Goal: Task Accomplishment & Management: Use online tool/utility

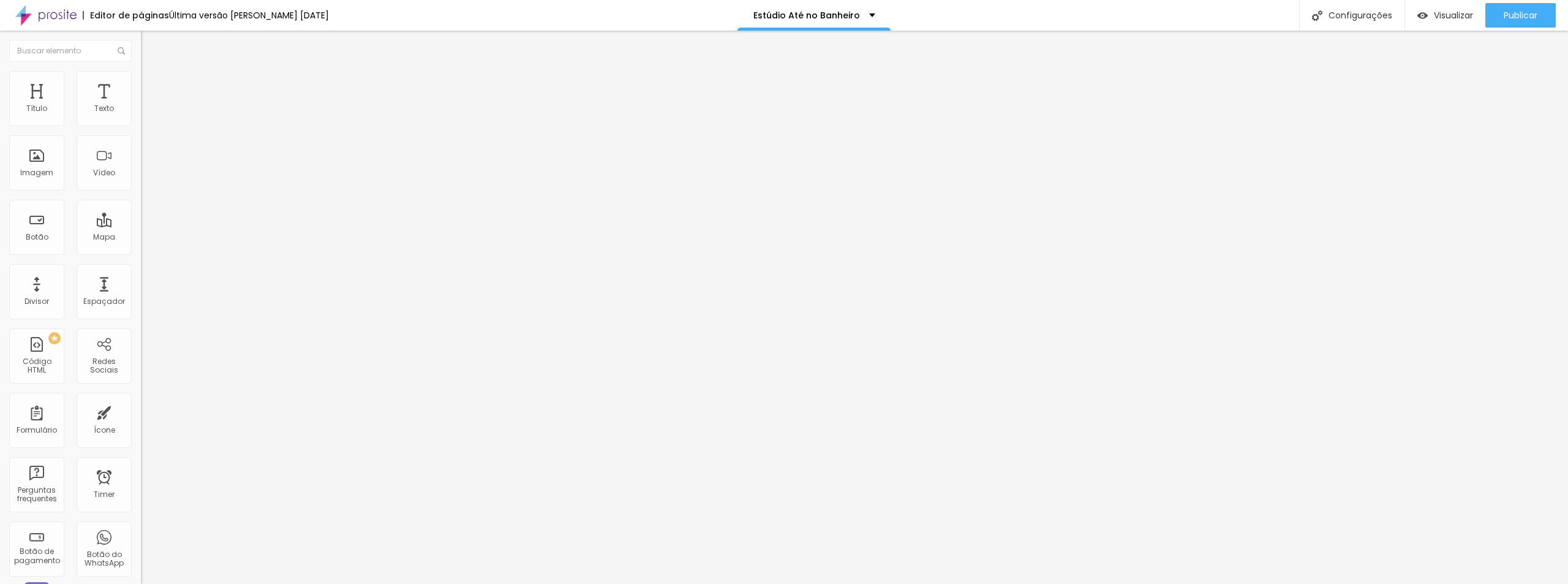
click at [141, 75] on img at bounding box center [147, 76] width 11 height 11
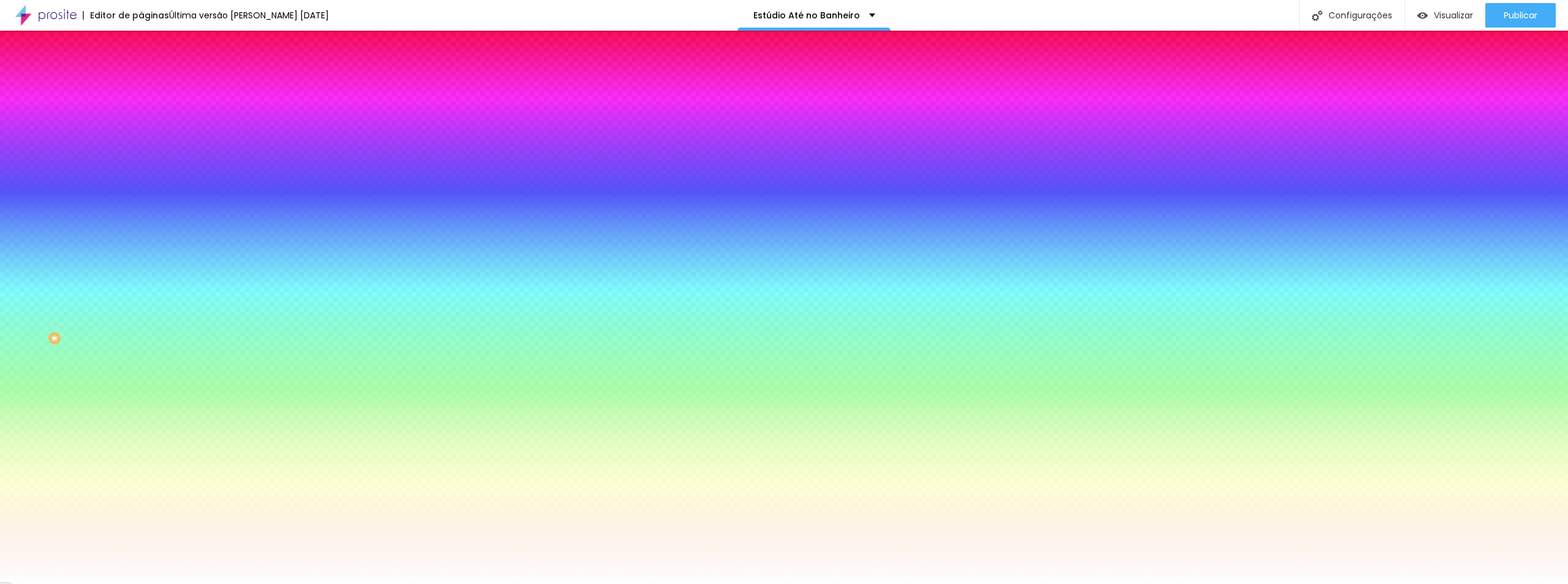
click at [141, 112] on span "Trocar imagem" at bounding box center [174, 107] width 67 height 10
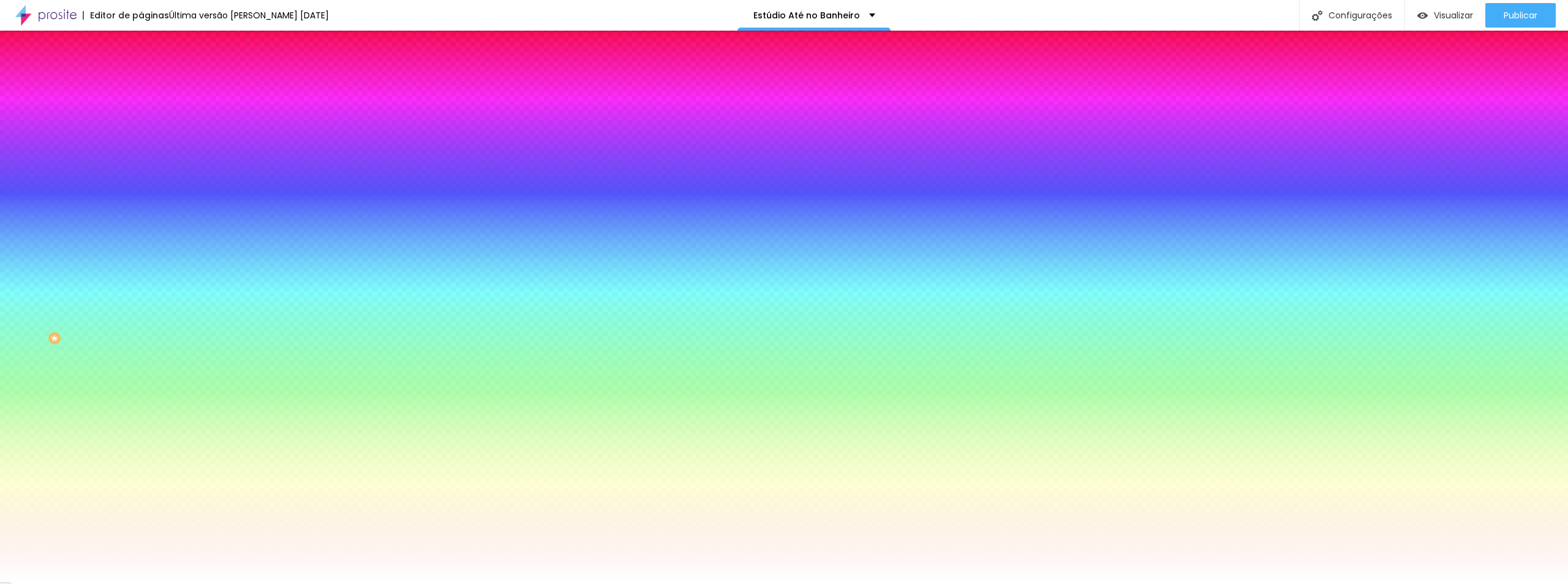
click at [141, 71] on li "Conteúdo" at bounding box center [211, 65] width 141 height 12
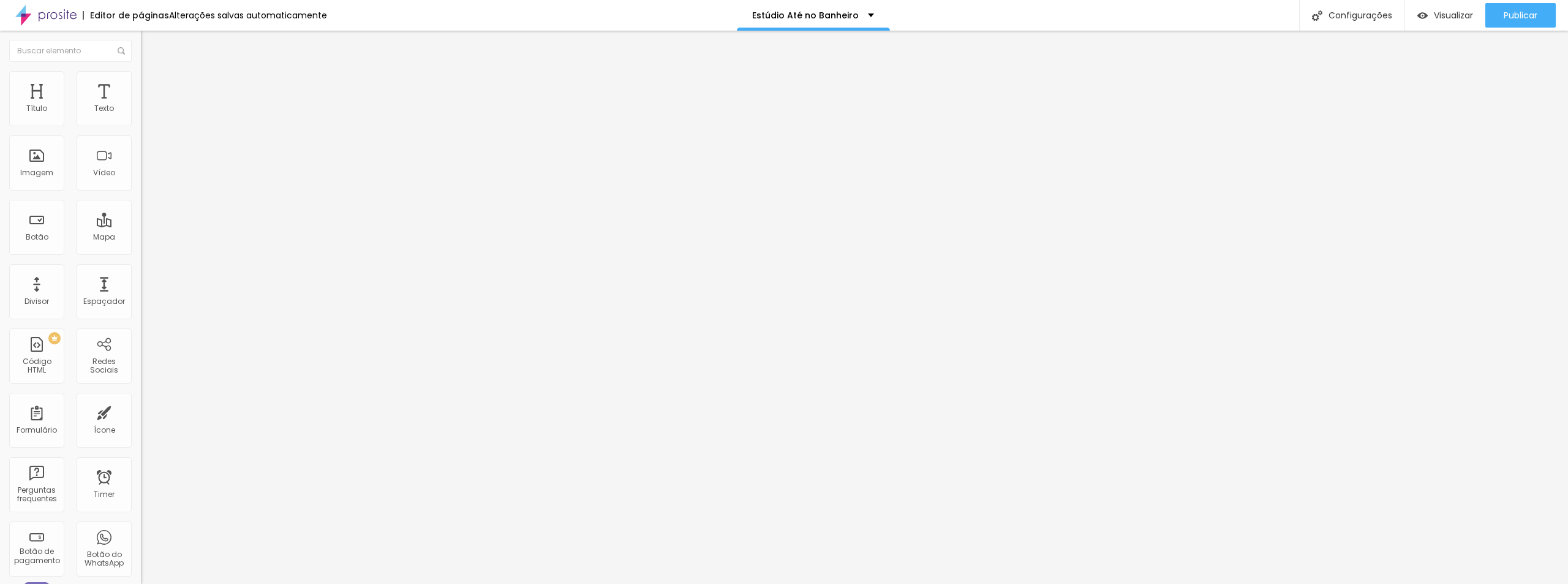
click at [152, 85] on span "Estilo" at bounding box center [161, 79] width 19 height 10
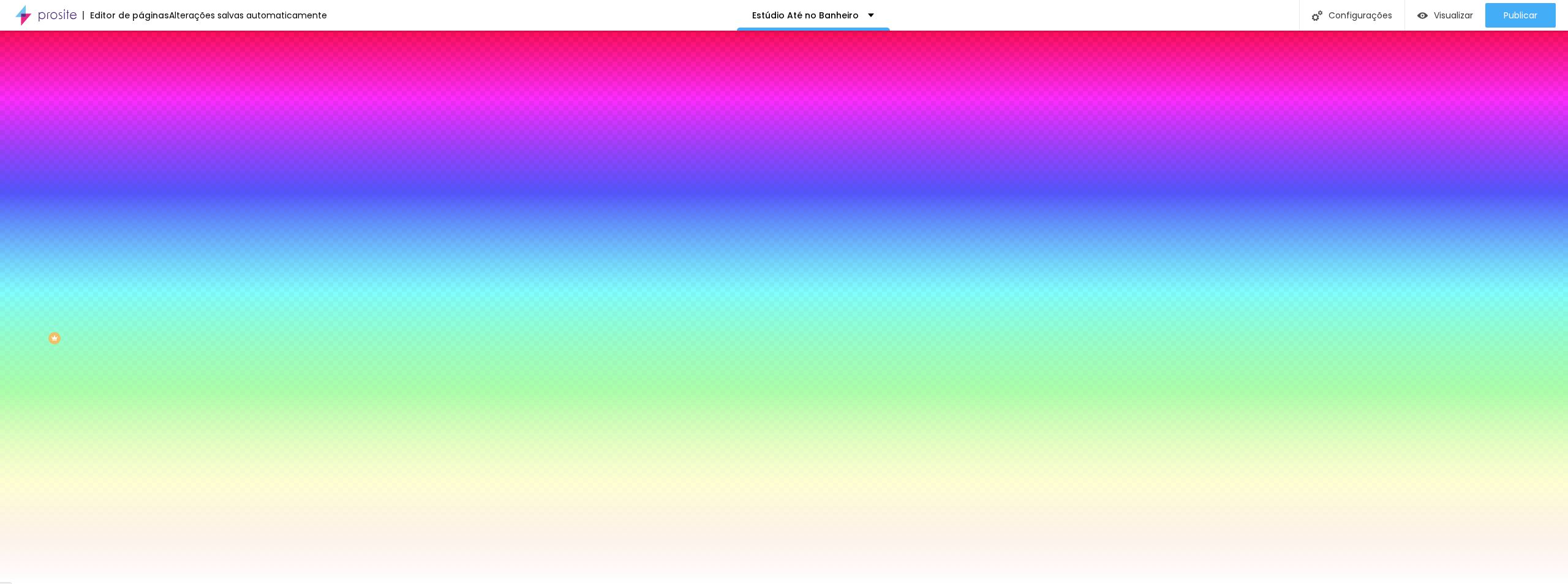
click at [141, 127] on span "Parallax" at bounding box center [156, 122] width 30 height 10
click at [141, 135] on span "Nenhum" at bounding box center [157, 129] width 32 height 10
click at [141, 147] on span "Parallax" at bounding box center [156, 141] width 30 height 10
click at [141, 127] on span "Parallax" at bounding box center [156, 122] width 30 height 10
click at [141, 71] on li "Conteúdo" at bounding box center [211, 65] width 141 height 12
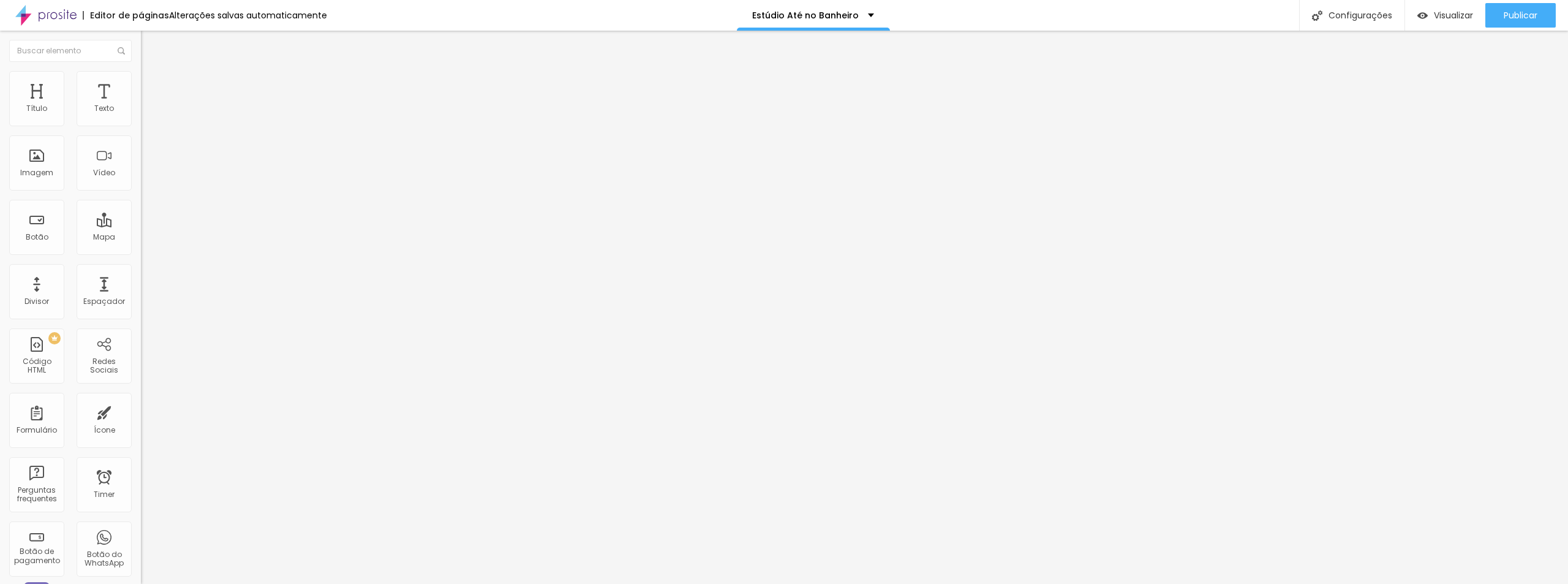
click at [141, 112] on span "Encaixotado" at bounding box center [165, 106] width 48 height 10
click at [141, 131] on span "Completo" at bounding box center [160, 125] width 37 height 10
click at [151, 131] on span "Completo" at bounding box center [170, 125] width 37 height 10
click at [141, 119] on span "Encaixotado" at bounding box center [165, 113] width 48 height 10
click at [141, 72] on img at bounding box center [147, 76] width 11 height 11
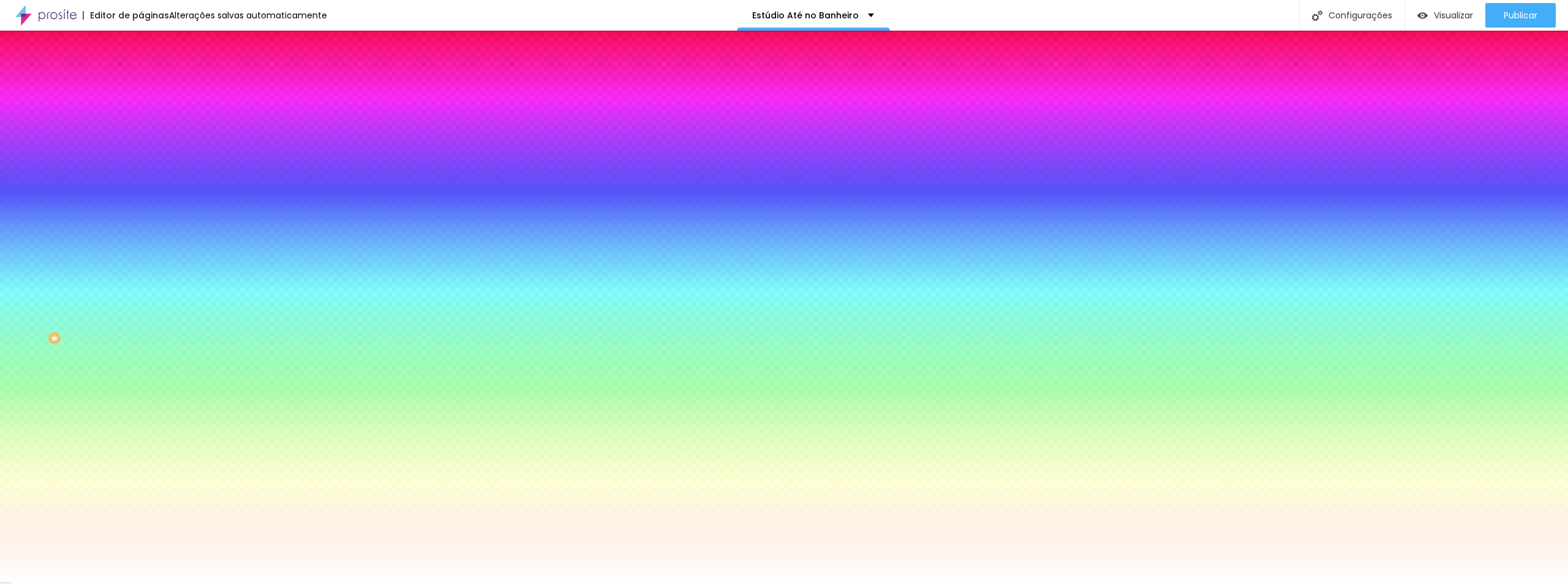
click at [141, 127] on span "Parallax" at bounding box center [156, 122] width 30 height 10
click at [141, 83] on li "Avançado" at bounding box center [211, 90] width 141 height 12
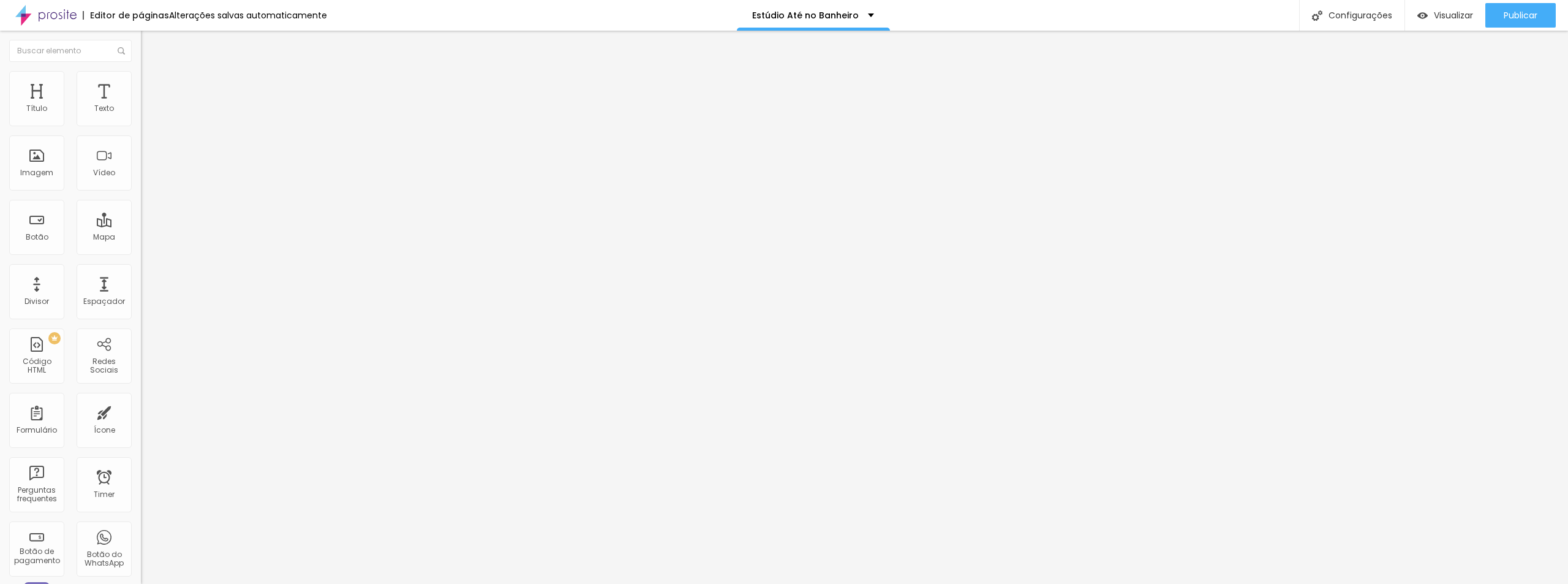
type input "15"
type input "10"
type input "5"
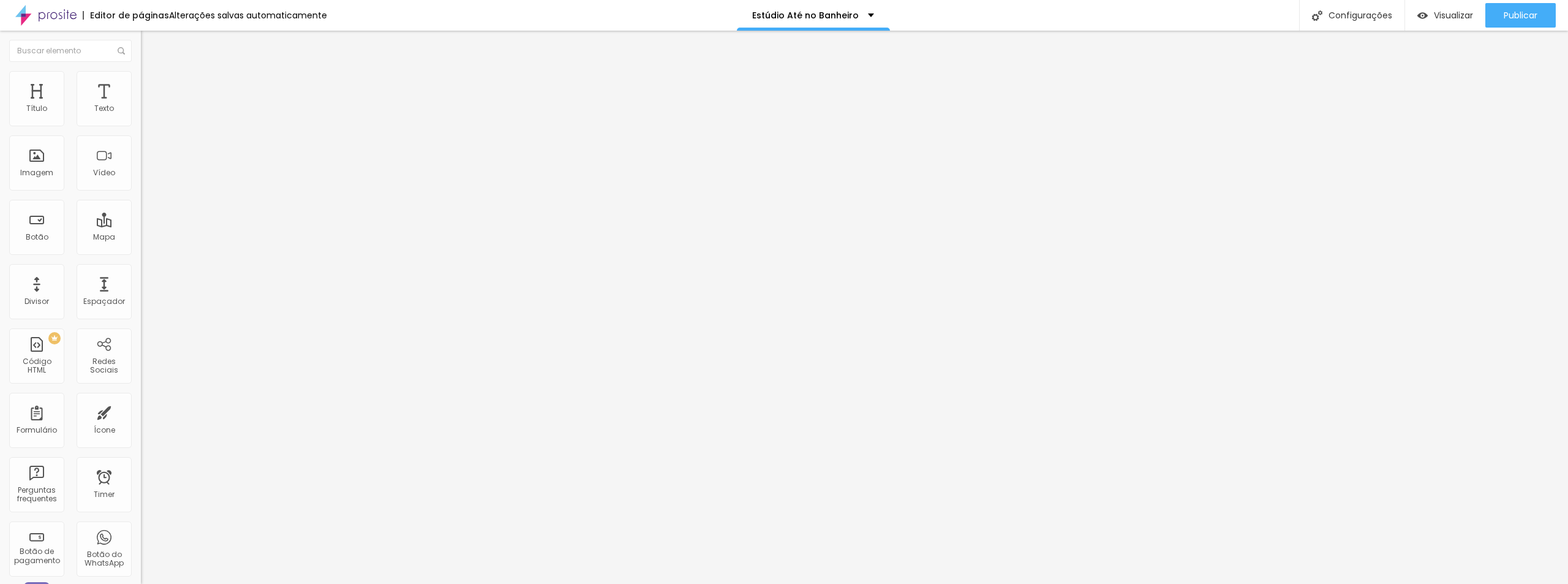
type input "5"
type input "0"
type input "15"
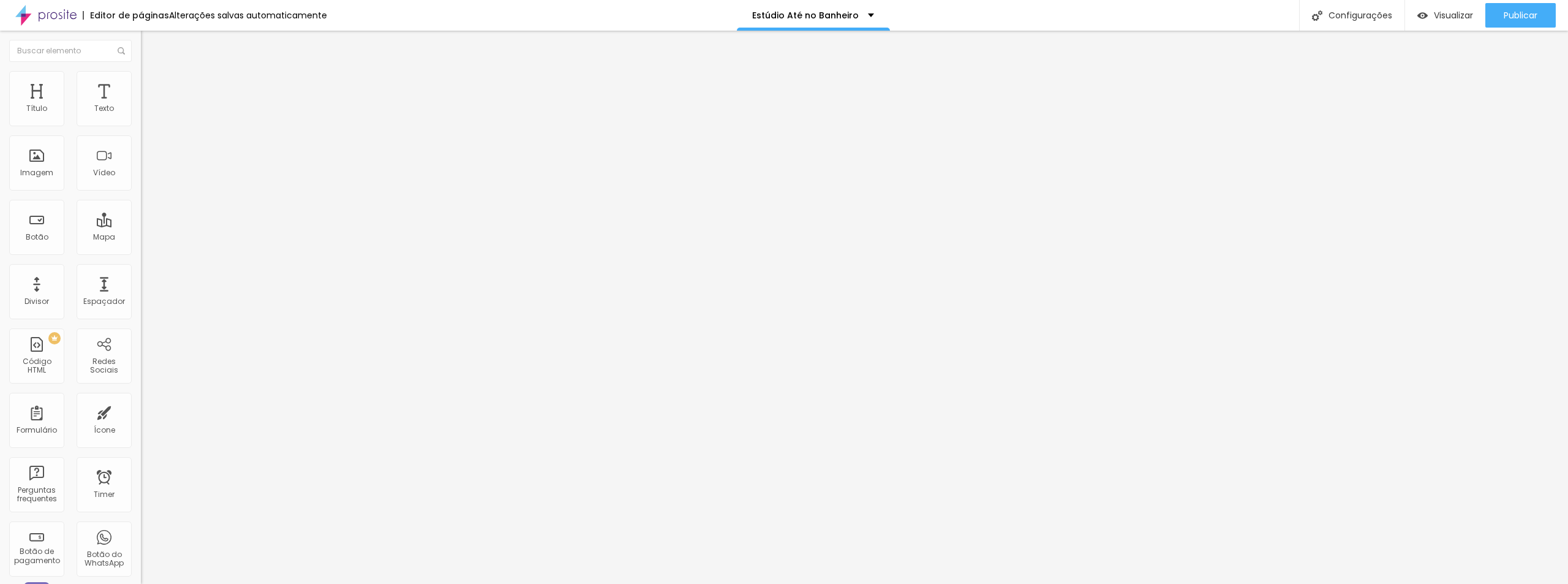
type input "20"
type input "25"
drag, startPoint x: 79, startPoint y: 120, endPoint x: 96, endPoint y: 122, distance: 17.1
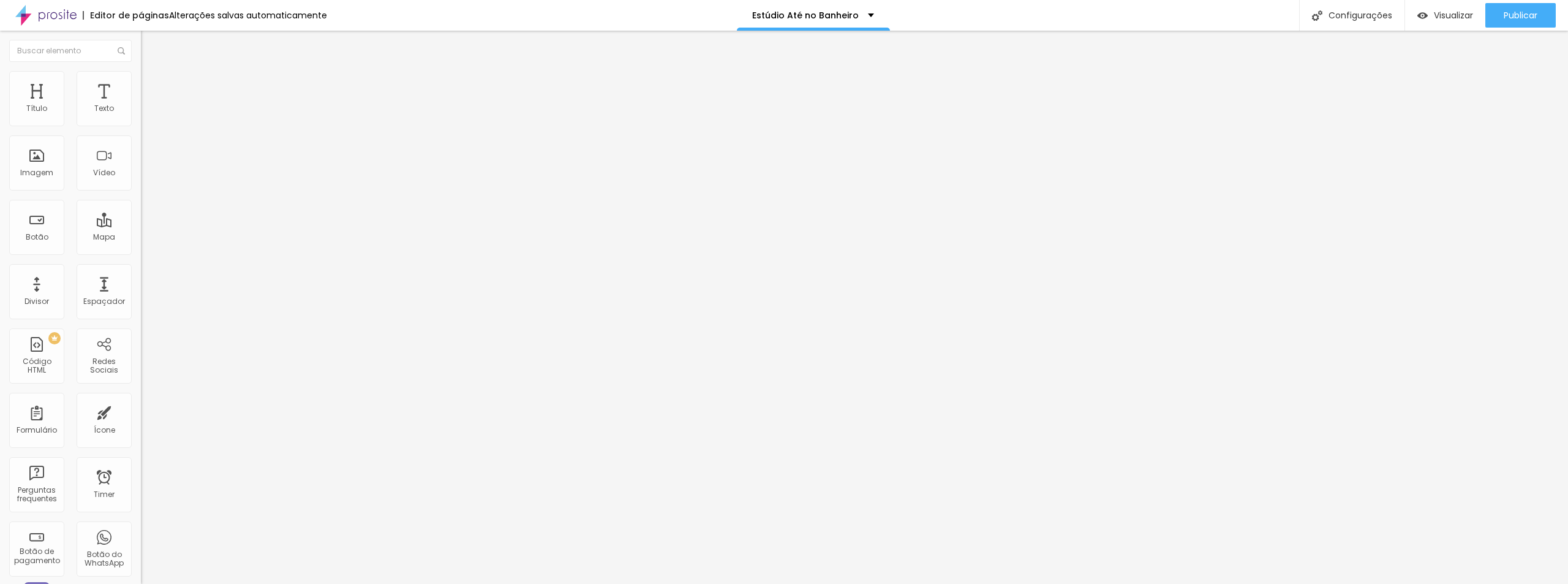
type input "25"
click at [141, 237] on input "range" at bounding box center [181, 242] width 79 height 10
click at [141, 71] on li "Conteúdo" at bounding box center [211, 65] width 141 height 12
click at [141, 112] on span "Encaixotado" at bounding box center [165, 106] width 48 height 10
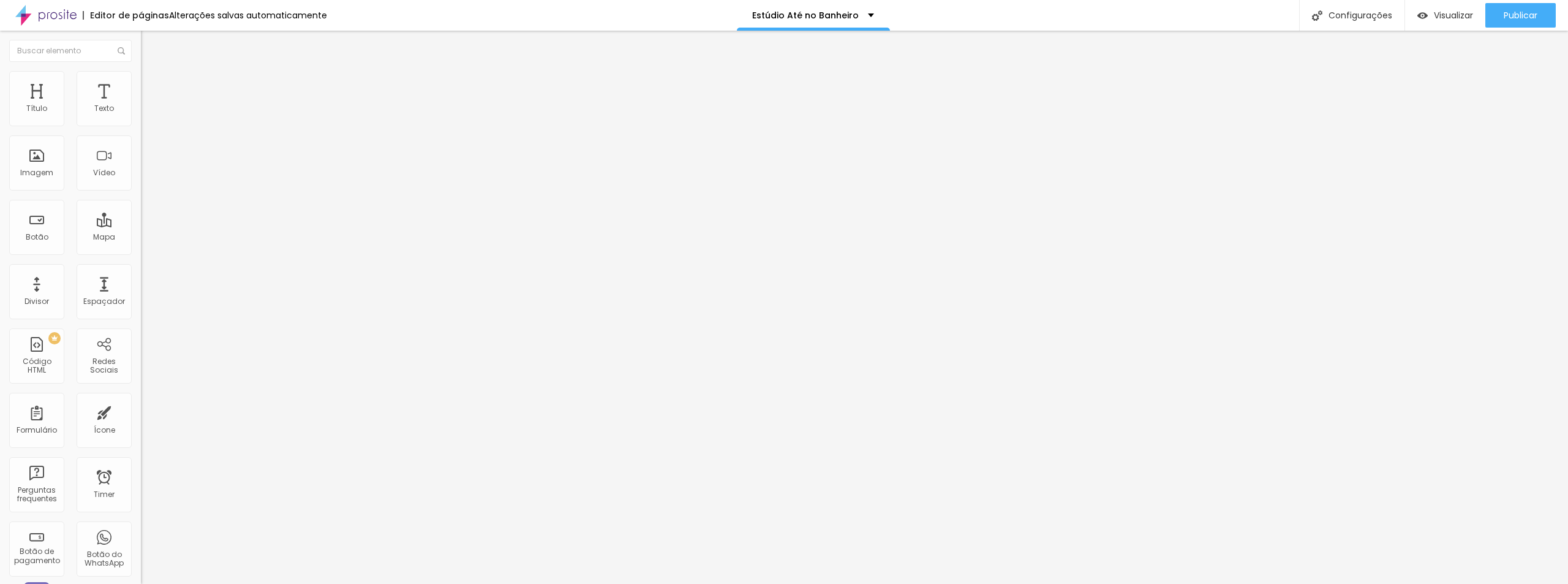
click at [141, 81] on li "Estilo" at bounding box center [211, 77] width 141 height 12
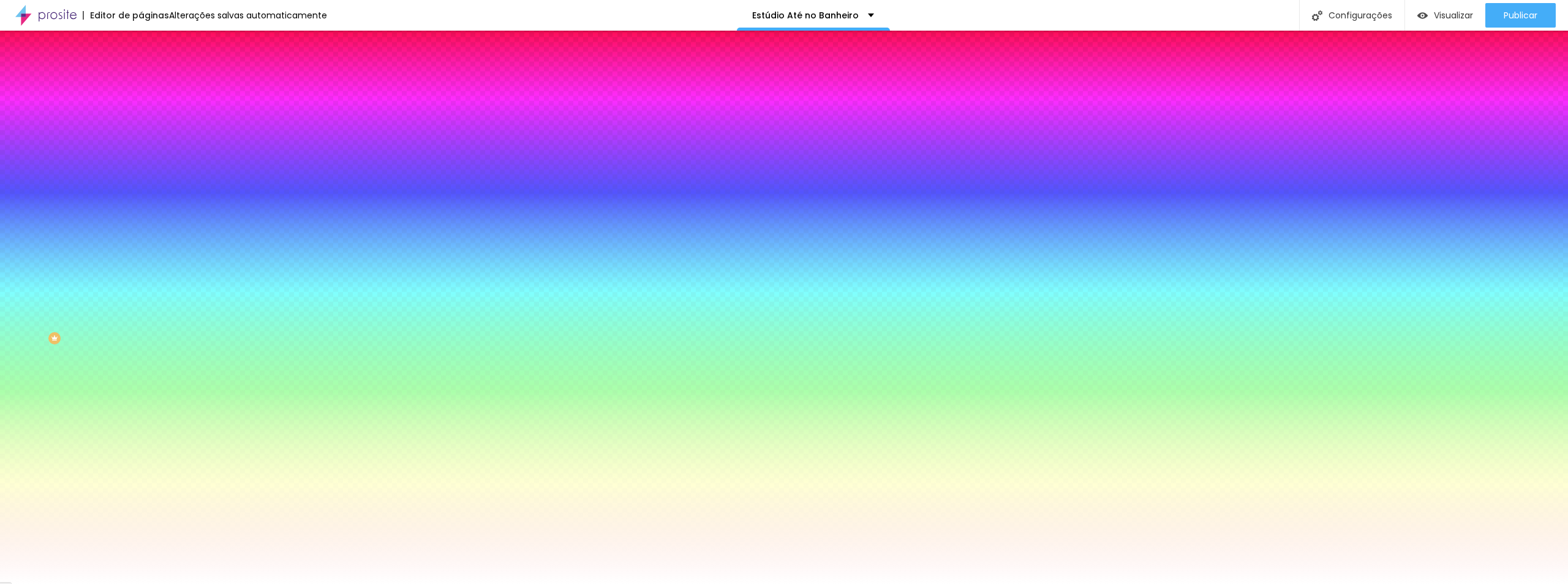
click at [141, 127] on span "Parallax" at bounding box center [156, 122] width 30 height 10
click at [141, 135] on span "Nenhum" at bounding box center [157, 129] width 32 height 10
click at [141, 127] on span "Nenhum" at bounding box center [157, 122] width 32 height 10
click at [152, 72] on span "Conteúdo" at bounding box center [171, 67] width 38 height 10
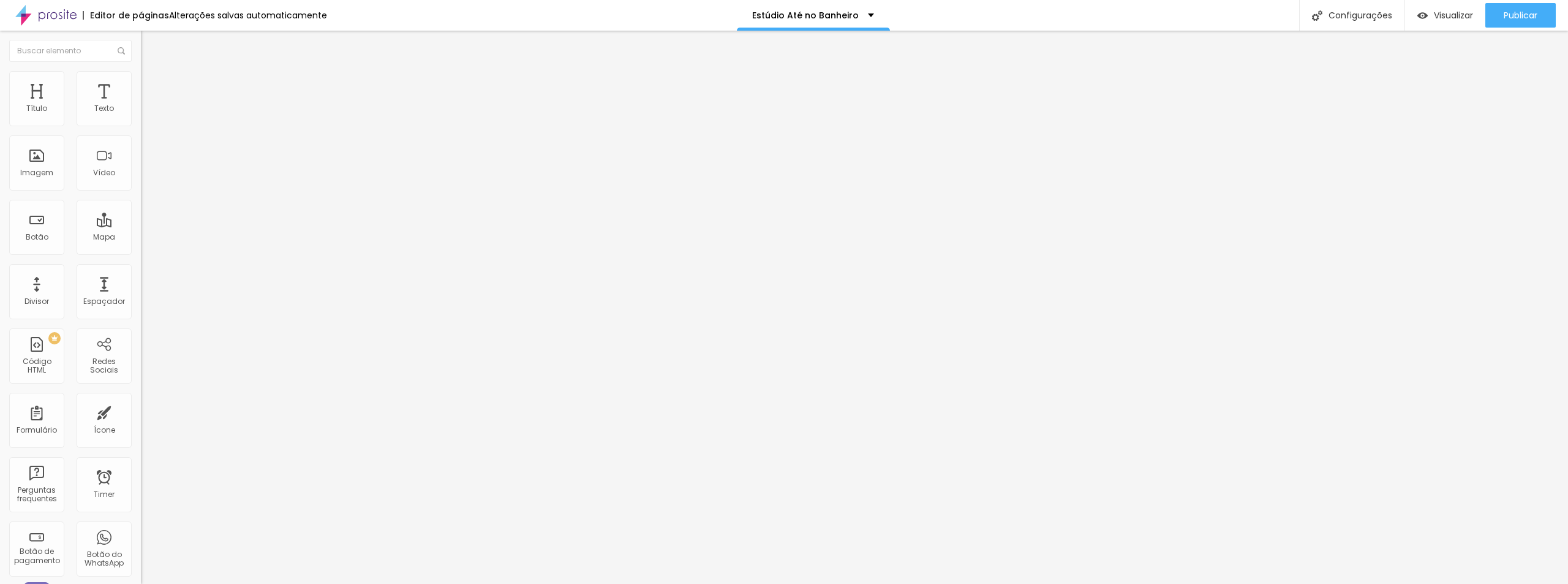
click at [141, 112] on span "Encaixotado" at bounding box center [165, 106] width 48 height 10
click at [141, 131] on span "Completo" at bounding box center [160, 125] width 37 height 10
click at [141, 119] on span "Encaixotado" at bounding box center [165, 113] width 48 height 10
click at [152, 83] on span "Estilo" at bounding box center [161, 79] width 19 height 10
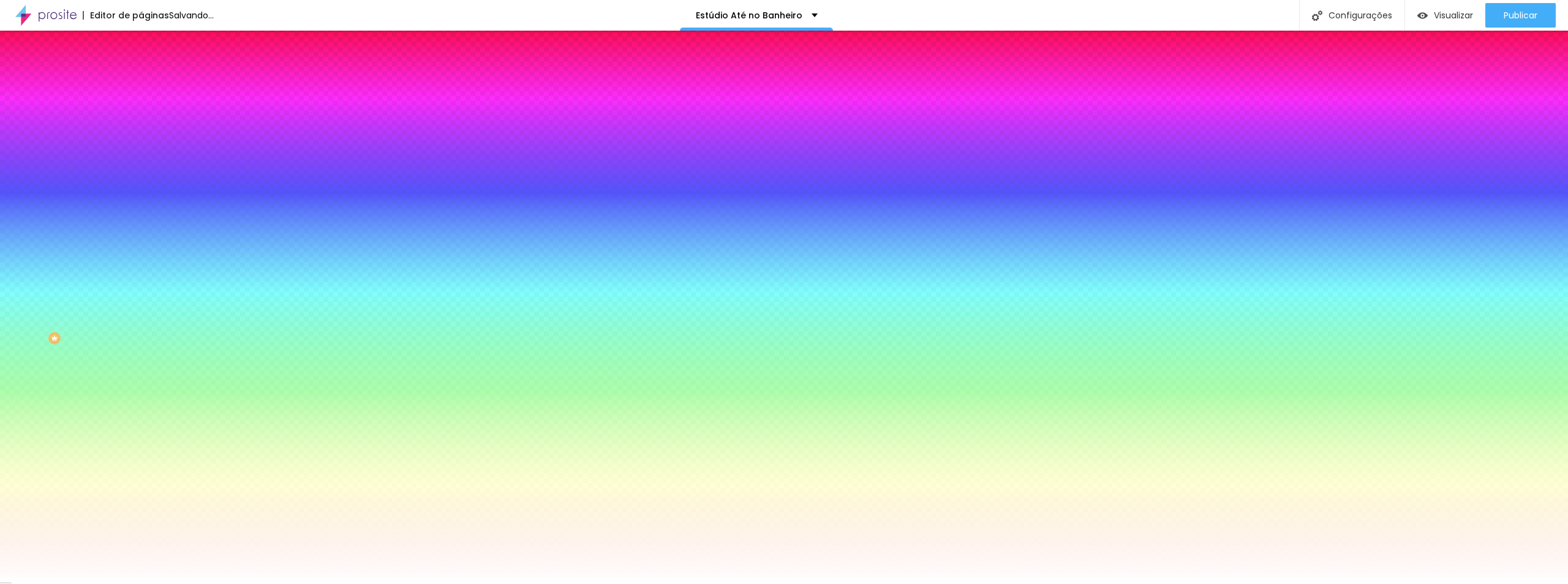
click at [208, 110] on img at bounding box center [211, 106] width 8 height 8
click at [141, 112] on span "Adicionar imagem" at bounding box center [181, 107] width 79 height 10
click at [141, 112] on span "Trocar imagem" at bounding box center [174, 107] width 67 height 10
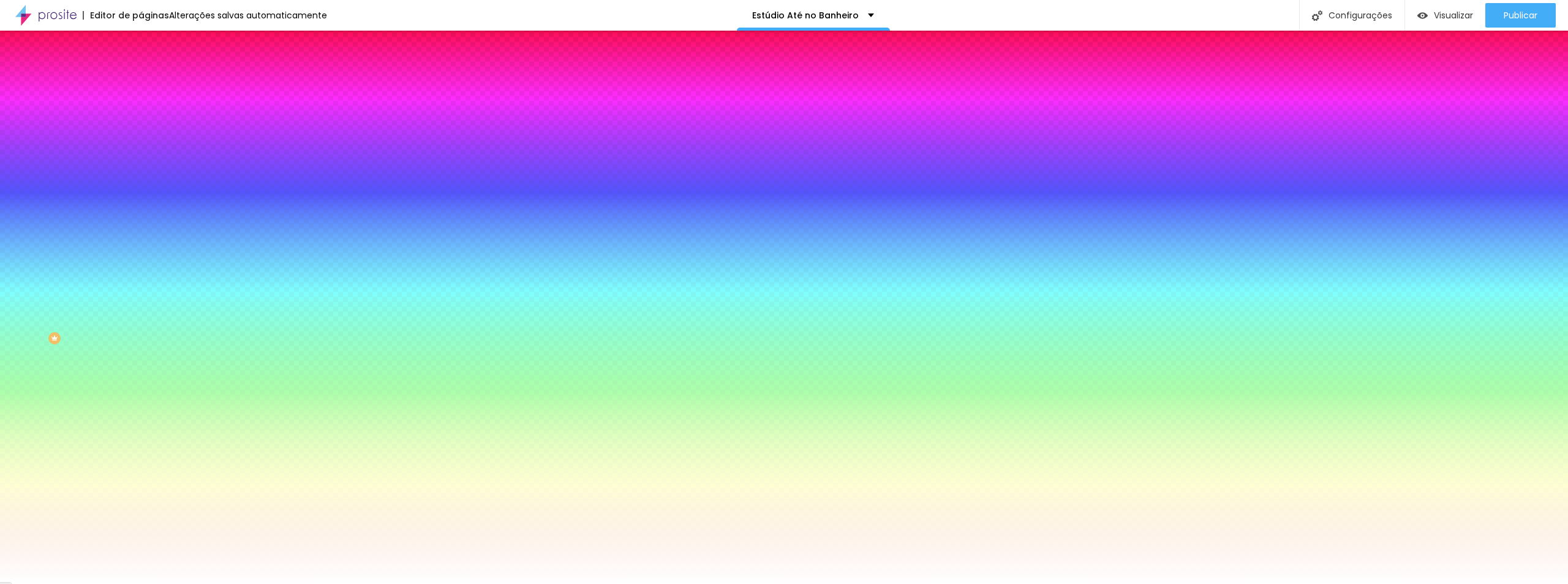
click at [141, 127] on span "Nenhum" at bounding box center [157, 122] width 32 height 10
click at [141, 145] on div "Parallax" at bounding box center [211, 141] width 141 height 8
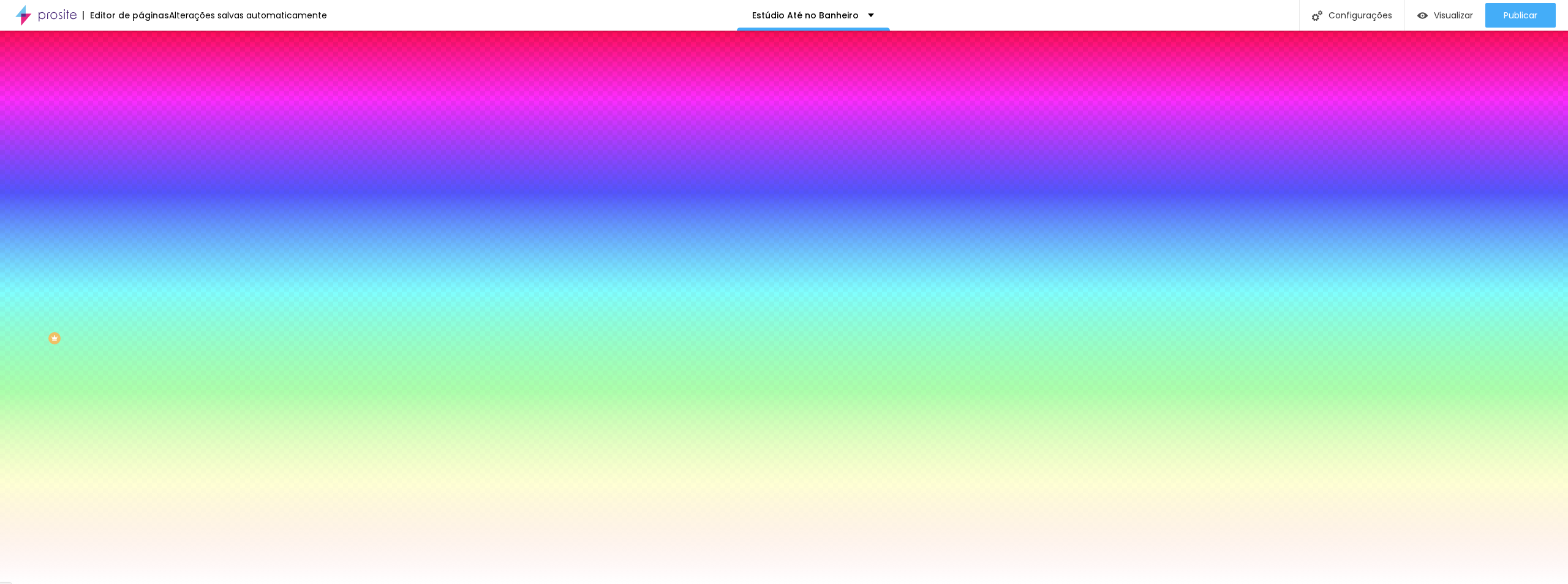
click at [141, 83] on img at bounding box center [147, 89] width 11 height 11
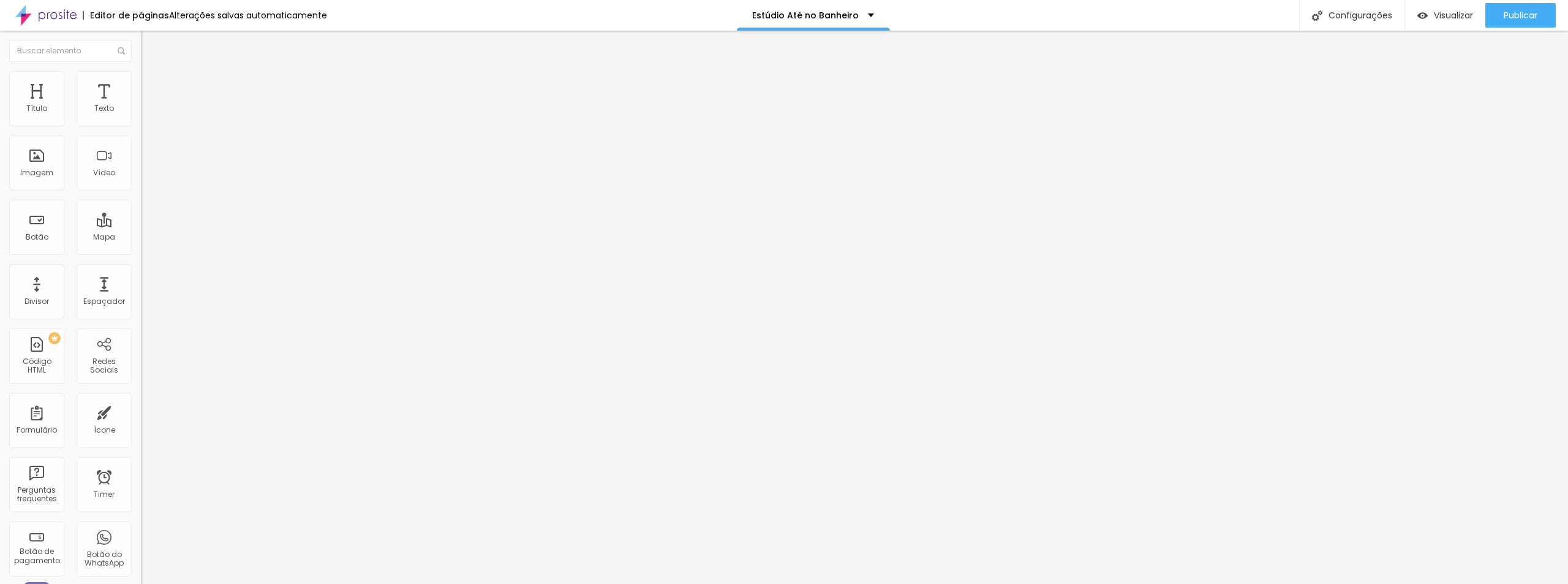
click at [141, 71] on li "Conteúdo" at bounding box center [211, 65] width 141 height 12
click at [141, 65] on ul "Conteúdo Estilo Avançado" at bounding box center [211, 77] width 141 height 37
click at [150, 44] on img "button" at bounding box center [155, 44] width 10 height 10
type input "35"
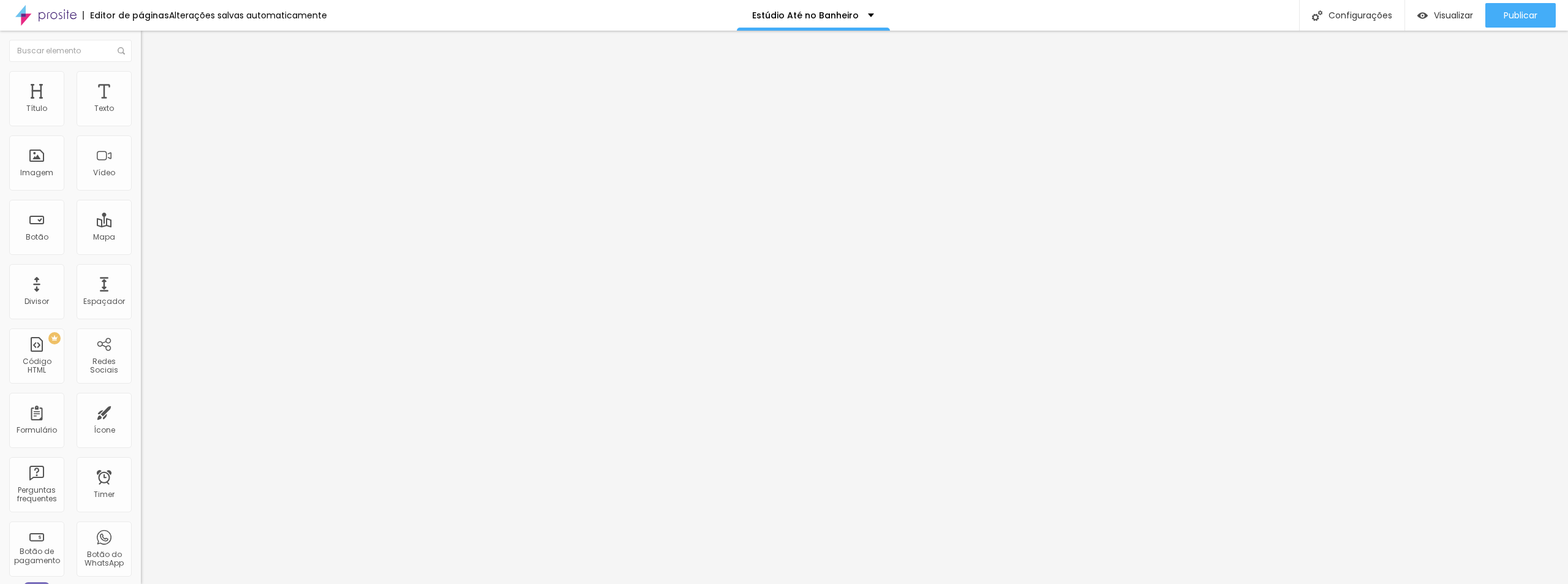
type input "29"
type input "28"
type input "27"
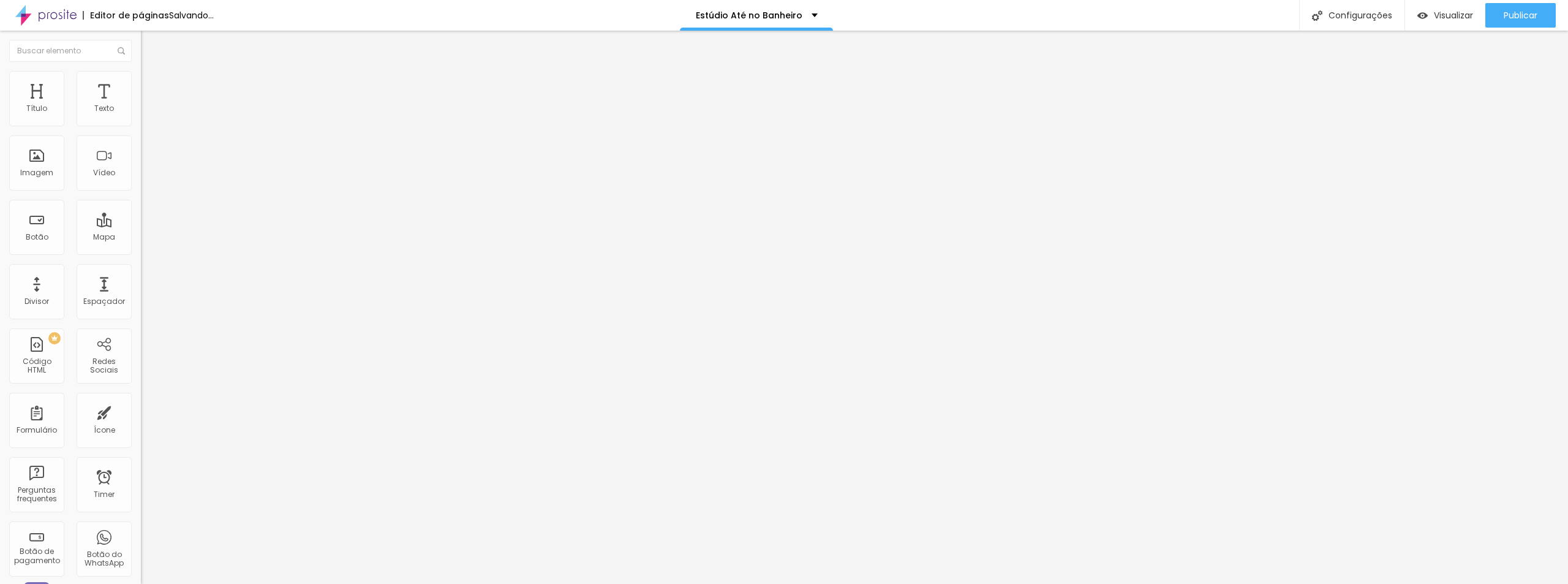
type input "27"
type input "25"
type input "26"
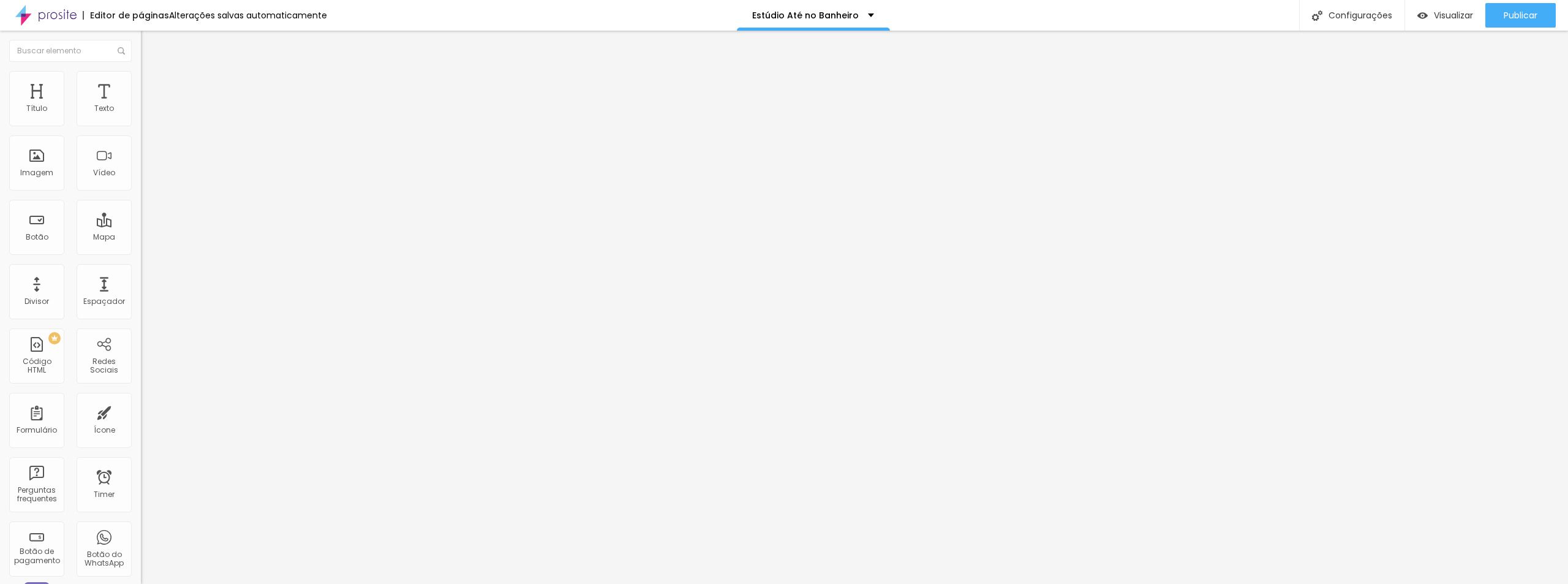
type input "27"
drag, startPoint x: 48, startPoint y: 257, endPoint x: 40, endPoint y: 257, distance: 8.0
type input "27"
click at [141, 289] on input "range" at bounding box center [181, 294] width 79 height 10
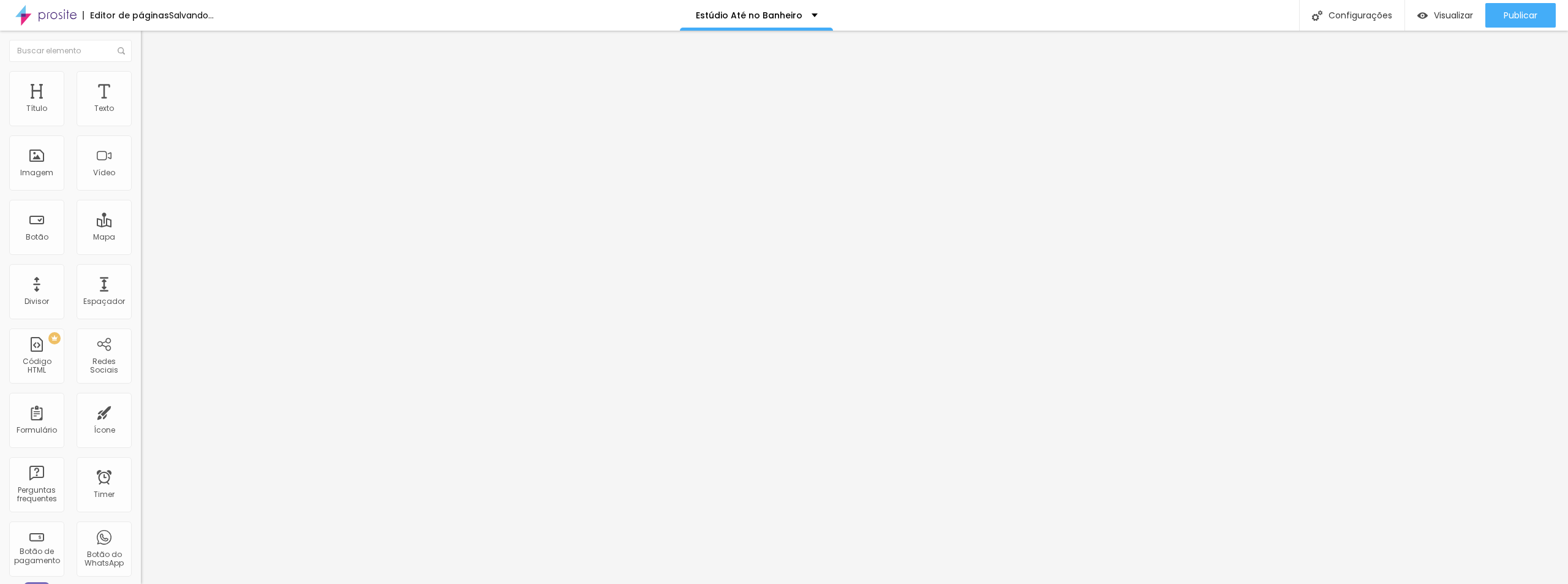
click at [141, 71] on img at bounding box center [147, 76] width 11 height 11
click at [141, 71] on li "Estilo" at bounding box center [211, 65] width 141 height 12
click at [141, 116] on span "Titulo 2" at bounding box center [160, 108] width 40 height 15
click at [141, 127] on span "Titulo 3" at bounding box center [158, 119] width 34 height 14
click at [151, 128] on span "Titulo 3" at bounding box center [168, 121] width 34 height 14
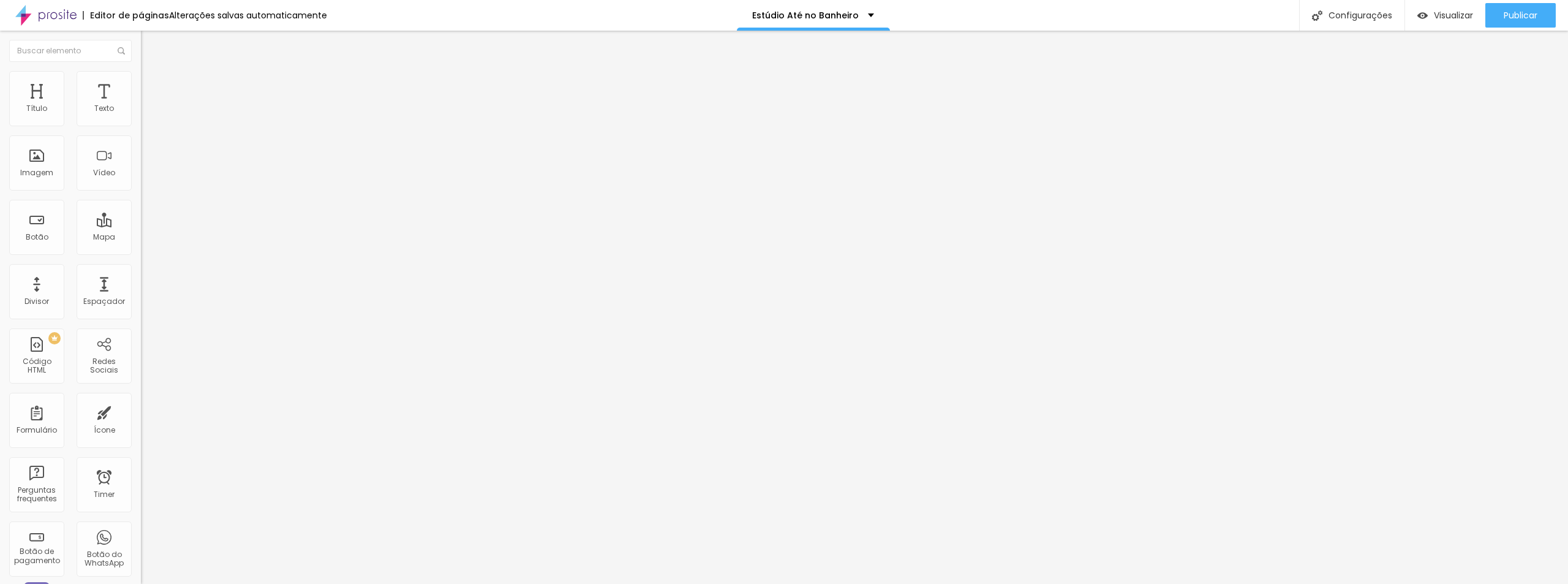
type input "1.2"
type input "1.1"
type input "1"
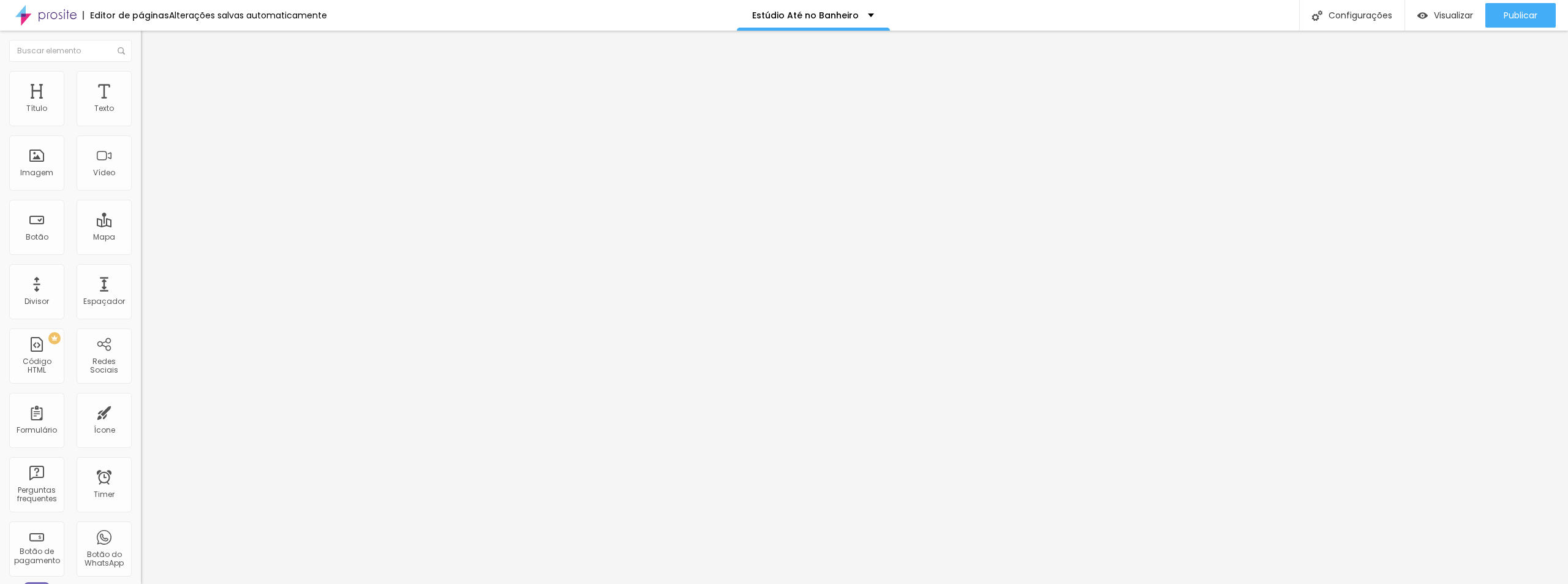
type input "1"
type input "0.9"
type input "0.8"
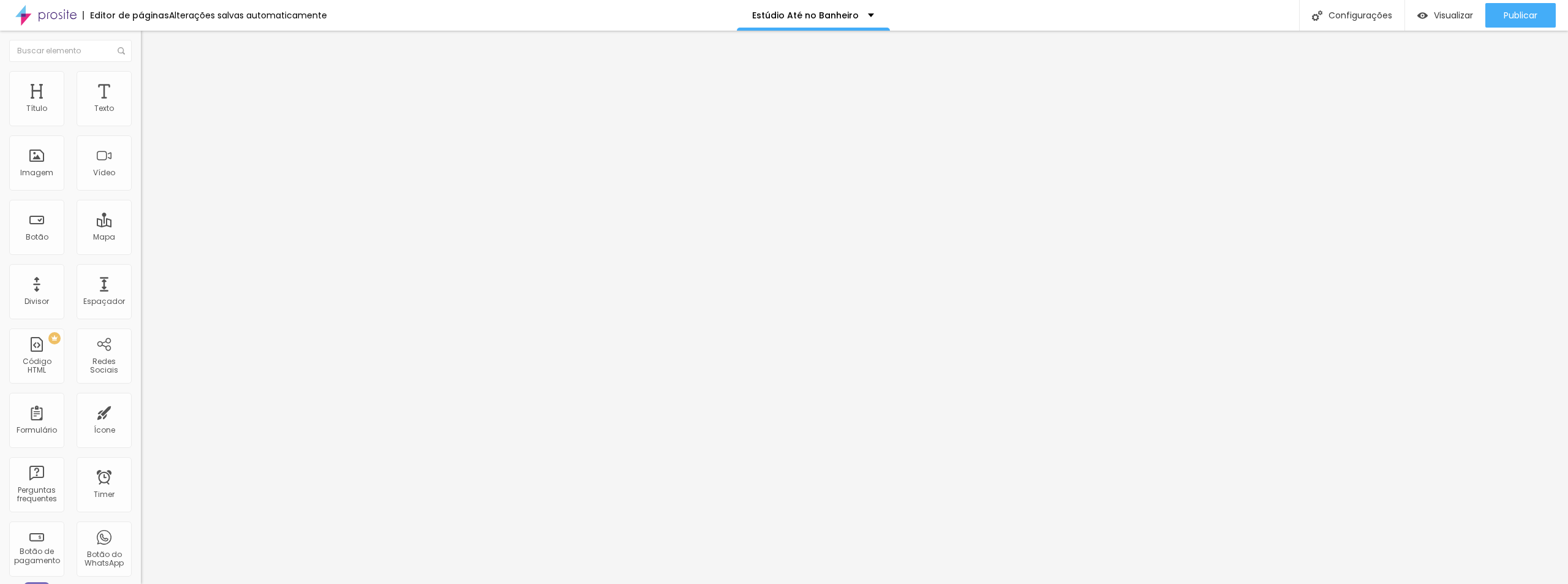
type input "0.9"
type input "1"
type input "1.1"
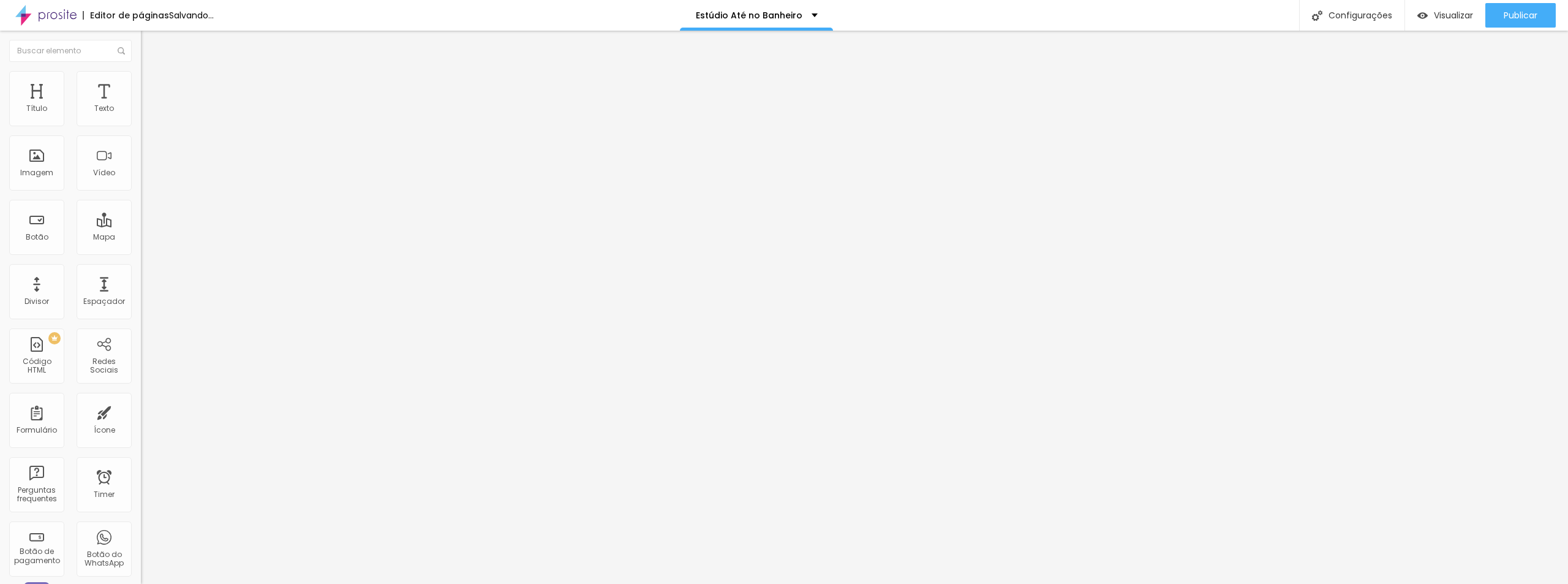
type input "1.1"
type input "1.2"
type input "1.3"
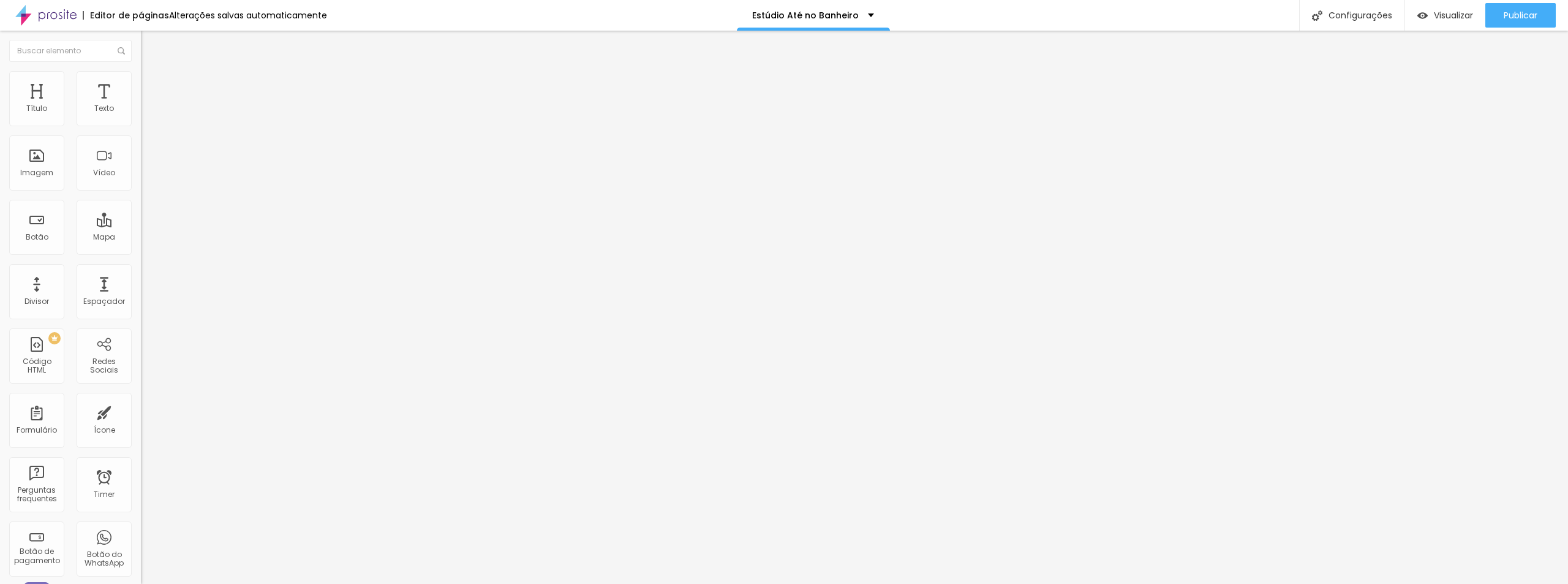
type input "1.4"
type input "1.5"
type input "1.6"
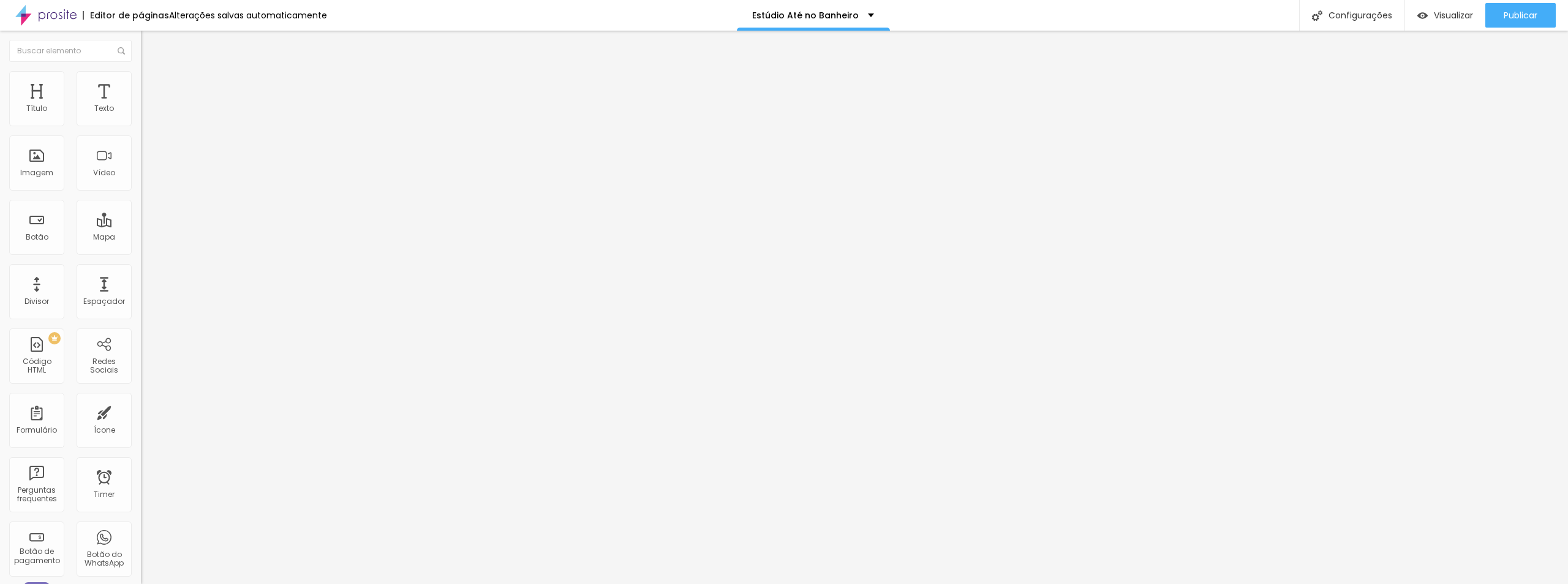
type input "1.6"
type input "1.7"
drag, startPoint x: 65, startPoint y: 305, endPoint x: 87, endPoint y: 301, distance: 22.4
type input "1.7"
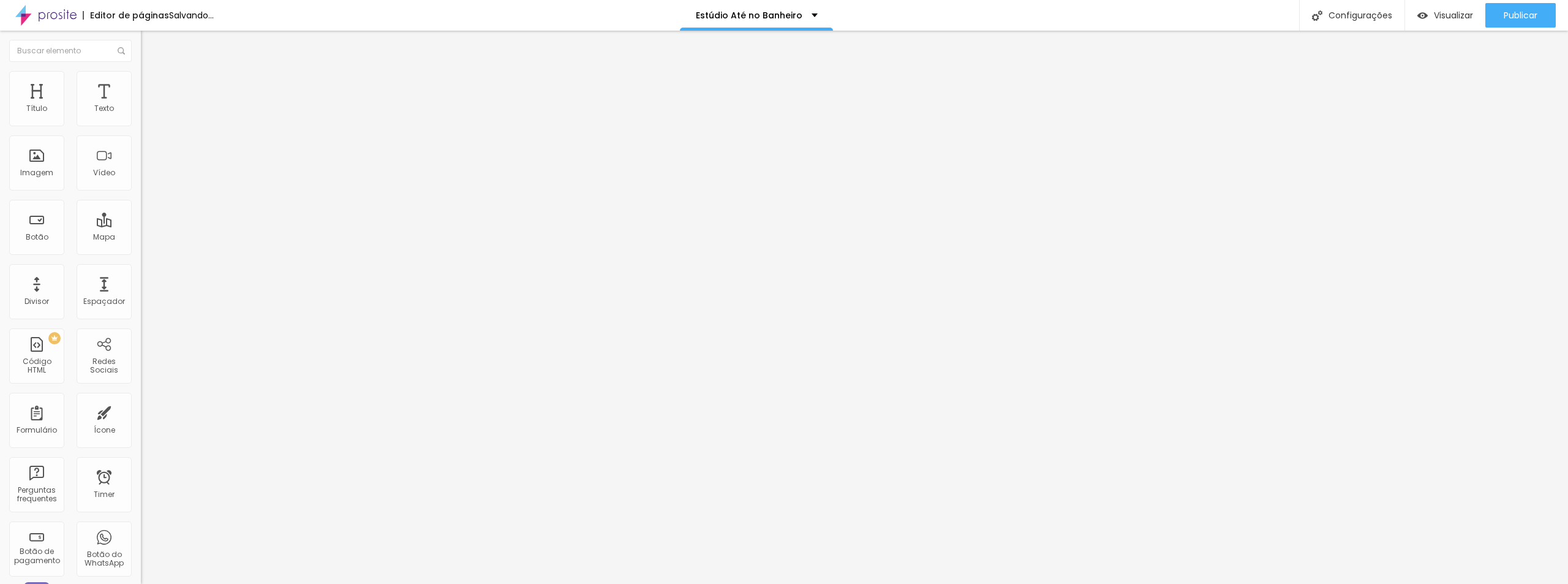
click at [141, 137] on span "Titulo 4" at bounding box center [157, 131] width 33 height 12
click at [141, 126] on span "Titulo 3" at bounding box center [158, 119] width 34 height 14
click at [141, 81] on li "Avançado" at bounding box center [211, 77] width 141 height 12
click at [141, 71] on li "Estilo" at bounding box center [211, 65] width 141 height 12
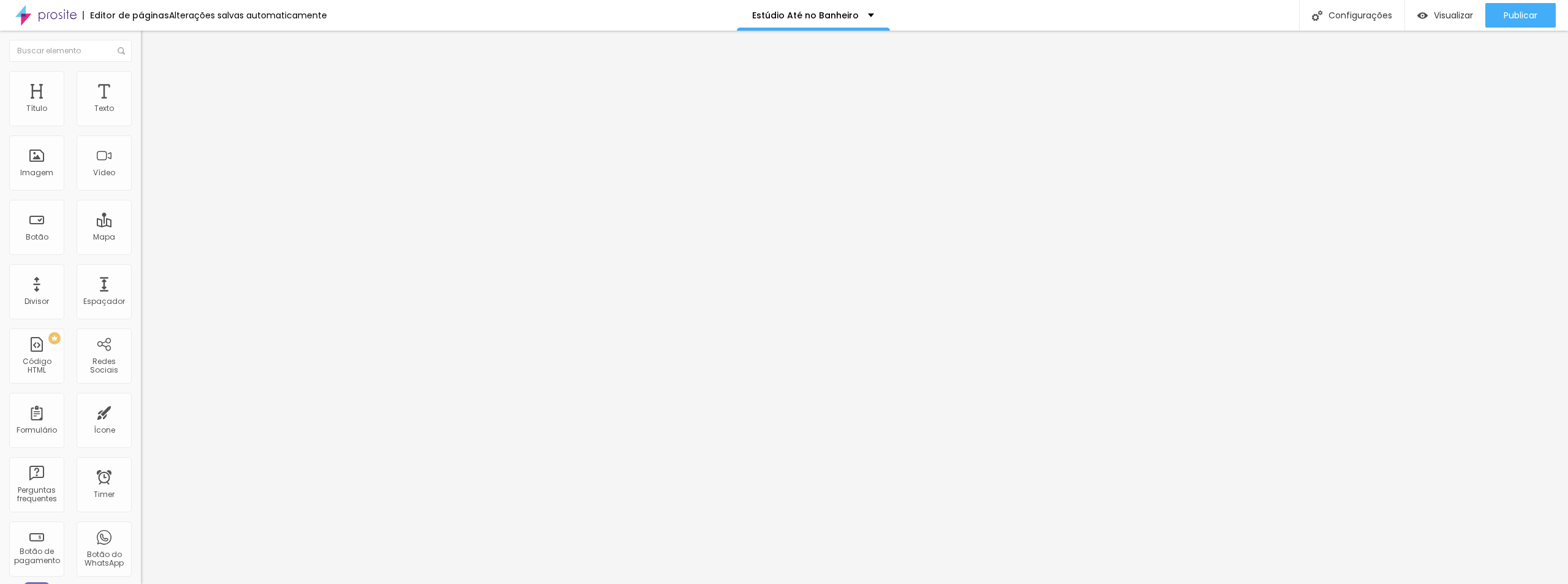
type input "1"
type input "2"
type input "4"
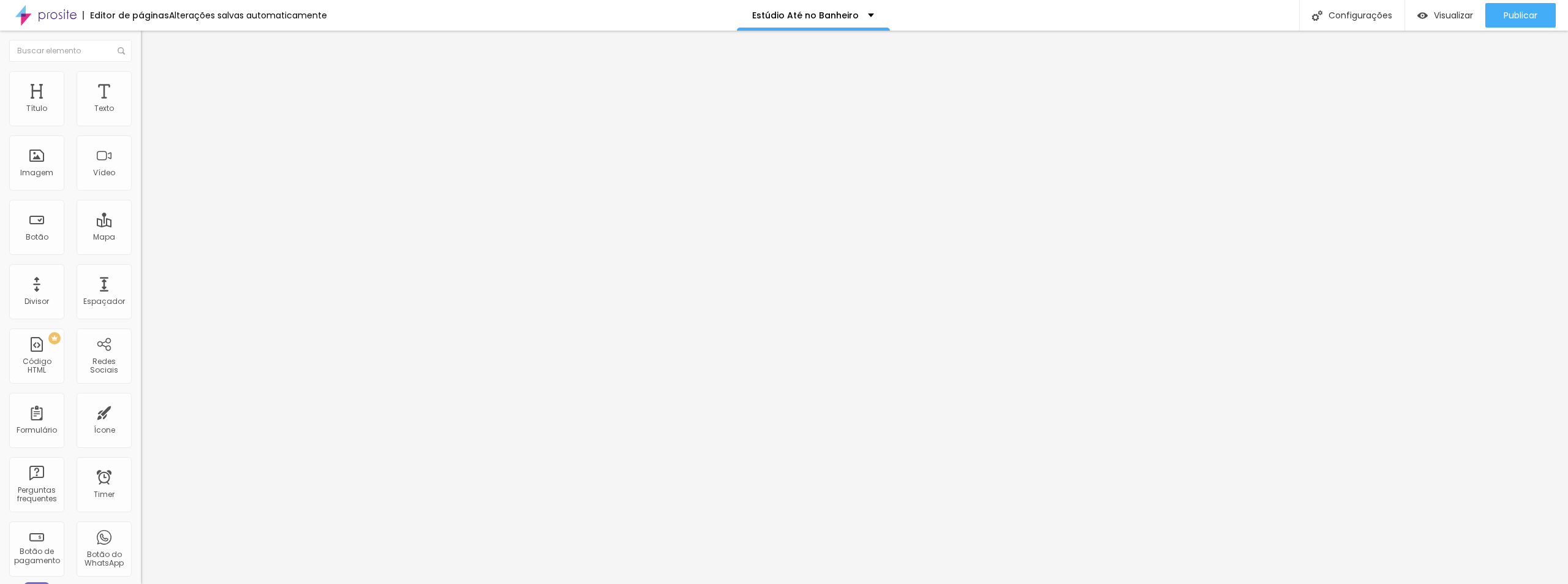
type input "4"
type input "5"
type input "4"
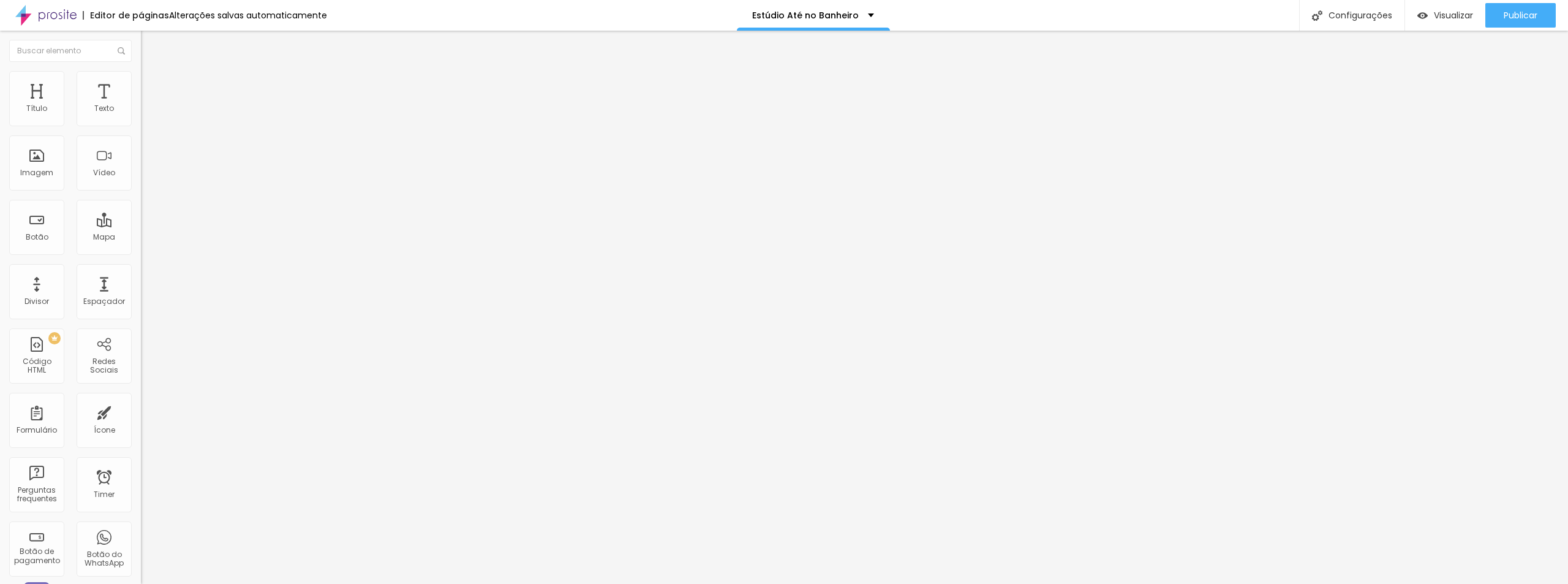
type input "3"
type input "2"
type input "1"
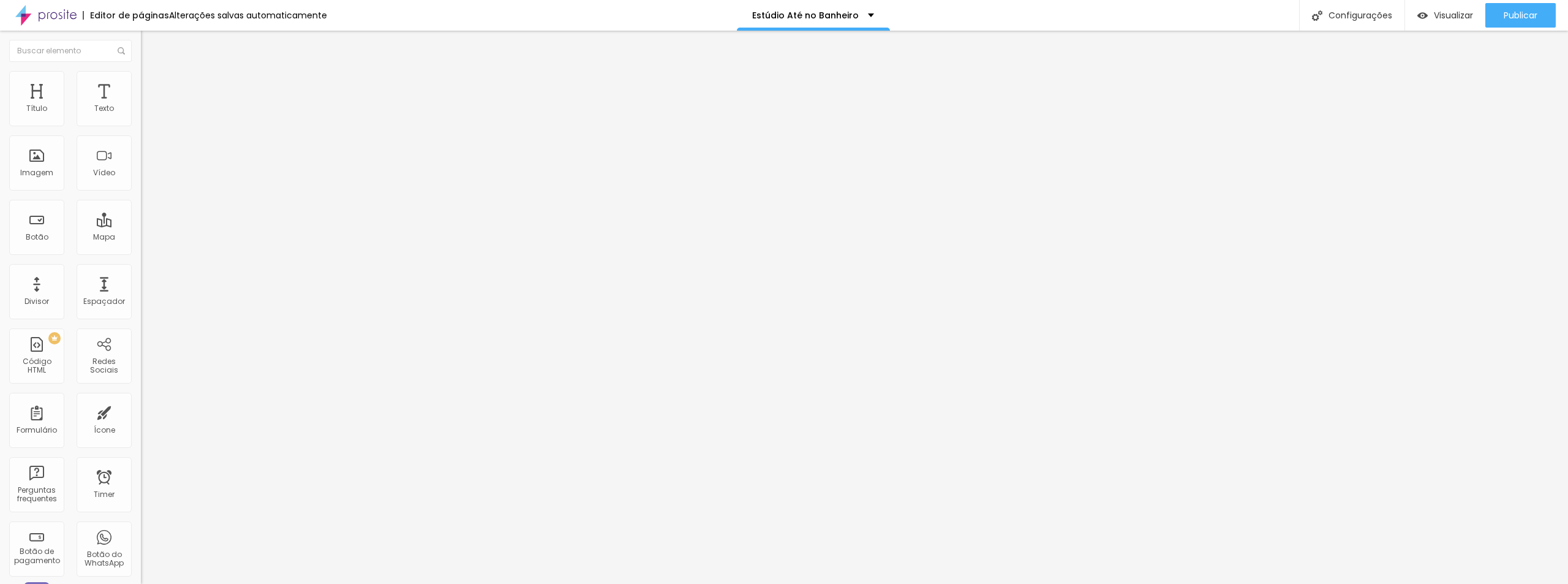
type input "1"
type input "0"
drag, startPoint x: 30, startPoint y: 329, endPoint x: 19, endPoint y: 328, distance: 11.0
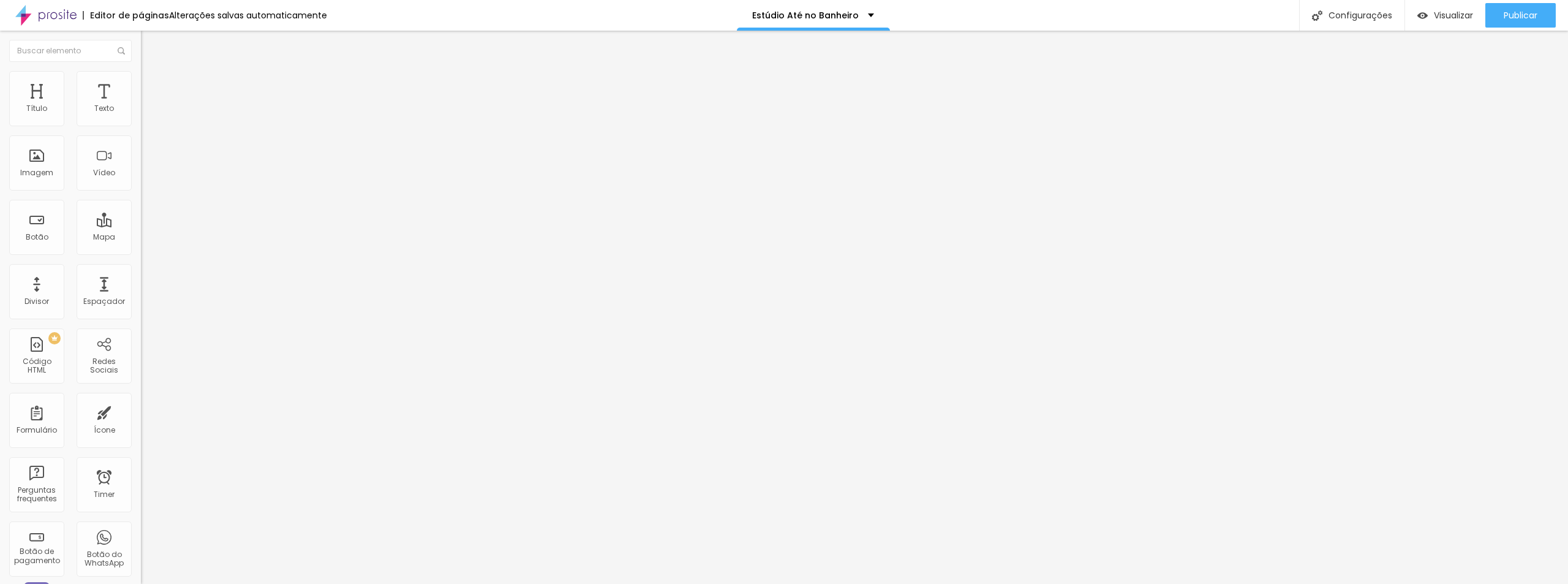
click at [141, 473] on img at bounding box center [211, 566] width 141 height 141
drag, startPoint x: 51, startPoint y: 285, endPoint x: 28, endPoint y: 284, distance: 23.0
click at [141, 465] on div at bounding box center [211, 470] width 141 height 11
type input "5.3"
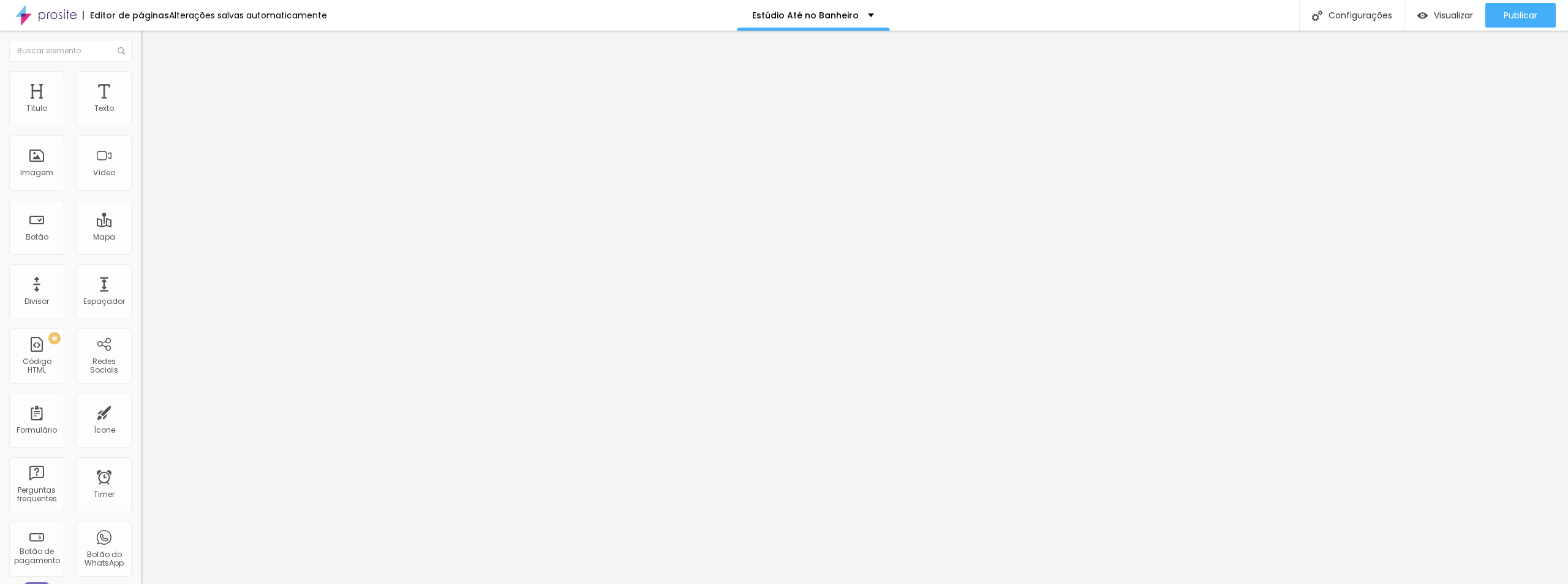
type input "3.6"
type input "3.5"
type input "4.4"
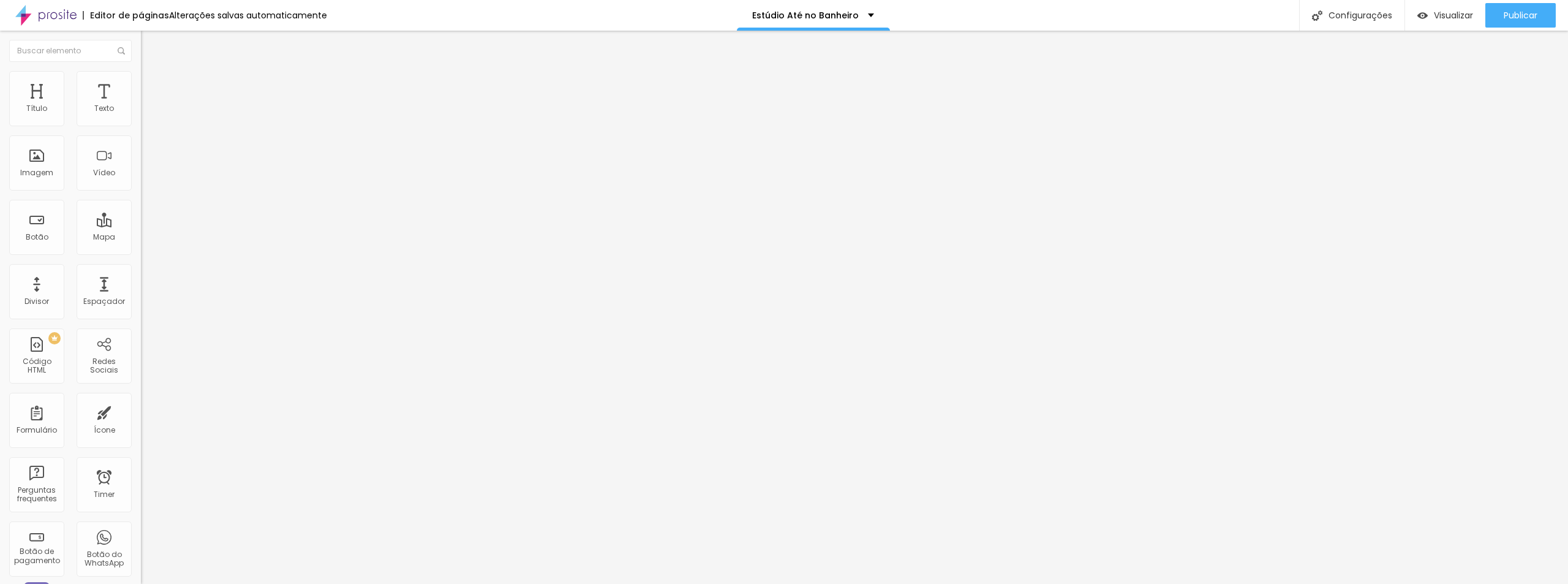
type input "4.4"
type input "4.8"
type input "5.3"
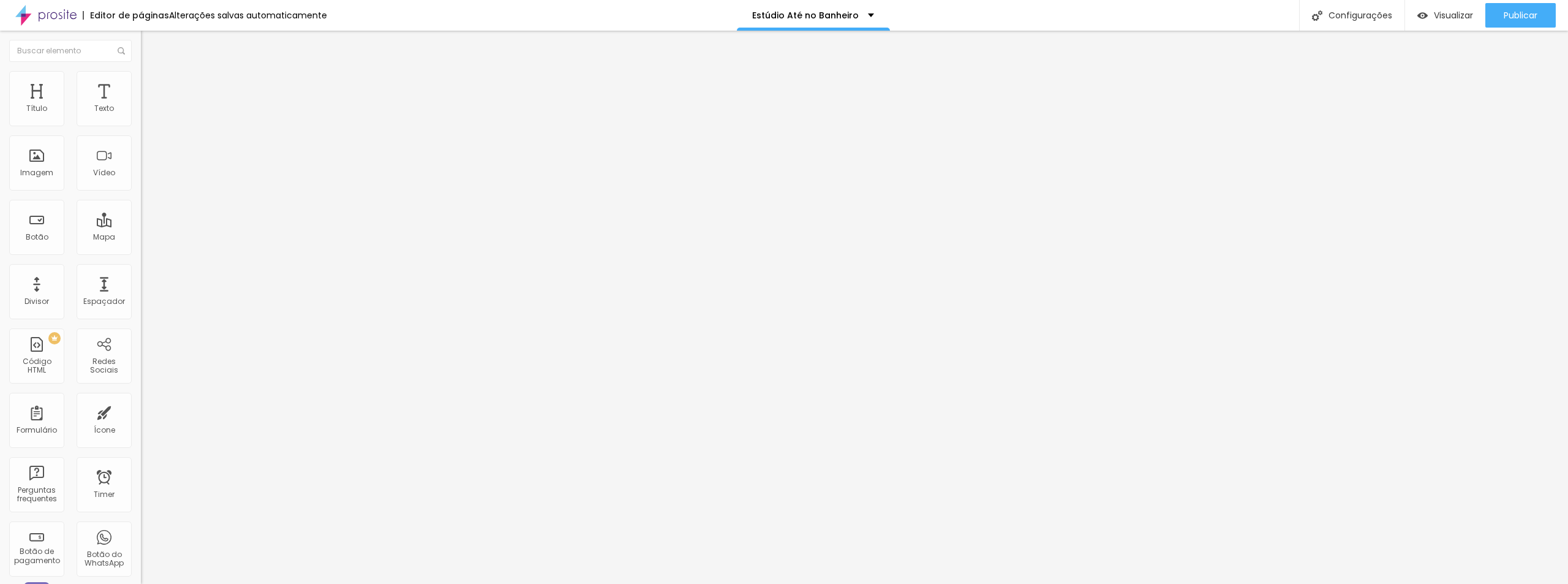
type input "5.4"
type input "5.8"
type input "6.1"
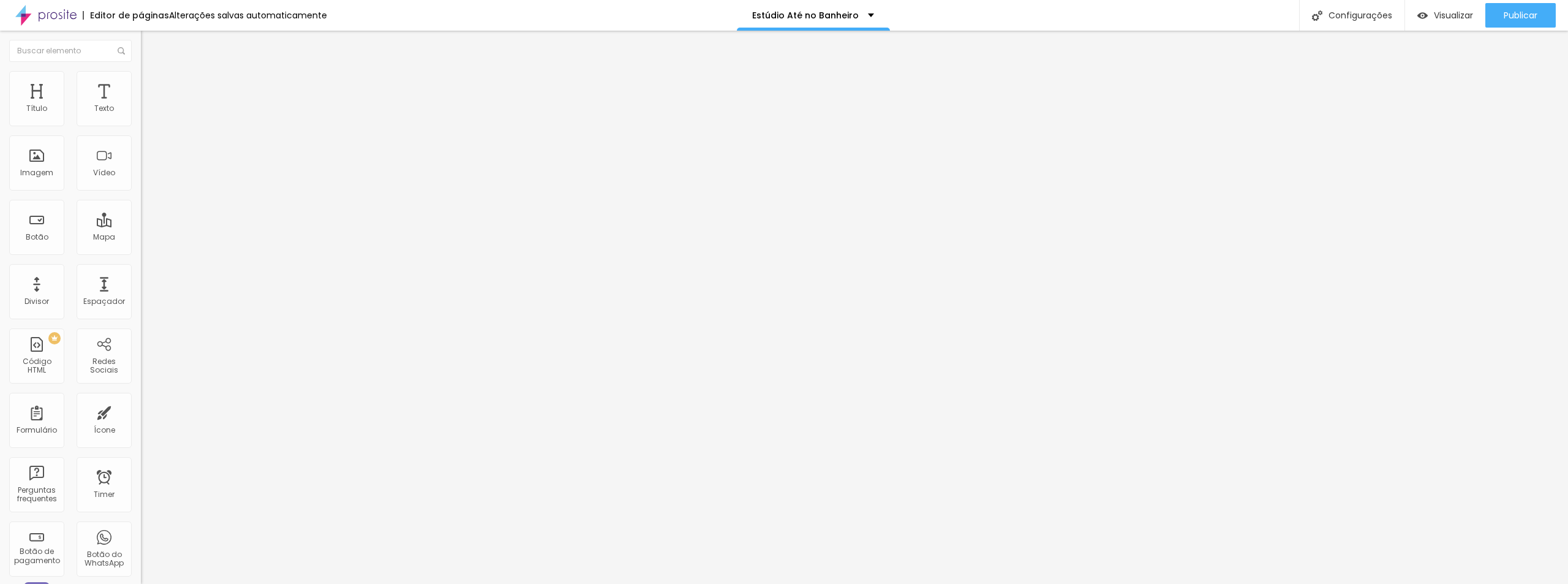
type input "6.1"
type input "6.4"
type input "6.7"
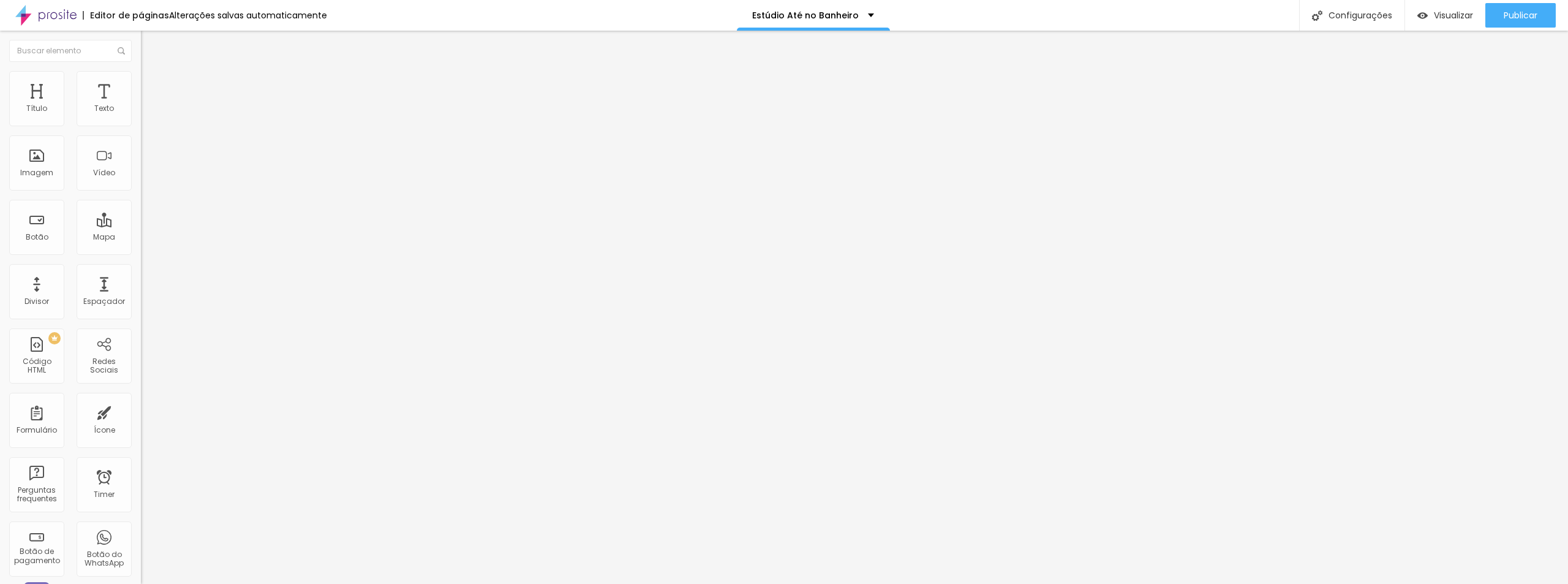
type input "6.9"
type input "7.9"
type input "8.4"
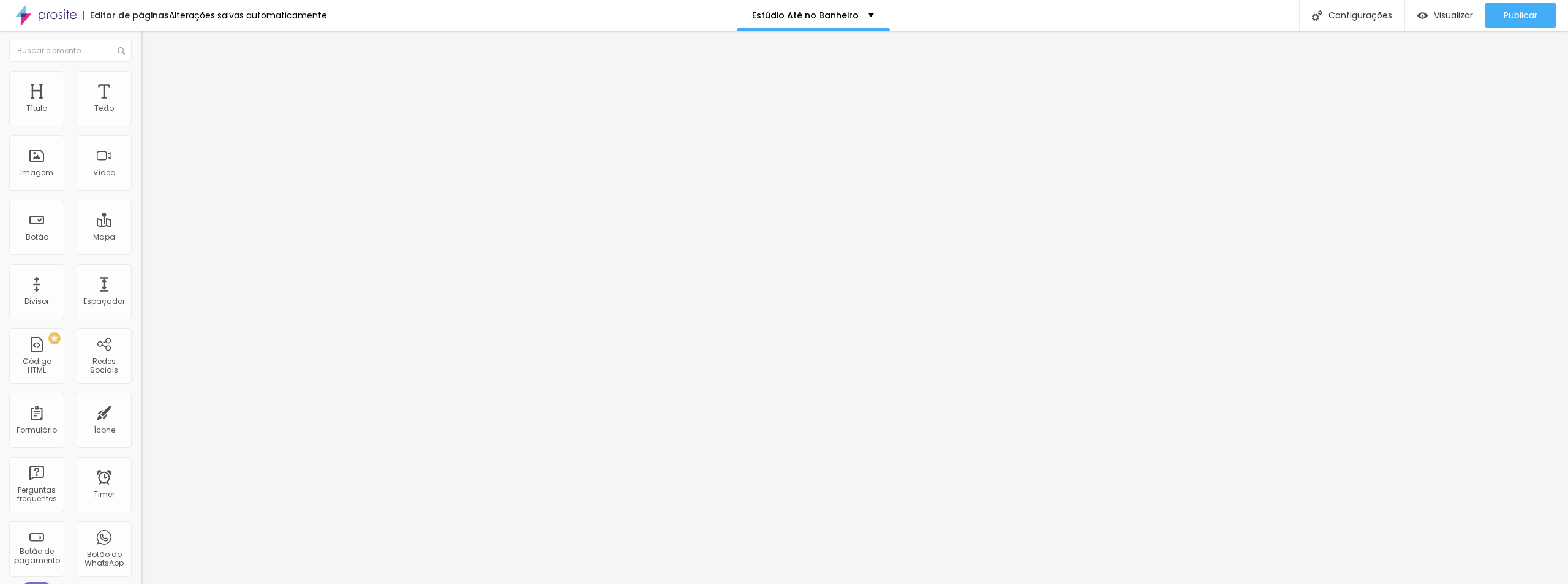
type input "8.4"
type input "8.6"
type input "8.7"
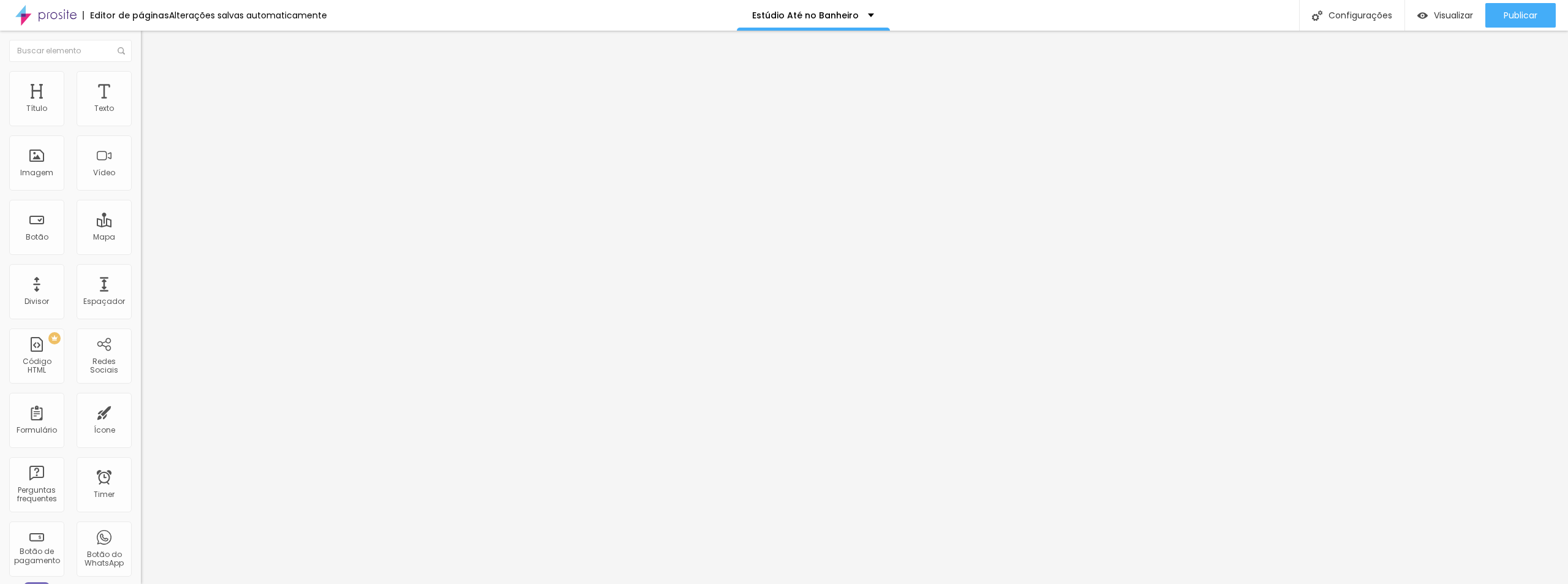
type input "9.2"
type input "10.4"
type input "10.5"
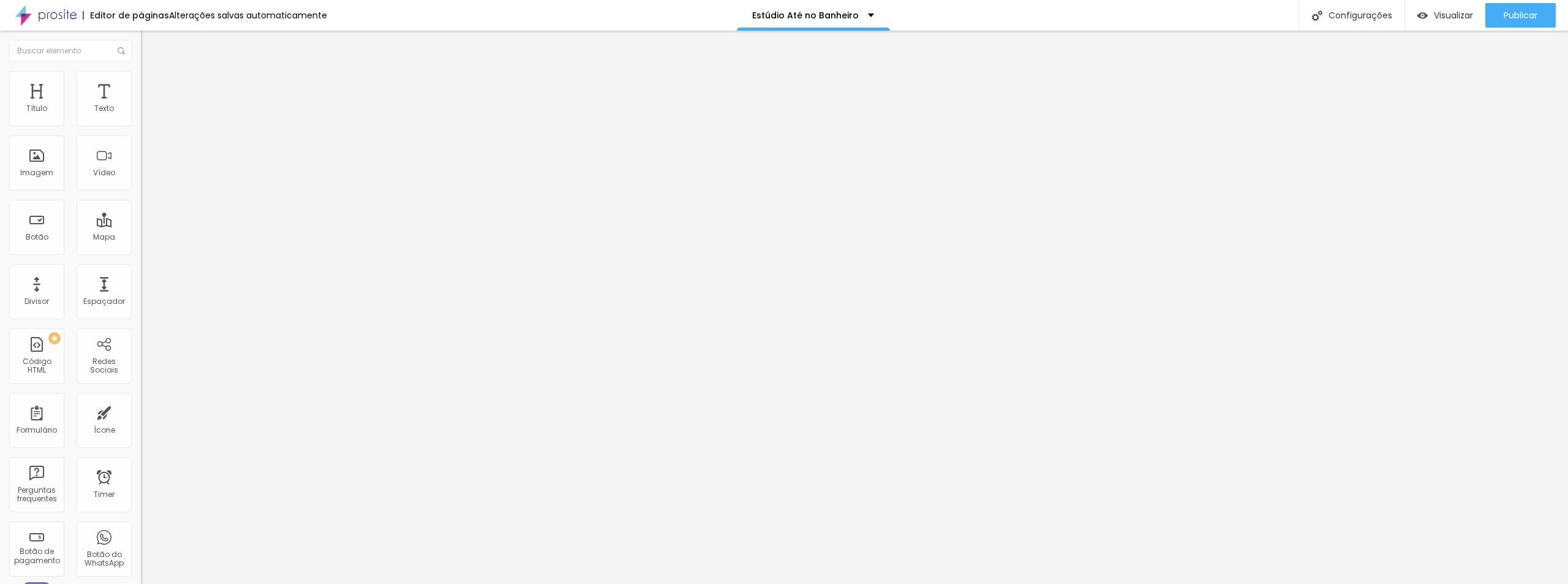
type input "10.5"
type input "10.7"
type input "10.9"
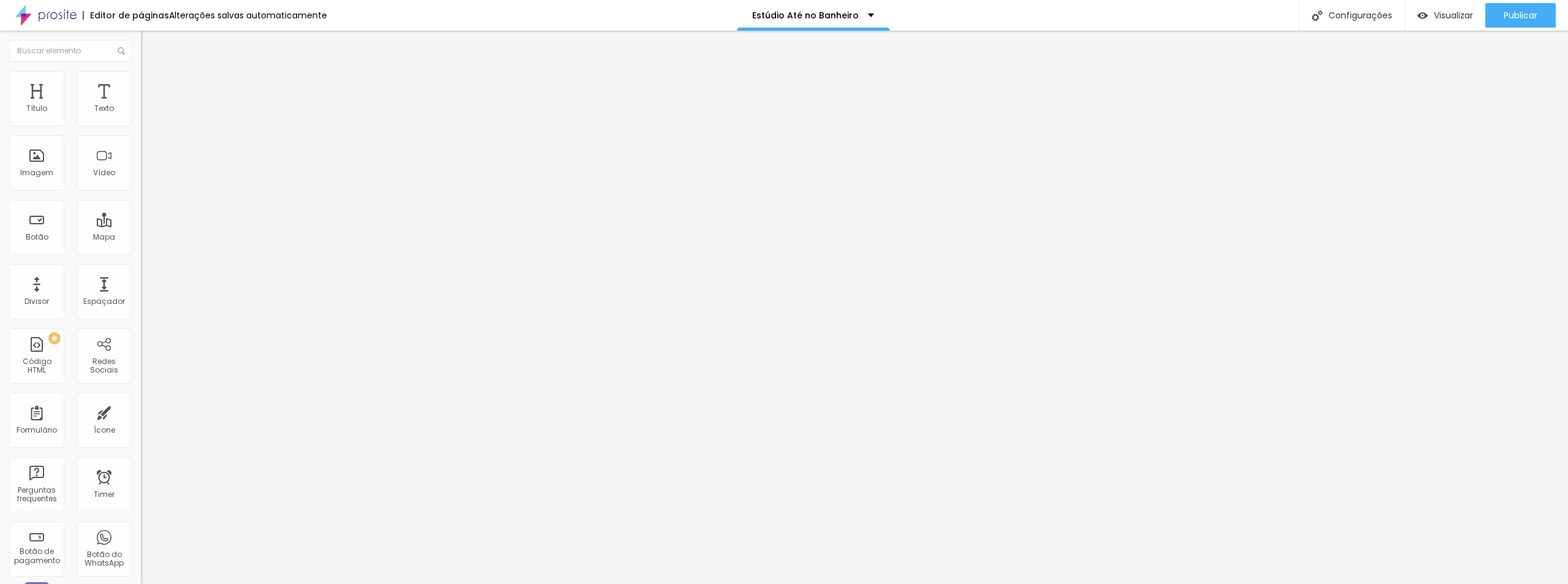
type input "11"
type input "11.2"
type input "11.4"
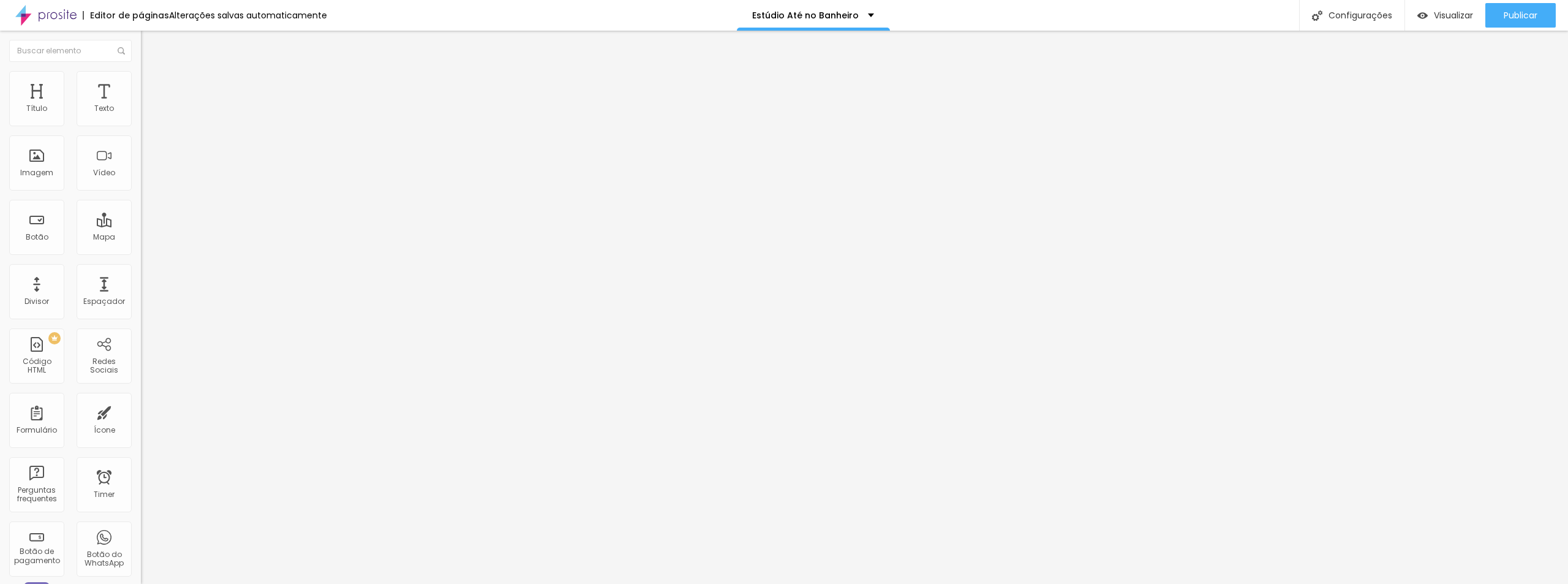
type input "11.4"
type input "11.5"
type input "11.7"
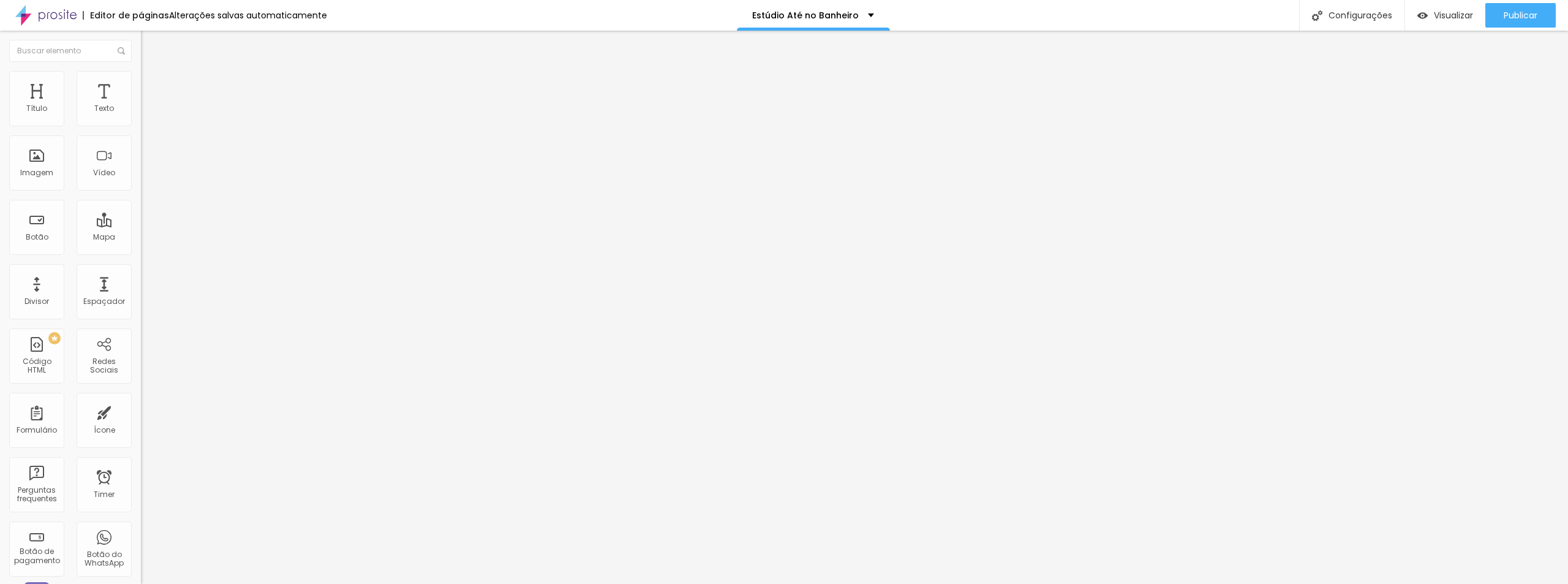
type input "11.8"
type input "9.1"
type input "6.6"
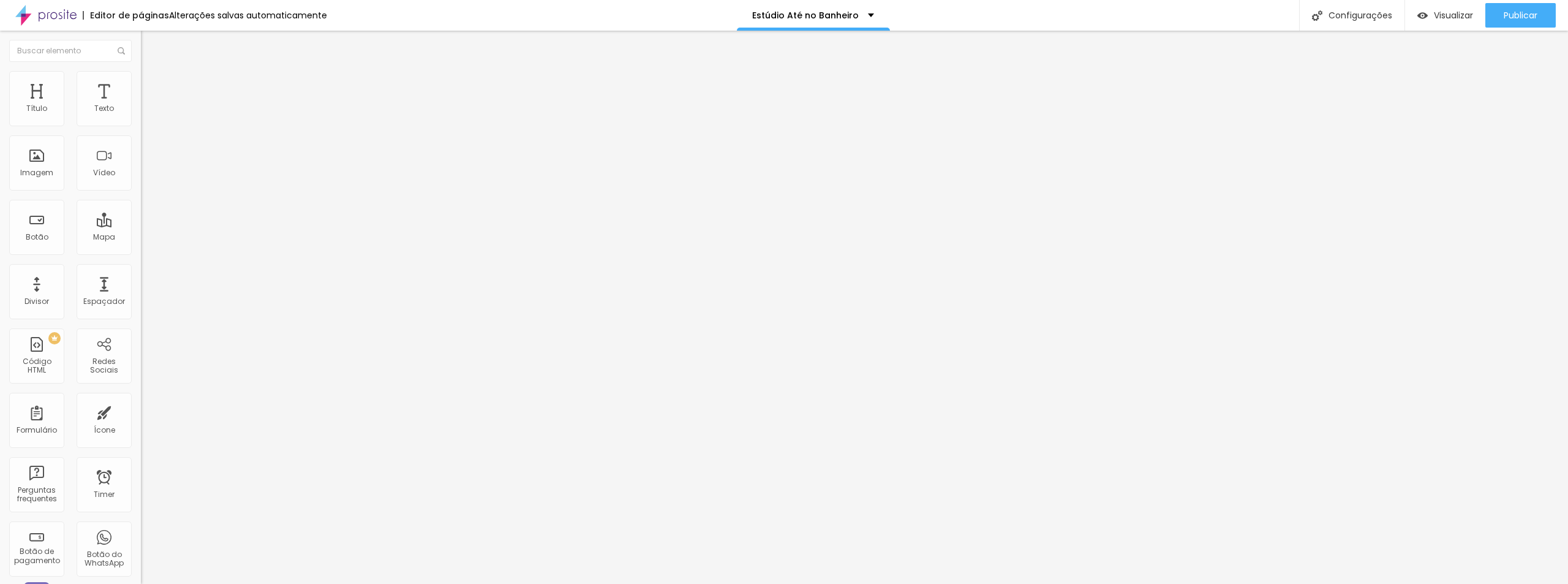
type input "6.6"
type input "6.4"
type input "6.3"
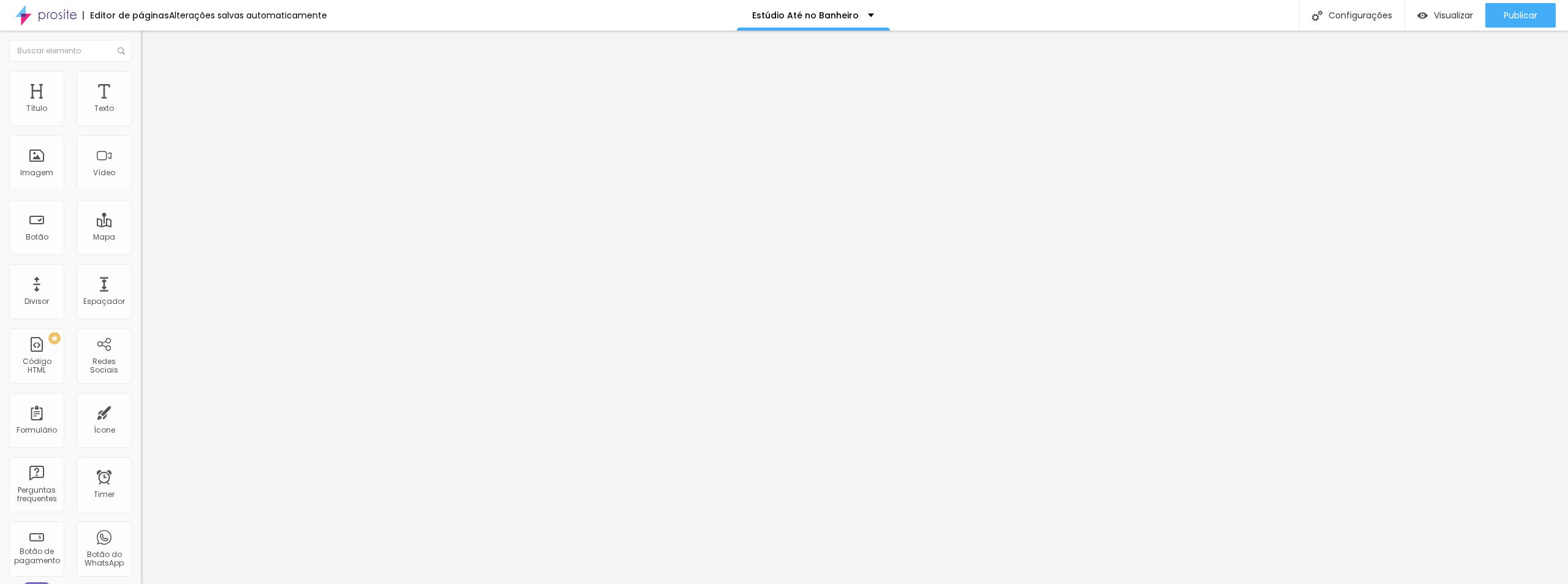
type input "6.1"
type input "5.9"
type input "5.8"
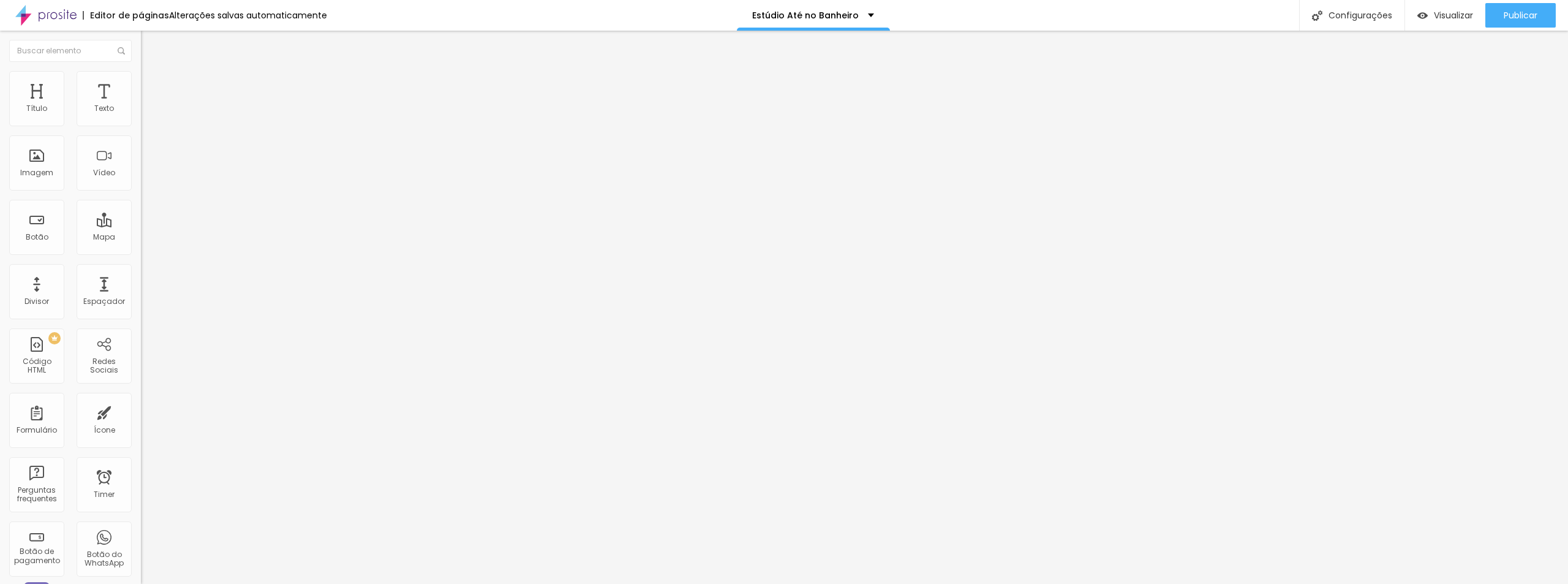
type input "5.8"
type input "5.6"
type input "5.4"
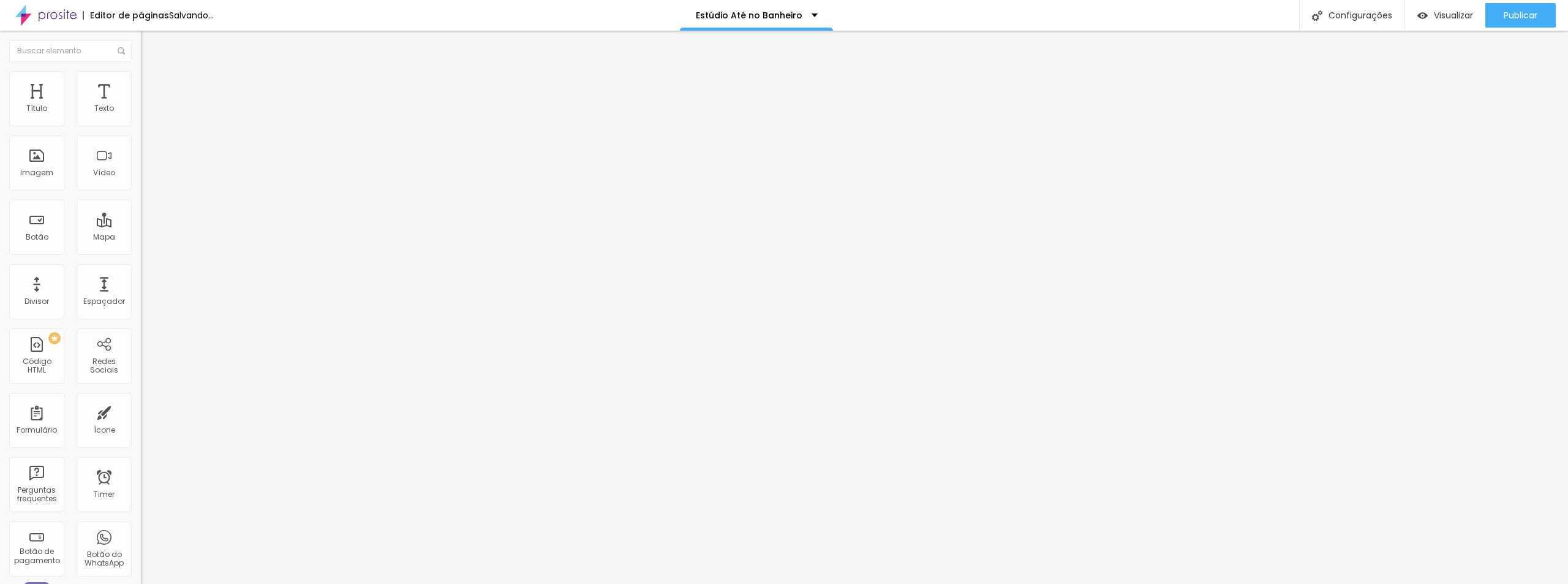
type input "5.3"
type input "5.1"
type input "4.9"
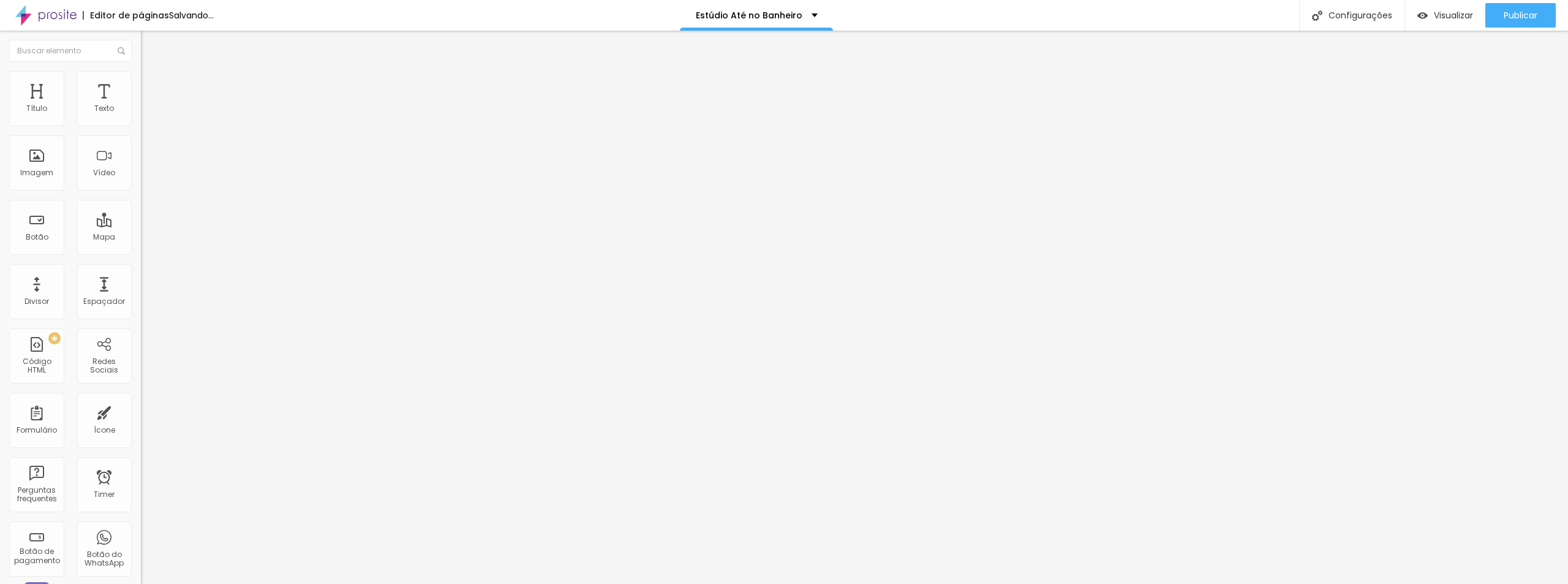
type input "4.9"
type input "4.6"
type input "4.3"
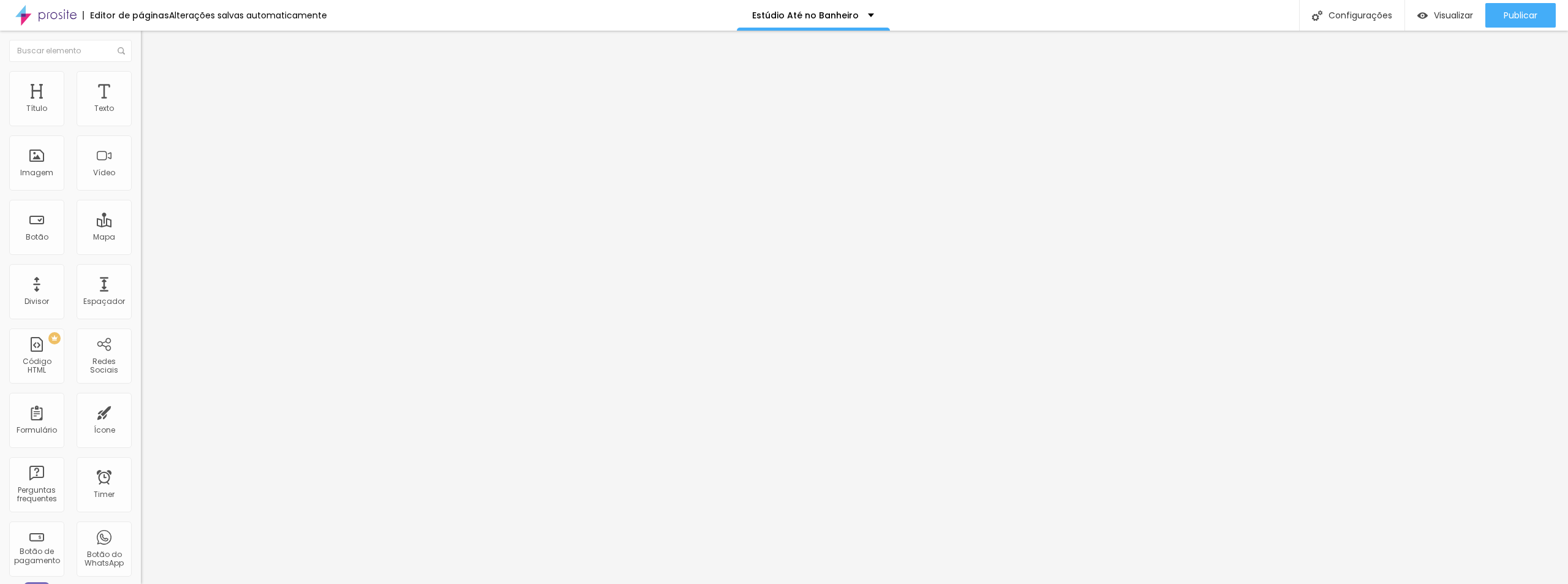
type input "4.1"
type input "3.9"
type input "4.1"
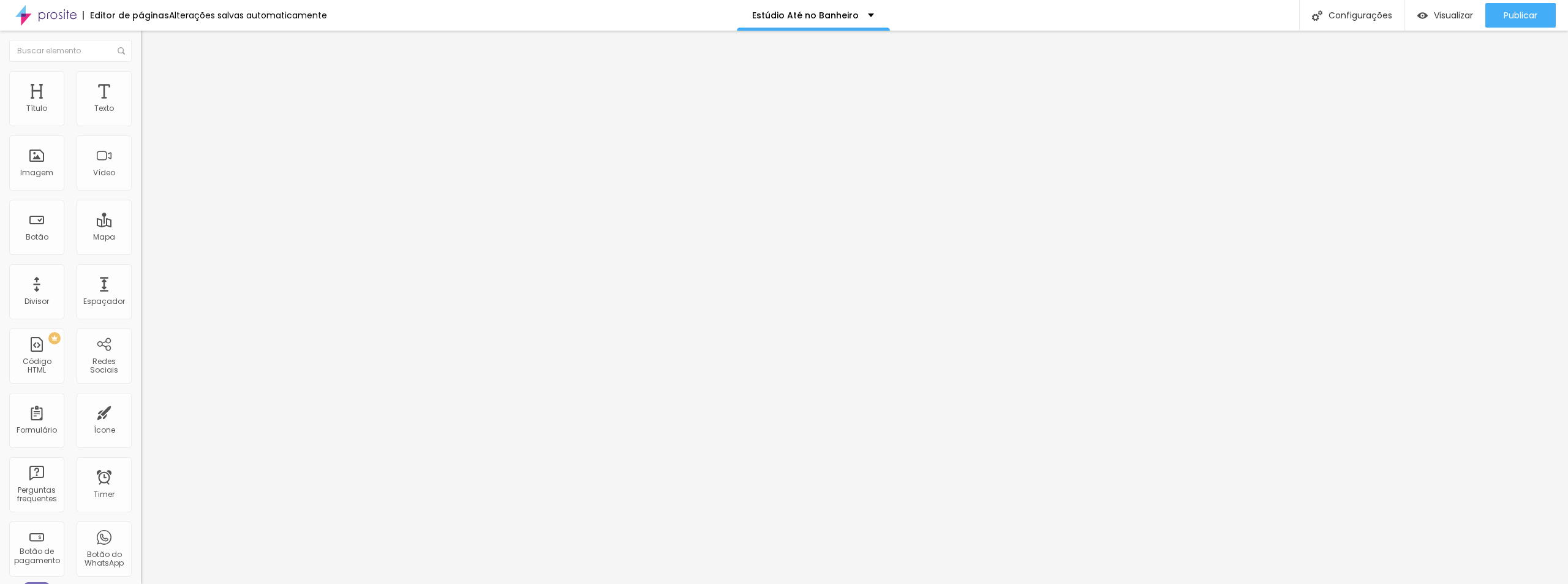
type input "4.1"
type input "4.3"
type input "4.4"
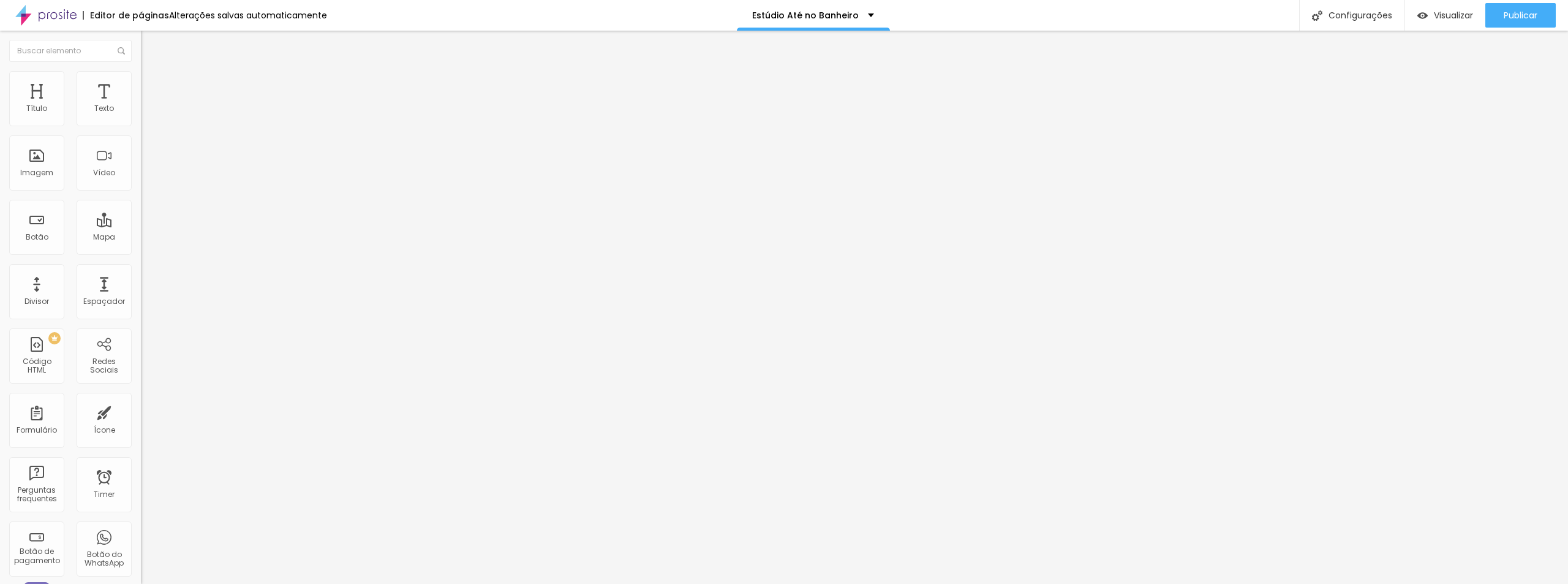
drag, startPoint x: 54, startPoint y: 282, endPoint x: 45, endPoint y: 277, distance: 10.3
type input "4.4"
click at [141, 465] on input "range" at bounding box center [181, 469] width 79 height 10
type input "1.6"
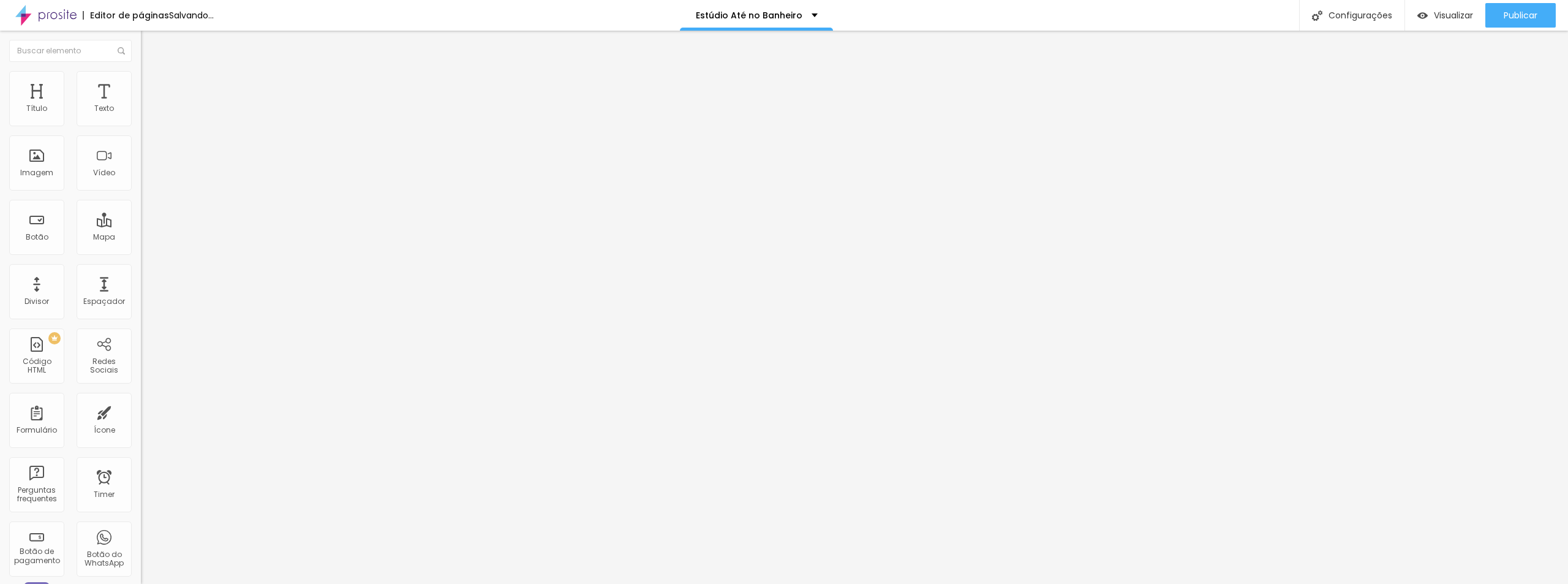
type input "1.4"
type input "1.3"
type input "1.2"
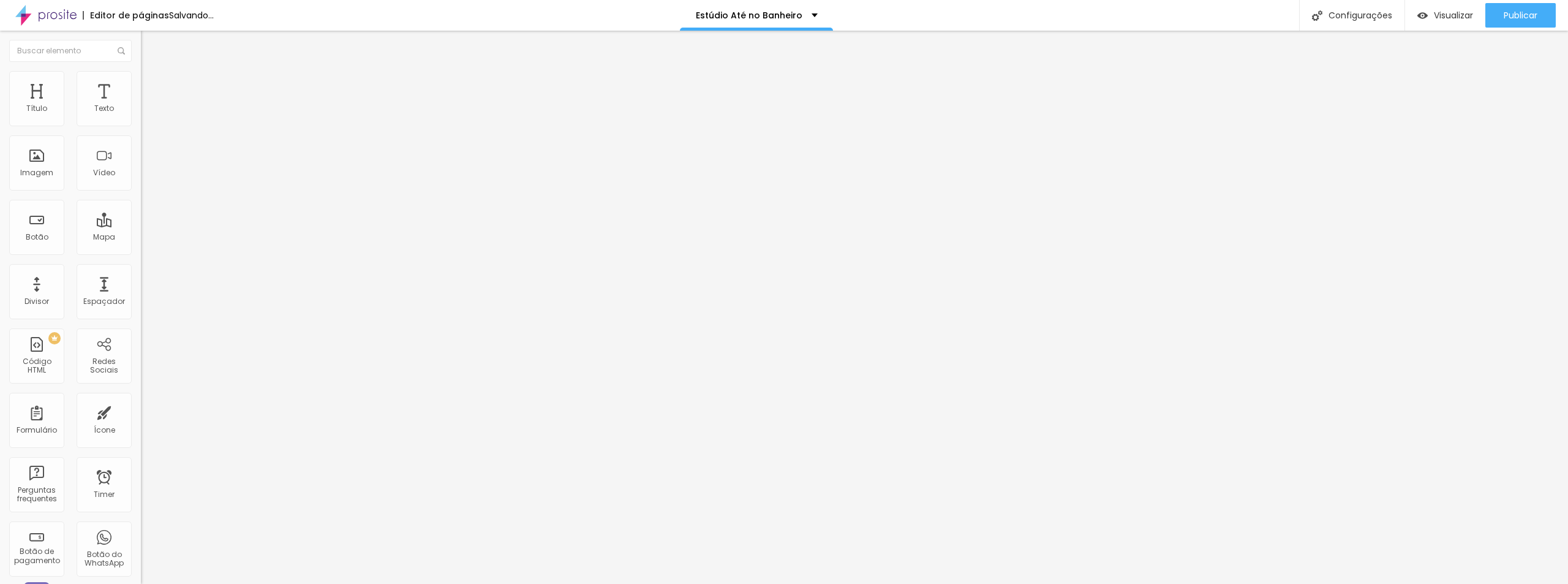
type input "1.2"
type input "1.3"
type input "1.4"
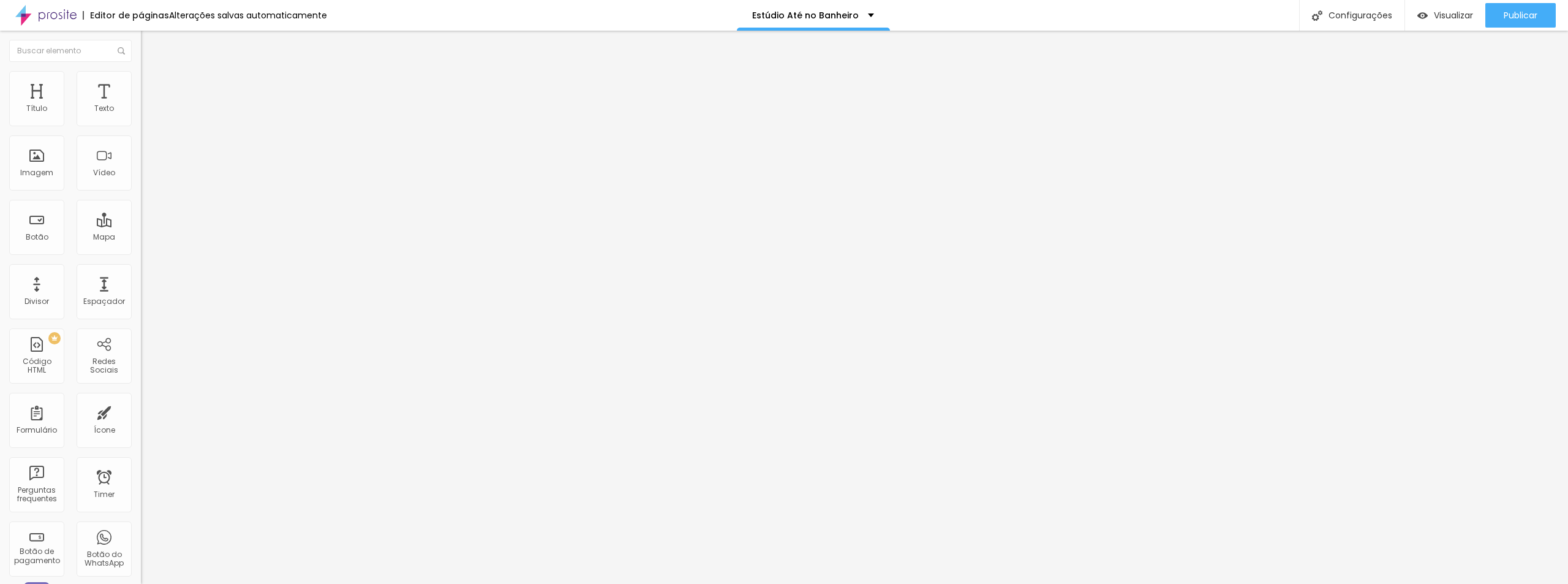
type input "1.5"
type input "1.6"
type input "1.5"
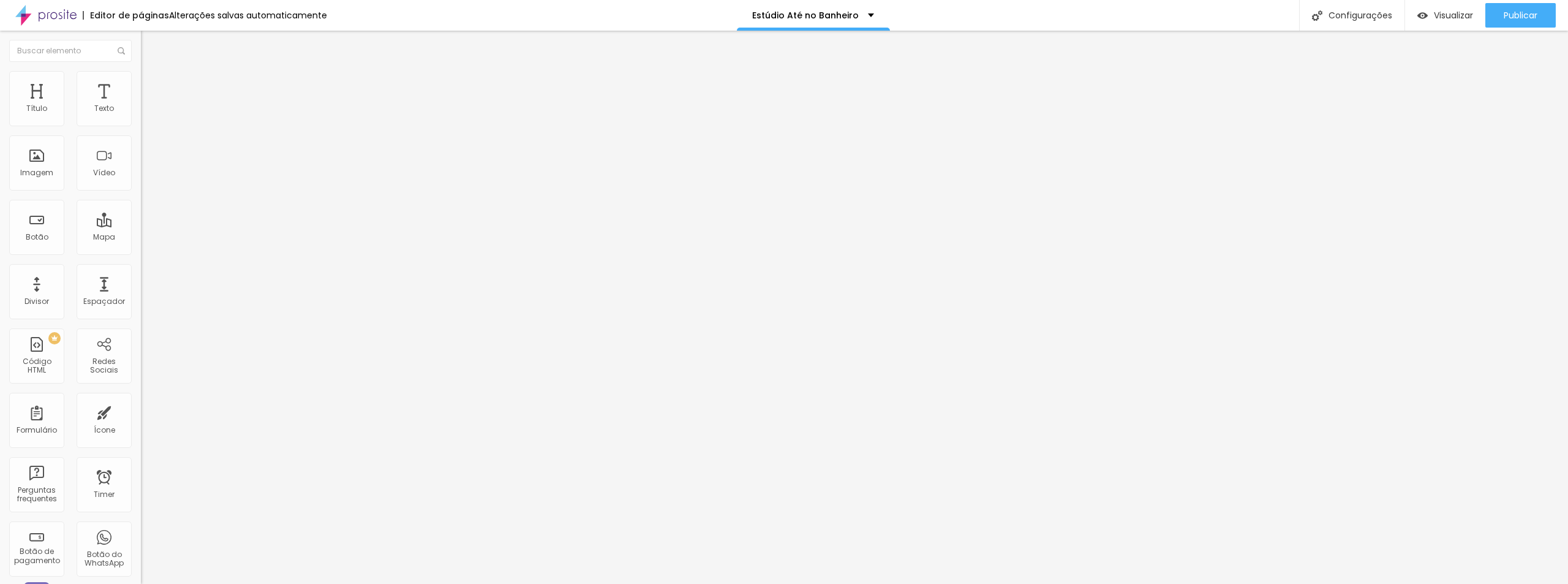
type input "1.5"
type input "1.4"
drag, startPoint x: 84, startPoint y: 304, endPoint x: 71, endPoint y: 302, distance: 13.2
type input "1.4"
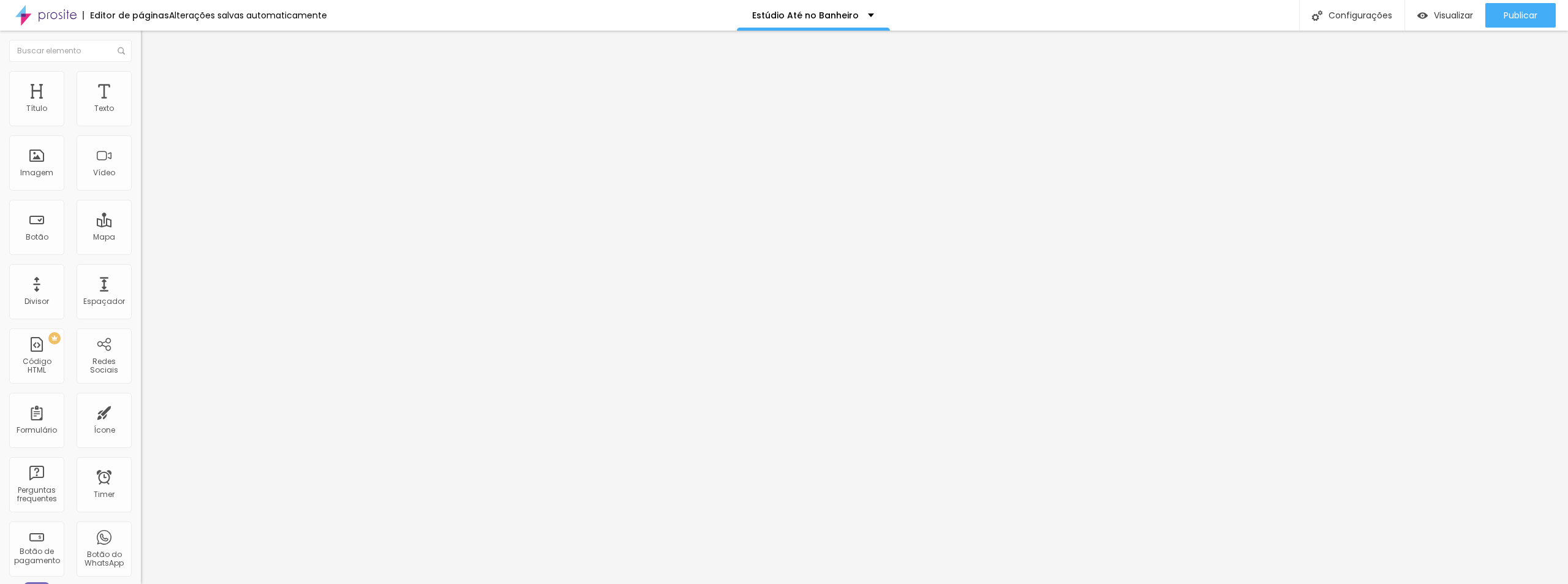
type input "20"
type input "19"
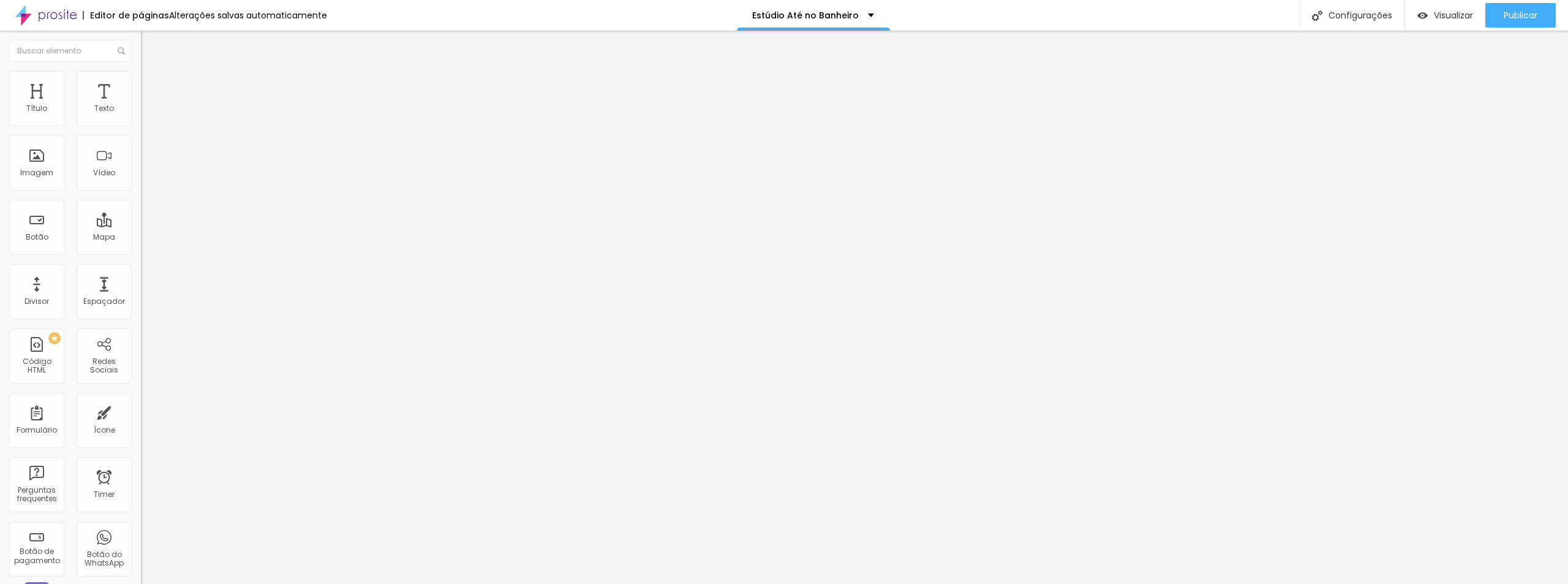
type input "18"
type input "17"
type input "19"
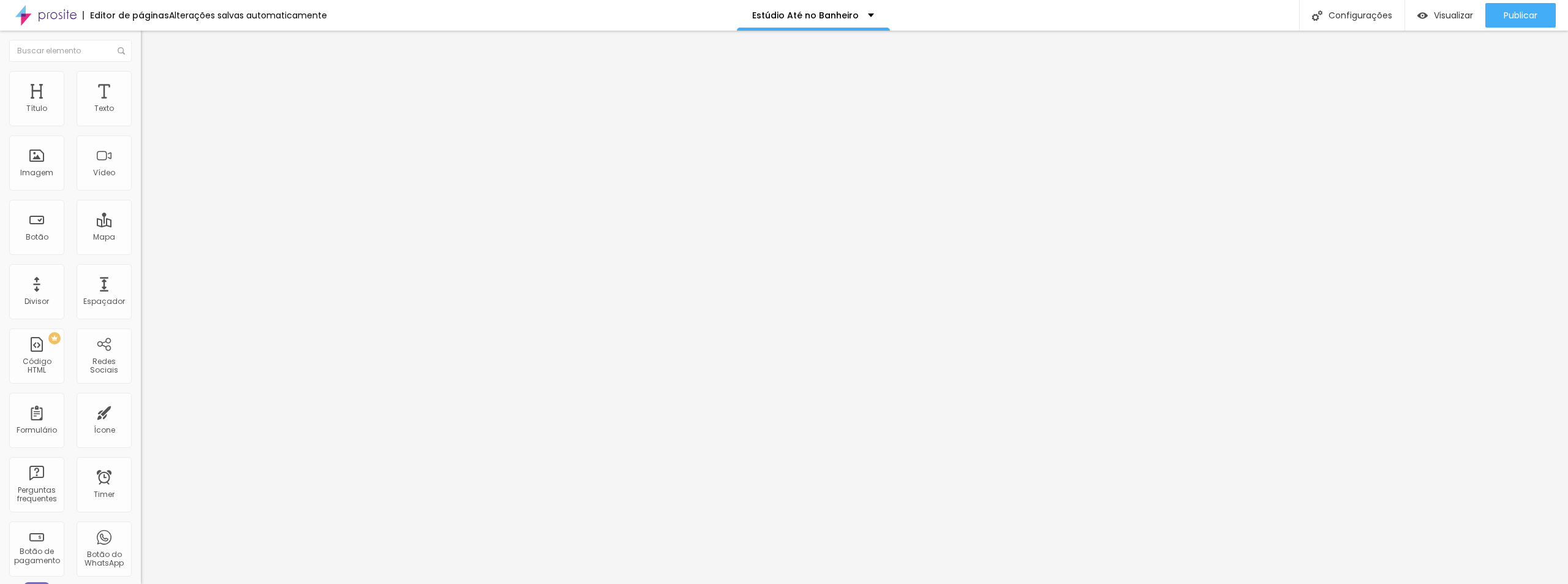
click at [141, 292] on input "range" at bounding box center [181, 297] width 79 height 10
click at [141, 137] on span "Titulo 4" at bounding box center [157, 131] width 33 height 12
click at [141, 124] on span "Titulo 3" at bounding box center [158, 119] width 34 height 10
click at [141, 75] on li "Estilo" at bounding box center [211, 77] width 141 height 12
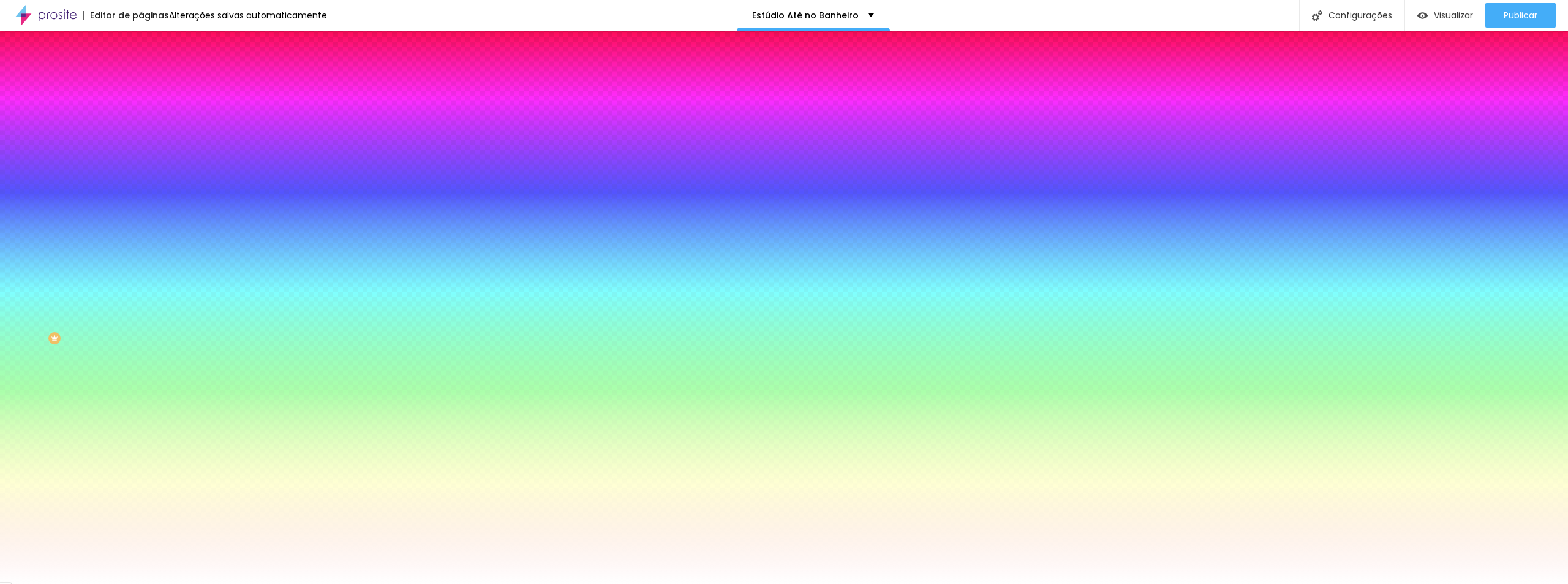
click at [141, 112] on span "Trocar imagem" at bounding box center [174, 107] width 67 height 10
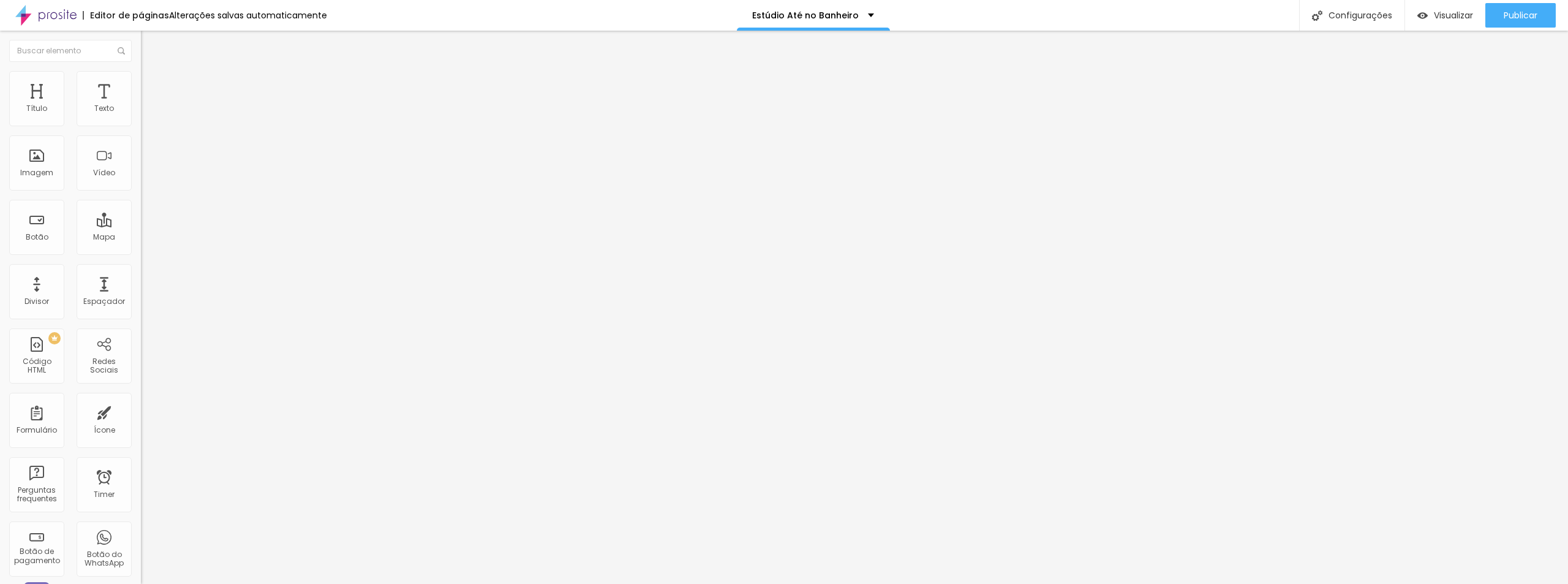
click at [141, 81] on li "Estilo" at bounding box center [211, 77] width 141 height 12
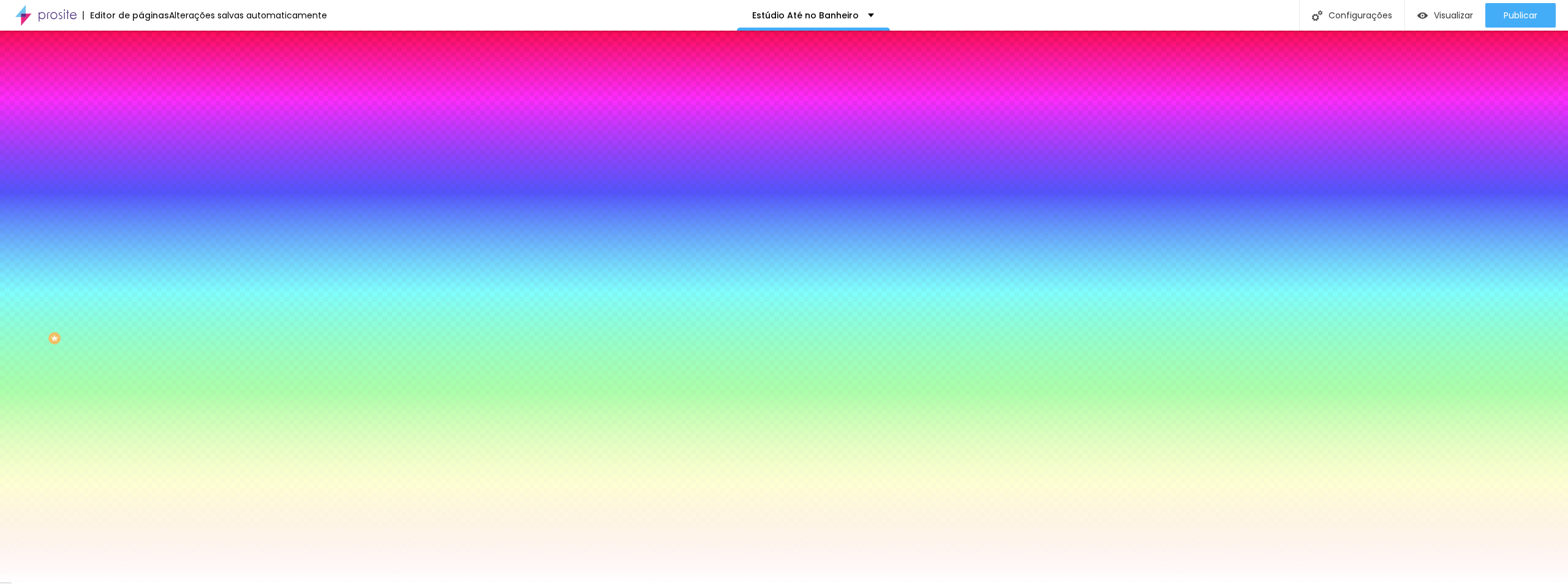
click at [141, 167] on div at bounding box center [211, 167] width 141 height 0
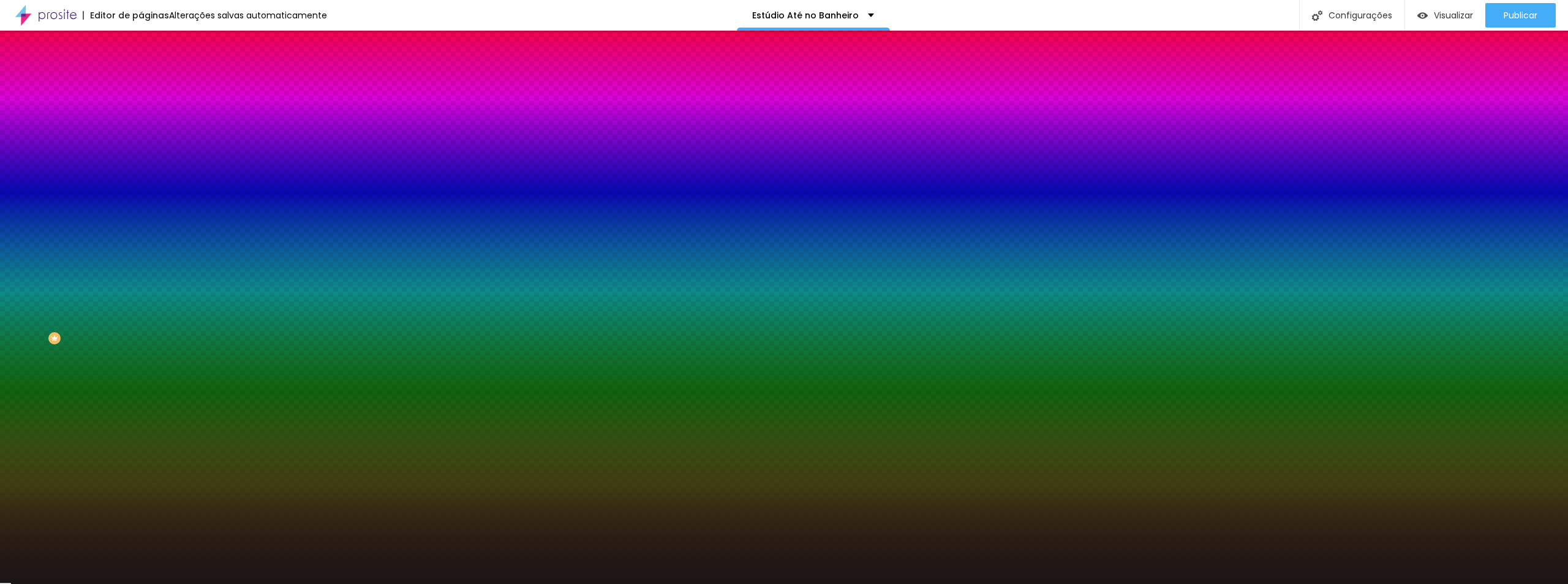
drag, startPoint x: 51, startPoint y: 290, endPoint x: 69, endPoint y: 315, distance: 30.8
click at [69, 315] on div at bounding box center [784, 292] width 1568 height 584
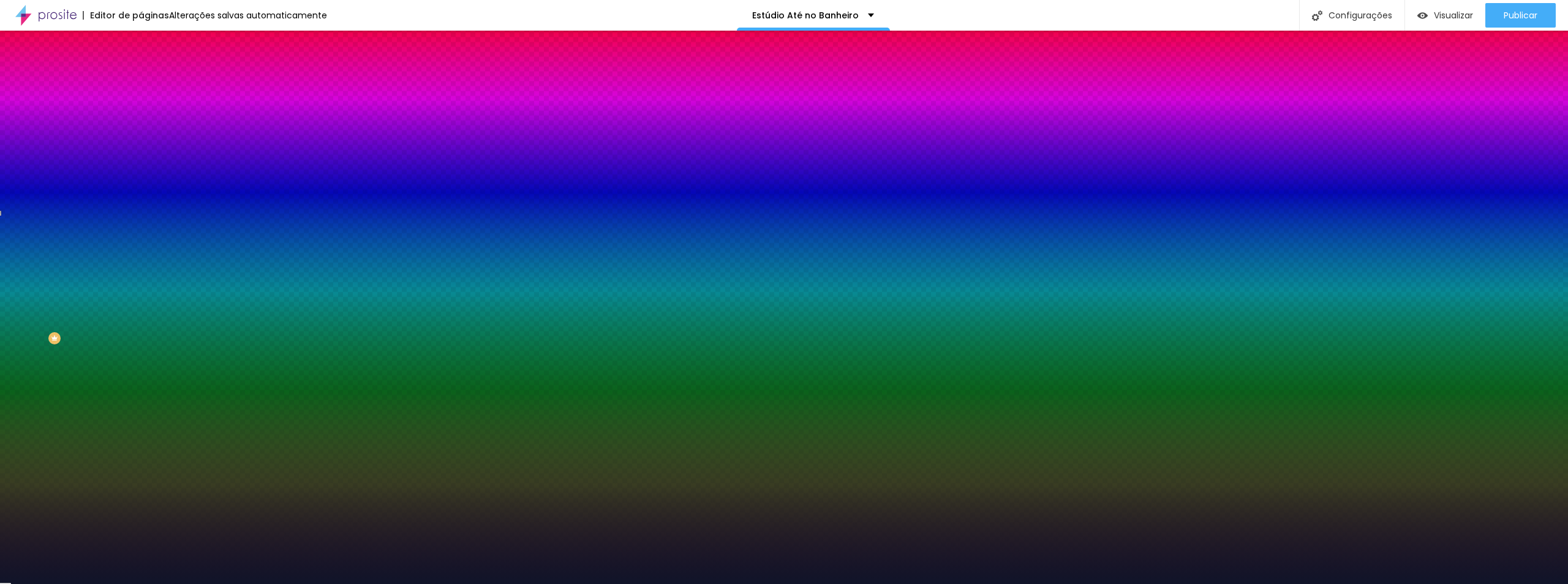
drag, startPoint x: 110, startPoint y: 261, endPoint x: 110, endPoint y: 271, distance: 10.0
click at [110, 271] on div at bounding box center [784, 292] width 1568 height 584
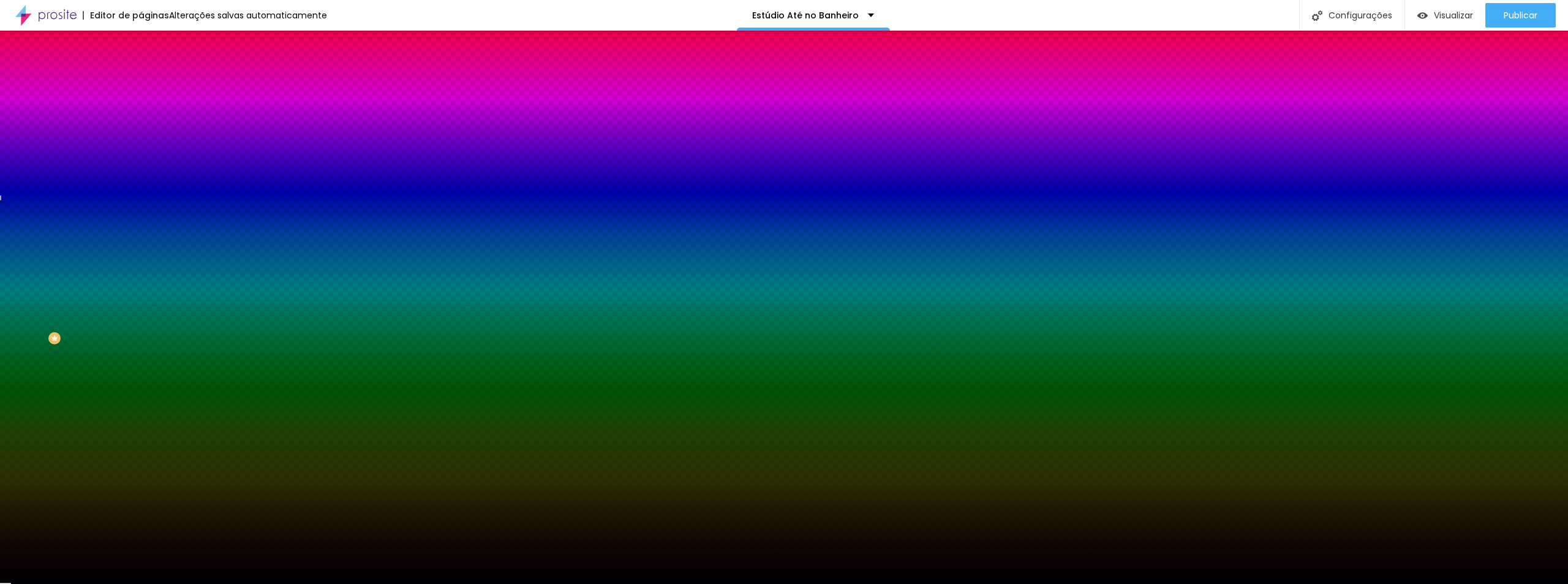
drag, startPoint x: 76, startPoint y: 309, endPoint x: 112, endPoint y: 310, distance: 36.0
click at [141, 179] on div at bounding box center [211, 179] width 141 height 0
drag, startPoint x: 122, startPoint y: 295, endPoint x: 127, endPoint y: 301, distance: 7.8
click at [127, 301] on div at bounding box center [784, 292] width 1568 height 584
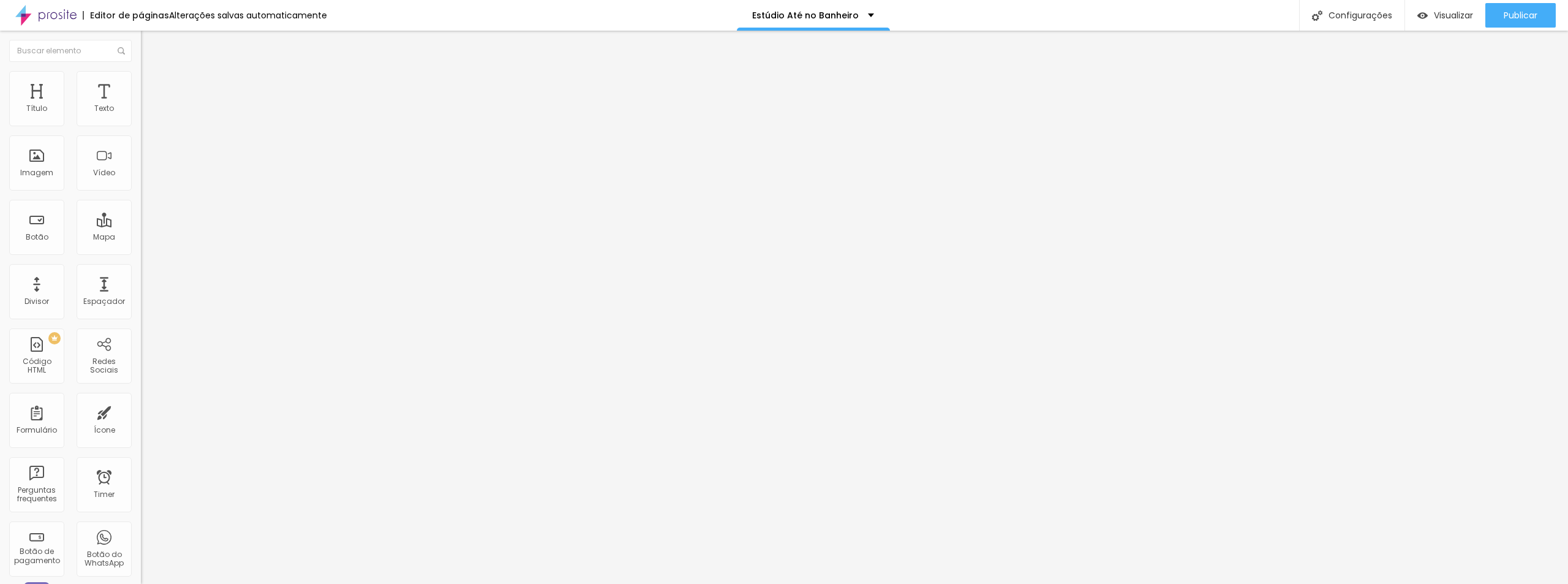
click at [141, 76] on ul "Conteúdo Estilo Avançado" at bounding box center [211, 77] width 141 height 37
click at [141, 112] on span "Encaixotado" at bounding box center [165, 106] width 48 height 10
click at [141, 80] on li "Estilo" at bounding box center [211, 77] width 141 height 12
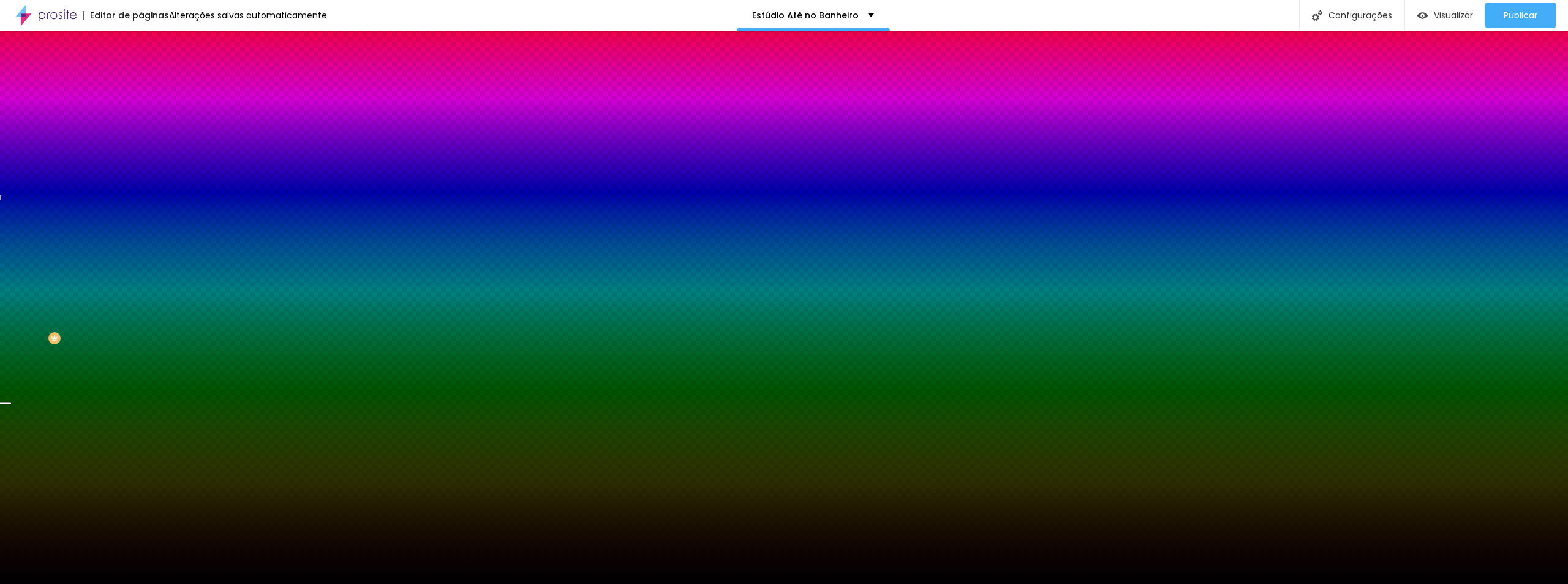
click at [141, 127] on span "Parallax" at bounding box center [156, 122] width 30 height 10
click at [141, 135] on span "Nenhum" at bounding box center [157, 129] width 32 height 10
click at [141, 147] on span "Parallax" at bounding box center [156, 141] width 30 height 10
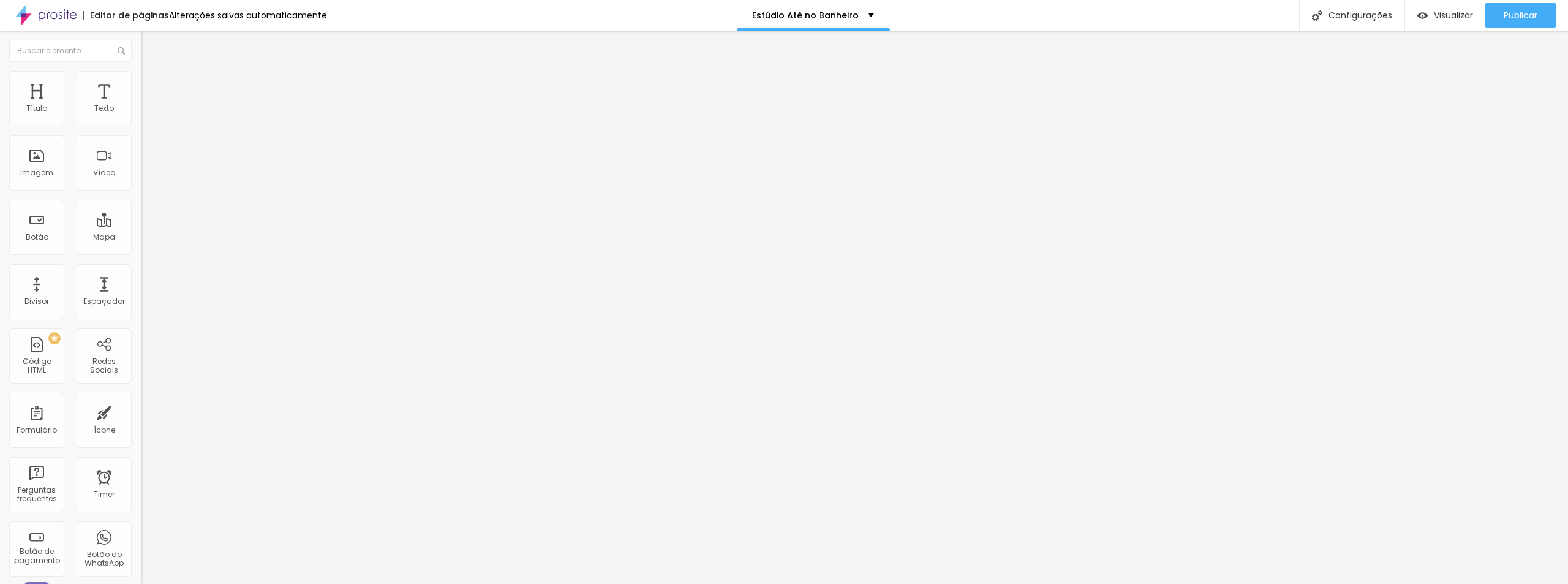
click at [141, 71] on li "Estilo" at bounding box center [211, 77] width 141 height 12
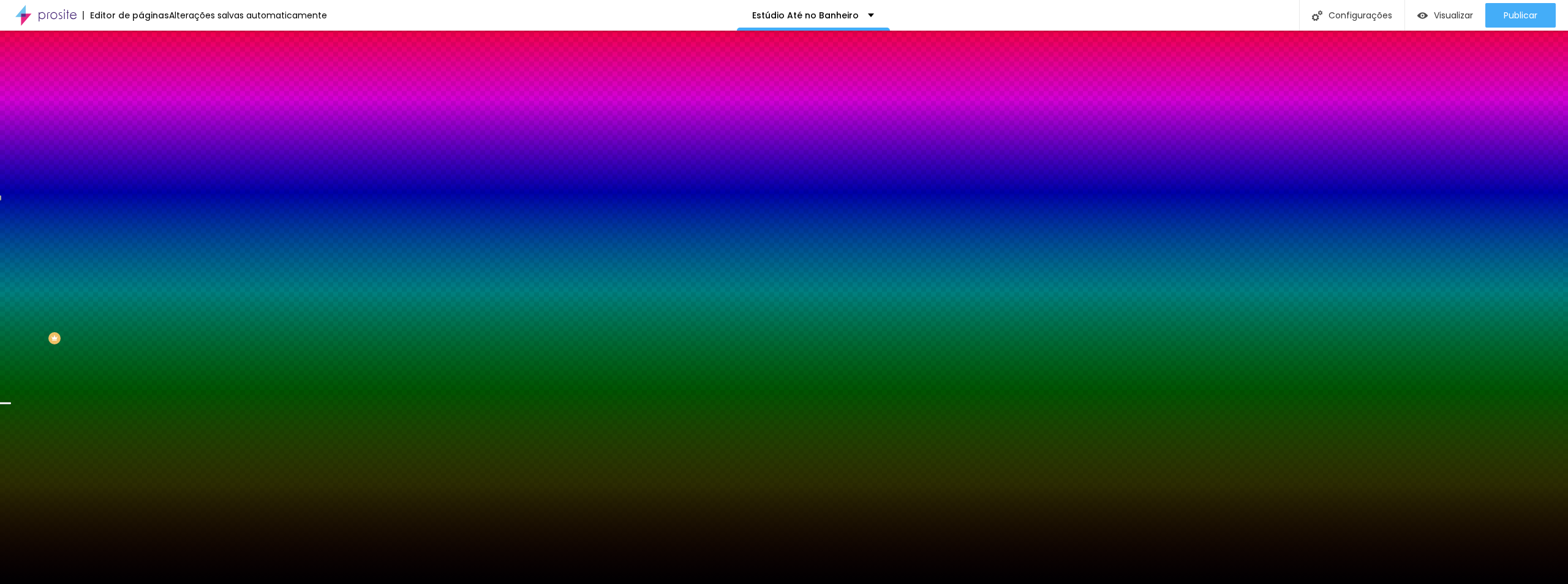
click at [141, 112] on span "Trocar imagem" at bounding box center [174, 107] width 67 height 10
click at [141, 167] on div at bounding box center [211, 167] width 141 height 0
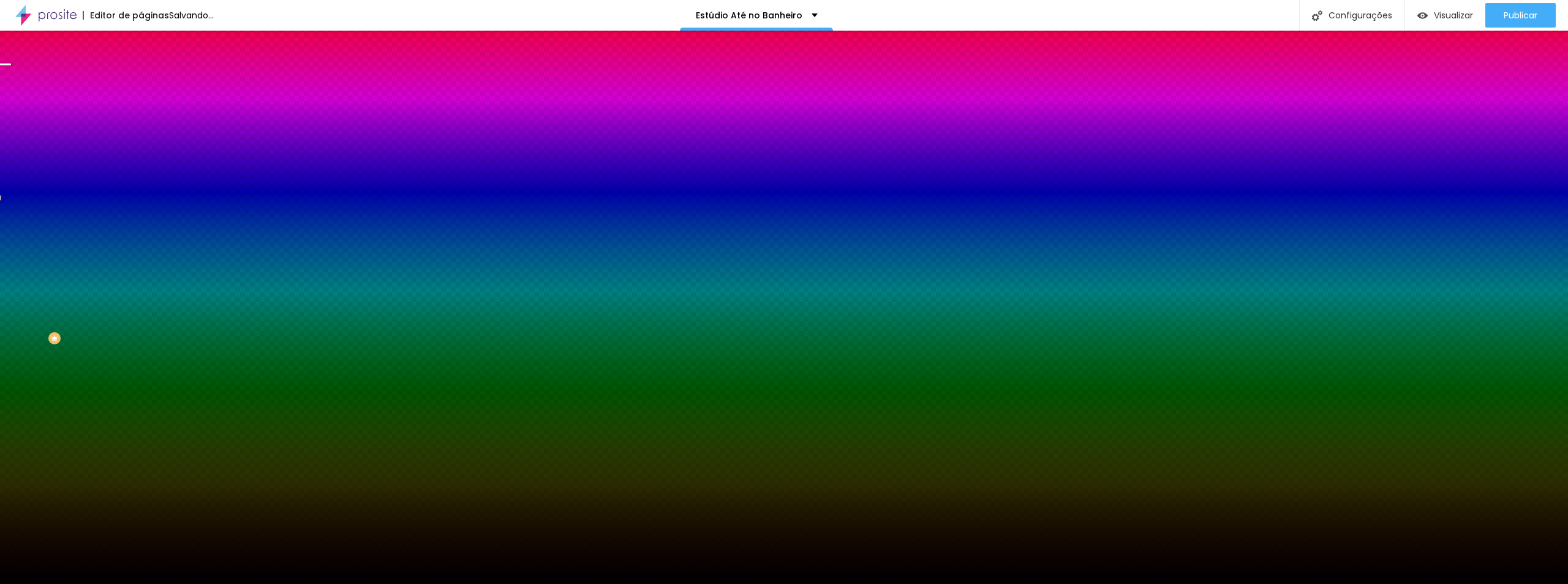
drag, startPoint x: 124, startPoint y: 292, endPoint x: 128, endPoint y: 248, distance: 44.2
click at [128, 248] on div at bounding box center [784, 292] width 1568 height 584
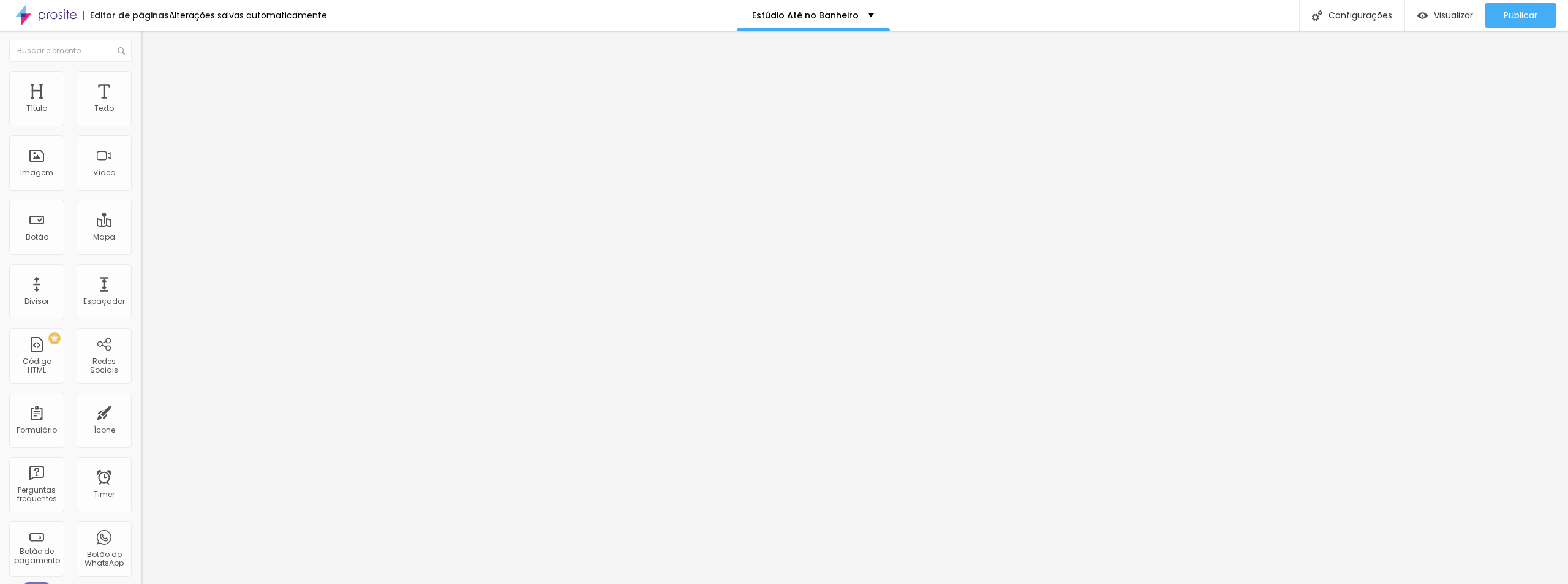
click at [141, 72] on img at bounding box center [147, 76] width 11 height 11
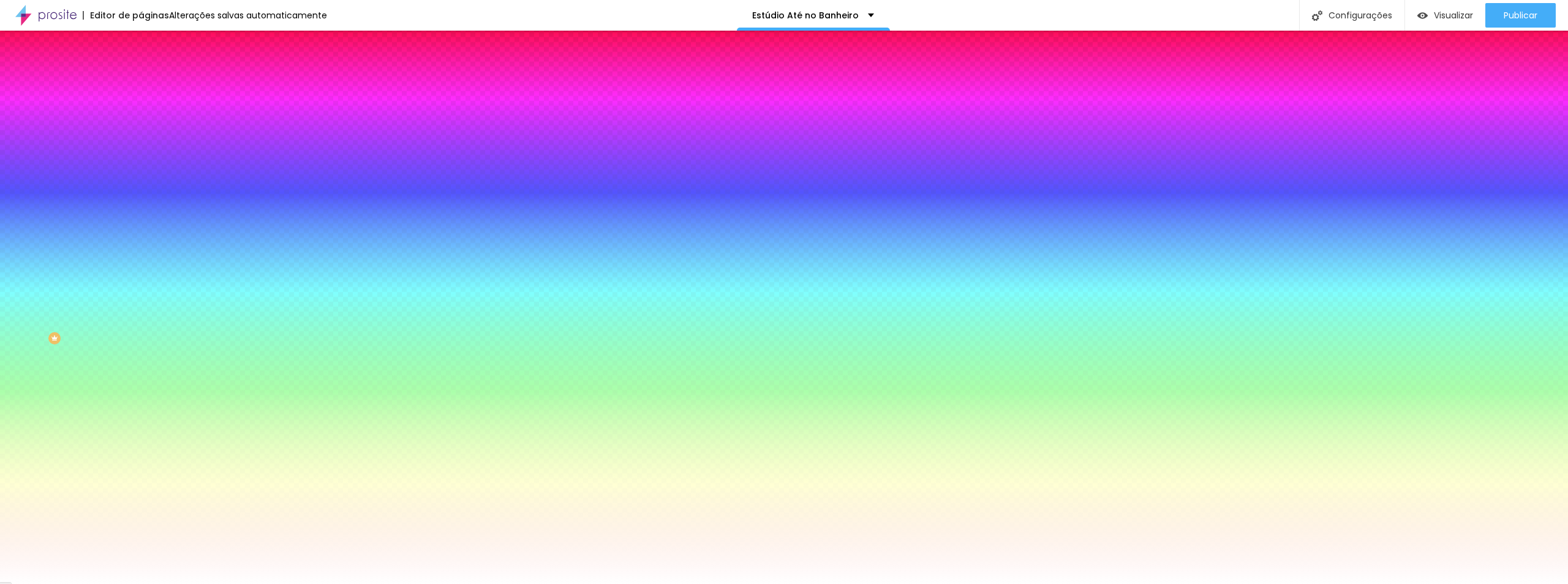
click at [141, 112] on span "Trocar imagem" at bounding box center [174, 107] width 67 height 10
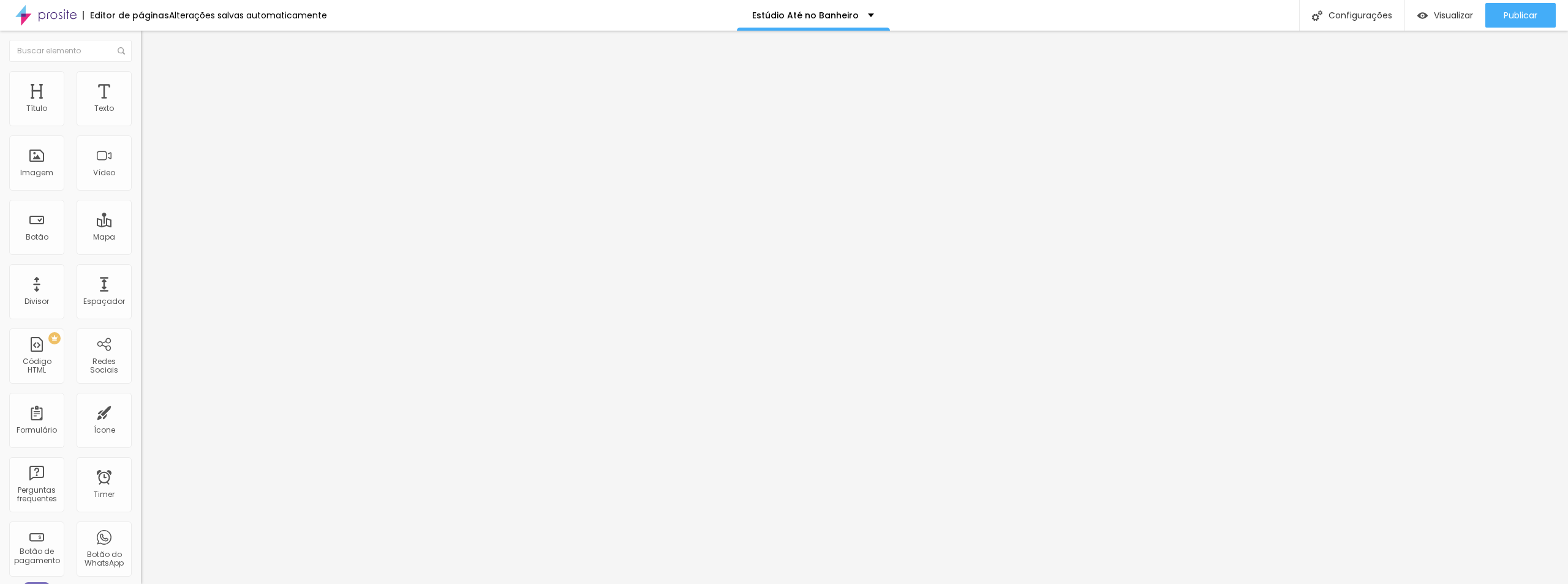
click at [141, 75] on li "Estilo" at bounding box center [211, 77] width 141 height 12
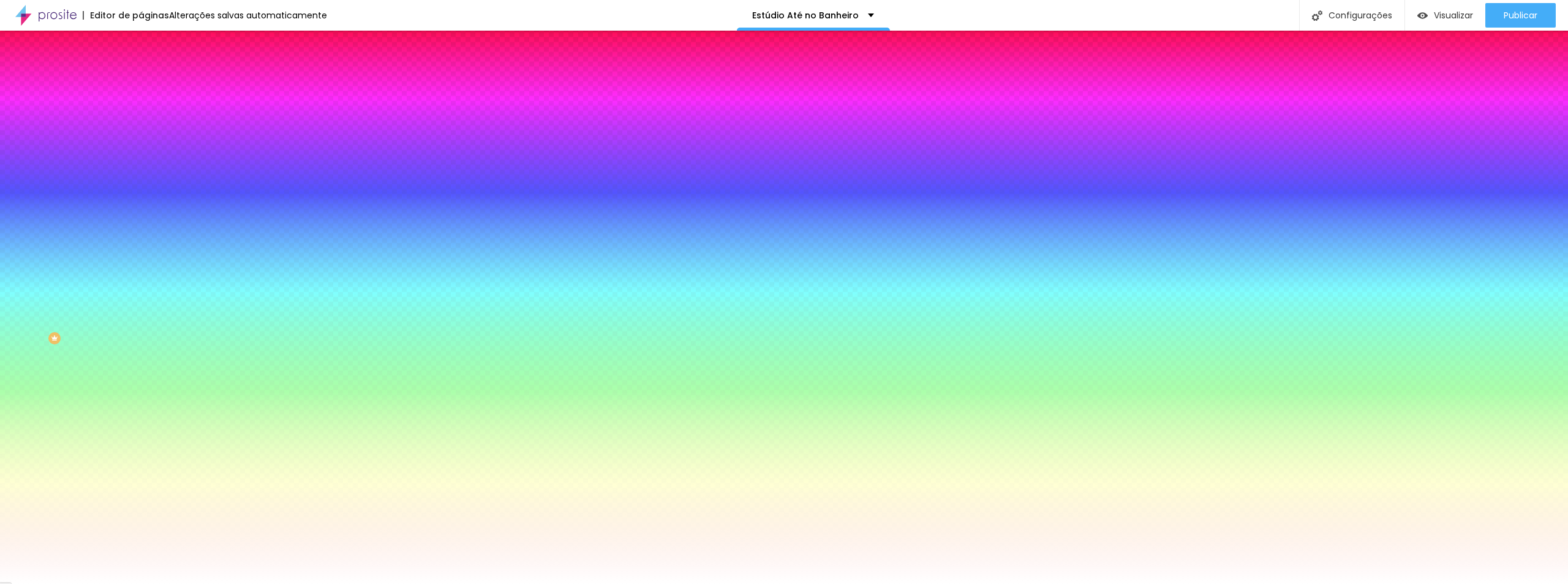
click at [141, 83] on li "Avançado" at bounding box center [211, 90] width 141 height 12
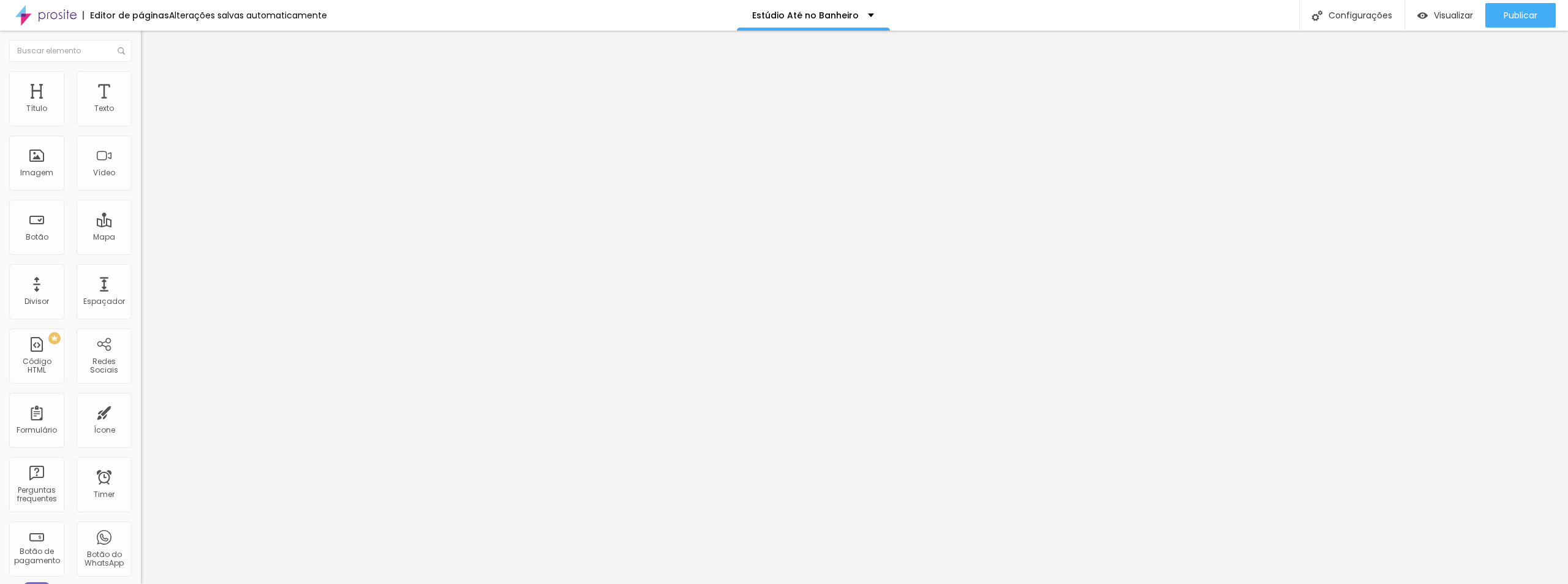
click at [141, 79] on img at bounding box center [147, 76] width 11 height 11
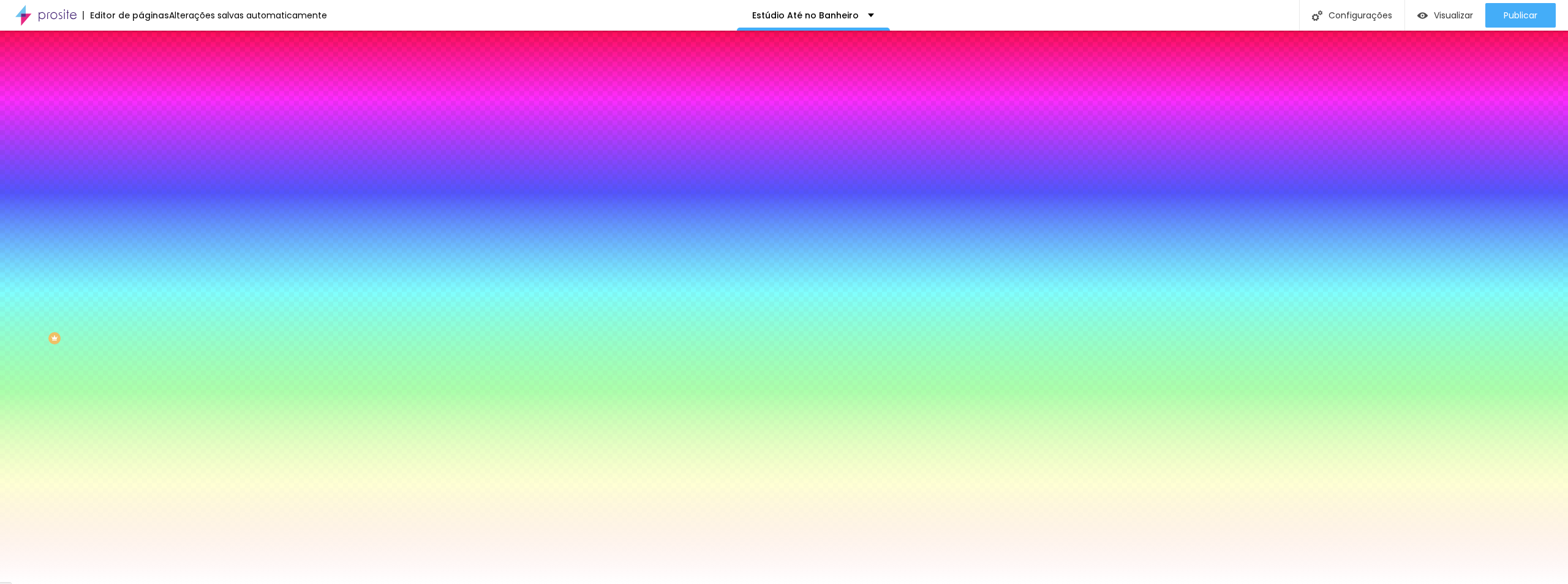
click at [141, 70] on img at bounding box center [147, 65] width 11 height 11
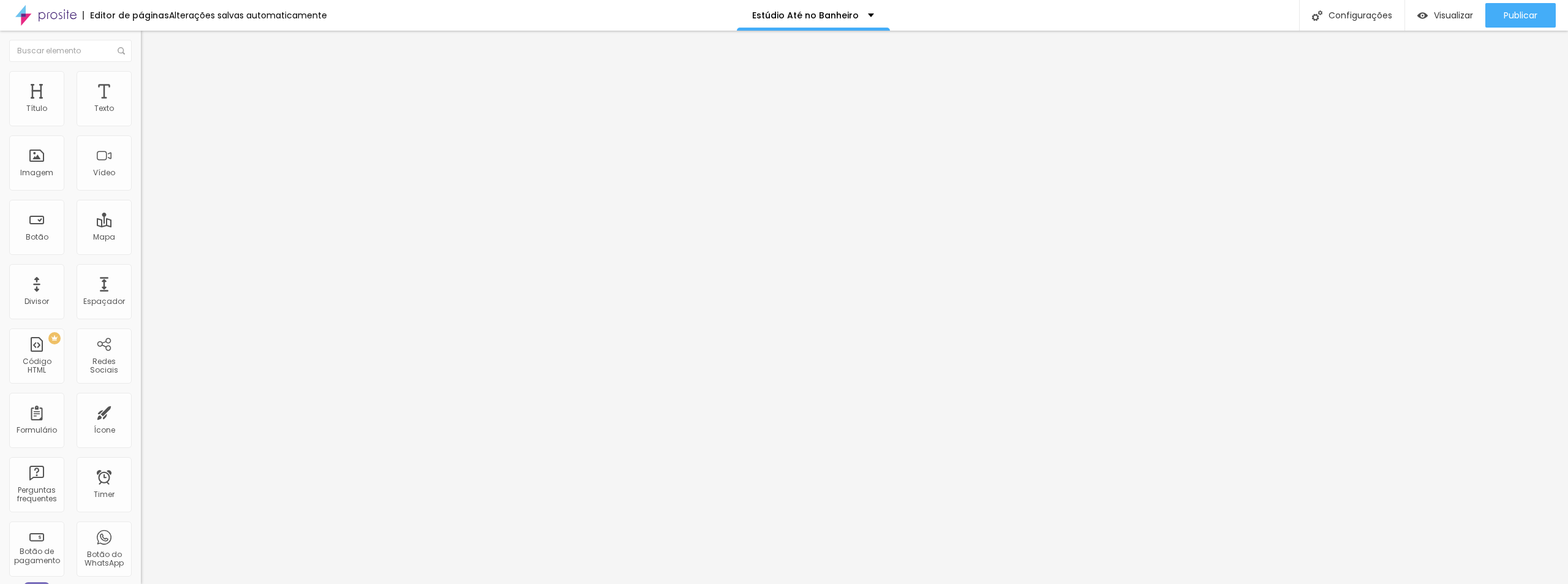
click at [141, 193] on span "Normal" at bounding box center [155, 187] width 28 height 10
click at [141, 218] on div "Grande" at bounding box center [211, 214] width 141 height 8
click at [141, 76] on li "Estilo" at bounding box center [211, 77] width 141 height 12
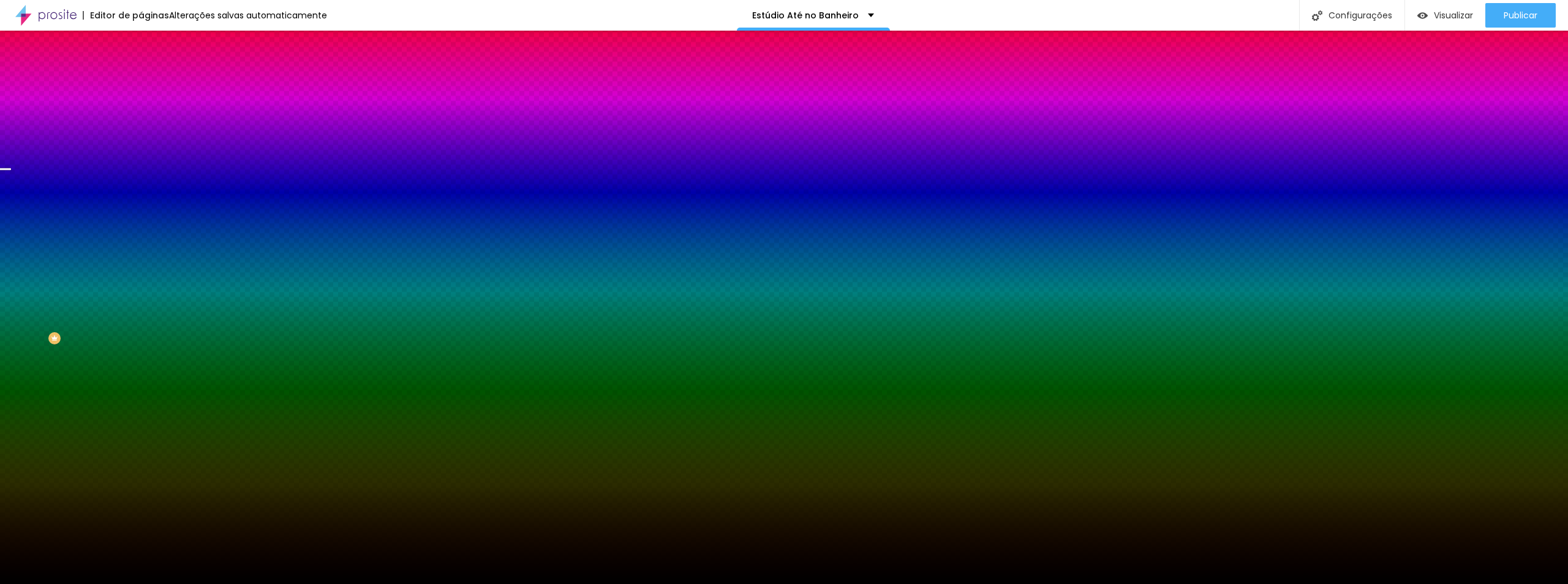
click at [141, 112] on span "Trocar imagem" at bounding box center [174, 107] width 67 height 10
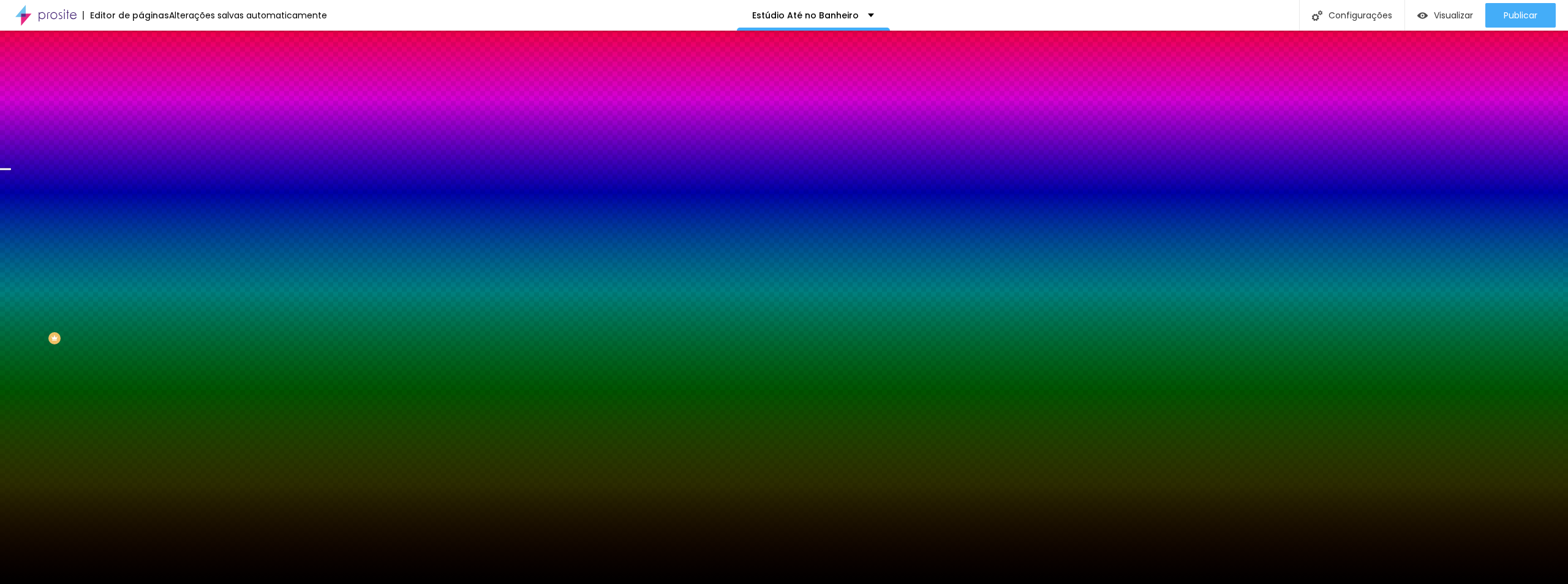
click at [141, 167] on div at bounding box center [211, 167] width 141 height 0
drag, startPoint x: 106, startPoint y: 262, endPoint x: 78, endPoint y: 272, distance: 29.7
click at [107, 267] on div at bounding box center [784, 292] width 1568 height 584
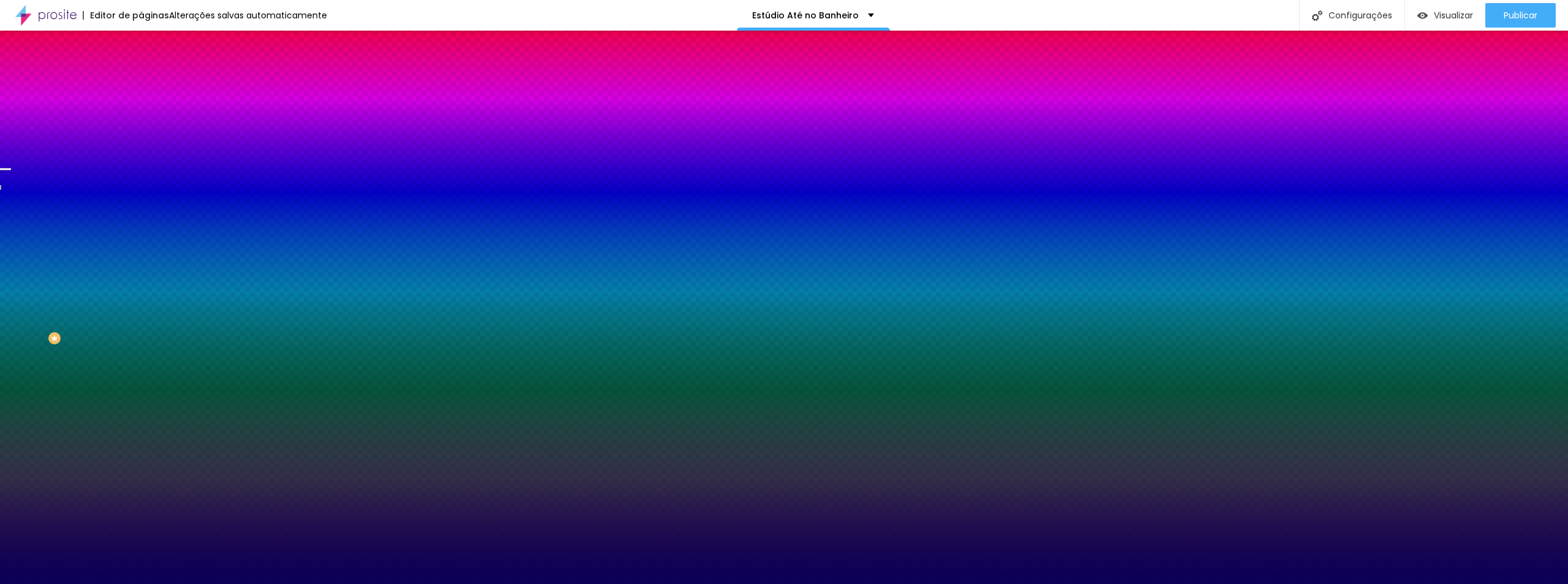
drag, startPoint x: 74, startPoint y: 281, endPoint x: 106, endPoint y: 299, distance: 36.7
click at [141, 179] on div at bounding box center [211, 179] width 141 height 0
drag, startPoint x: 123, startPoint y: 267, endPoint x: 121, endPoint y: 278, distance: 11.2
click at [121, 278] on div at bounding box center [784, 292] width 1568 height 584
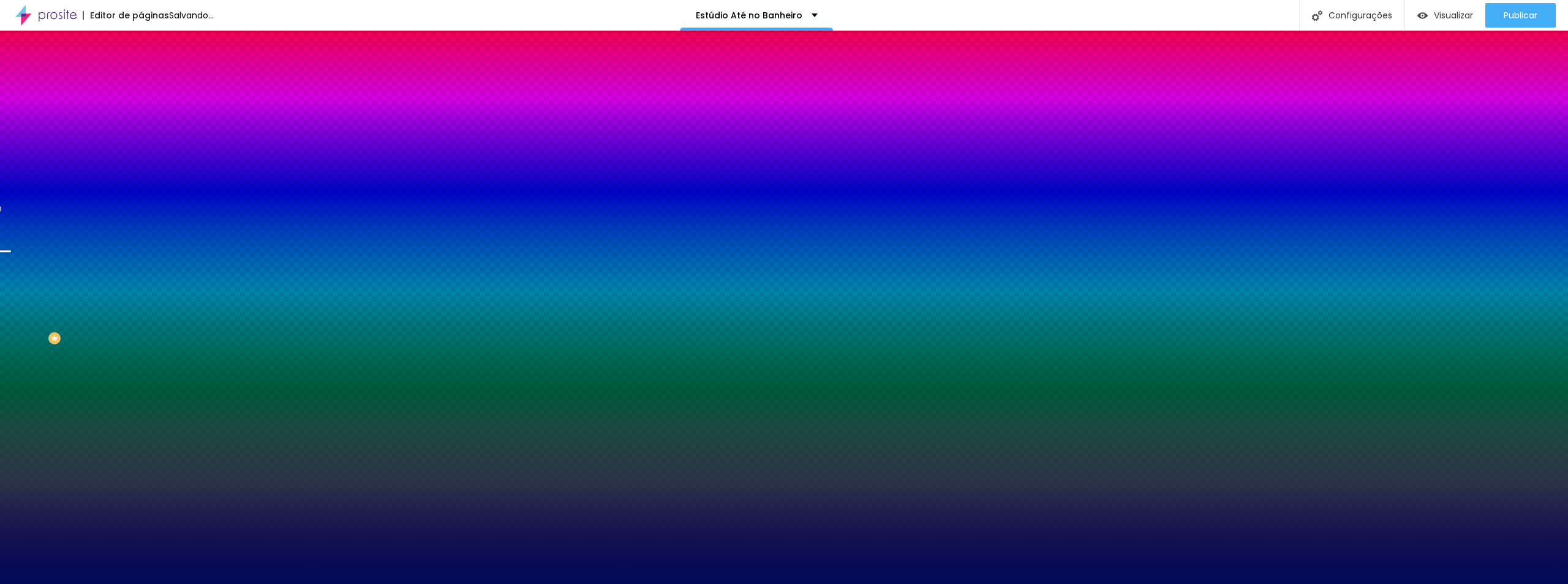
click at [104, 270] on div at bounding box center [784, 292] width 1568 height 584
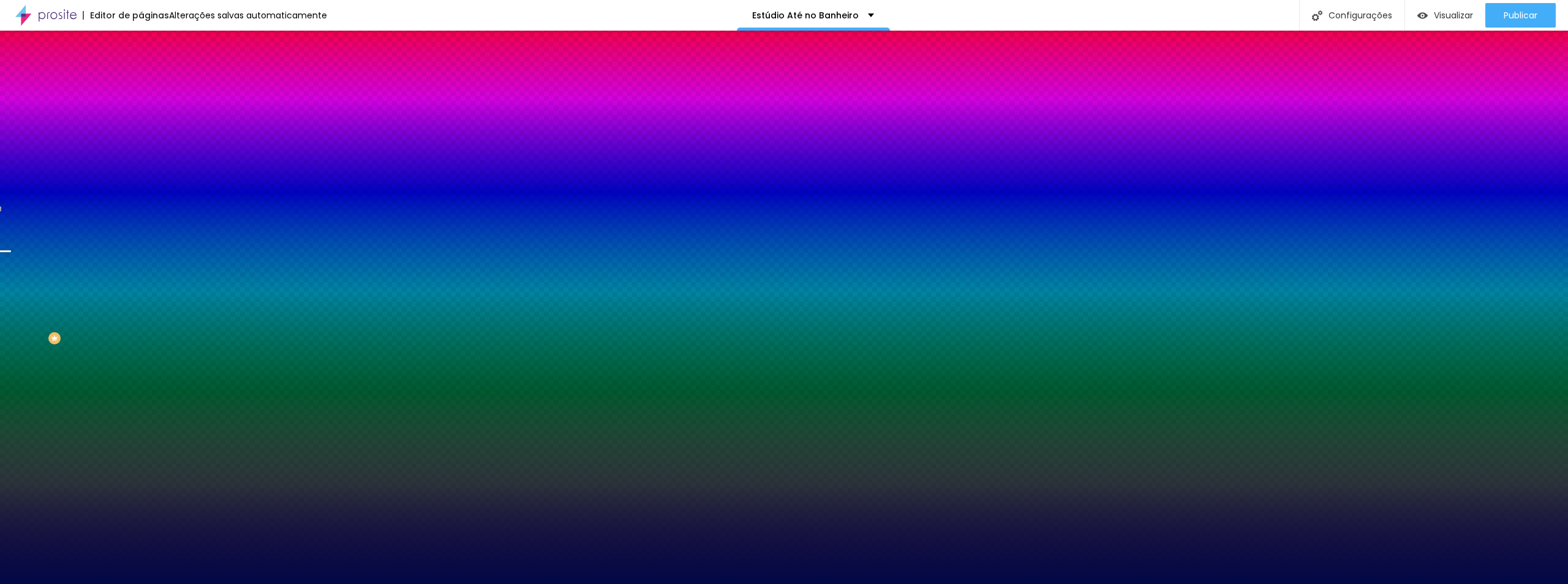
drag, startPoint x: 94, startPoint y: 299, endPoint x: 97, endPoint y: 304, distance: 5.8
click at [97, 304] on div at bounding box center [784, 292] width 1568 height 584
drag, startPoint x: 122, startPoint y: 283, endPoint x: 122, endPoint y: 295, distance: 12.0
click at [122, 295] on div at bounding box center [784, 292] width 1568 height 584
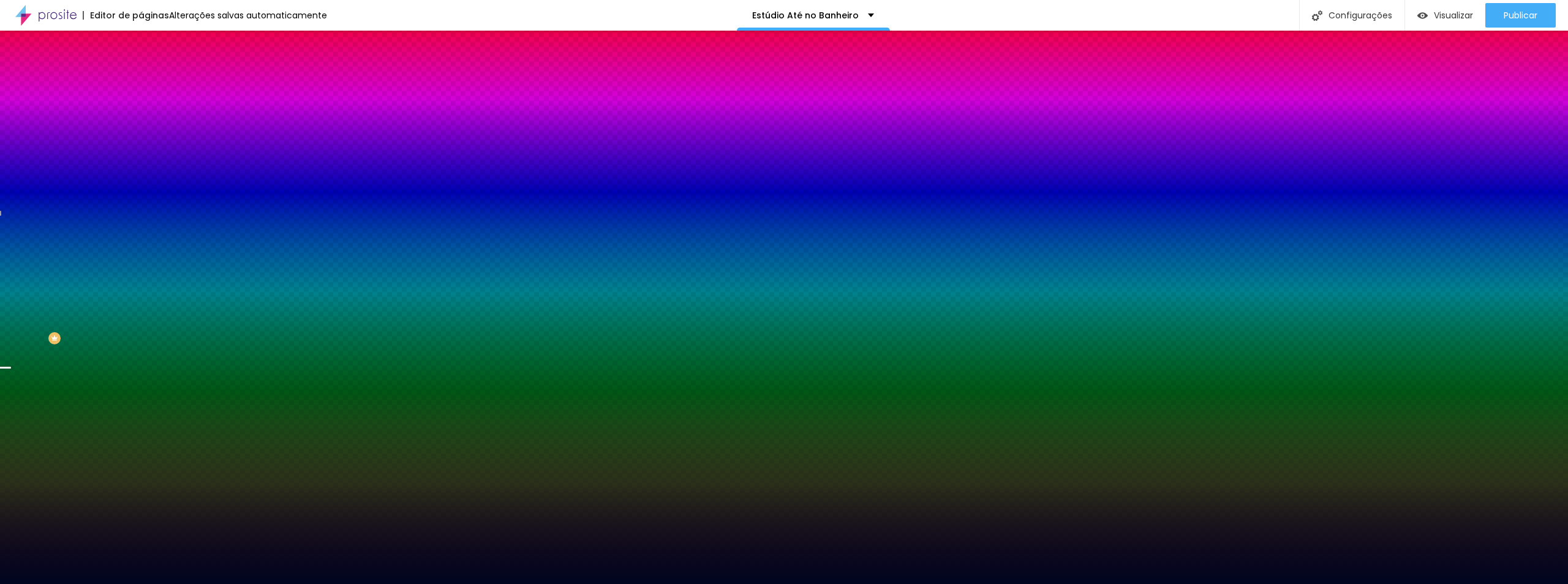
drag, startPoint x: 90, startPoint y: 303, endPoint x: 102, endPoint y: 319, distance: 20.0
click at [141, 179] on div at bounding box center [211, 179] width 141 height 0
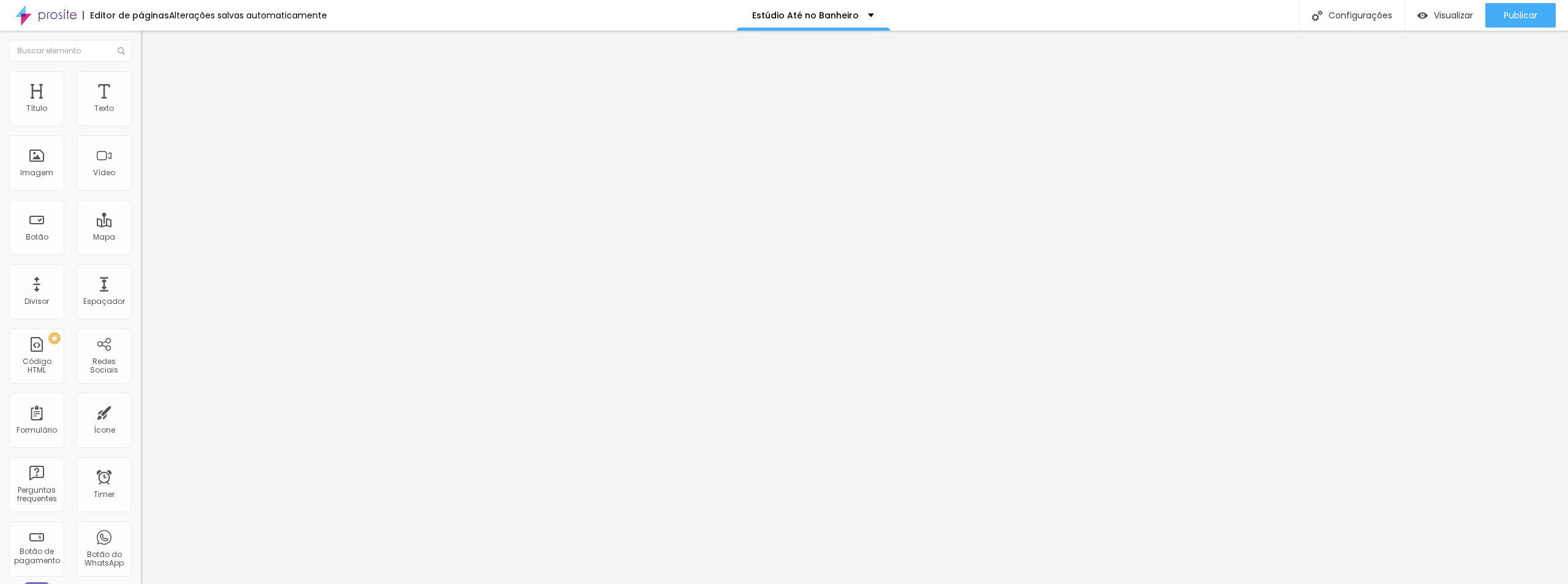
click at [141, 78] on li "Estilo" at bounding box center [211, 77] width 141 height 12
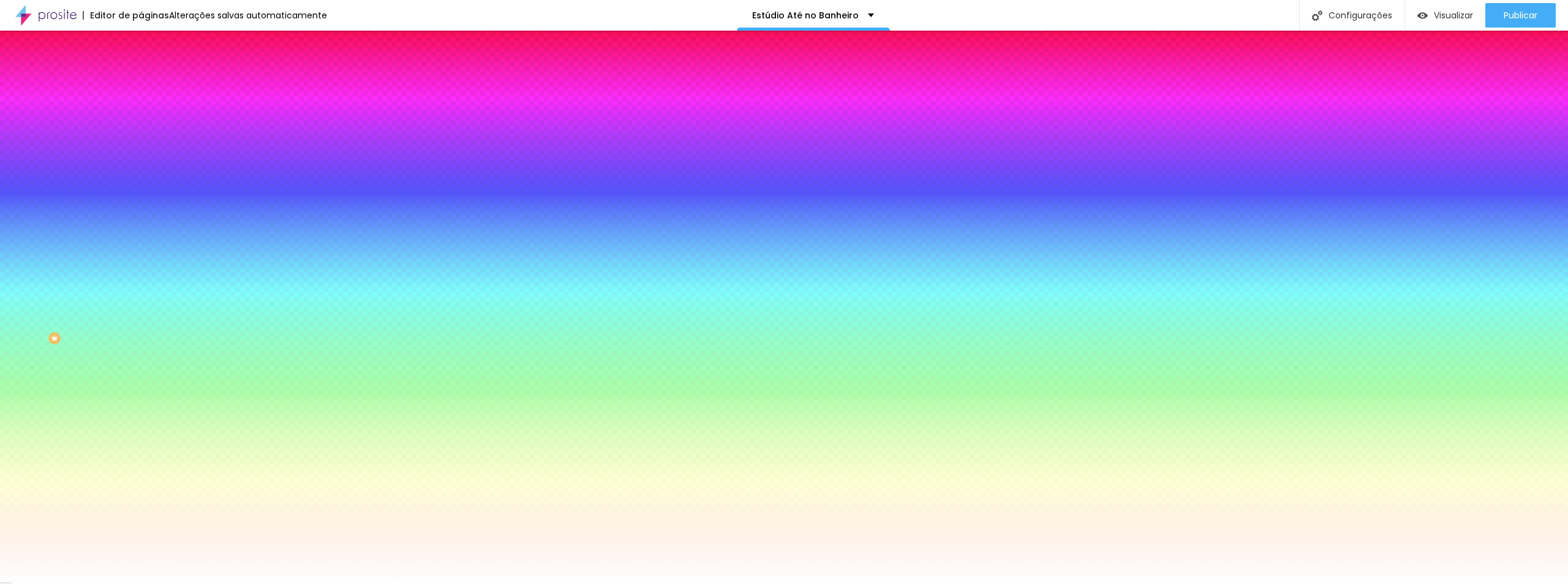
click at [141, 112] on span "Trocar imagem" at bounding box center [174, 107] width 67 height 10
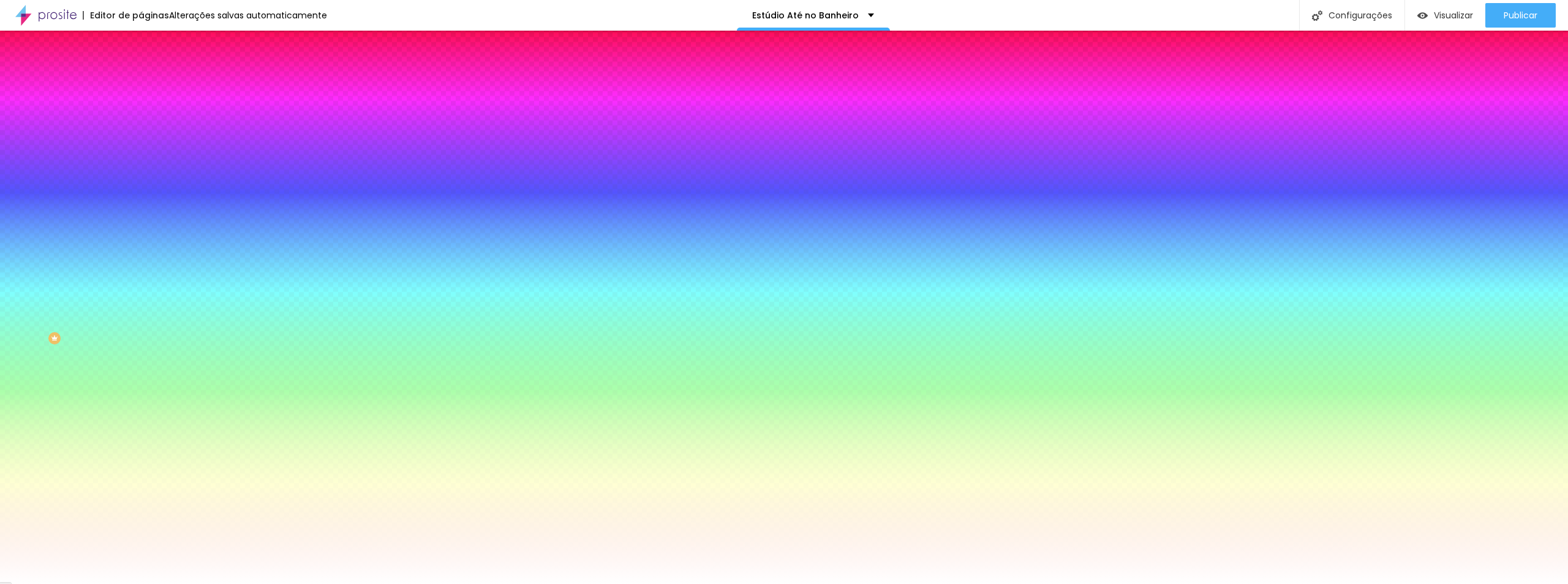
click at [141, 112] on span "Trocar imagem" at bounding box center [174, 107] width 67 height 10
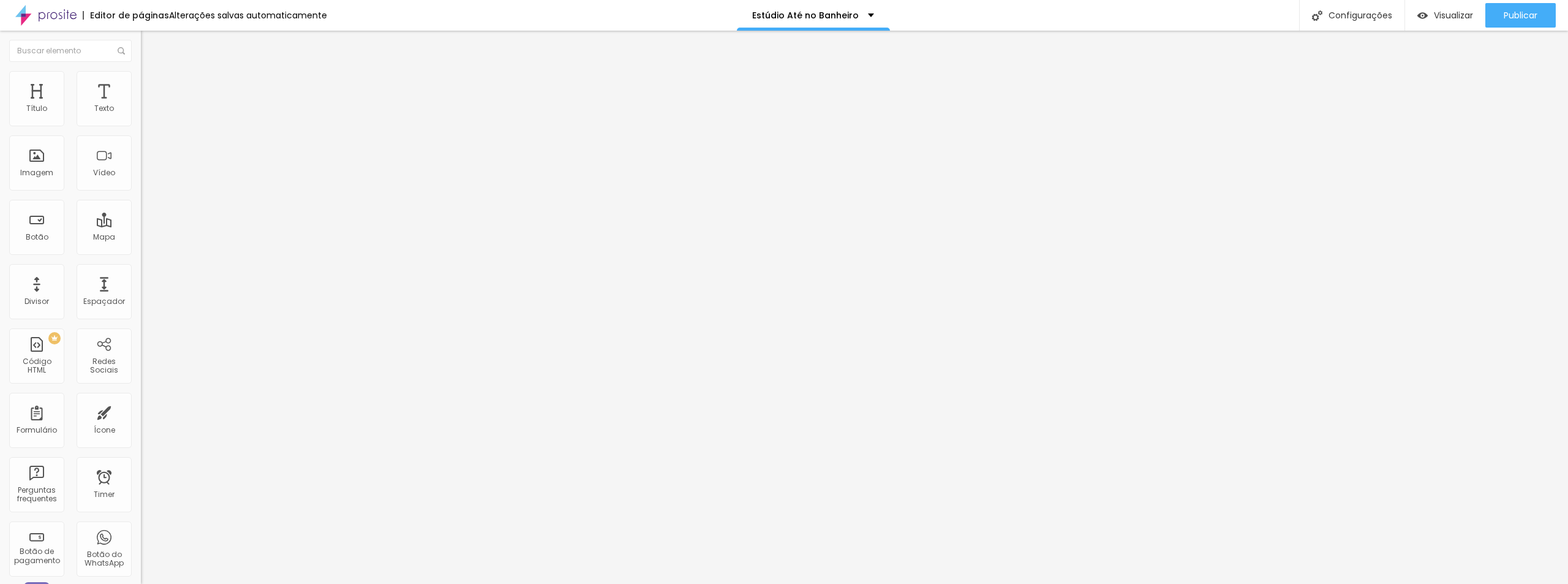
click at [141, 75] on li "Estilo" at bounding box center [211, 77] width 141 height 12
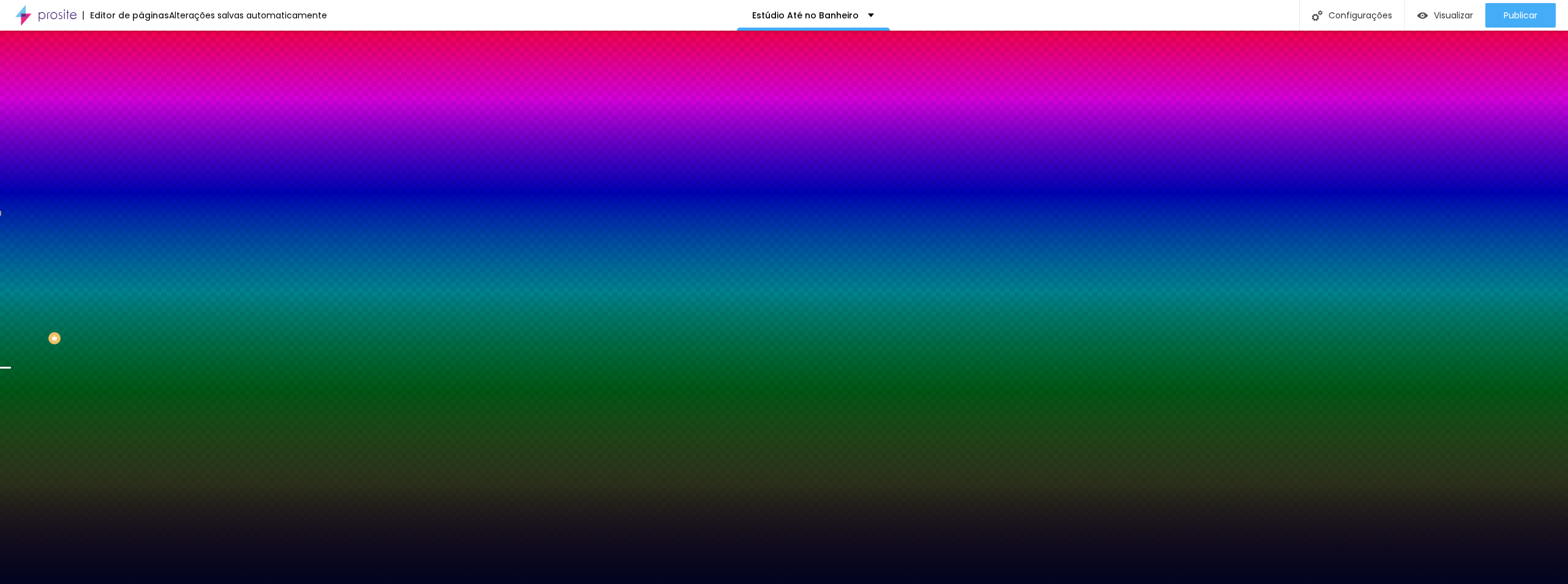
click at [141, 167] on div at bounding box center [211, 167] width 141 height 0
drag, startPoint x: 120, startPoint y: 299, endPoint x: 122, endPoint y: 313, distance: 14.1
click at [122, 313] on div at bounding box center [784, 292] width 1568 height 584
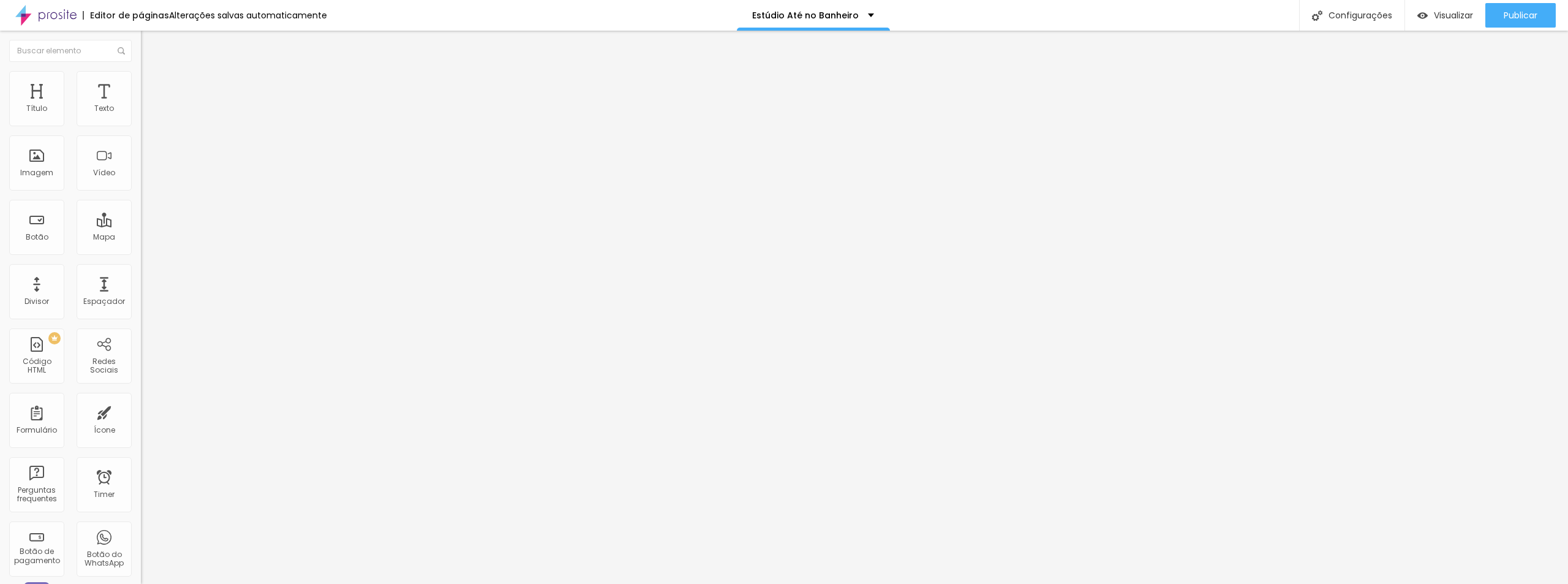
click at [141, 81] on li "Estilo" at bounding box center [211, 77] width 141 height 12
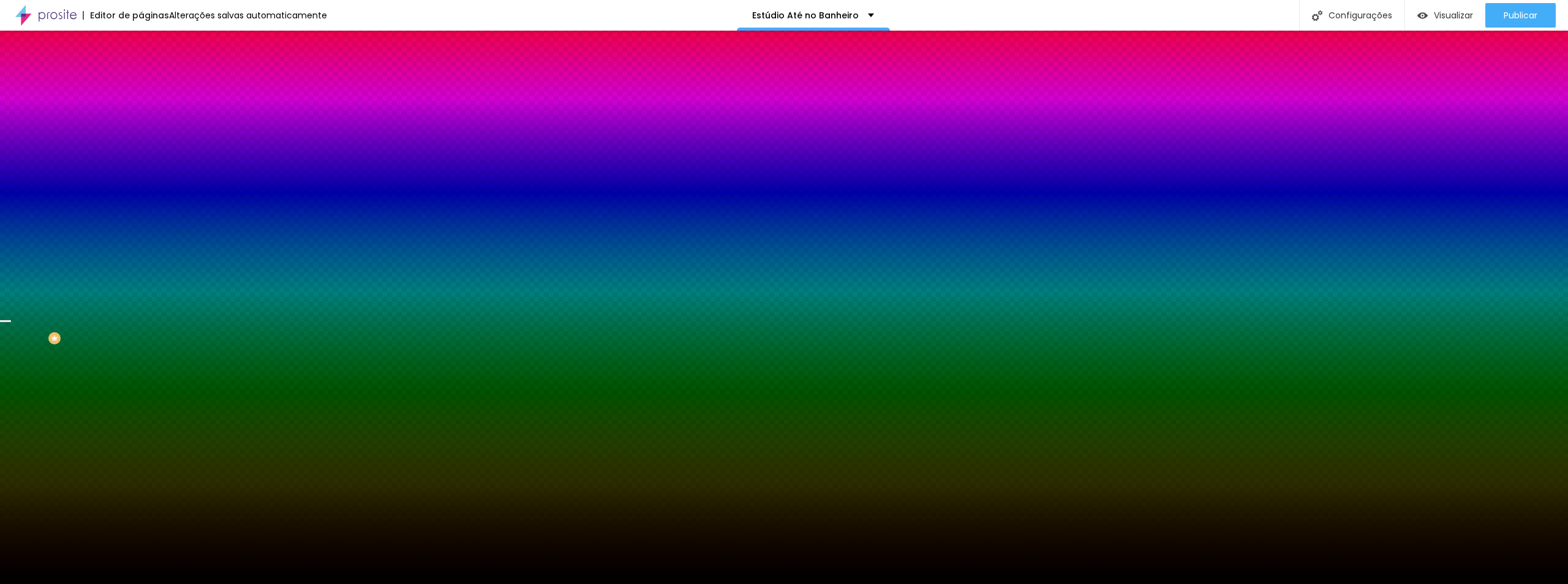
click at [141, 112] on span "Trocar imagem" at bounding box center [174, 107] width 67 height 10
click at [141, 127] on span "Nenhum" at bounding box center [157, 122] width 32 height 10
click at [141, 147] on span "Parallax" at bounding box center [156, 141] width 30 height 10
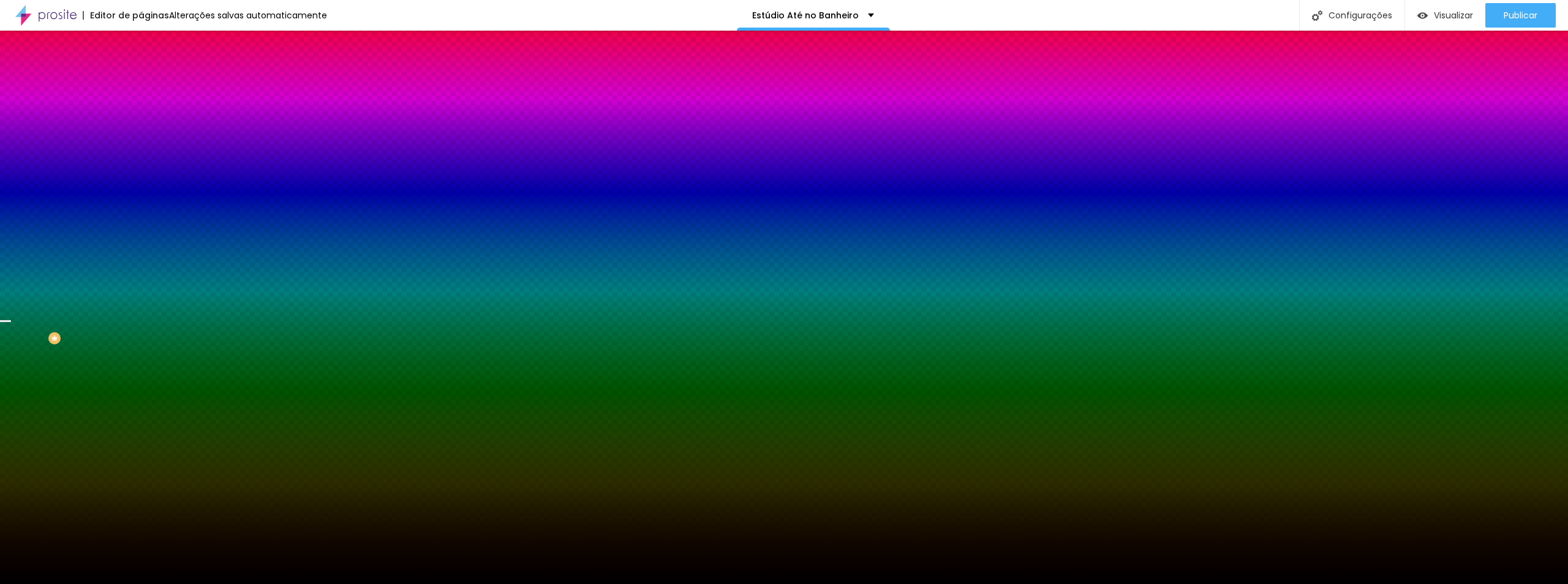
click at [141, 112] on span "Trocar imagem" at bounding box center [174, 107] width 67 height 10
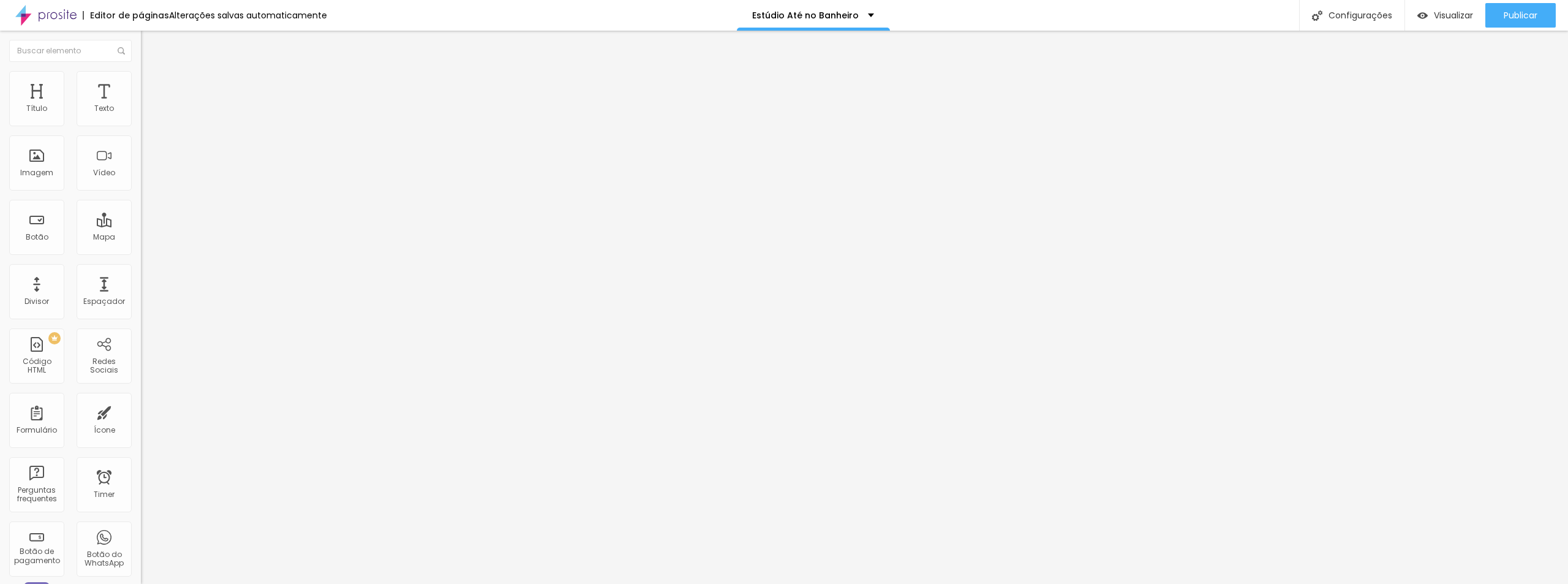
click at [141, 79] on ul "Conteúdo Estilo Avançado" at bounding box center [211, 77] width 141 height 37
click at [141, 79] on img at bounding box center [147, 76] width 11 height 11
click at [152, 72] on span "Conteúdo" at bounding box center [171, 67] width 38 height 10
click at [141, 106] on span "Adicionar imagem" at bounding box center [181, 100] width 79 height 10
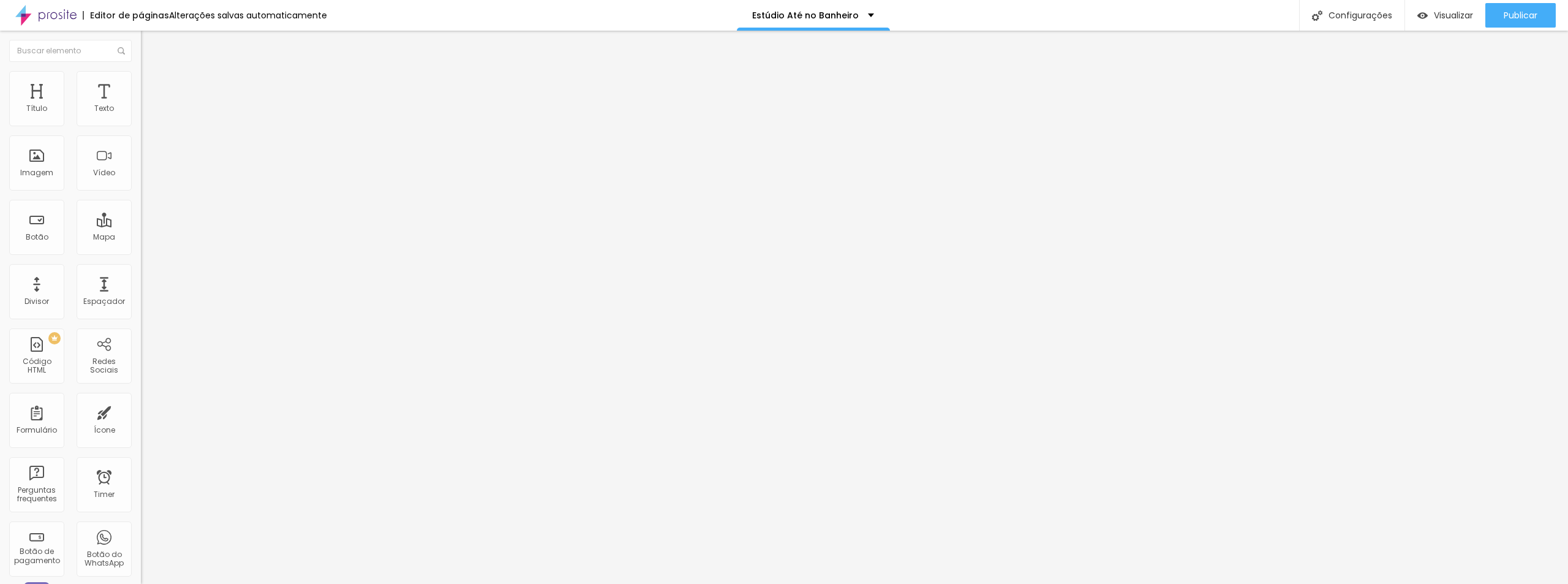
click at [141, 224] on div "Proporção Original Cinema 16:9 Padrão 4:3 Quadrado 1:1 Original" at bounding box center [211, 200] width 141 height 49
click at [141, 192] on span "Original" at bounding box center [156, 186] width 29 height 10
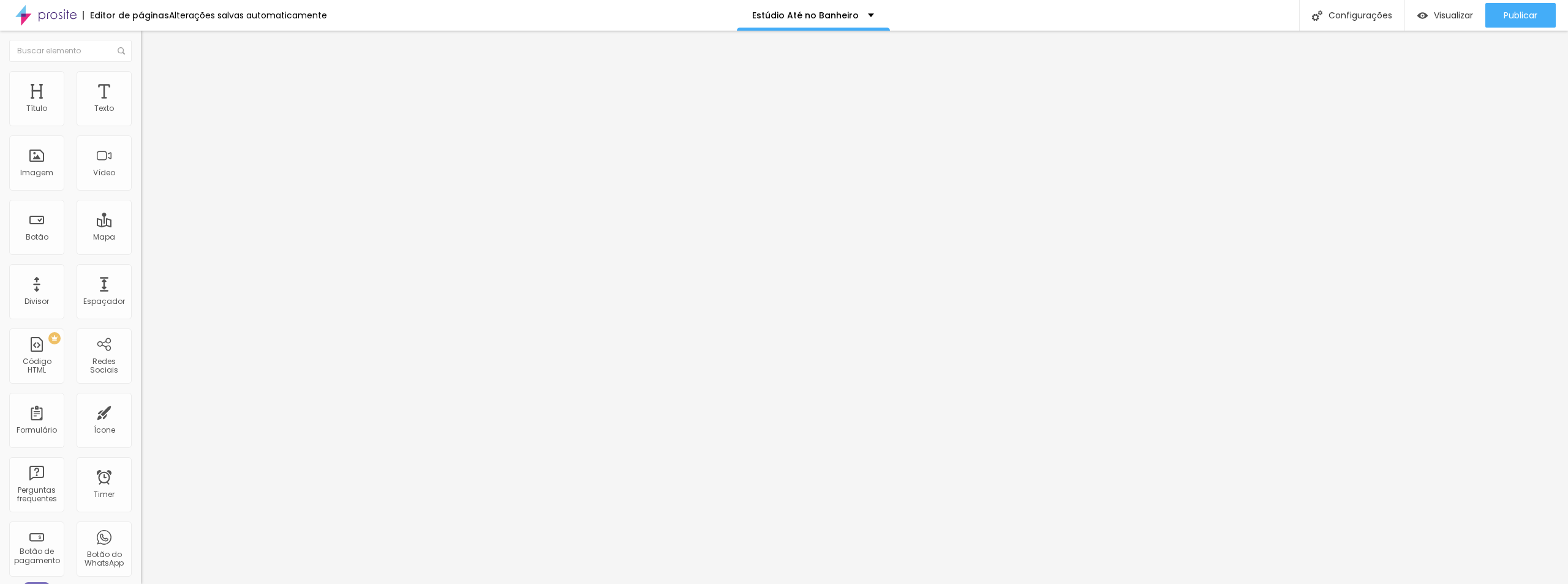
click at [141, 212] on div "Quadrado 1:1" at bounding box center [211, 208] width 141 height 8
click at [141, 192] on span "1:1 Quadrado" at bounding box center [165, 186] width 49 height 10
click at [141, 198] on div "Cinema 16:9" at bounding box center [211, 194] width 141 height 8
click at [150, 44] on img "button" at bounding box center [155, 44] width 10 height 10
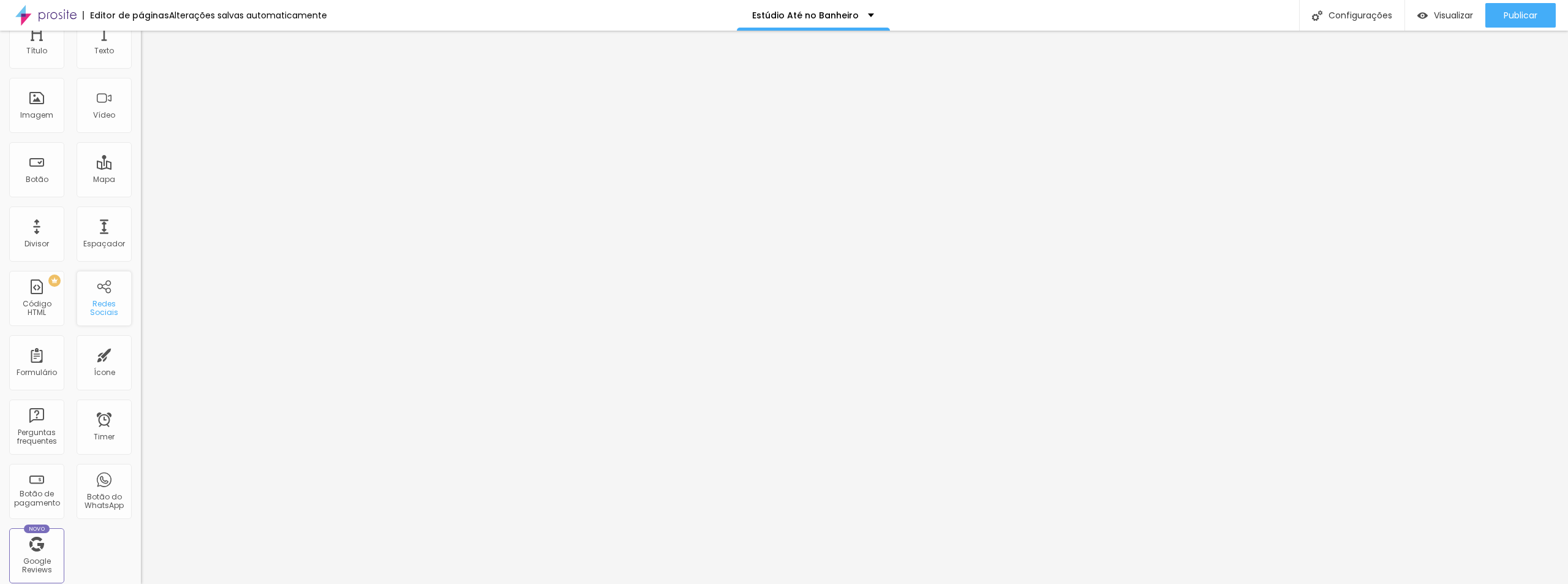
scroll to position [0, 0]
click at [141, 192] on span "16:9 Cinema" at bounding box center [164, 186] width 47 height 10
click at [141, 210] on span "Padrão" at bounding box center [155, 205] width 28 height 10
click at [141, 218] on span "Quadrado" at bounding box center [160, 212] width 40 height 10
click at [141, 106] on span "Trocar imagem" at bounding box center [174, 100] width 67 height 10
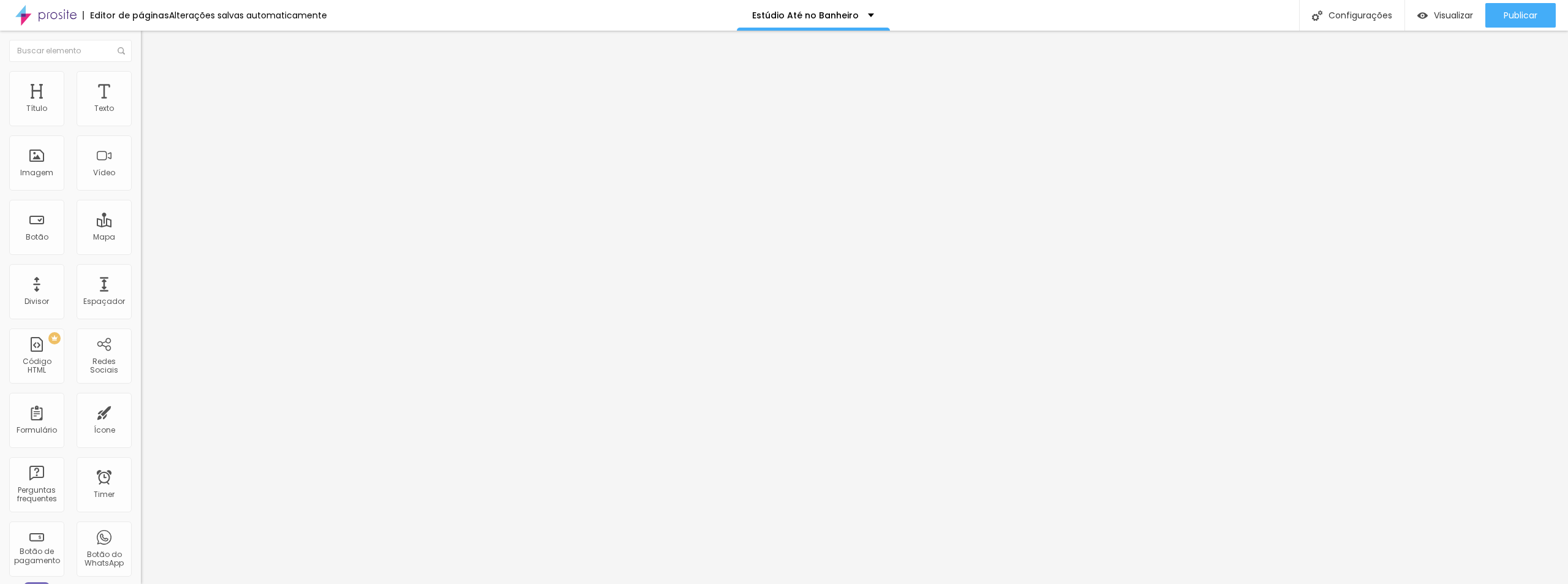
click at [141, 192] on span "16:9 Cinema" at bounding box center [164, 186] width 47 height 10
click at [141, 210] on span "Padrão" at bounding box center [155, 205] width 28 height 10
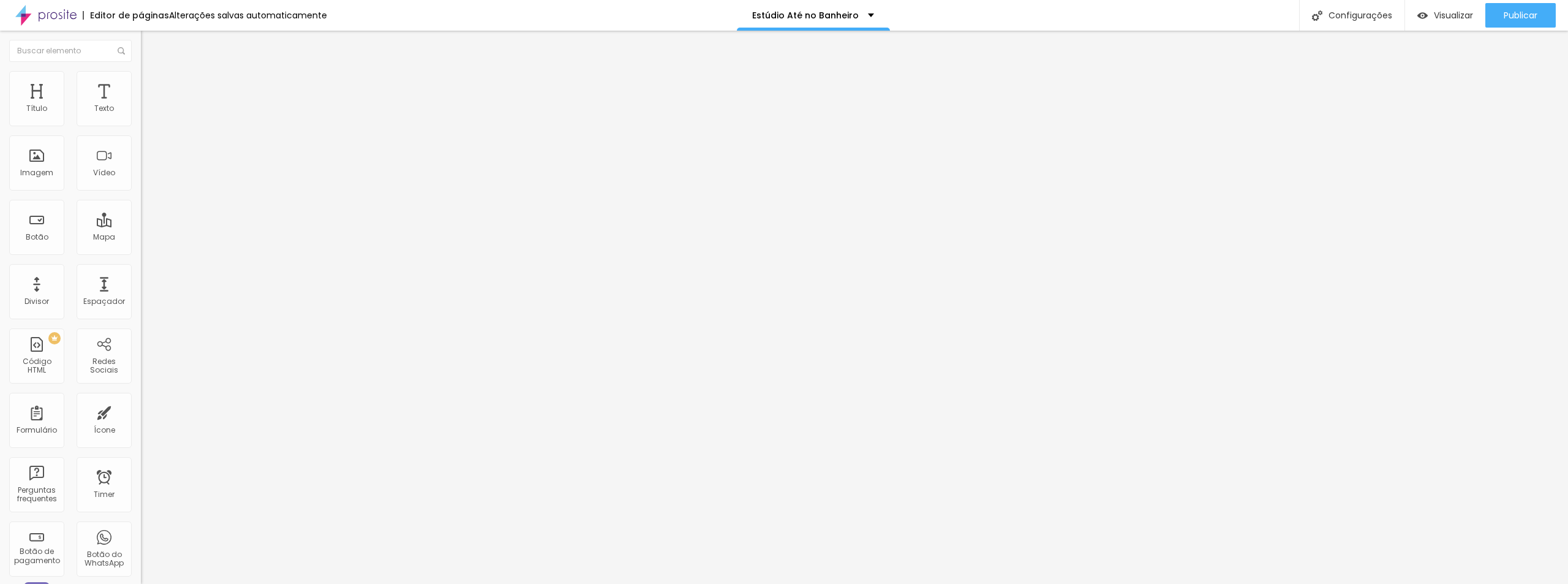
click at [141, 218] on span "Quadrado" at bounding box center [160, 212] width 40 height 10
click at [141, 205] on div "Padrão 4:3" at bounding box center [211, 201] width 141 height 8
click at [141, 199] on span "Cinema" at bounding box center [156, 194] width 31 height 10
click at [141, 210] on span "Padrão" at bounding box center [155, 205] width 28 height 10
click at [141, 218] on span "Quadrado" at bounding box center [160, 212] width 40 height 10
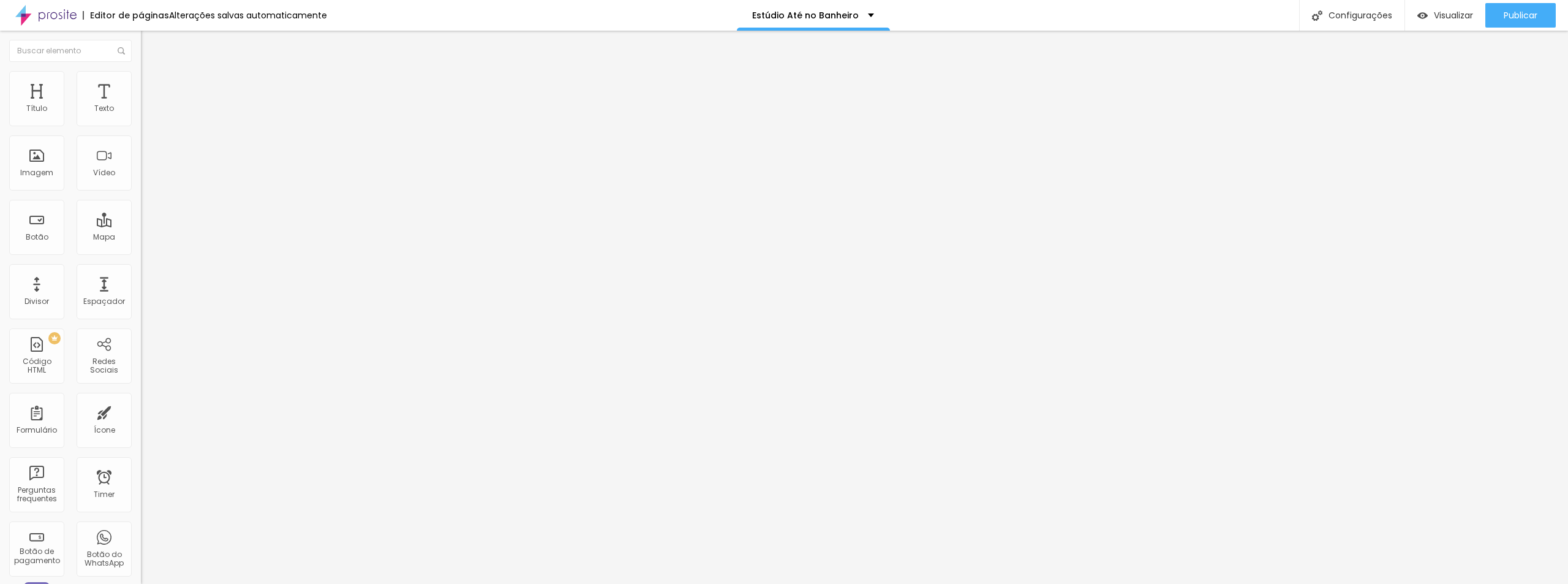
click at [141, 199] on span "Cinema" at bounding box center [156, 194] width 31 height 10
click at [141, 106] on span "Trocar imagem" at bounding box center [174, 100] width 67 height 10
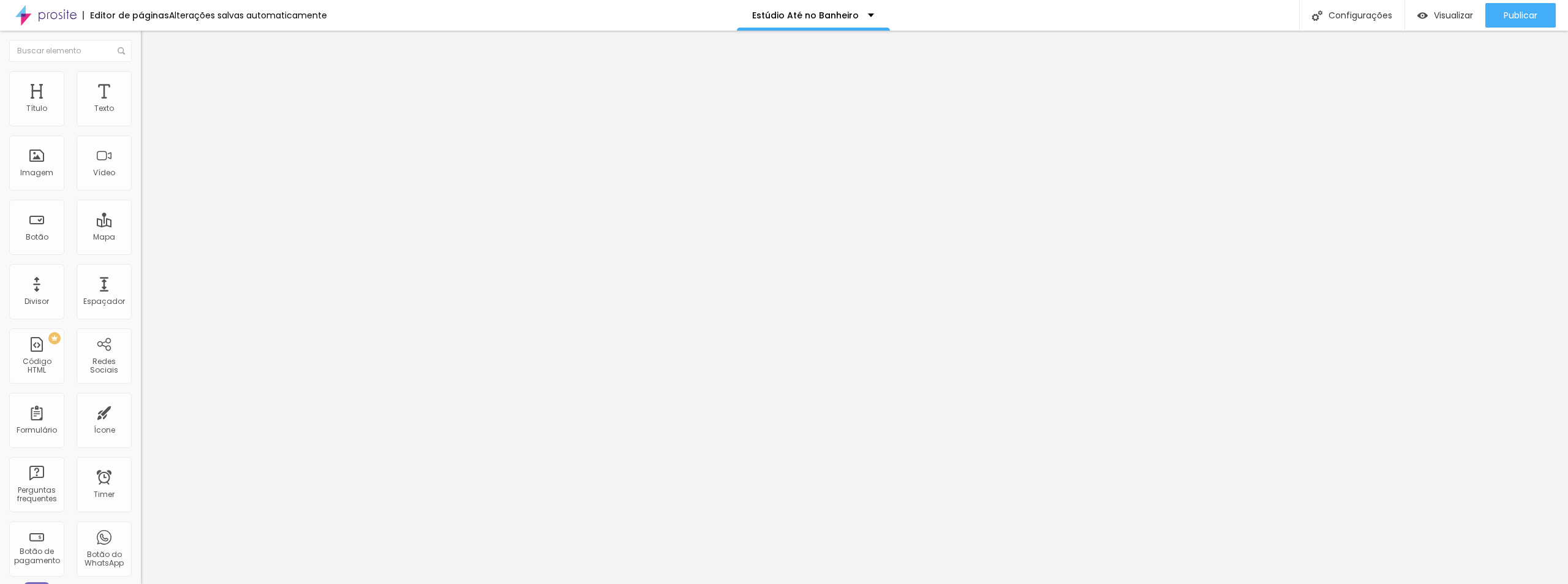
scroll to position [0, 0]
click at [152, 83] on span "Estilo" at bounding box center [161, 79] width 19 height 10
drag, startPoint x: 28, startPoint y: 154, endPoint x: 0, endPoint y: 148, distance: 28.6
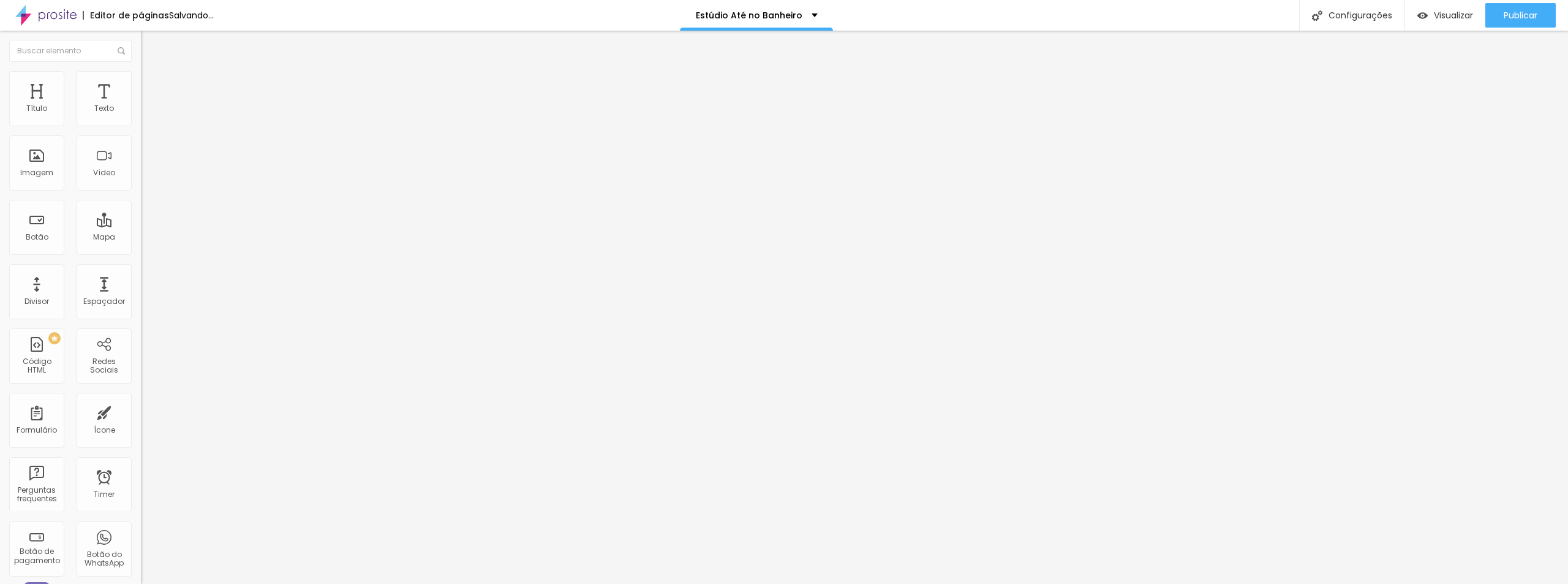
click at [141, 269] on input "range" at bounding box center [181, 274] width 79 height 10
drag, startPoint x: 123, startPoint y: 133, endPoint x: 228, endPoint y: 128, distance: 105.1
click at [220, 126] on input "range" at bounding box center [181, 121] width 79 height 10
click at [141, 83] on img at bounding box center [147, 89] width 11 height 11
click at [152, 72] on span "Conteúdo" at bounding box center [171, 67] width 38 height 10
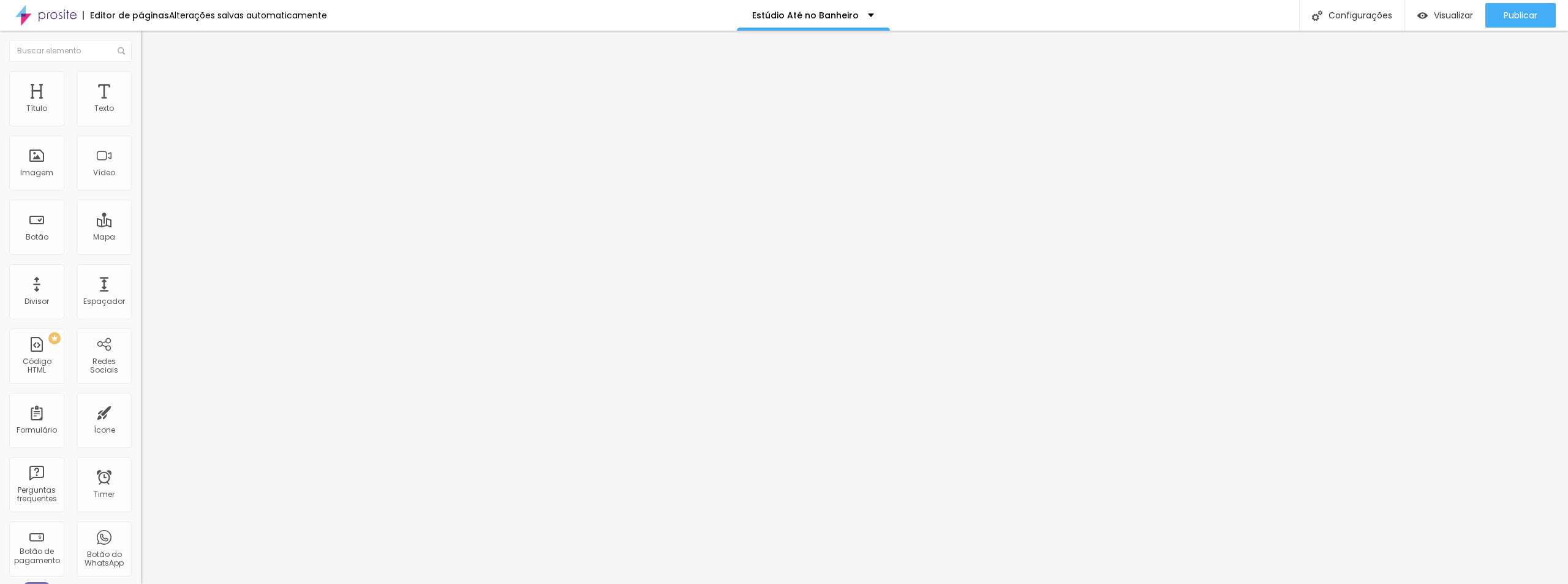
click at [152, 85] on span "Estilo" at bounding box center [161, 79] width 19 height 10
click at [141, 83] on li "Avançado" at bounding box center [211, 90] width 141 height 12
click at [141, 76] on img at bounding box center [147, 76] width 11 height 11
click at [141, 70] on img at bounding box center [147, 65] width 11 height 11
click at [141, 106] on span "Trocar imagem" at bounding box center [174, 100] width 67 height 10
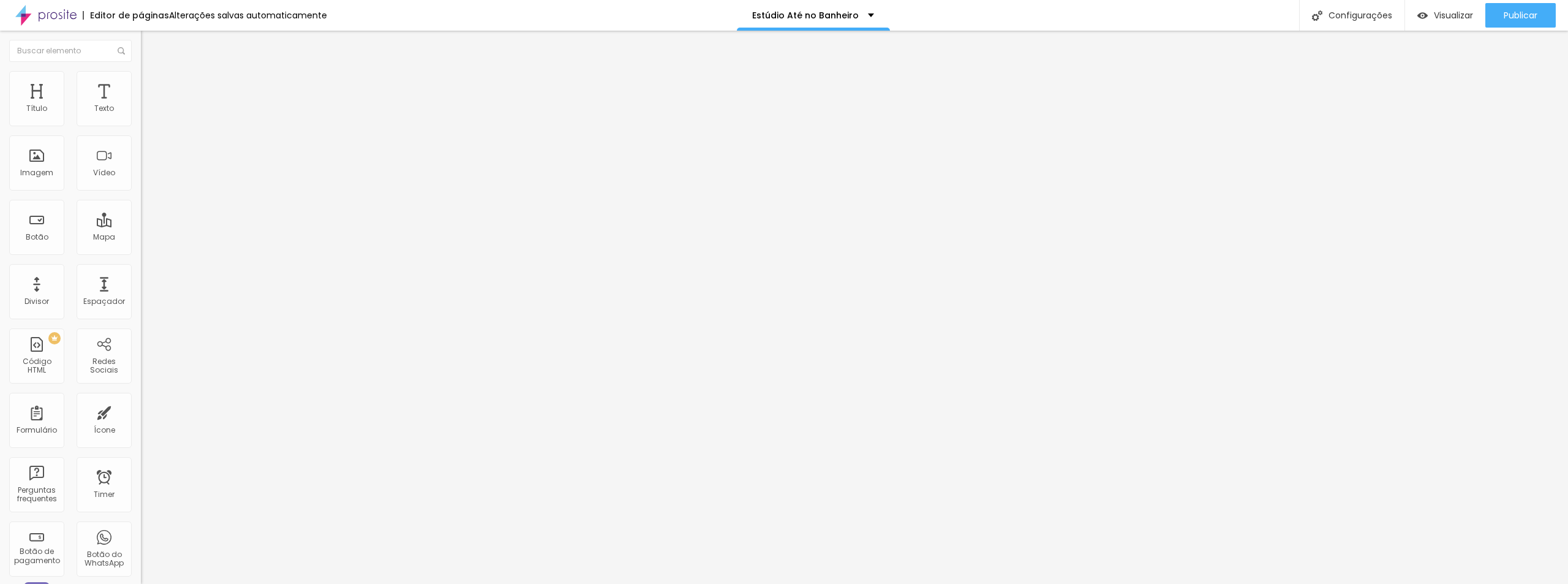
click at [141, 224] on div "Proporção 16:9 Cinema Cinema 16:9 Padrão 4:3 Quadrado 1:1 Original" at bounding box center [211, 200] width 141 height 49
click at [141, 192] on span "16:9 Cinema" at bounding box center [164, 186] width 47 height 10
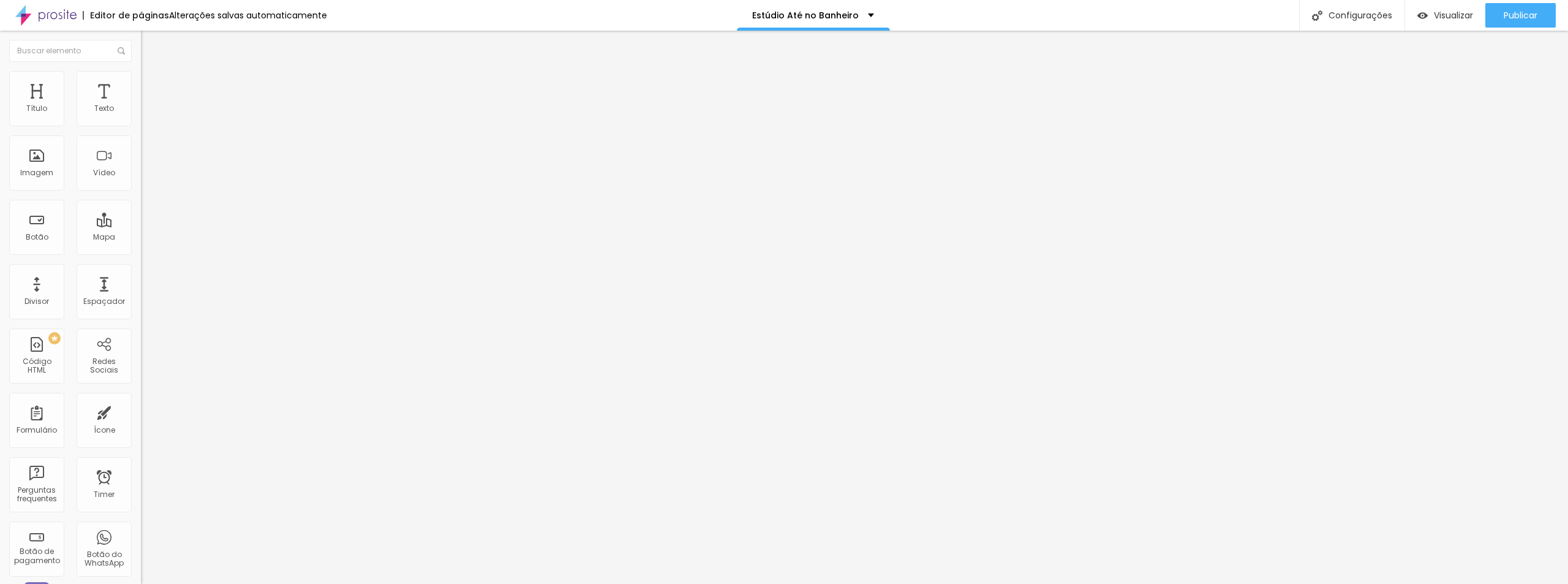
click at [141, 210] on div "Padrão 4:3" at bounding box center [211, 206] width 141 height 8
click at [141, 218] on span "Quadrado" at bounding box center [160, 212] width 40 height 10
click at [141, 224] on div "Original" at bounding box center [211, 220] width 141 height 8
click at [141, 192] on span "16:9 Cinema" at bounding box center [164, 186] width 47 height 10
click at [141, 226] on span "Original" at bounding box center [156, 220] width 29 height 10
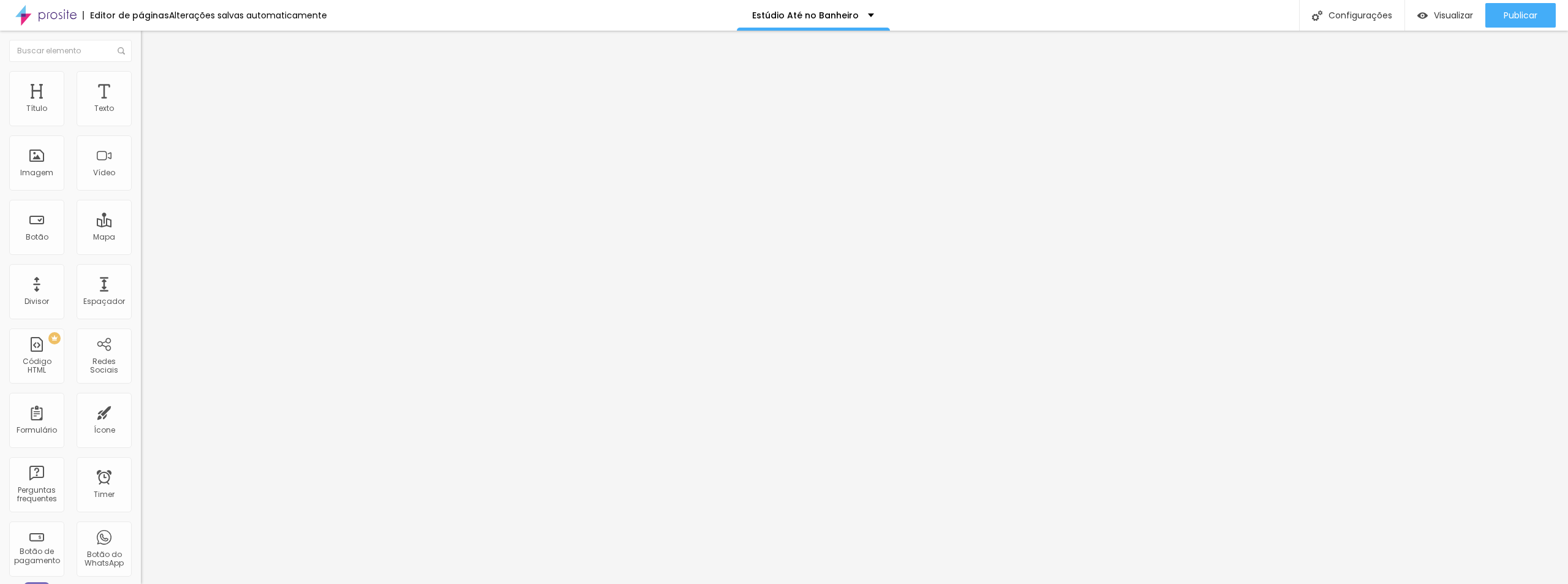
click at [141, 224] on div "Proporção 16:9 Cinema Cinema 16:9 Padrão 4:3 Quadrado 1:1 Original" at bounding box center [211, 200] width 141 height 49
click at [141, 192] on span "16:9 Cinema" at bounding box center [164, 186] width 47 height 10
click at [141, 226] on span "Original" at bounding box center [156, 220] width 29 height 10
click at [141, 192] on span "Original" at bounding box center [156, 186] width 29 height 10
click at [141, 214] on span "Quadrado" at bounding box center [160, 208] width 40 height 10
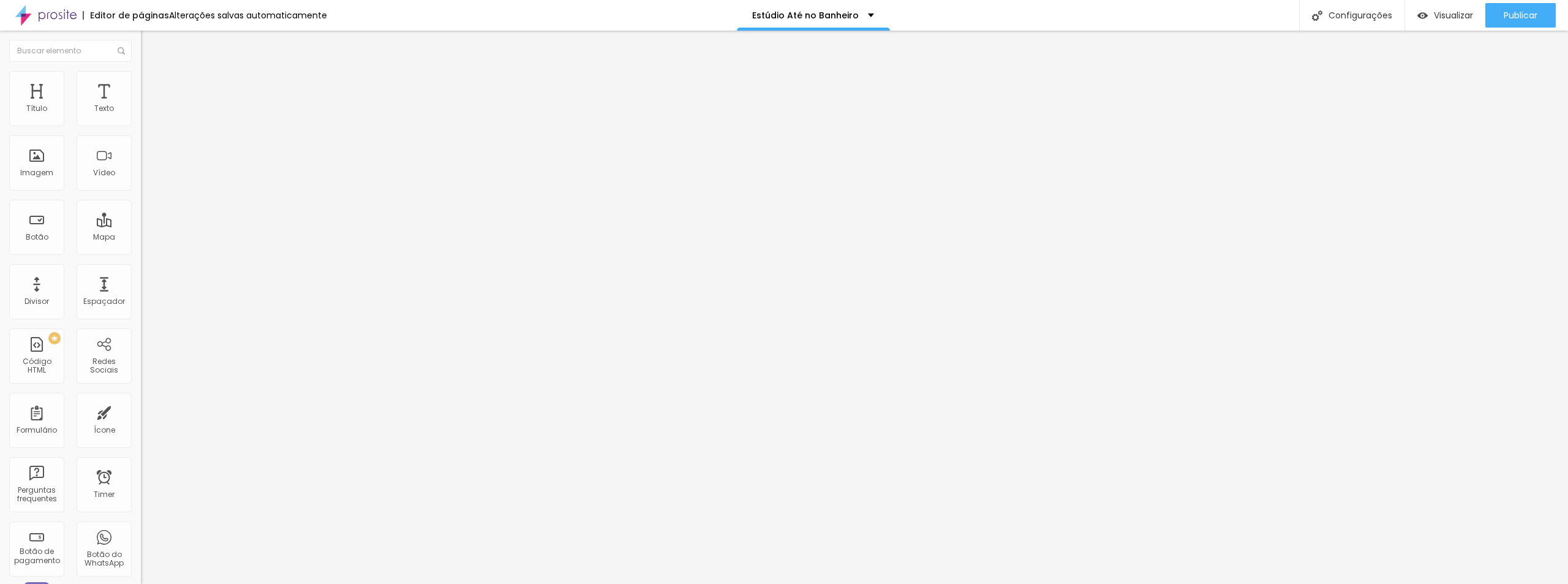
click at [141, 226] on span "Original" at bounding box center [156, 220] width 29 height 10
click at [141, 192] on span "Original" at bounding box center [156, 186] width 29 height 10
click at [141, 199] on span "Cinema" at bounding box center [156, 194] width 31 height 10
click at [152, 82] on span "Estilo" at bounding box center [161, 79] width 19 height 10
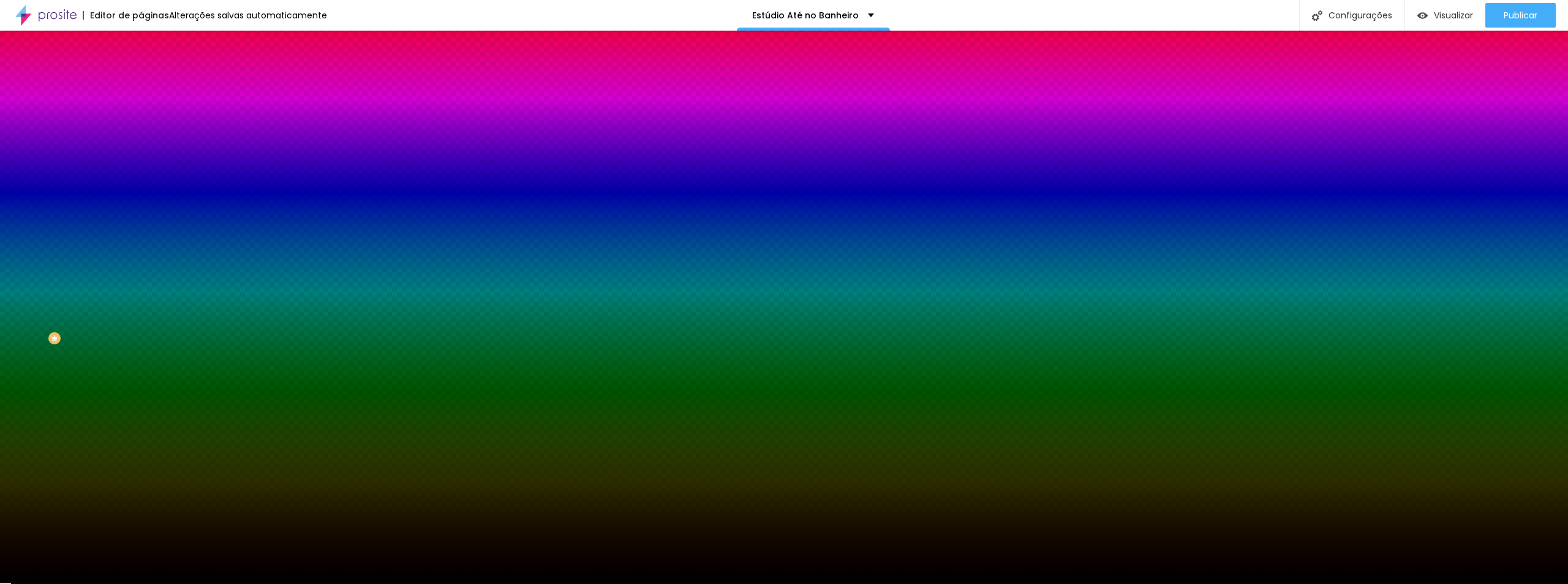
click at [141, 112] on span "Adicionar imagem" at bounding box center [181, 107] width 79 height 10
click at [141, 167] on div at bounding box center [211, 167] width 141 height 0
drag, startPoint x: 123, startPoint y: 246, endPoint x: 122, endPoint y: 314, distance: 68.0
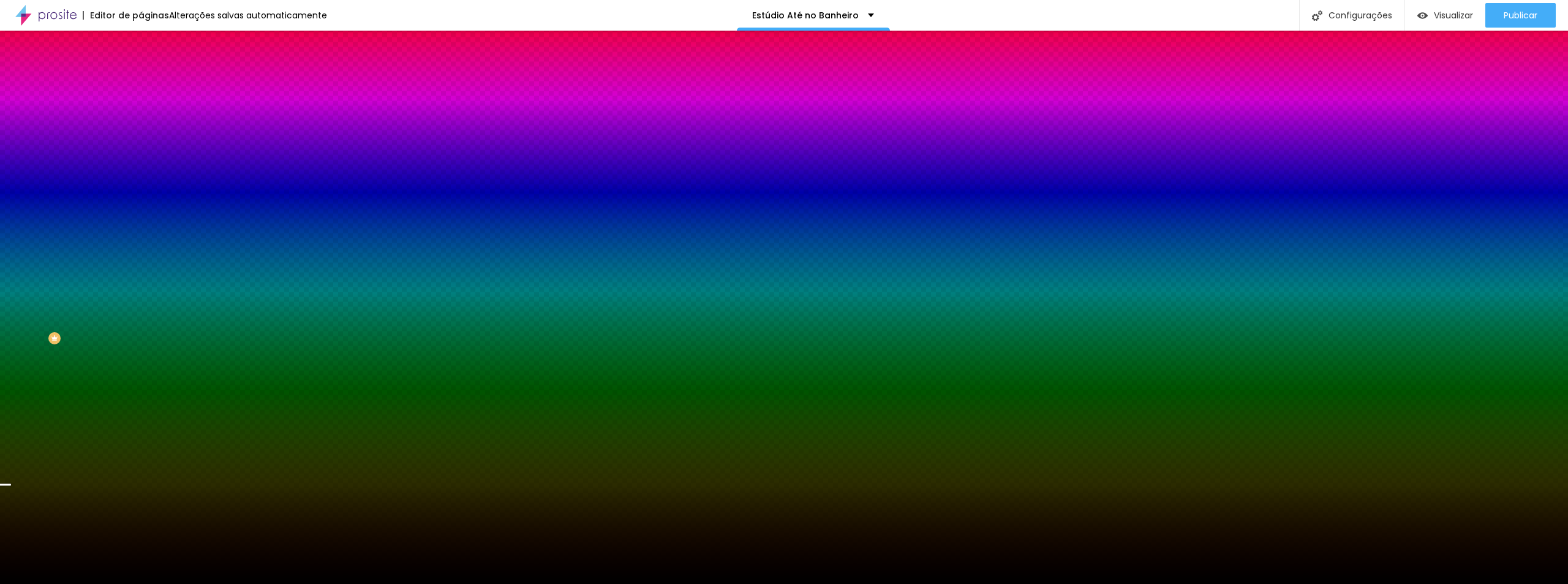
click at [122, 314] on div at bounding box center [784, 292] width 1568 height 584
click at [141, 127] on span "Nenhum" at bounding box center [157, 122] width 32 height 10
click at [141, 147] on span "Parallax" at bounding box center [156, 141] width 30 height 10
click at [141, 167] on div at bounding box center [211, 167] width 141 height 0
drag, startPoint x: 122, startPoint y: 333, endPoint x: 123, endPoint y: 345, distance: 12.0
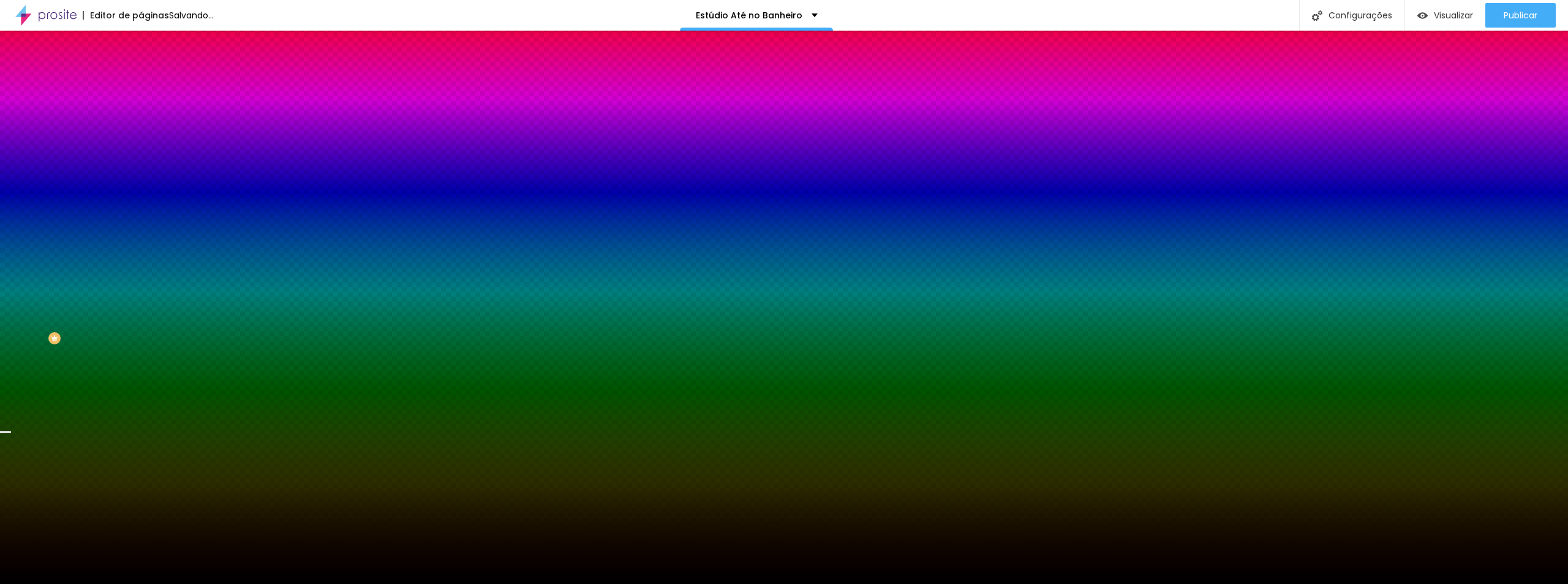
click at [123, 345] on div at bounding box center [784, 292] width 1568 height 584
click at [141, 445] on div "Editar Seção Conteúdo Estilo Avançado Imagem de fundo Trocar imagem Efeito da I…" at bounding box center [211, 307] width 141 height 553
click at [141, 112] on span "Trocar imagem" at bounding box center [174, 107] width 67 height 10
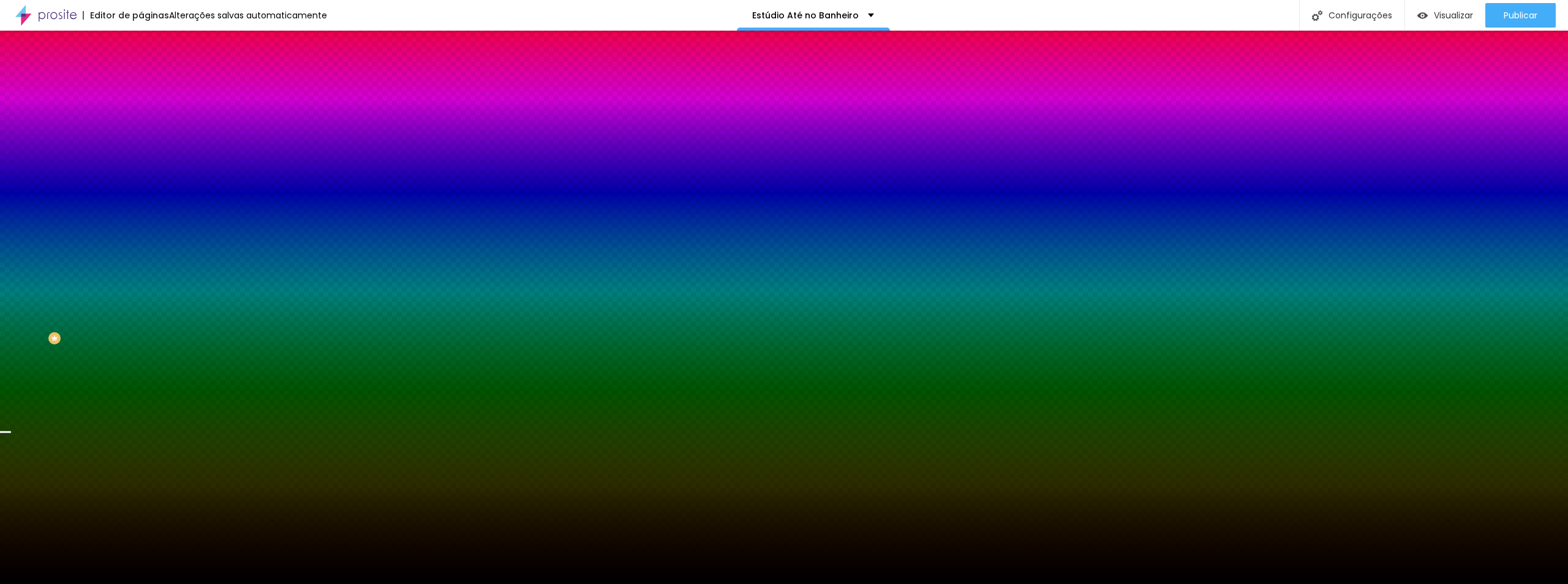
click at [141, 167] on div at bounding box center [211, 167] width 141 height 0
drag, startPoint x: 125, startPoint y: 343, endPoint x: 126, endPoint y: 358, distance: 15.0
click at [126, 358] on div at bounding box center [784, 292] width 1568 height 584
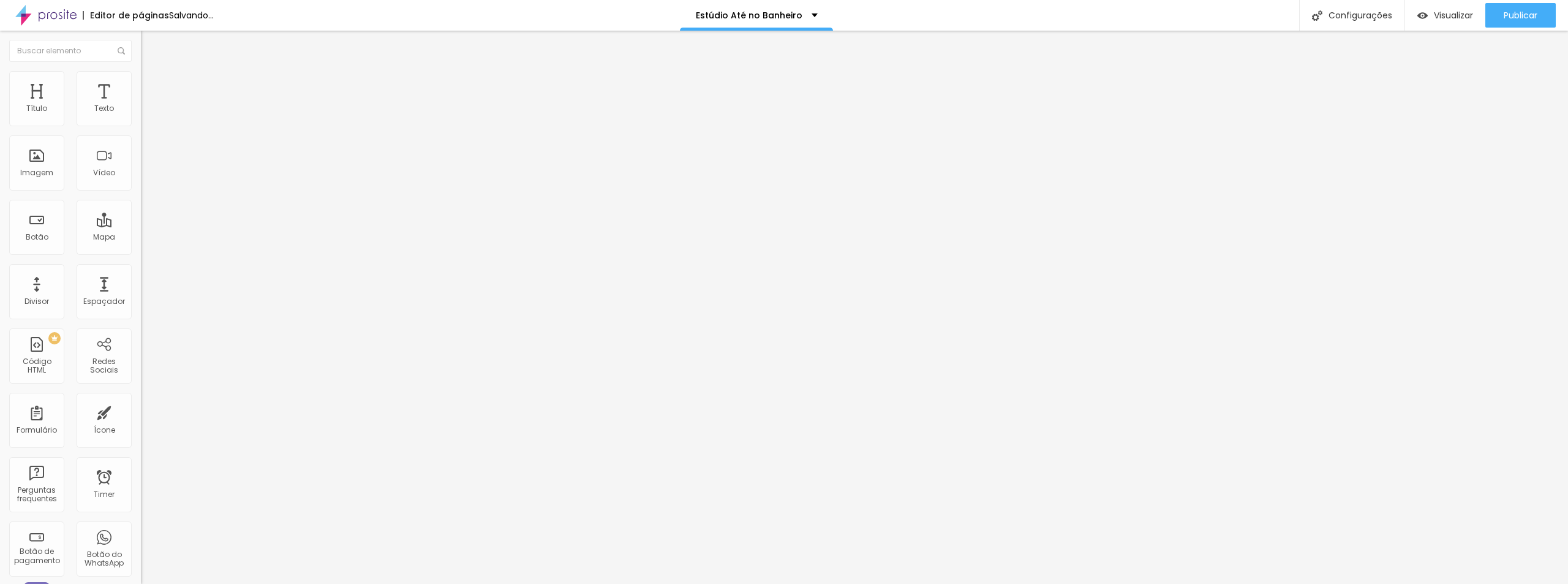
click at [141, 81] on li "Estilo" at bounding box center [211, 77] width 141 height 12
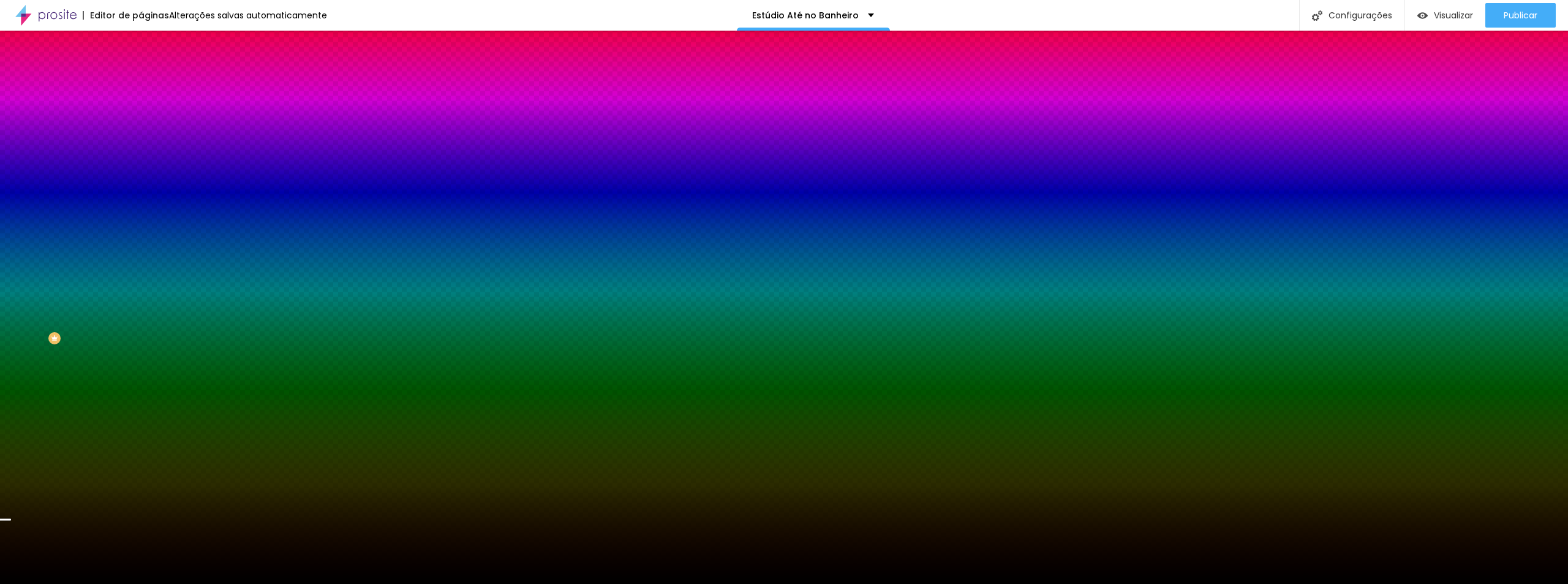
click at [141, 112] on span "Trocar imagem" at bounding box center [174, 107] width 67 height 10
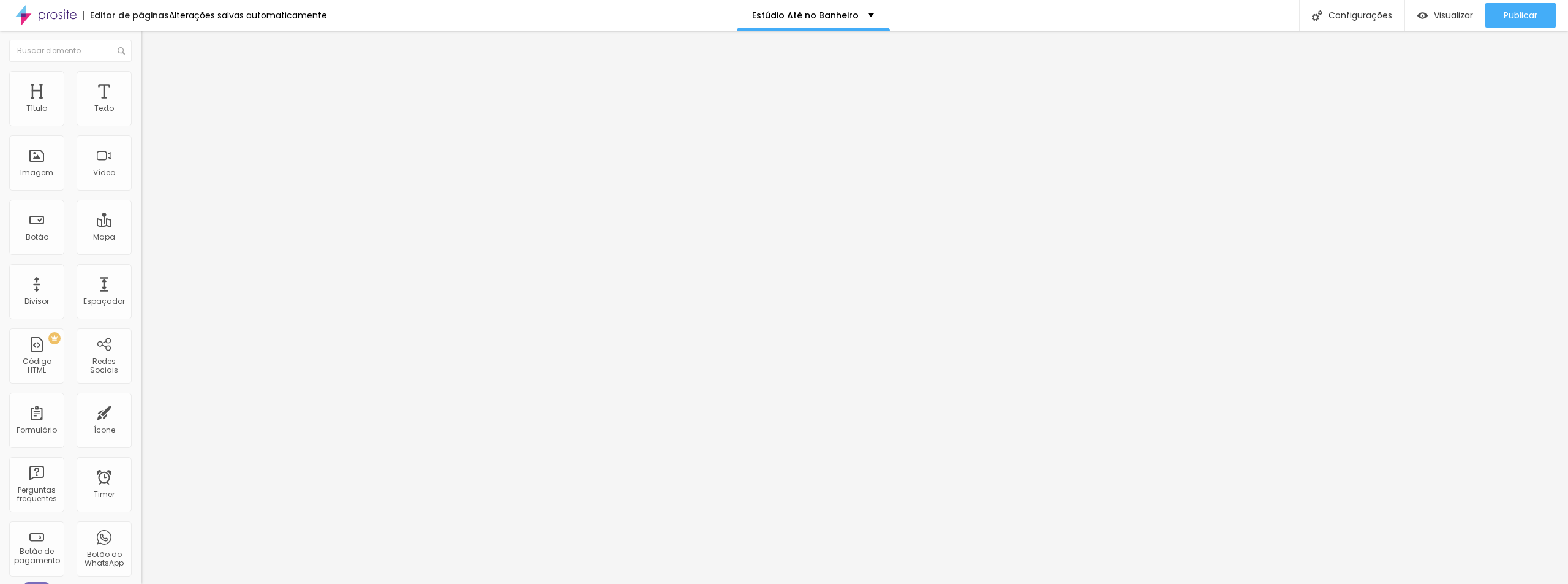
click at [152, 84] on span "Estilo" at bounding box center [161, 79] width 19 height 10
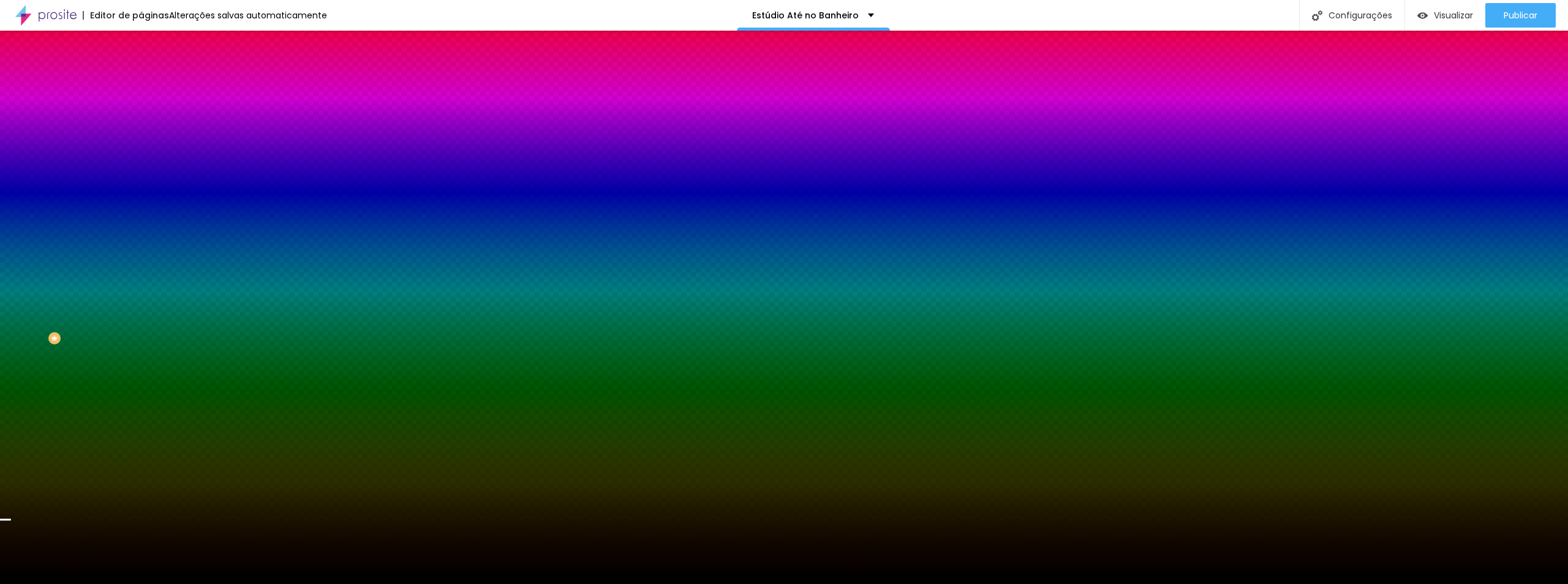
click at [141, 167] on div at bounding box center [211, 167] width 141 height 0
drag, startPoint x: 122, startPoint y: 312, endPoint x: 127, endPoint y: 281, distance: 31.4
click at [127, 281] on div at bounding box center [784, 292] width 1568 height 584
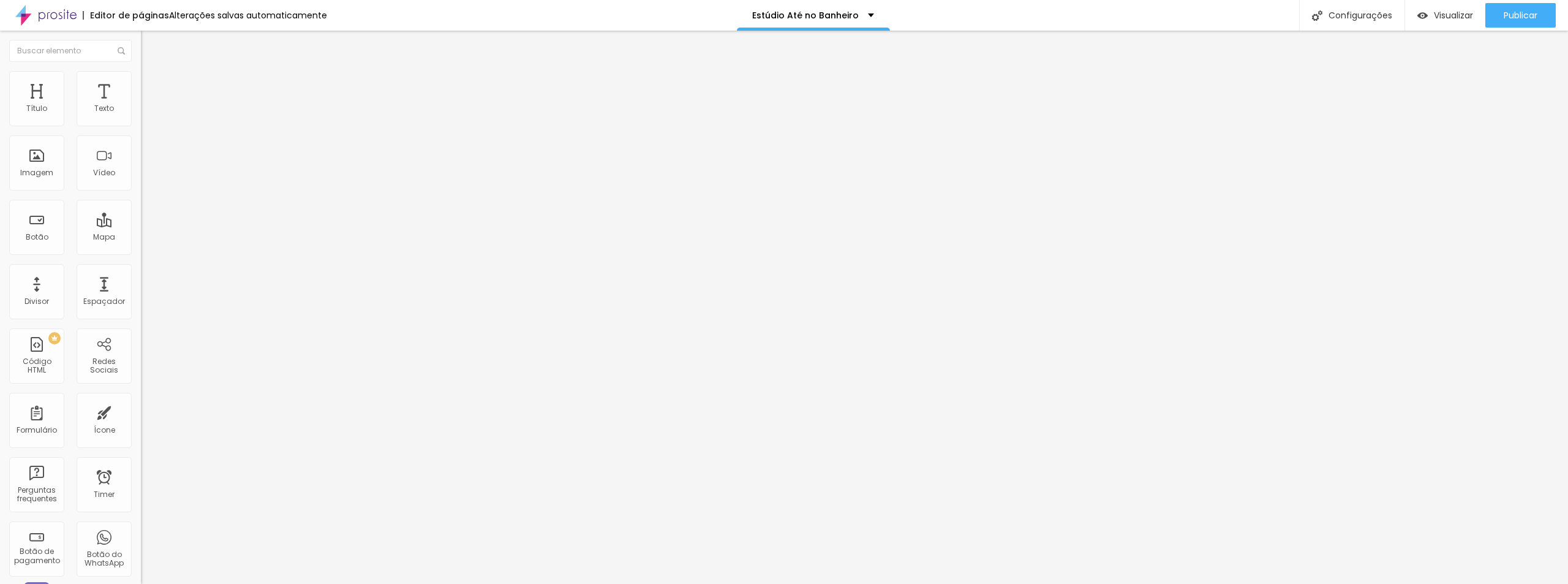
click at [152, 83] on span "Estilo" at bounding box center [161, 79] width 19 height 10
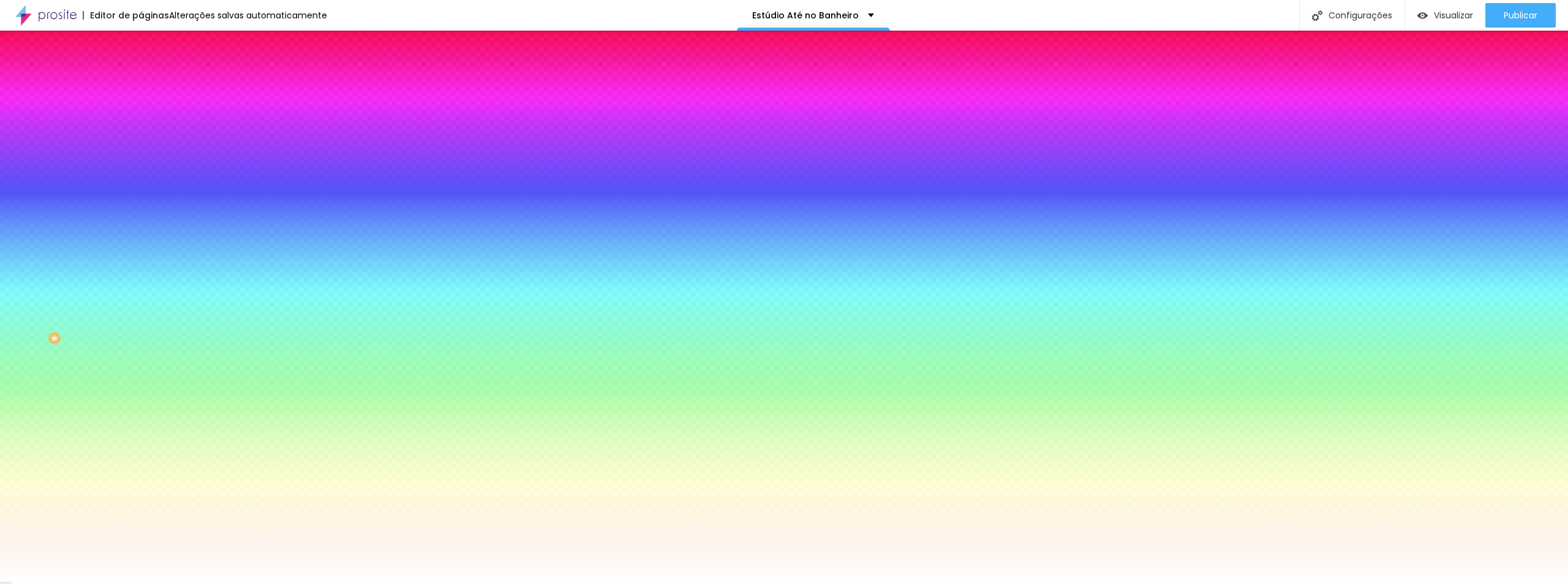
click at [208, 110] on img at bounding box center [211, 106] width 8 height 8
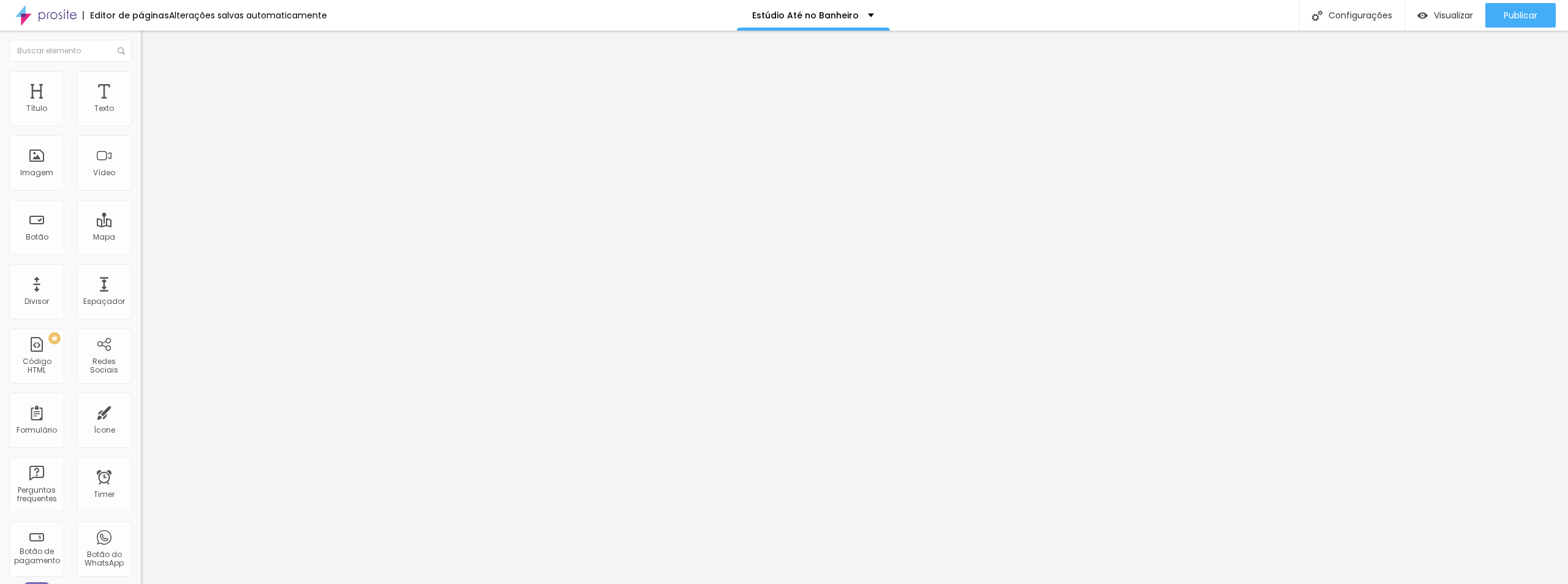
click at [141, 78] on img at bounding box center [147, 76] width 11 height 11
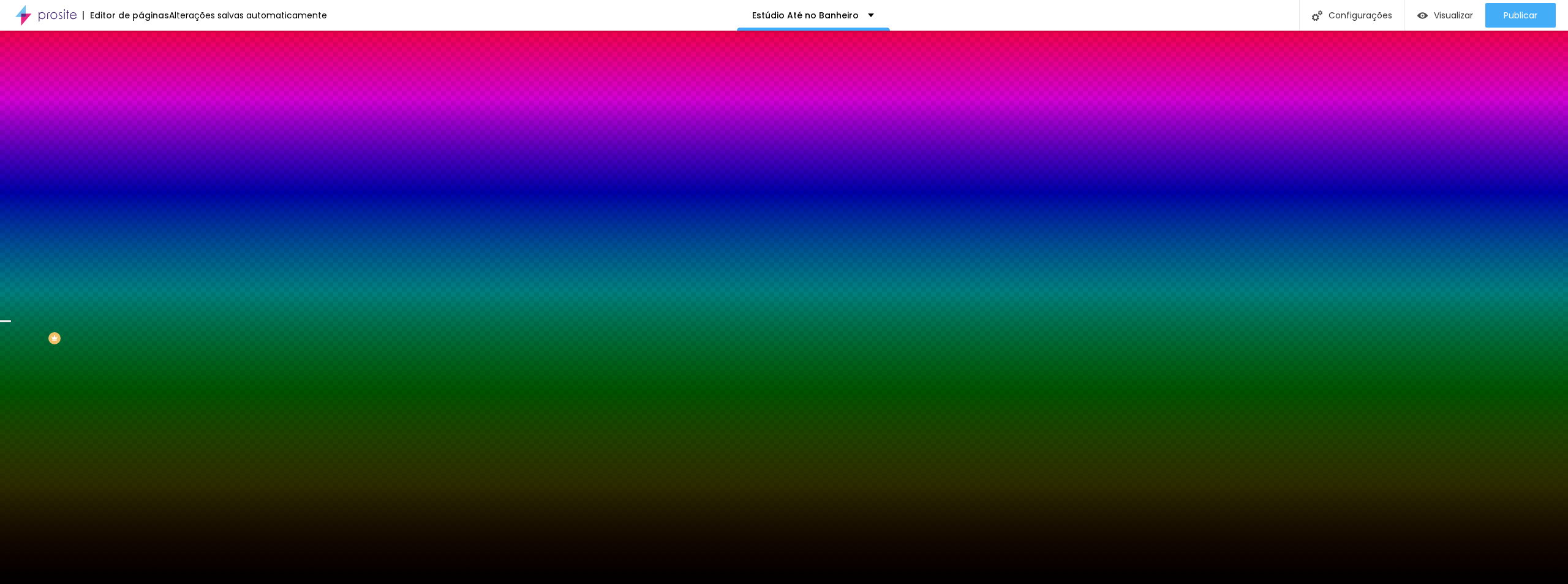
click at [141, 112] on span "Trocar imagem" at bounding box center [174, 107] width 67 height 10
click at [141, 127] on span "Parallax" at bounding box center [156, 122] width 30 height 10
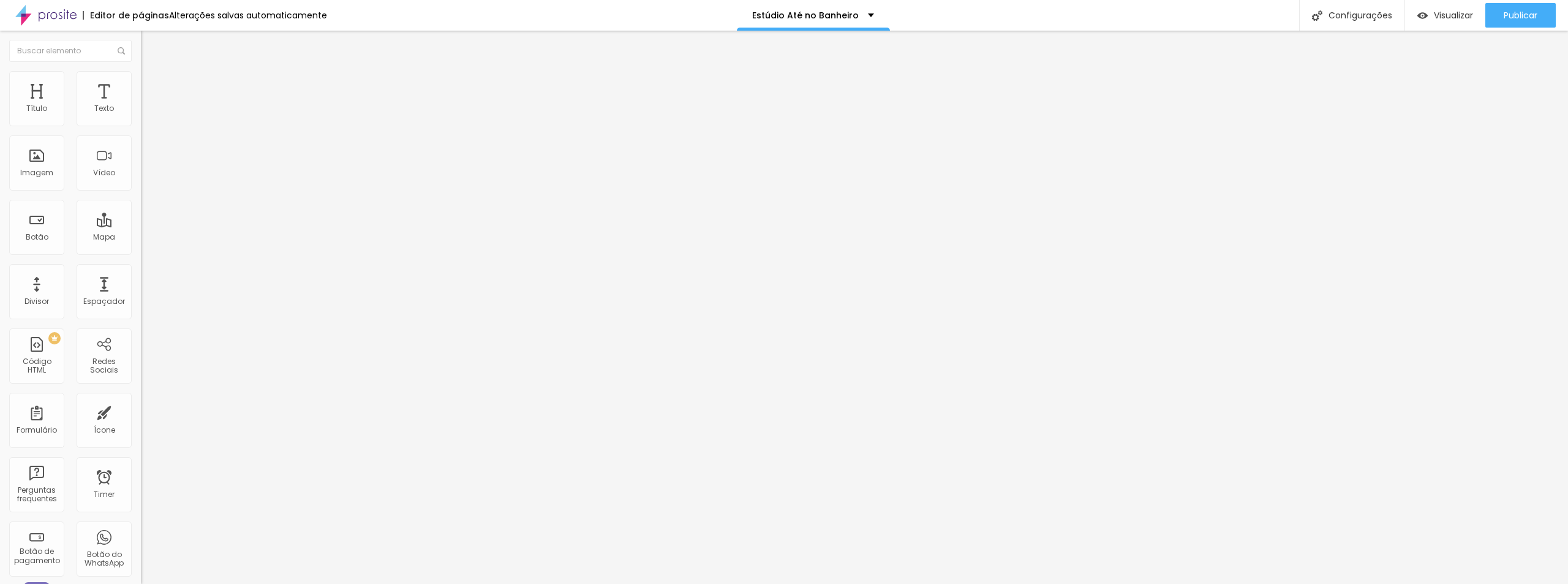
click at [141, 106] on span "Trocar imagem" at bounding box center [174, 100] width 67 height 10
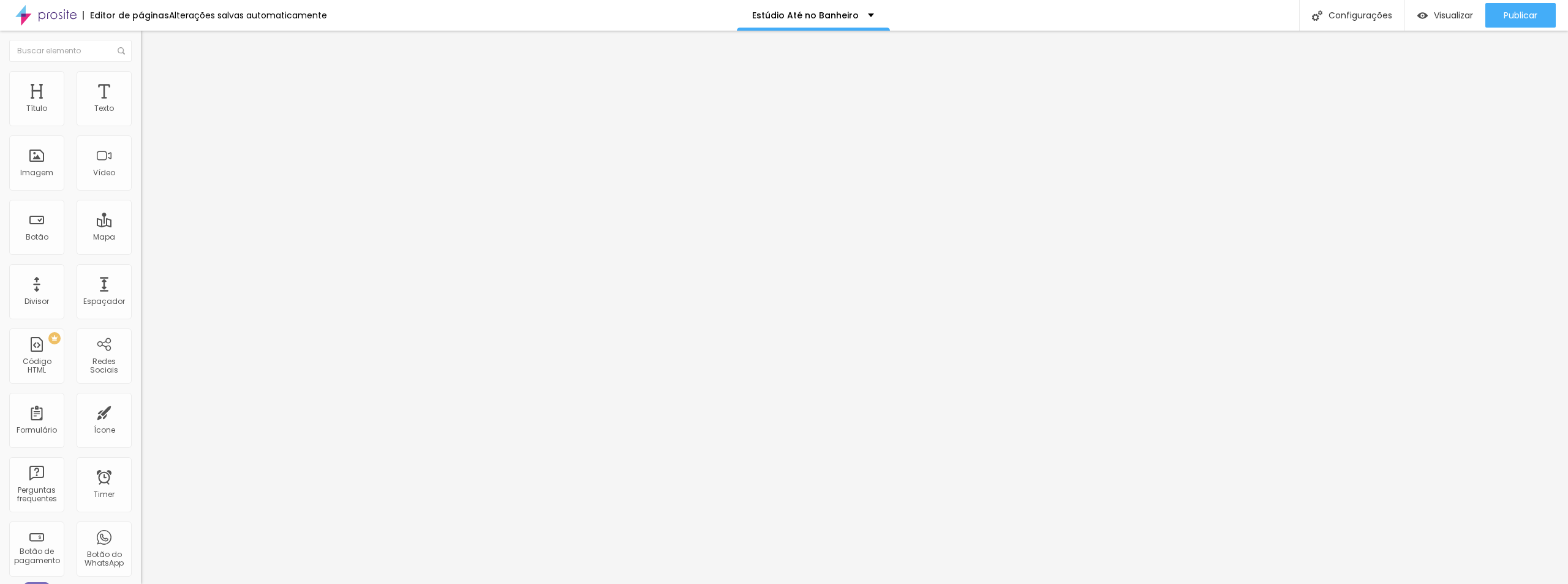
click at [141, 71] on img at bounding box center [147, 76] width 11 height 11
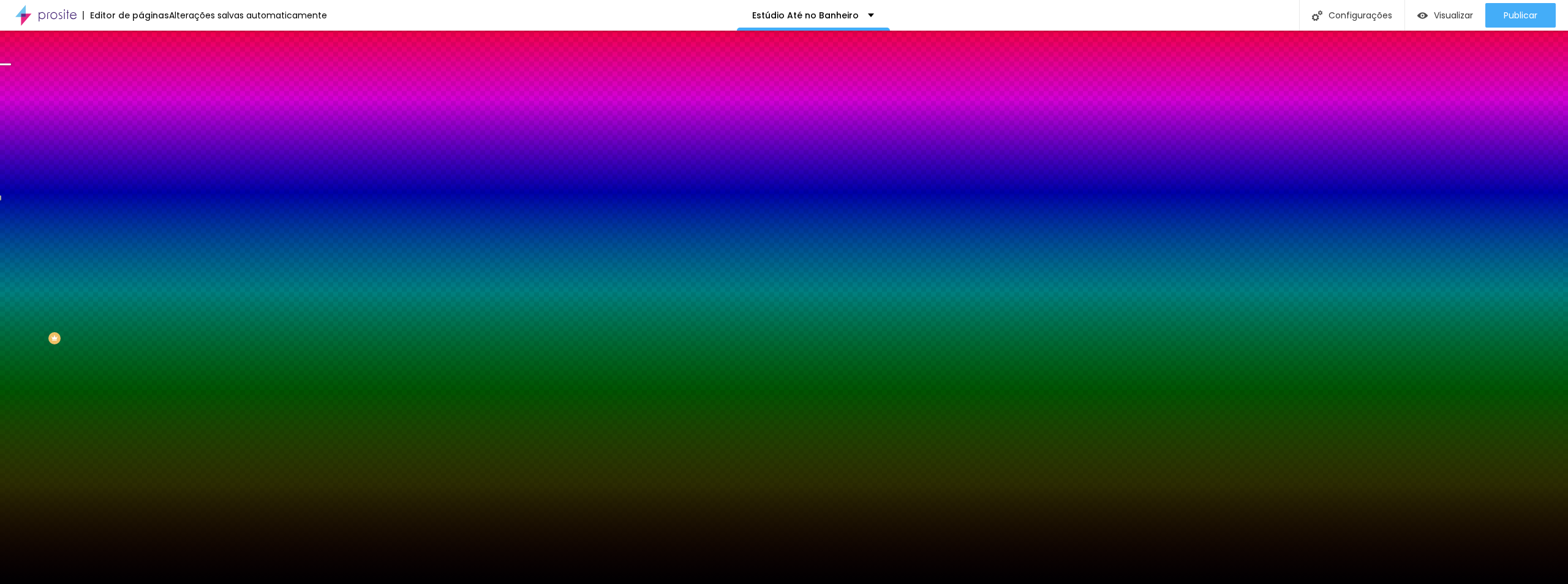
click at [141, 167] on div at bounding box center [211, 167] width 141 height 0
drag, startPoint x: 124, startPoint y: 259, endPoint x: 127, endPoint y: 288, distance: 29.2
click at [127, 288] on div at bounding box center [784, 292] width 1568 height 584
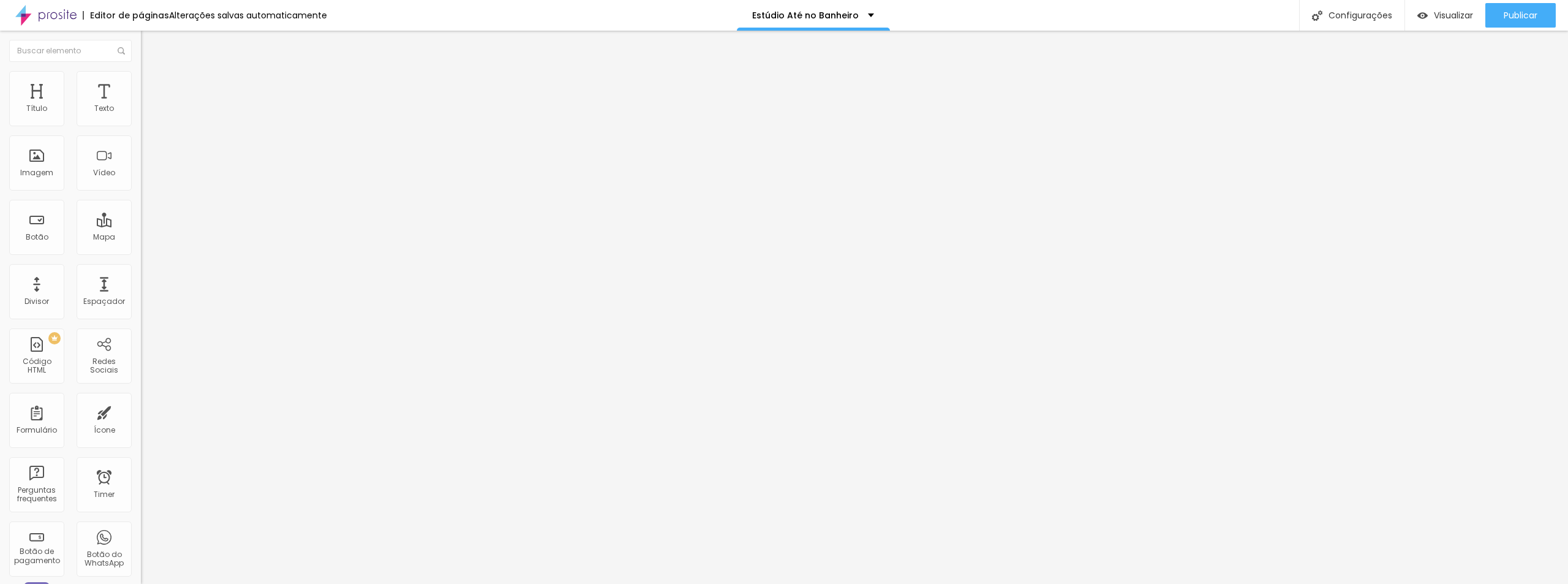
click at [152, 83] on span "Estilo" at bounding box center [161, 79] width 19 height 10
click at [141, 191] on span "Normal" at bounding box center [155, 187] width 28 height 10
click at [141, 219] on span "Grande" at bounding box center [155, 214] width 28 height 10
click at [141, 115] on input "Quero transformar meu cantinho em um estúdio agora!" at bounding box center [215, 109] width 147 height 12
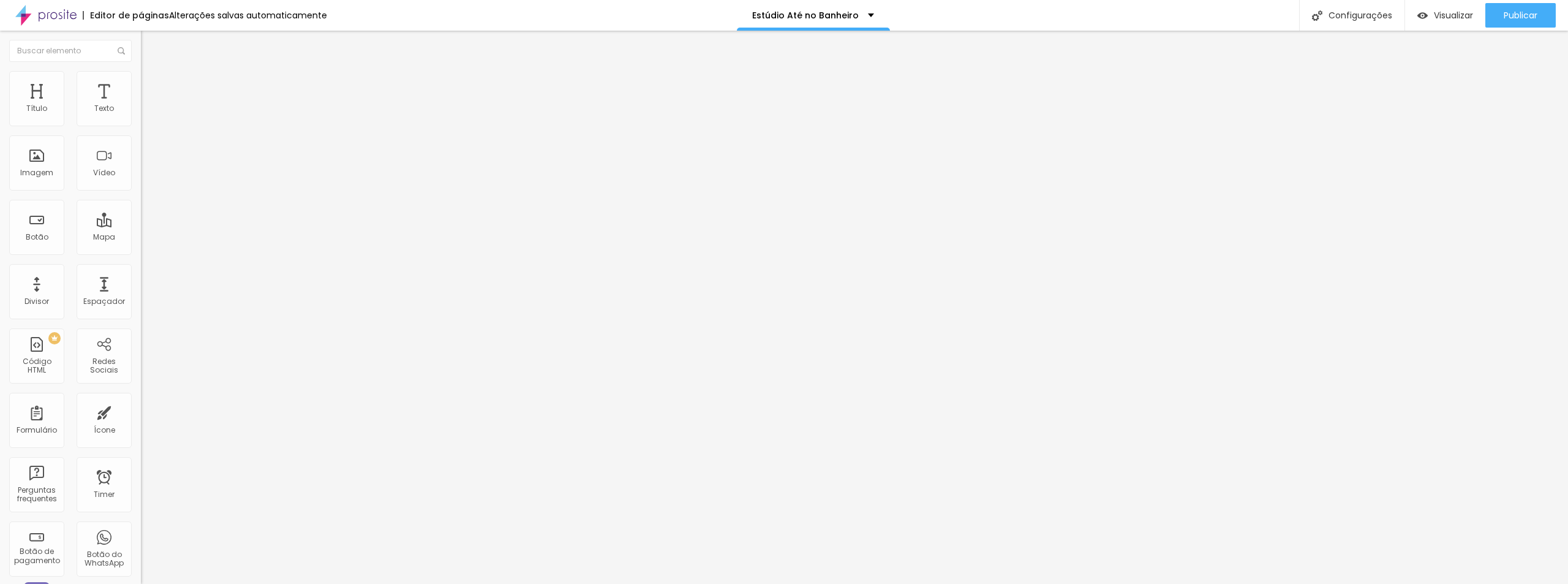
click at [141, 115] on input "Quero transformar meu cantinho em um estúdio agora!" at bounding box center [215, 109] width 147 height 12
click at [979, 17] on span "Publicar" at bounding box center [1520, 15] width 34 height 10
click at [979, 19] on span "Visualizar" at bounding box center [1442, 15] width 39 height 10
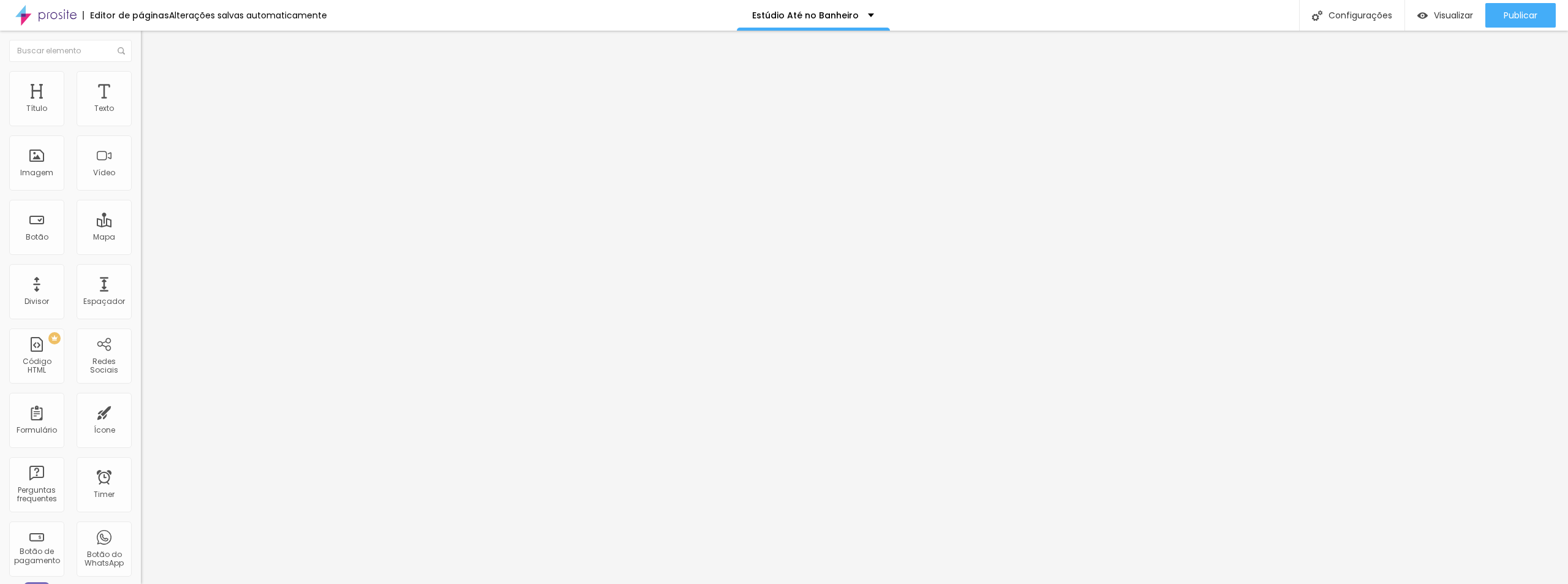
click at [141, 156] on img at bounding box center [145, 152] width 8 height 8
click at [141, 190] on span "Normal" at bounding box center [155, 187] width 28 height 10
click at [141, 219] on span "Grande" at bounding box center [155, 214] width 28 height 10
click at [979, 8] on div "Publicar" at bounding box center [1520, 15] width 34 height 24
click at [979, 15] on span "Publicar" at bounding box center [1520, 15] width 34 height 10
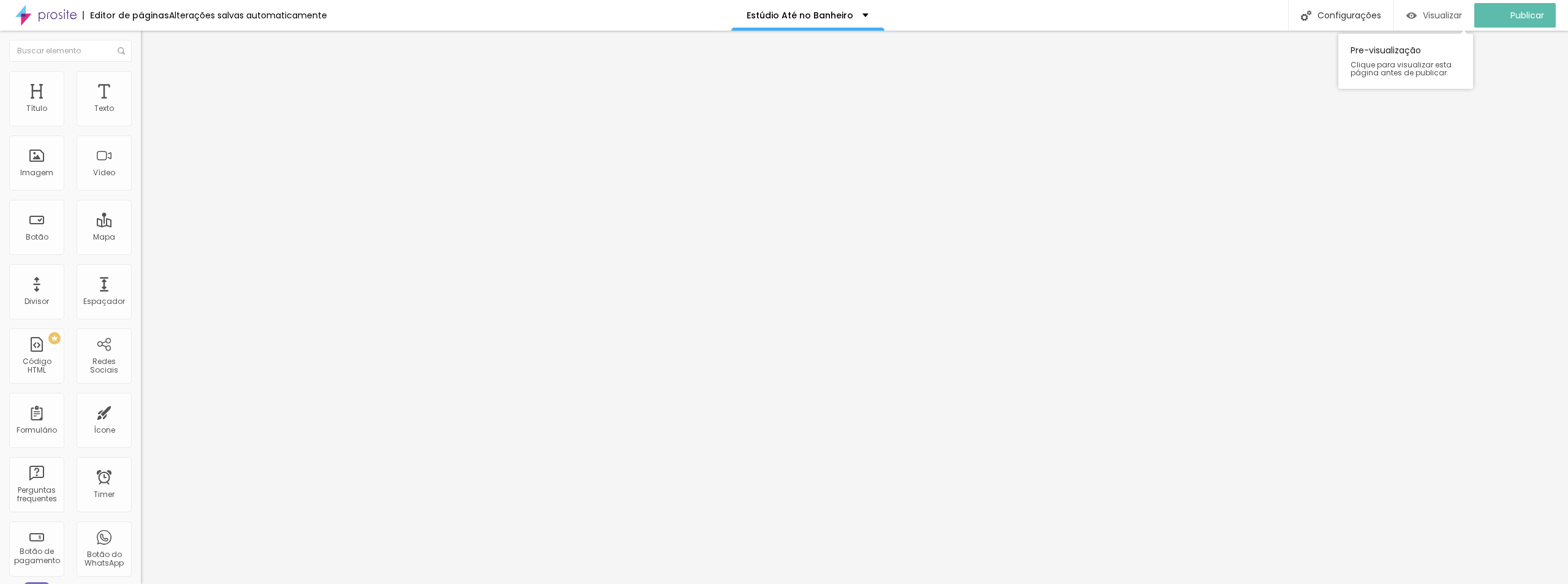
click at [979, 12] on span "Visualizar" at bounding box center [1442, 15] width 39 height 10
click at [152, 82] on span "Estilo" at bounding box center [161, 79] width 19 height 10
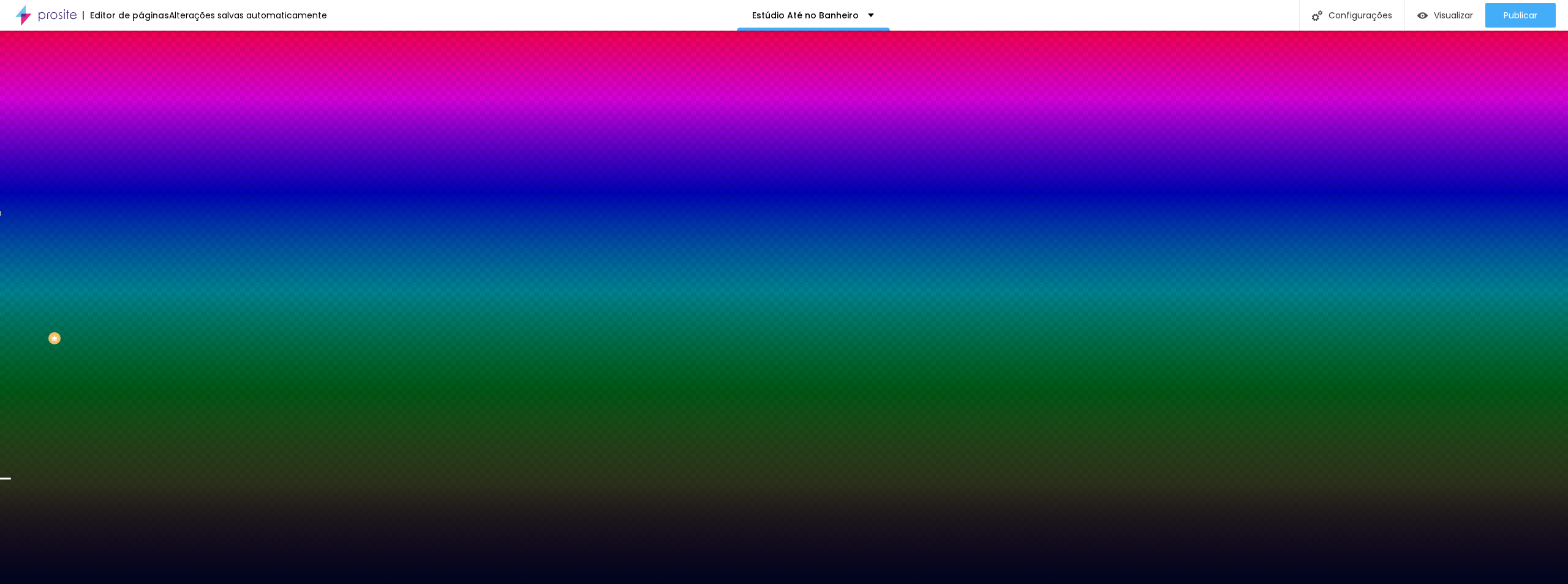
click at [141, 145] on div "Efeito da Imagem Nenhum Nenhum Parallax" at bounding box center [211, 128] width 141 height 34
click at [141, 127] on span "Nenhum" at bounding box center [157, 122] width 32 height 10
click at [141, 147] on span "Parallax" at bounding box center [156, 141] width 30 height 10
click at [141, 167] on button "Voltar ao padrão" at bounding box center [183, 160] width 83 height 14
click at [141, 167] on div at bounding box center [211, 167] width 141 height 0
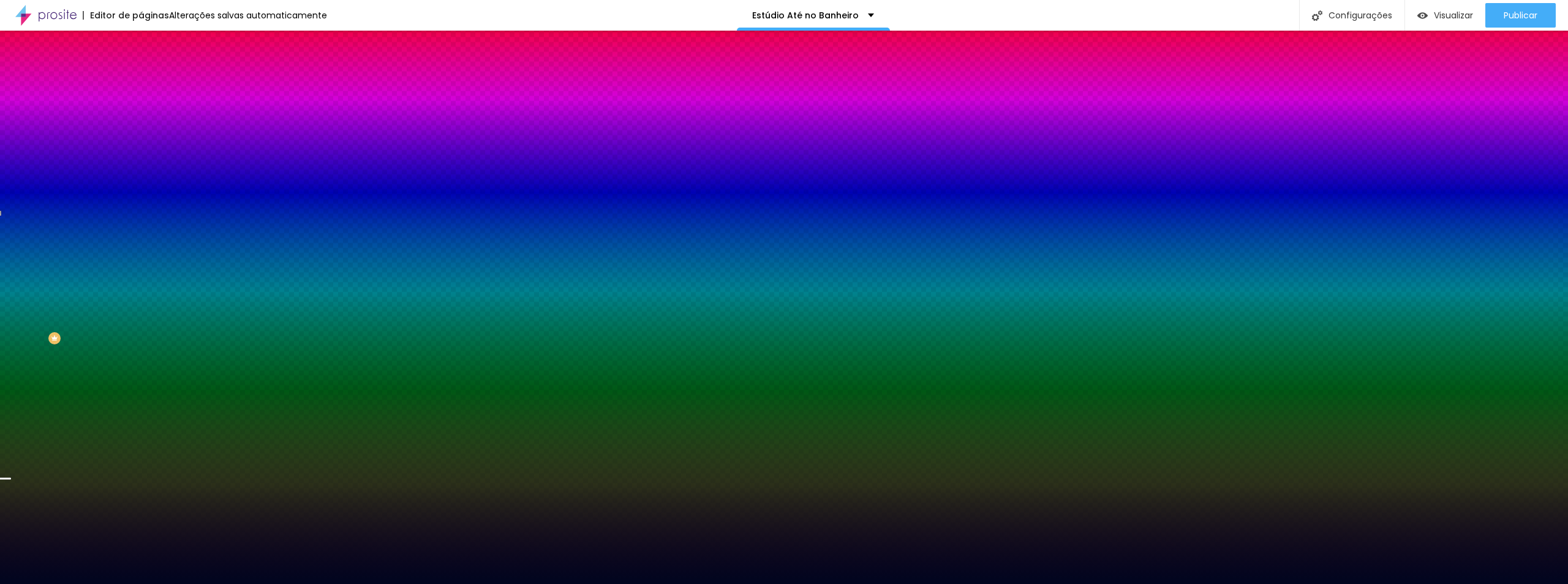
click at [141, 167] on div at bounding box center [211, 167] width 141 height 0
drag, startPoint x: 126, startPoint y: 335, endPoint x: 124, endPoint y: 349, distance: 14.1
click at [124, 349] on div at bounding box center [784, 292] width 1568 height 584
drag, startPoint x: 95, startPoint y: 356, endPoint x: 101, endPoint y: 360, distance: 7.2
click at [141, 179] on div at bounding box center [211, 179] width 141 height 0
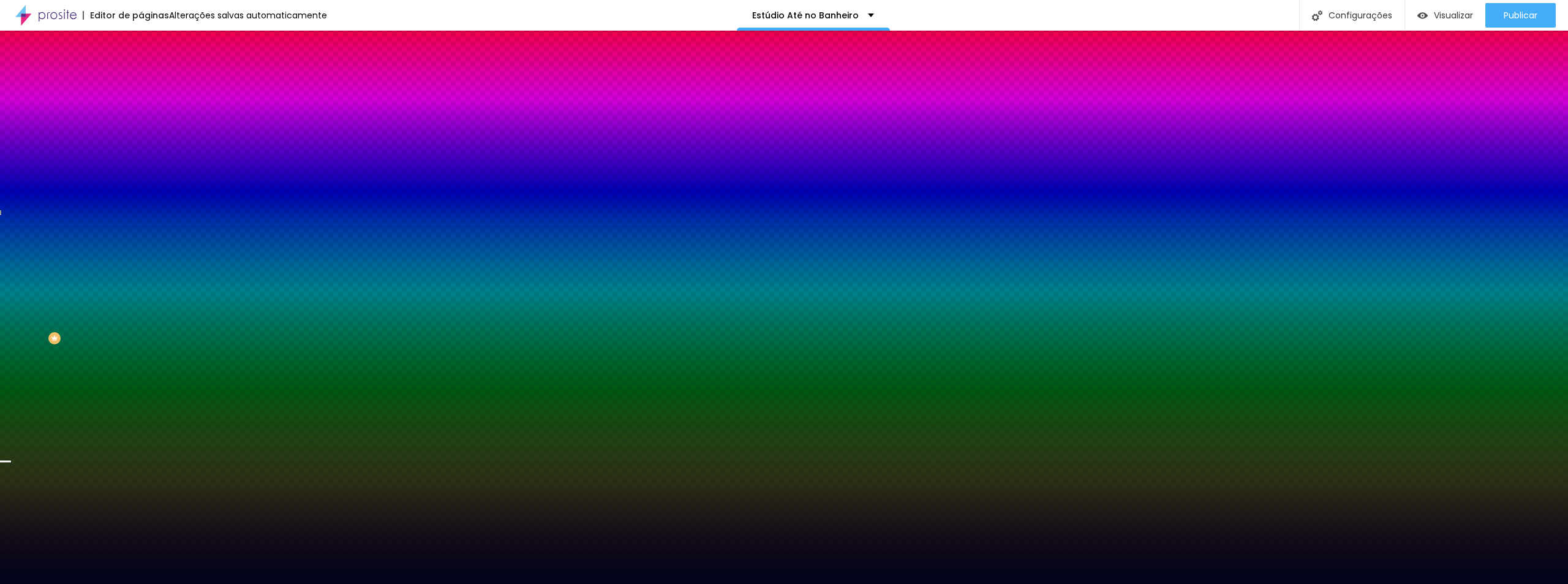
click at [141, 179] on div at bounding box center [211, 179] width 141 height 0
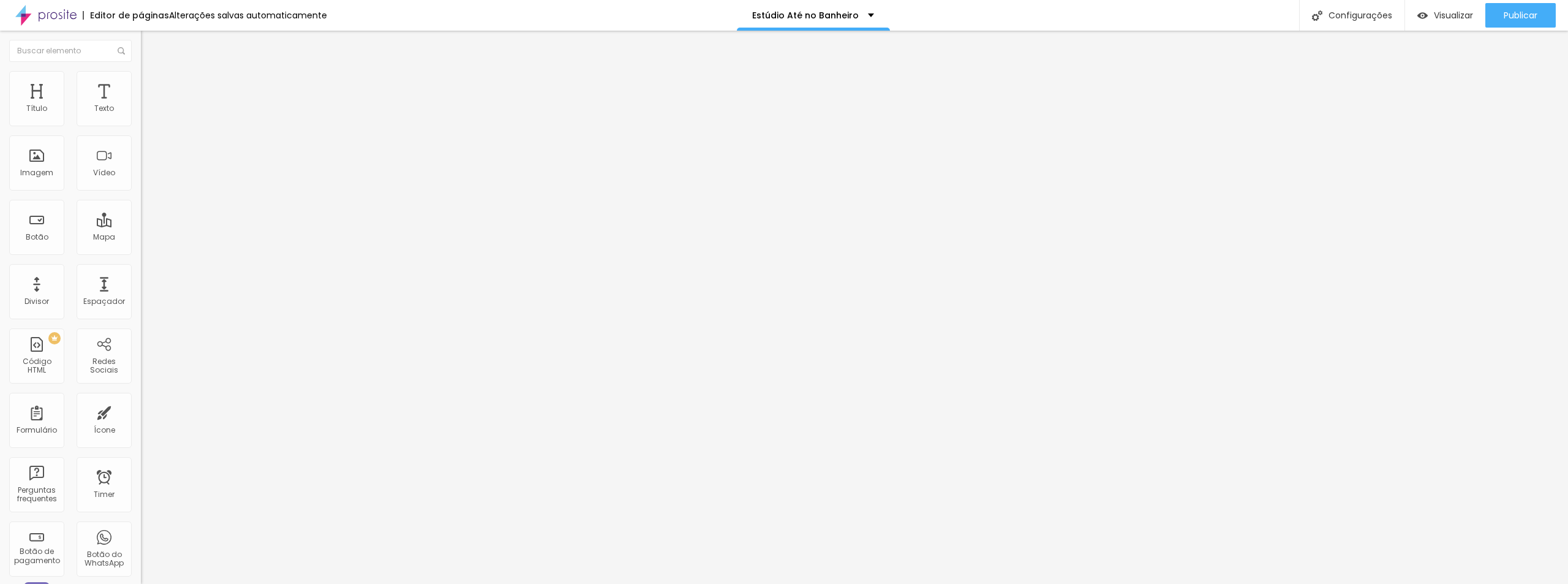
click at [141, 83] on img at bounding box center [147, 89] width 11 height 11
drag, startPoint x: 28, startPoint y: 119, endPoint x: 50, endPoint y: 122, distance: 22.2
click at [141, 237] on input "range" at bounding box center [181, 242] width 79 height 10
click at [141, 81] on li "Estilo" at bounding box center [211, 77] width 141 height 12
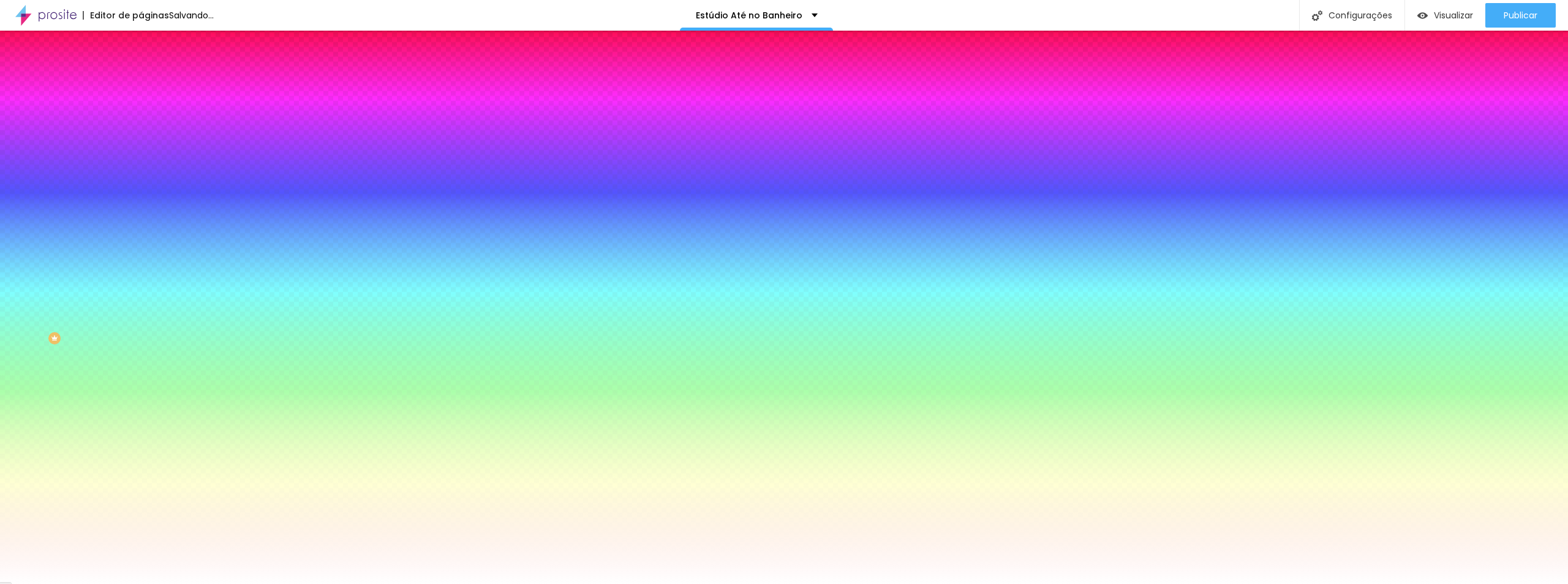
drag, startPoint x: 31, startPoint y: 149, endPoint x: 0, endPoint y: 146, distance: 31.1
click at [141, 272] on input "range" at bounding box center [181, 276] width 79 height 10
click at [141, 70] on img at bounding box center [147, 65] width 11 height 11
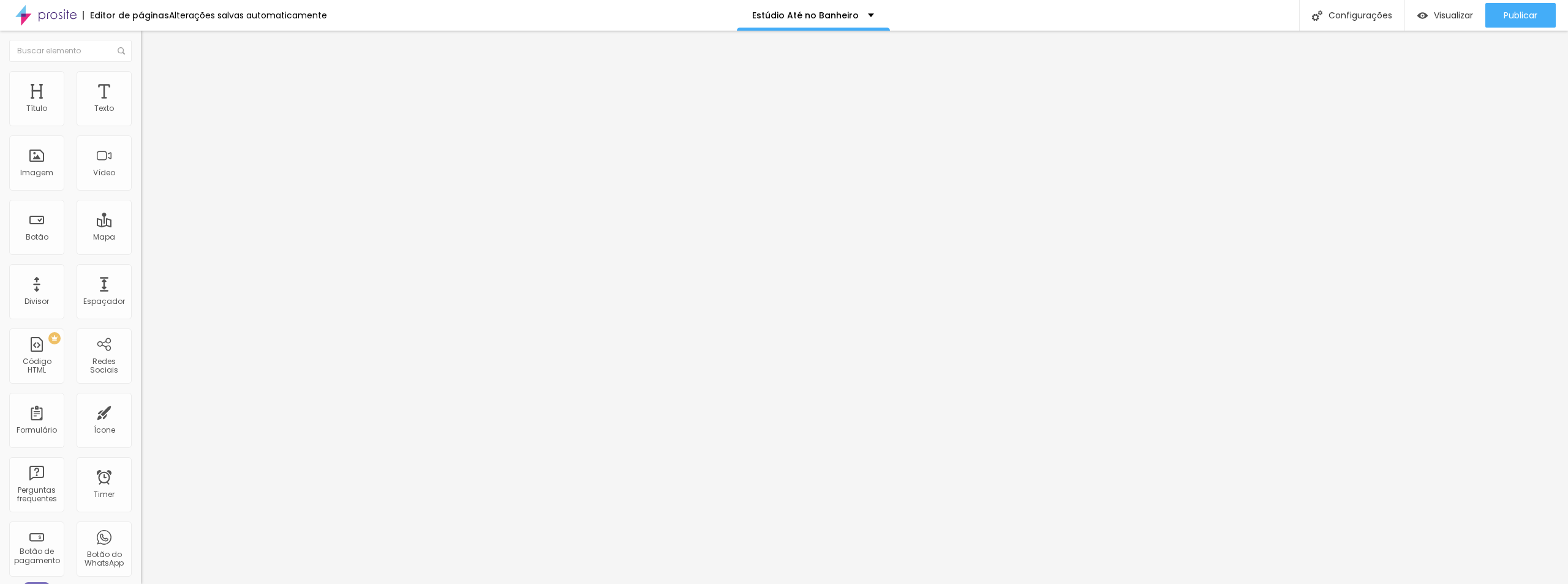
click at [141, 122] on img at bounding box center [145, 117] width 8 height 8
click at [141, 124] on img at bounding box center [145, 126] width 8 height 8
click at [141, 112] on img at bounding box center [145, 107] width 8 height 8
click at [152, 86] on span "Avançado" at bounding box center [172, 91] width 40 height 10
click at [152, 85] on span "Estilo" at bounding box center [161, 79] width 19 height 10
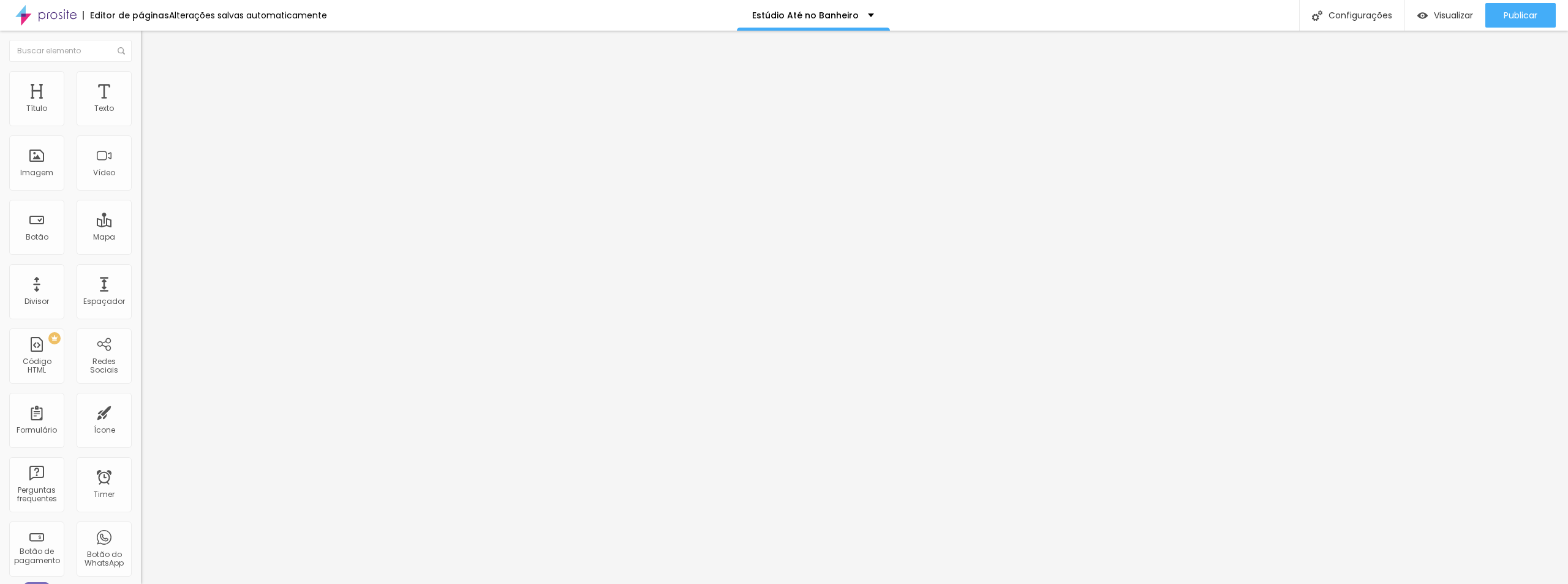
click at [141, 76] on img at bounding box center [147, 76] width 11 height 11
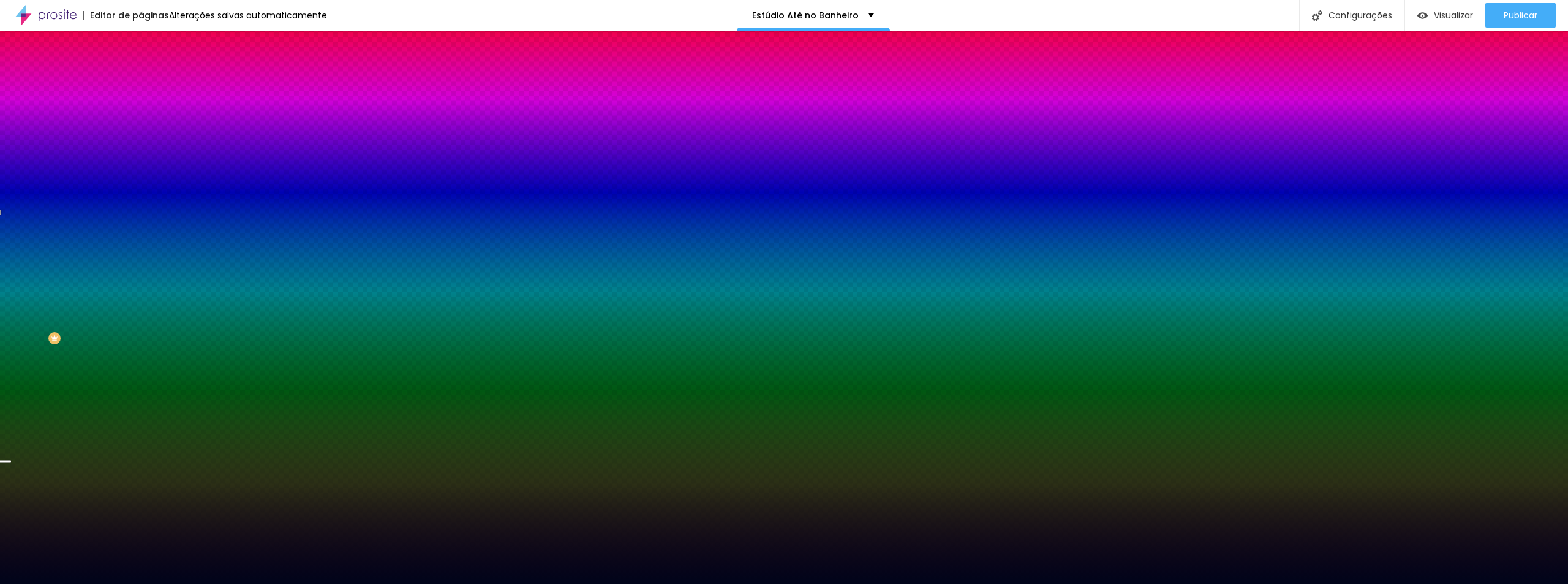
click at [141, 83] on img at bounding box center [147, 89] width 11 height 11
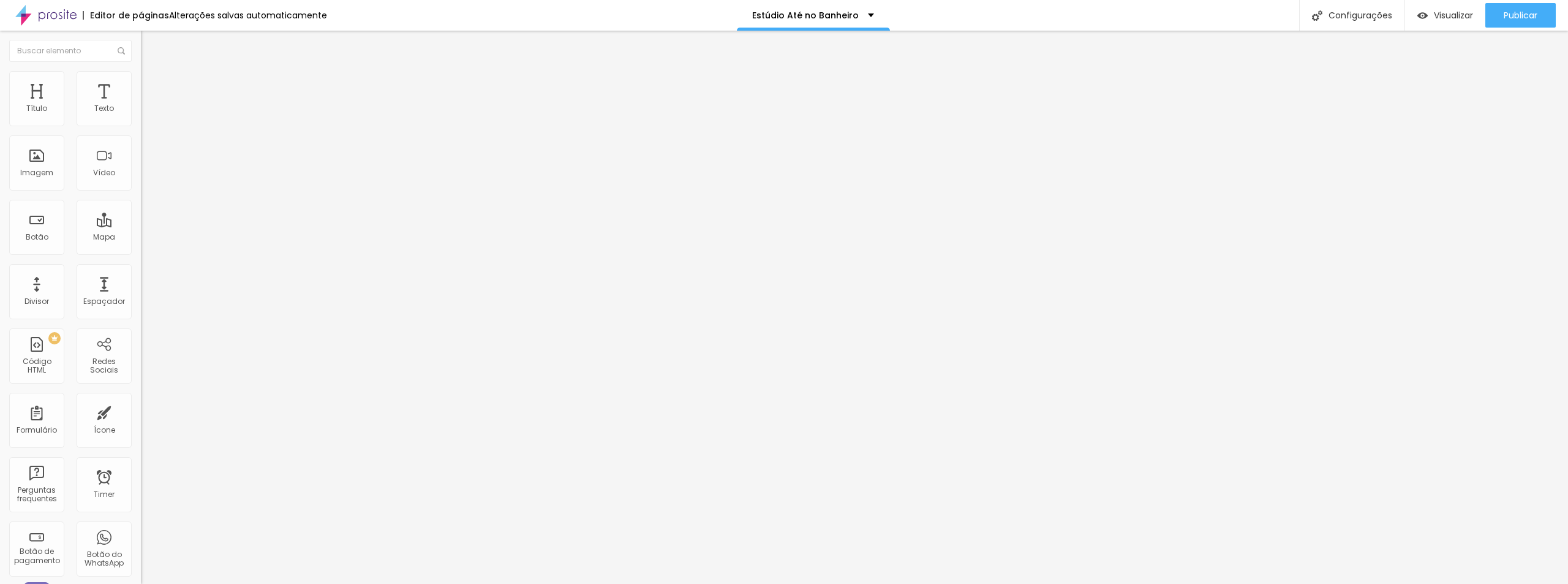
drag, startPoint x: 44, startPoint y: 147, endPoint x: 34, endPoint y: 147, distance: 10.0
click at [141, 411] on input "range" at bounding box center [181, 416] width 79 height 10
click at [141, 76] on img at bounding box center [147, 76] width 11 height 11
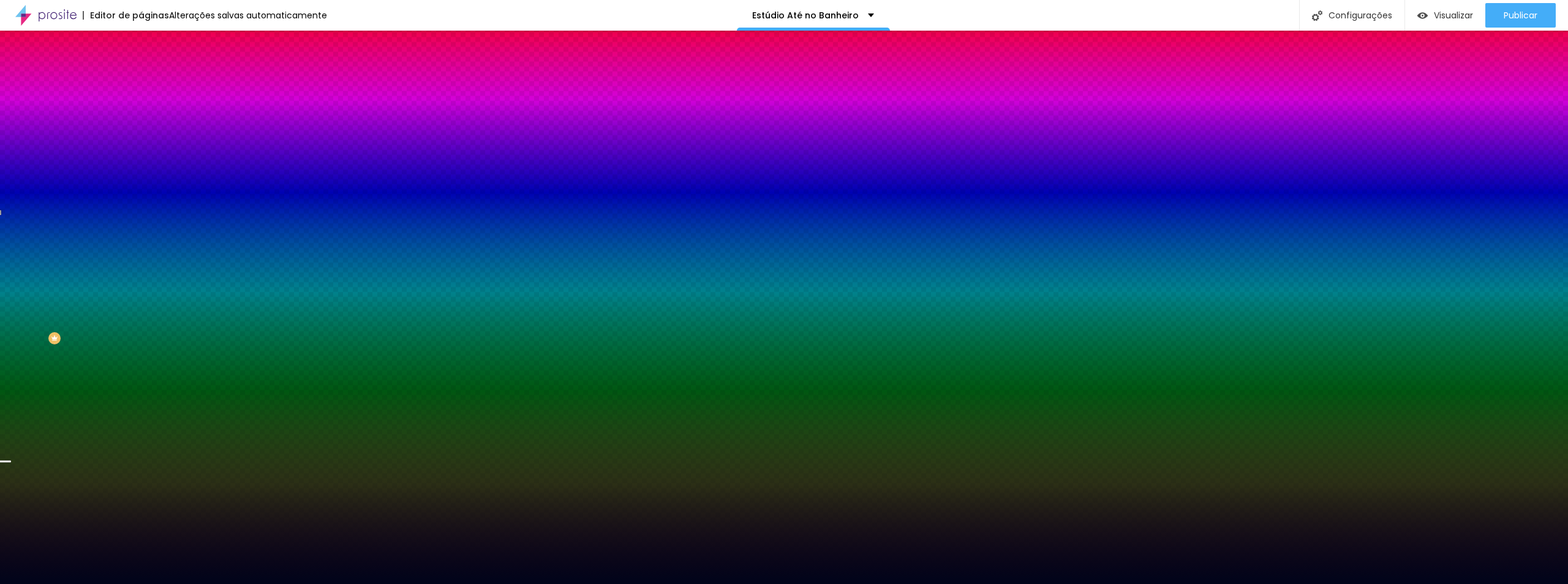
click at [141, 167] on div at bounding box center [211, 167] width 141 height 0
click at [11, 472] on div at bounding box center [5, 472] width 12 height 2
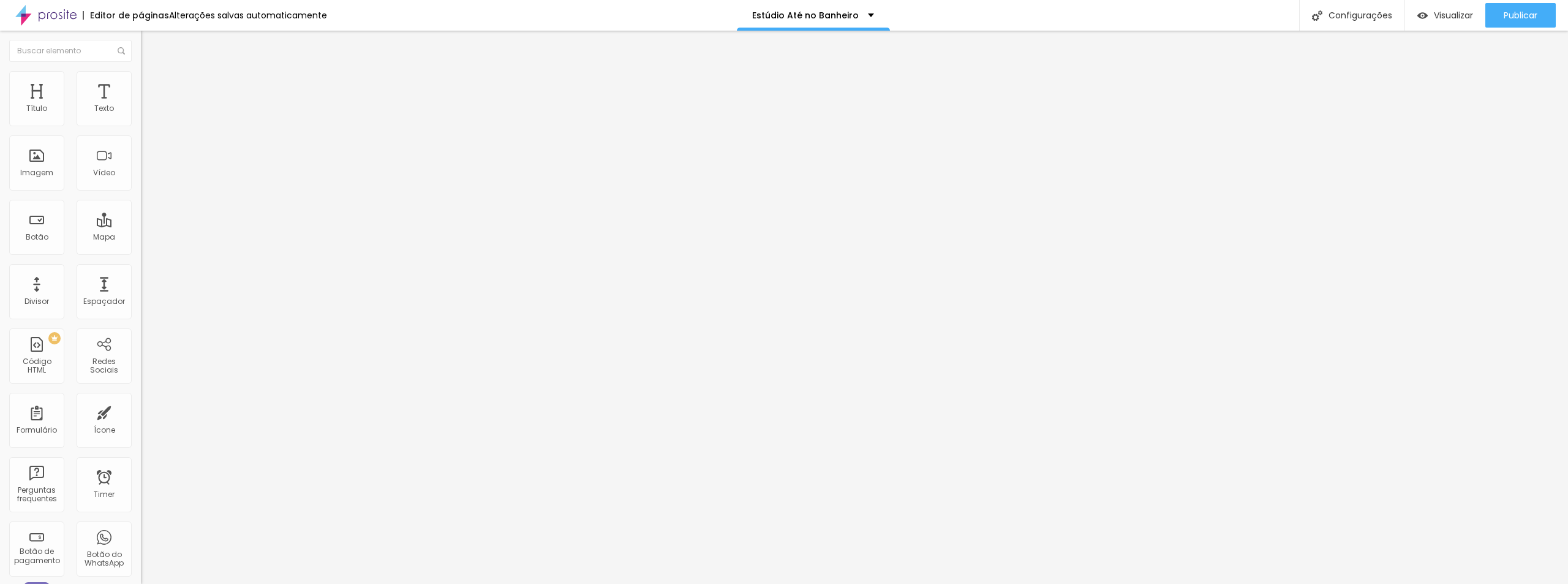
click at [141, 78] on img at bounding box center [147, 76] width 11 height 11
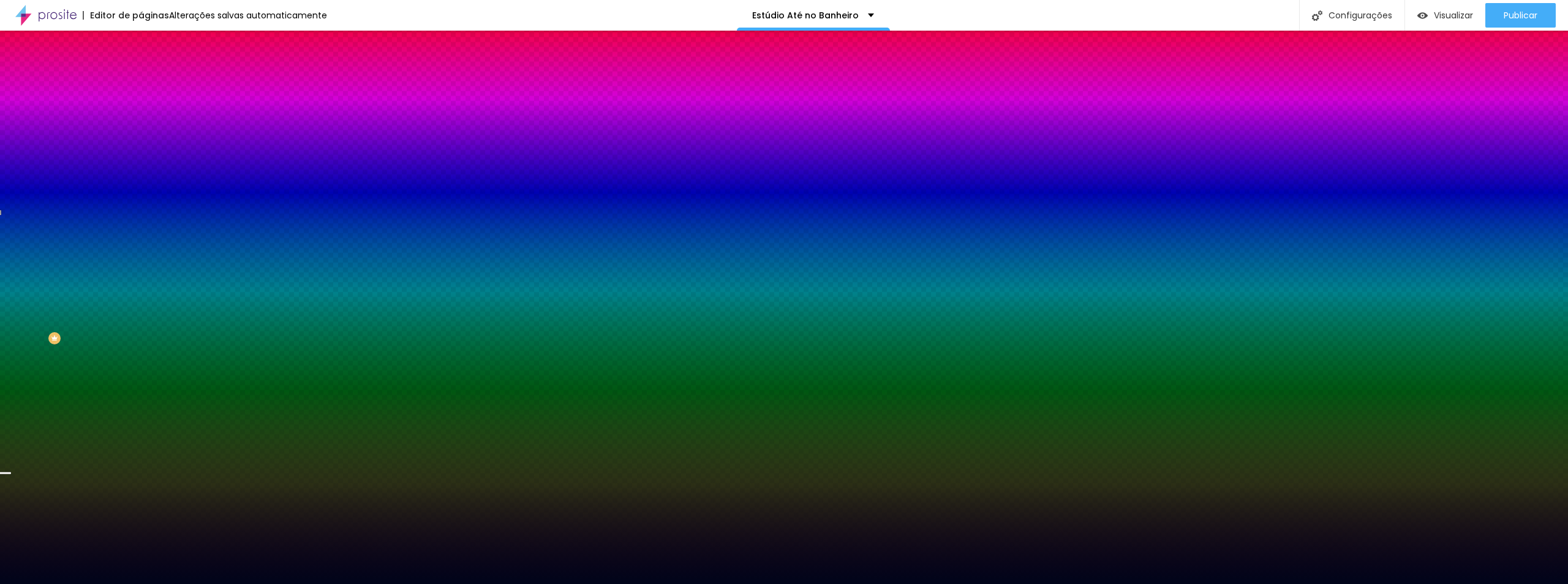
click at [141, 112] on span "Trocar imagem" at bounding box center [174, 107] width 67 height 10
click at [141, 167] on div at bounding box center [211, 167] width 141 height 0
drag, startPoint x: 122, startPoint y: 310, endPoint x: 130, endPoint y: 302, distance: 11.3
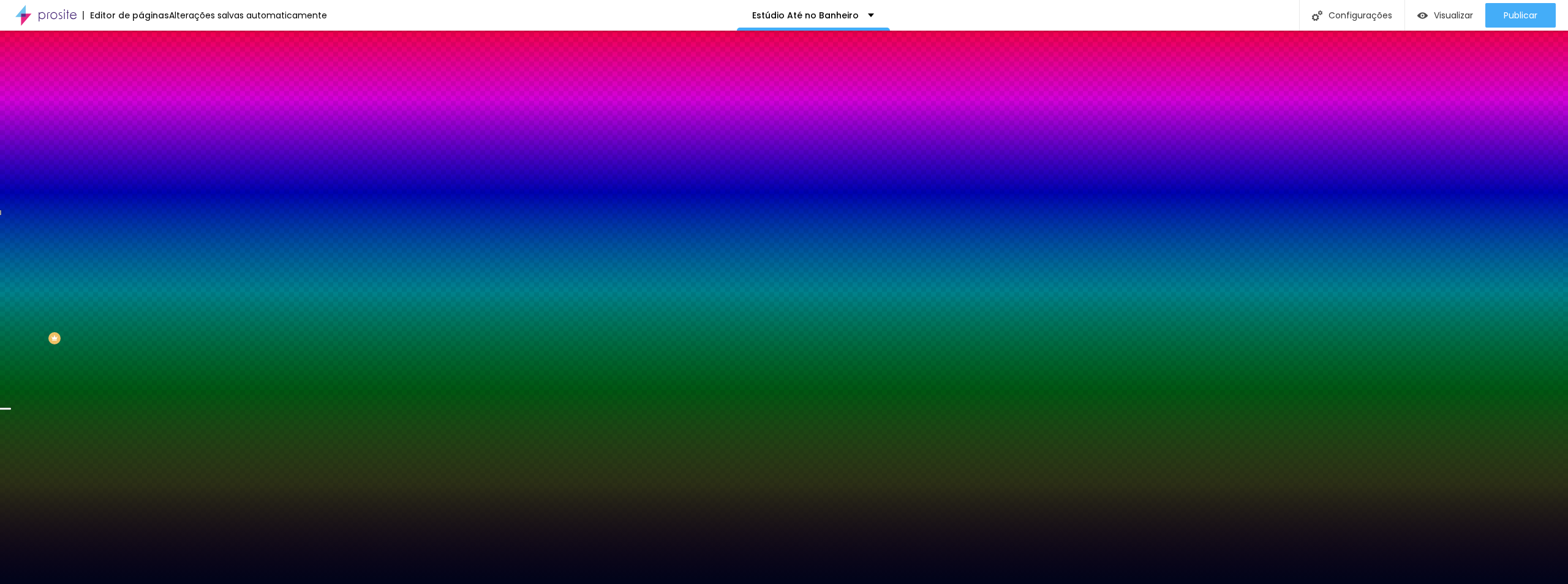
click at [141, 179] on div at bounding box center [211, 179] width 141 height 0
click at [141, 112] on span "Trocar imagem" at bounding box center [174, 107] width 67 height 10
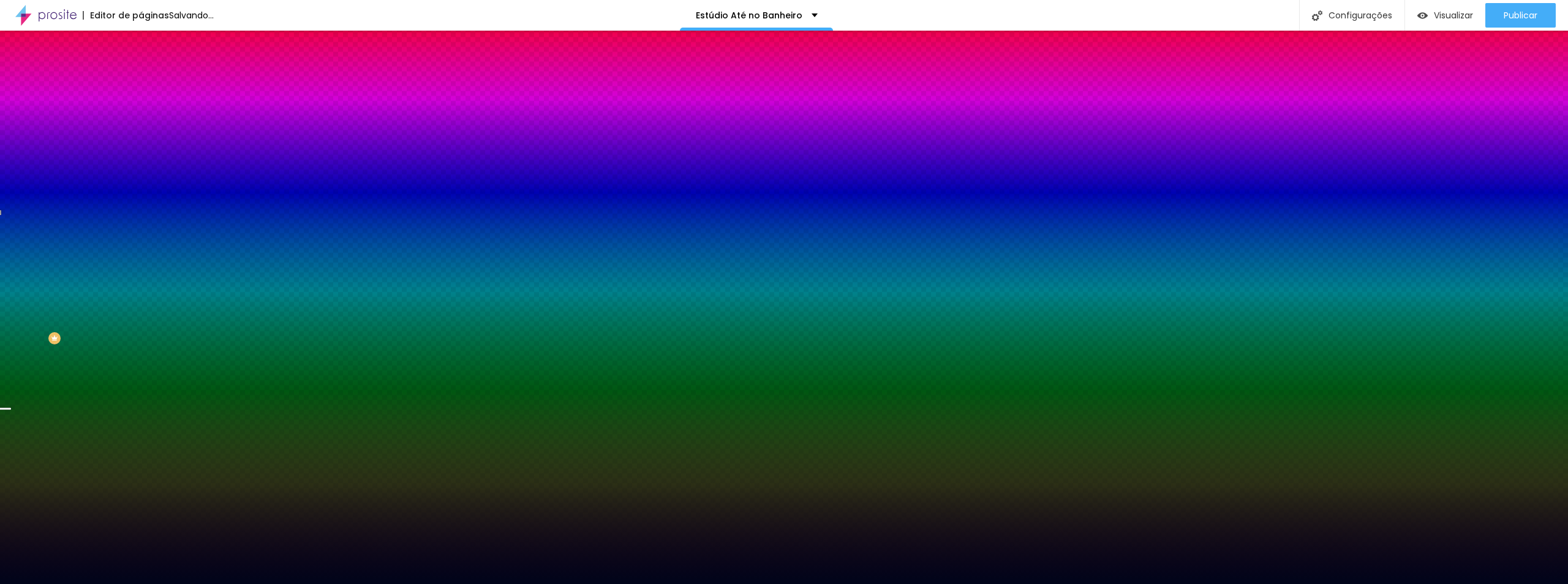
click at [141, 112] on span "Trocar imagem" at bounding box center [174, 107] width 67 height 10
click at [141, 167] on div at bounding box center [211, 167] width 141 height 0
drag, startPoint x: 126, startPoint y: 303, endPoint x: 126, endPoint y: 314, distance: 11.0
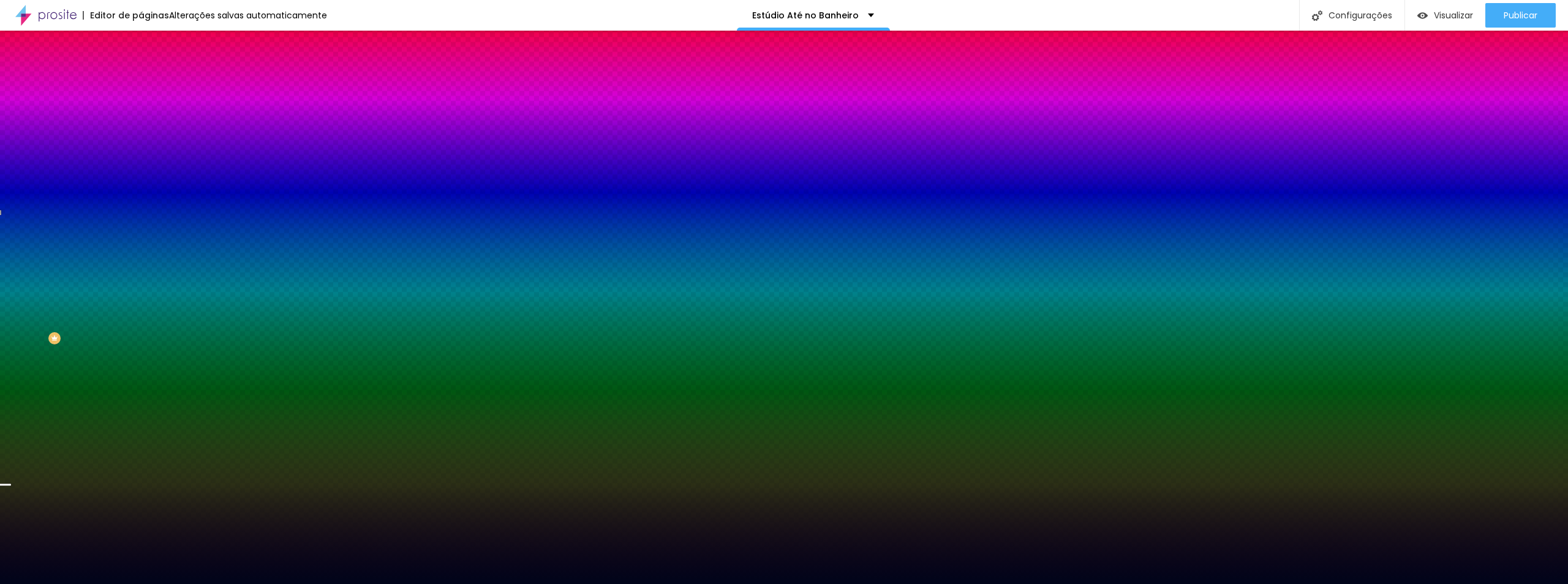
click at [11, 473] on div at bounding box center [5, 484] width 12 height 2
click at [12, 473] on div at bounding box center [6, 497] width 12 height 2
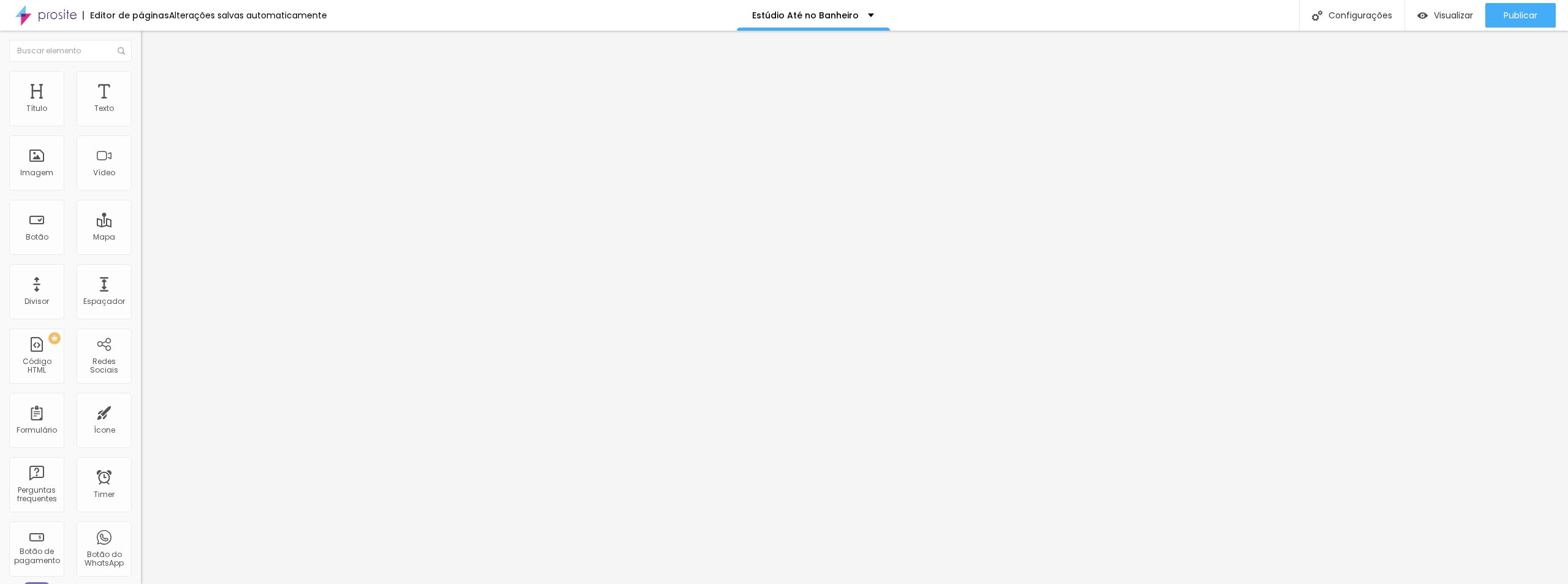
click at [141, 71] on li "Estilo" at bounding box center [211, 77] width 141 height 12
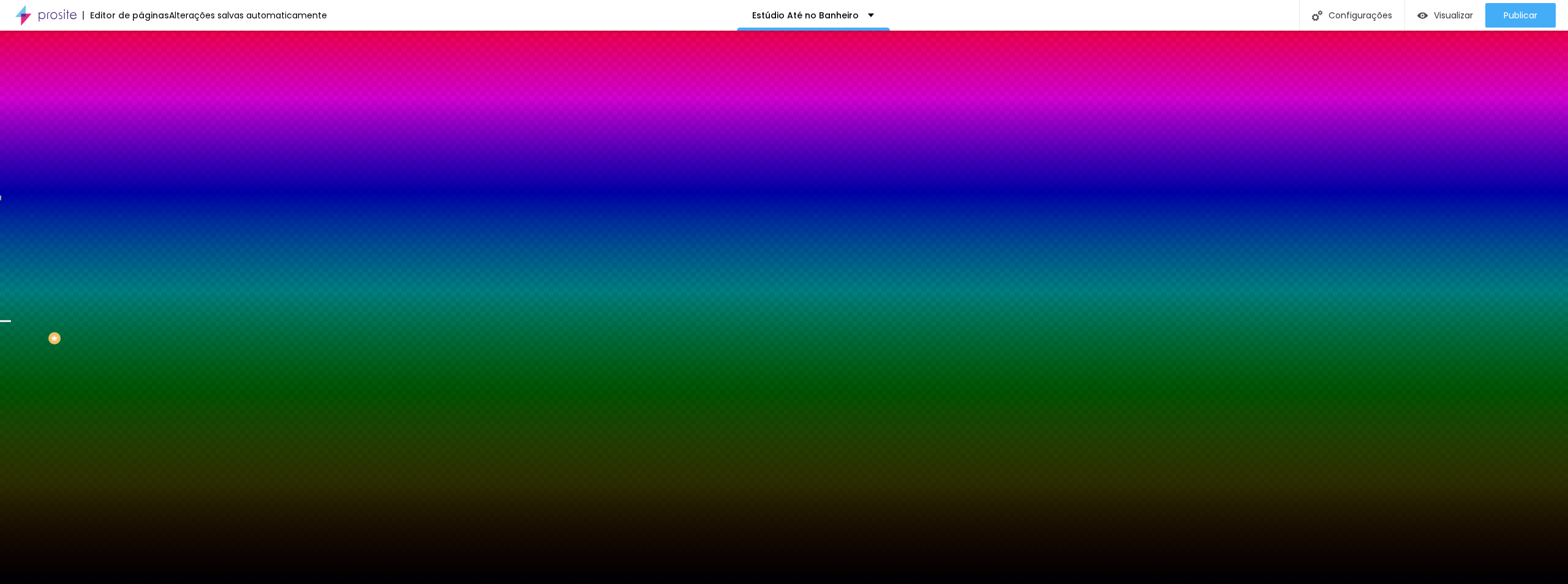
click at [141, 127] on span "Parallax" at bounding box center [156, 122] width 30 height 10
click at [141, 135] on span "Nenhum" at bounding box center [157, 129] width 32 height 10
click at [141, 167] on div at bounding box center [211, 167] width 141 height 0
click at [141, 179] on input "#000002" at bounding box center [215, 173] width 147 height 12
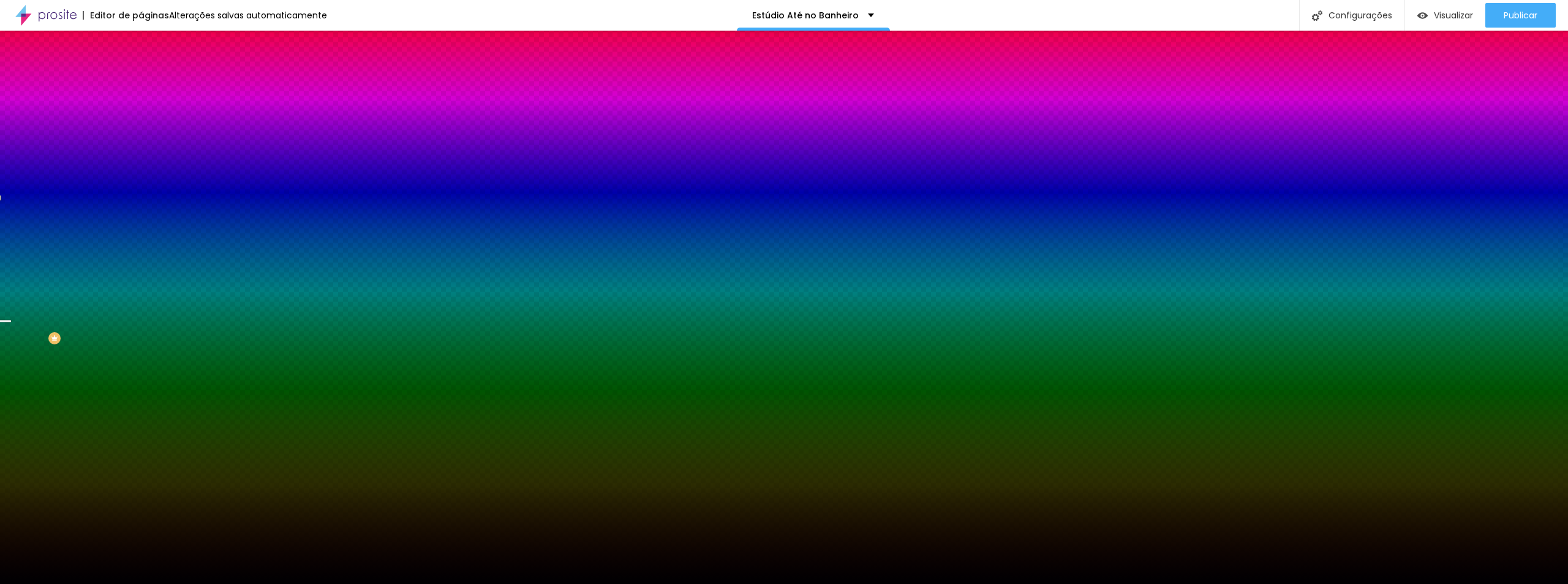
click at [141, 179] on input "#000002" at bounding box center [215, 173] width 147 height 12
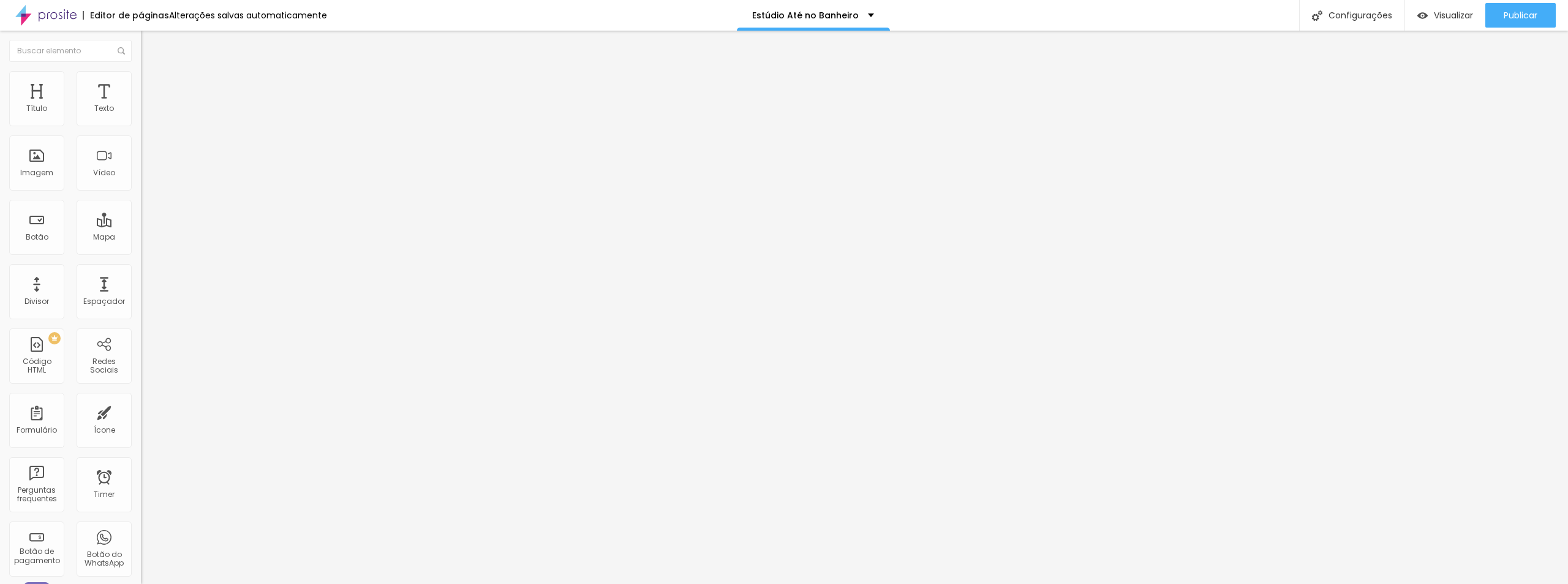
click at [141, 78] on li "Estilo" at bounding box center [211, 77] width 141 height 12
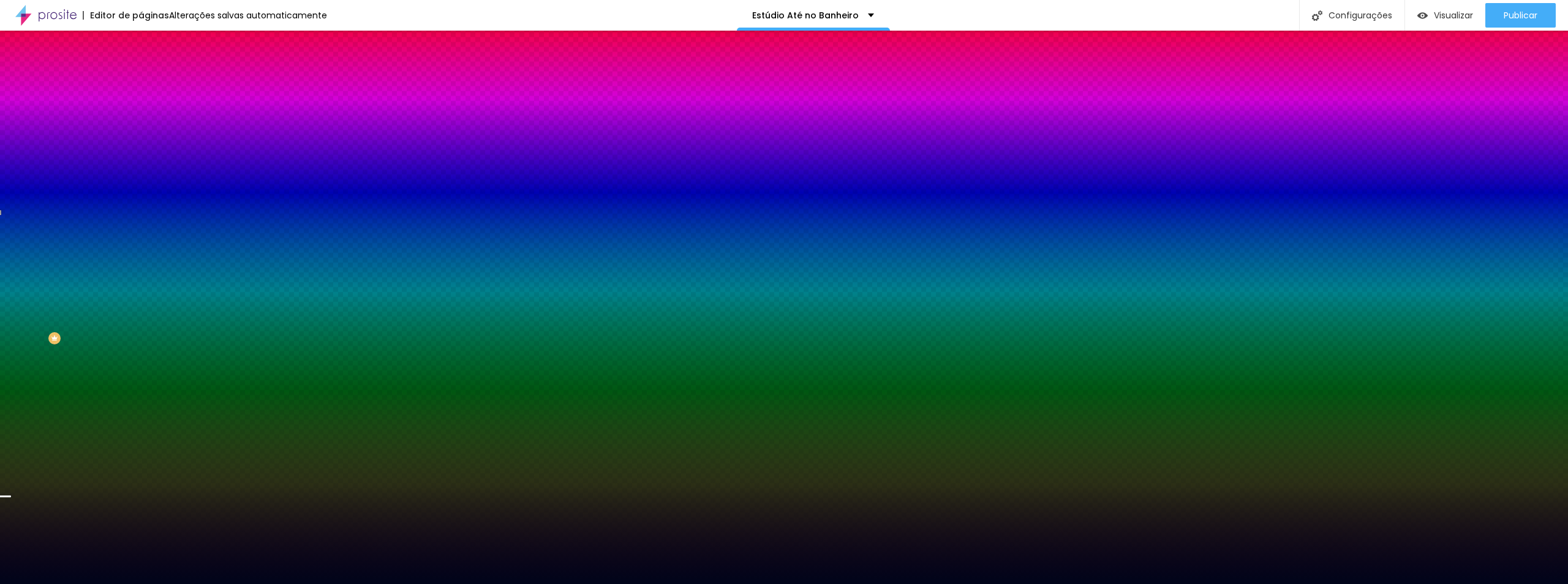
click at [141, 167] on div at bounding box center [211, 167] width 141 height 0
click at [141, 179] on input "#00041A" at bounding box center [215, 173] width 147 height 12
paste input "002"
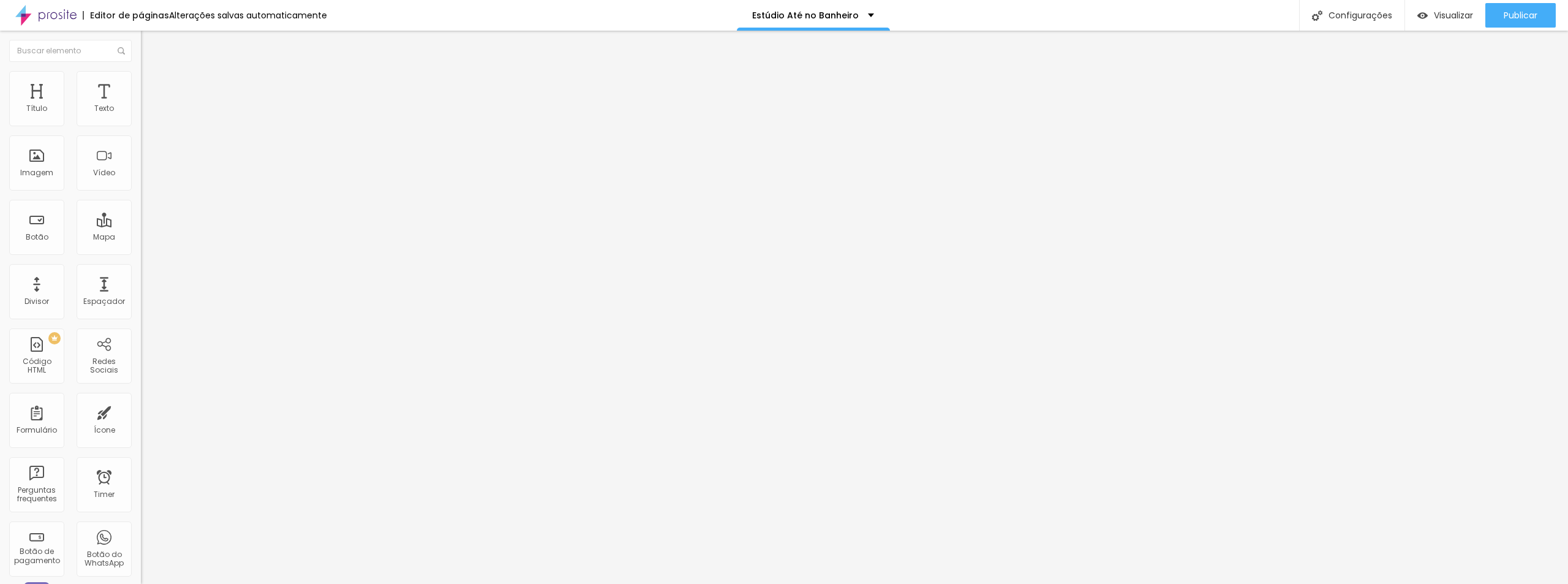
click at [141, 83] on li "Avançado" at bounding box center [211, 90] width 141 height 12
click at [141, 80] on li "Estilo" at bounding box center [211, 77] width 141 height 12
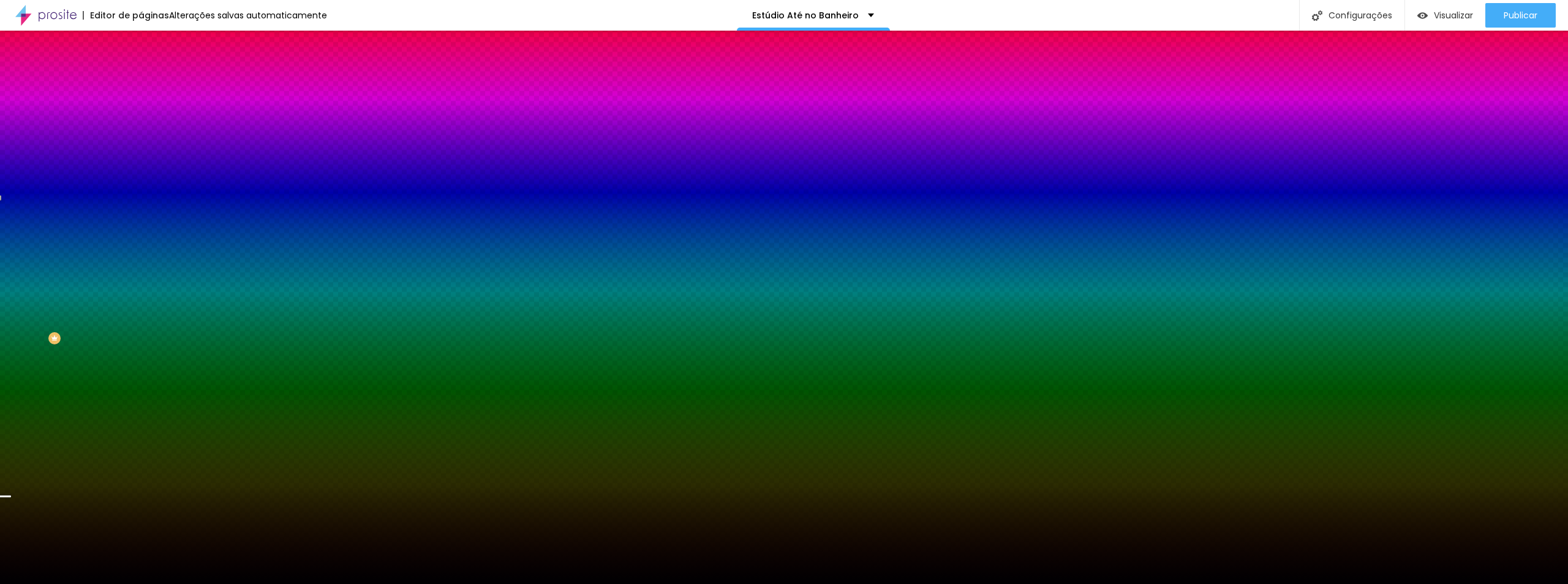
click at [146, 251] on icon "button" at bounding box center [149, 247] width 8 height 8
click at [344, 473] on div at bounding box center [784, 584] width 1568 height 0
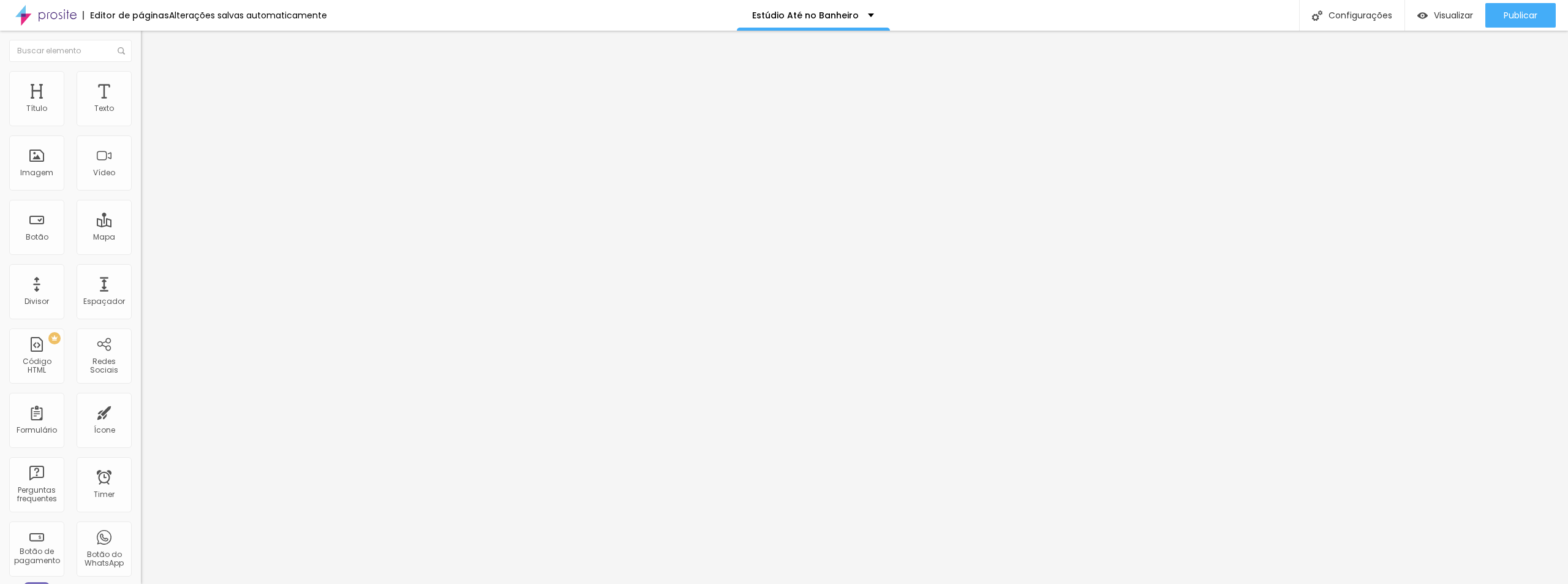
click at [141, 83] on img at bounding box center [147, 89] width 11 height 11
click at [141, 81] on li "Estilo" at bounding box center [211, 77] width 141 height 12
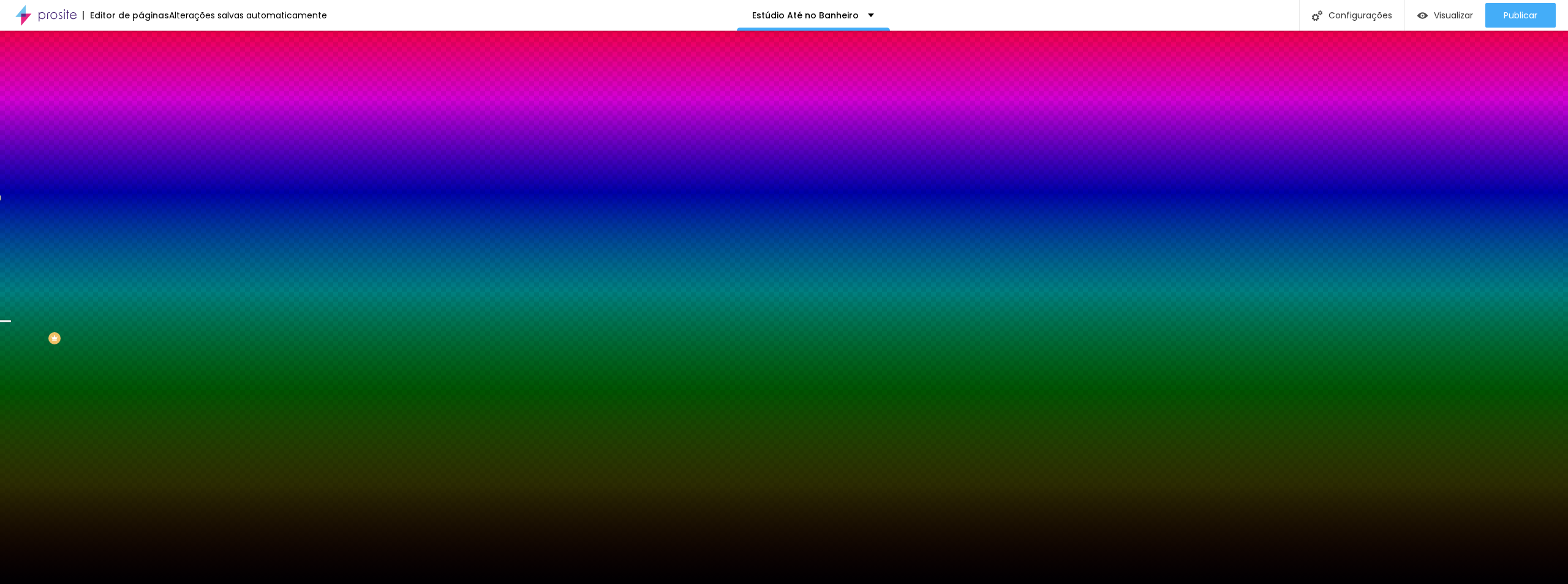
click at [141, 167] on div at bounding box center [211, 167] width 141 height 0
click at [141, 179] on input "#000002" at bounding box center [215, 173] width 147 height 12
paste input "1D"
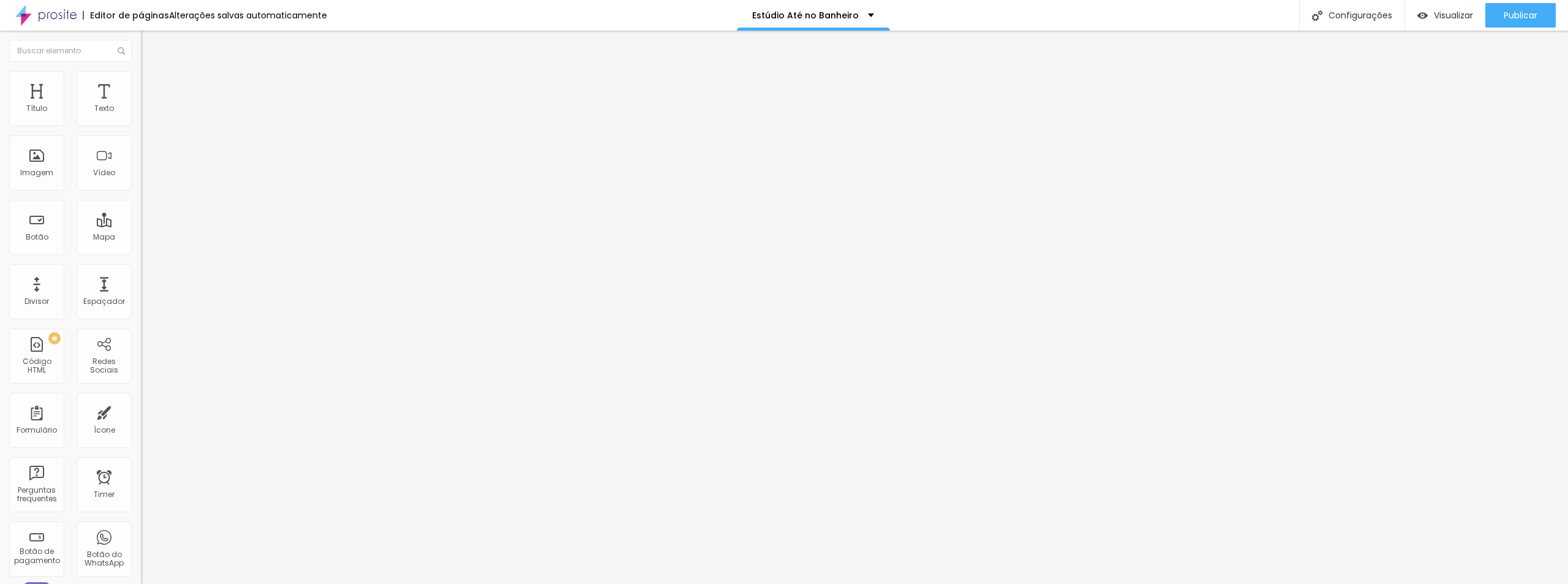
click at [152, 83] on span "Estilo" at bounding box center [161, 79] width 19 height 10
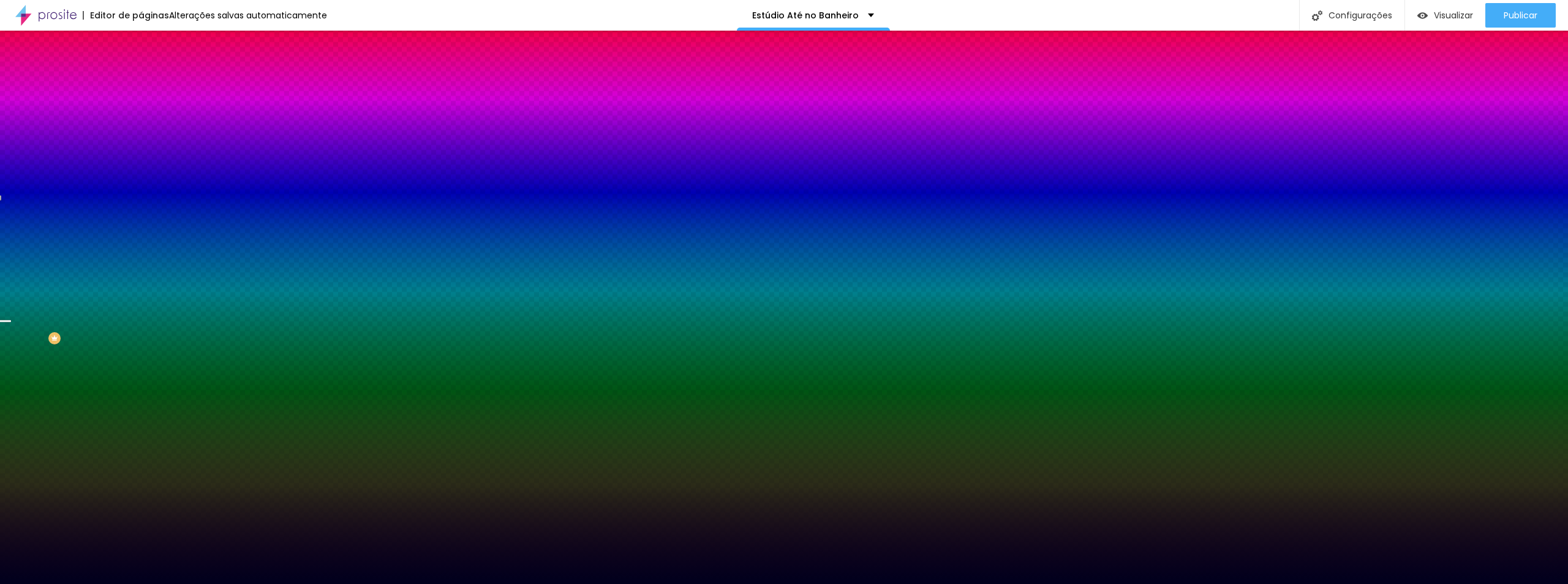
click at [141, 167] on div at bounding box center [211, 167] width 141 height 0
drag, startPoint x: 125, startPoint y: 294, endPoint x: 127, endPoint y: 312, distance: 18.1
click at [127, 312] on div at bounding box center [784, 292] width 1568 height 584
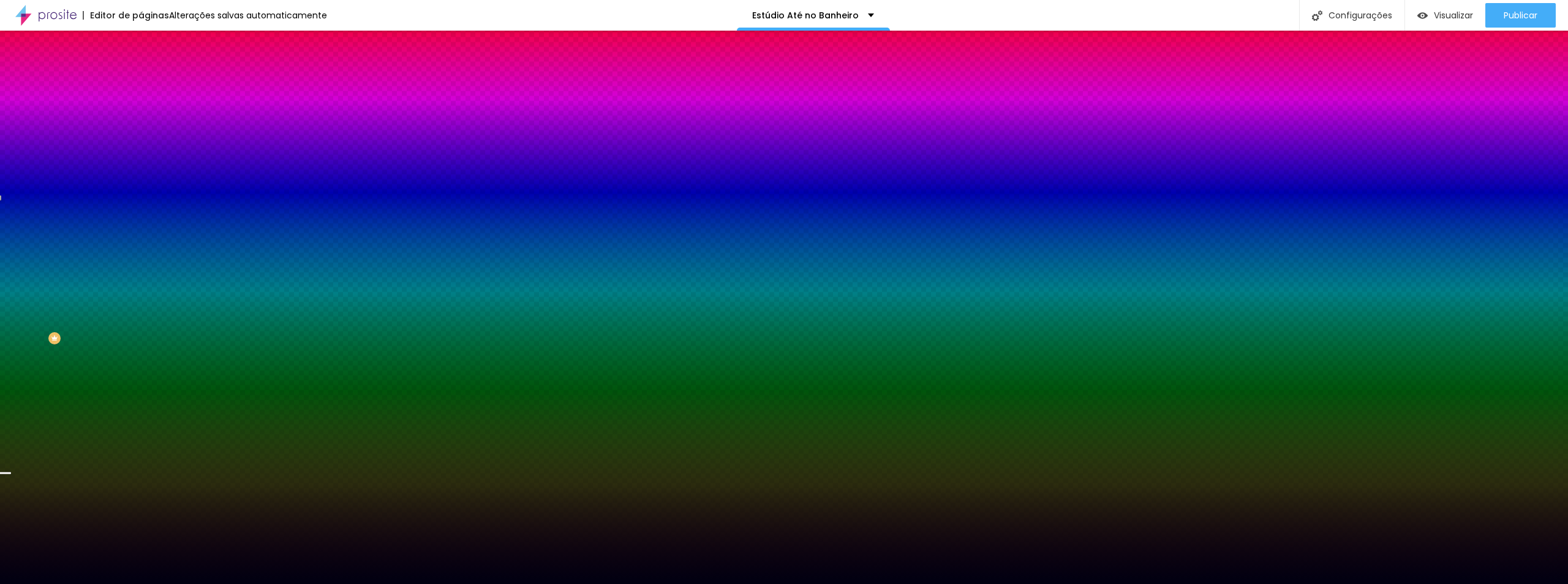
drag, startPoint x: 98, startPoint y: 317, endPoint x: 100, endPoint y: 324, distance: 7.3
click at [141, 179] on div at bounding box center [211, 179] width 141 height 0
drag, startPoint x: 124, startPoint y: 312, endPoint x: 123, endPoint y: 299, distance: 13.0
click at [11, 384] on div at bounding box center [5, 385] width 12 height 2
click at [141, 179] on input "#000011" at bounding box center [215, 173] width 147 height 12
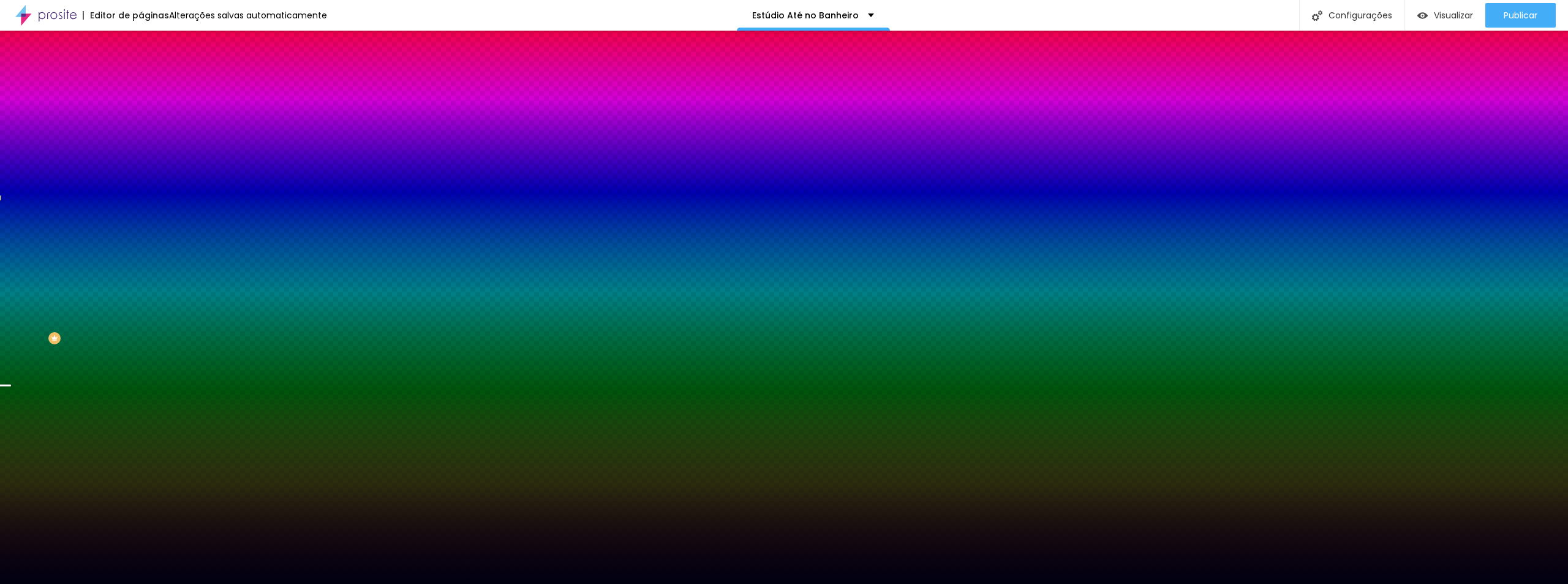
click at [141, 179] on input "#000011" at bounding box center [215, 173] width 147 height 12
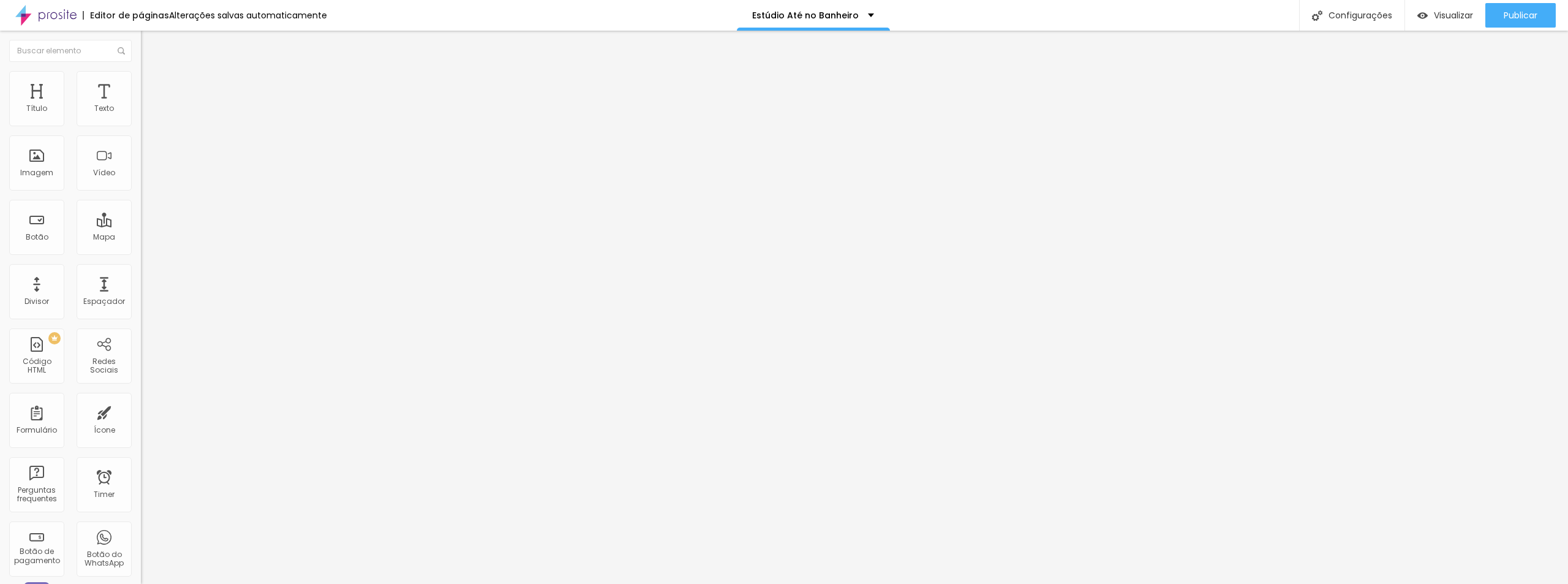
click at [141, 81] on li "Estilo" at bounding box center [211, 77] width 141 height 12
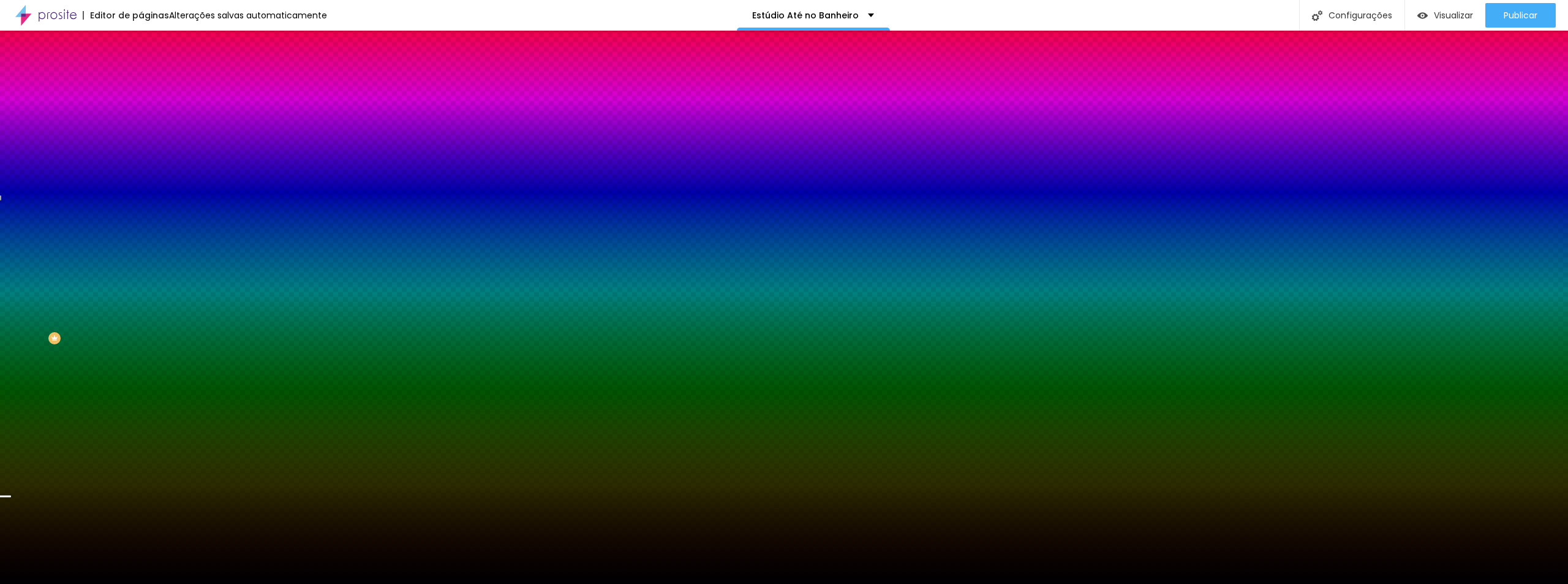
click at [141, 254] on button "button" at bounding box center [149, 247] width 17 height 13
paste input "1"
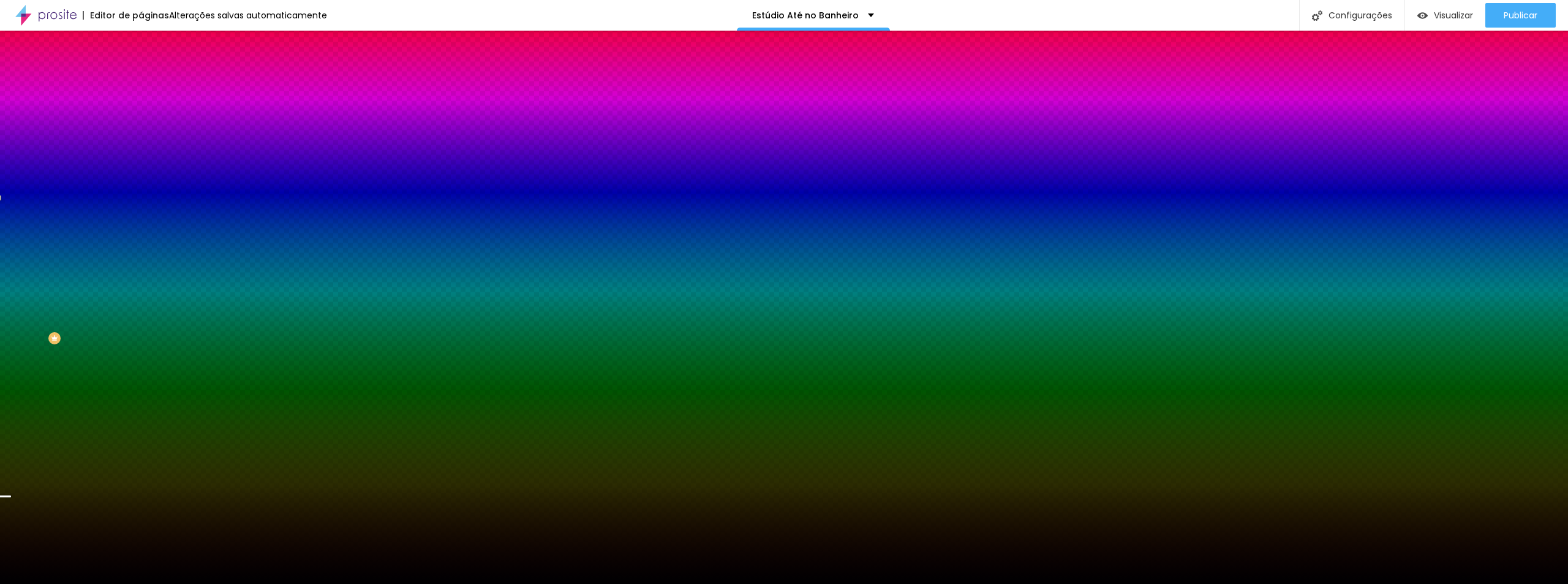
drag, startPoint x: 142, startPoint y: 468, endPoint x: 171, endPoint y: 455, distance: 31.8
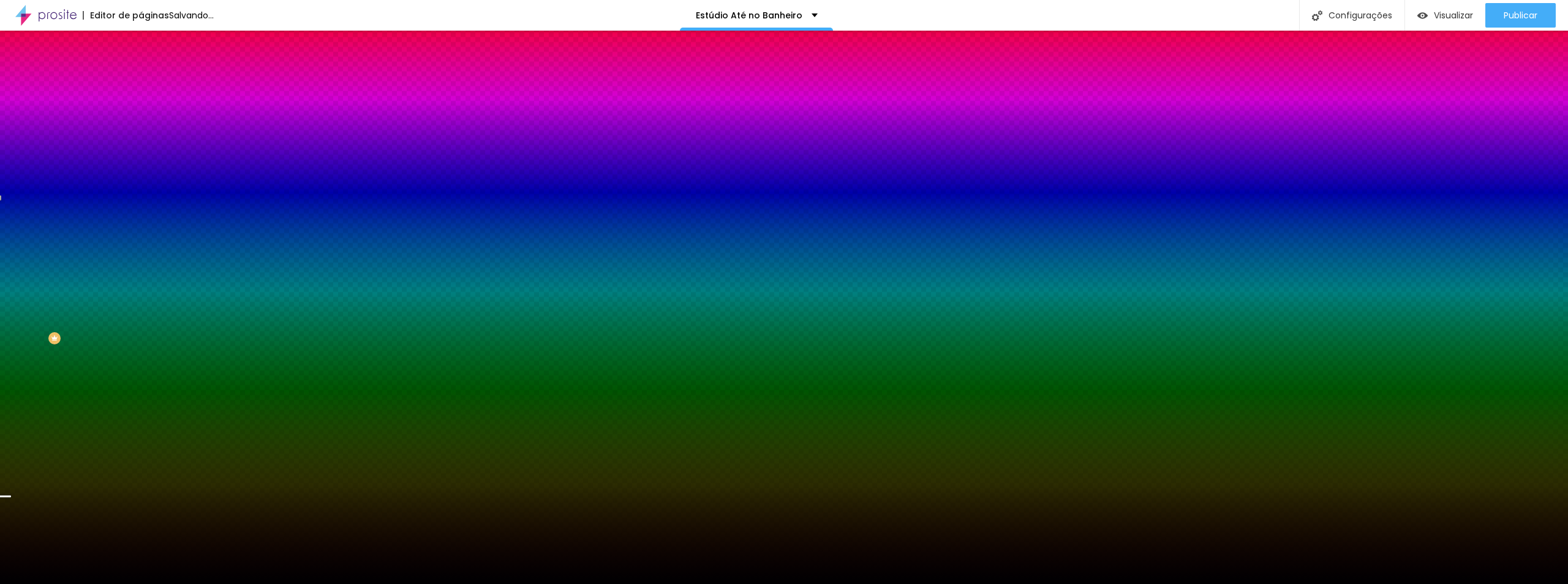
click at [274, 473] on div at bounding box center [784, 584] width 1568 height 0
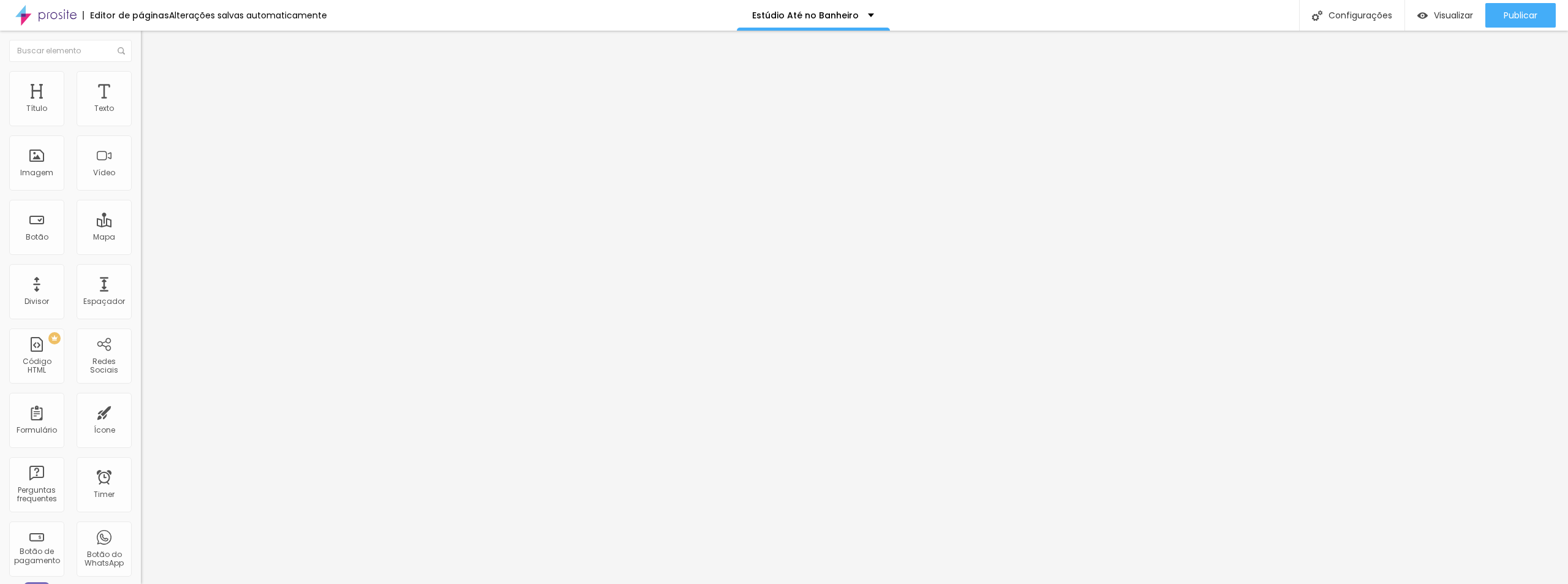
click at [141, 71] on img at bounding box center [147, 76] width 11 height 11
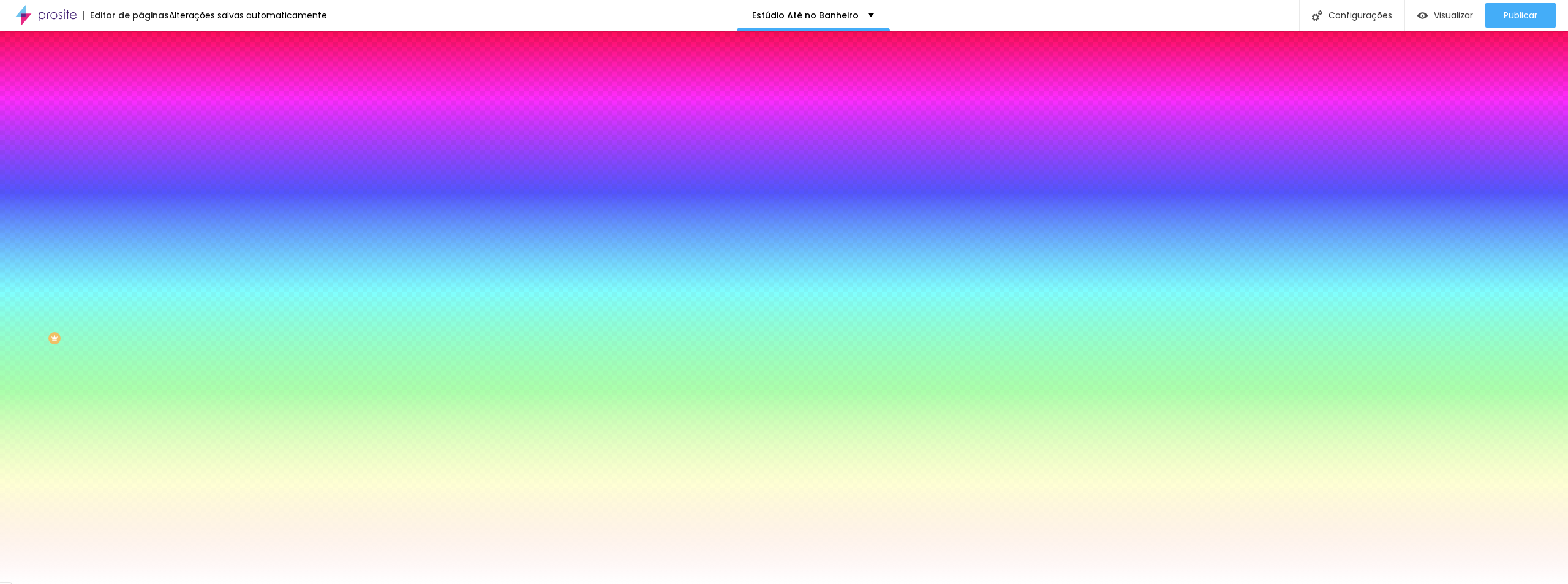
click at [141, 167] on div at bounding box center [211, 167] width 141 height 0
click at [141, 179] on input "#FFFFFF" at bounding box center [215, 173] width 147 height 12
paste input "A"
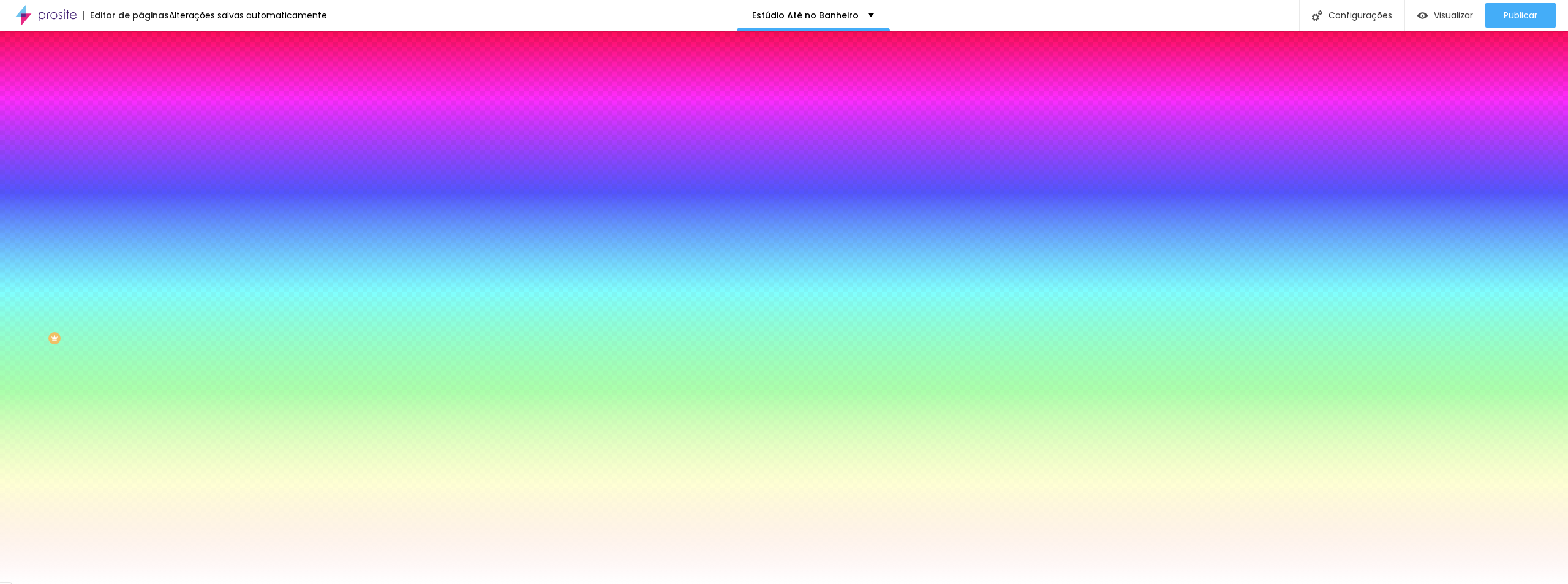
click at [141, 363] on div "Editar Seção Conteúdo Estilo Avançado Imagem de fundo Trocar imagem Efeito da I…" at bounding box center [211, 307] width 141 height 553
click at [141, 179] on input "#A" at bounding box center [215, 173] width 147 height 12
click at [141, 179] on div "Cor de fundo Voltar ao padrão #A" at bounding box center [211, 162] width 141 height 34
click at [141, 167] on div at bounding box center [211, 167] width 141 height 0
drag, startPoint x: 117, startPoint y: 299, endPoint x: 115, endPoint y: 313, distance: 14.1
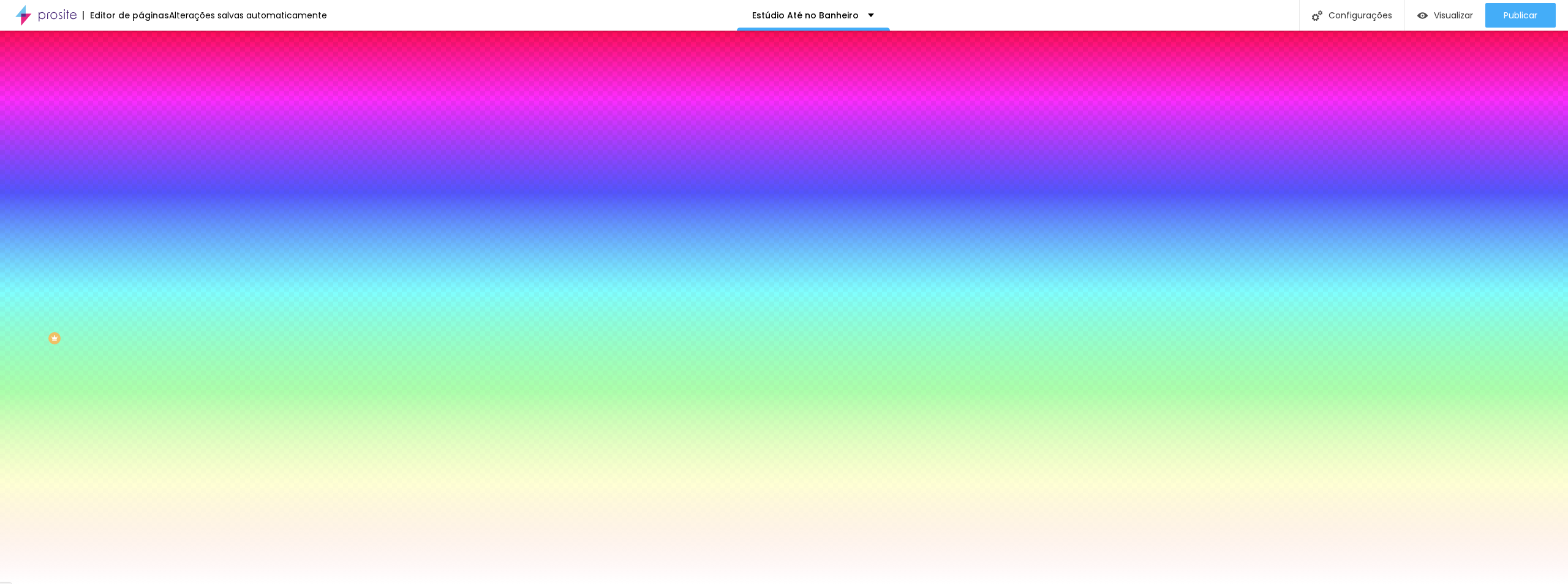
click at [117, 313] on div at bounding box center [784, 292] width 1568 height 584
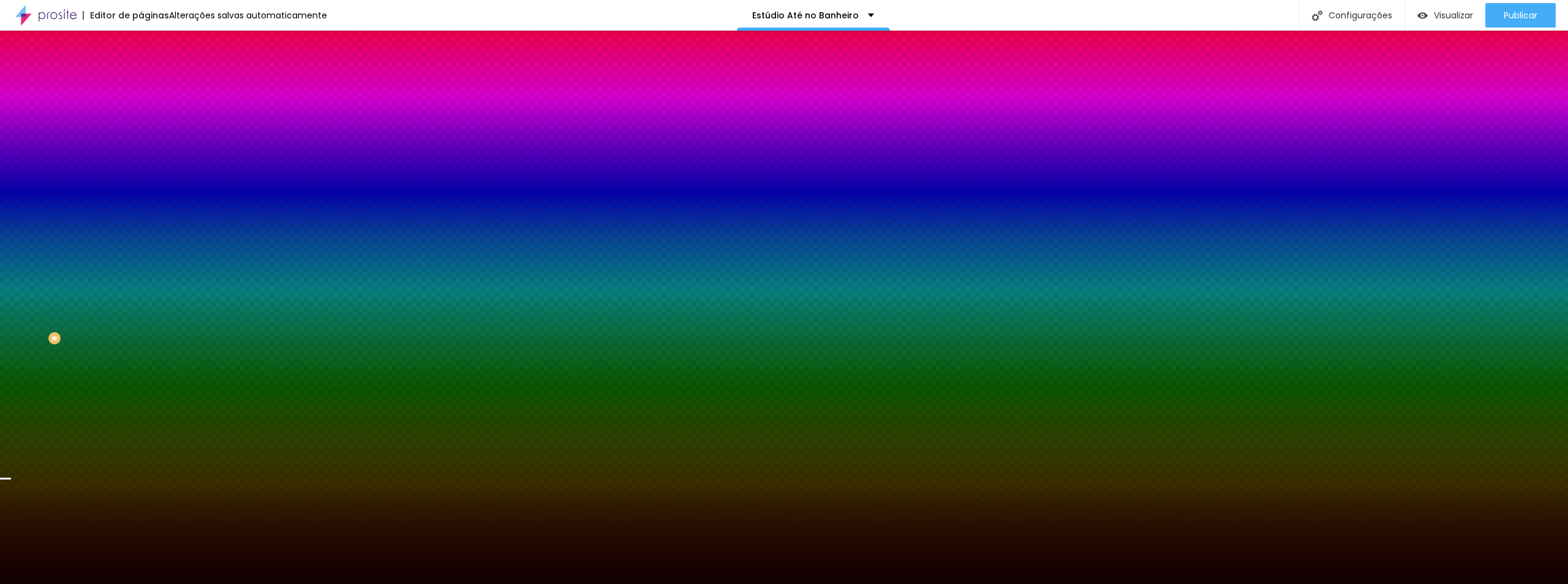
drag, startPoint x: 90, startPoint y: 306, endPoint x: 96, endPoint y: 324, distance: 19.0
click at [96, 324] on div at bounding box center [784, 292] width 1568 height 584
click at [122, 317] on div at bounding box center [784, 292] width 1568 height 584
drag, startPoint x: 97, startPoint y: 319, endPoint x: 109, endPoint y: 338, distance: 22.5
click at [141, 338] on div "Editar Seção Conteúdo Estilo Avançado Imagem de fundo Trocar imagem Efeito da I…" at bounding box center [211, 307] width 141 height 553
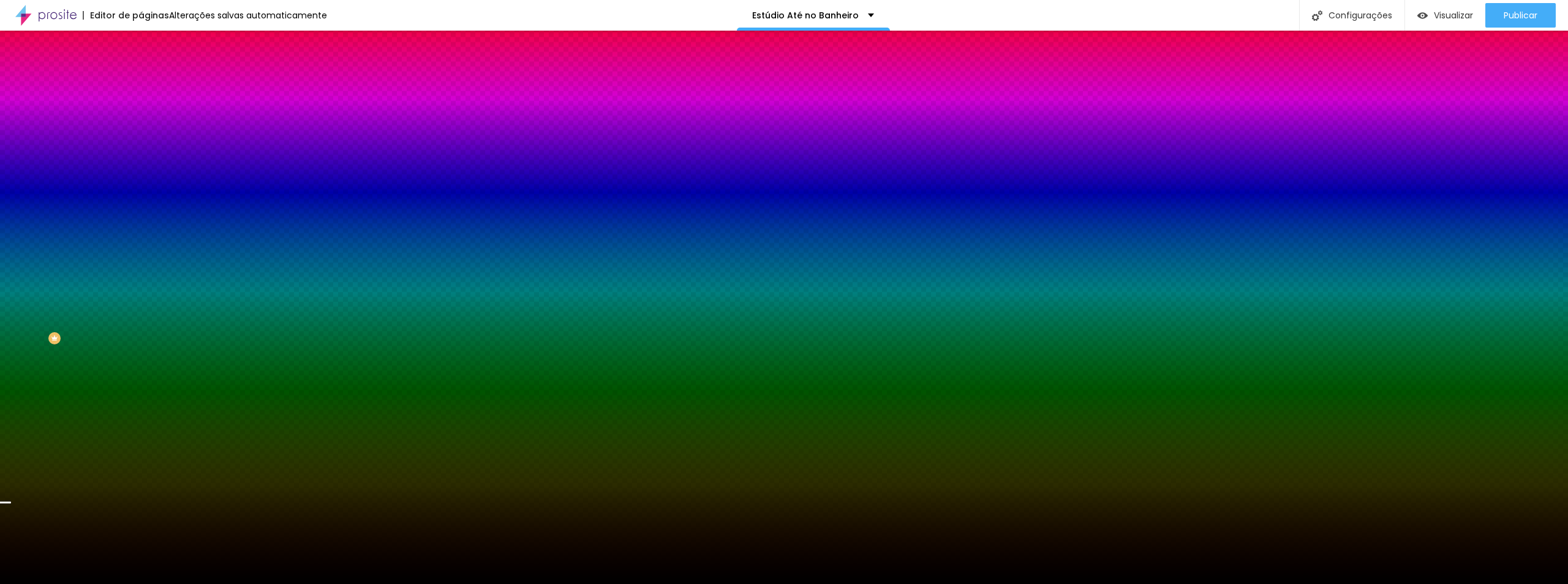
click at [208, 110] on img at bounding box center [211, 106] width 8 height 8
click at [141, 167] on div at bounding box center [211, 167] width 141 height 0
drag, startPoint x: 114, startPoint y: 278, endPoint x: 122, endPoint y: 281, distance: 8.5
click at [141, 179] on div at bounding box center [211, 179] width 141 height 0
drag, startPoint x: 122, startPoint y: 279, endPoint x: 137, endPoint y: 253, distance: 30.0
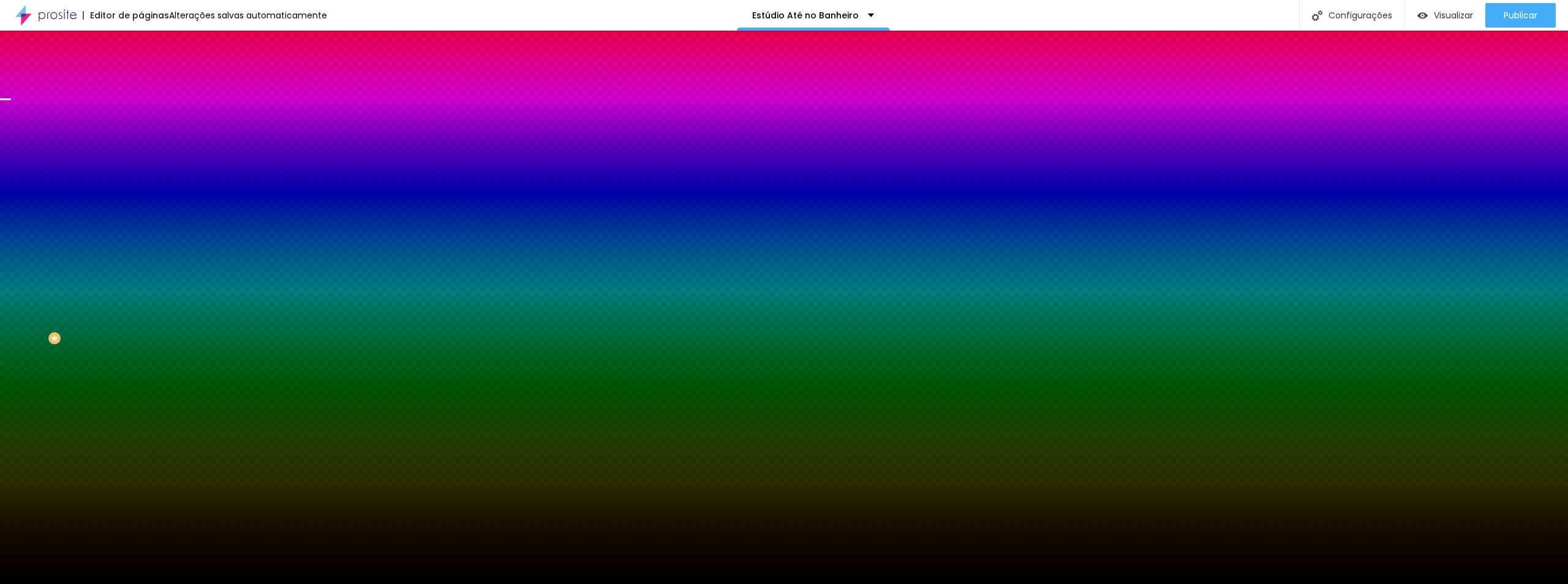
click at [141, 253] on div "Imagem de fundo Adicionar imagem Efeito da Imagem Parallax Nenhum Parallax Cor …" at bounding box center [211, 175] width 141 height 158
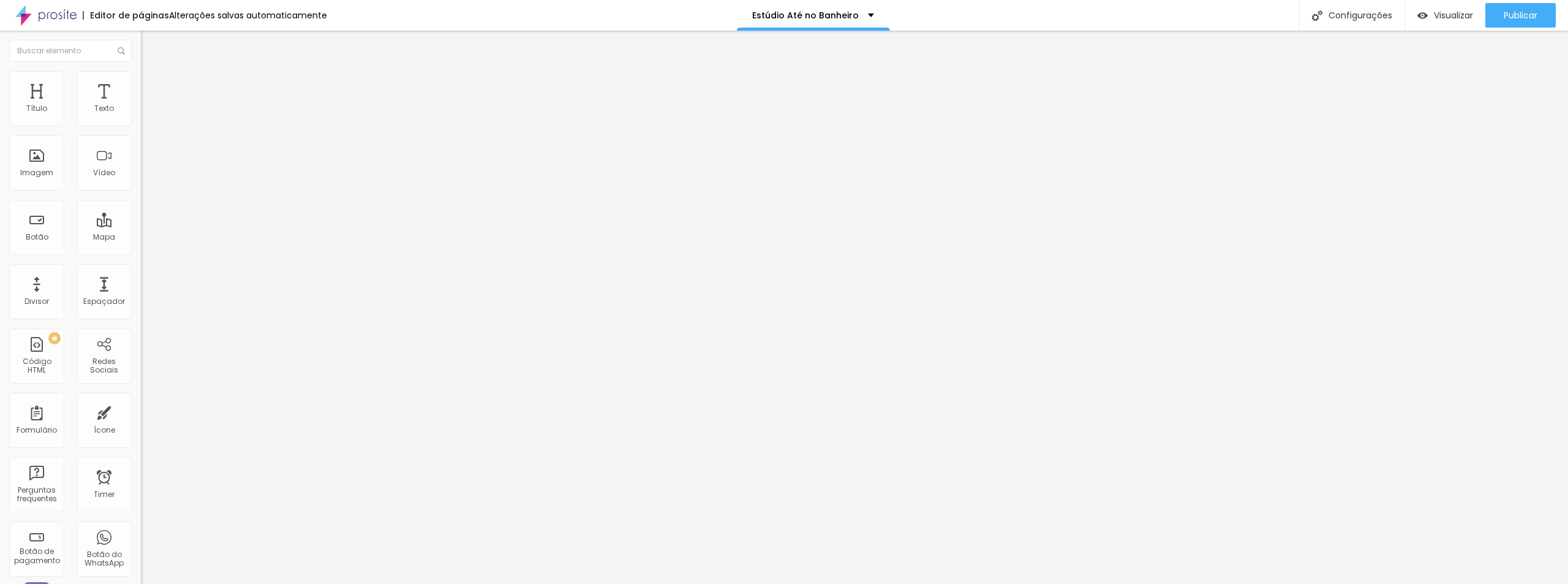
click at [152, 84] on span "Estilo" at bounding box center [161, 79] width 19 height 10
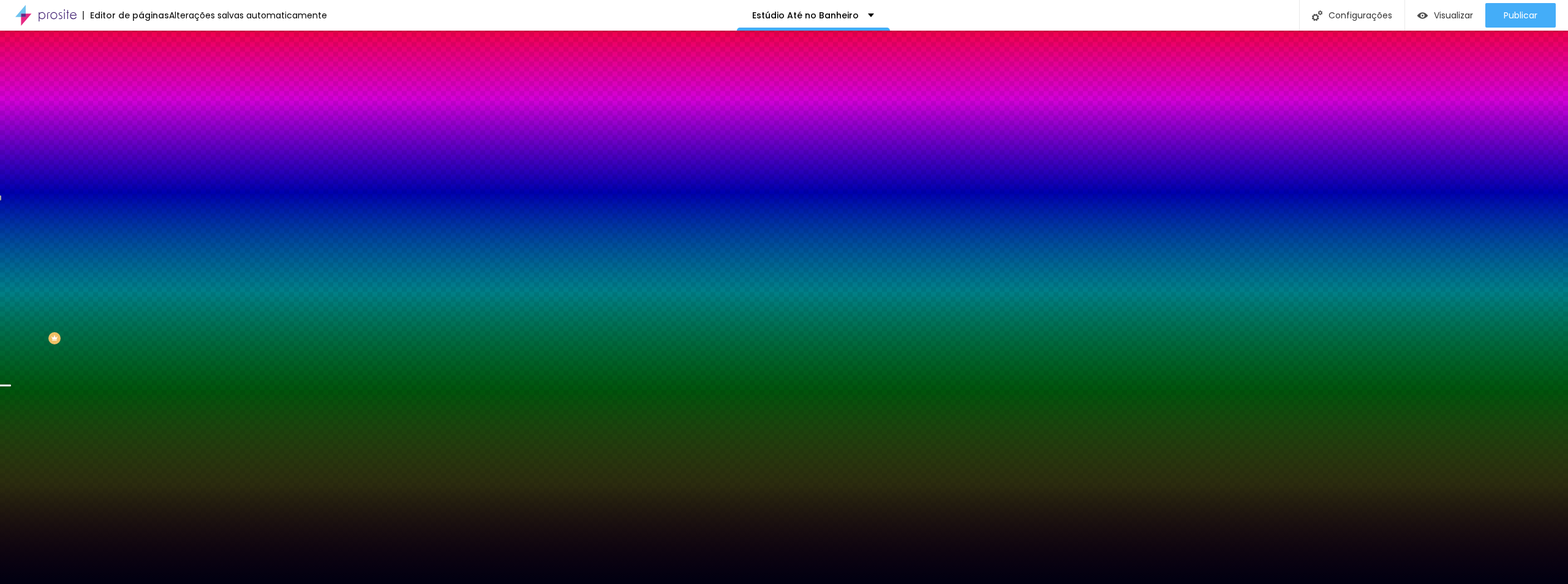
click at [141, 220] on button "button" at bounding box center [149, 213] width 17 height 13
click at [257, 473] on div at bounding box center [784, 591] width 1568 height 0
click at [374, 473] on div at bounding box center [784, 584] width 1568 height 0
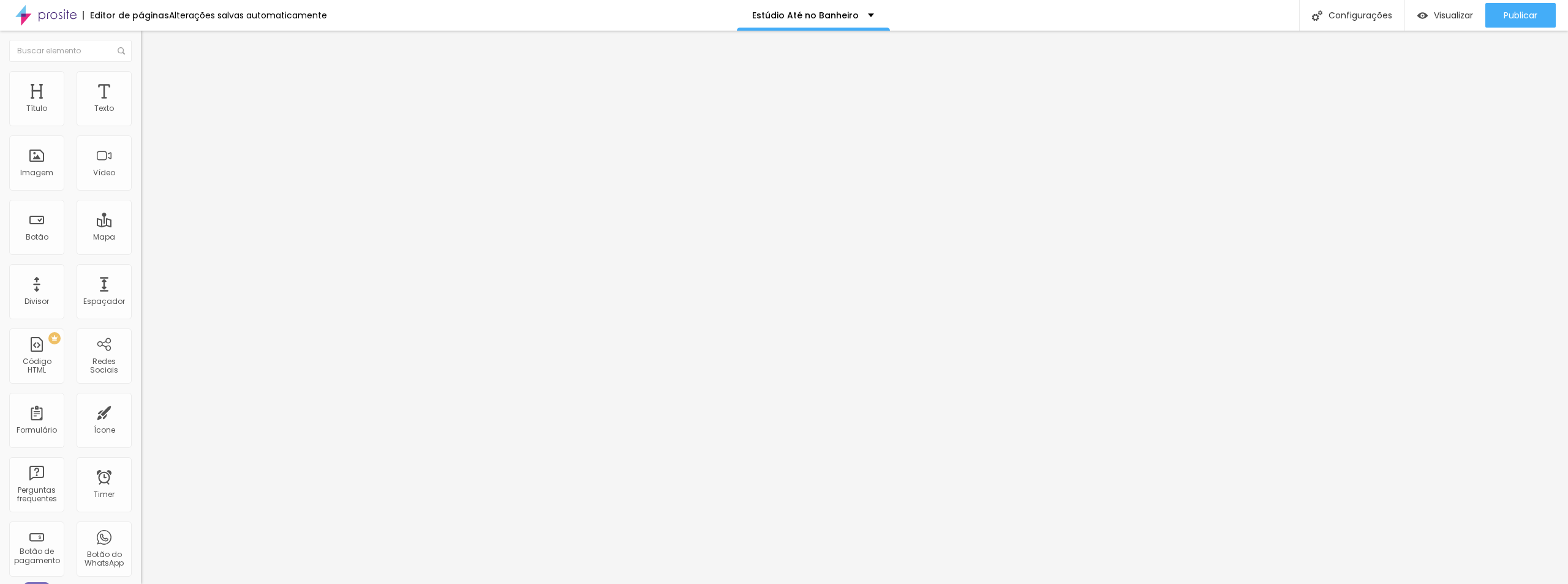
drag, startPoint x: 75, startPoint y: 78, endPoint x: 78, endPoint y: 102, distance: 24.2
click at [141, 78] on li "Estilo" at bounding box center [211, 77] width 141 height 12
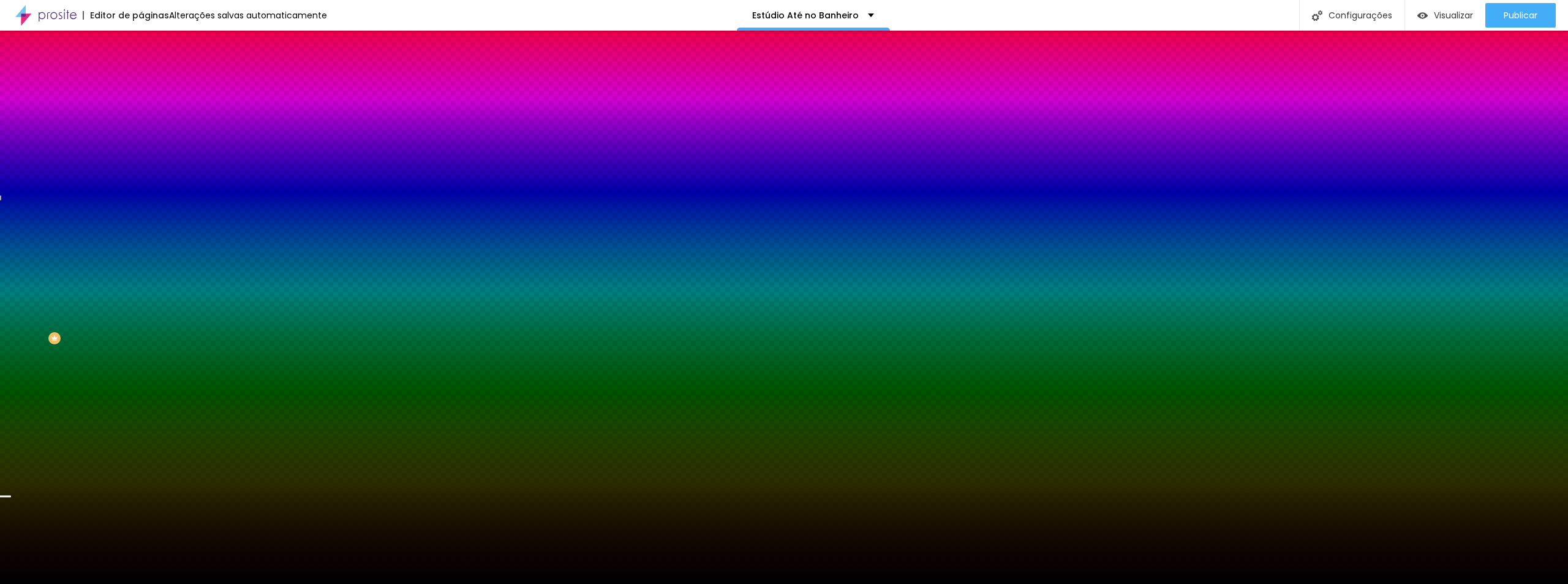
click at [141, 179] on input "#000002" at bounding box center [215, 173] width 147 height 12
click at [146, 251] on icon "button" at bounding box center [149, 247] width 8 height 8
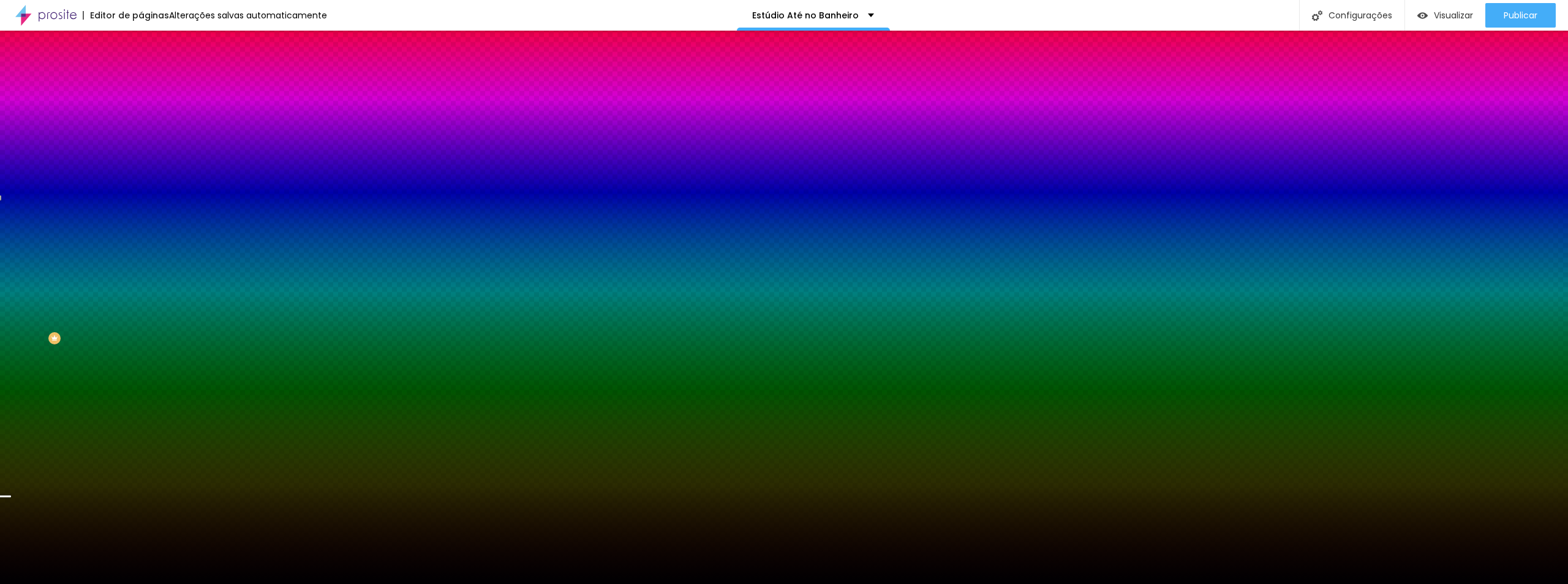
click at [979, 473] on div at bounding box center [784, 584] width 1568 height 0
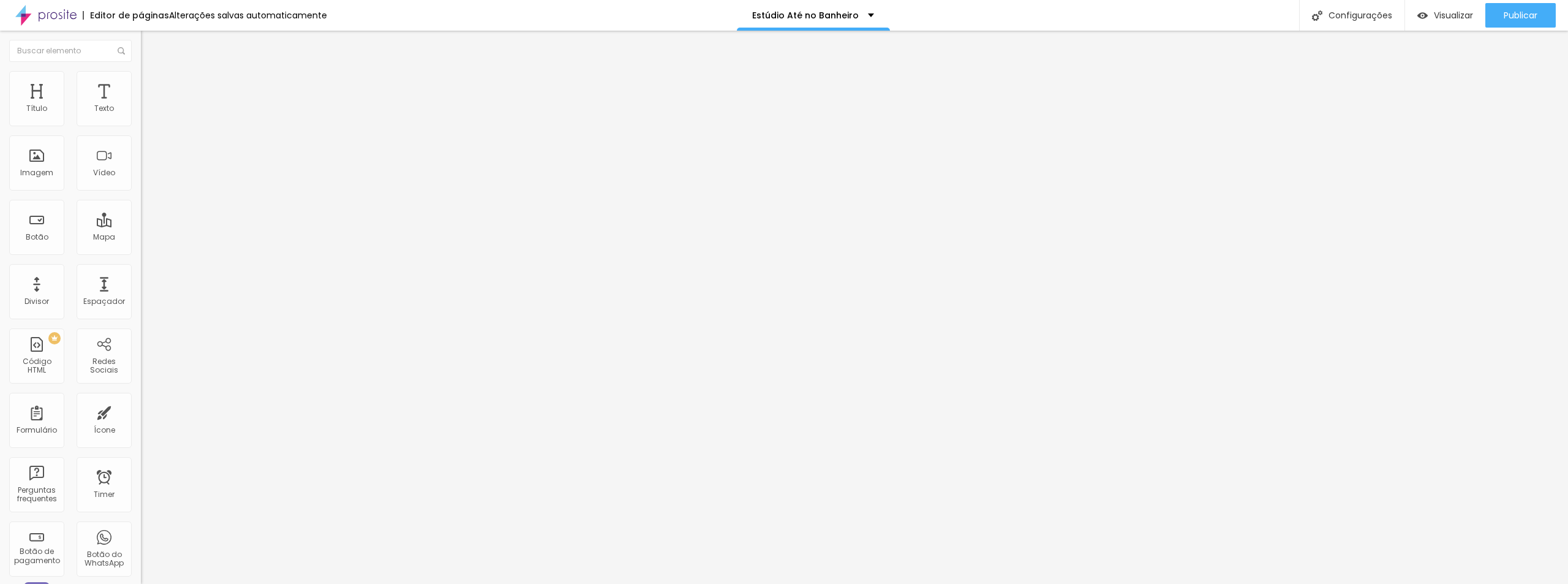
click at [141, 80] on li "Estilo" at bounding box center [211, 77] width 141 height 12
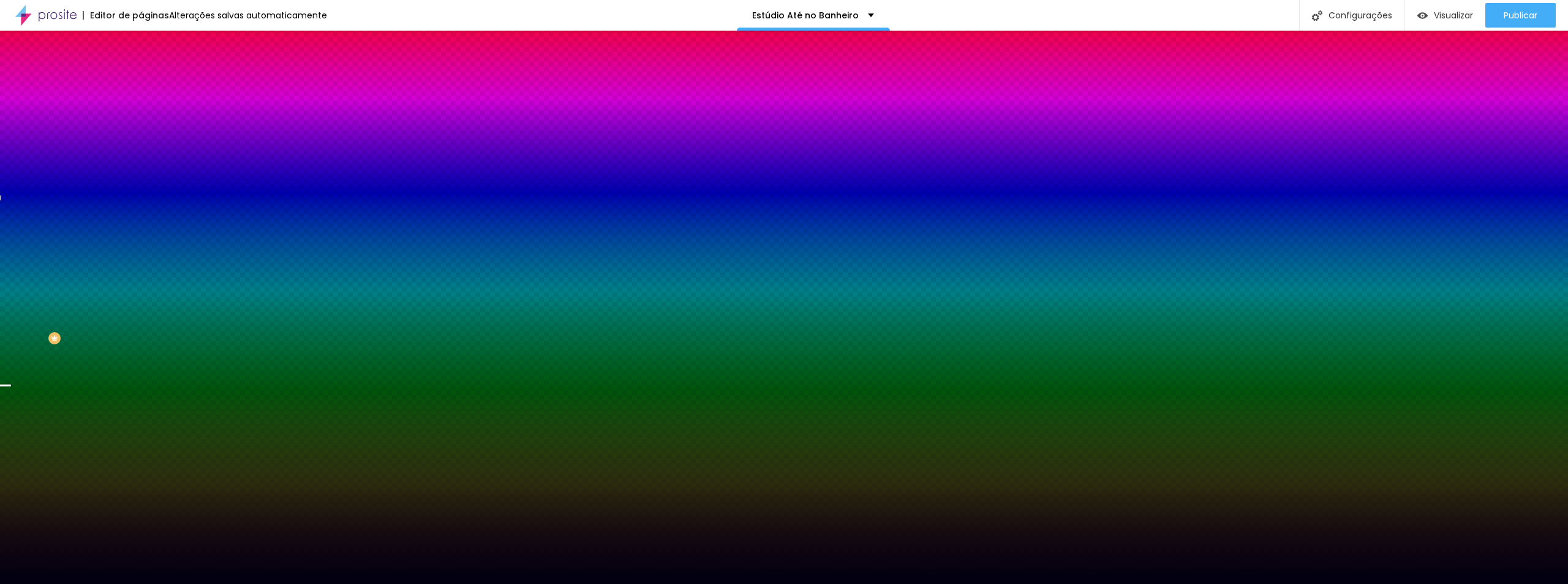
click at [146, 217] on icon "button" at bounding box center [147, 216] width 3 height 3
paste input "00001"
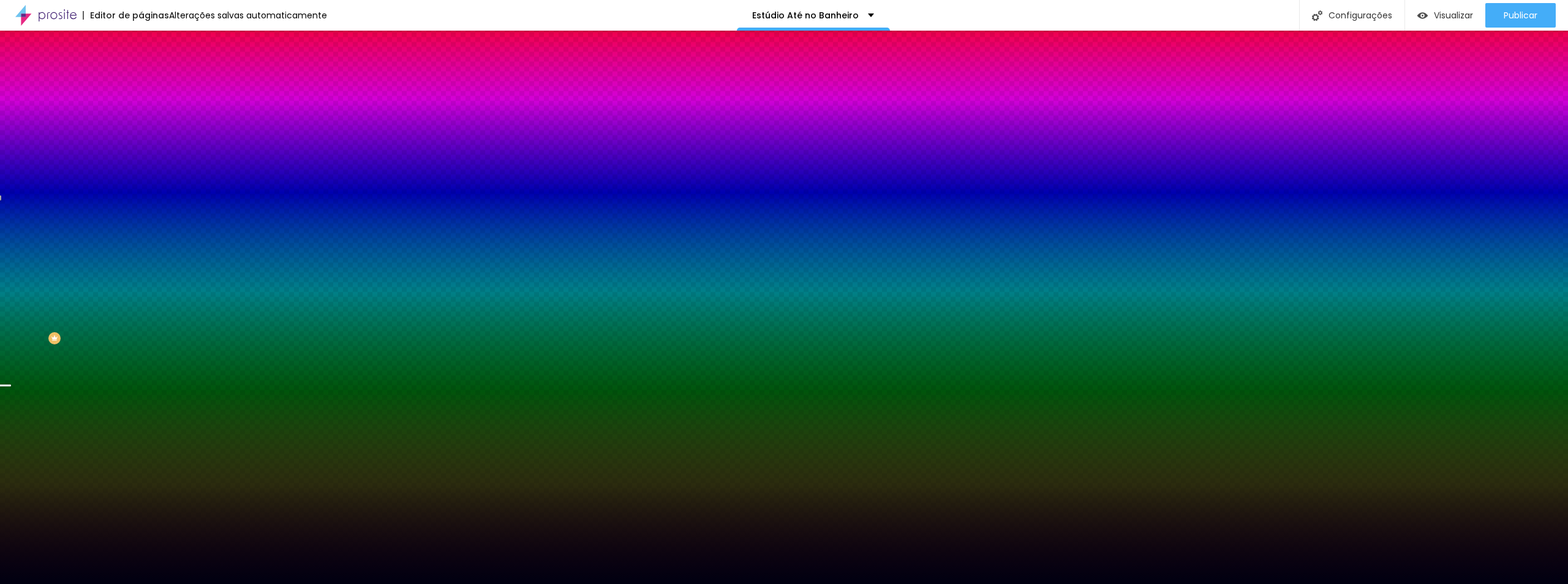
click at [397, 473] on div at bounding box center [784, 584] width 1568 height 0
click at [147, 215] on icon "button" at bounding box center [149, 212] width 5 height 5
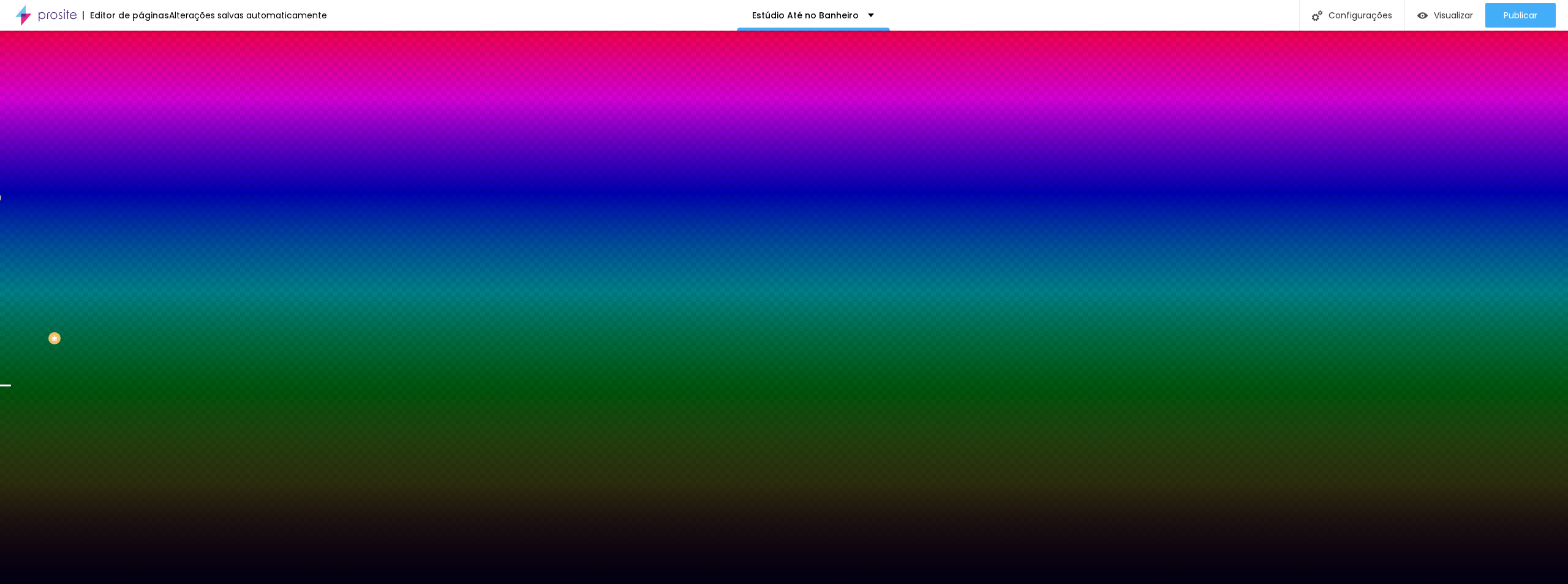
drag, startPoint x: 161, startPoint y: 435, endPoint x: 174, endPoint y: 434, distance: 13.0
drag, startPoint x: 134, startPoint y: 474, endPoint x: 101, endPoint y: 469, distance: 33.4
drag, startPoint x: 172, startPoint y: 438, endPoint x: 233, endPoint y: 436, distance: 61.0
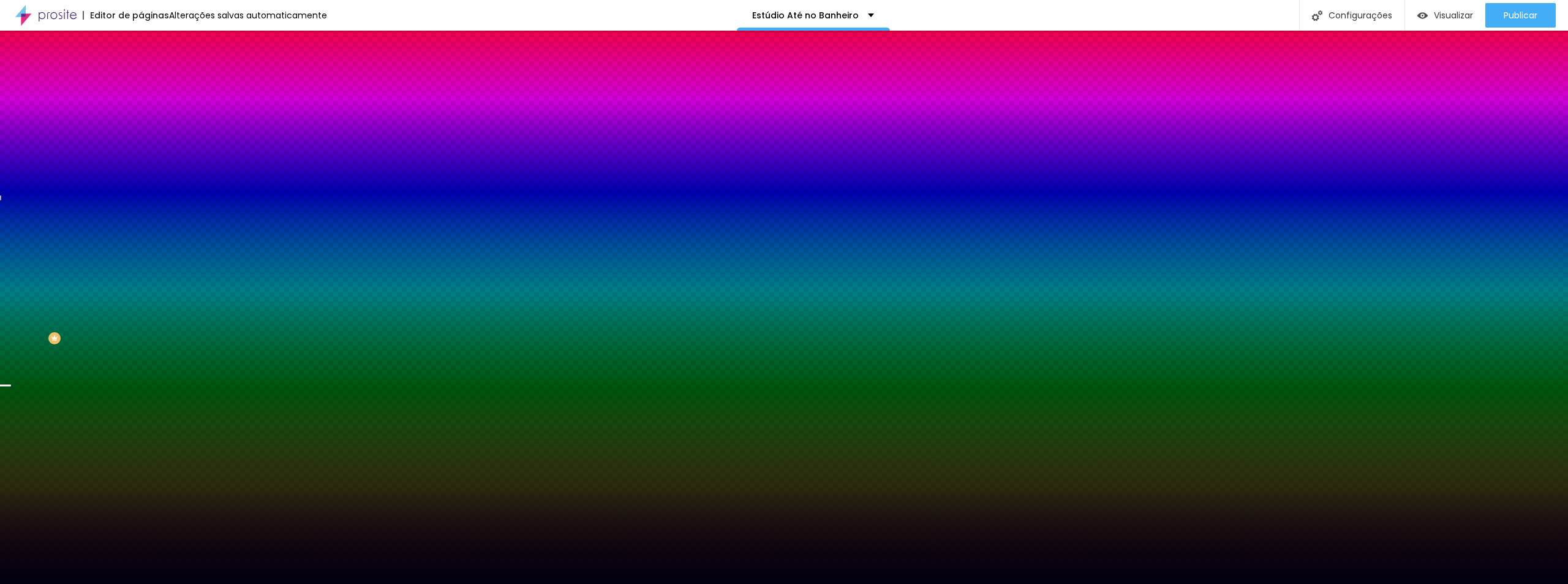
click at [362, 473] on div at bounding box center [784, 584] width 1568 height 0
click at [141, 127] on span "Nenhum" at bounding box center [157, 122] width 32 height 10
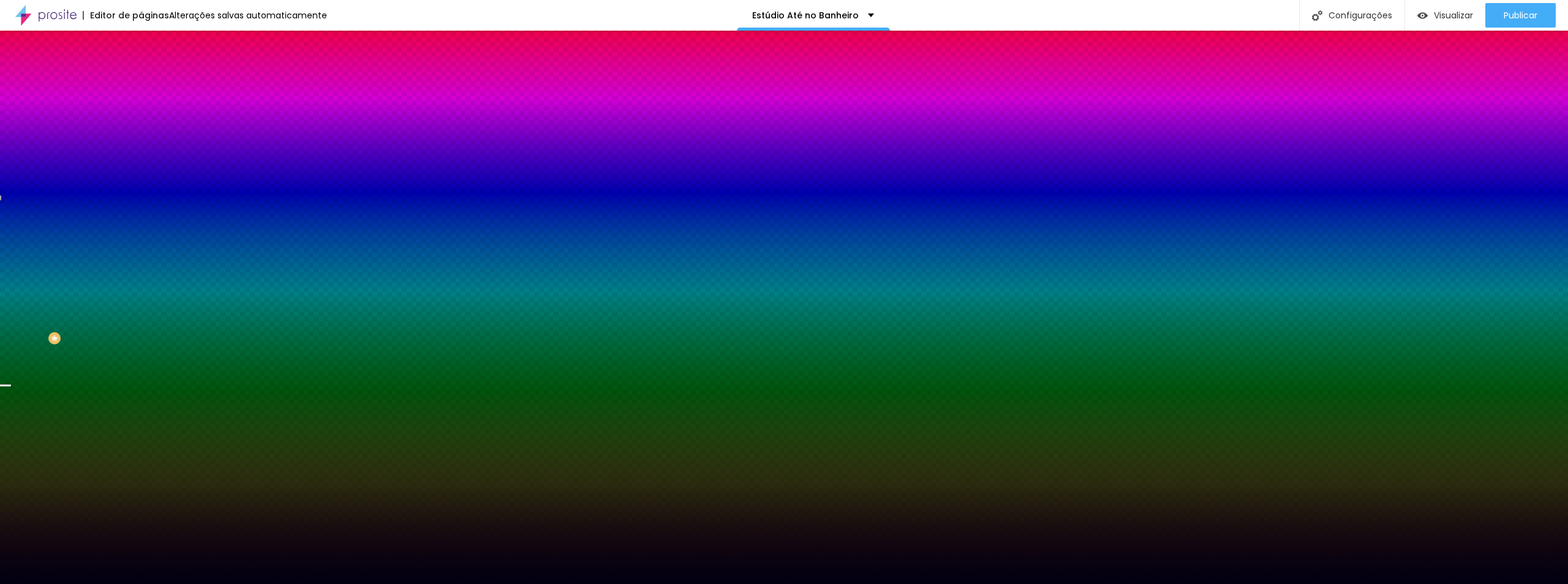
click at [141, 147] on span "Parallax" at bounding box center [156, 141] width 30 height 10
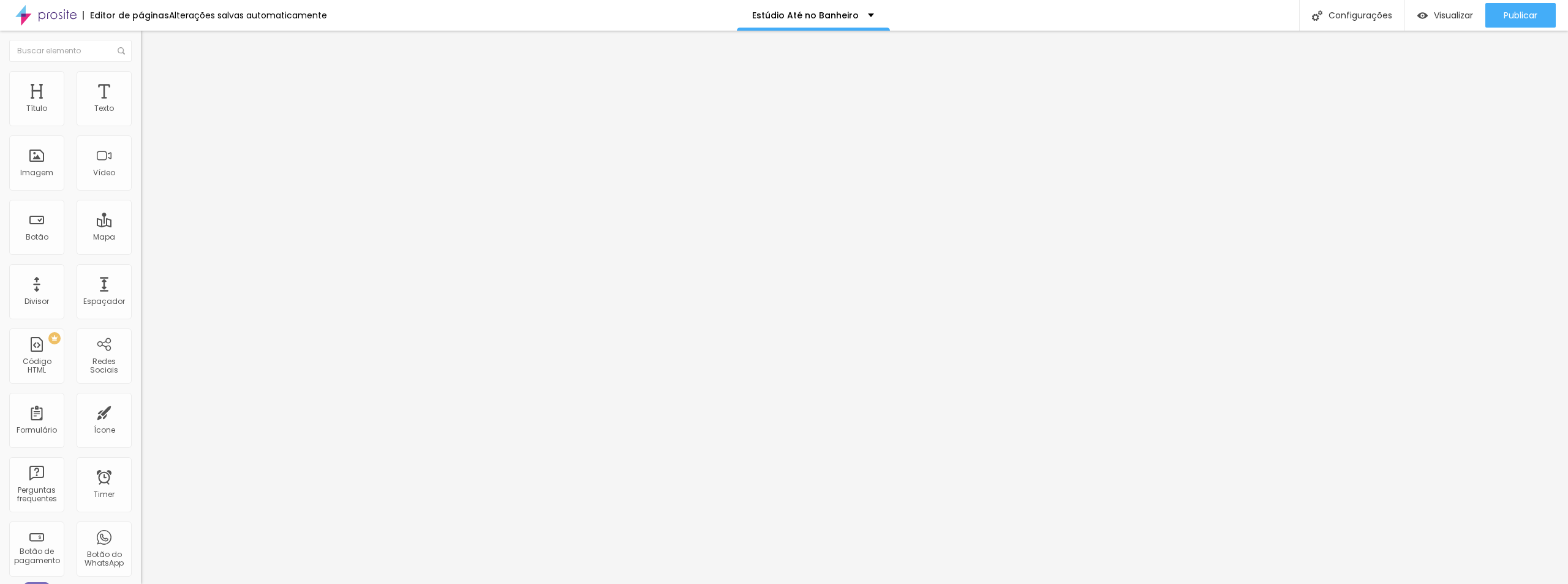
click at [141, 106] on span "Trocar imagem" at bounding box center [174, 100] width 67 height 10
click at [141, 192] on span "16:9 Cinema" at bounding box center [164, 186] width 47 height 10
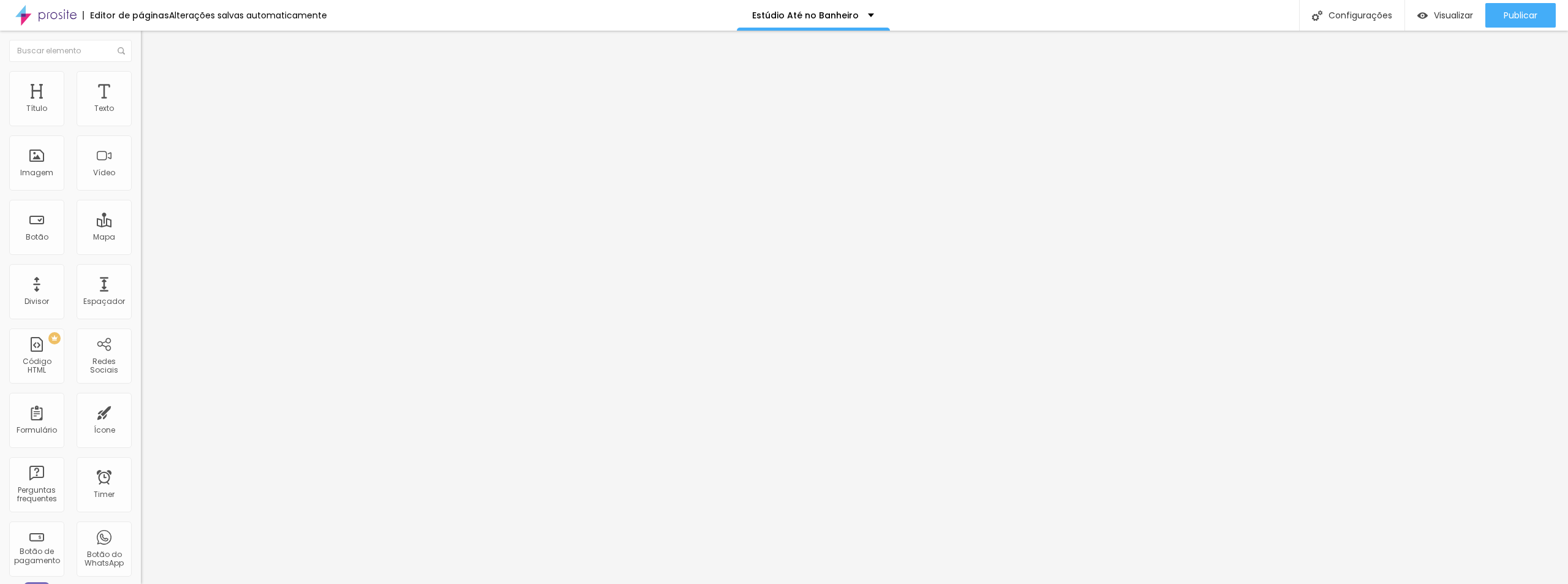
click at [141, 224] on div "Original" at bounding box center [211, 220] width 141 height 8
click at [979, 10] on span "Publicar" at bounding box center [1520, 15] width 34 height 10
click at [141, 106] on span "Trocar imagem" at bounding box center [174, 100] width 67 height 10
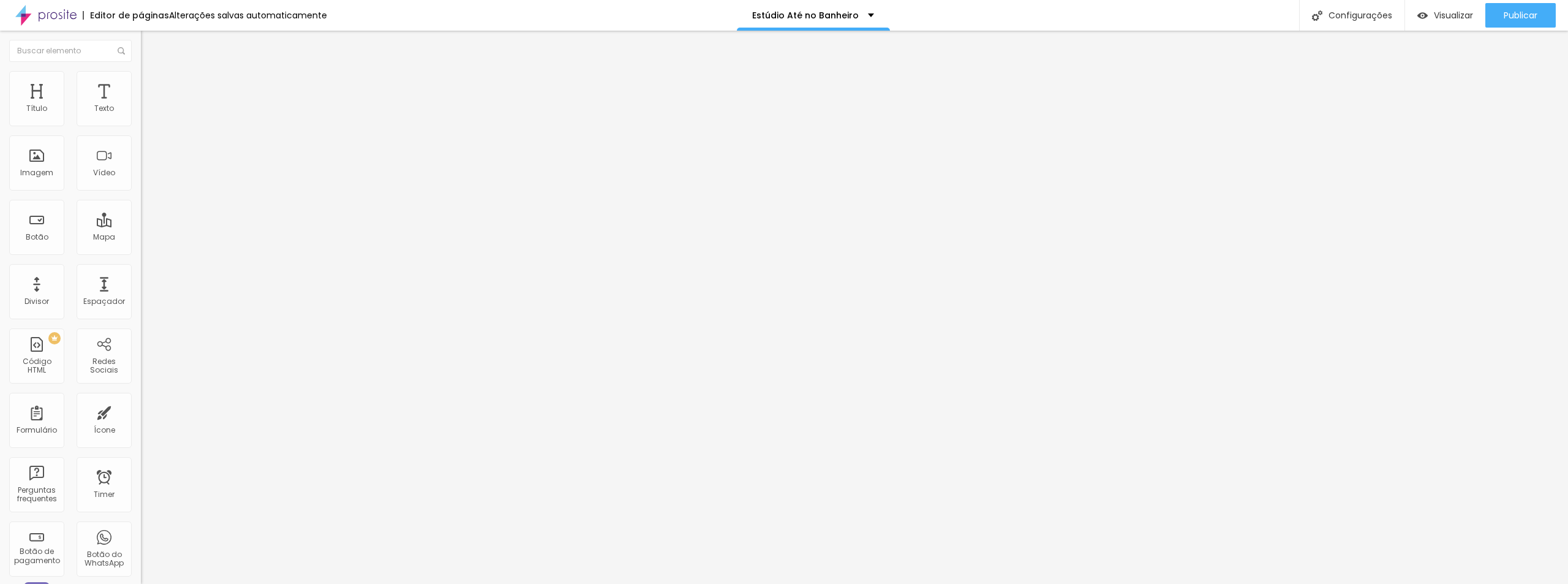
click at [141, 77] on img at bounding box center [147, 76] width 11 height 11
click at [141, 70] on img at bounding box center [147, 65] width 11 height 11
click at [141, 192] on span "16:9 Cinema" at bounding box center [164, 186] width 47 height 10
click at [141, 226] on span "Original" at bounding box center [156, 220] width 29 height 10
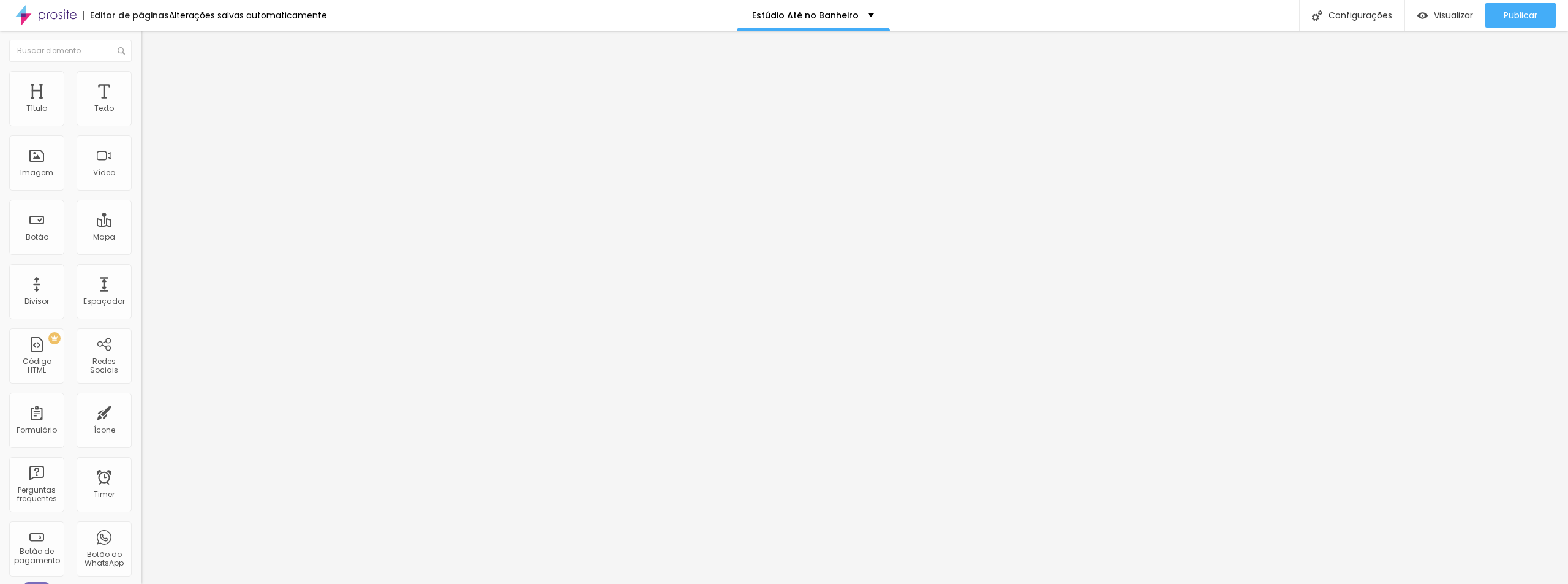
click at [141, 81] on li "Estilo" at bounding box center [211, 77] width 141 height 12
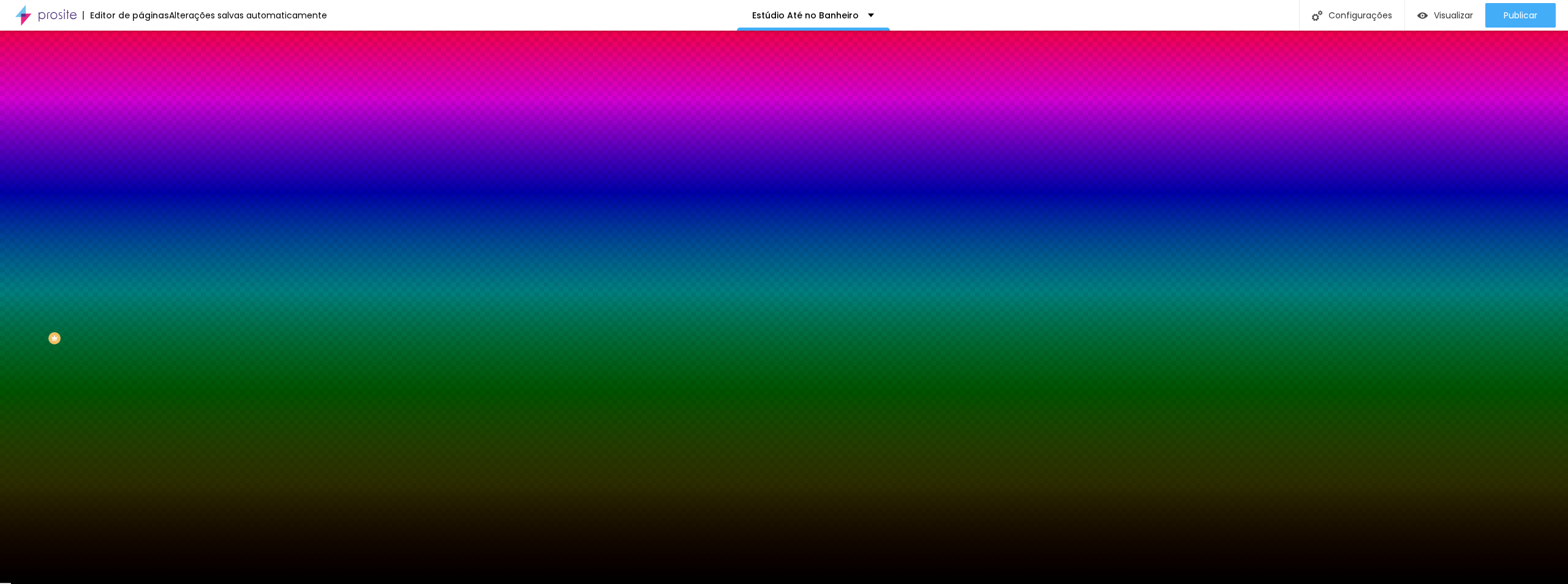
click at [141, 112] on span "Adicionar imagem" at bounding box center [181, 107] width 79 height 10
click at [141, 167] on div at bounding box center [211, 167] width 141 height 0
drag, startPoint x: 119, startPoint y: 257, endPoint x: 126, endPoint y: 290, distance: 33.7
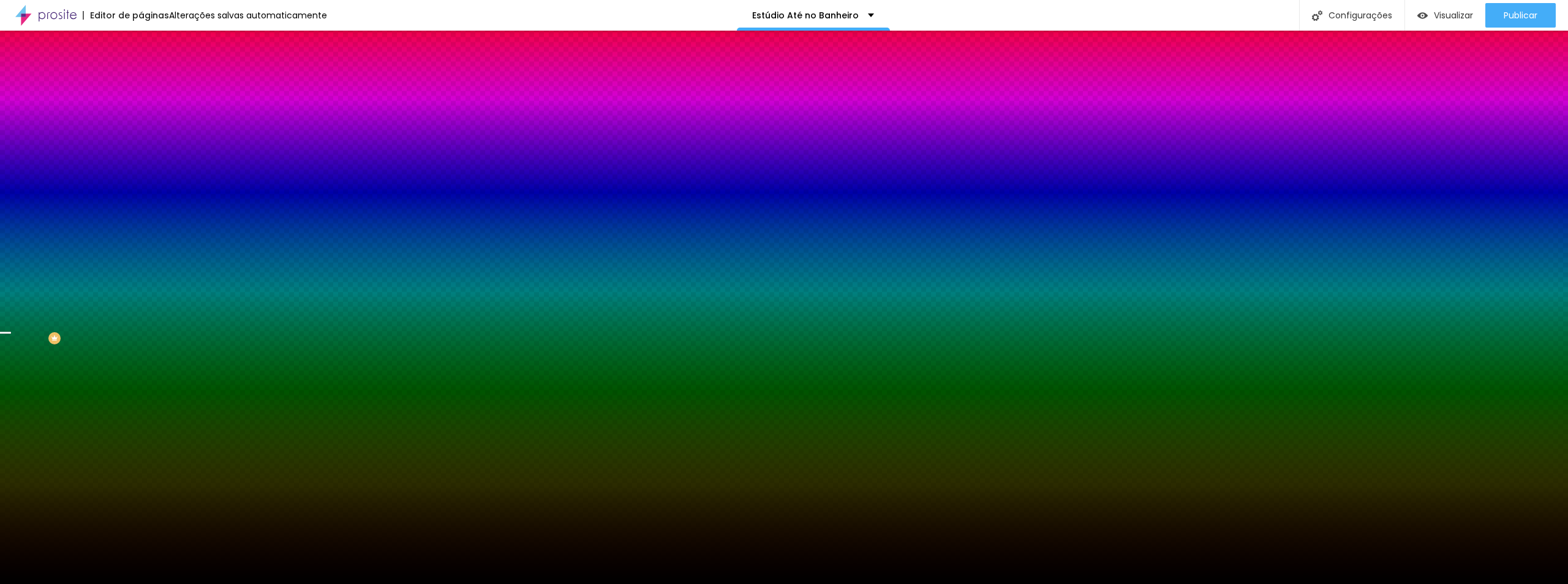
click at [126, 290] on div at bounding box center [784, 292] width 1568 height 584
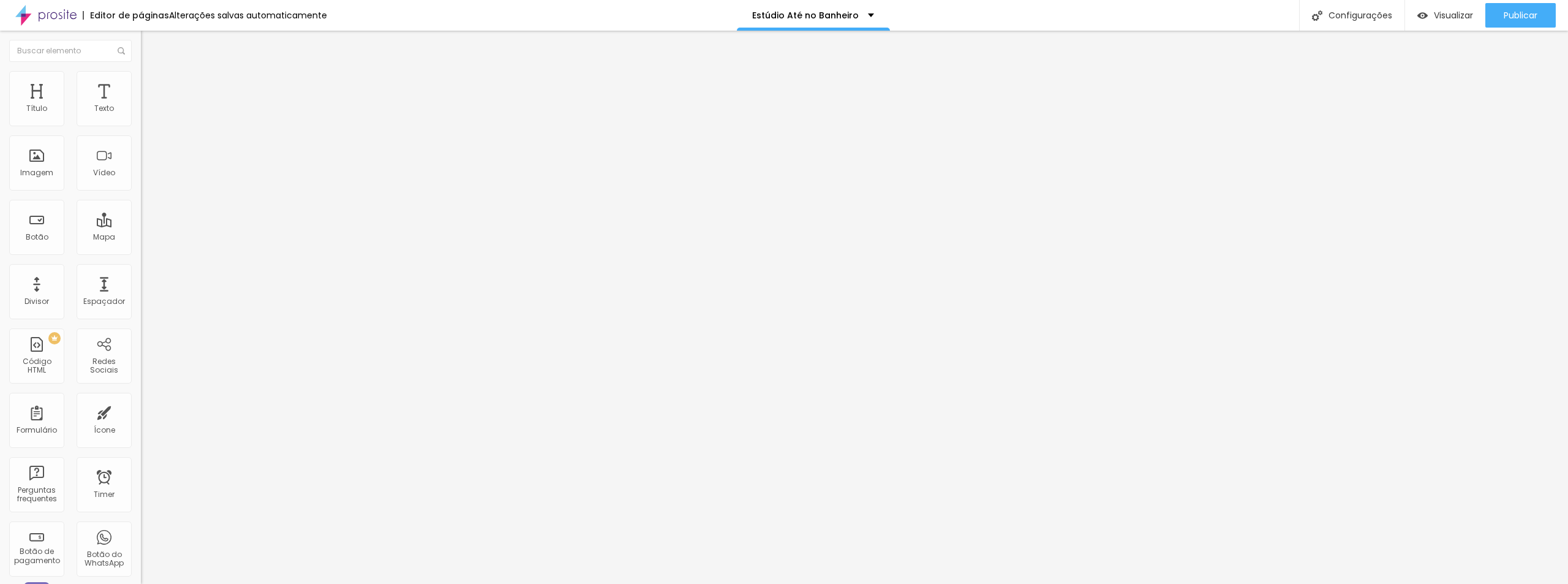
click at [152, 82] on span "Estilo" at bounding box center [161, 79] width 19 height 10
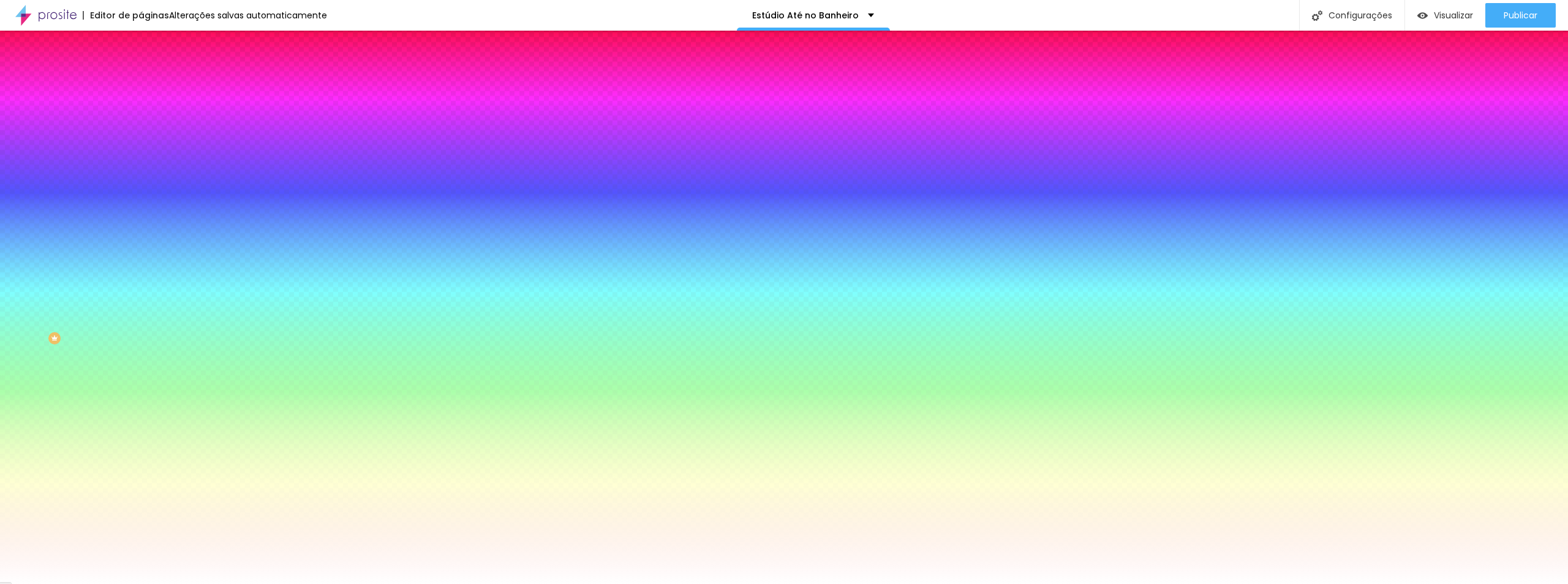
click at [208, 110] on img at bounding box center [211, 106] width 8 height 8
click at [141, 112] on span "Adicionar imagem" at bounding box center [181, 107] width 79 height 10
click at [141, 167] on div at bounding box center [211, 167] width 141 height 0
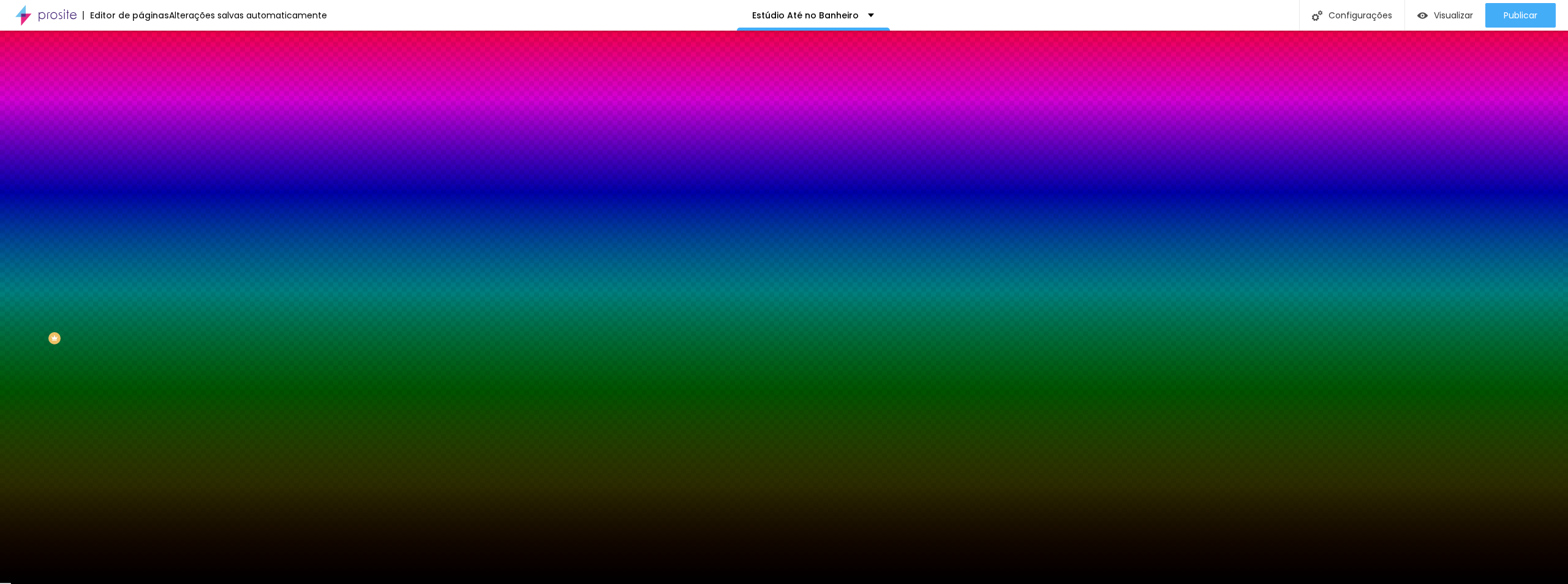
drag, startPoint x: 77, startPoint y: 292, endPoint x: 117, endPoint y: 355, distance: 74.6
click at [141, 355] on div "Editar Seção Conteúdo Estilo Avançado Imagem de fundo Trocar imagem Efeito da I…" at bounding box center [211, 307] width 141 height 553
click at [141, 167] on div at bounding box center [211, 167] width 141 height 0
drag, startPoint x: 122, startPoint y: 305, endPoint x: 123, endPoint y: 319, distance: 14.0
click at [123, 319] on div at bounding box center [784, 292] width 1568 height 584
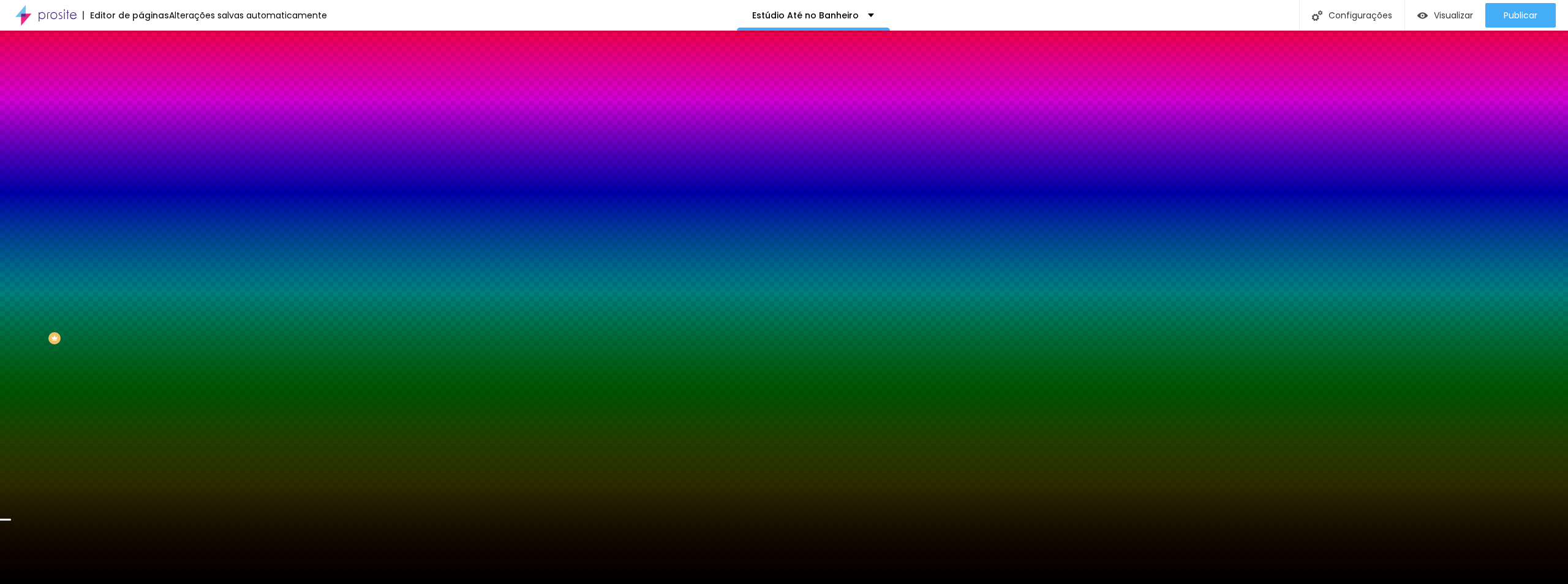
click at [208, 110] on img at bounding box center [211, 106] width 8 height 8
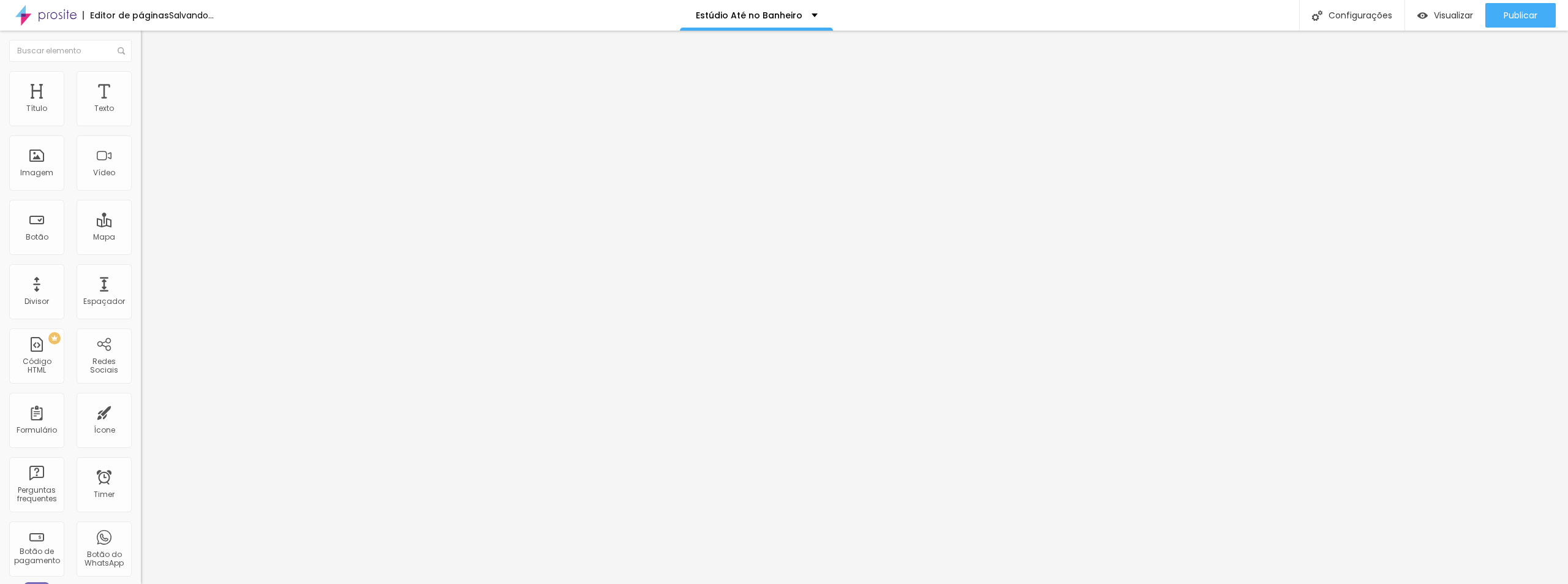
click at [141, 79] on img at bounding box center [147, 76] width 11 height 11
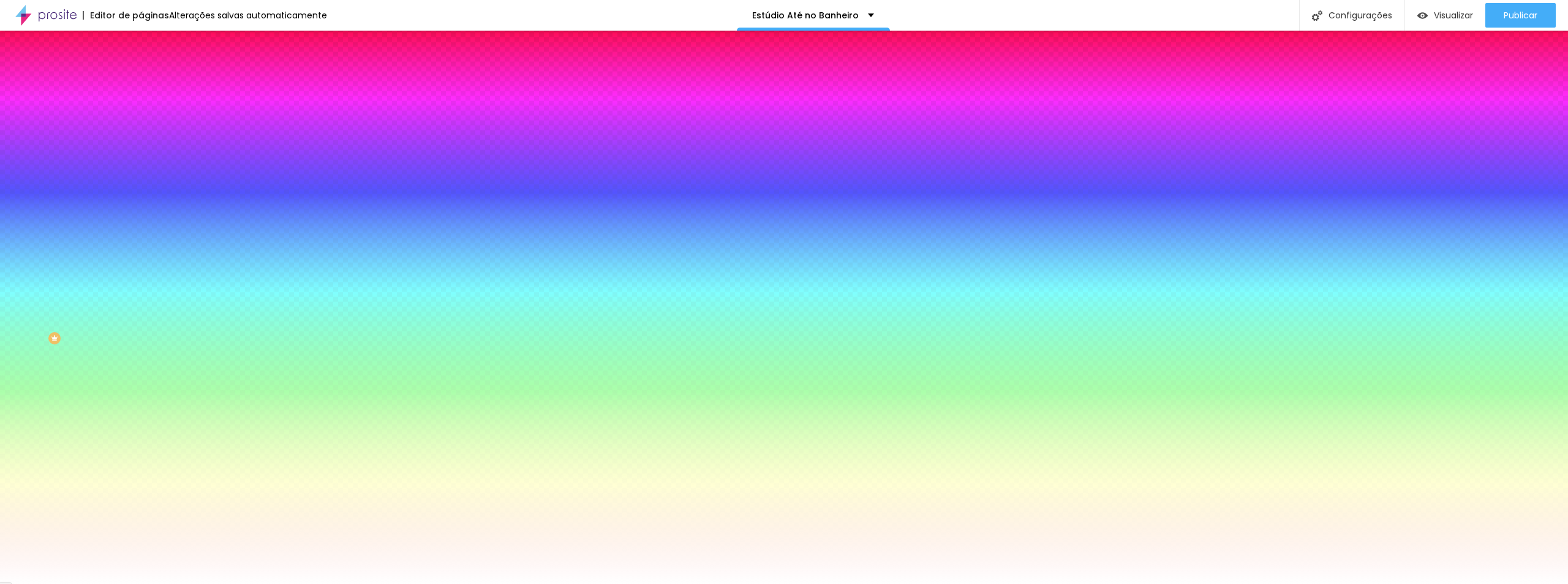
click at [141, 112] on span "Adicionar imagem" at bounding box center [181, 107] width 79 height 10
click at [141, 112] on span "Trocar imagem" at bounding box center [174, 107] width 67 height 10
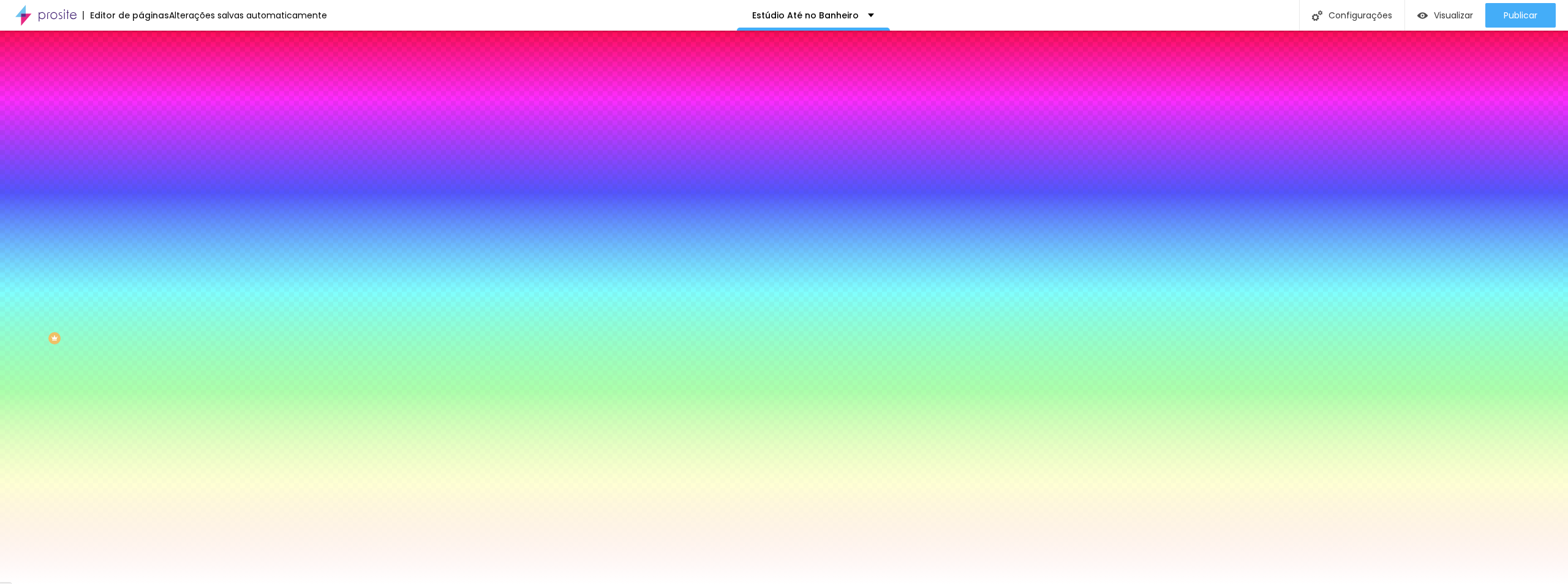
click at [141, 167] on div at bounding box center [211, 167] width 141 height 0
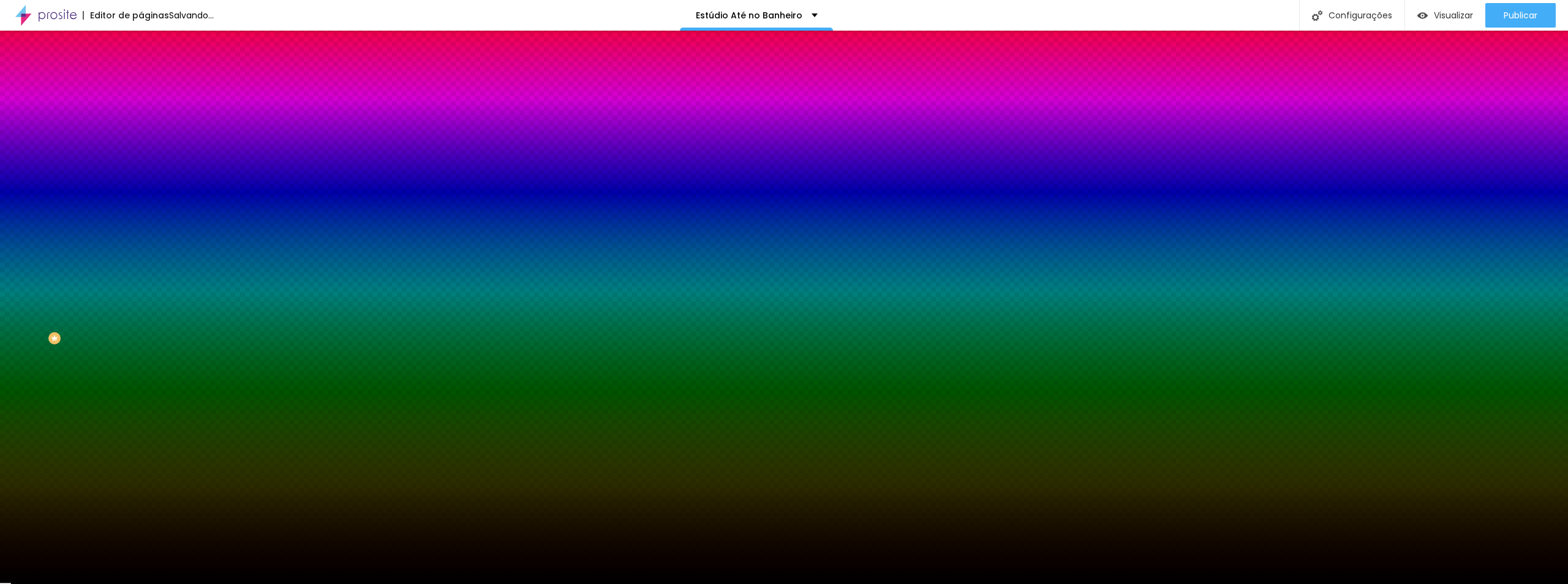
drag, startPoint x: 90, startPoint y: 312, endPoint x: 106, endPoint y: 338, distance: 30.5
click at [141, 338] on div "Editar Seção Conteúdo Estilo Avançado Imagem de fundo Trocar imagem Efeito da I…" at bounding box center [211, 307] width 141 height 553
click at [141, 167] on div at bounding box center [211, 167] width 141 height 0
drag, startPoint x: 129, startPoint y: 270, endPoint x: 130, endPoint y: 281, distance: 11.0
click at [141, 179] on div at bounding box center [211, 179] width 141 height 0
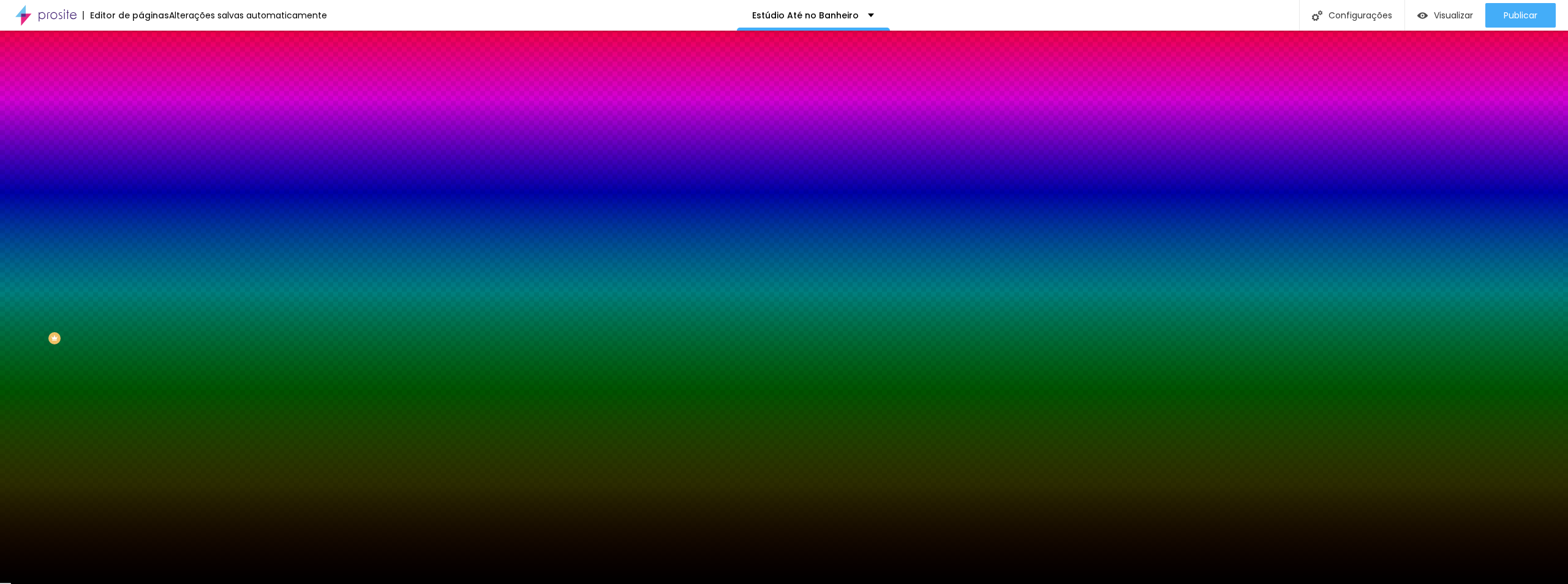
click at [141, 179] on input "#000000" at bounding box center [215, 173] width 147 height 12
click at [141, 167] on div at bounding box center [211, 167] width 141 height 0
click at [141, 179] on input "#000000" at bounding box center [215, 173] width 147 height 12
click at [141, 167] on div at bounding box center [211, 167] width 141 height 0
drag, startPoint x: 81, startPoint y: 444, endPoint x: 82, endPoint y: 435, distance: 9.1
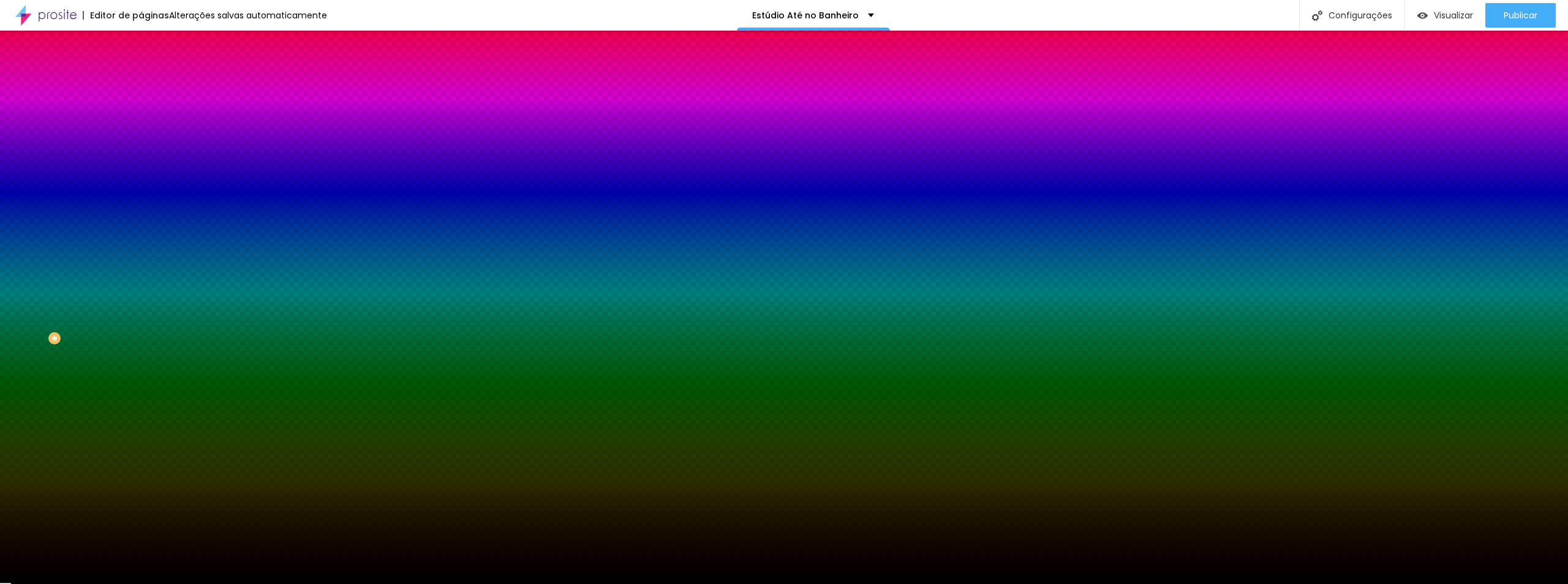
click at [141, 444] on div "Editar Seção Conteúdo Estilo Avançado Imagem de fundo Trocar imagem Efeito da I…" at bounding box center [211, 307] width 141 height 553
click at [141, 167] on div at bounding box center [211, 167] width 141 height 0
drag, startPoint x: 123, startPoint y: 290, endPoint x: 133, endPoint y: 293, distance: 10.4
click at [141, 254] on div "Imagem de fundo Trocar imagem Efeito da Imagem Parallax Nenhum Parallax Cor de …" at bounding box center [211, 175] width 141 height 158
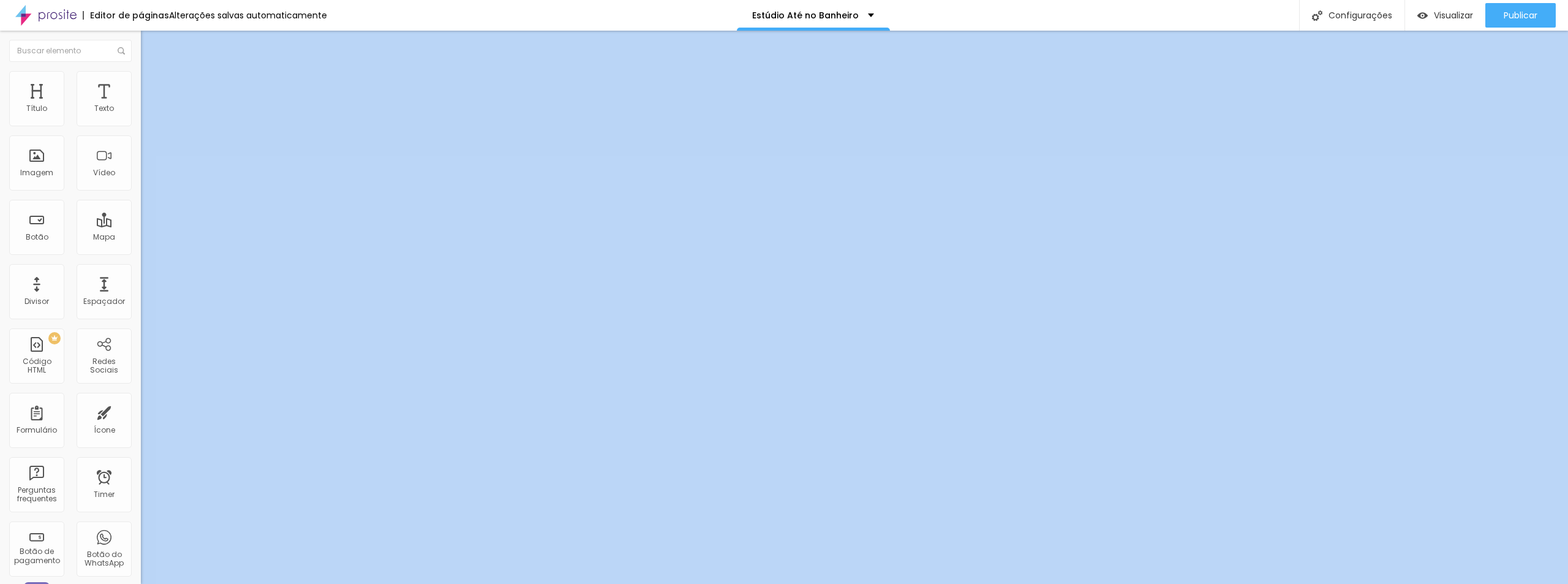
click at [141, 444] on div "Editar Imagem Conteúdo Estilo Avançado Trocar imagem Descrição da imagem (Alt) …" at bounding box center [211, 307] width 141 height 553
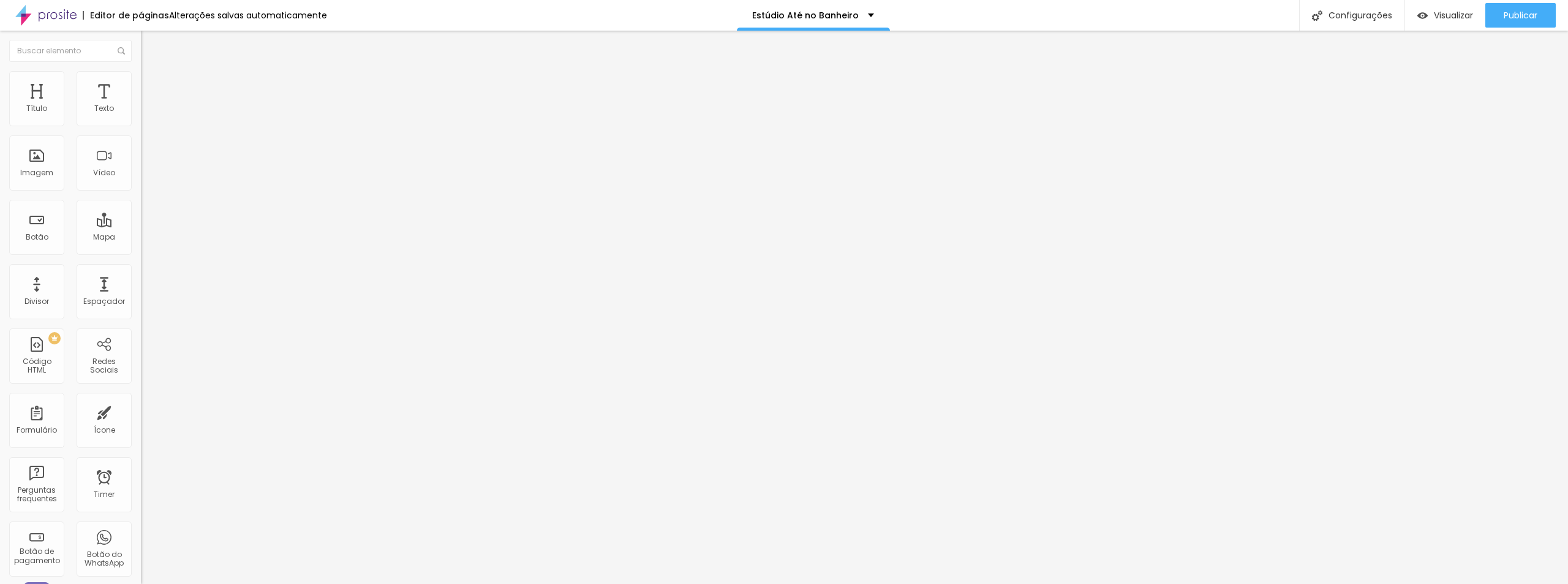
click at [141, 81] on li "Estilo" at bounding box center [211, 77] width 141 height 12
click at [152, 72] on span "Conteúdo" at bounding box center [171, 67] width 38 height 10
click at [152, 86] on span "Avançado" at bounding box center [172, 91] width 40 height 10
click at [141, 81] on li "Estilo" at bounding box center [211, 77] width 141 height 12
click at [141, 70] on img at bounding box center [147, 65] width 11 height 11
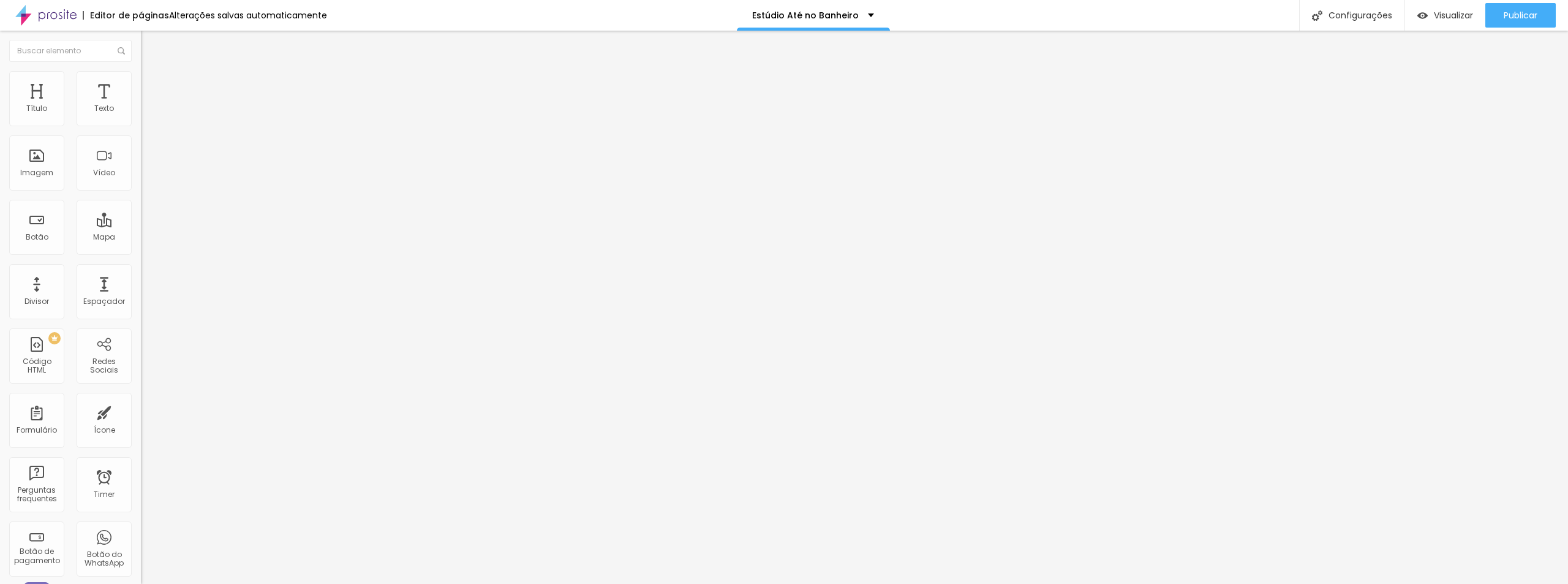
click at [152, 85] on span "Estilo" at bounding box center [161, 79] width 19 height 10
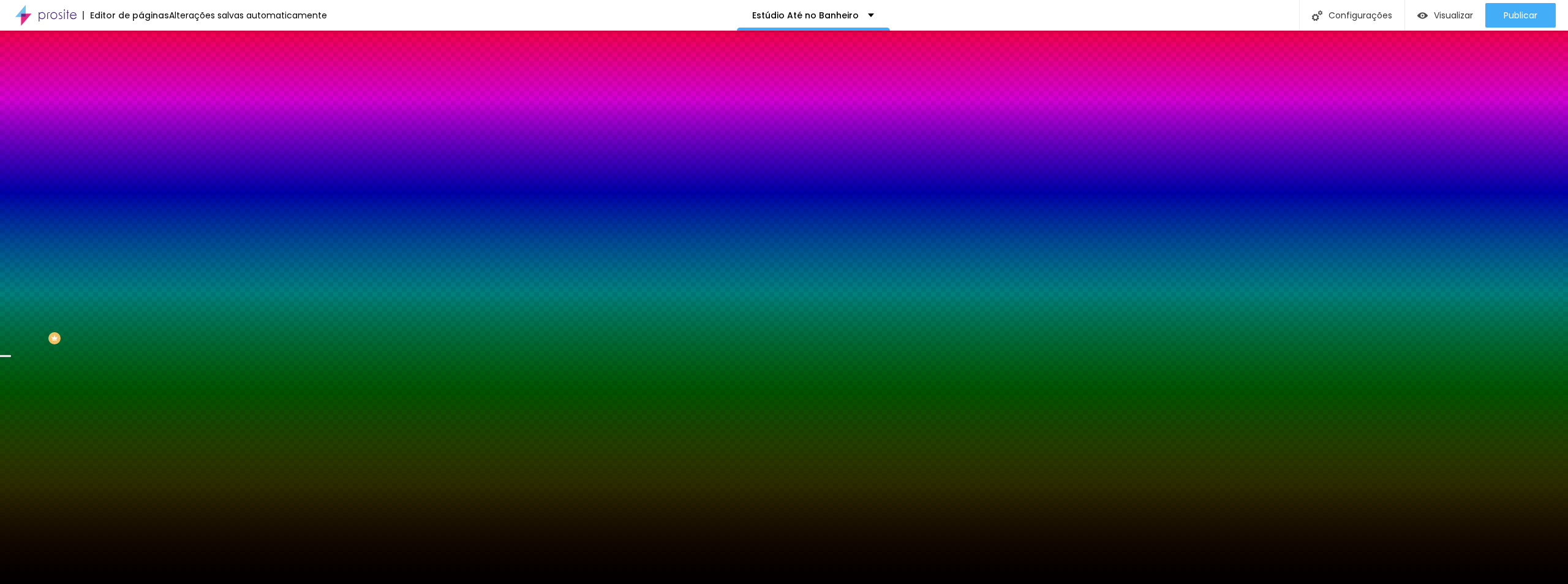
click at [141, 167] on div at bounding box center [211, 167] width 141 height 0
drag, startPoint x: 122, startPoint y: 288, endPoint x: 118, endPoint y: 299, distance: 11.7
click at [119, 309] on div at bounding box center [784, 292] width 1568 height 584
click at [141, 112] on span "Trocar imagem" at bounding box center [174, 107] width 67 height 10
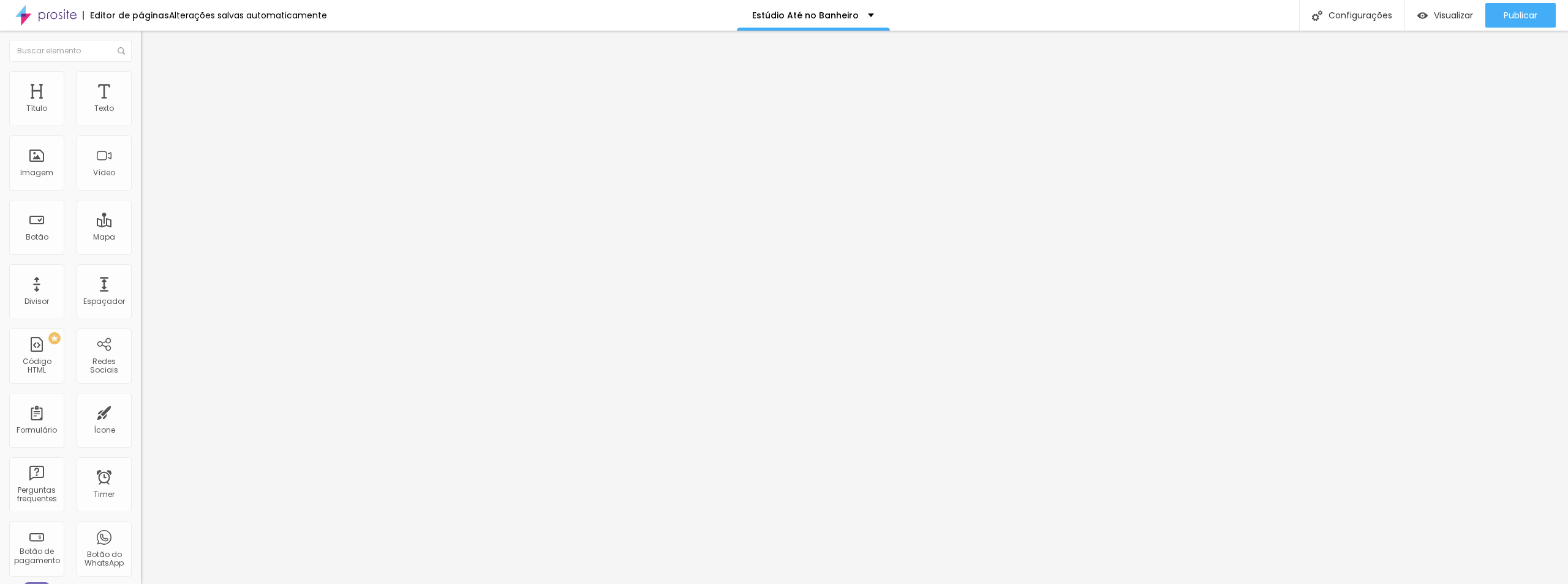
click at [141, 106] on span "Adicionar imagem" at bounding box center [181, 100] width 79 height 10
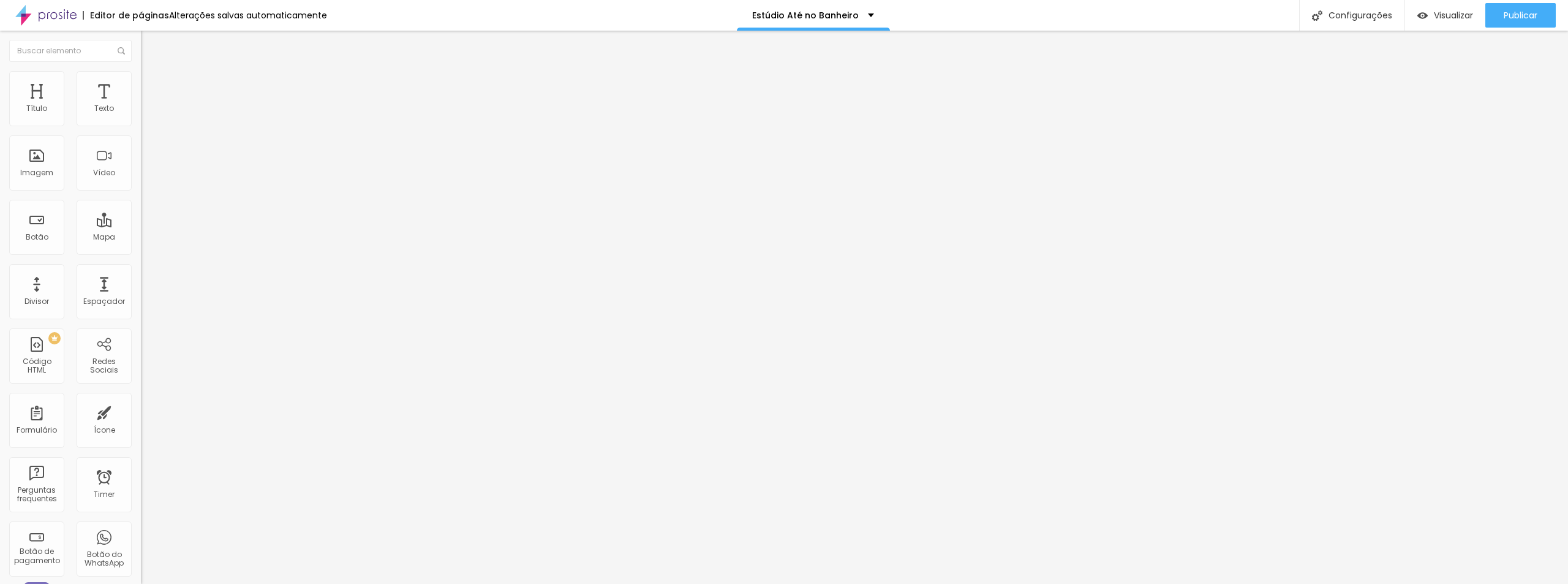
click at [141, 76] on img at bounding box center [147, 76] width 11 height 11
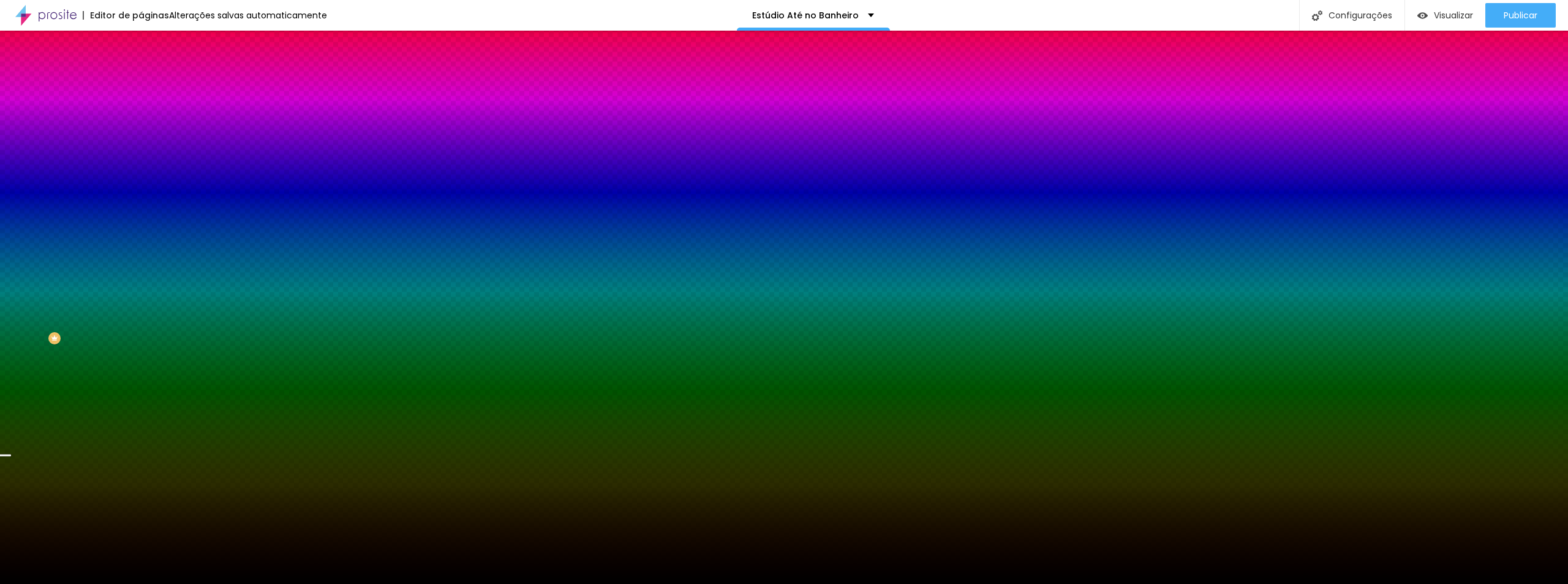
click at [141, 112] on span "Trocar imagem" at bounding box center [174, 107] width 67 height 10
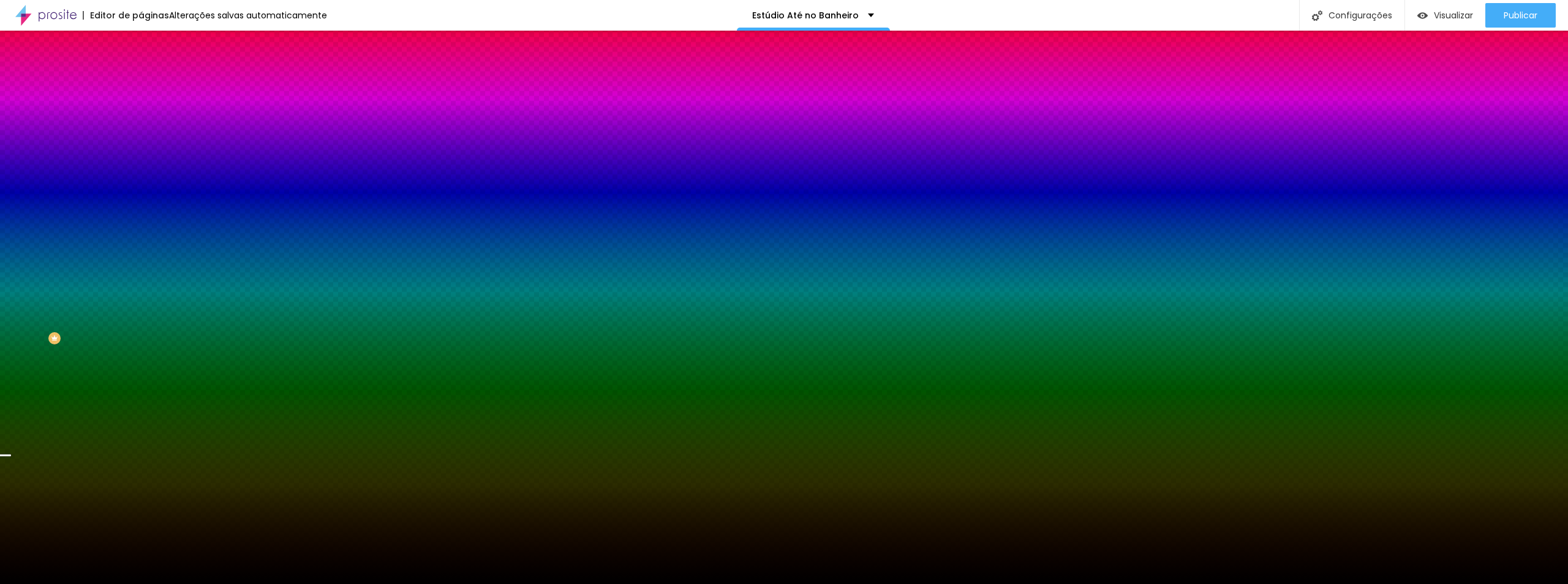
click at [141, 167] on div at bounding box center [211, 167] width 141 height 0
drag, startPoint x: 123, startPoint y: 313, endPoint x: 124, endPoint y: 320, distance: 7.1
click at [124, 320] on div at bounding box center [784, 292] width 1568 height 584
click at [141, 112] on span "Trocar imagem" at bounding box center [174, 107] width 67 height 10
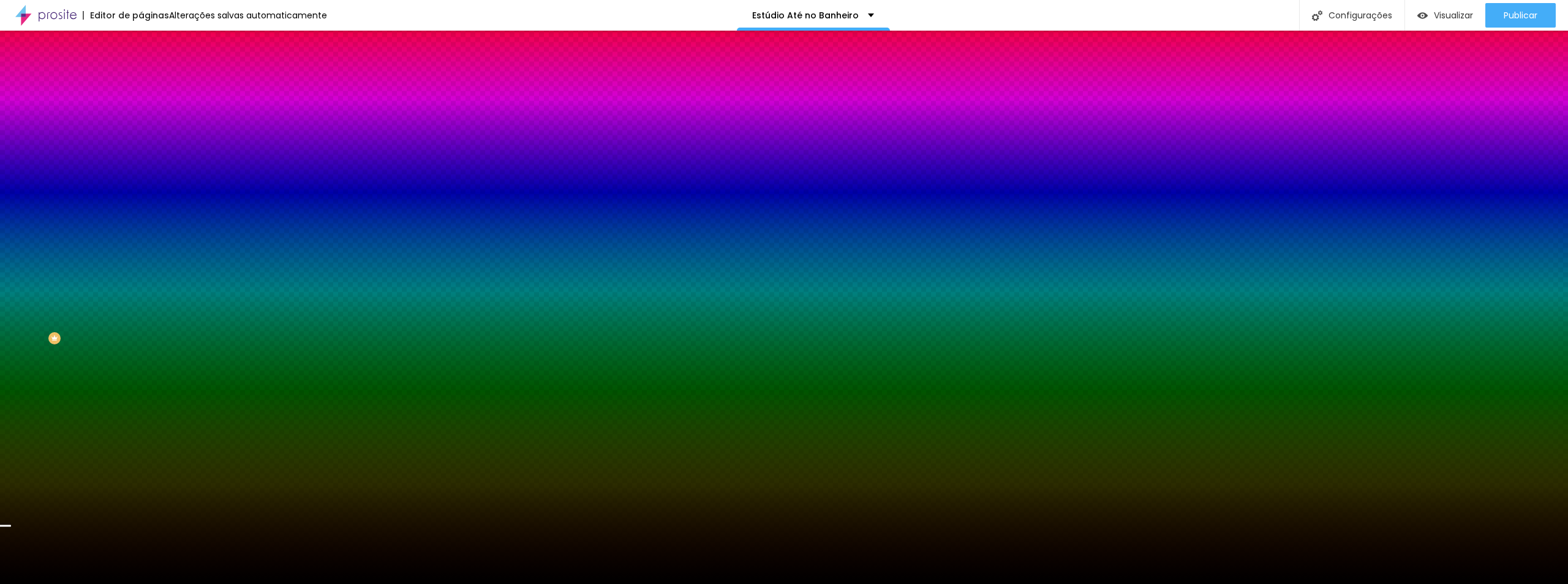
scroll to position [0, 0]
click at [141, 127] on span "Parallax" at bounding box center [156, 122] width 30 height 10
click at [141, 135] on span "Nenhum" at bounding box center [157, 129] width 32 height 10
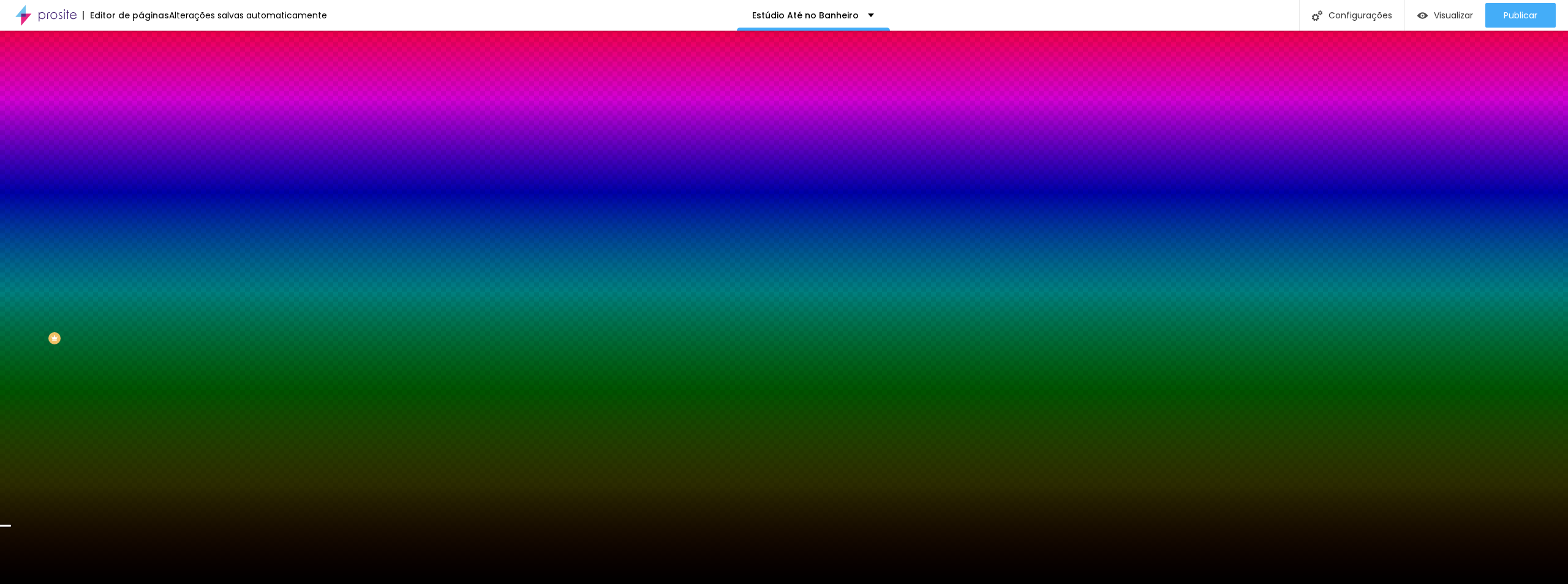
click at [141, 127] on span "Nenhum" at bounding box center [157, 122] width 32 height 10
click at [141, 147] on span "Parallax" at bounding box center [156, 141] width 30 height 10
click at [141, 438] on div "Editar Seção Conteúdo Estilo Avançado Imagem de fundo Trocar imagem Efeito da I…" at bounding box center [211, 307] width 141 height 553
click at [146, 163] on icon "button" at bounding box center [150, 158] width 8 height 8
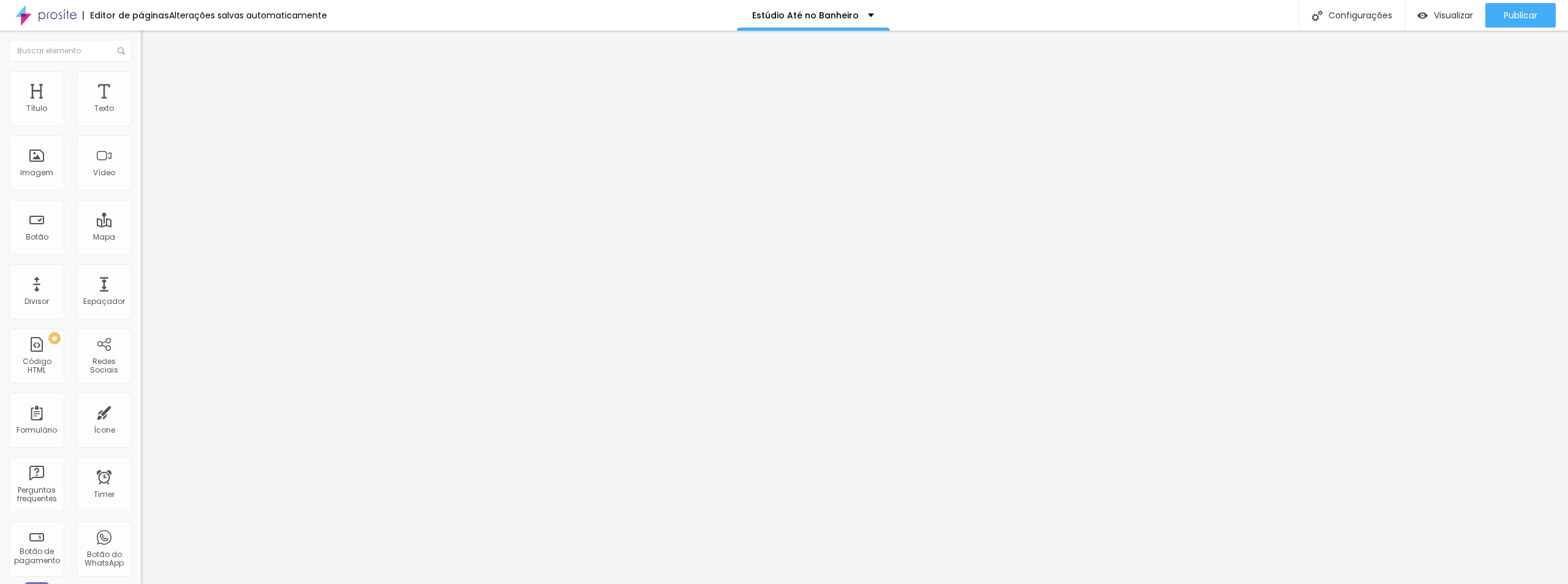
click at [141, 74] on ul "Conteúdo Estilo Avançado" at bounding box center [211, 77] width 141 height 37
click at [141, 76] on li "Estilo" at bounding box center [211, 77] width 141 height 12
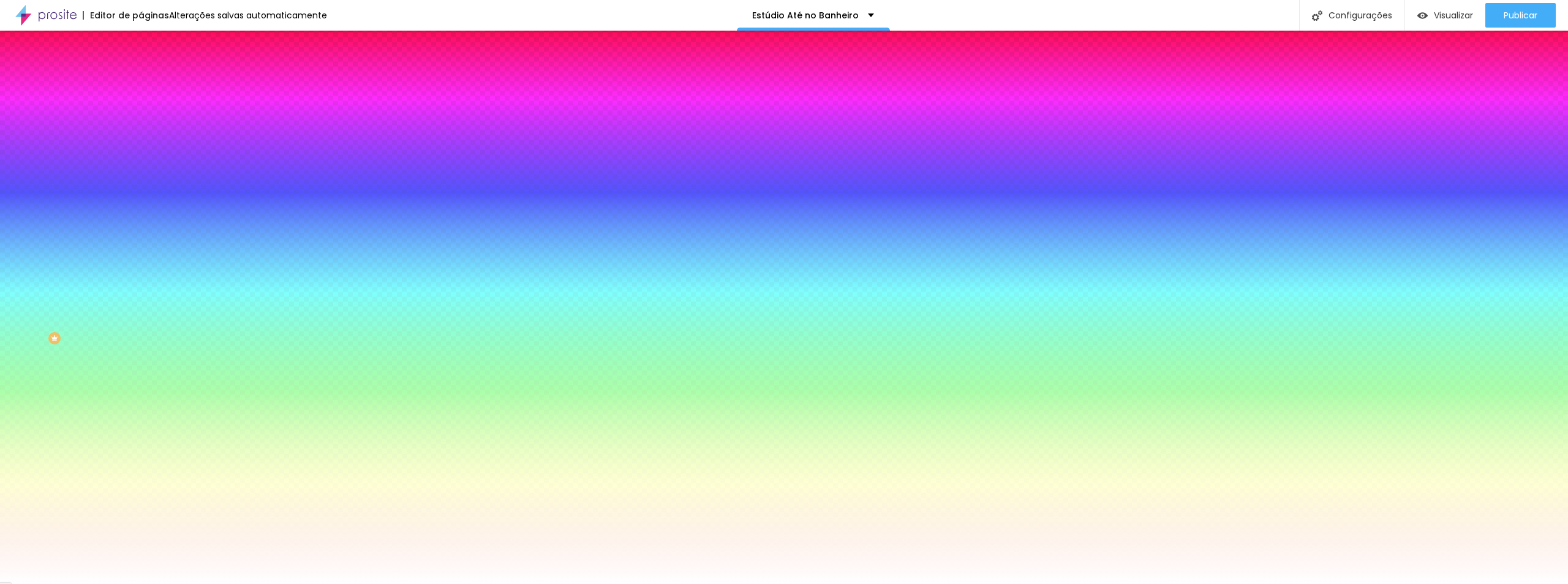
click at [141, 117] on div at bounding box center [211, 117] width 141 height 0
drag, startPoint x: 126, startPoint y: 191, endPoint x: 118, endPoint y: 61, distance: 130.2
click at [141, 61] on div "Conteúdo Estilo Avançado Cor de fundo Voltar ao padrão #FFFFFF 0 [PERSON_NAME] …" at bounding box center [211, 181] width 141 height 244
click at [146, 113] on icon "button" at bounding box center [150, 109] width 8 height 8
click at [152, 72] on span "Conteúdo" at bounding box center [171, 67] width 38 height 10
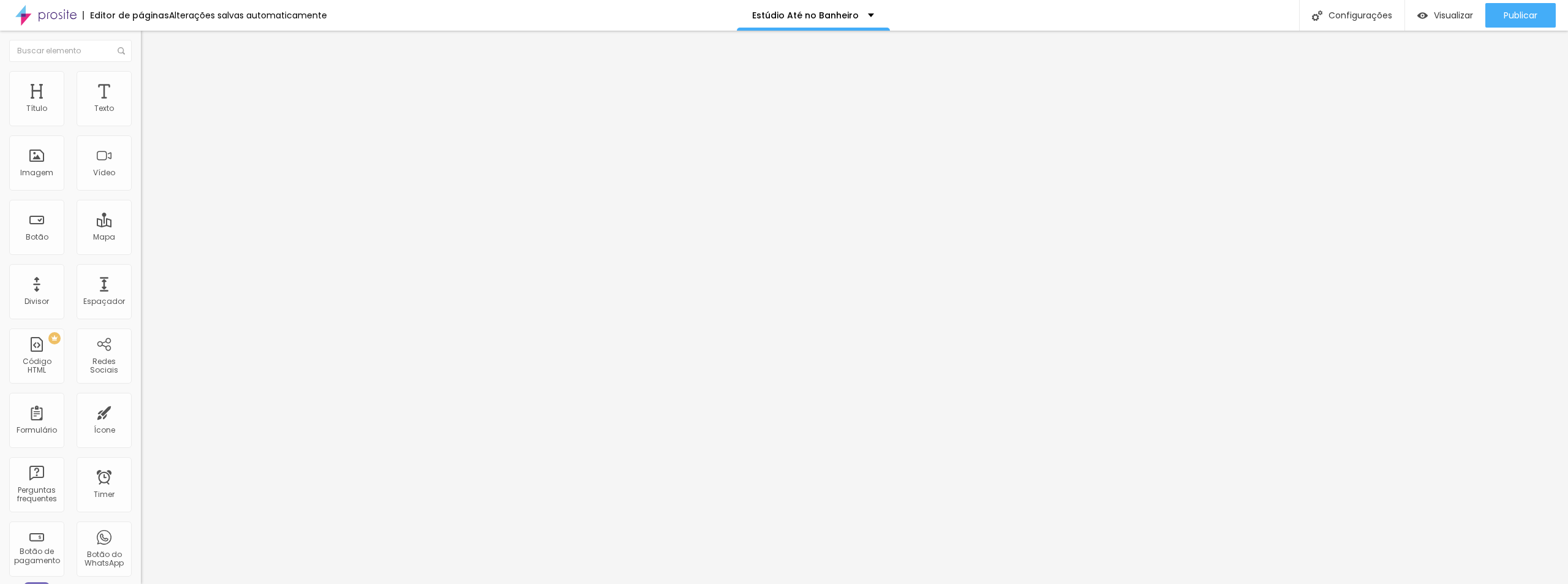
click at [141, 79] on img at bounding box center [147, 76] width 11 height 11
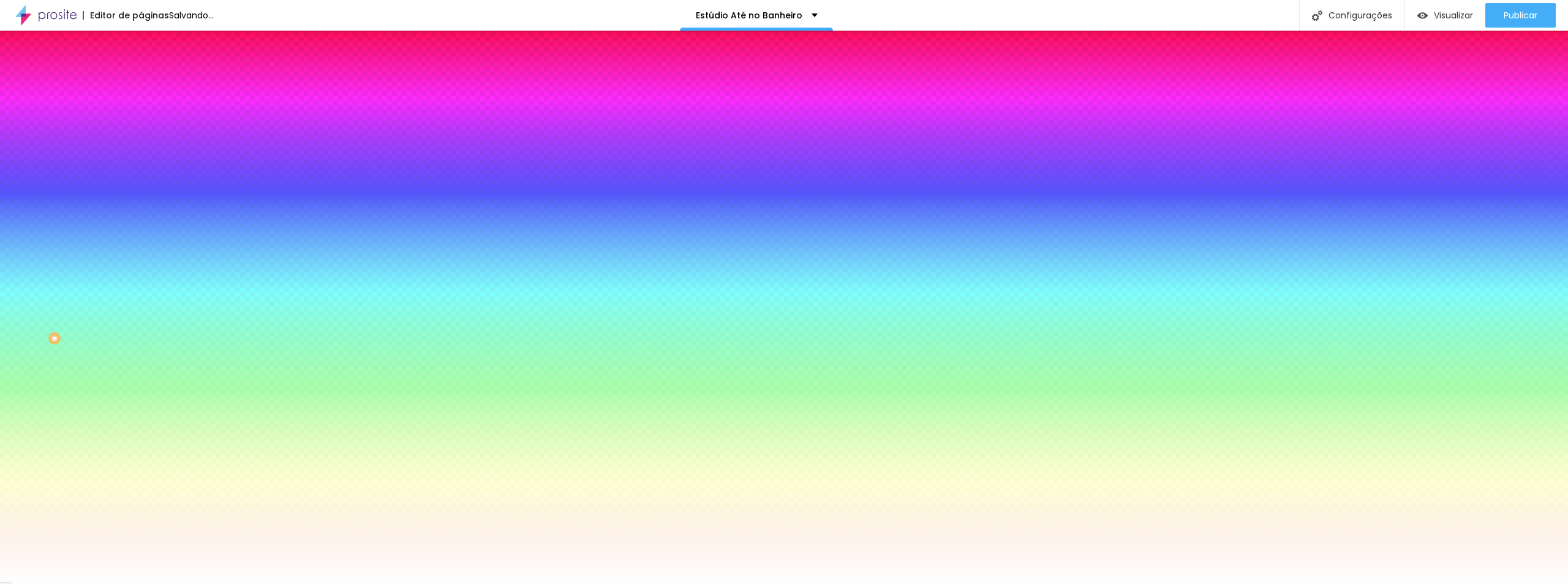
click at [141, 83] on img at bounding box center [147, 89] width 11 height 11
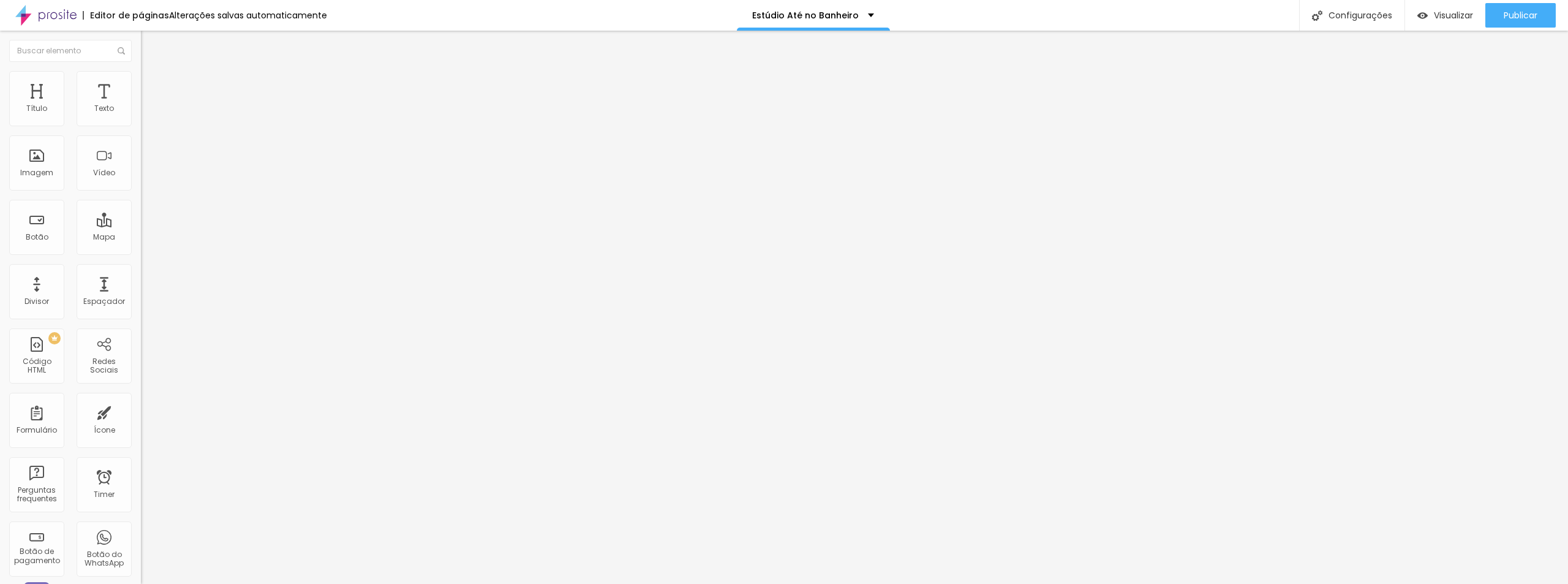
click at [141, 106] on span "Adicionar imagem" at bounding box center [181, 100] width 79 height 10
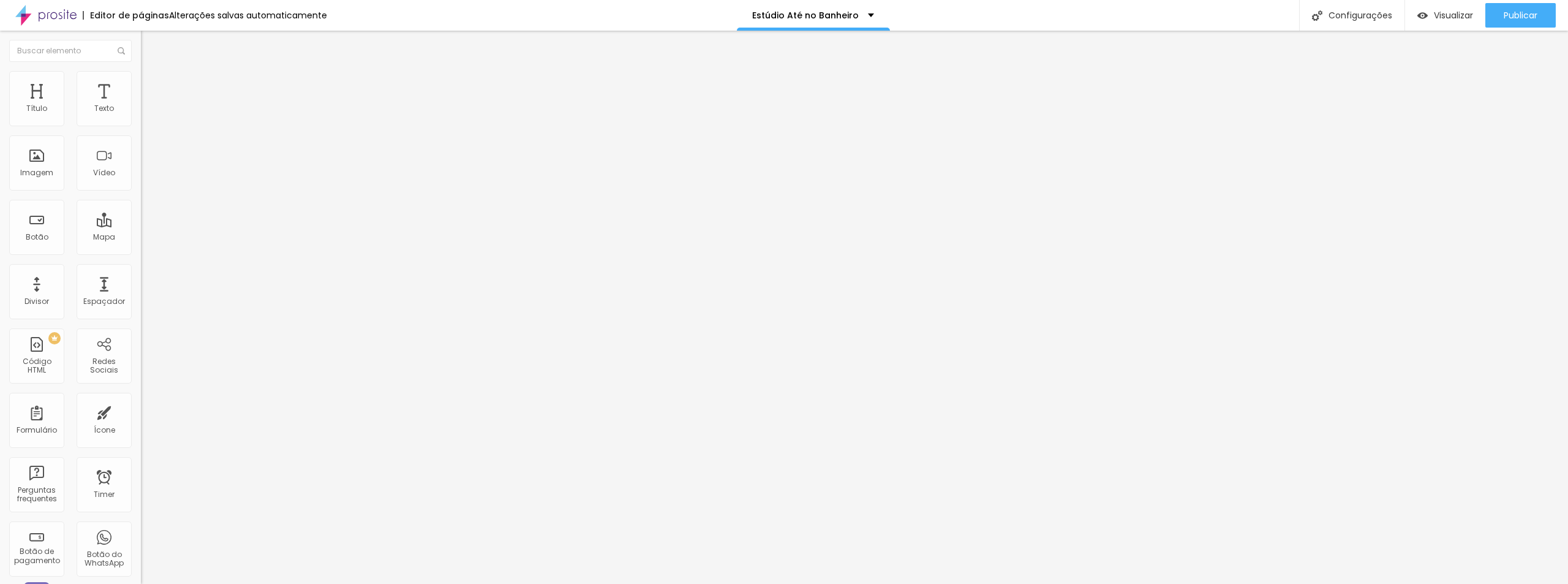
click at [141, 81] on li "Estilo" at bounding box center [211, 77] width 141 height 12
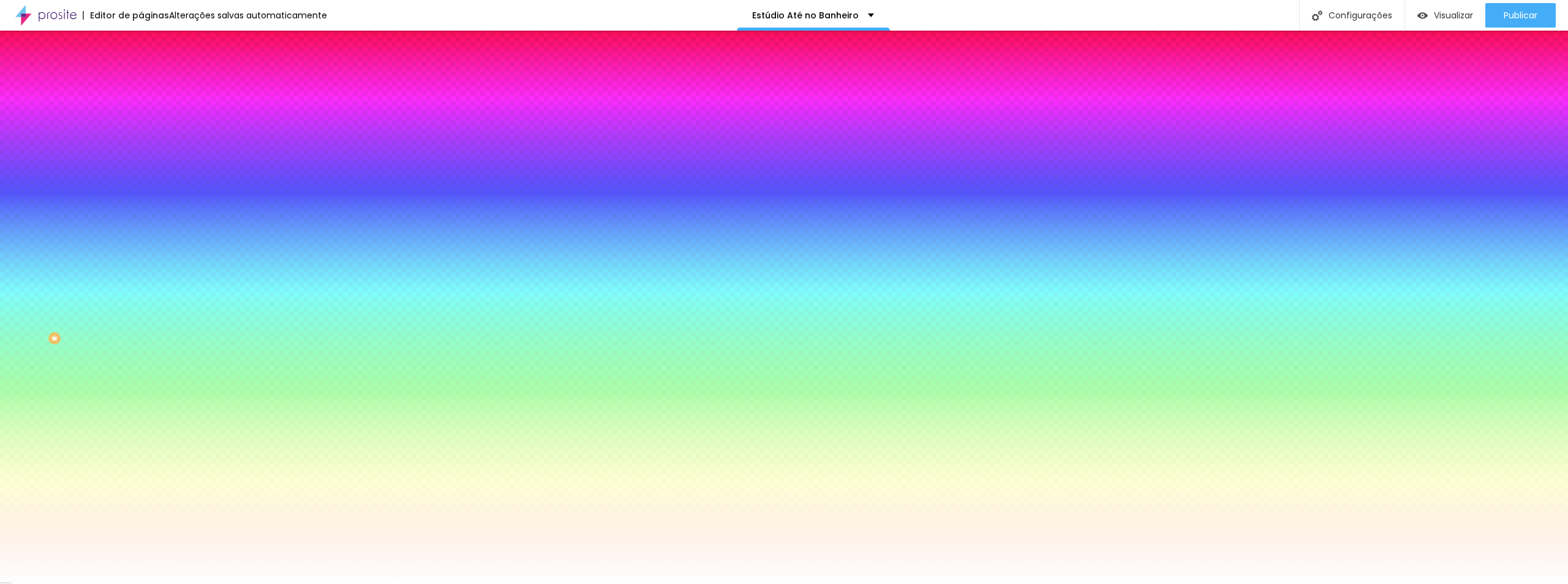
click at [141, 112] on span "Trocar imagem" at bounding box center [174, 107] width 67 height 10
click at [141, 167] on div at bounding box center [211, 167] width 141 height 0
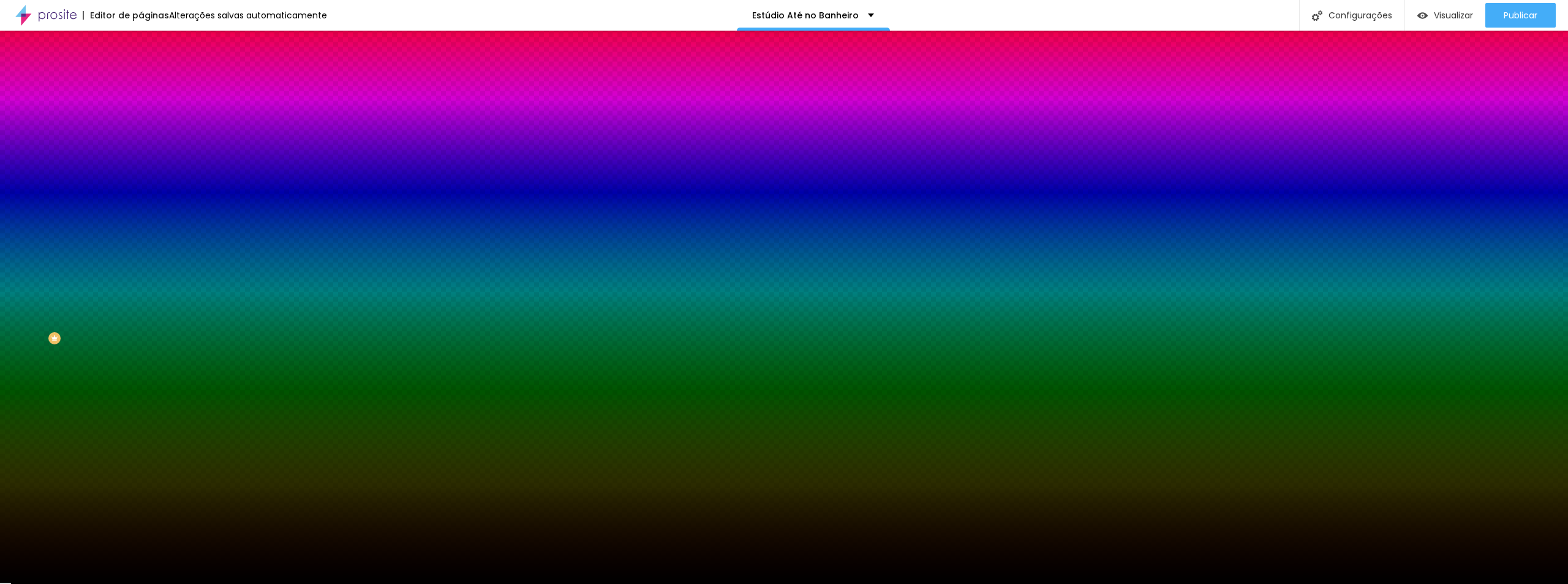
drag, startPoint x: 92, startPoint y: 319, endPoint x: 109, endPoint y: 343, distance: 29.4
click at [141, 343] on div "Editar Seção Conteúdo Estilo Avançado Imagem de fundo Trocar imagem Efeito da I…" at bounding box center [211, 307] width 141 height 553
click at [141, 167] on div at bounding box center [211, 167] width 141 height 0
drag, startPoint x: 124, startPoint y: 316, endPoint x: 127, endPoint y: 272, distance: 44.1
click at [127, 272] on div at bounding box center [784, 292] width 1568 height 584
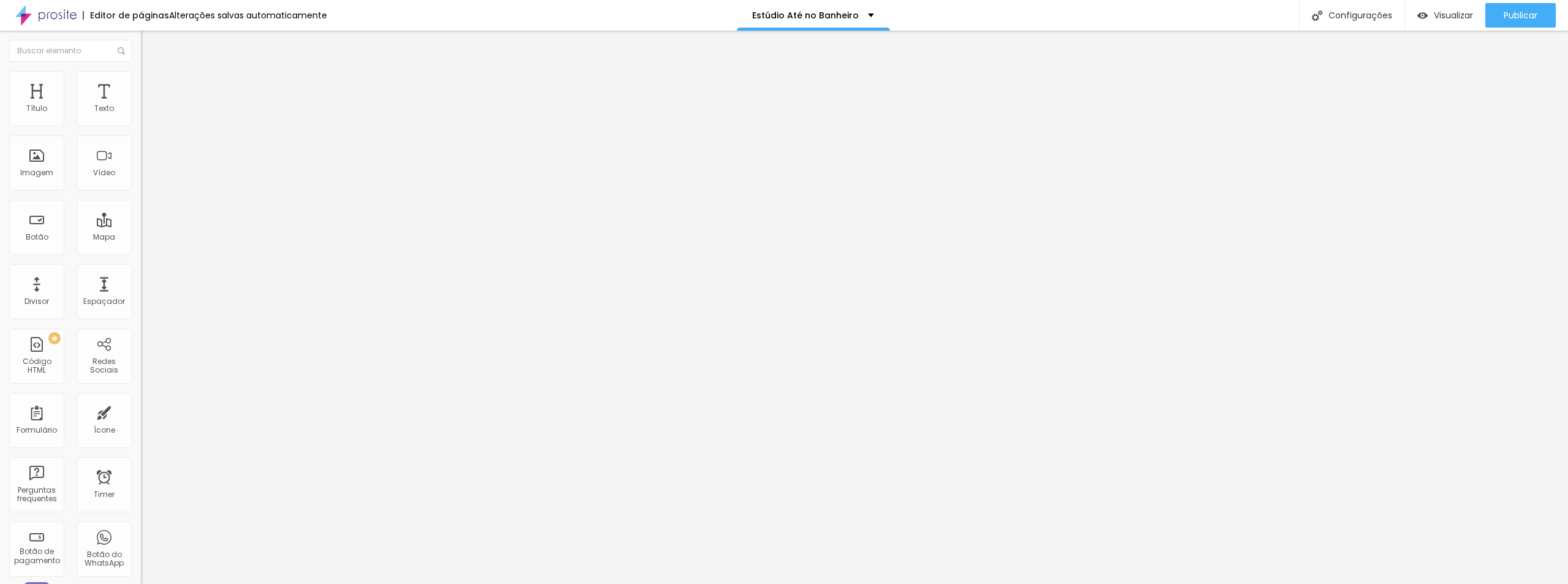
click at [141, 192] on span "Original" at bounding box center [156, 186] width 29 height 10
click at [141, 214] on span "Quadrado" at bounding box center [160, 208] width 40 height 10
click at [141, 206] on span "Padrão" at bounding box center [155, 201] width 28 height 10
click at [141, 198] on div "Cinema 16:9" at bounding box center [211, 194] width 141 height 8
drag, startPoint x: 76, startPoint y: 140, endPoint x: 77, endPoint y: 131, distance: 9.1
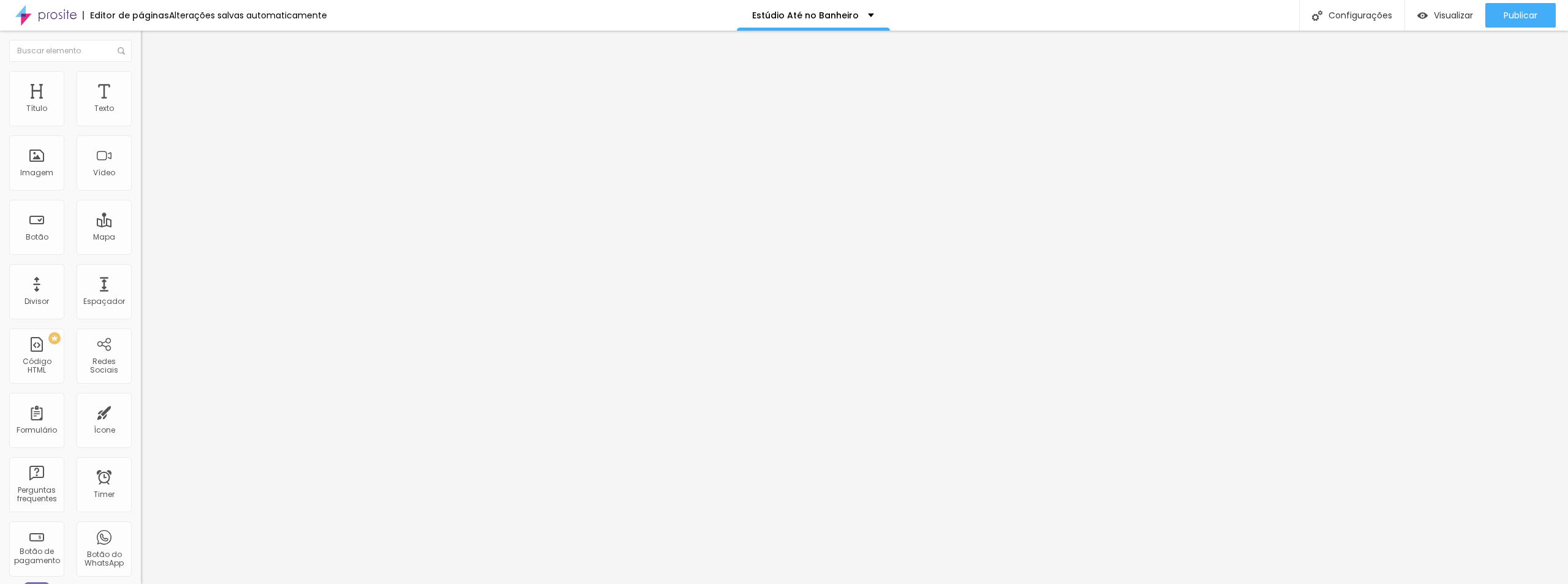
click at [141, 104] on div "Trocar imagem" at bounding box center [211, 100] width 141 height 8
click at [141, 78] on img at bounding box center [147, 76] width 11 height 11
drag, startPoint x: 125, startPoint y: 131, endPoint x: 154, endPoint y: 120, distance: 31.0
click at [154, 120] on input "range" at bounding box center [181, 121] width 79 height 10
click at [141, 83] on li "Avançado" at bounding box center [211, 90] width 141 height 12
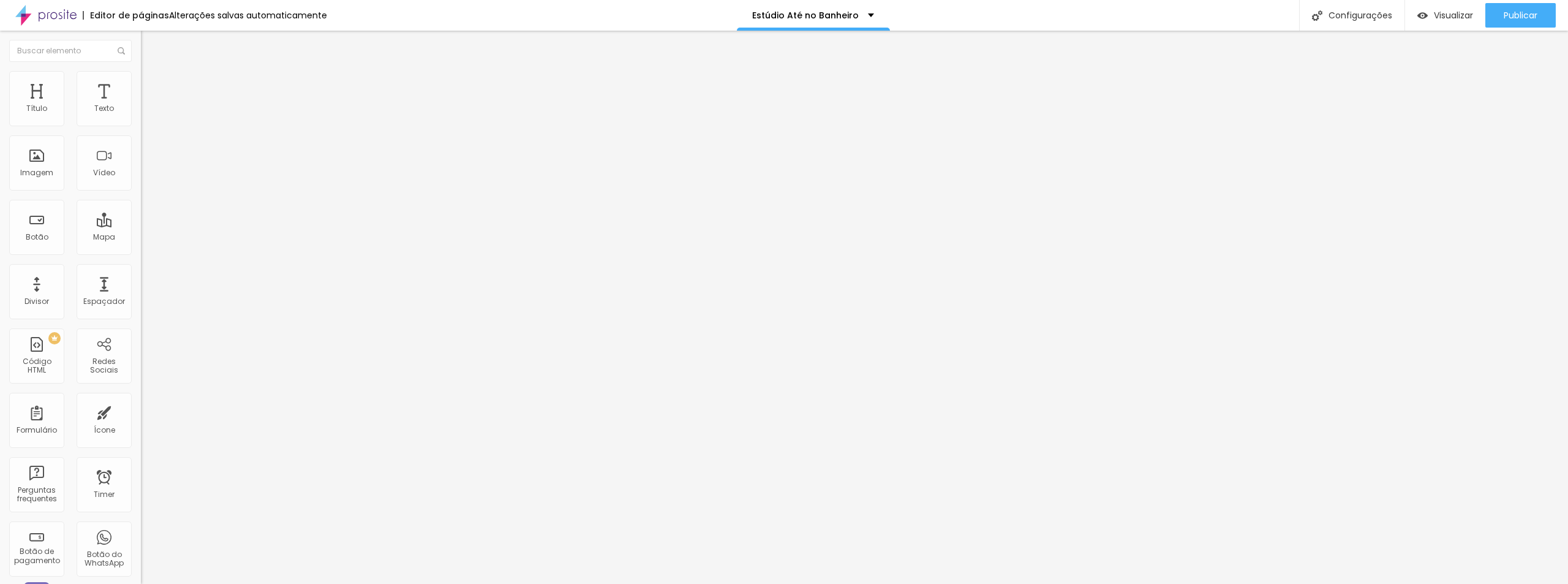
drag, startPoint x: 35, startPoint y: 120, endPoint x: 96, endPoint y: 115, distance: 61.2
click at [141, 237] on input "range" at bounding box center [181, 242] width 79 height 10
click at [141, 411] on input "range" at bounding box center [181, 416] width 79 height 10
click at [141, 83] on ul "Conteúdo Estilo Avançado" at bounding box center [211, 77] width 141 height 37
click at [141, 78] on img at bounding box center [147, 76] width 11 height 11
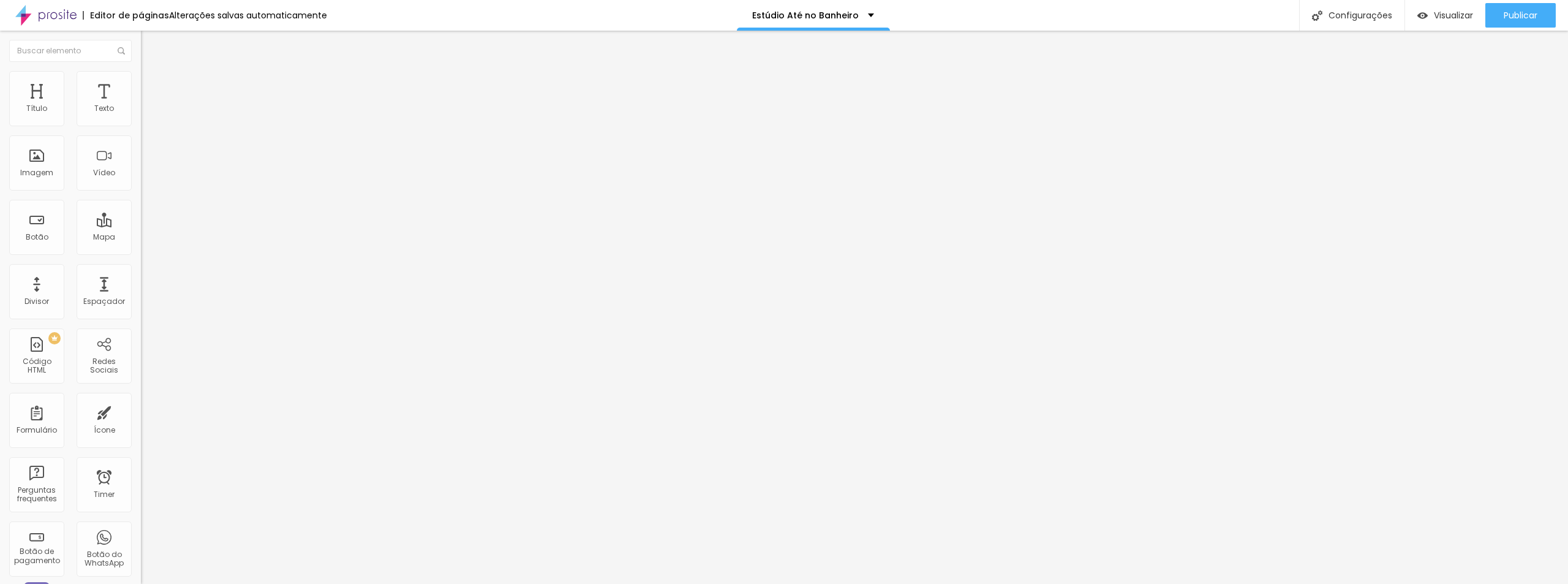
drag, startPoint x: 32, startPoint y: 155, endPoint x: 0, endPoint y: 151, distance: 32.2
click at [141, 269] on input "range" at bounding box center [181, 274] width 79 height 10
click at [141, 70] on img at bounding box center [147, 65] width 11 height 11
click at [141, 192] on span "16:9 Cinema" at bounding box center [164, 186] width 47 height 10
click at [141, 210] on span "Padrão" at bounding box center [155, 205] width 28 height 10
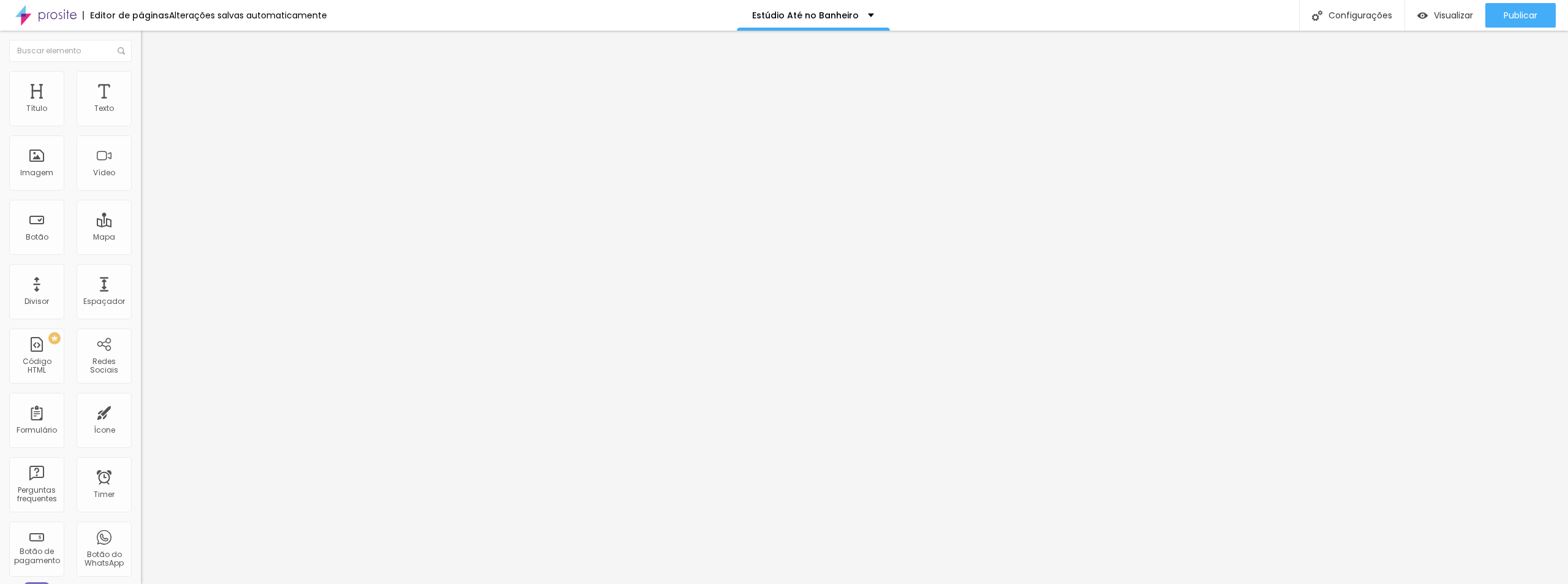
click at [141, 83] on img at bounding box center [147, 89] width 11 height 11
drag, startPoint x: 96, startPoint y: 122, endPoint x: 0, endPoint y: 120, distance: 96.0
click at [141, 237] on input "range" at bounding box center [181, 242] width 79 height 10
click at [141, 75] on img at bounding box center [147, 76] width 11 height 11
click at [141, 70] on img at bounding box center [147, 65] width 11 height 11
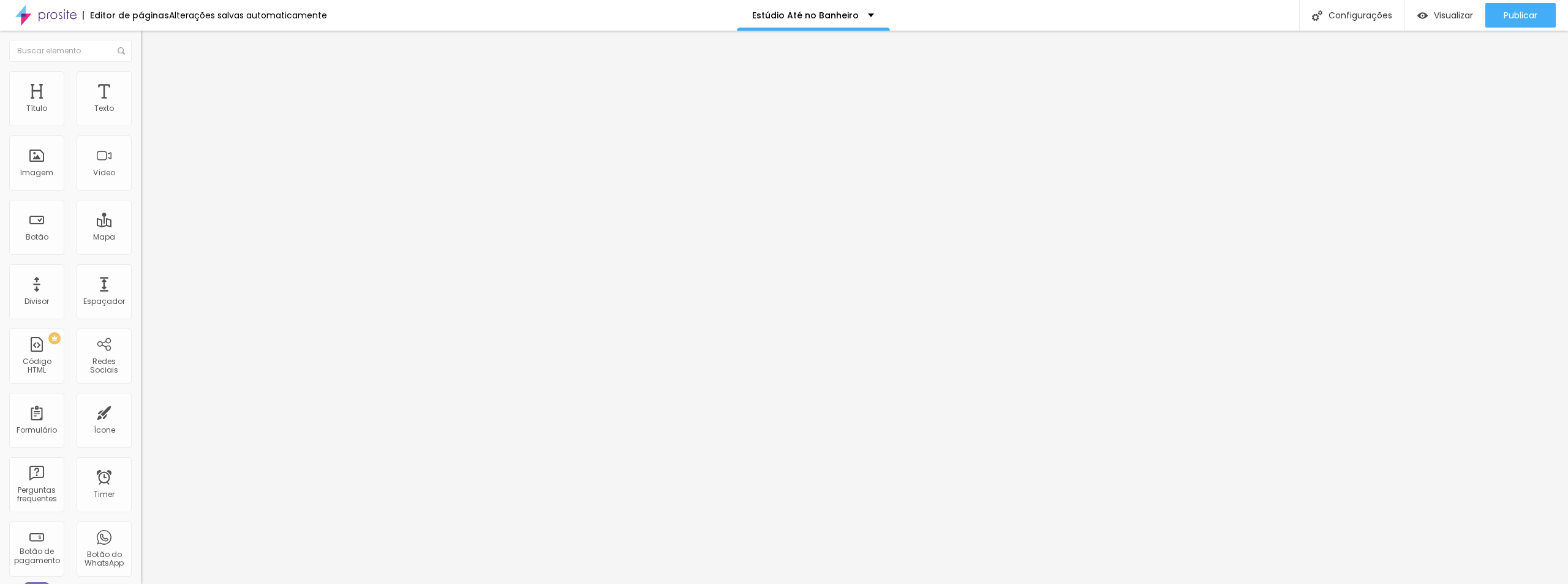
click at [141, 192] on span "4:3 Padrão" at bounding box center [161, 186] width 40 height 10
click at [141, 226] on span "Original" at bounding box center [156, 220] width 29 height 10
click at [141, 83] on li "Avançado" at bounding box center [211, 90] width 141 height 12
drag, startPoint x: 40, startPoint y: 119, endPoint x: 0, endPoint y: 138, distance: 44.3
click at [141, 237] on input "range" at bounding box center [181, 242] width 79 height 10
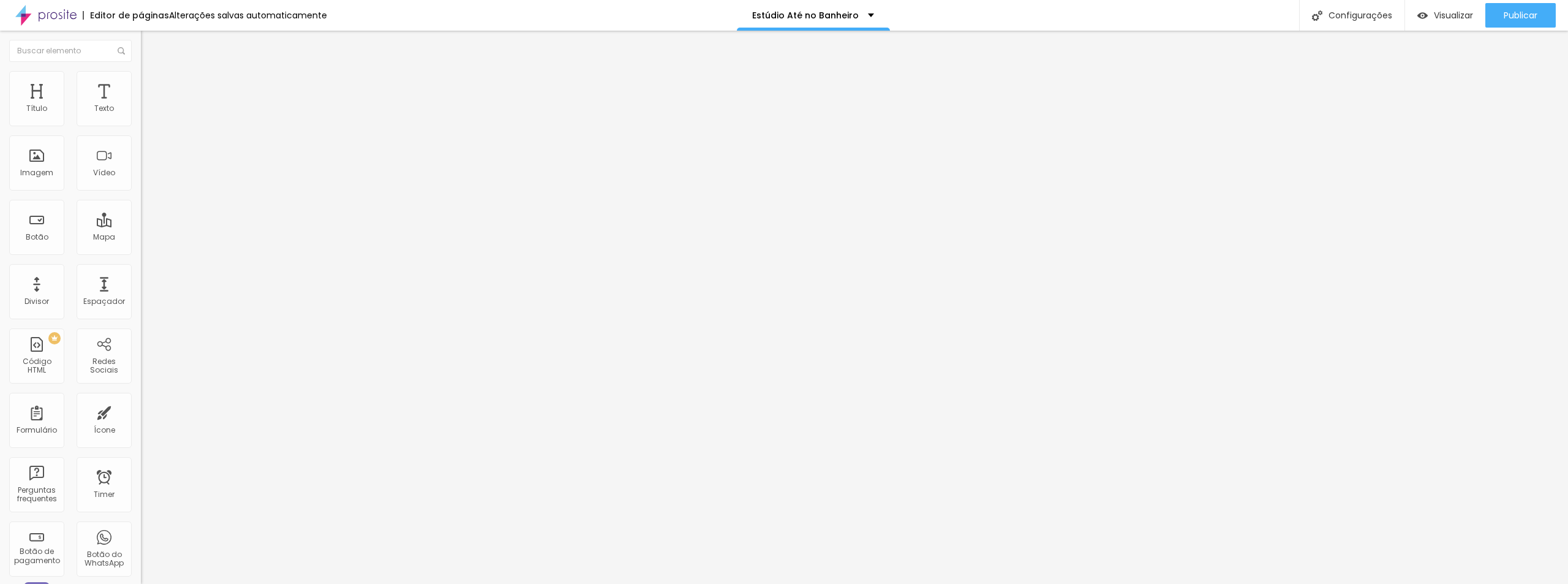
drag, startPoint x: 32, startPoint y: 146, endPoint x: 0, endPoint y: 142, distance: 32.2
click at [141, 411] on input "range" at bounding box center [181, 416] width 79 height 10
click at [141, 81] on li "Estilo" at bounding box center [211, 77] width 141 height 12
click at [141, 70] on img at bounding box center [147, 65] width 11 height 11
click at [141, 192] on span "Original" at bounding box center [156, 186] width 29 height 10
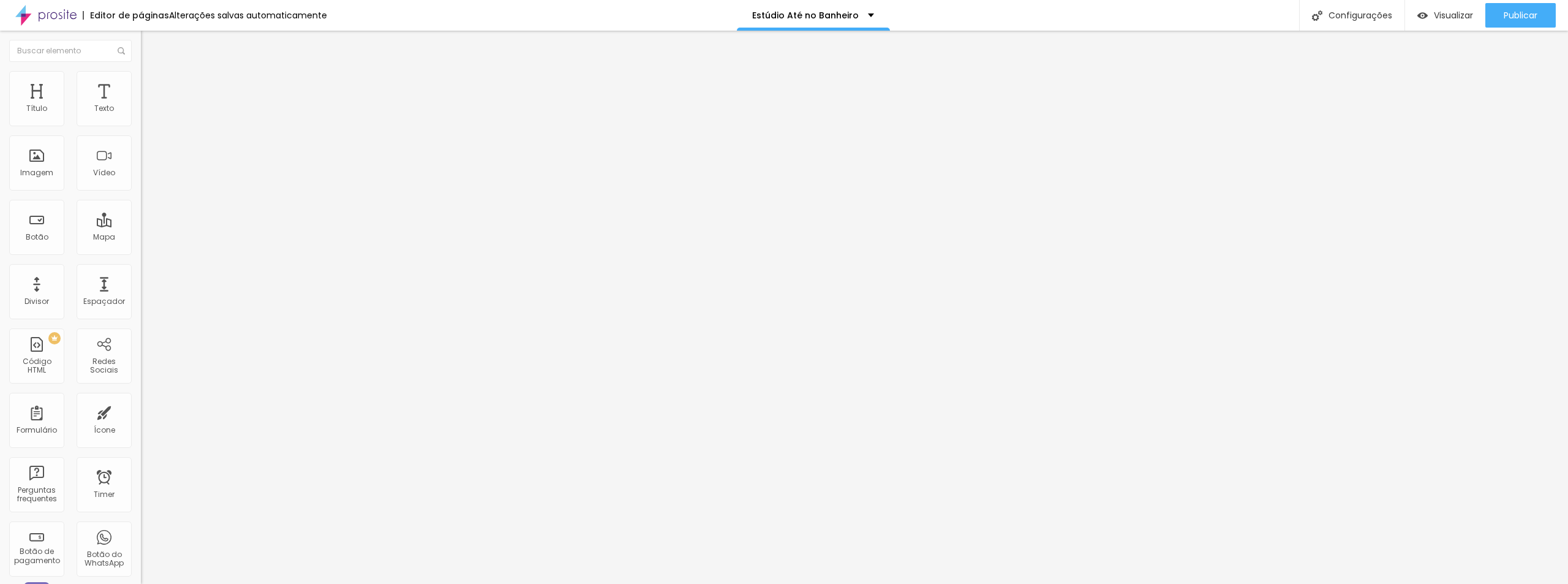
click at [141, 206] on span "Padrão" at bounding box center [155, 201] width 28 height 10
click at [141, 218] on span "Quadrado" at bounding box center [160, 212] width 40 height 10
click at [141, 199] on span "Cinema" at bounding box center [156, 194] width 31 height 10
click at [141, 104] on div "Trocar imagem" at bounding box center [211, 100] width 141 height 8
click at [141, 210] on div "Padrão 4:3" at bounding box center [211, 206] width 141 height 8
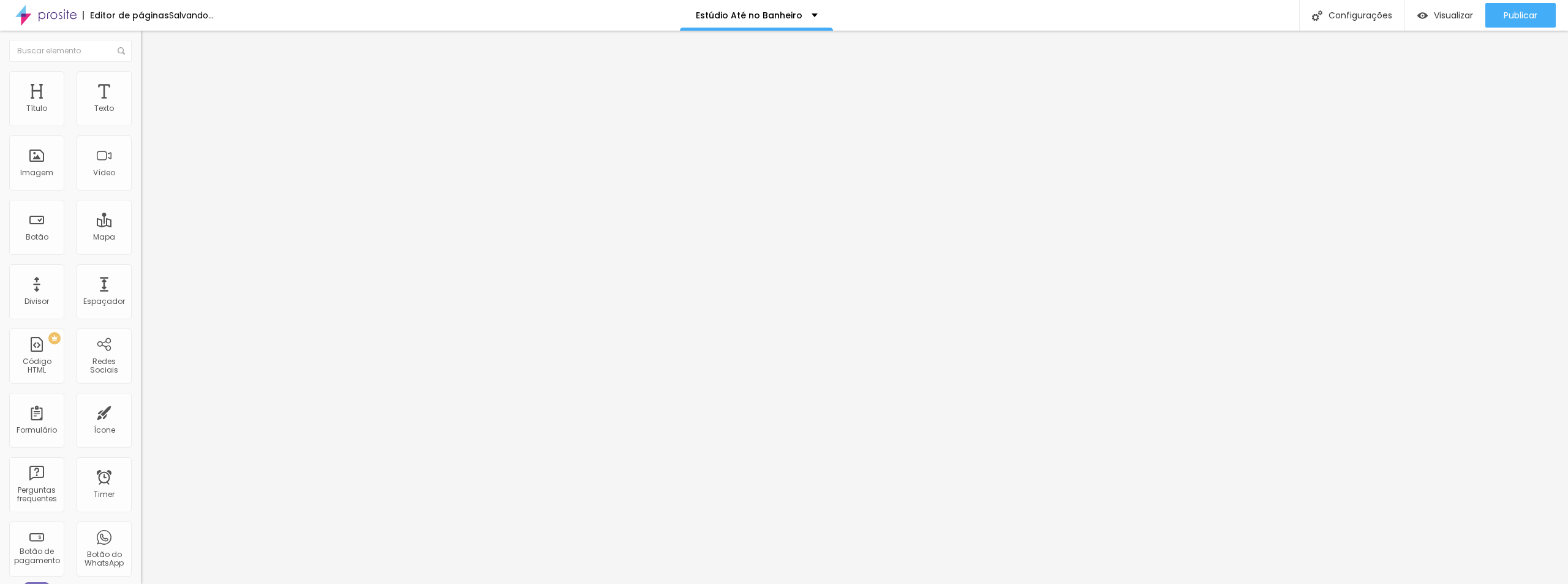
click at [141, 218] on span "Quadrado" at bounding box center [160, 212] width 40 height 10
click at [152, 83] on span "Estilo" at bounding box center [161, 79] width 19 height 10
click at [141, 74] on img at bounding box center [147, 76] width 11 height 11
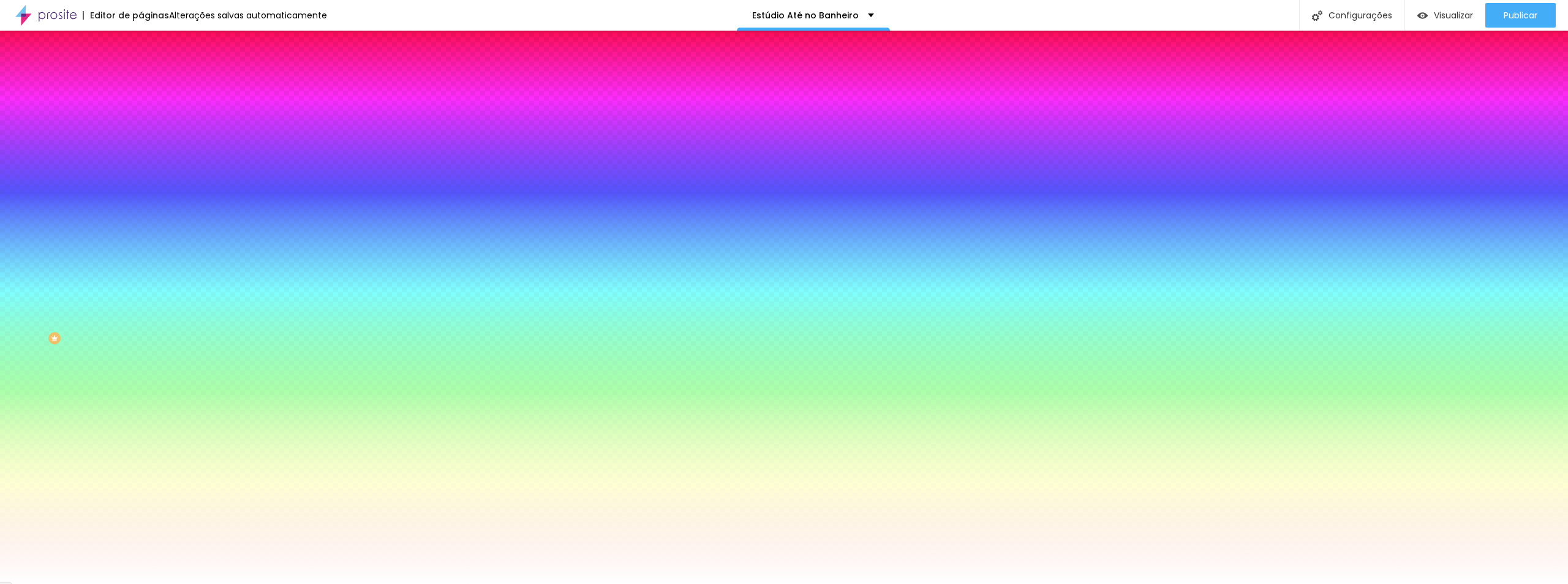
click at [141, 167] on div at bounding box center [211, 167] width 141 height 0
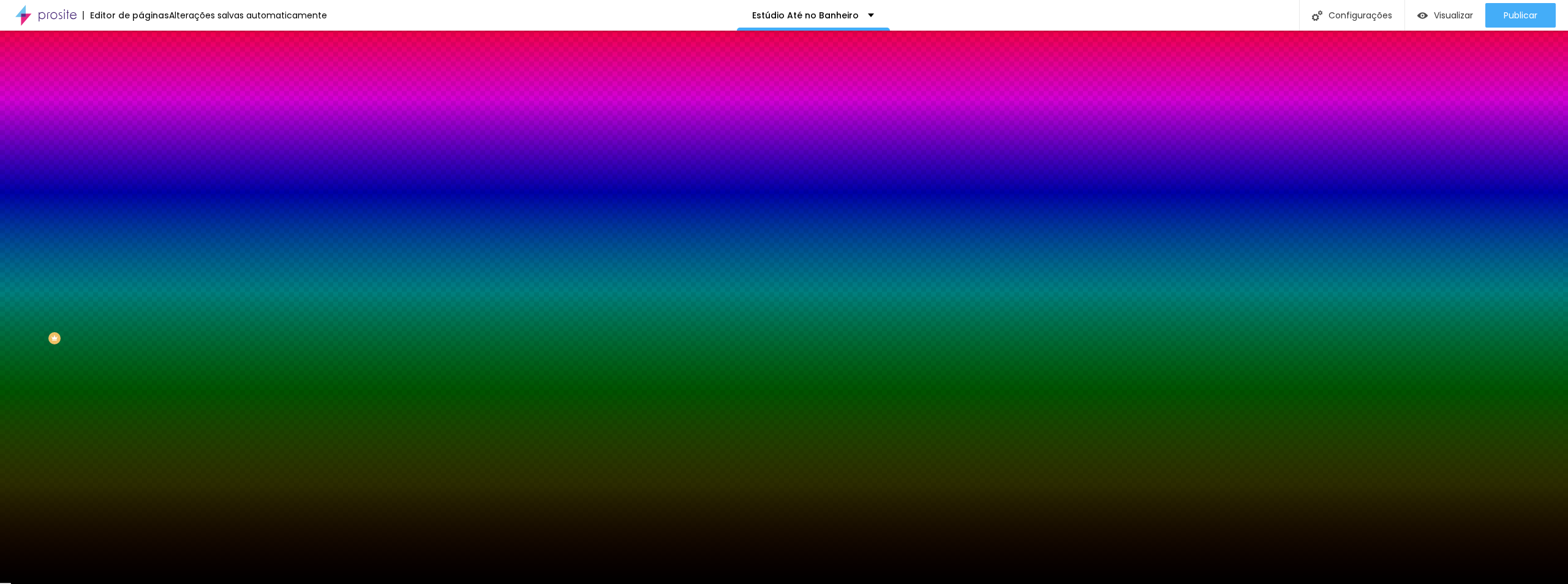
drag, startPoint x: 74, startPoint y: 297, endPoint x: 99, endPoint y: 332, distance: 43.0
click at [141, 179] on div at bounding box center [211, 179] width 141 height 0
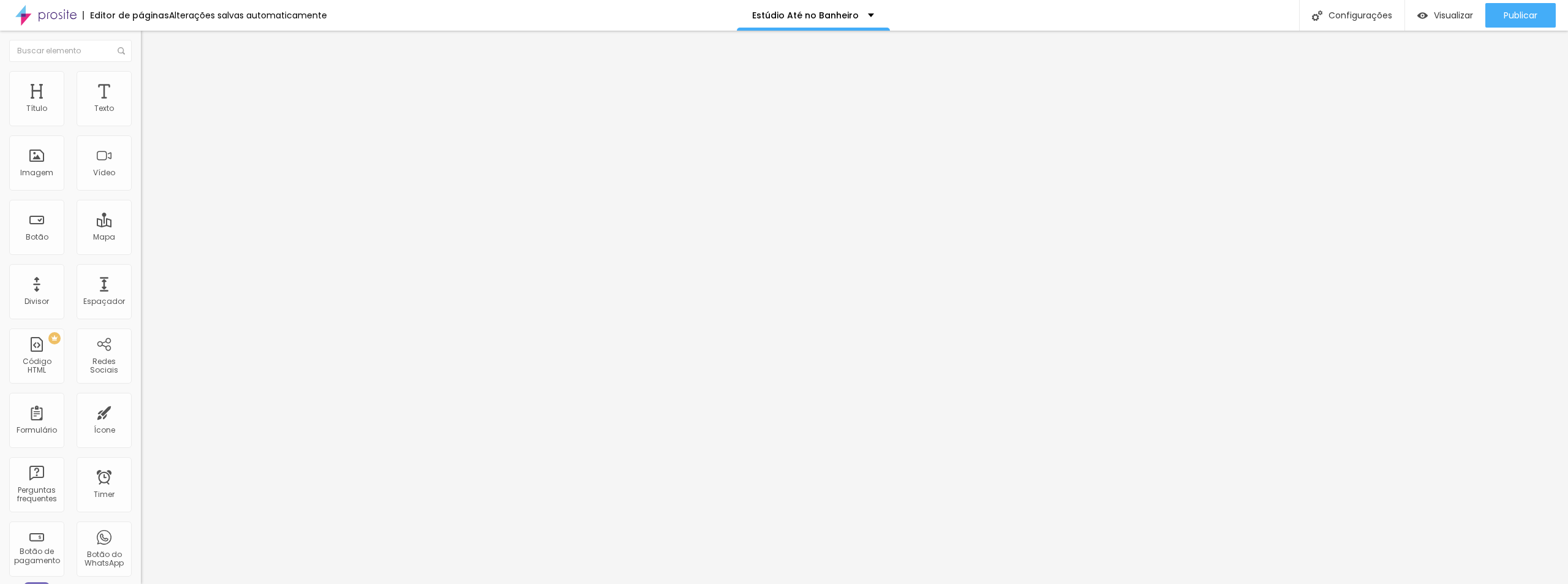
click at [141, 106] on span "Trocar imagem" at bounding box center [174, 100] width 67 height 10
click at [141, 192] on span "16:9 Cinema" at bounding box center [164, 186] width 47 height 10
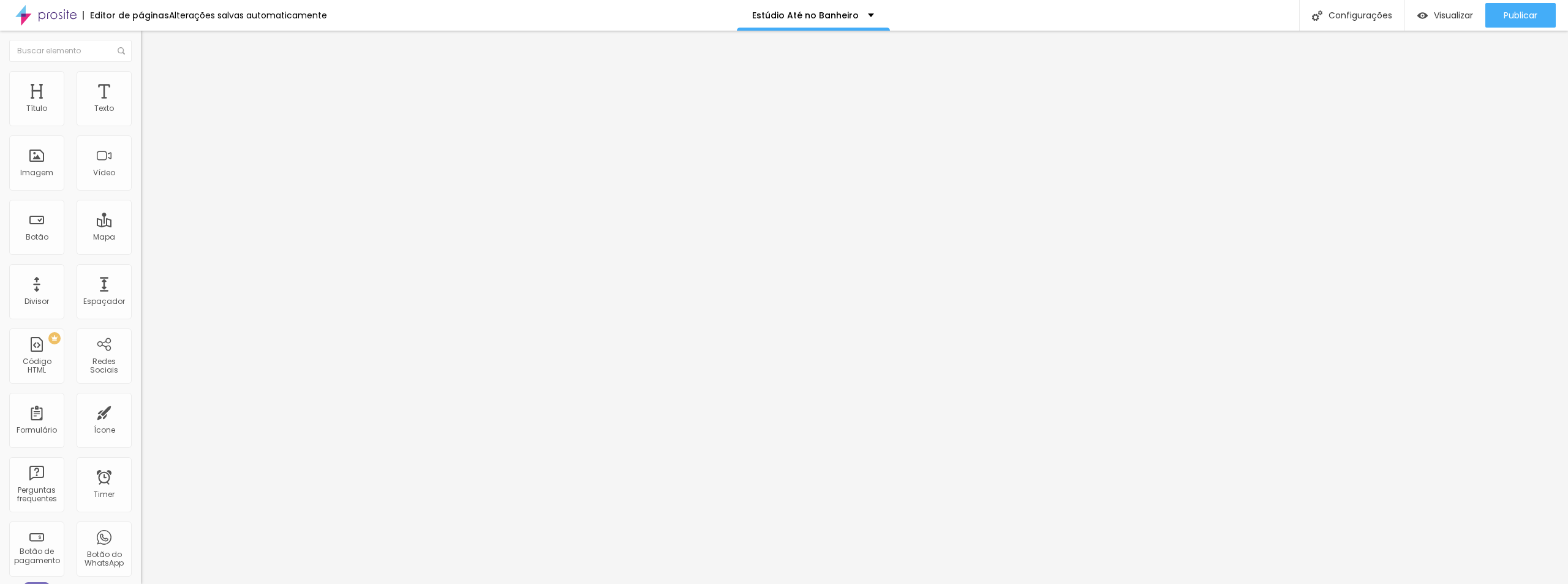
click at [141, 226] on span "Original" at bounding box center [156, 220] width 29 height 10
click at [141, 106] on span "Trocar imagem" at bounding box center [174, 100] width 67 height 10
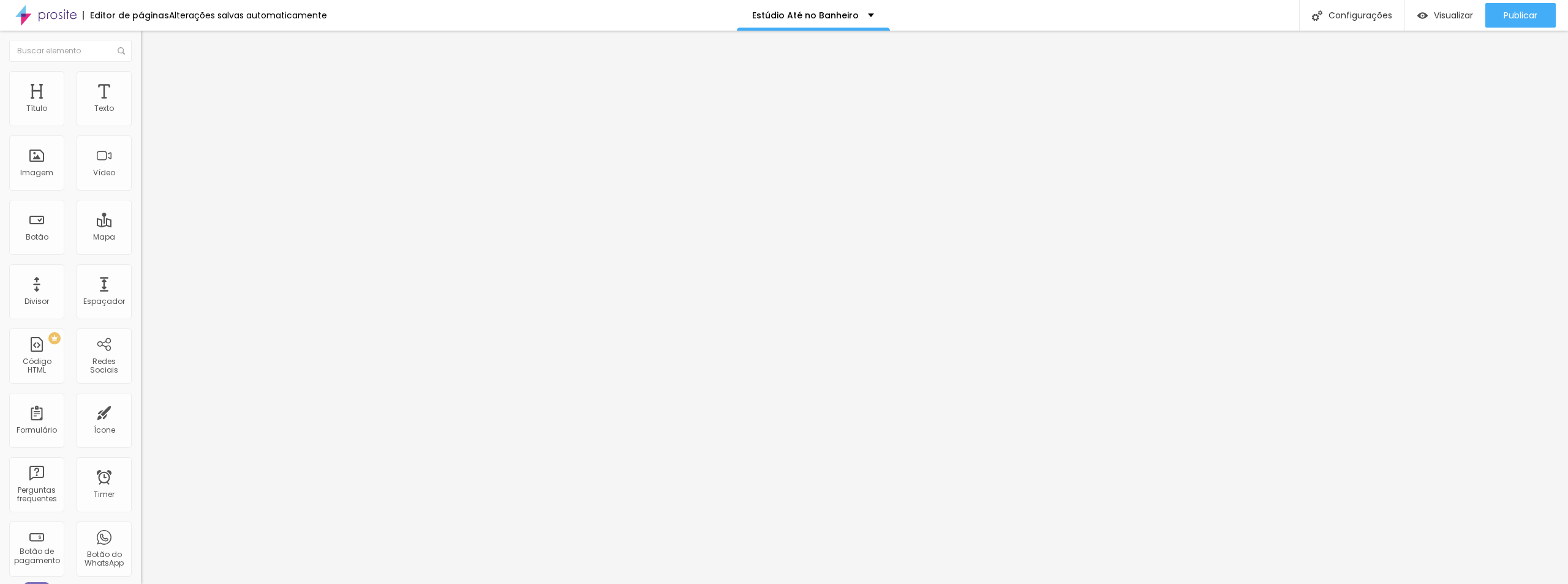
click at [141, 106] on span "Trocar imagem" at bounding box center [174, 100] width 67 height 10
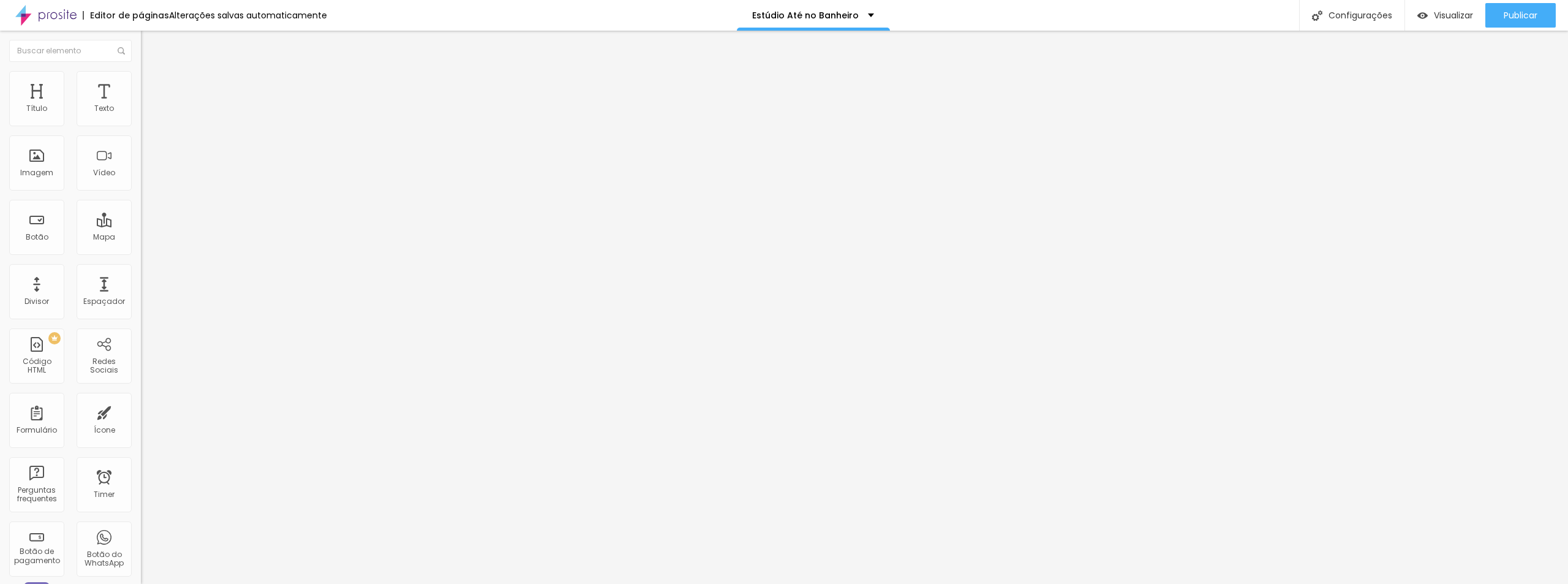
click at [141, 106] on span "Trocar imagem" at bounding box center [174, 100] width 67 height 10
click at [979, 15] on span "Publicar" at bounding box center [1520, 15] width 34 height 10
click at [979, 11] on span "Visualizar" at bounding box center [1442, 15] width 39 height 10
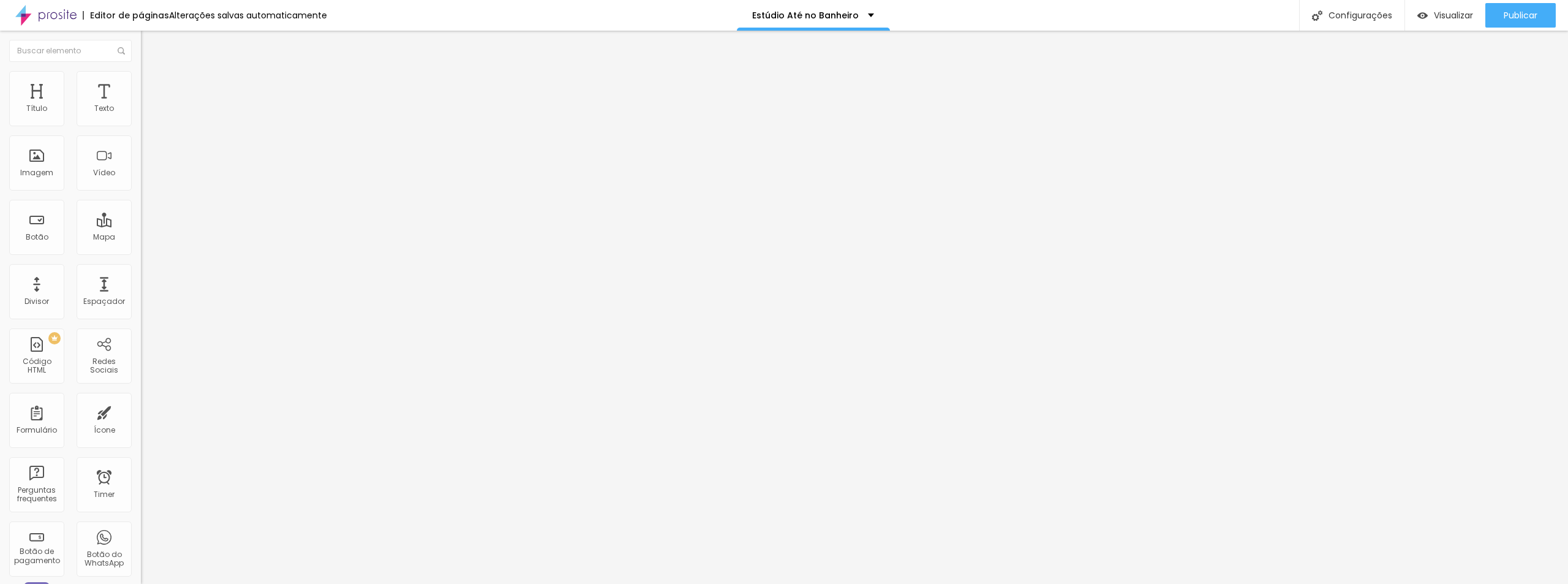
drag, startPoint x: 83, startPoint y: 257, endPoint x: 70, endPoint y: 257, distance: 13.0
click at [141, 289] on input "range" at bounding box center [181, 294] width 79 height 10
click at [979, 15] on span "Publicar" at bounding box center [1520, 15] width 34 height 10
click at [141, 81] on li "Avançado" at bounding box center [211, 77] width 141 height 12
click at [141, 73] on ul "Estilo Avançado" at bounding box center [211, 71] width 141 height 24
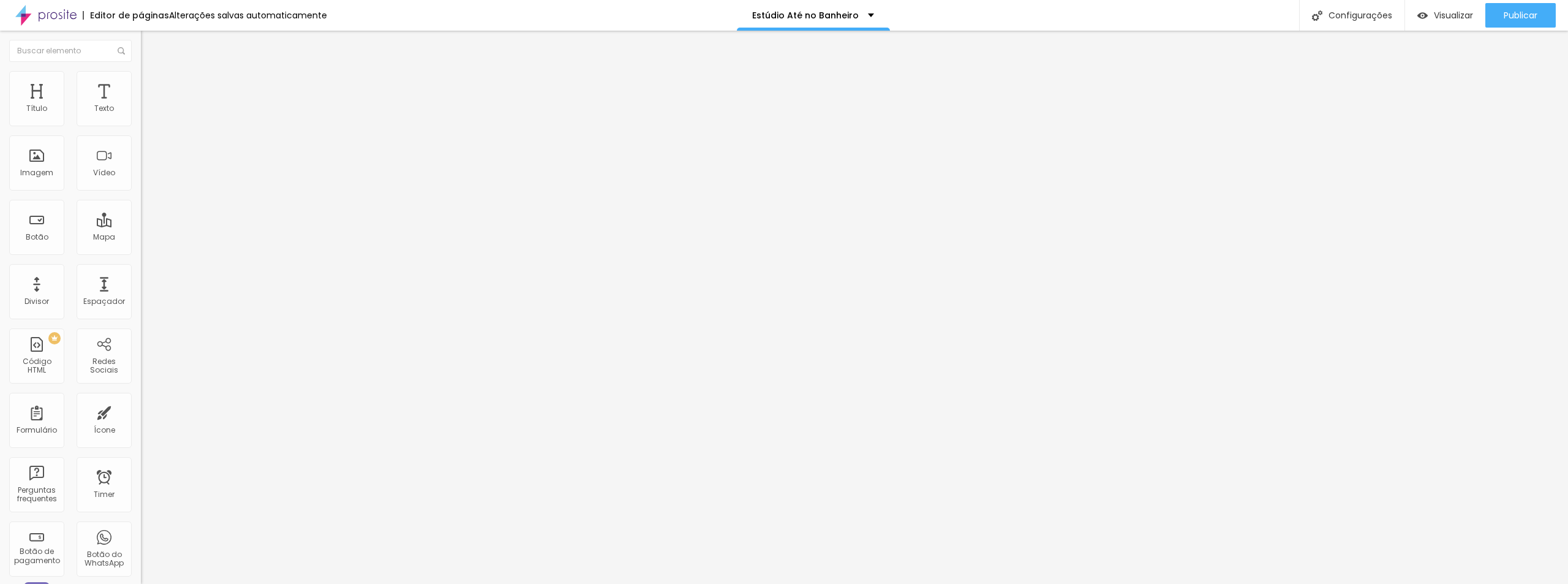
click at [141, 71] on li "Estilo" at bounding box center [211, 65] width 141 height 12
type input "15"
type input "20"
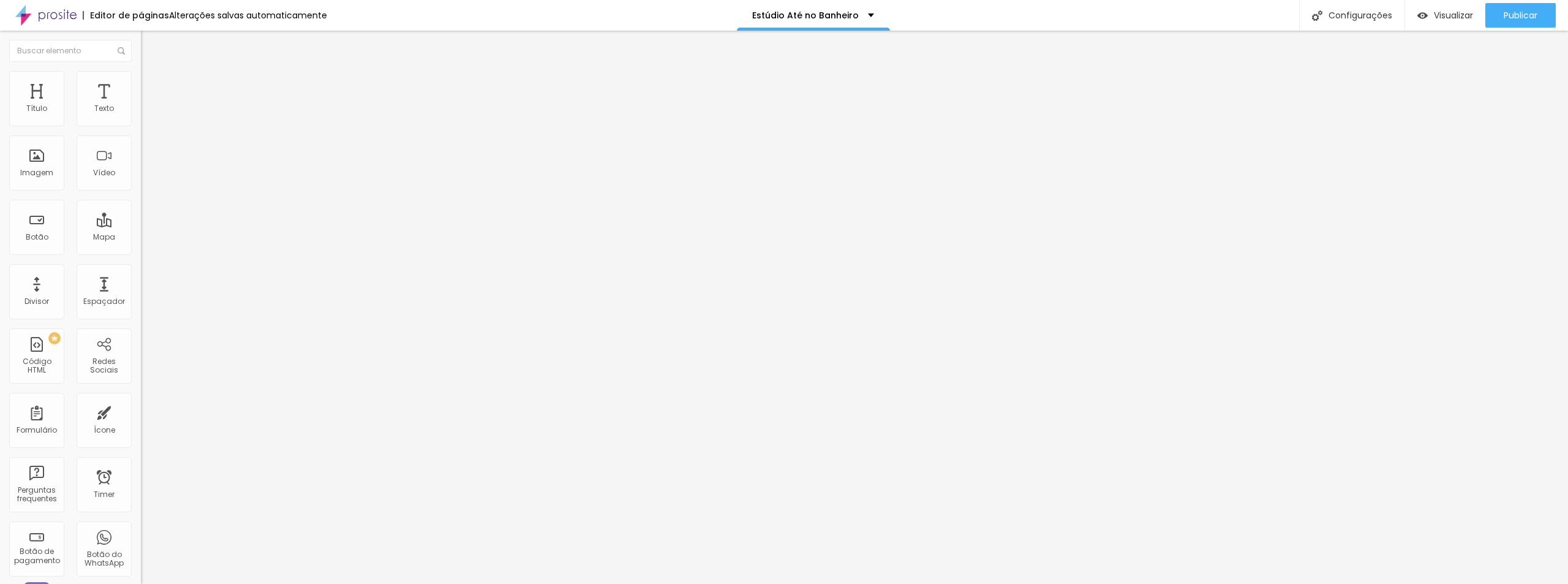
type input "22"
type input "23"
type input "24"
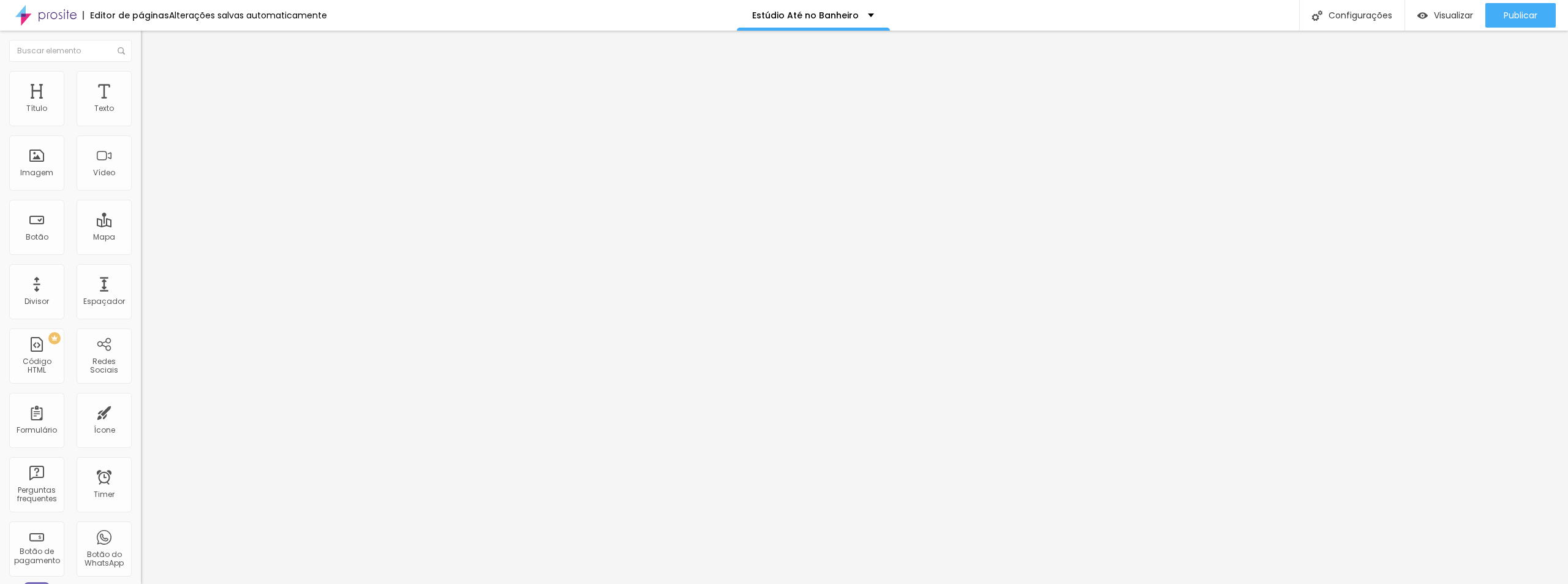
type input "24"
type input "25"
type input "26"
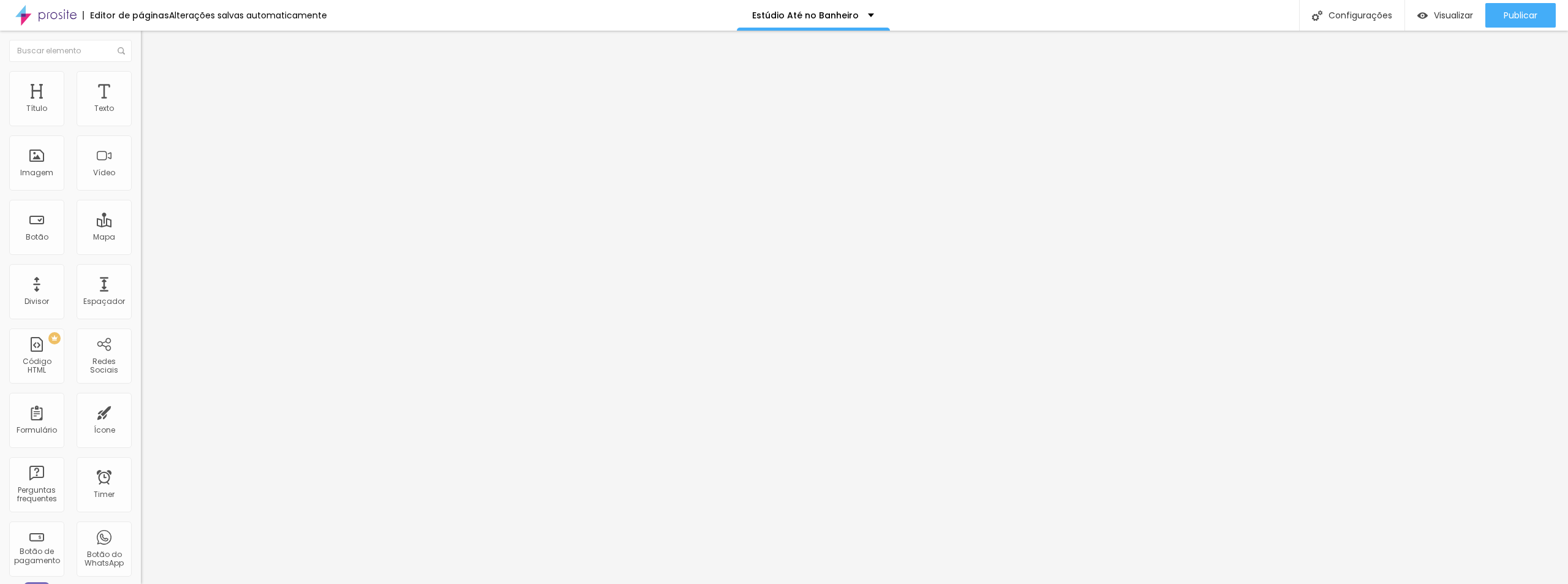
type input "25"
type input "23"
type input "22"
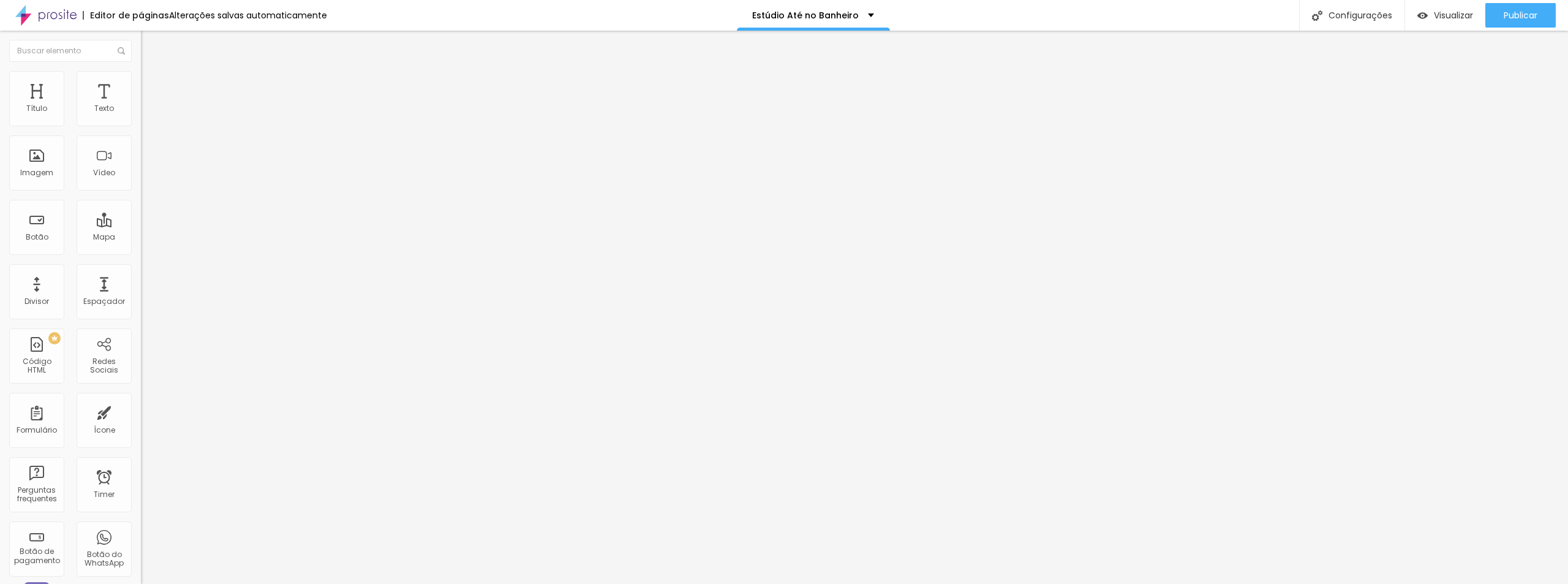
type input "22"
type input "21"
type input "20"
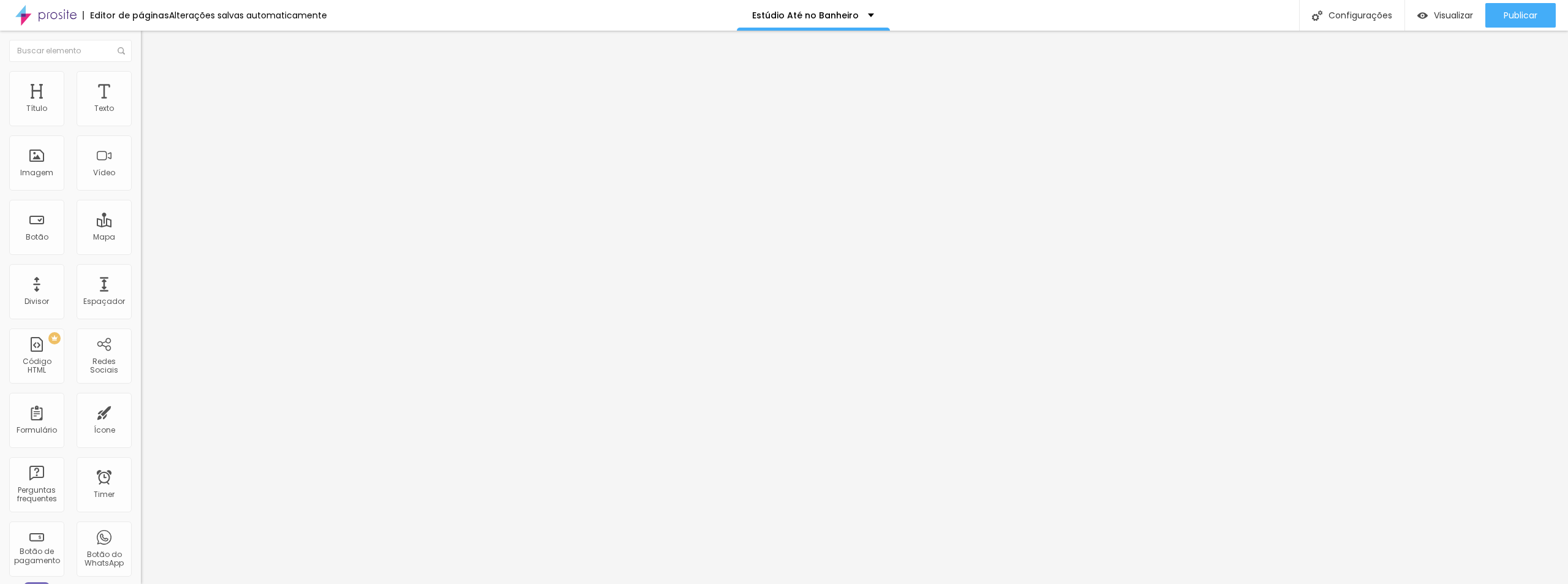
drag, startPoint x: 28, startPoint y: 257, endPoint x: 34, endPoint y: 257, distance: 6.0
type input "20"
click at [141, 289] on input "range" at bounding box center [181, 294] width 79 height 10
click at [141, 474] on input "0" at bounding box center [171, 480] width 60 height 13
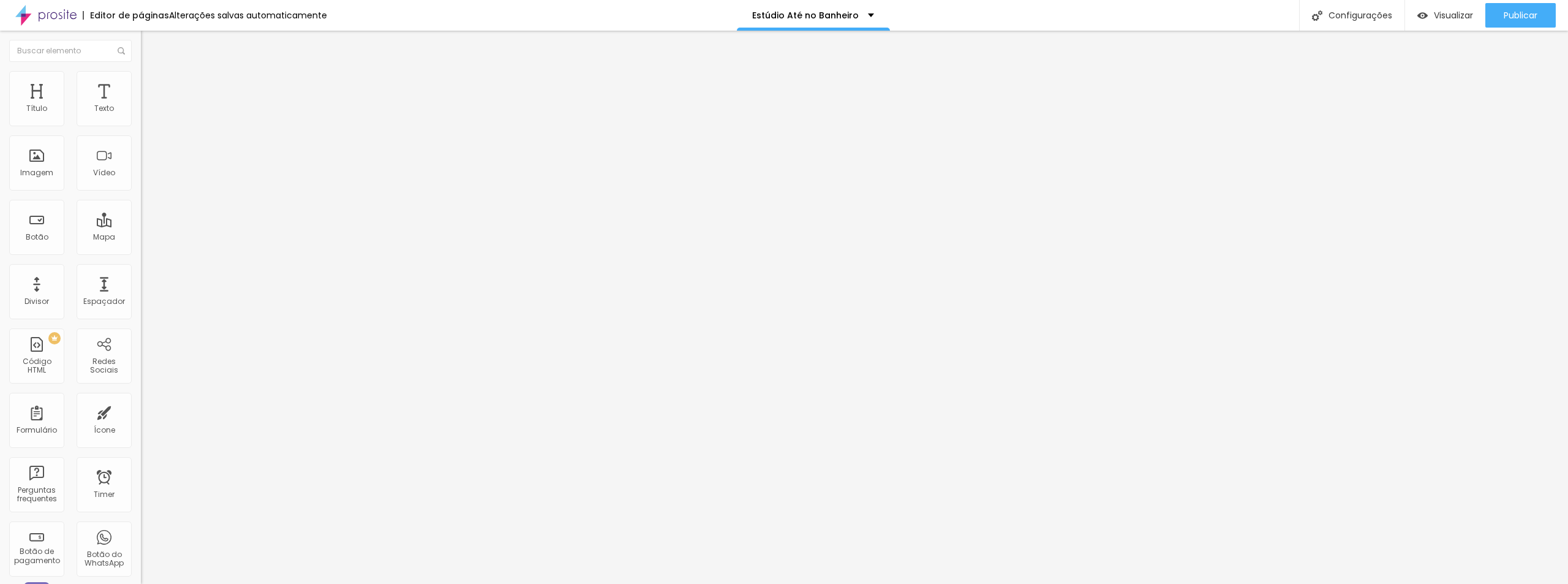
type input "2"
type input "20"
type input "2"
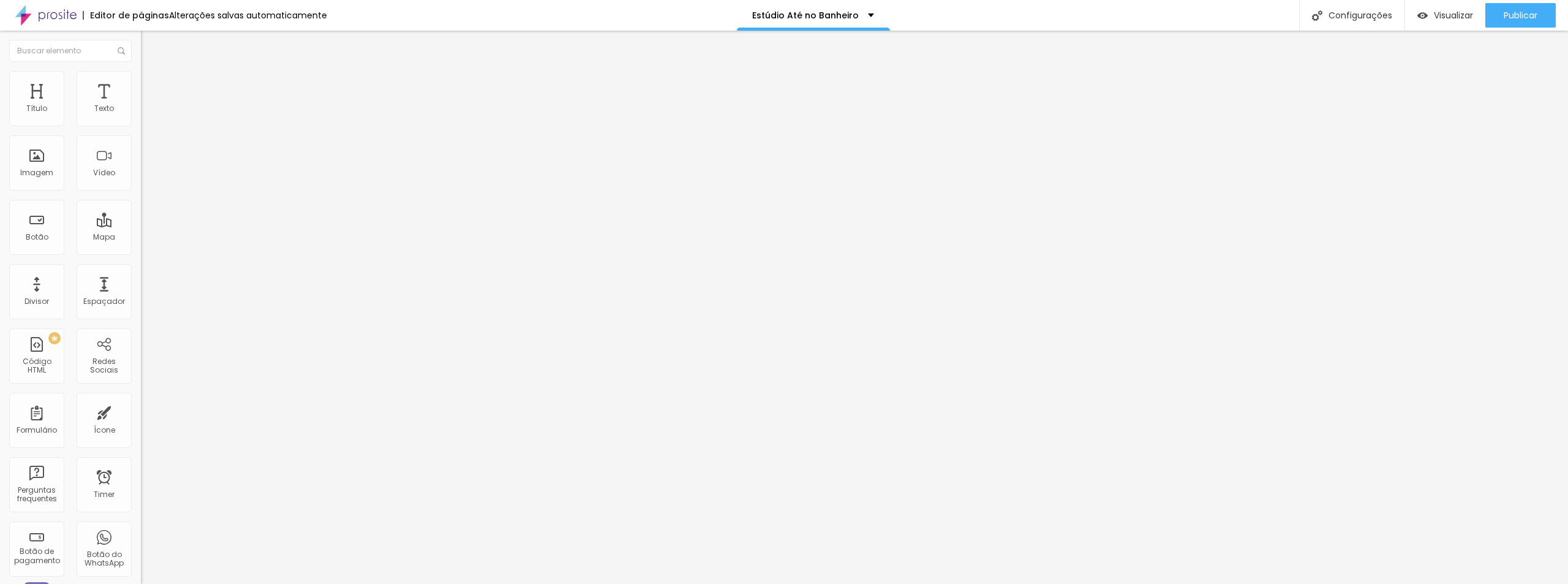
type input "2"
click at [141, 300] on input "0" at bounding box center [167, 306] width 53 height 13
type input "20"
click at [141, 300] on input "0" at bounding box center [167, 306] width 53 height 13
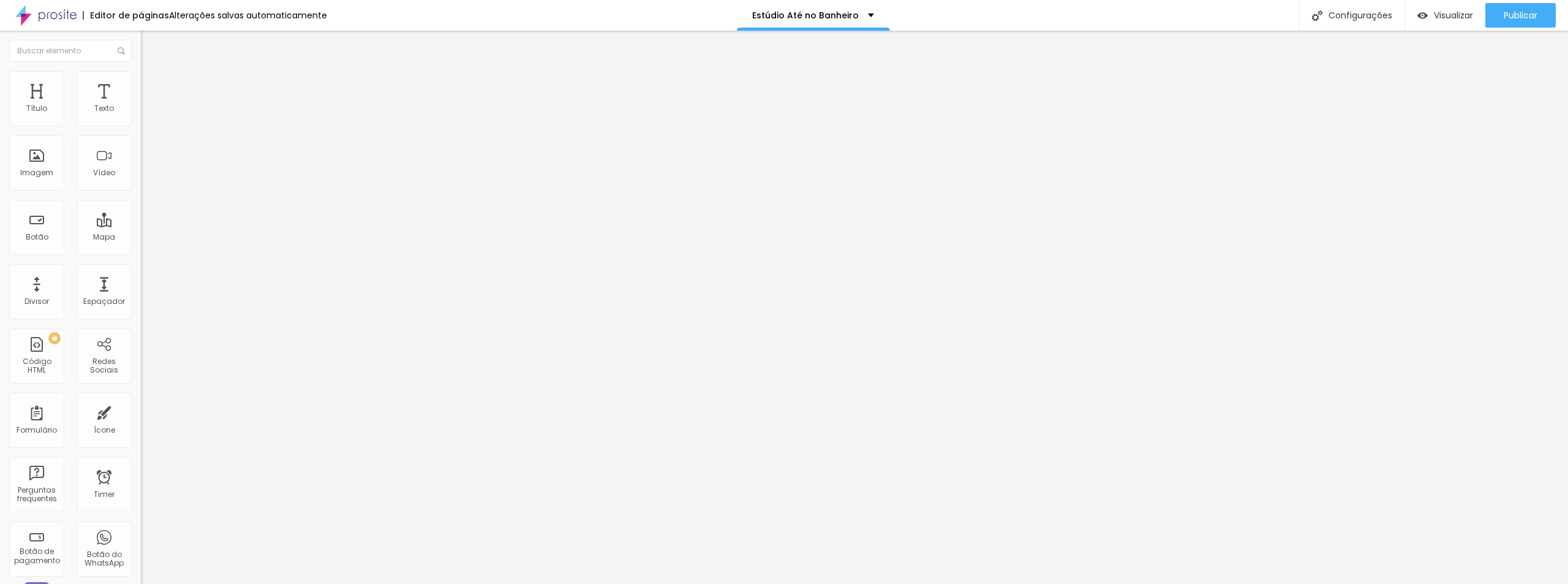
type input "20"
click at [141, 300] on input "0" at bounding box center [167, 306] width 53 height 13
type input "20"
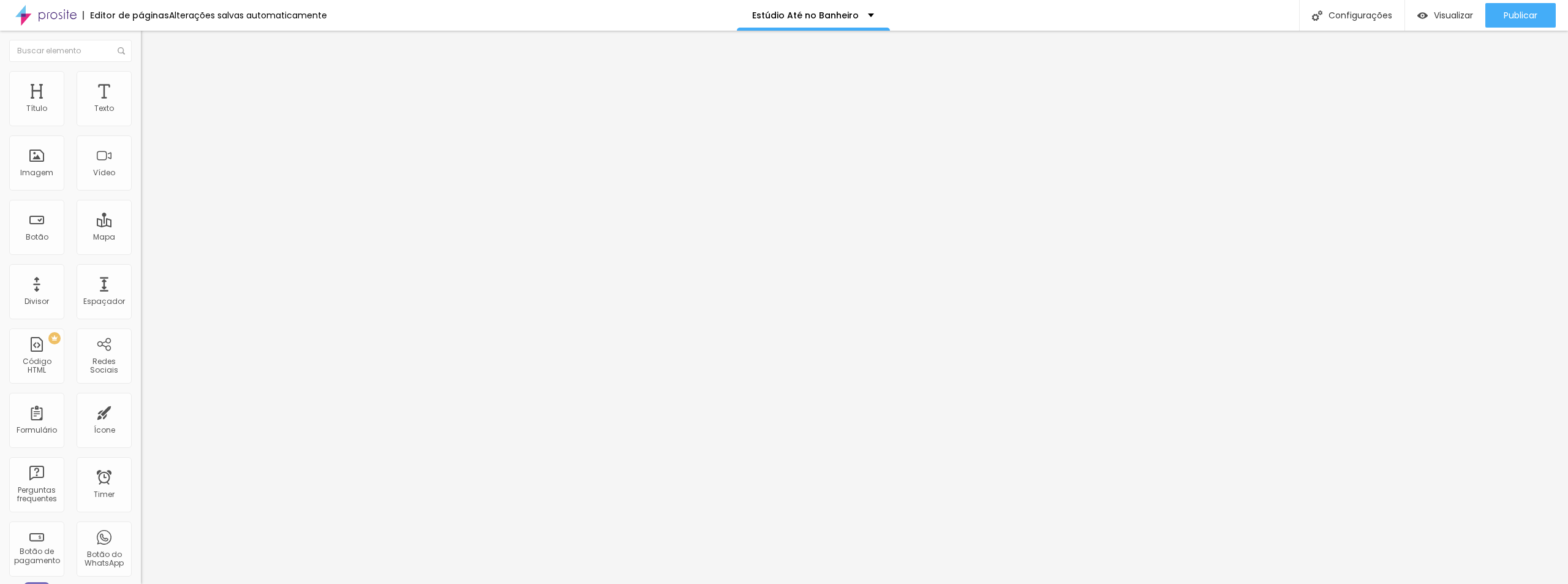
type input "20"
click at [141, 300] on input "0" at bounding box center [167, 306] width 53 height 13
type input "20"
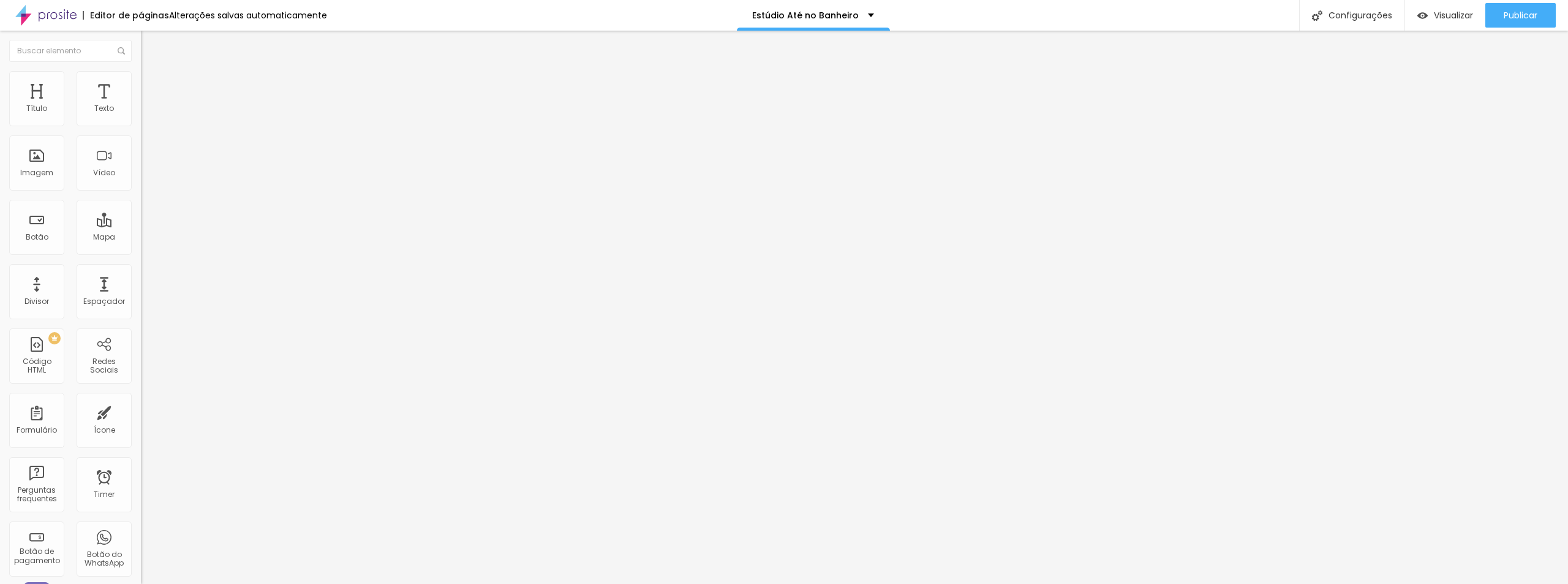
click at [141, 300] on input "0" at bounding box center [167, 306] width 53 height 13
type input "20"
click at [141, 106] on span "Trocar imagem" at bounding box center [174, 100] width 67 height 10
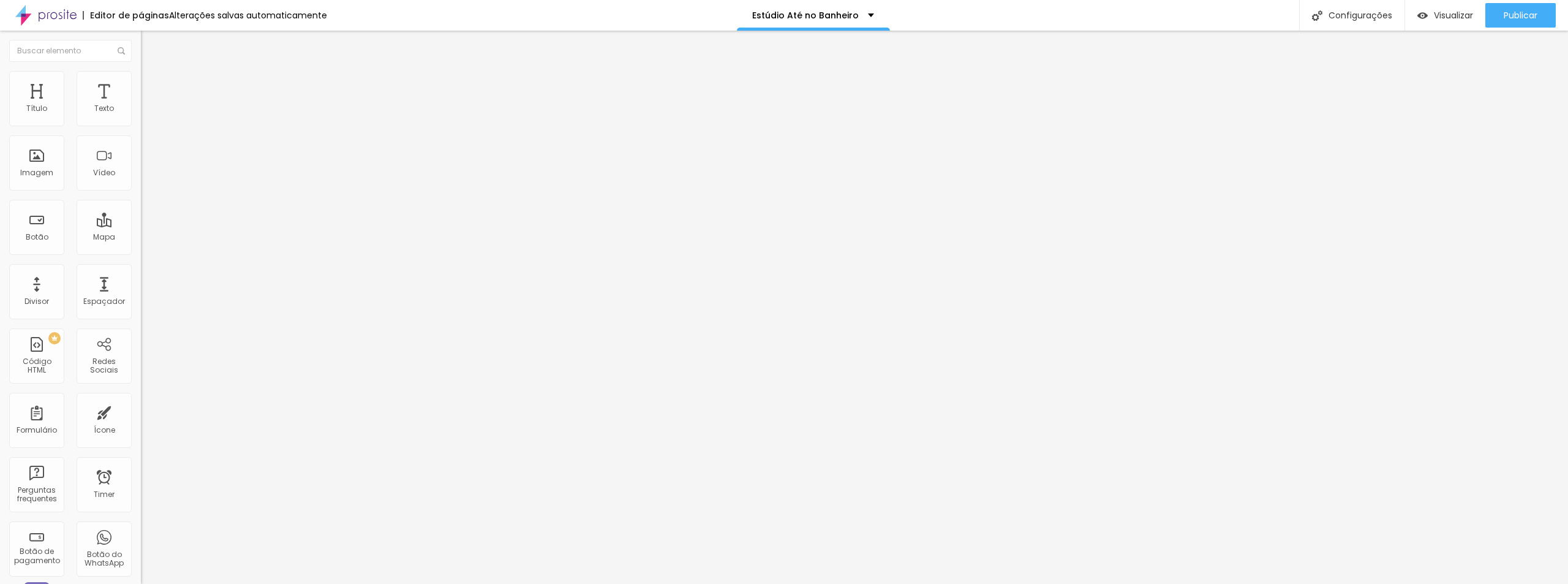
click at [141, 192] on span "16:9 Cinema" at bounding box center [164, 186] width 47 height 10
click at [141, 226] on span "Original" at bounding box center [156, 220] width 29 height 10
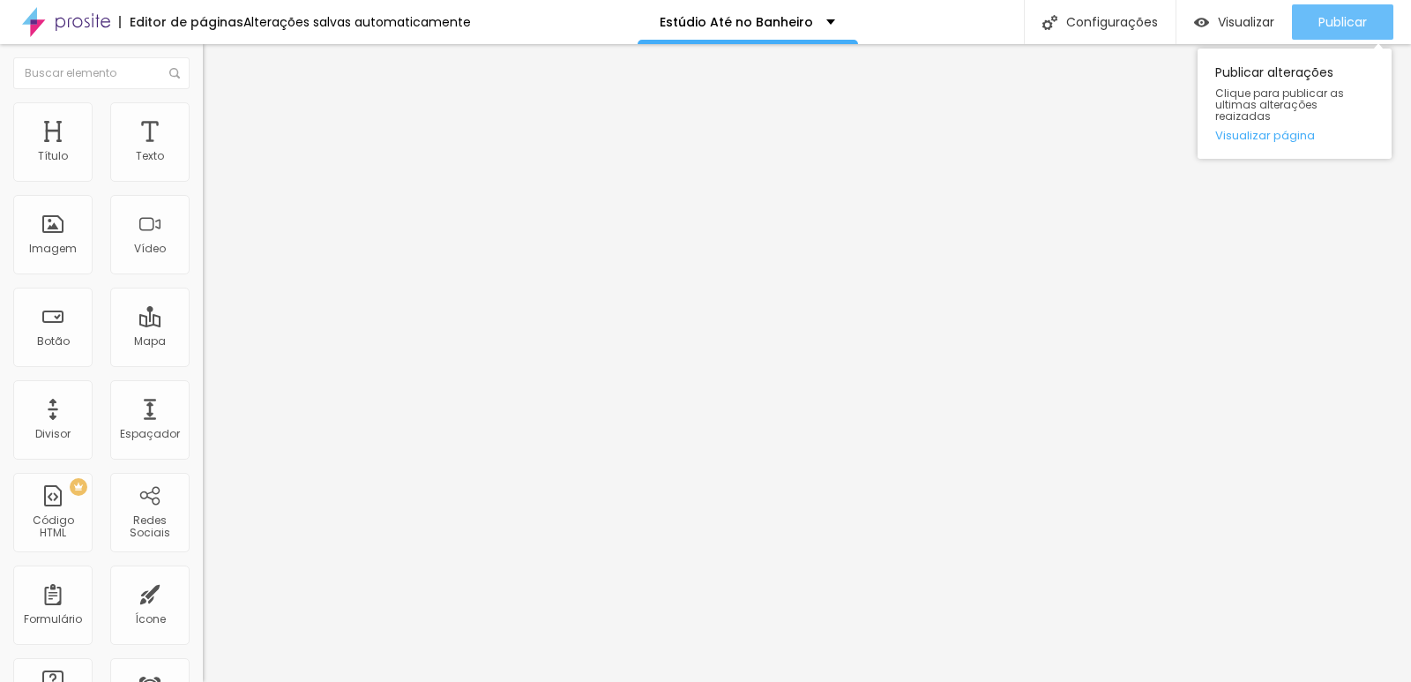
click at [1332, 16] on span "Publicar" at bounding box center [1343, 22] width 49 height 14
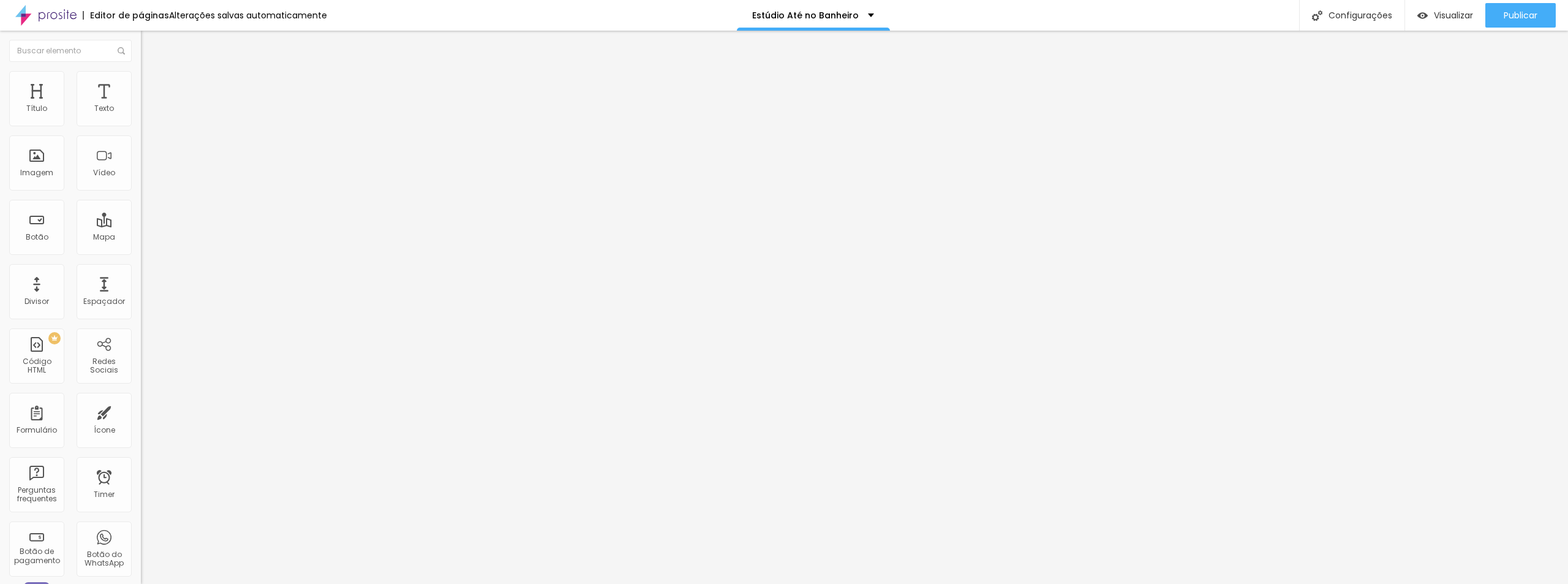
click at [152, 82] on span "Estilo" at bounding box center [161, 79] width 19 height 10
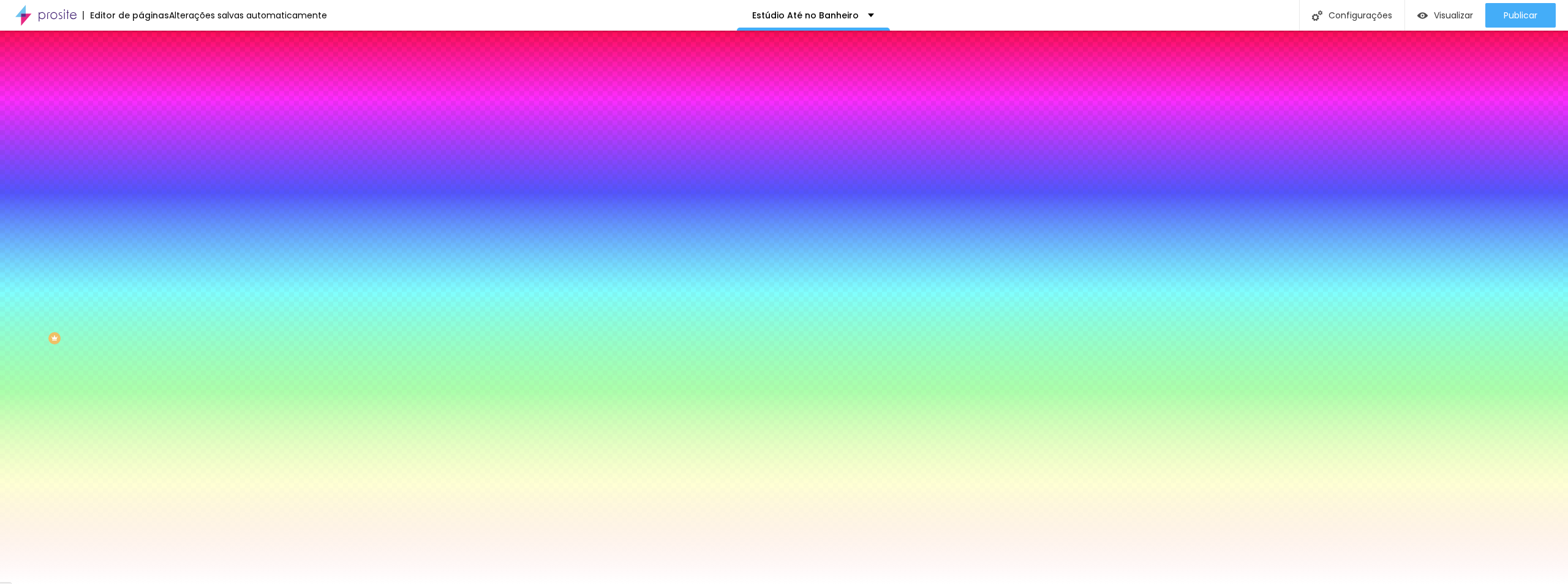
click at [141, 417] on div at bounding box center [211, 417] width 141 height 0
click at [141, 417] on input "#FFFFFF" at bounding box center [215, 423] width 147 height 12
paste input "A"
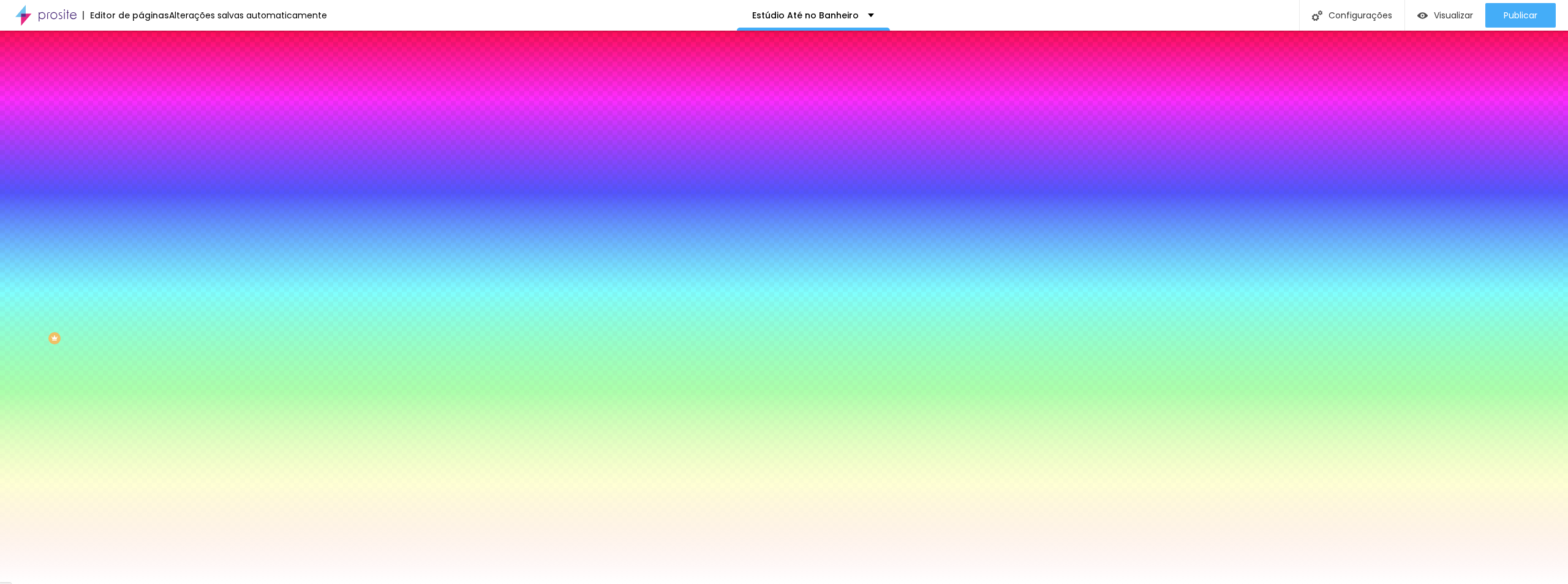
type input "#AF"
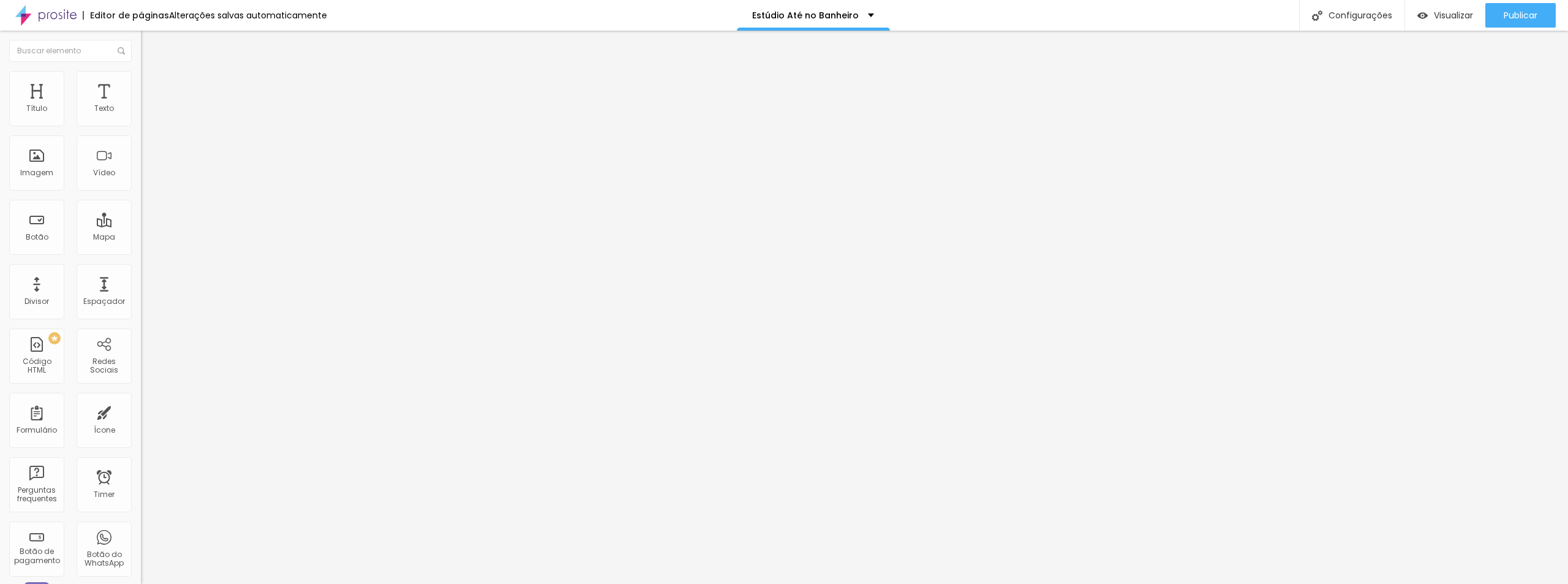
click at [141, 81] on li "Estilo" at bounding box center [211, 77] width 141 height 12
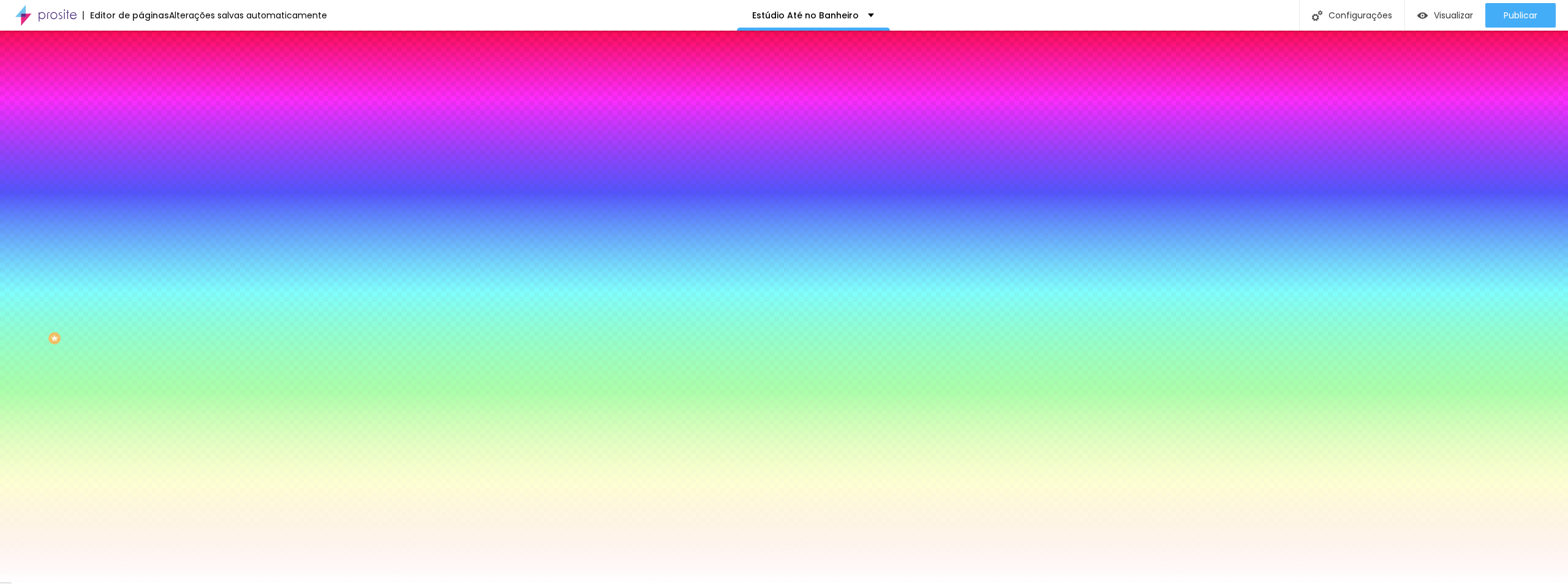
click at [141, 117] on div at bounding box center [211, 117] width 141 height 0
click at [141, 127] on input "#FFFFFF" at bounding box center [215, 123] width 147 height 12
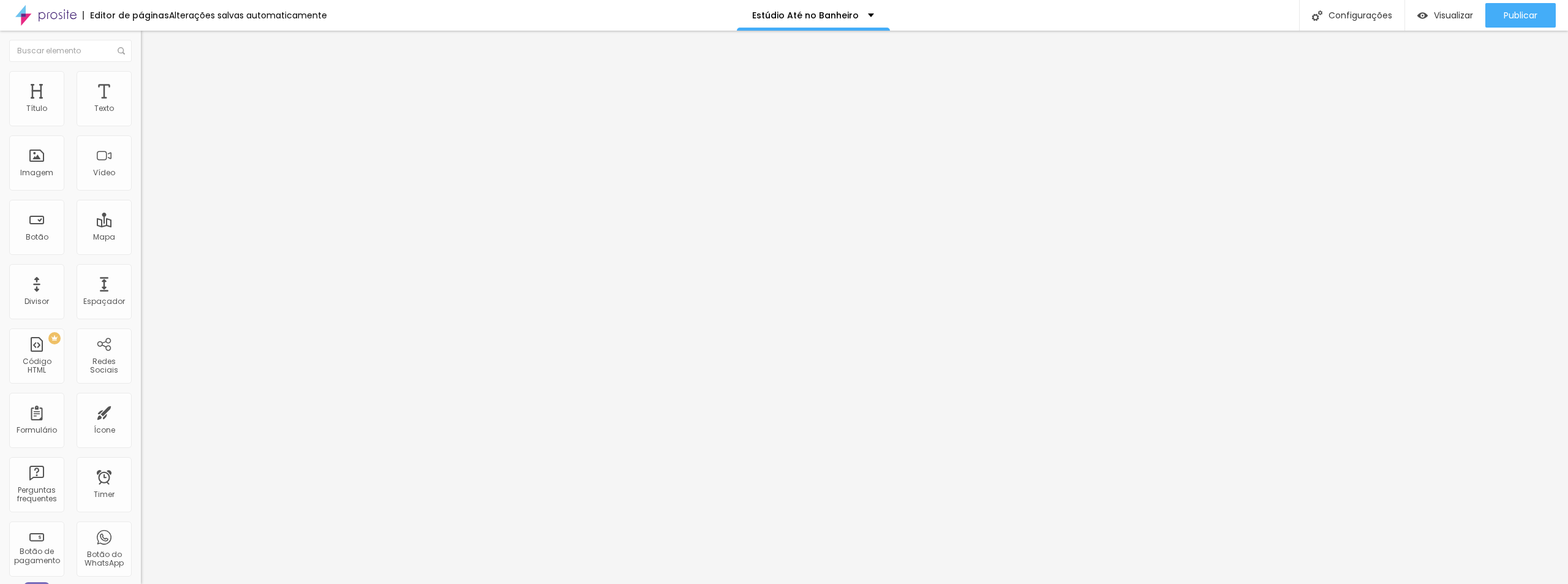
click at [141, 81] on li "Estilo" at bounding box center [211, 77] width 141 height 12
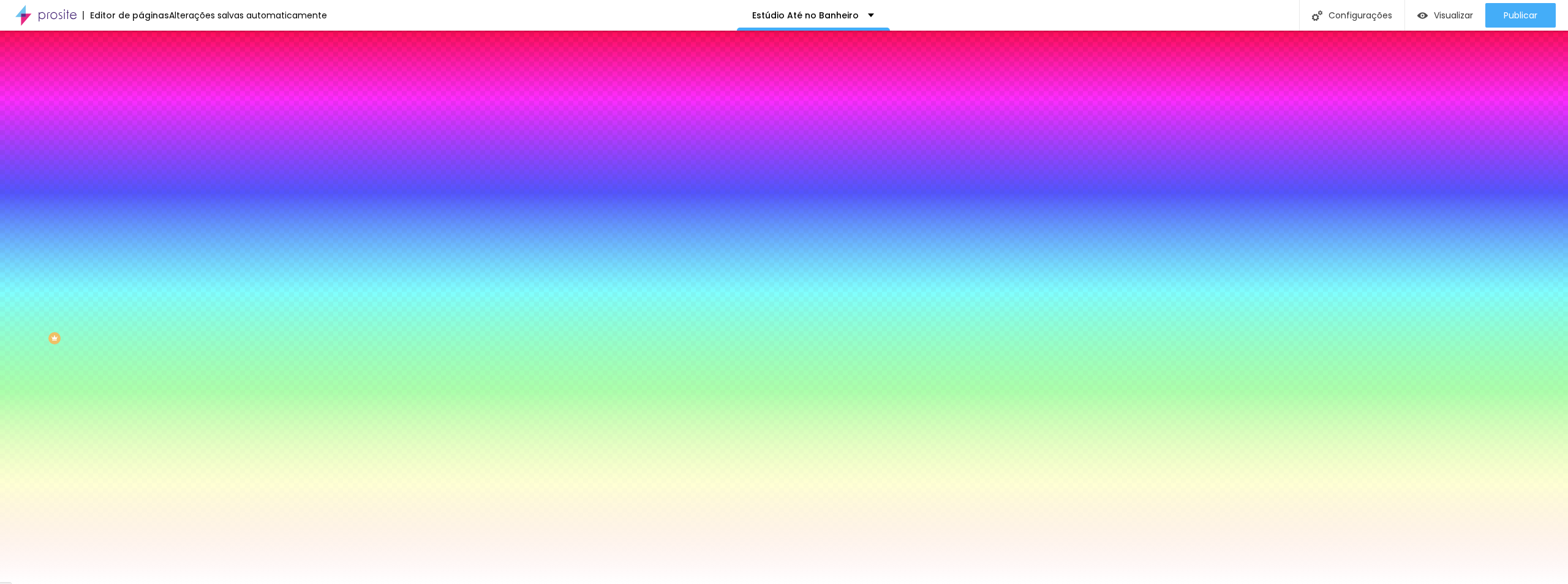
click at [141, 117] on div at bounding box center [211, 117] width 141 height 0
click at [141, 118] on input "#FFFFFF" at bounding box center [215, 123] width 147 height 12
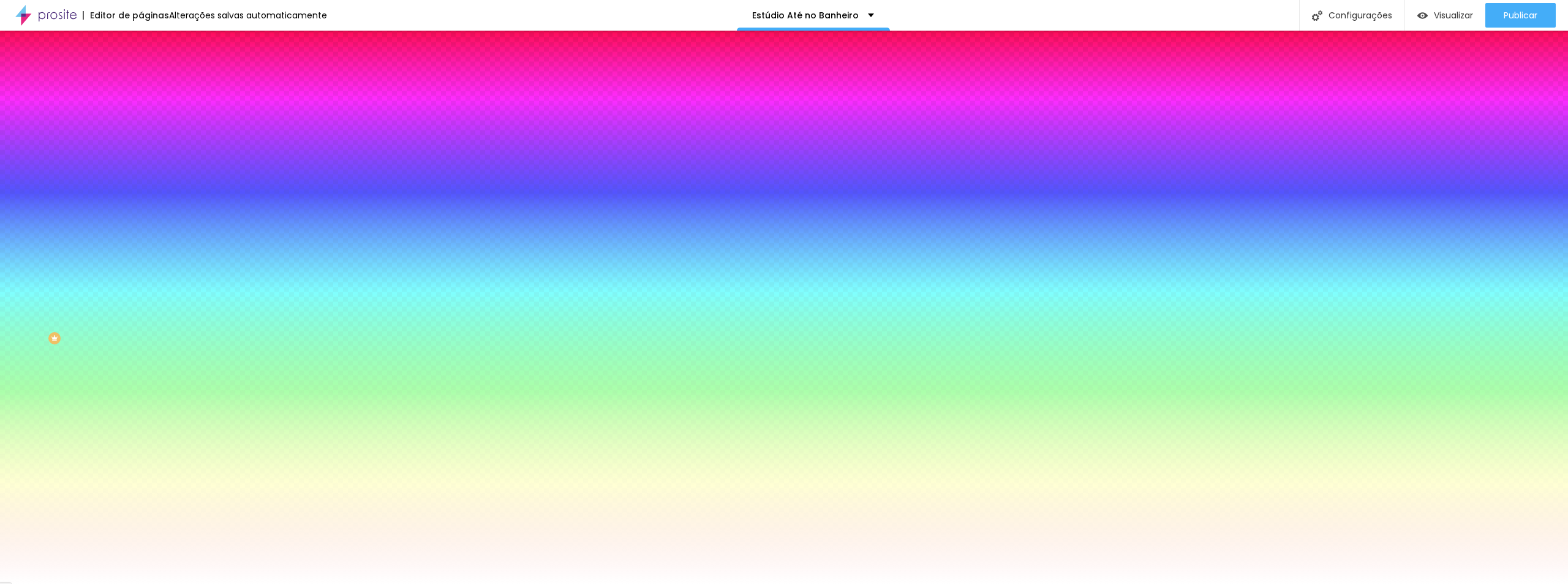
paste input "A603"
type input "#FFA603"
click at [152, 72] on span "Conteúdo" at bounding box center [171, 67] width 38 height 10
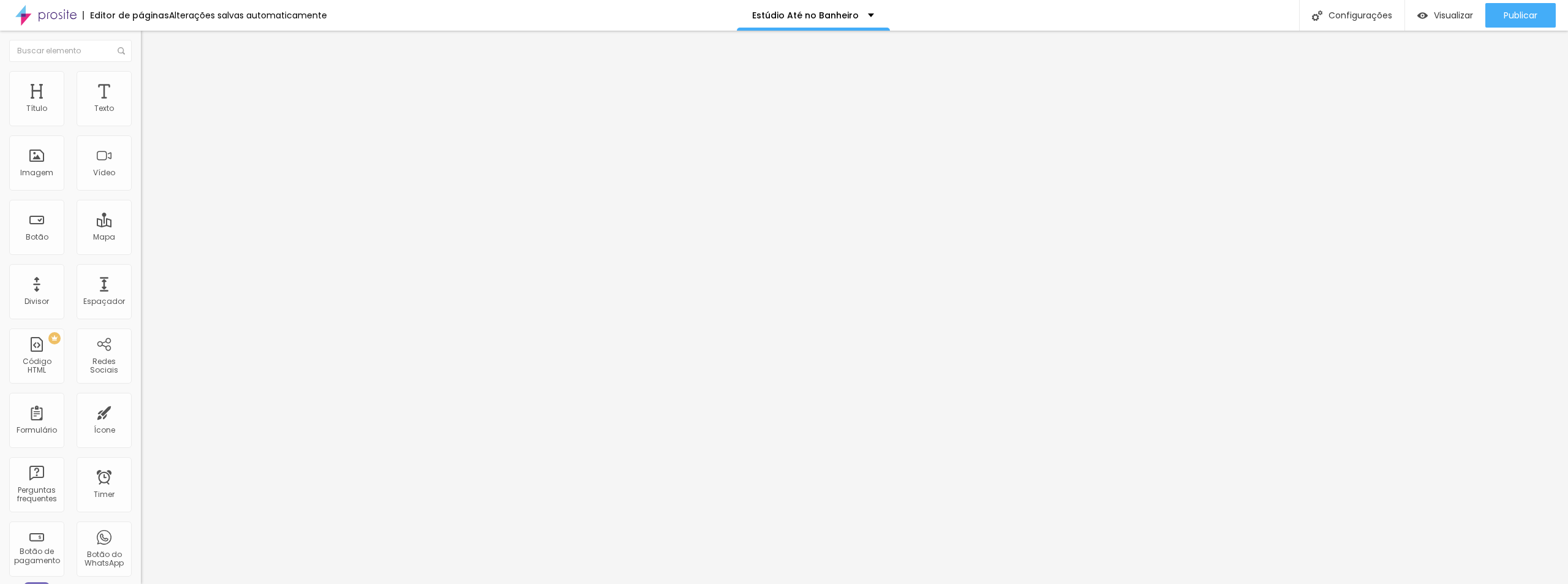
click at [152, 83] on span "Estilo" at bounding box center [161, 79] width 19 height 10
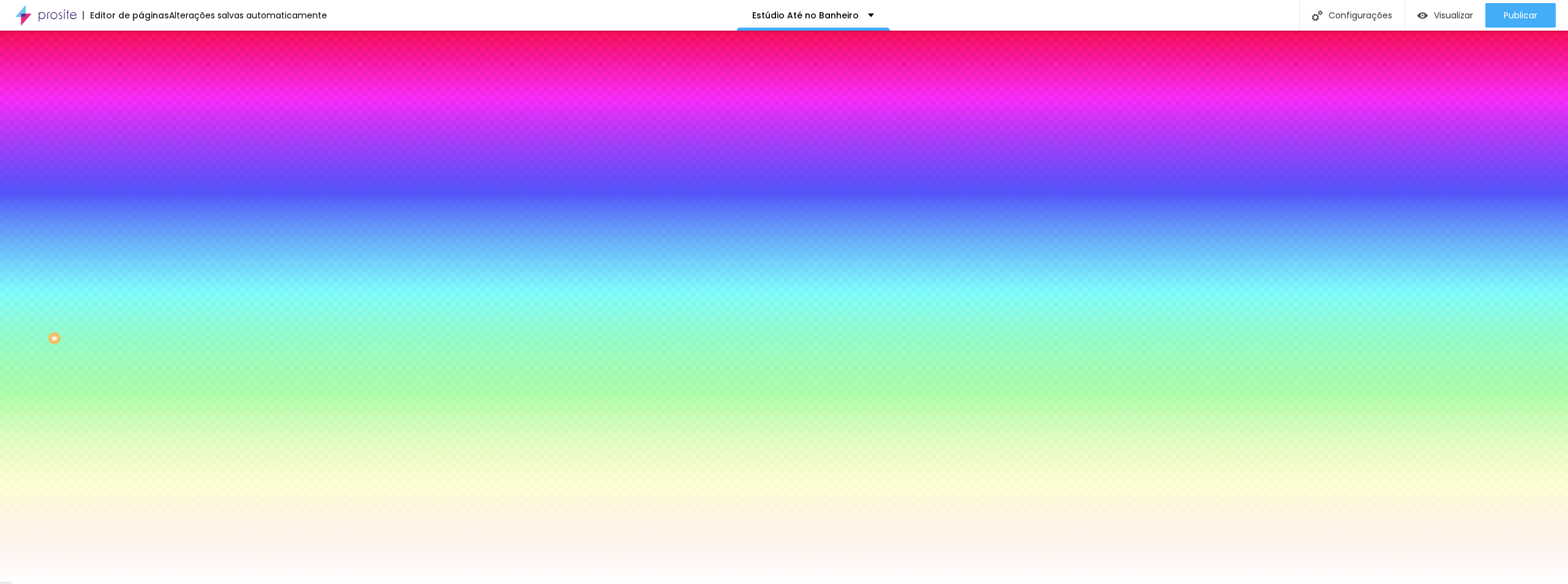
click at [146, 156] on icon "button" at bounding box center [149, 156] width 8 height 8
click at [76, 583] on div at bounding box center [784, 584] width 1568 height 0
click at [152, 86] on span "Avançado" at bounding box center [172, 91] width 40 height 10
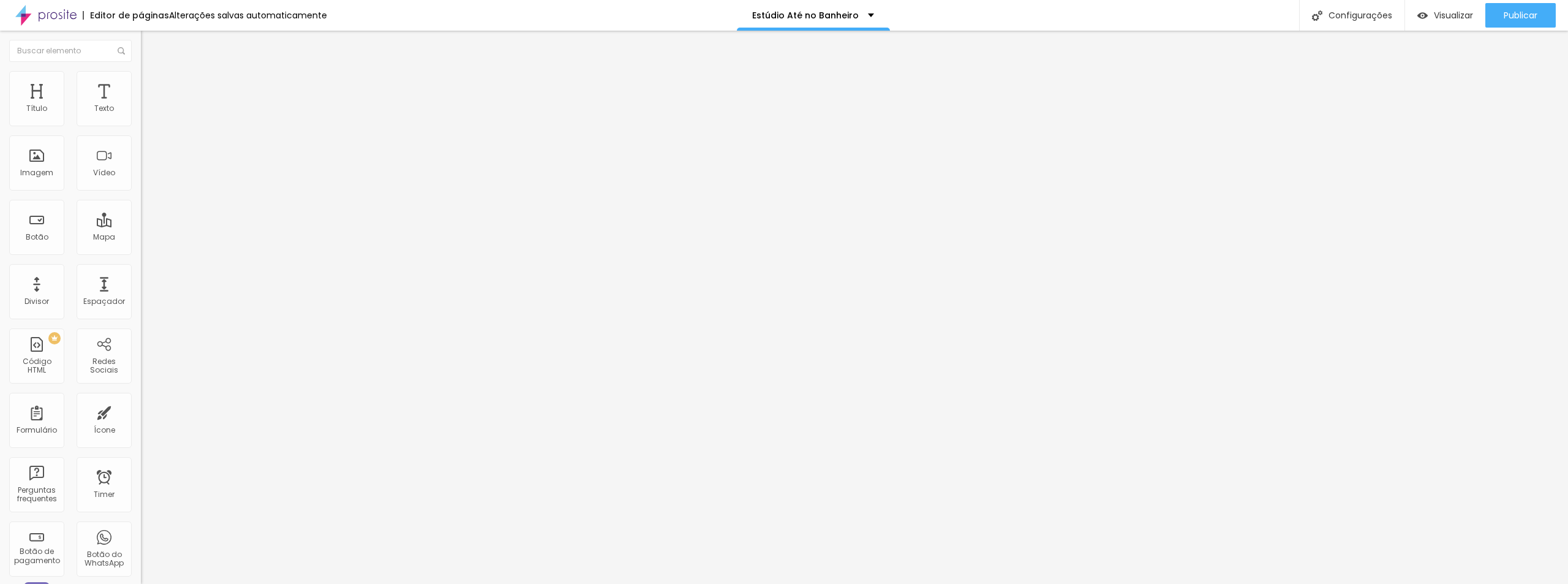
click at [141, 78] on img at bounding box center [147, 76] width 11 height 11
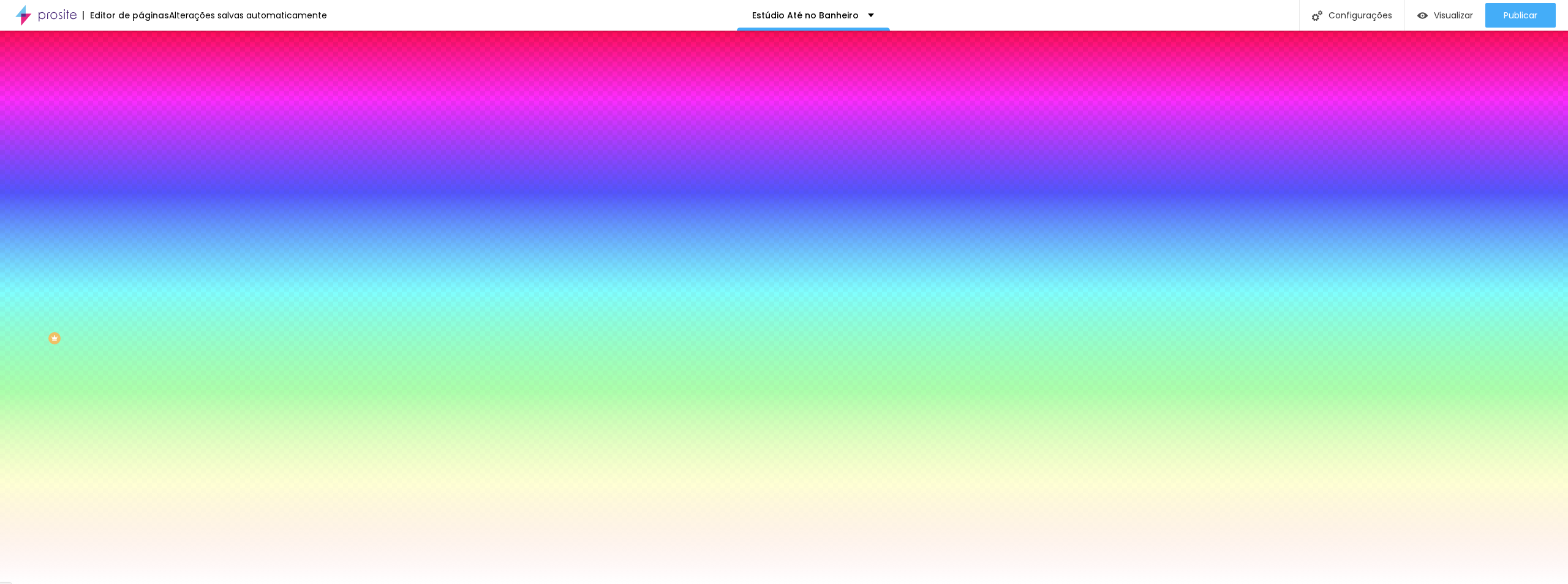
click at [141, 71] on li "Conteúdo" at bounding box center [211, 65] width 141 height 12
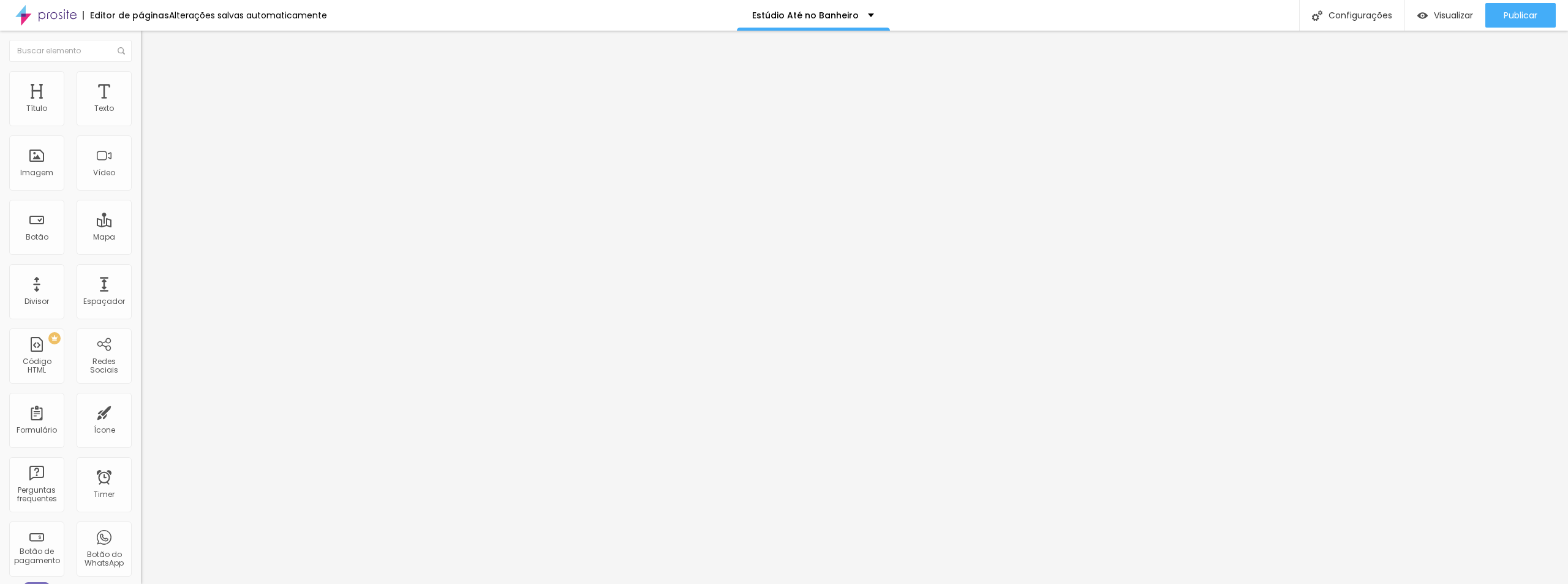
click at [141, 115] on input "Quero transformar meu quarto em um estúdio!" at bounding box center [215, 109] width 147 height 12
click at [141, 193] on span "Grande" at bounding box center [155, 187] width 28 height 10
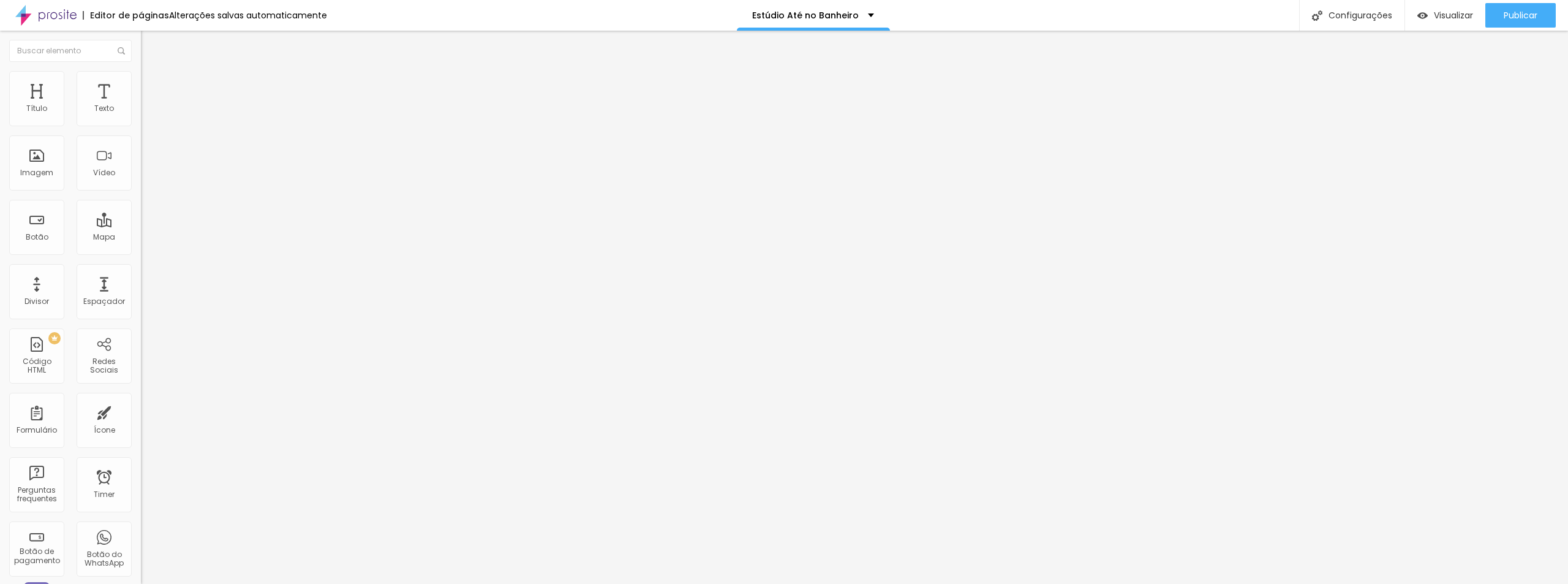
click at [141, 192] on span "Grande" at bounding box center [155, 187] width 28 height 10
click at [152, 85] on span "Estilo" at bounding box center [161, 79] width 19 height 10
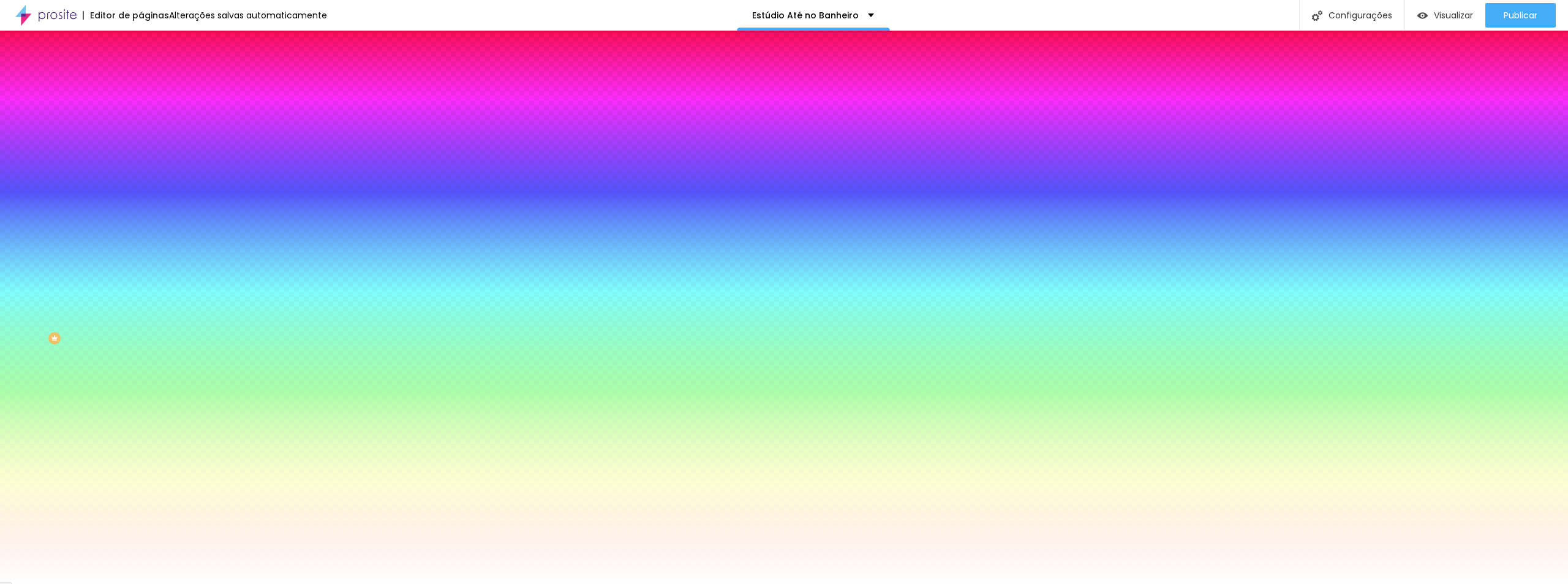
click at [141, 137] on div "Tipografia" at bounding box center [211, 133] width 141 height 8
click at [147, 142] on icon "button" at bounding box center [147, 142] width 1 height 1
click at [141, 151] on button "button" at bounding box center [149, 156] width 17 height 13
type input "17"
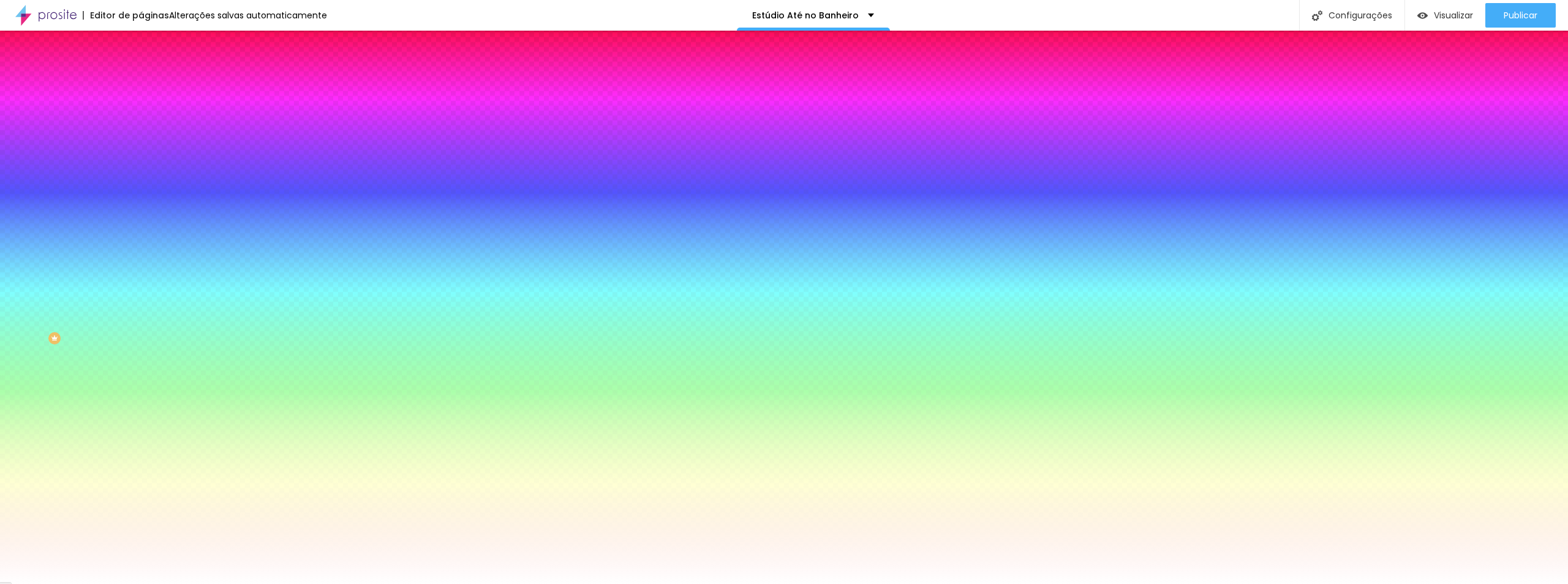
type input "18"
type input "19"
type input "20"
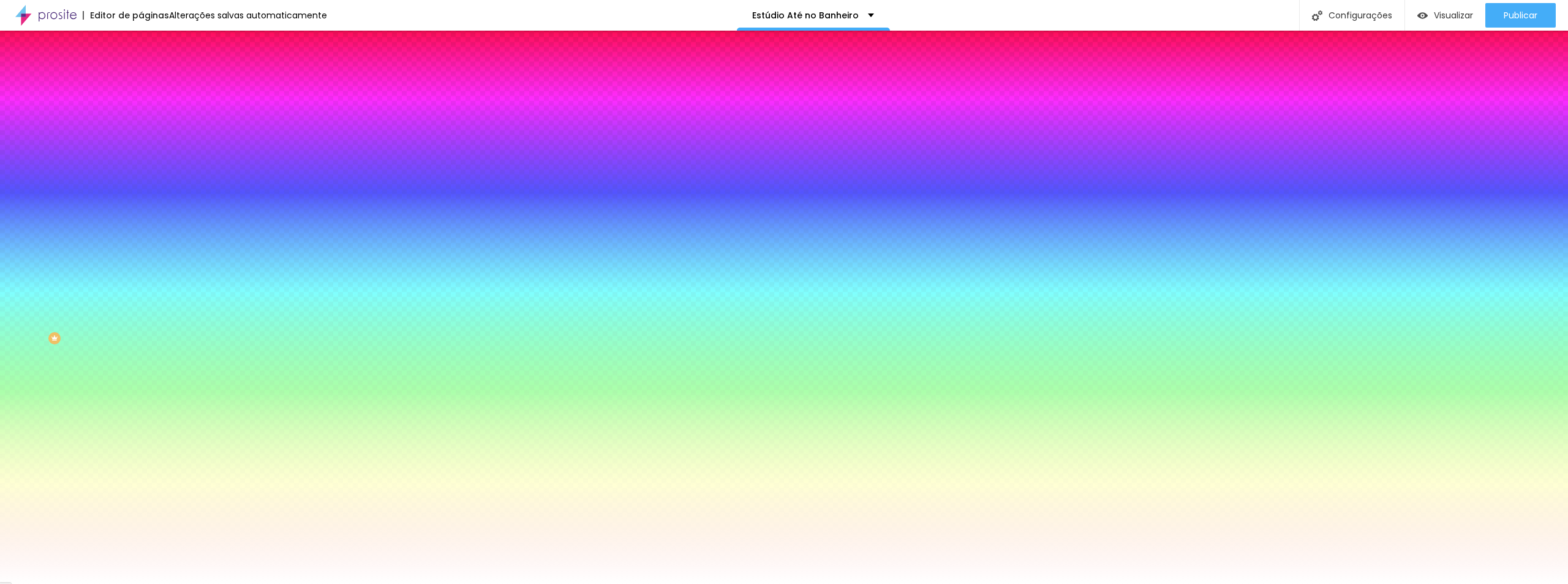
type input "20"
type input "21"
drag, startPoint x: 187, startPoint y: 238, endPoint x: 204, endPoint y: 237, distance: 17.0
type input "21"
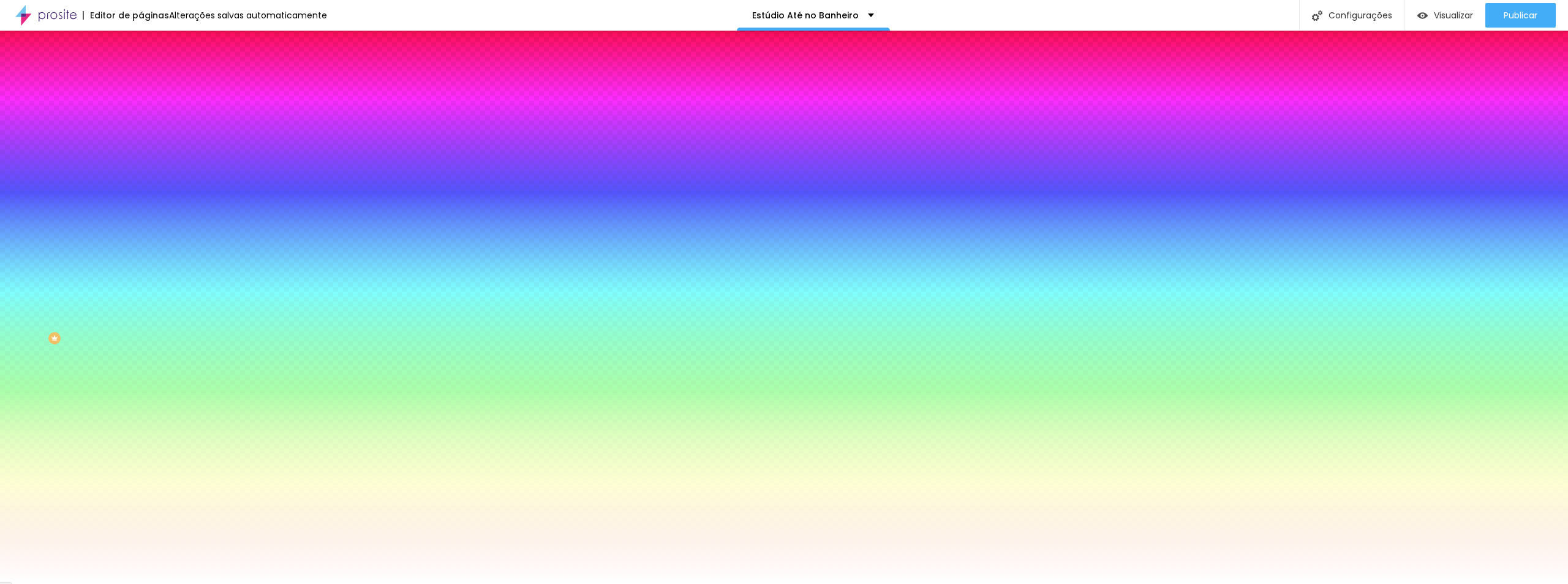
click at [260, 335] on div at bounding box center [784, 292] width 1568 height 584
type input "#0B008A"
drag, startPoint x: 236, startPoint y: 327, endPoint x: 260, endPoint y: 347, distance: 31.2
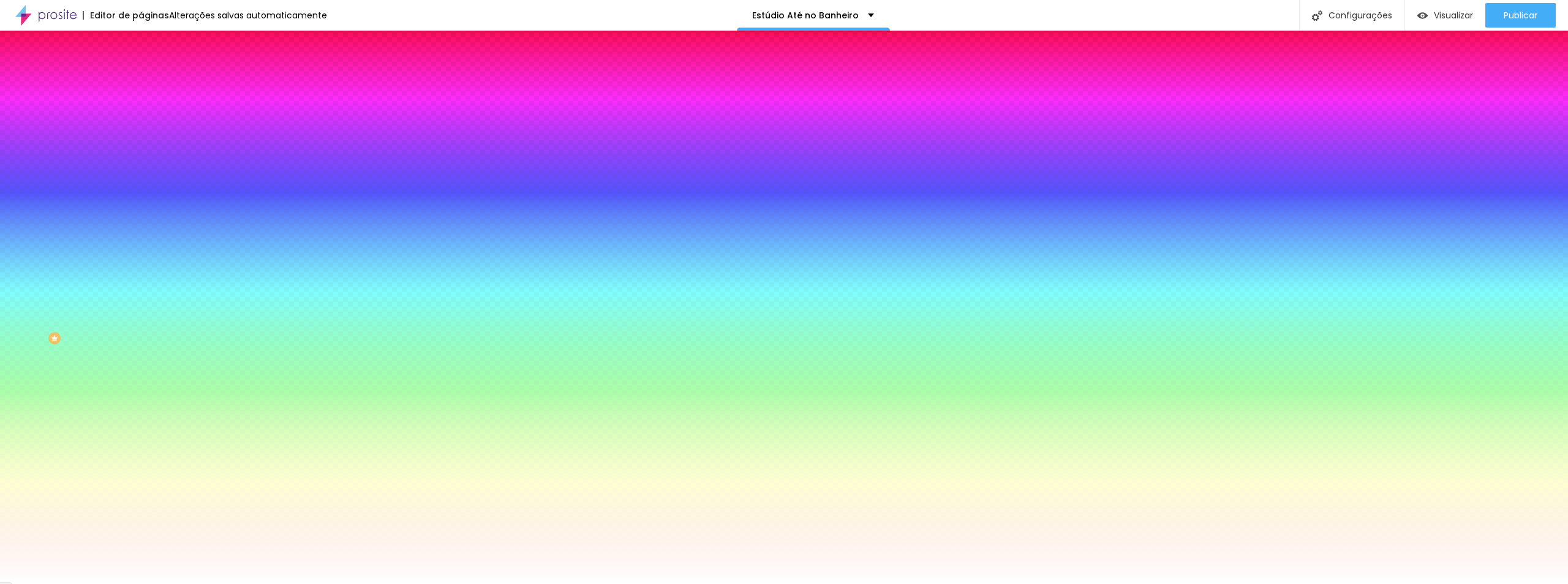
type input "0.6"
type input "0.7"
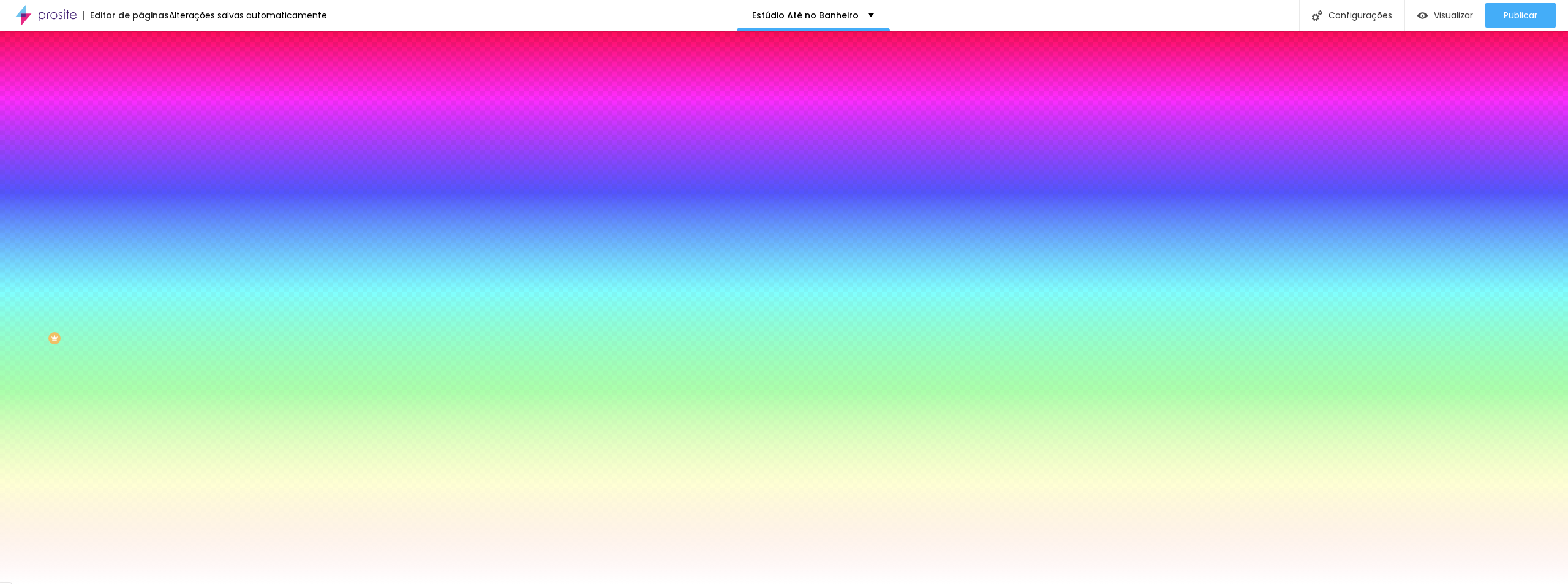
type input "0.6"
type input "0.8"
type input "0.7"
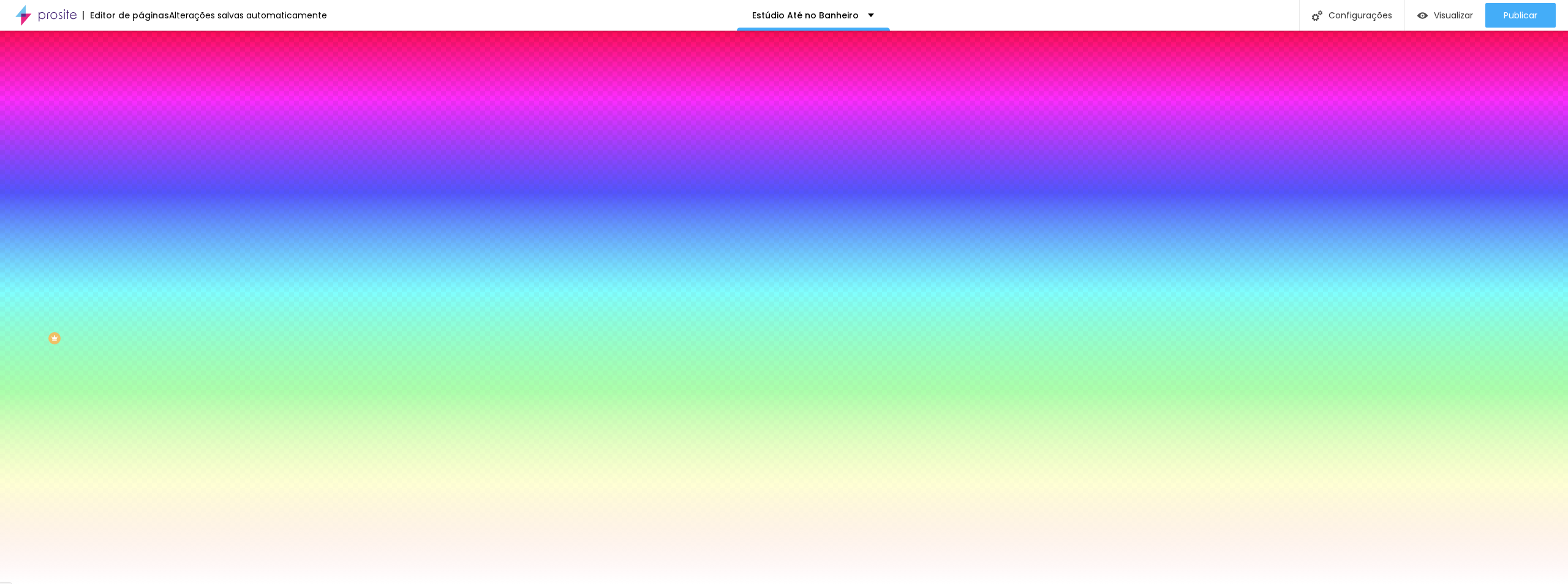
type input "0.7"
type input "0.3"
type input "0.1"
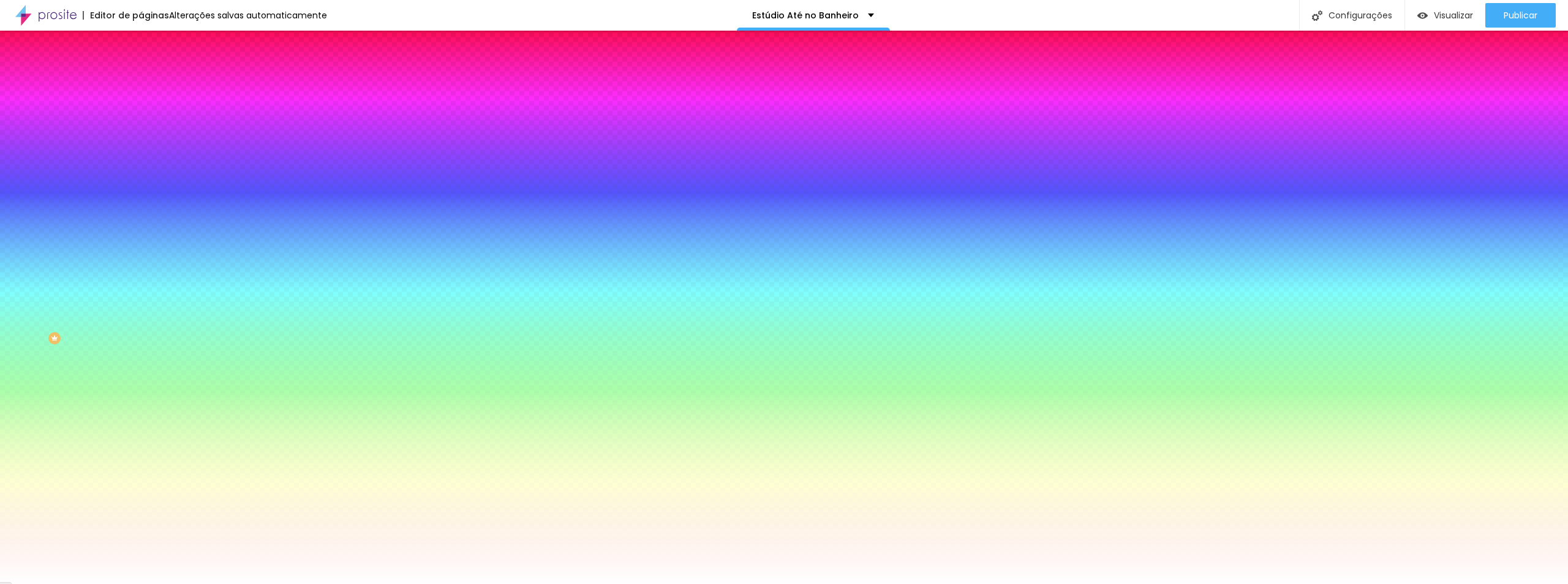
type input "0.1"
type input "20"
type input "21"
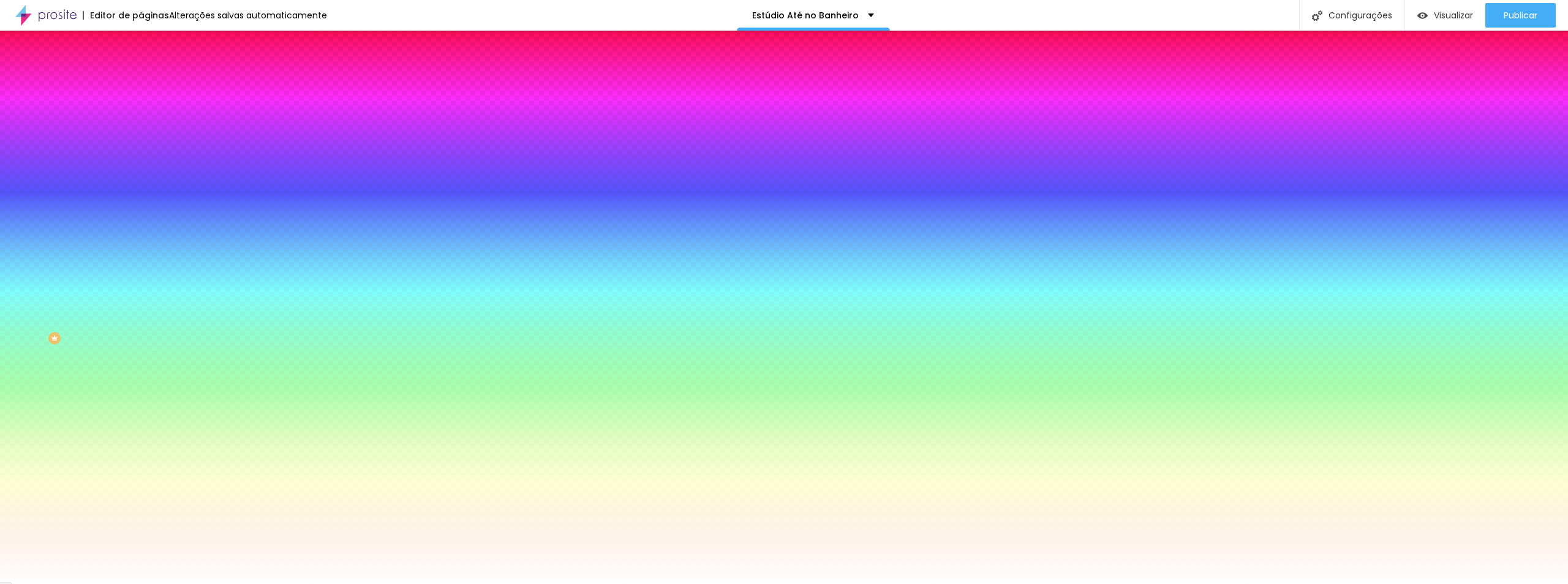
type input "21"
type input "22"
type input "23"
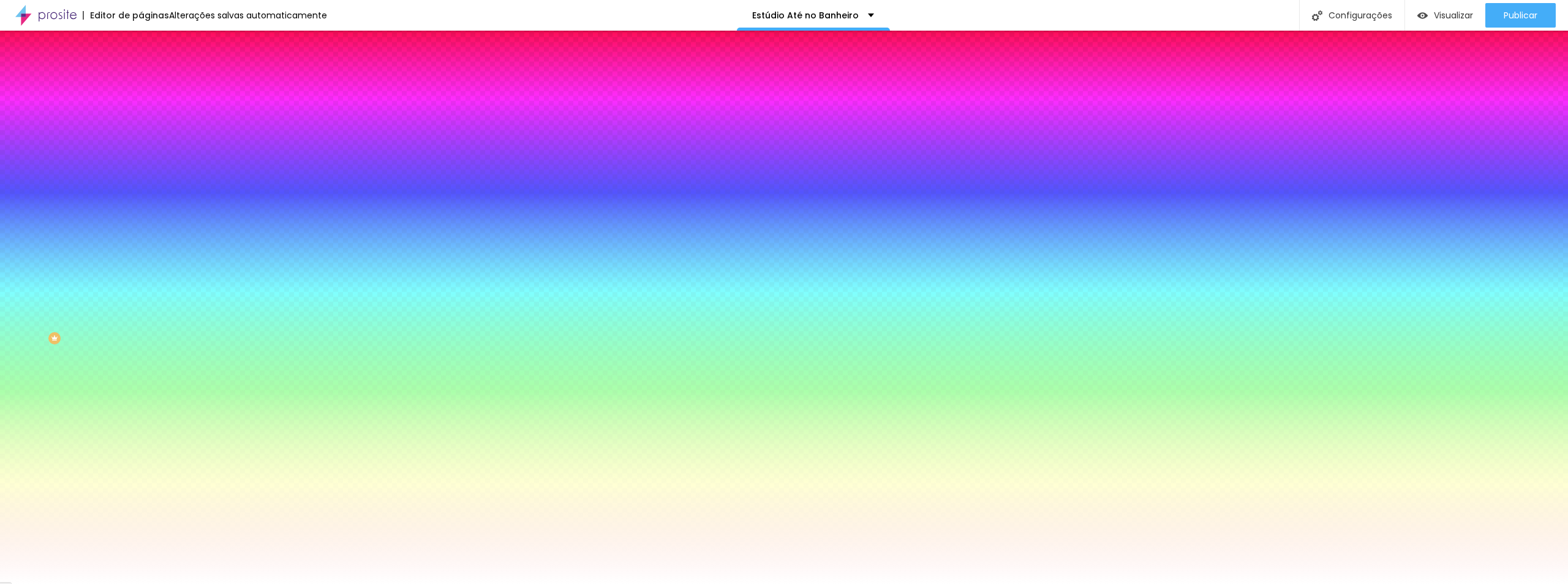
type input "25"
type input "28"
type input "29"
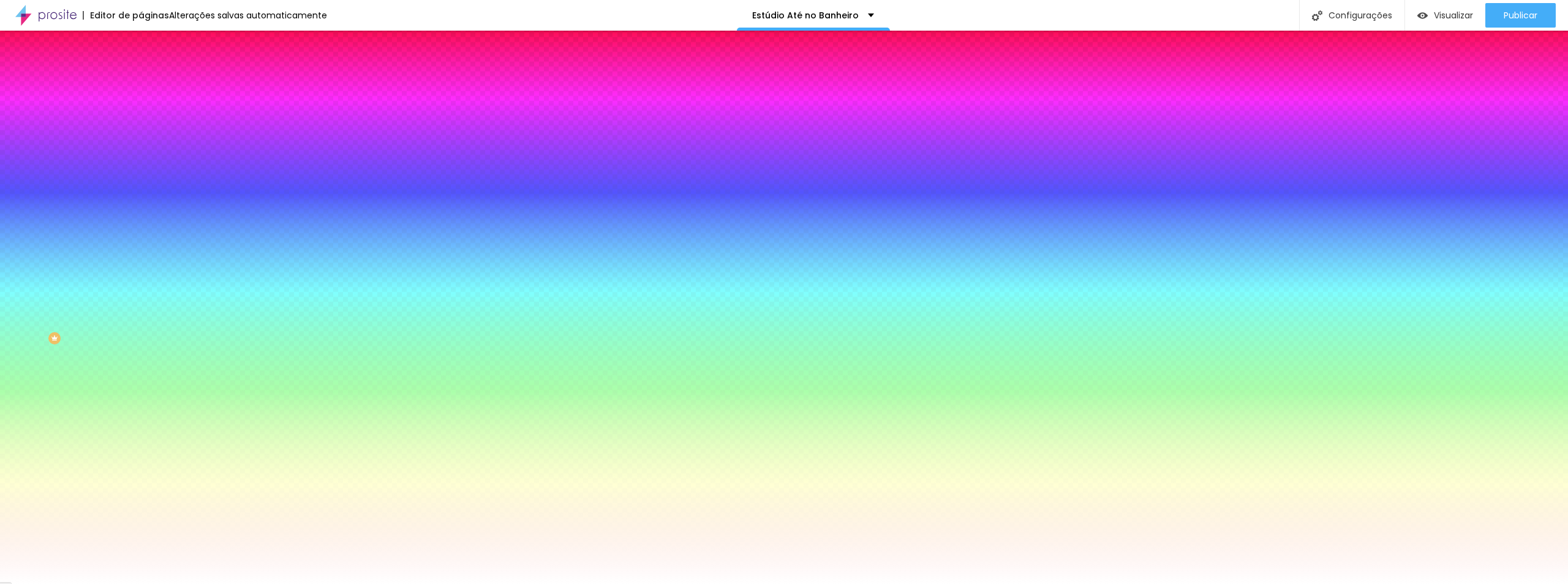
type input "29"
type input "28"
type input "27"
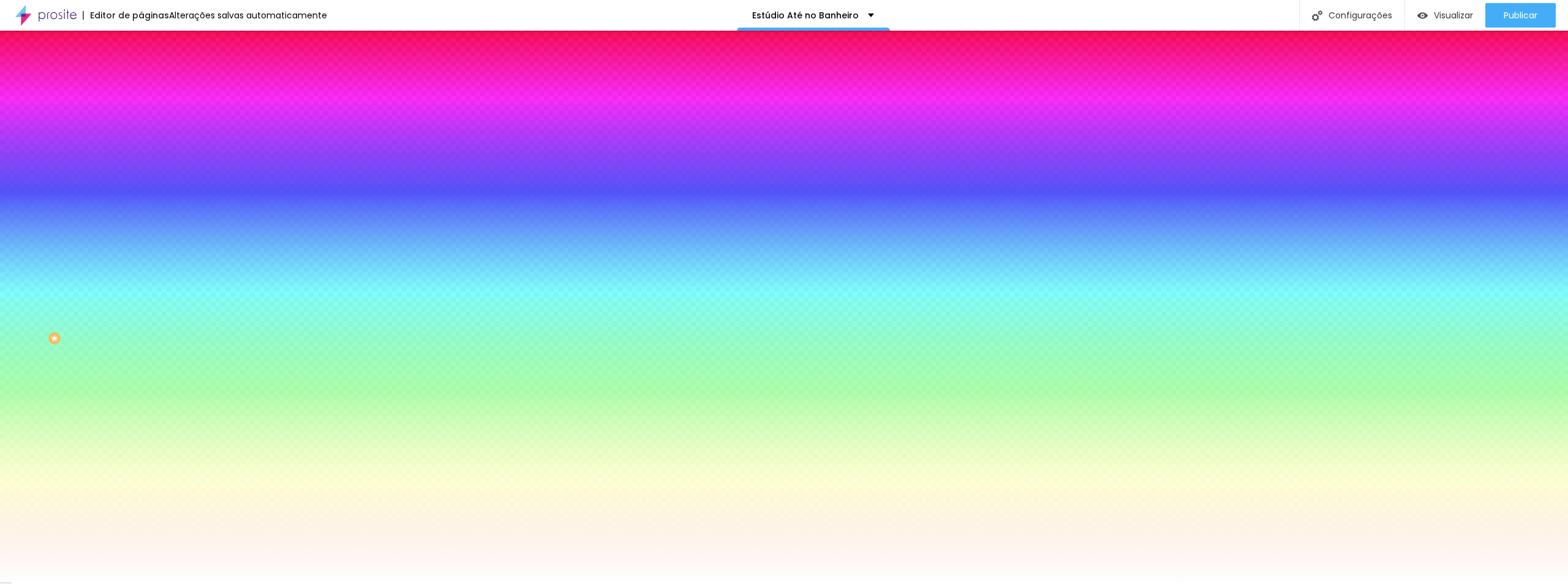
drag, startPoint x: 201, startPoint y: 237, endPoint x: 228, endPoint y: 236, distance: 27.0
type input "27"
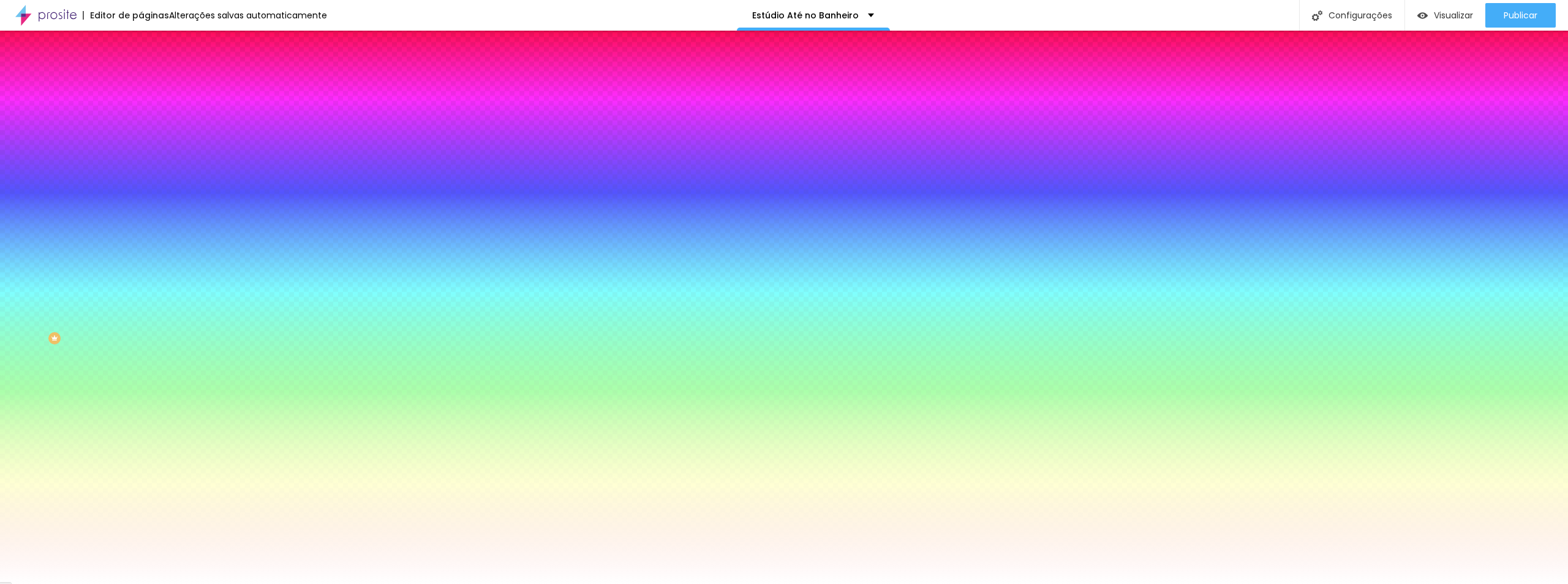
click at [94, 583] on div at bounding box center [784, 584] width 1568 height 0
click at [141, 184] on button "button" at bounding box center [149, 190] width 17 height 13
type input "1"
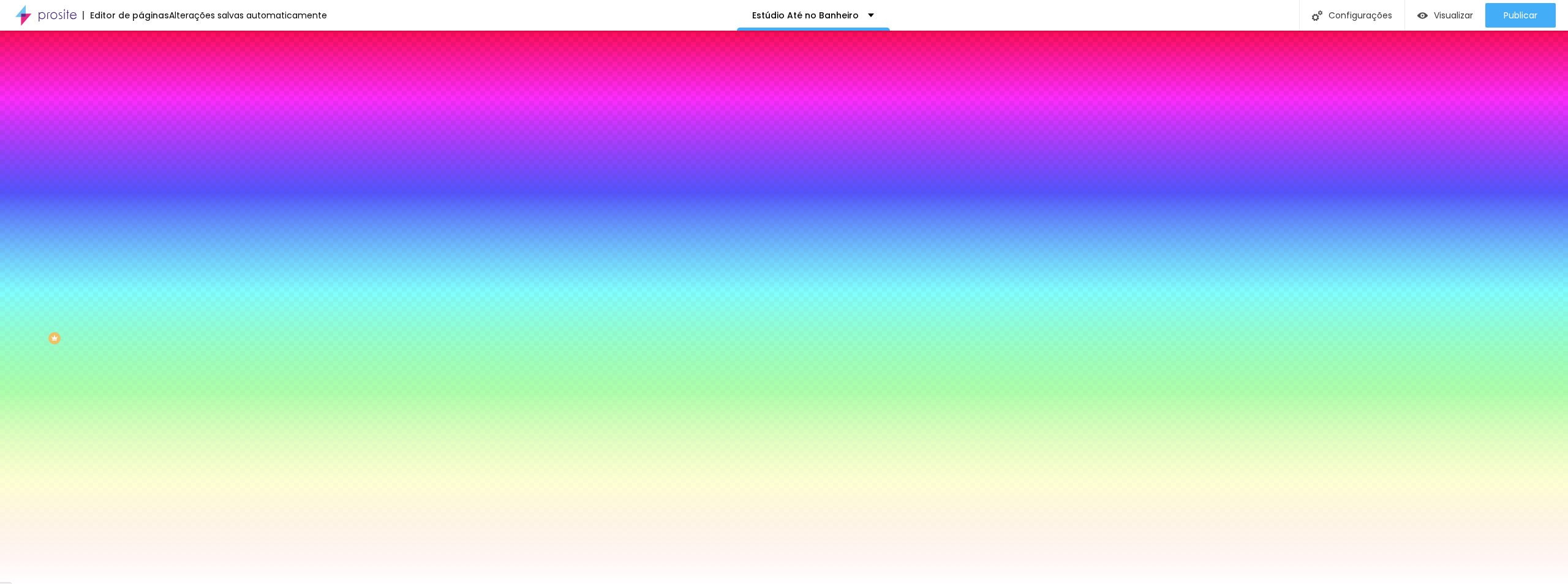
type input "1"
type input "2"
type input "8"
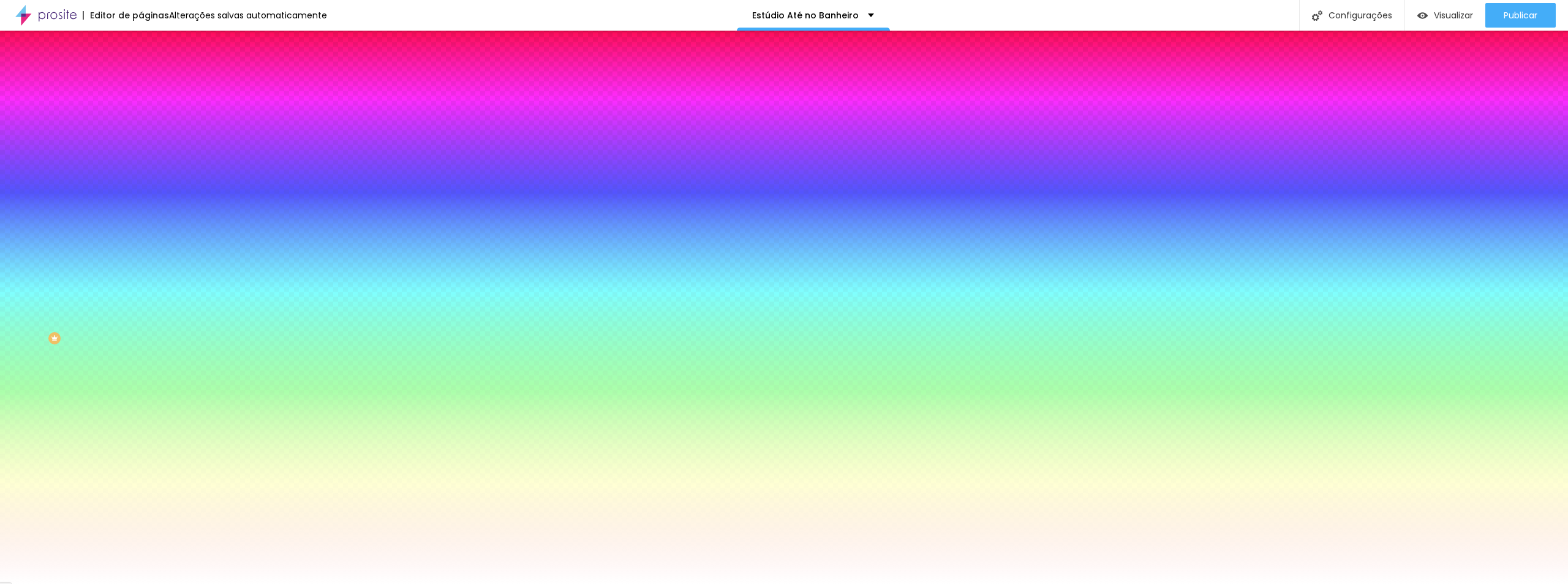
type input "9"
type input "10"
type input "11"
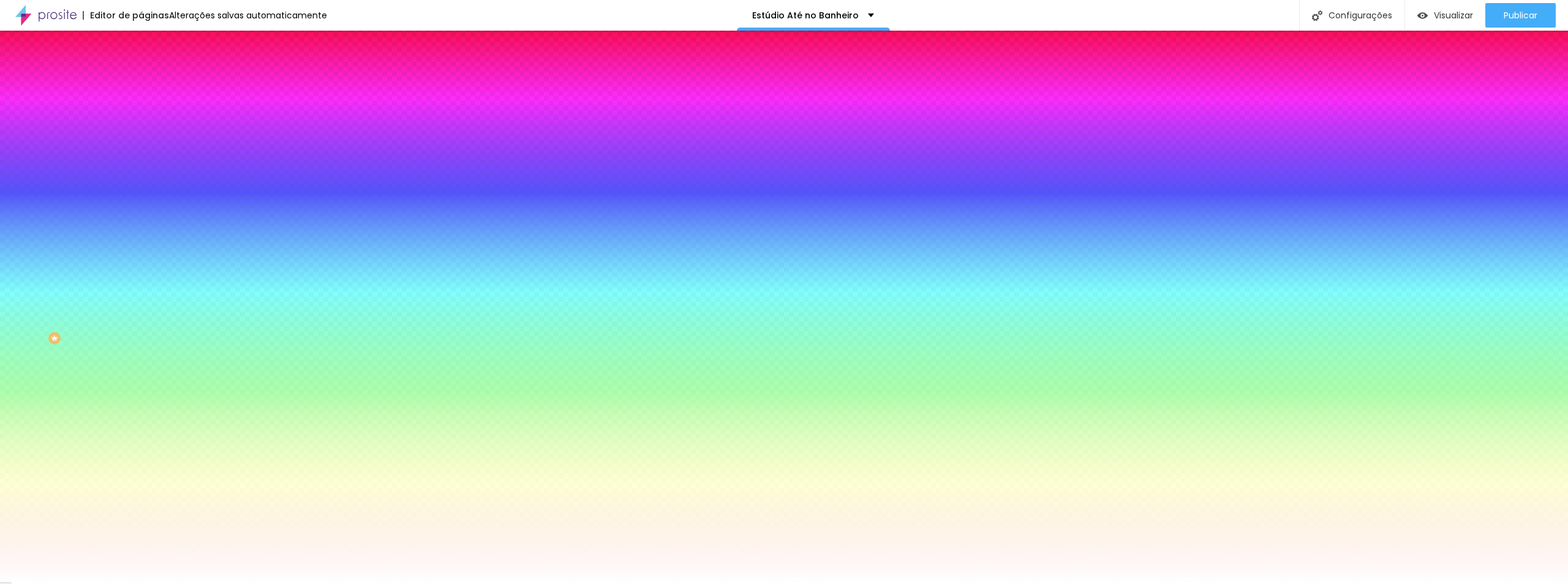
type input "11"
type input "12"
type input "13"
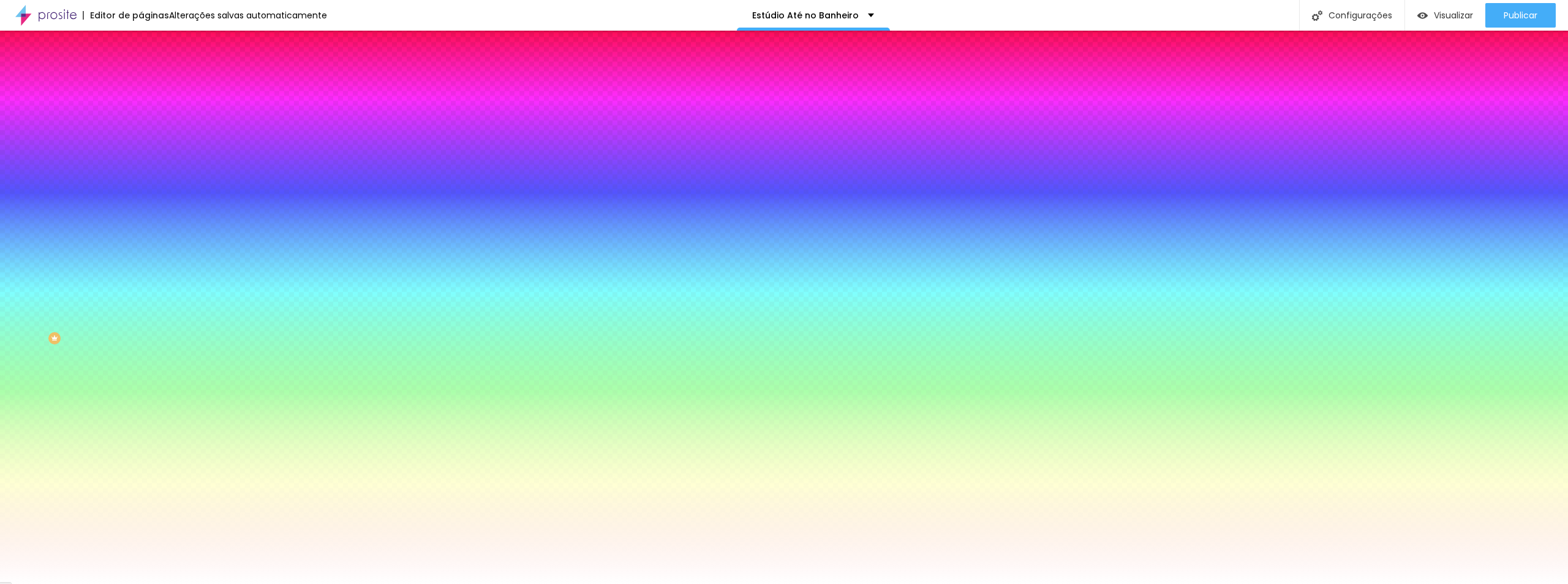
type input "14"
type input "15"
type input "16"
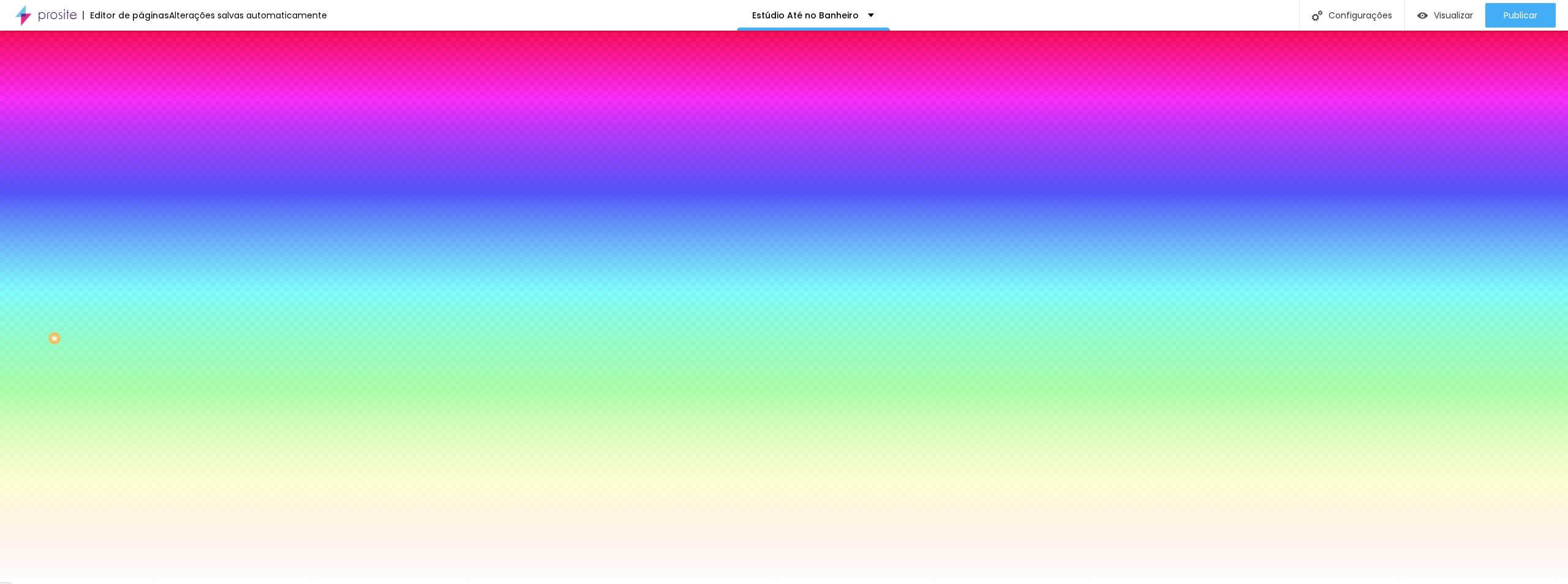
type input "16"
type input "18"
type input "21"
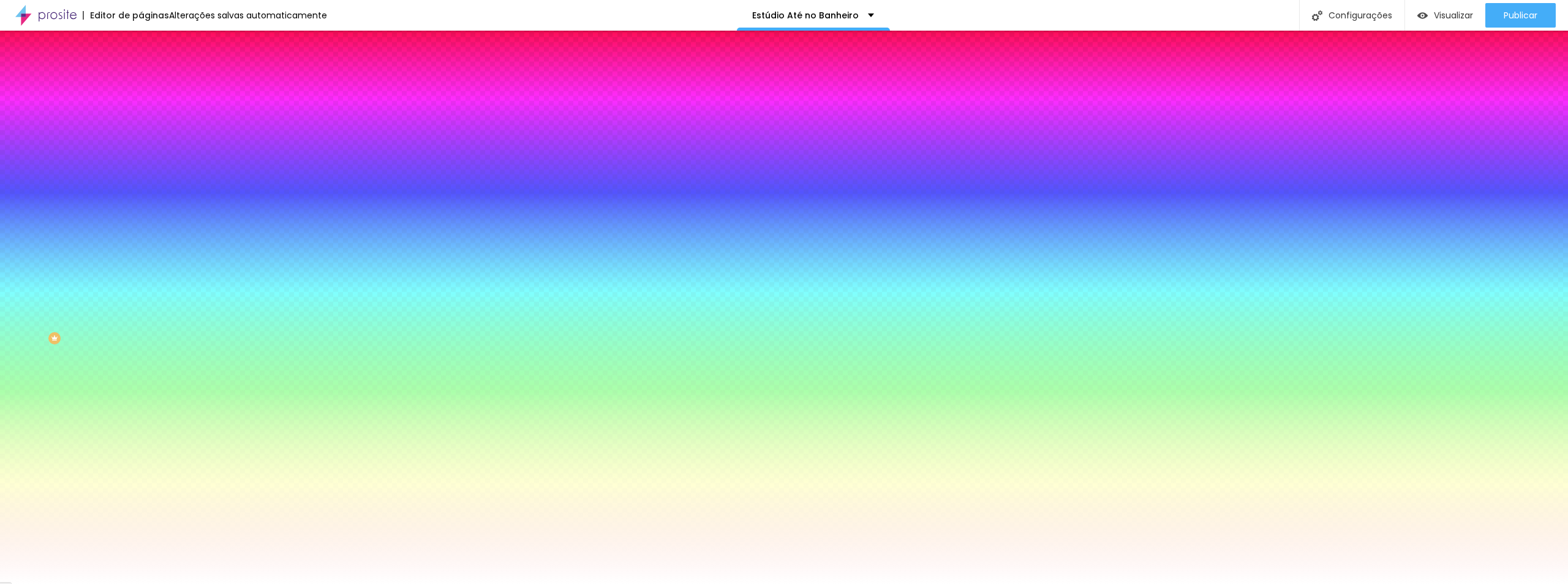
type input "22"
drag, startPoint x: 137, startPoint y: 225, endPoint x: 235, endPoint y: 225, distance: 98.0
type input "22"
type input "1"
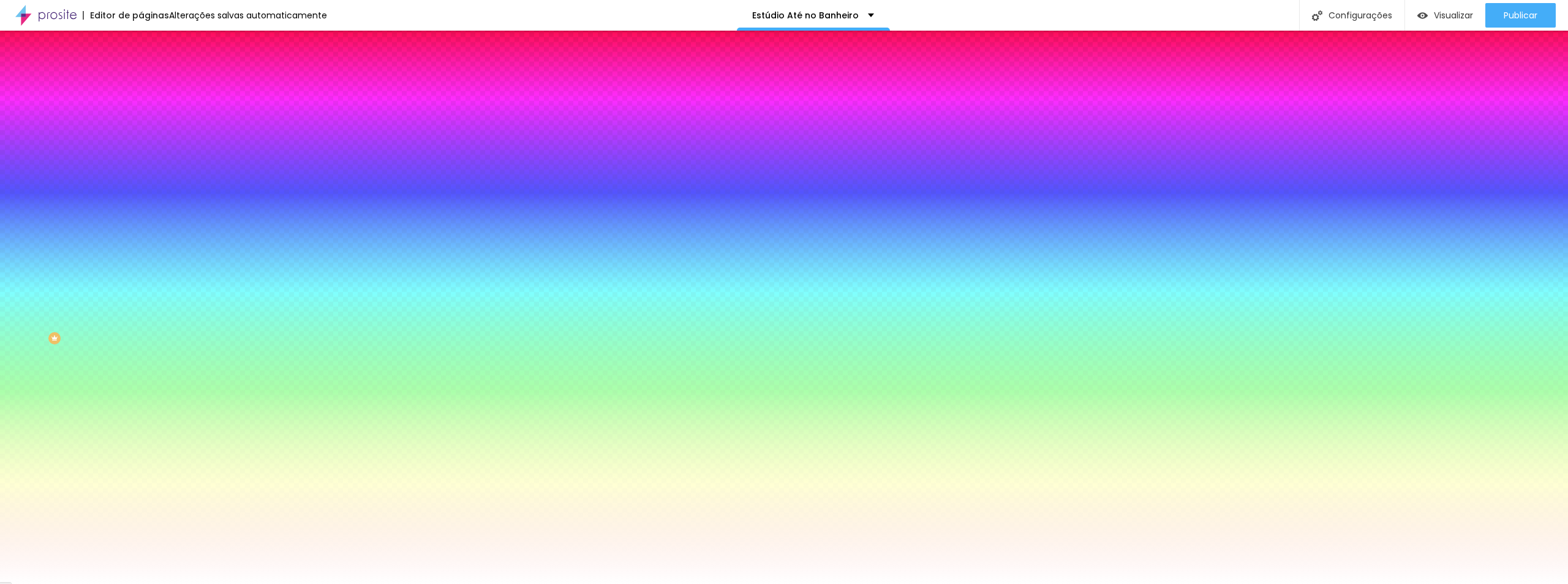
type input "1"
type input "2"
type input "3"
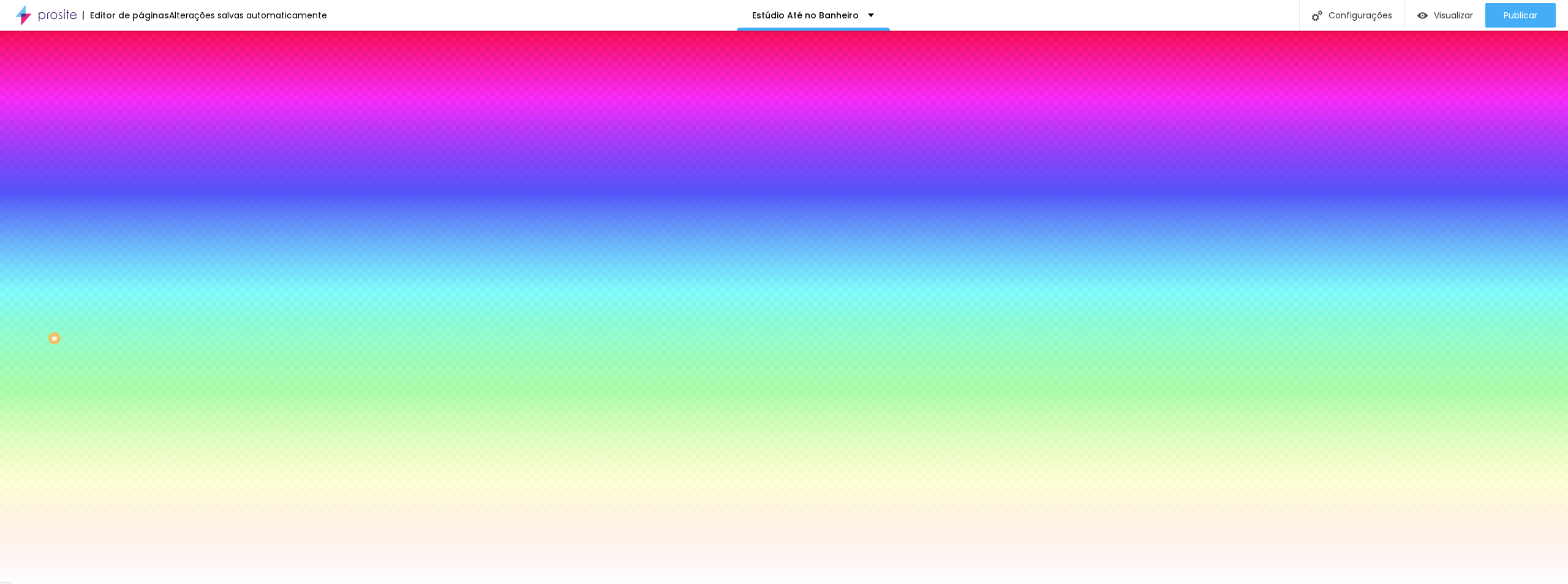
type input "2"
type input "1"
type input "0"
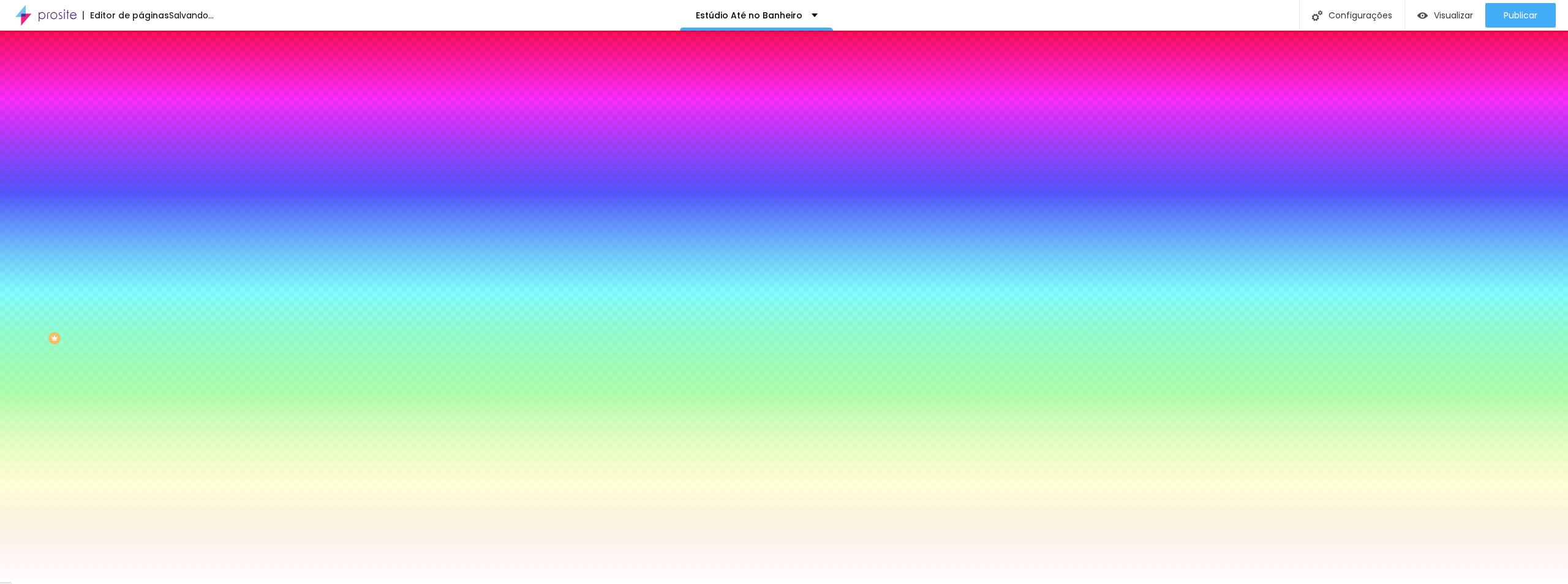
type input "0"
type input "1"
type input "2"
drag, startPoint x: 133, startPoint y: 262, endPoint x: 210, endPoint y: 262, distance: 77.0
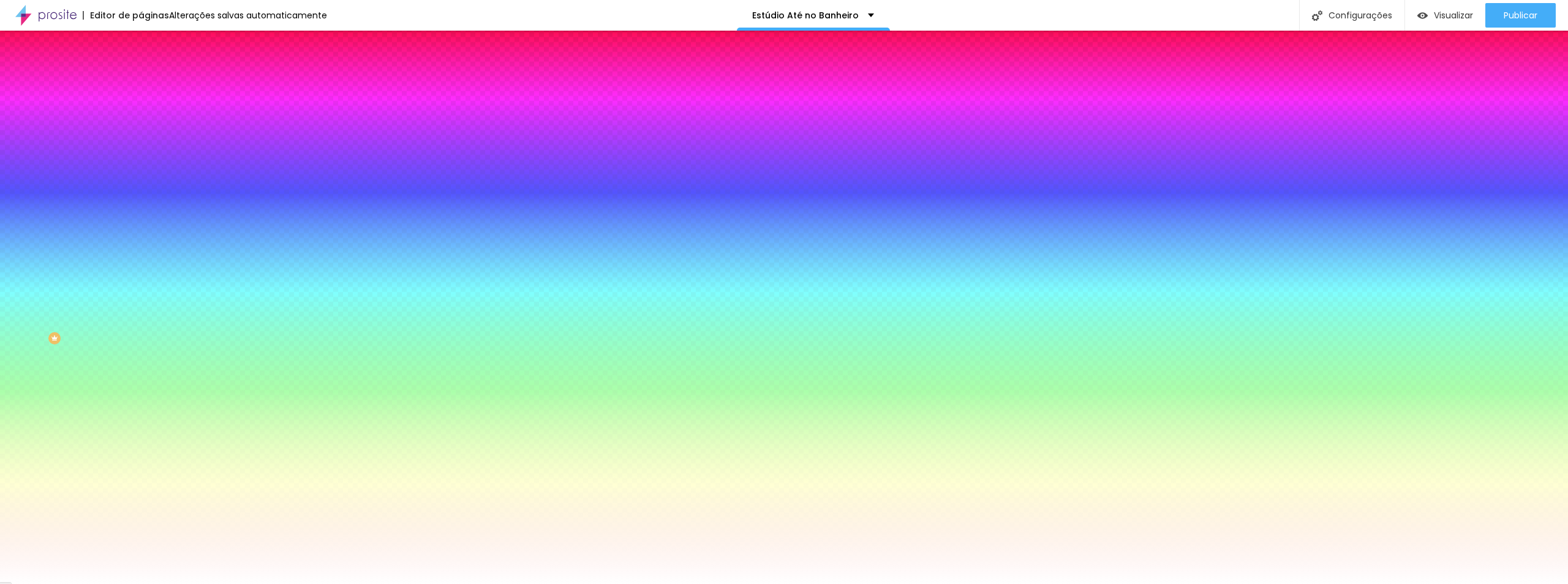
type input "2"
type input "#000000"
drag, startPoint x: 213, startPoint y: 314, endPoint x: 257, endPoint y: 371, distance: 72.0
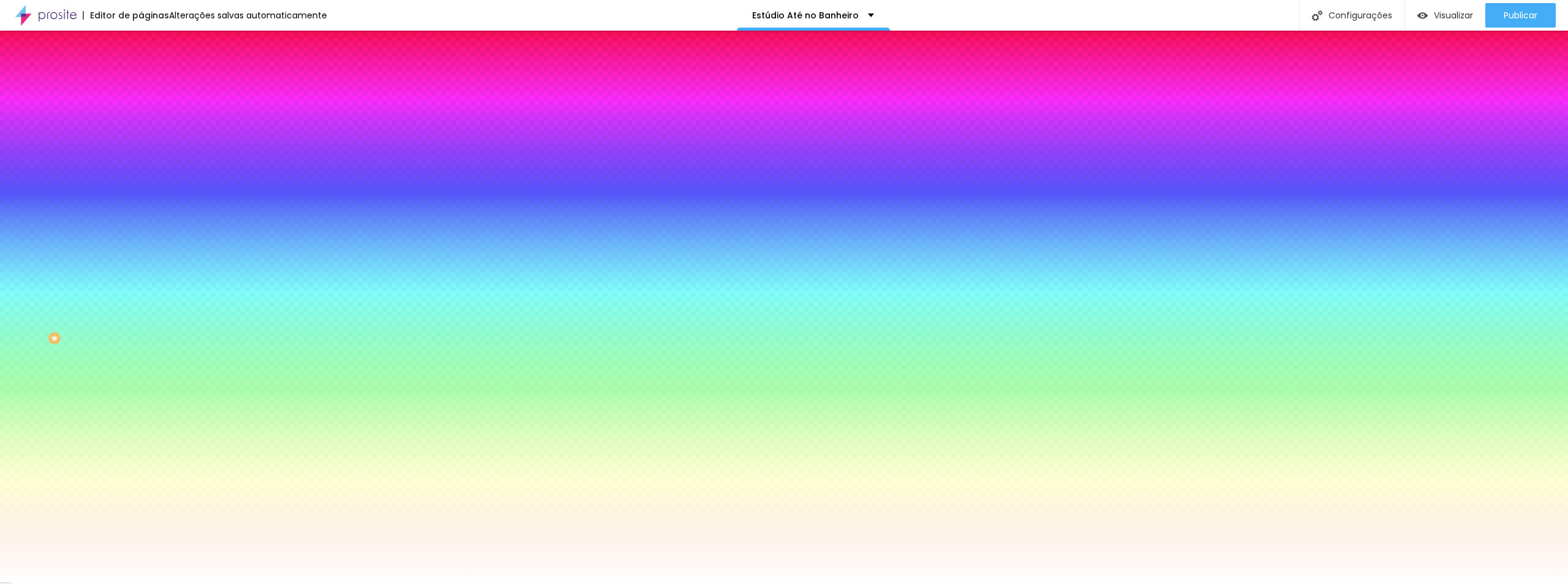
click at [270, 419] on body "Editor de páginas Alterações salvas automaticamente Estúdio Até no Banheiro Con…" at bounding box center [784, 292] width 1568 height 584
drag, startPoint x: 252, startPoint y: 327, endPoint x: 252, endPoint y: 334, distance: 7.0
click at [252, 334] on div at bounding box center [784, 292] width 1568 height 584
type input "3"
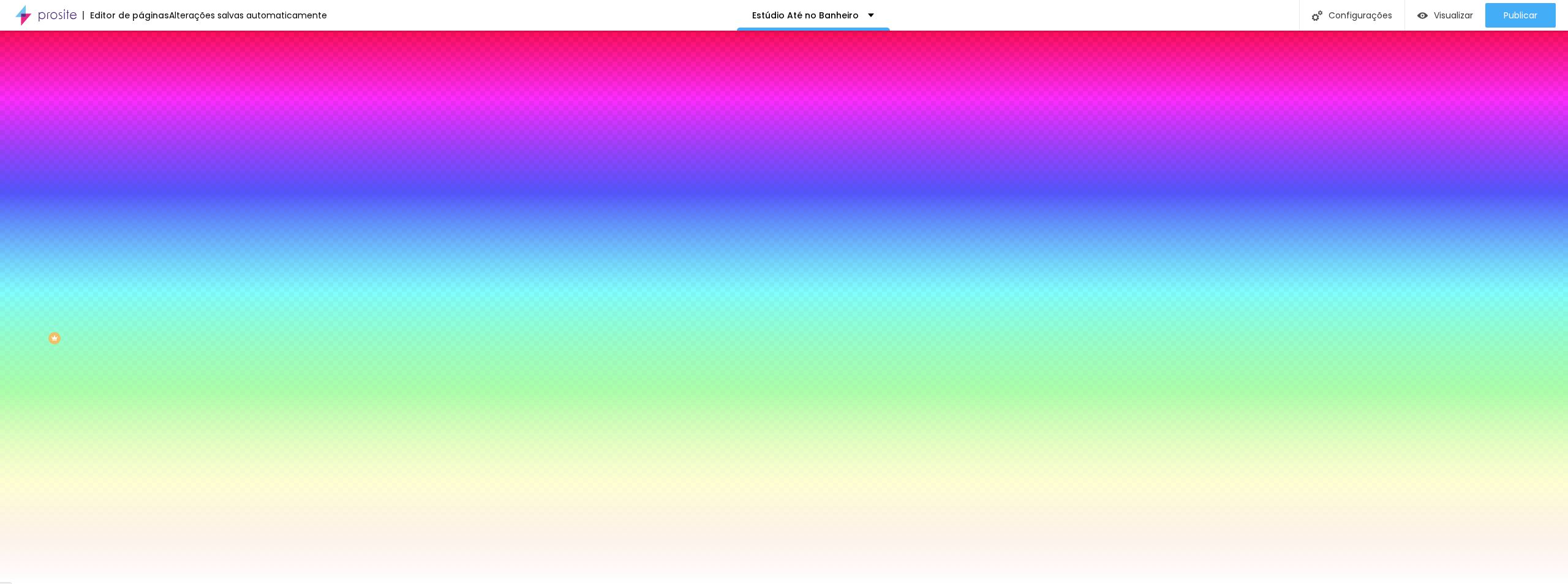
type input "3"
type input "4"
drag, startPoint x: 190, startPoint y: 257, endPoint x: 232, endPoint y: 262, distance: 42.3
type input "4"
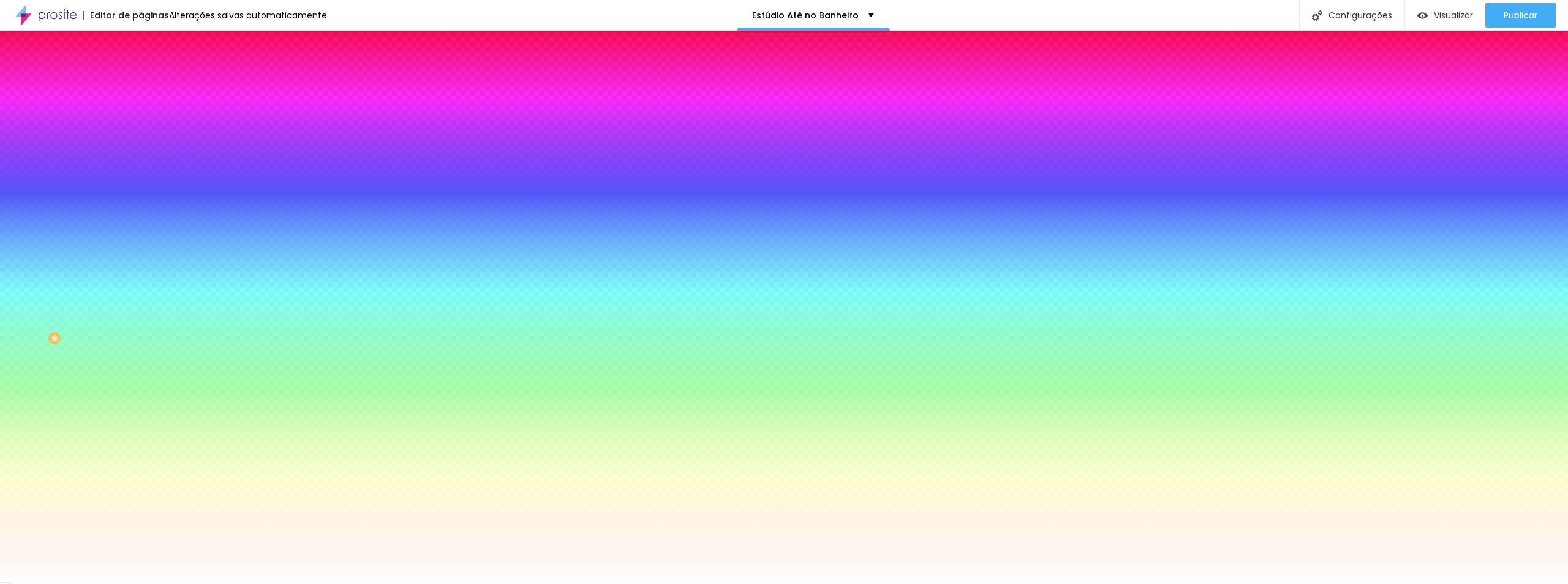
click at [253, 333] on div at bounding box center [784, 292] width 1568 height 584
type input "#000732"
drag, startPoint x: 221, startPoint y: 335, endPoint x: 262, endPoint y: 373, distance: 55.9
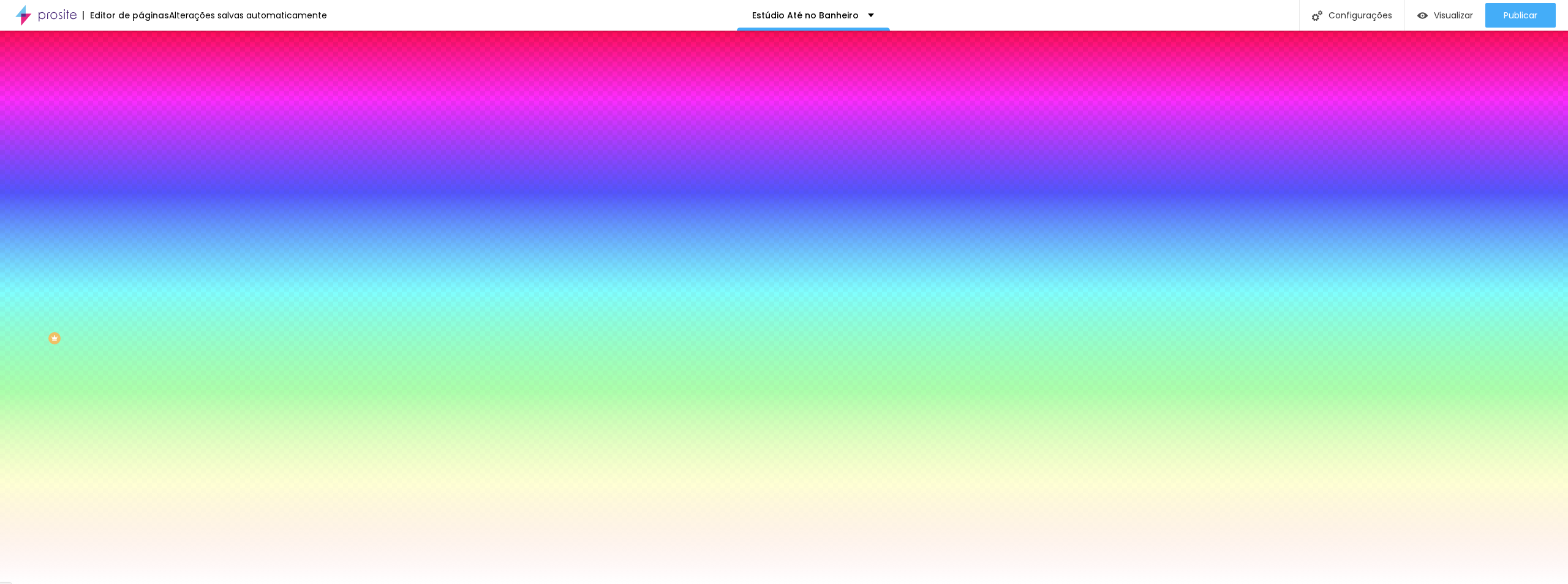
click at [376, 583] on div at bounding box center [784, 584] width 1568 height 0
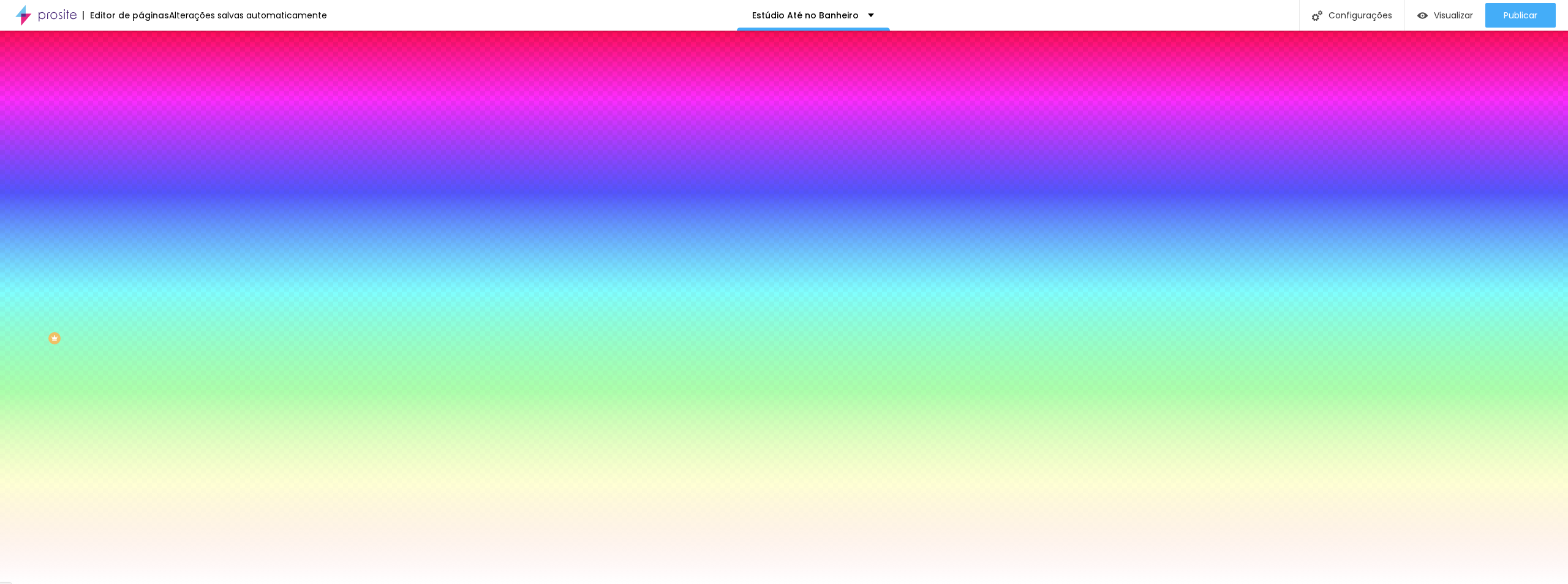
click at [146, 156] on icon "button" at bounding box center [149, 156] width 8 height 8
paste input "00732"
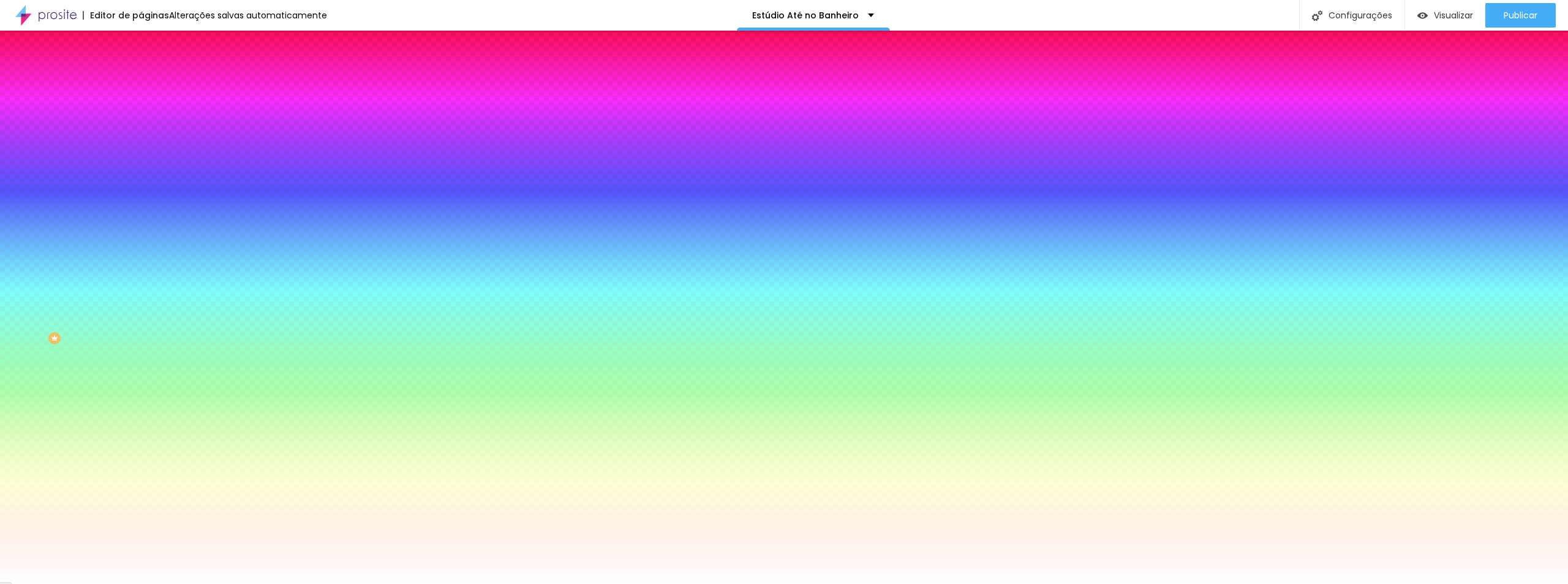
type input "#000732"
click at [324, 583] on div at bounding box center [784, 584] width 1568 height 0
click at [141, 154] on button "button" at bounding box center [149, 156] width 17 height 13
type input "#00187E"
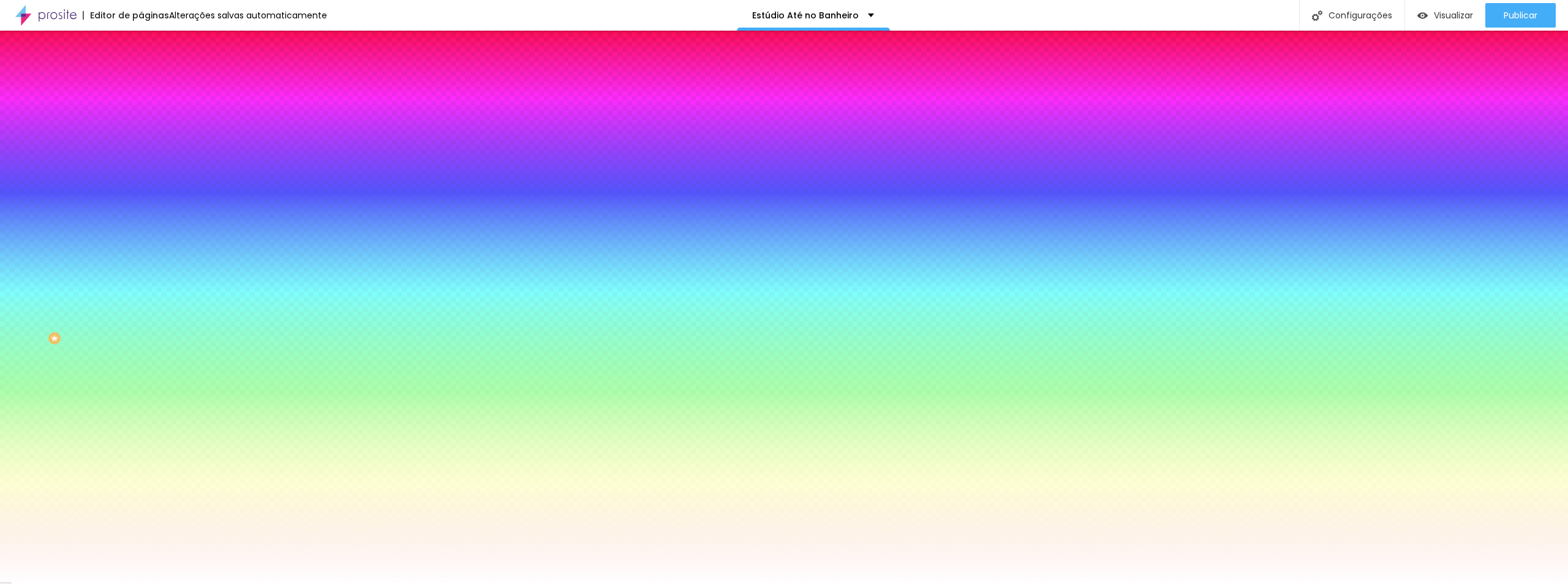
drag, startPoint x: 247, startPoint y: 380, endPoint x: 254, endPoint y: 353, distance: 27.9
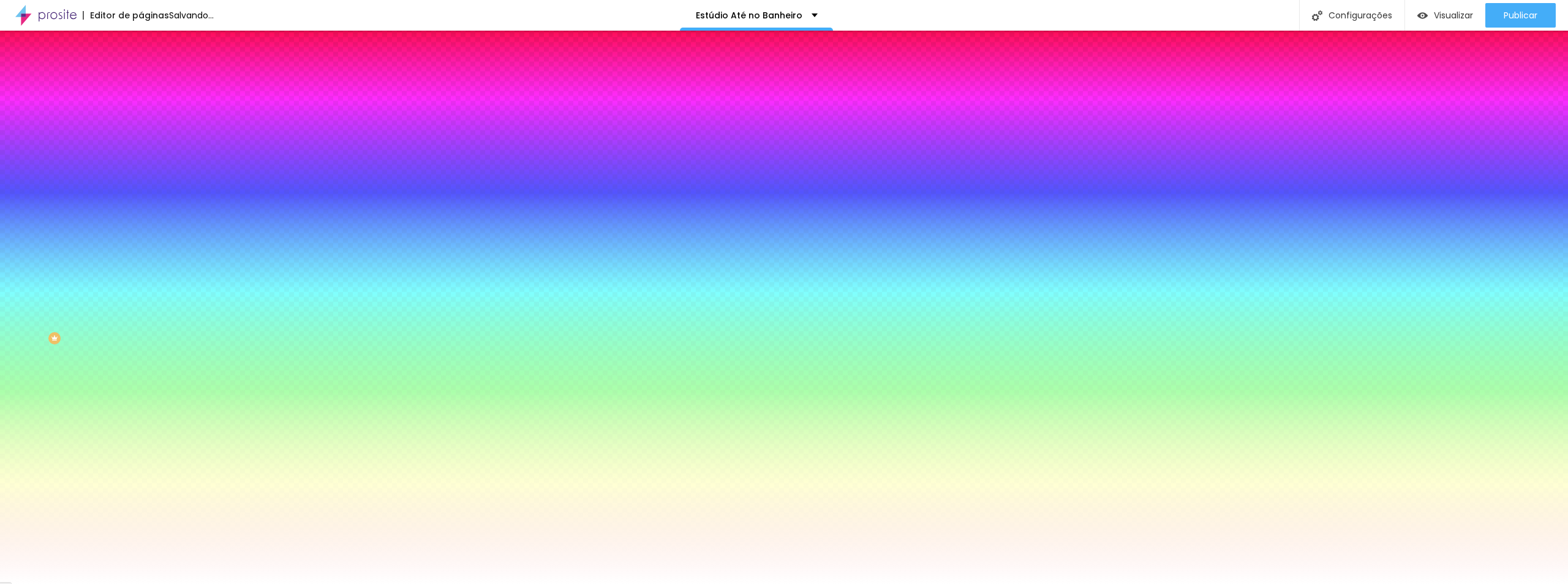
select select "MartelSans-Bold"
click at [342, 583] on div at bounding box center [784, 584] width 1568 height 0
click at [152, 72] on span "Conteúdo" at bounding box center [171, 67] width 38 height 10
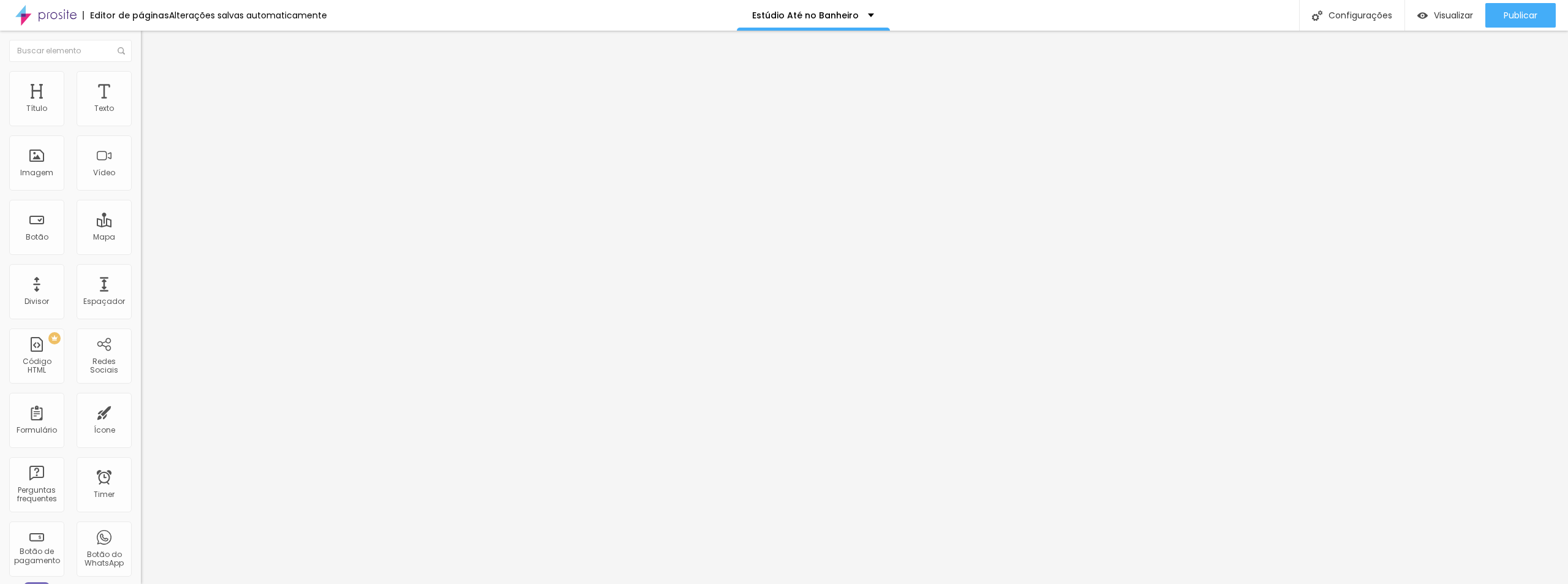
click at [141, 188] on span "Grande" at bounding box center [155, 187] width 28 height 10
click at [141, 206] on div "Normal" at bounding box center [211, 203] width 141 height 8
click at [141, 219] on span "Grande" at bounding box center [155, 214] width 28 height 10
click at [152, 84] on span "Estilo" at bounding box center [161, 79] width 19 height 10
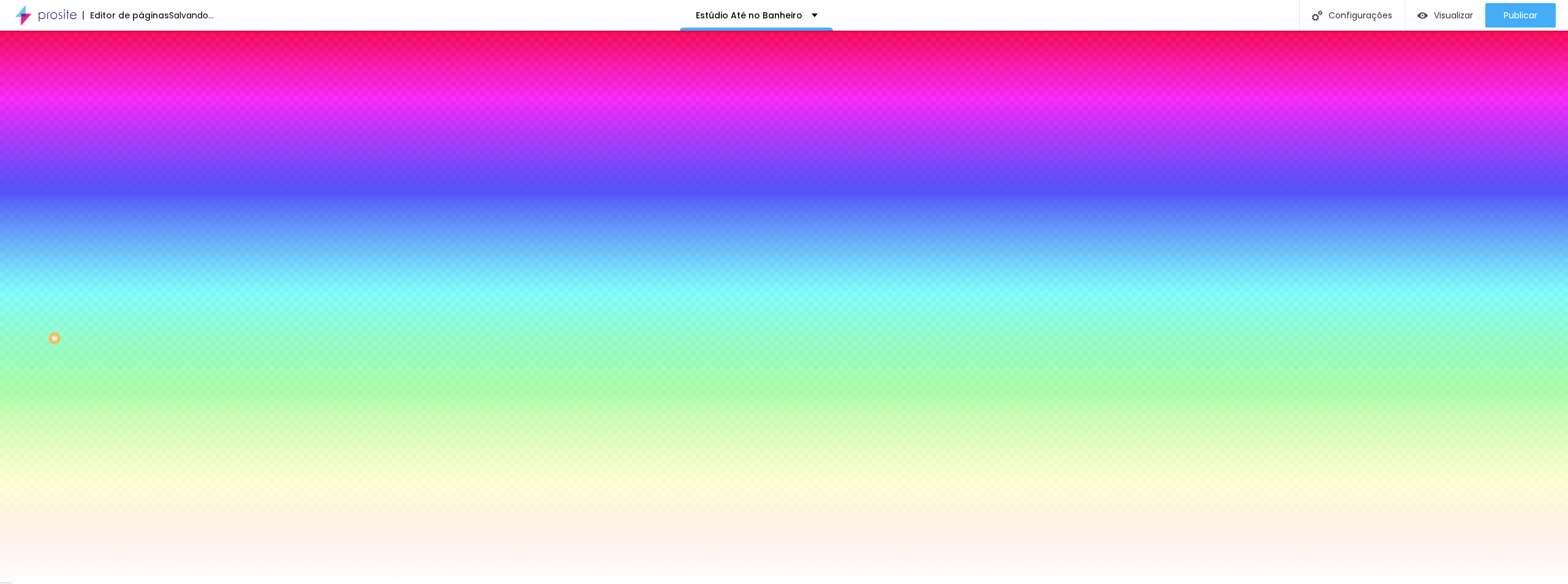
click at [152, 86] on span "Avançado" at bounding box center [172, 91] width 40 height 10
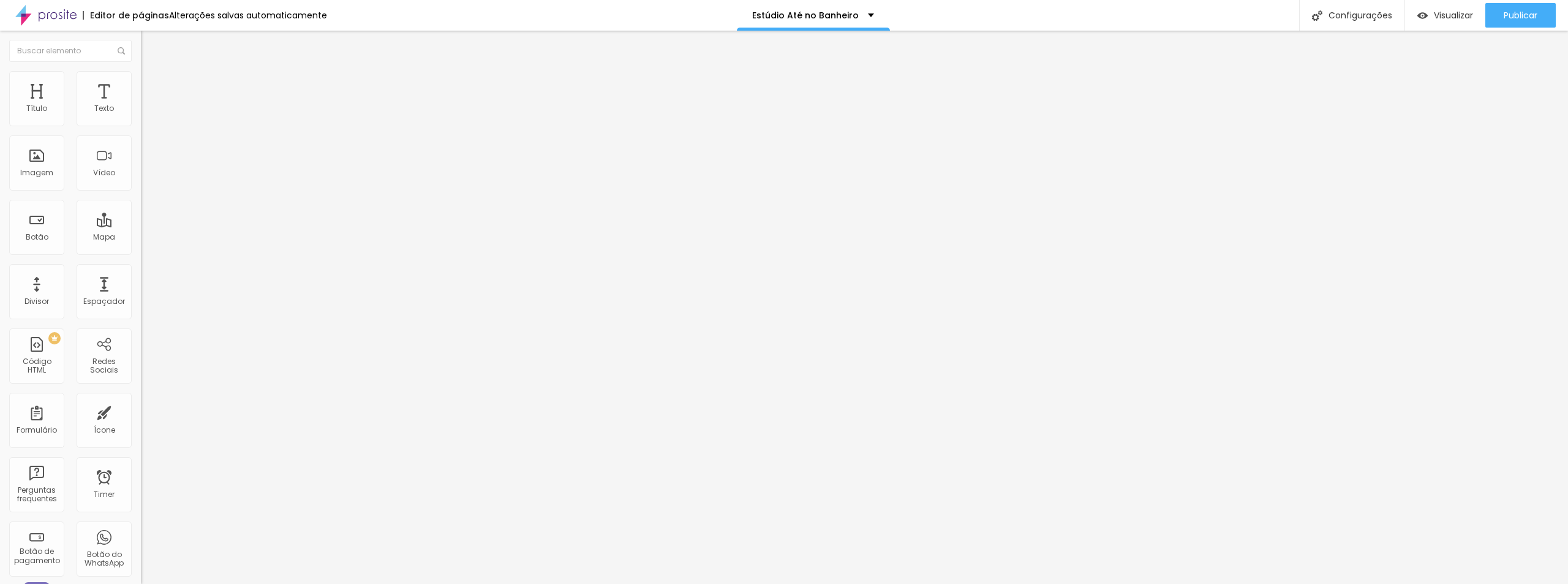
click at [141, 81] on li "Estilo" at bounding box center [211, 77] width 141 height 12
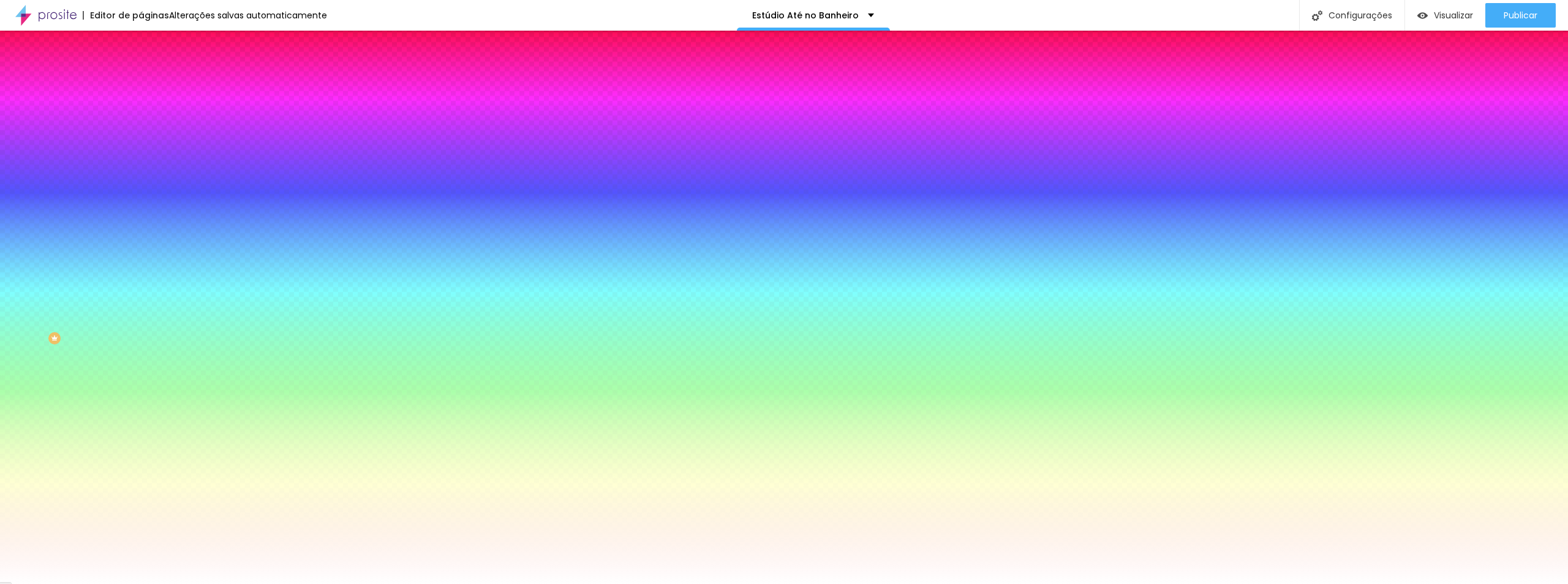
click at [146, 186] on icon "button" at bounding box center [149, 190] width 8 height 8
type input "2"
type input "1"
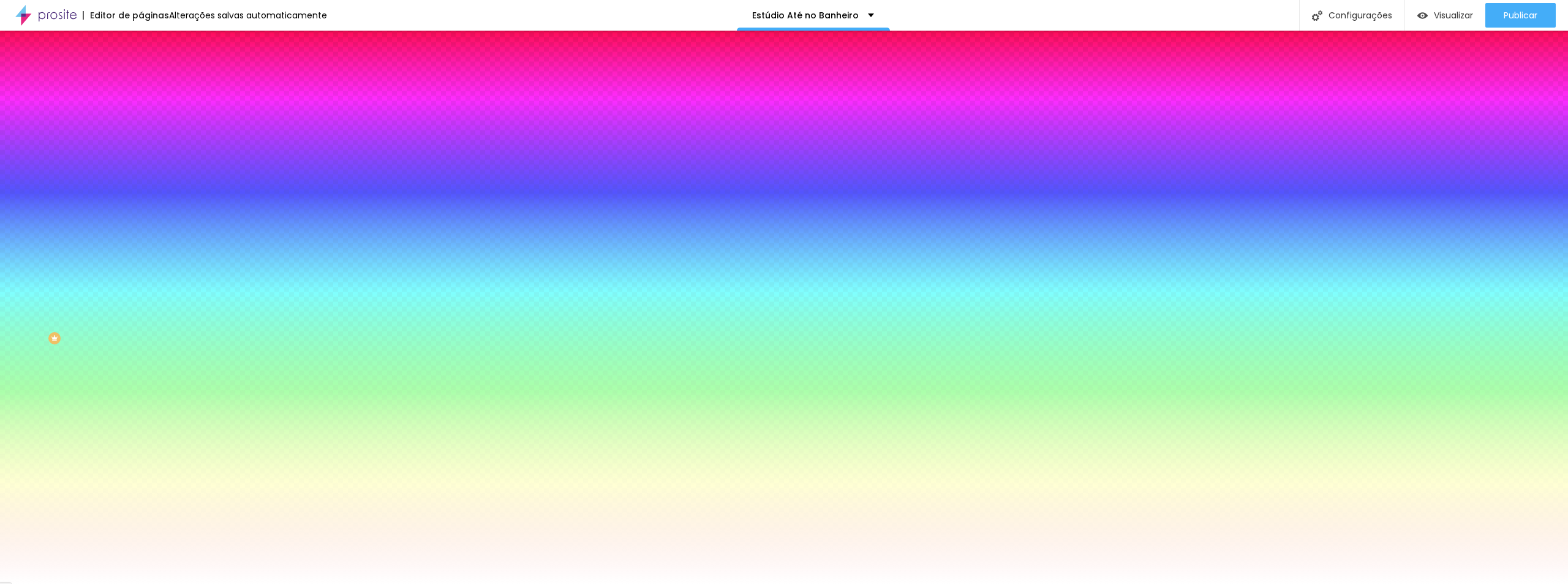
type input "2"
type input "3"
type input "4"
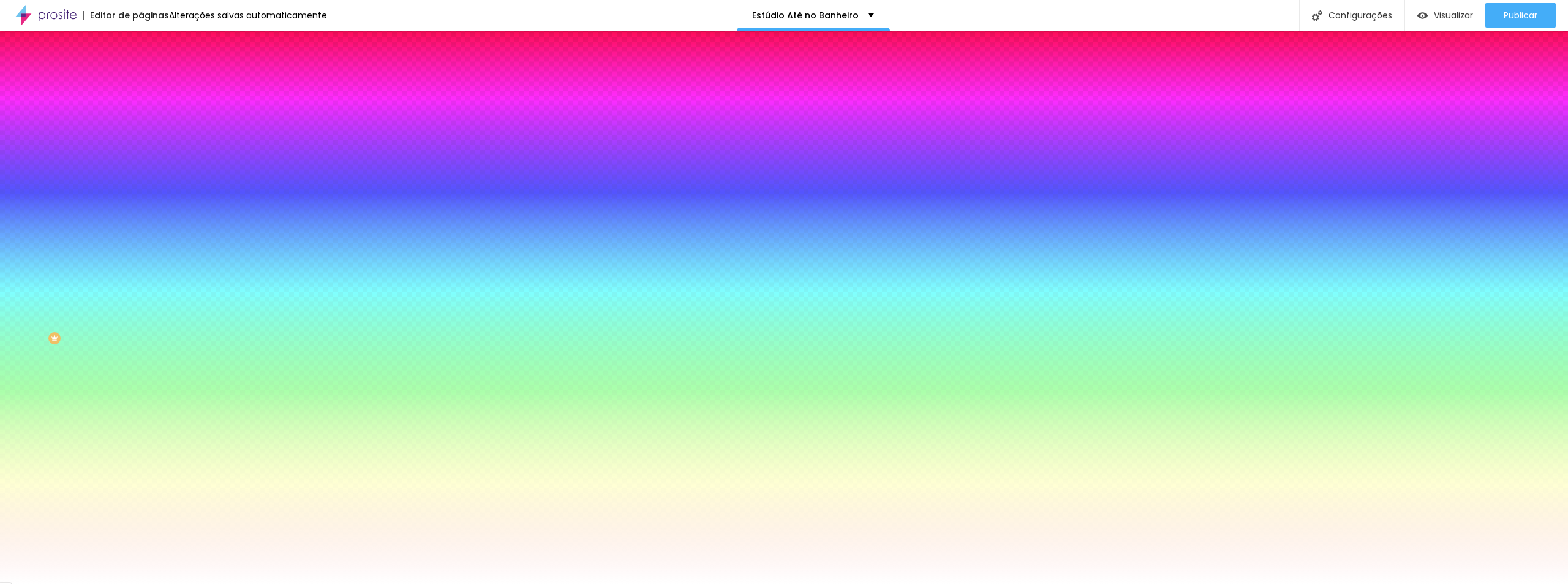
type input "4"
type input "5"
type input "4"
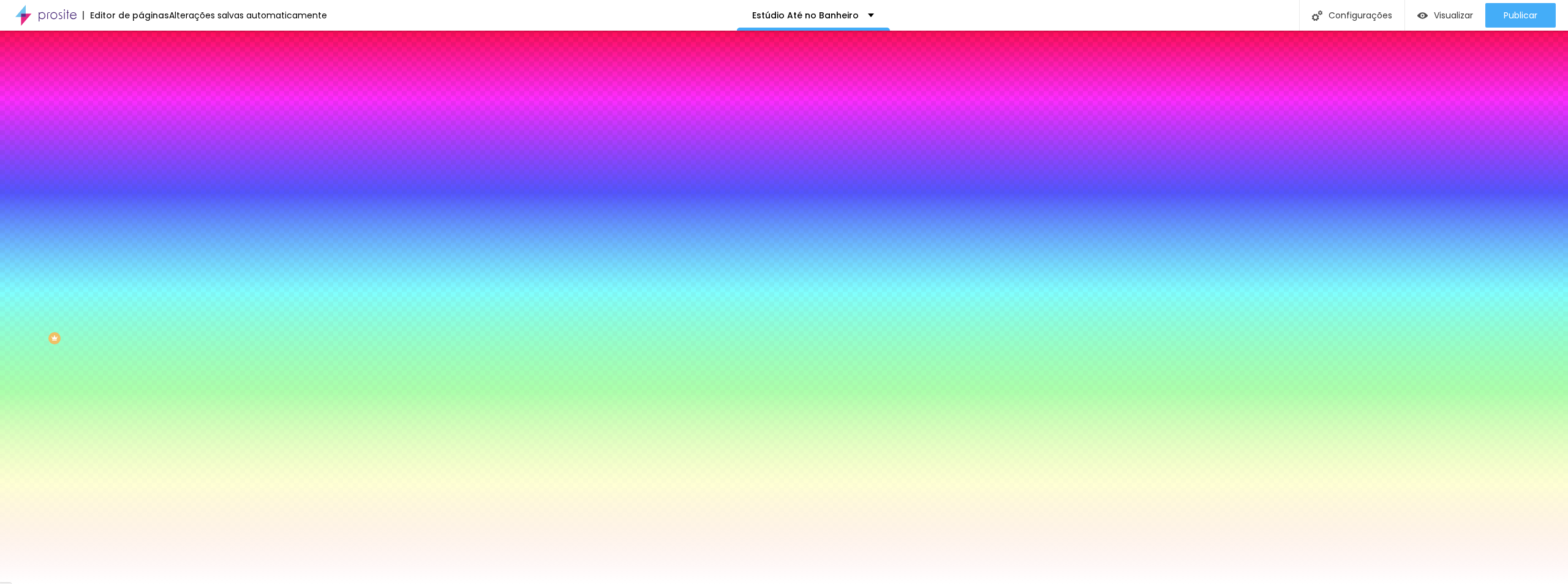
drag, startPoint x: 242, startPoint y: 260, endPoint x: 252, endPoint y: 258, distance: 10.2
type input "21"
type input "13"
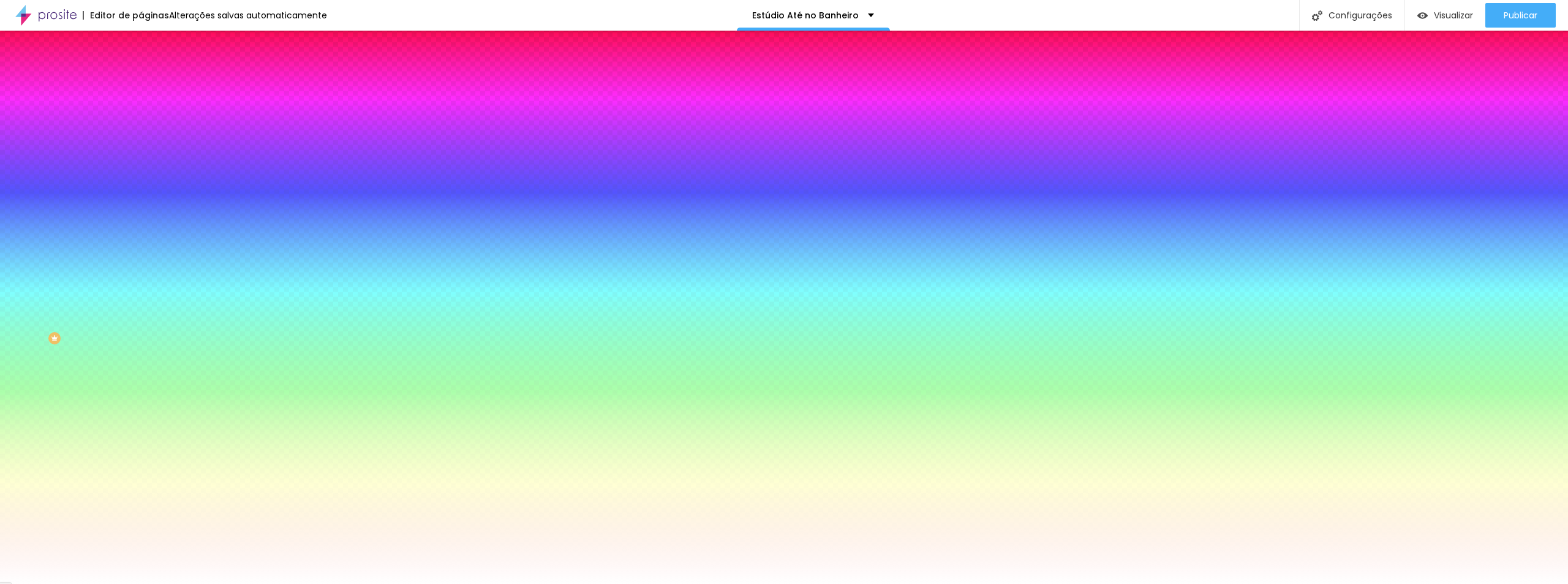
type input "13"
type input "18"
type input "19"
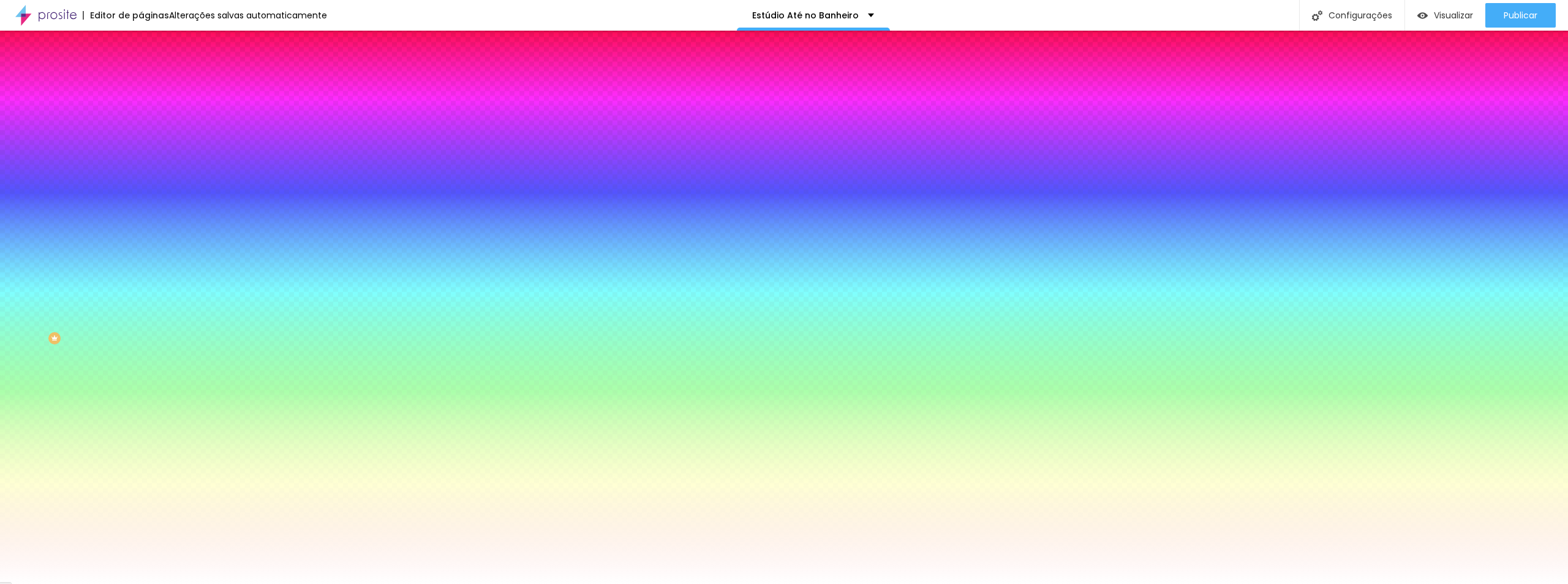
type input "20"
type input "21"
type input "22"
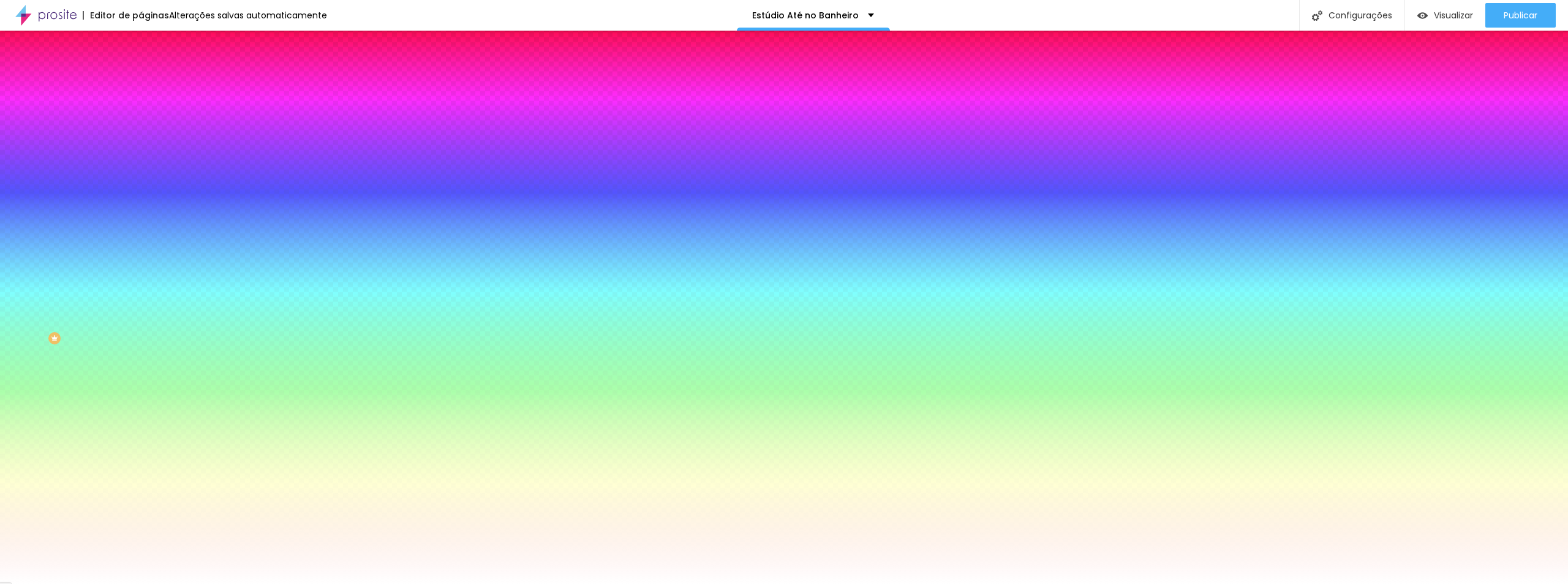
type input "22"
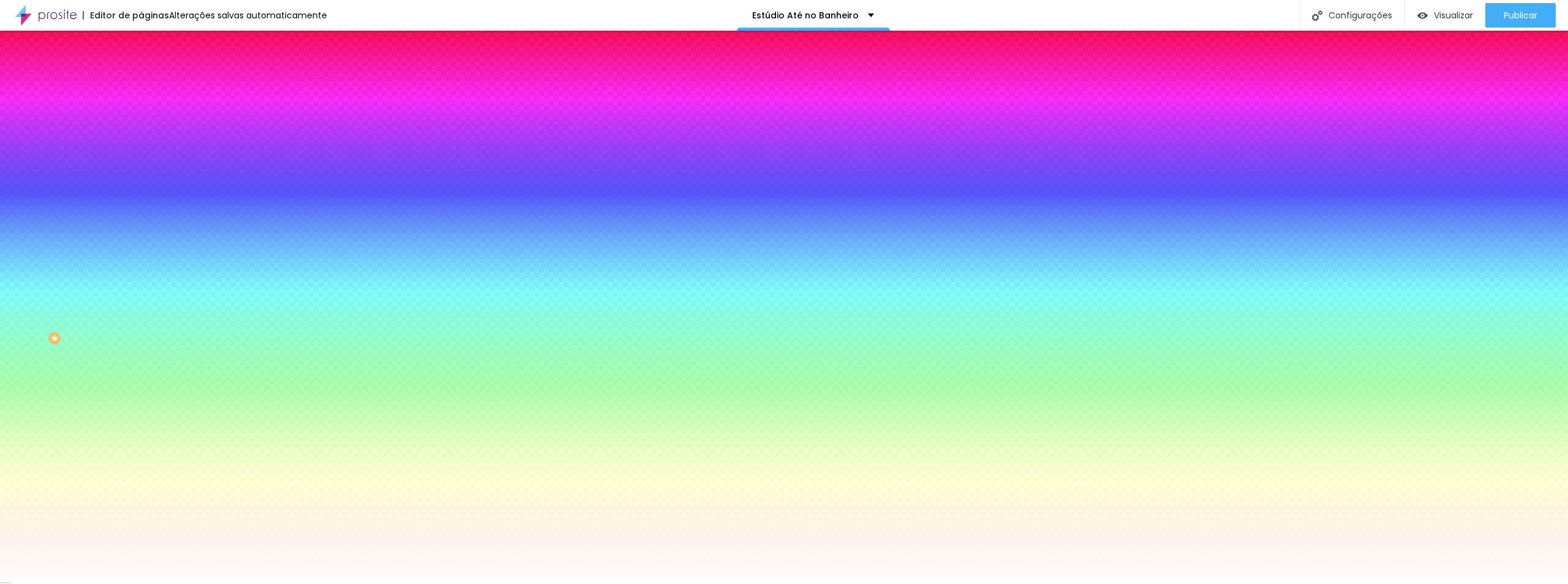
click at [74, 583] on div at bounding box center [784, 584] width 1568 height 0
click at [147, 153] on icon "button" at bounding box center [149, 155] width 5 height 5
type input "26"
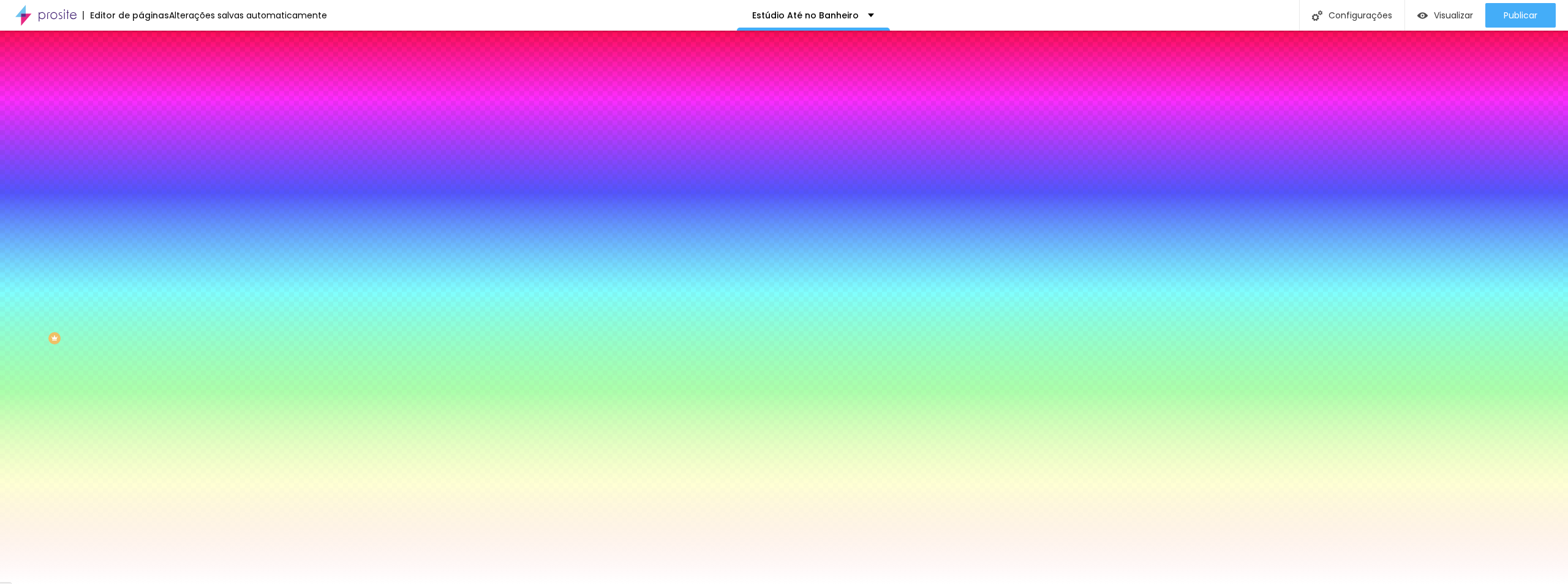
type input "24"
type input "23"
type input "21"
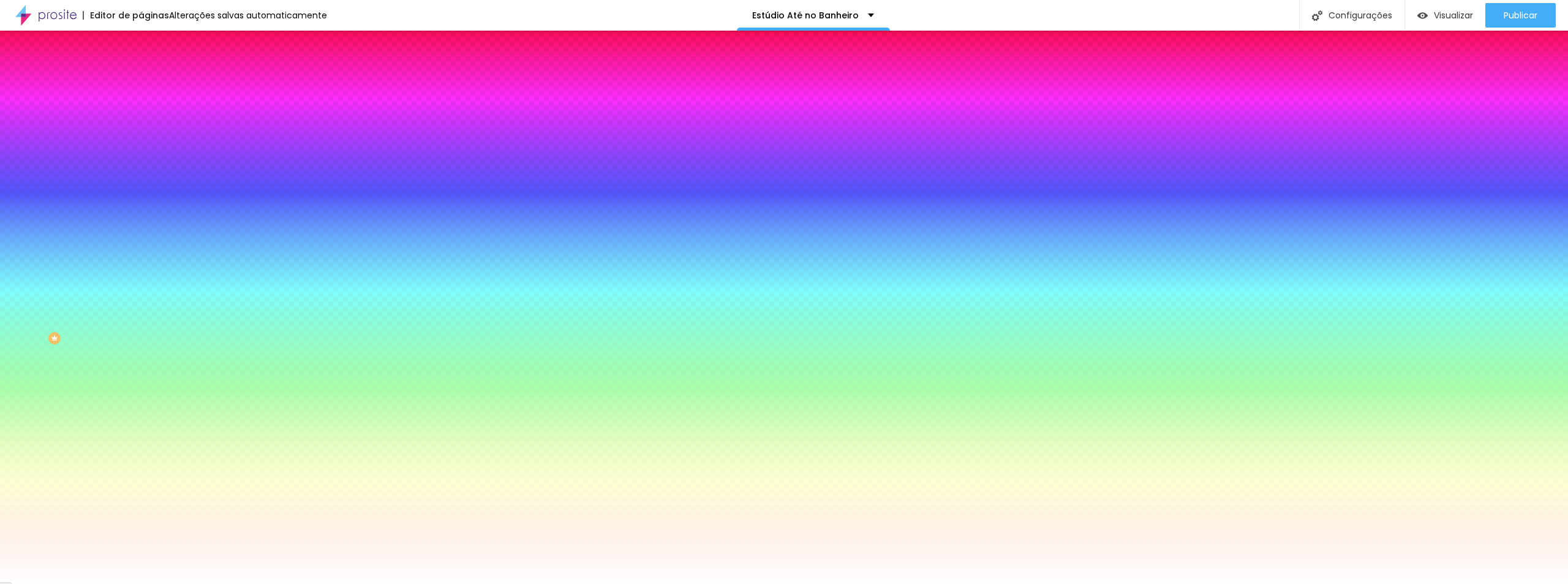
type input "21"
type input "20"
type input "19"
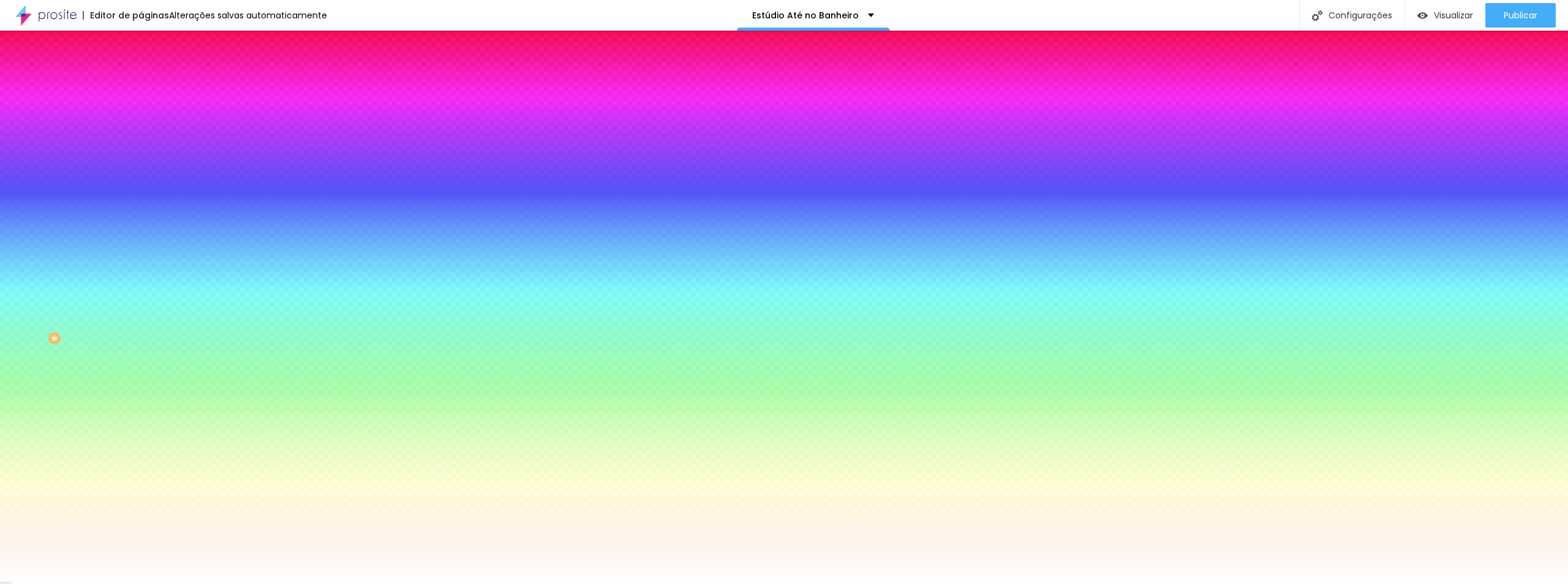
type input "20"
type input "21"
drag, startPoint x: 226, startPoint y: 237, endPoint x: 205, endPoint y: 233, distance: 21.4
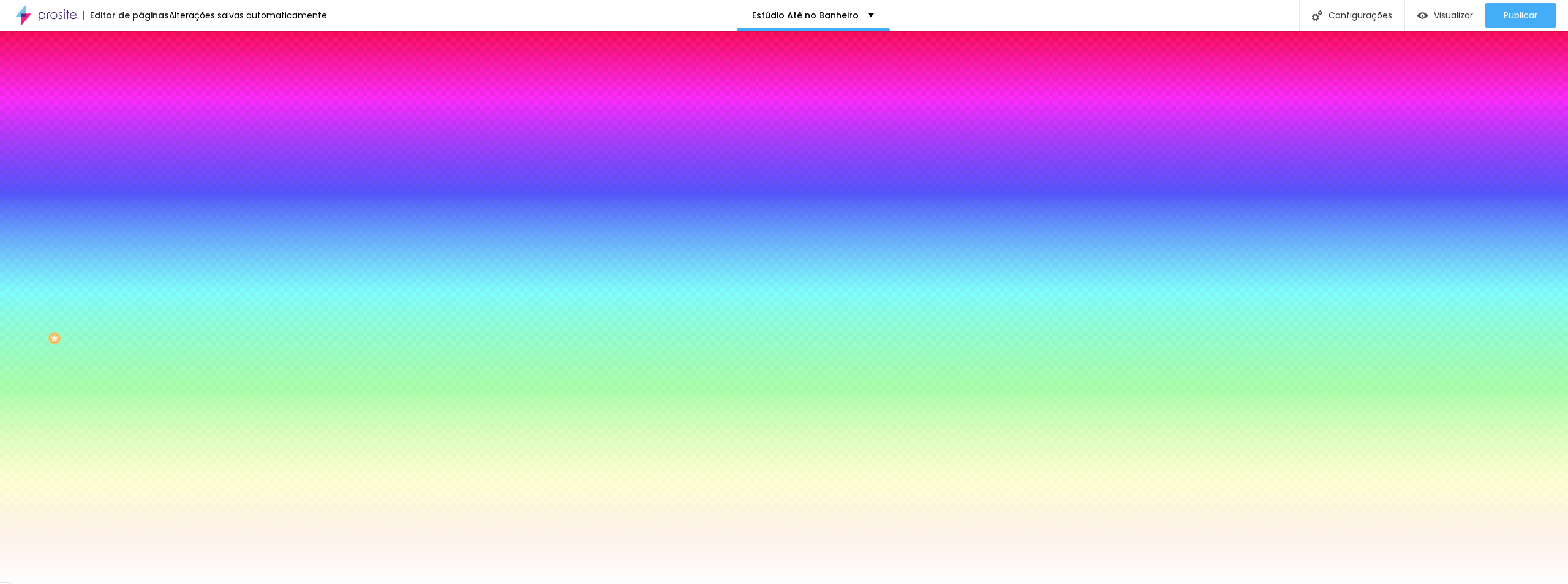
type input "21"
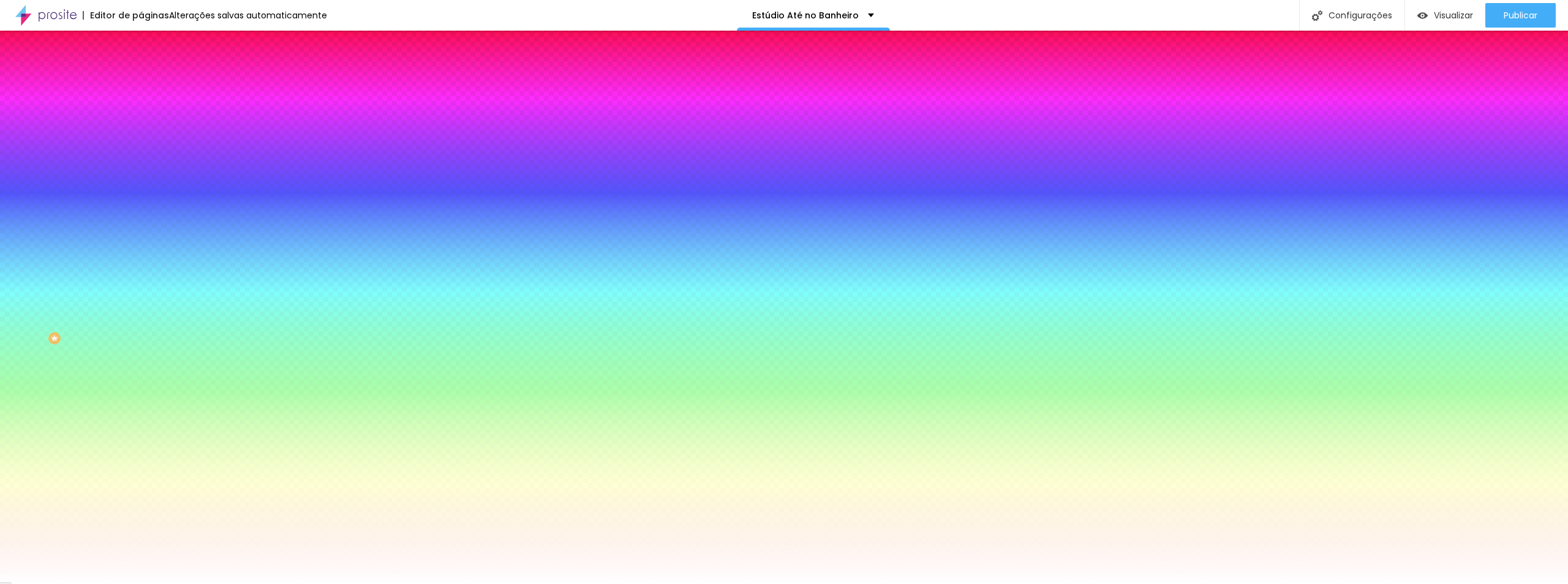
click at [373, 583] on div at bounding box center [784, 584] width 1568 height 0
click at [141, 155] on button "button" at bounding box center [149, 156] width 17 height 13
type input "22"
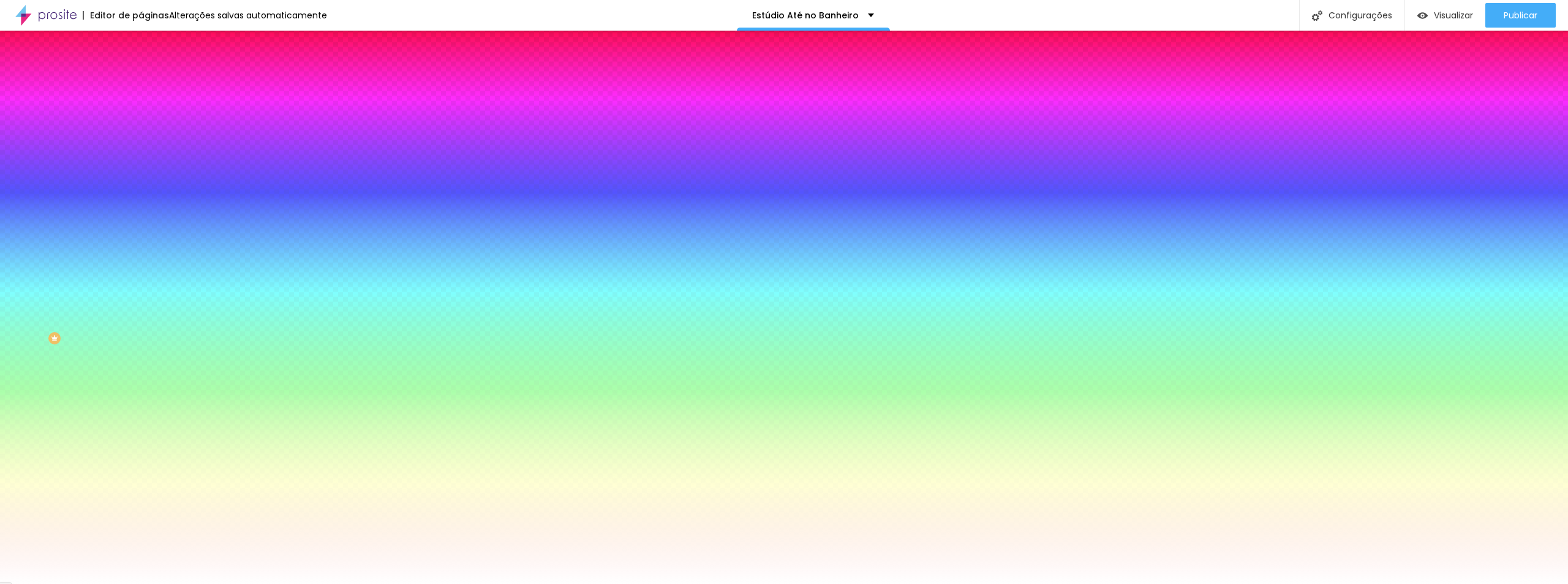
type input "23"
type input "22"
type input "21"
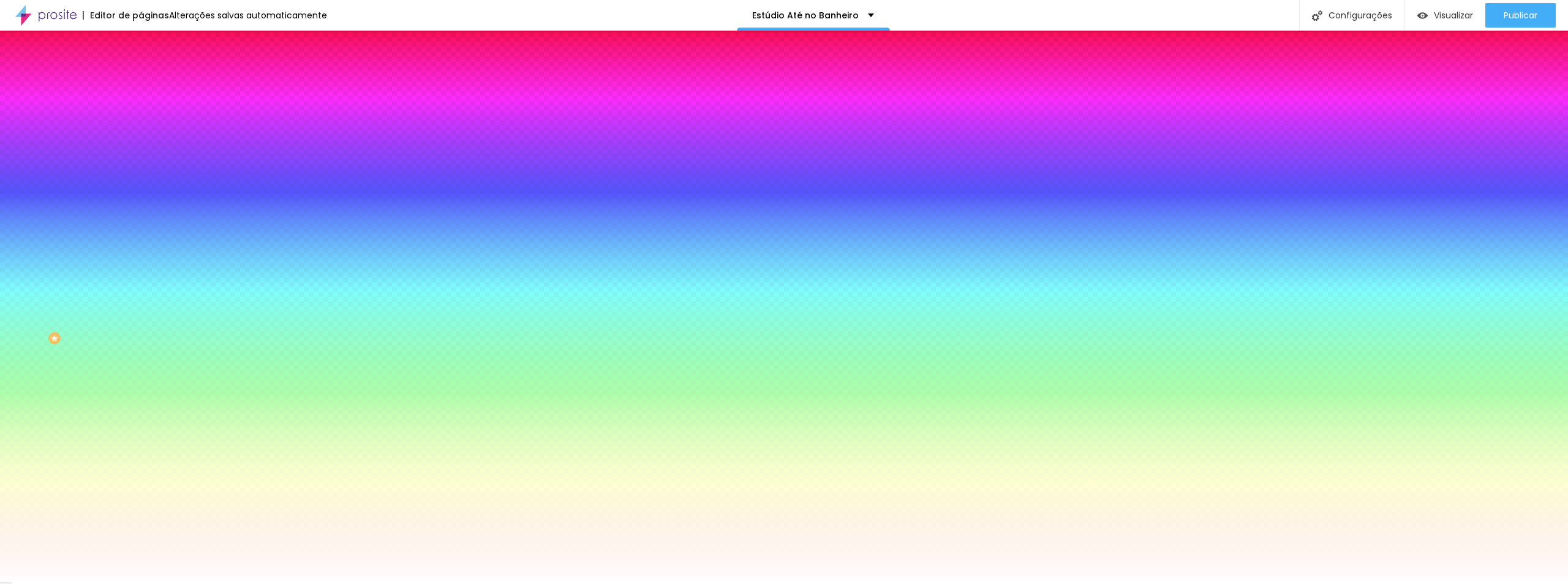
type input "21"
click at [620, 583] on div at bounding box center [784, 584] width 1568 height 0
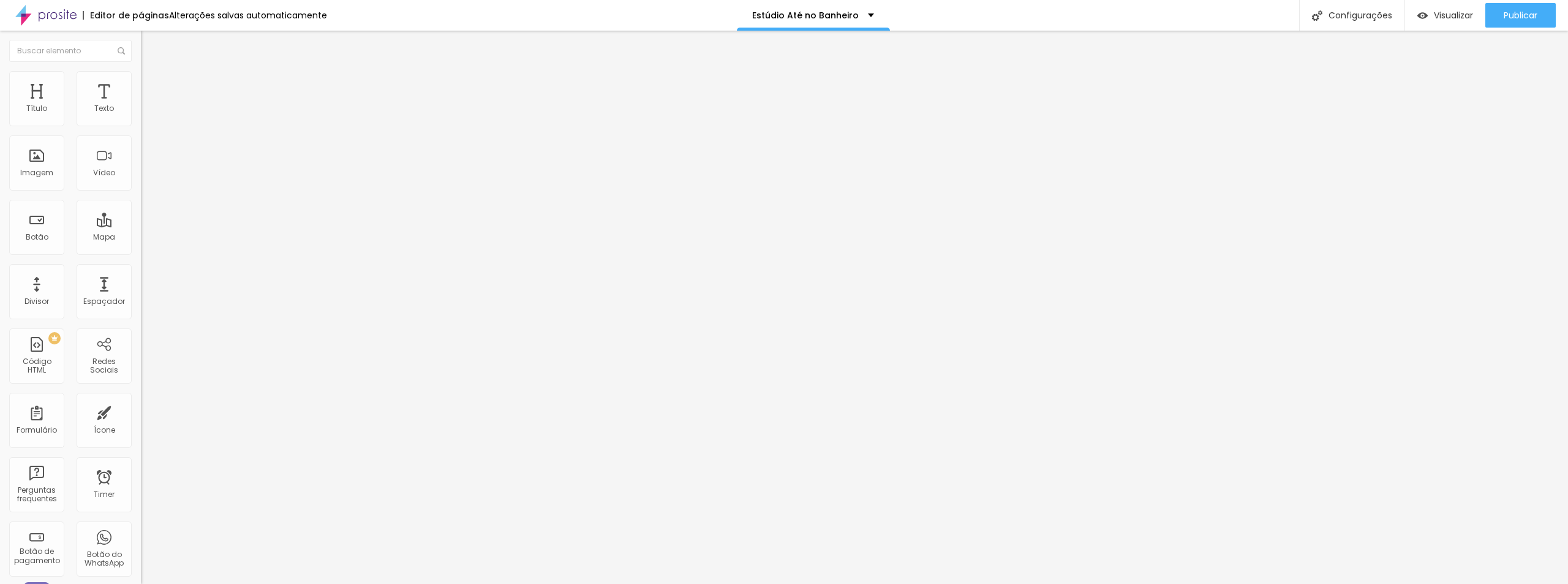
click at [141, 69] on ul "Estilo Avançado" at bounding box center [211, 71] width 141 height 24
click at [141, 72] on li "Avançado" at bounding box center [211, 77] width 141 height 12
click at [141, 77] on ul "Estilo Avançado" at bounding box center [211, 71] width 141 height 24
click at [141, 537] on img at bounding box center [145, 541] width 8 height 8
click at [141, 459] on div "10 Espaço de cima 10 Espaço de baixo ID Html Classes Html Visível nos dispositi…" at bounding box center [211, 341] width 141 height 515
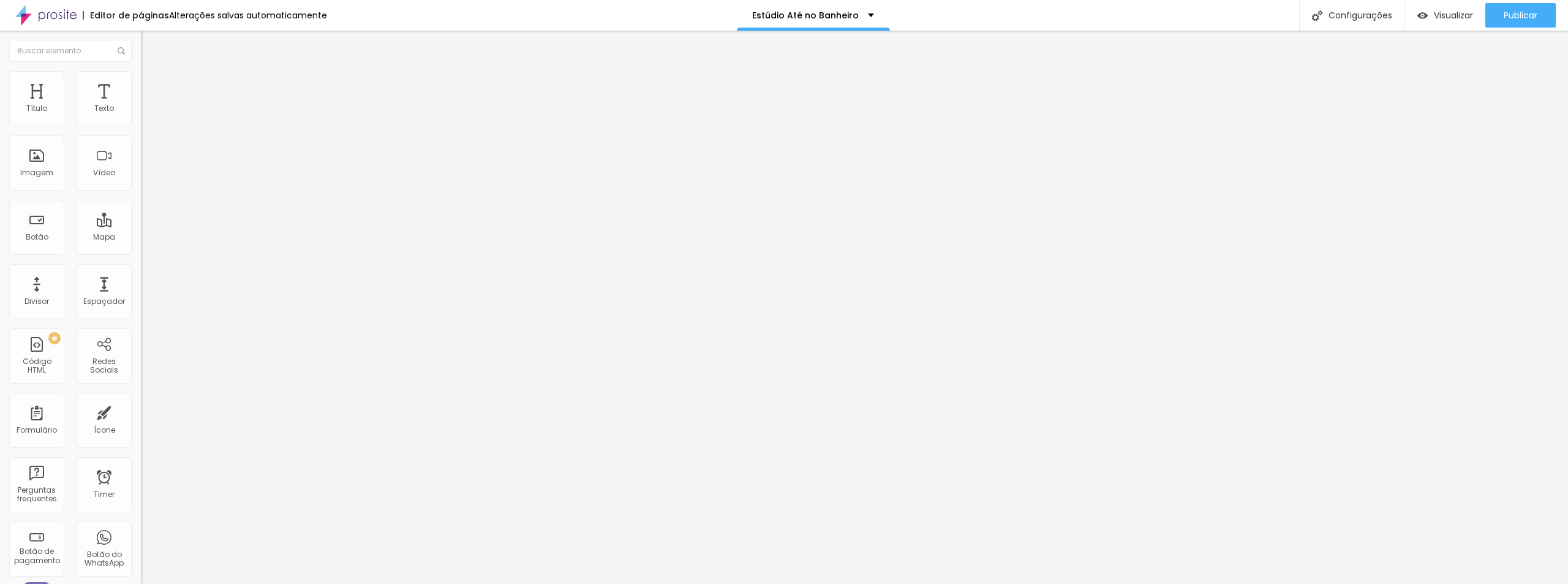
click at [141, 77] on ul "Estilo Avançado" at bounding box center [211, 71] width 141 height 24
click at [141, 70] on img at bounding box center [147, 65] width 11 height 11
click at [1329, 23] on div "Configurações" at bounding box center [1352, 15] width 106 height 31
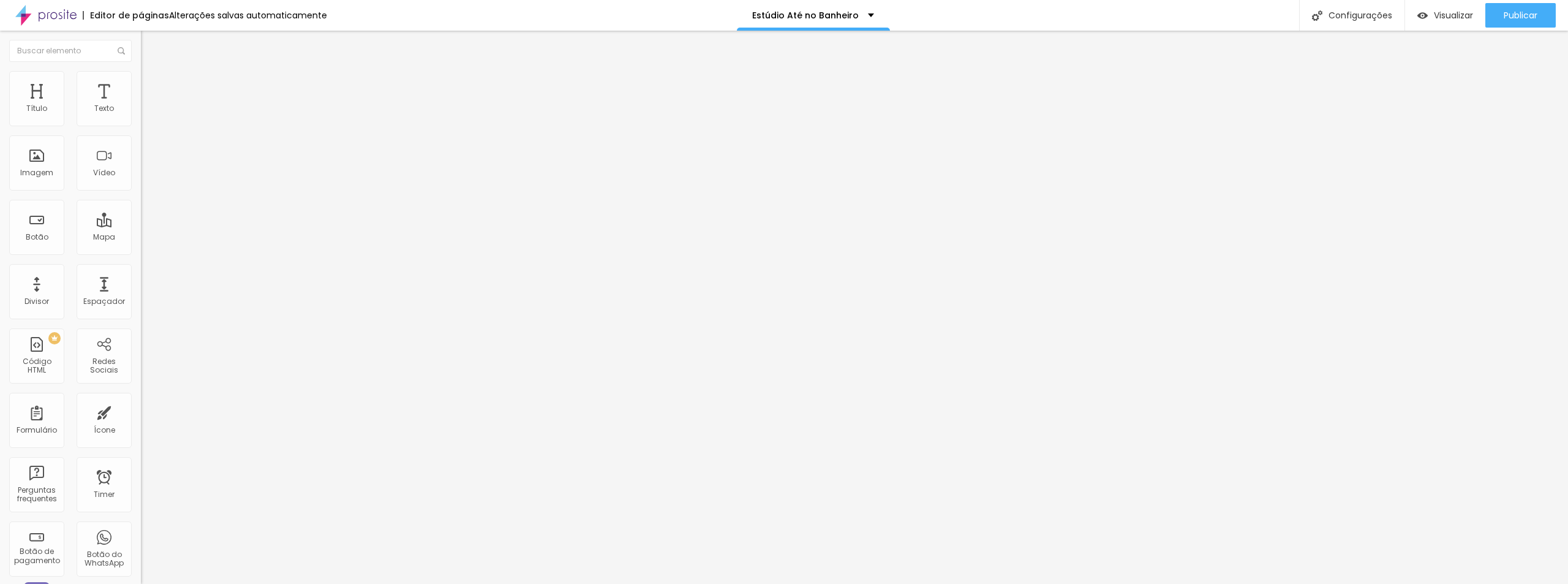
drag, startPoint x: 931, startPoint y: 356, endPoint x: 604, endPoint y: 355, distance: 327.0
type input "e"
type input "E"
type input "s"
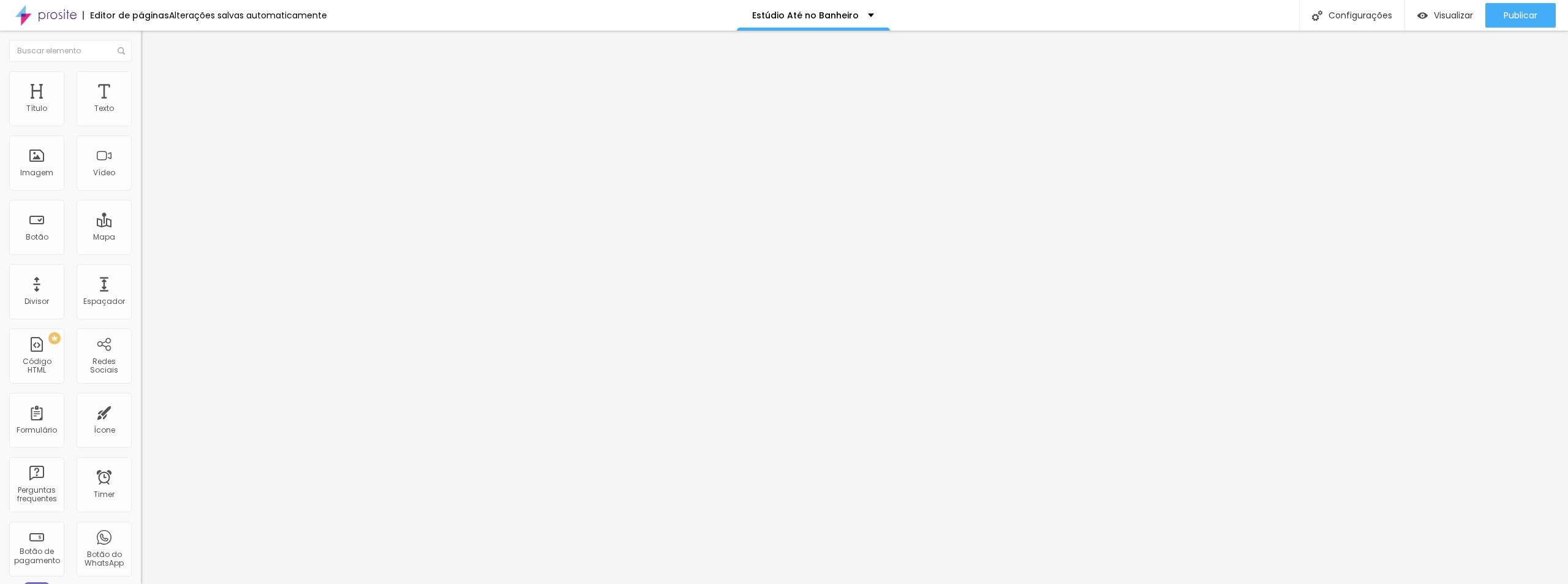
type input "Seu Estúdio em Qualquer Lugar - Até no banheiro, se quiser."
drag, startPoint x: 669, startPoint y: 419, endPoint x: 951, endPoint y: 497, distance: 292.6
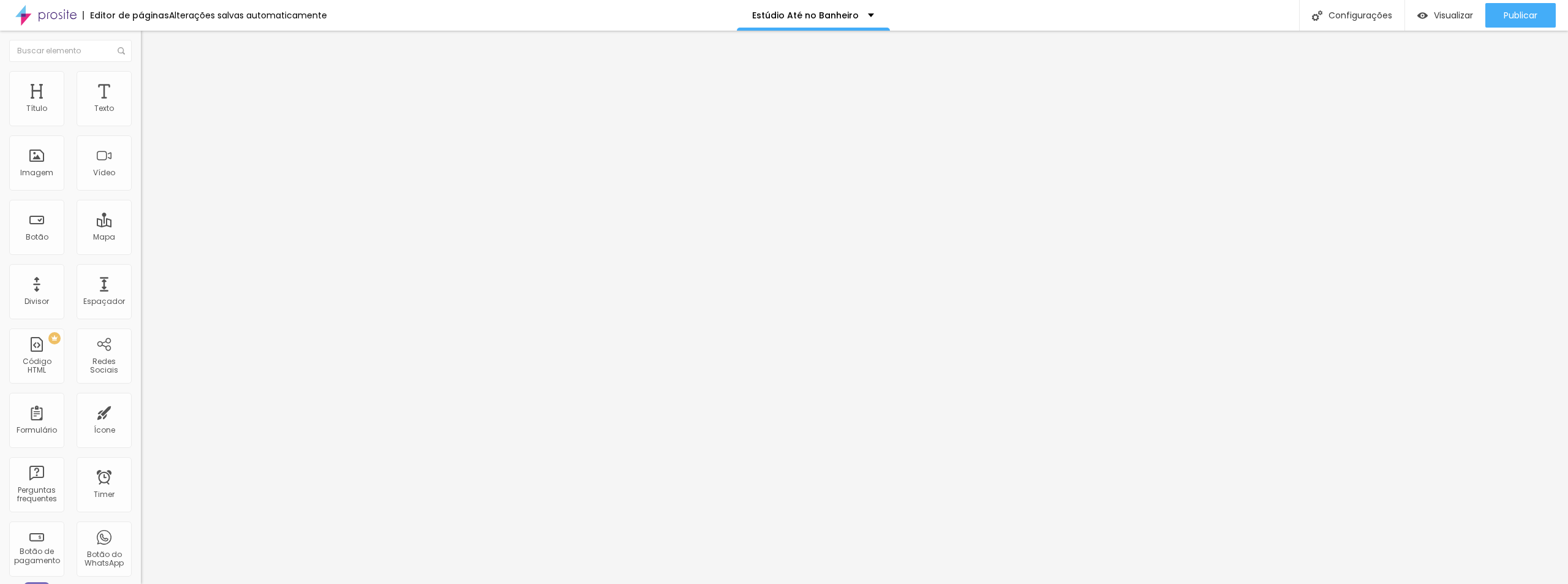
scroll to position [0, 0]
paste textarea "você aprende o Protocolo SECRETO, um método prático que mostra como usar ilumin…"
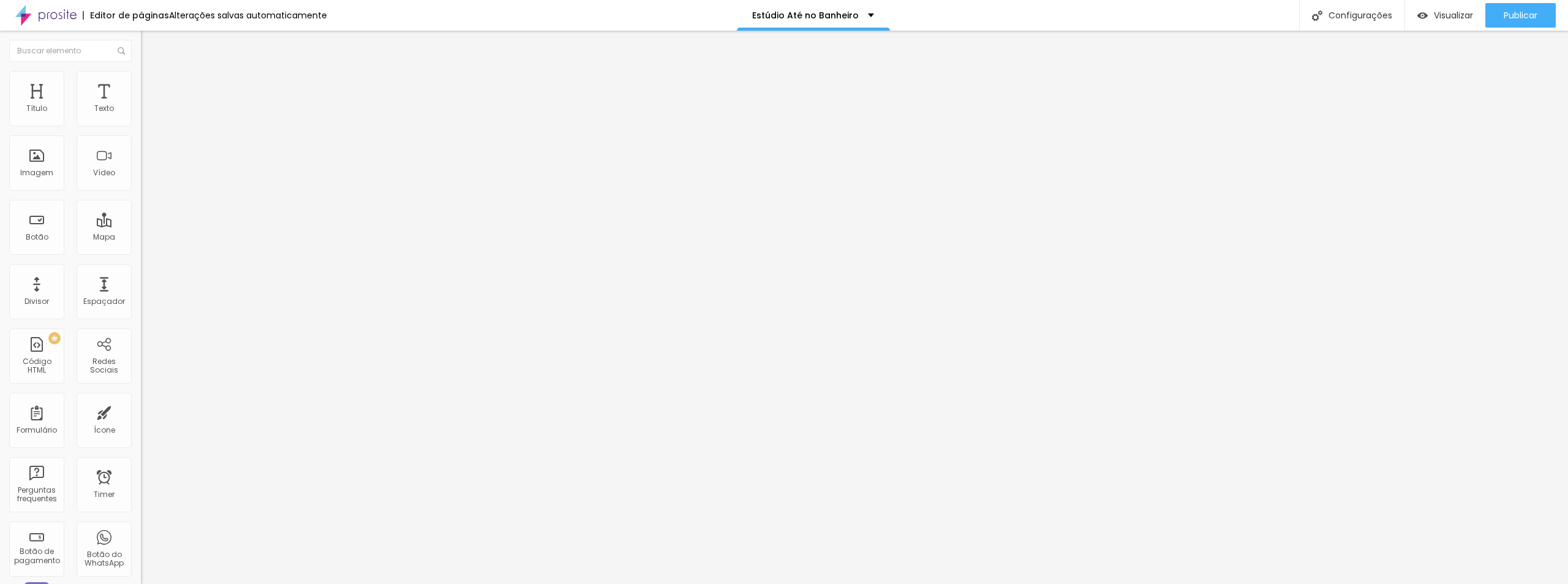
drag, startPoint x: 828, startPoint y: 417, endPoint x: 653, endPoint y: 412, distance: 175.1
drag, startPoint x: 910, startPoint y: 432, endPoint x: 581, endPoint y: 387, distance: 332.1
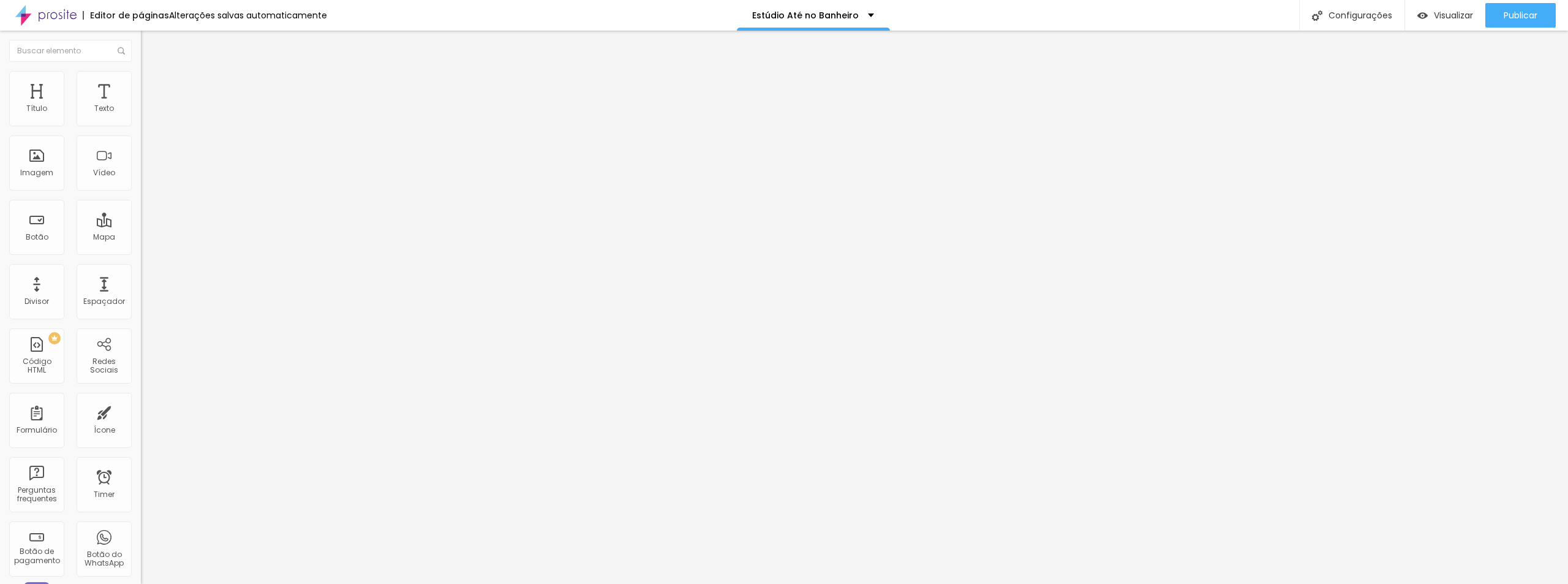
paste textarea "Um método prático que mostra como usar iluminação simples, celular e objetos co…"
drag, startPoint x: 924, startPoint y: 452, endPoint x: 589, endPoint y: 429, distance: 335.8
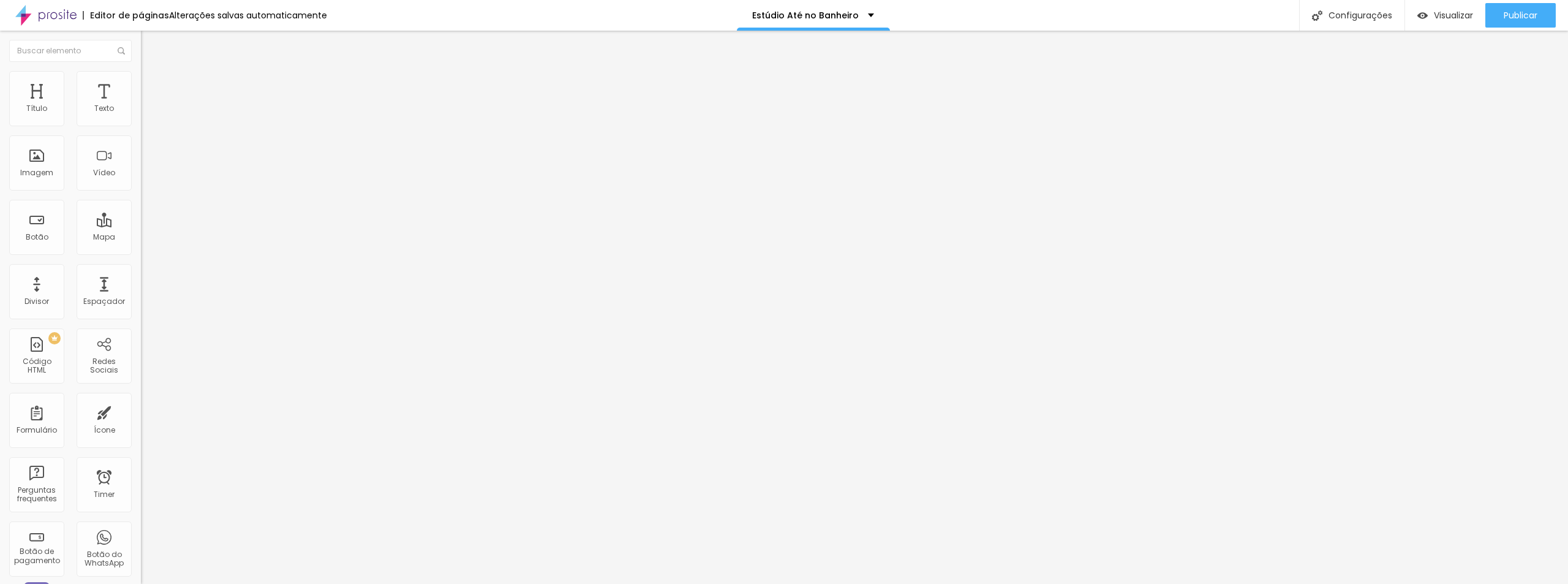
paste textarea "Um método prático que mostra como usar iluminação simples, celular e objetos co…"
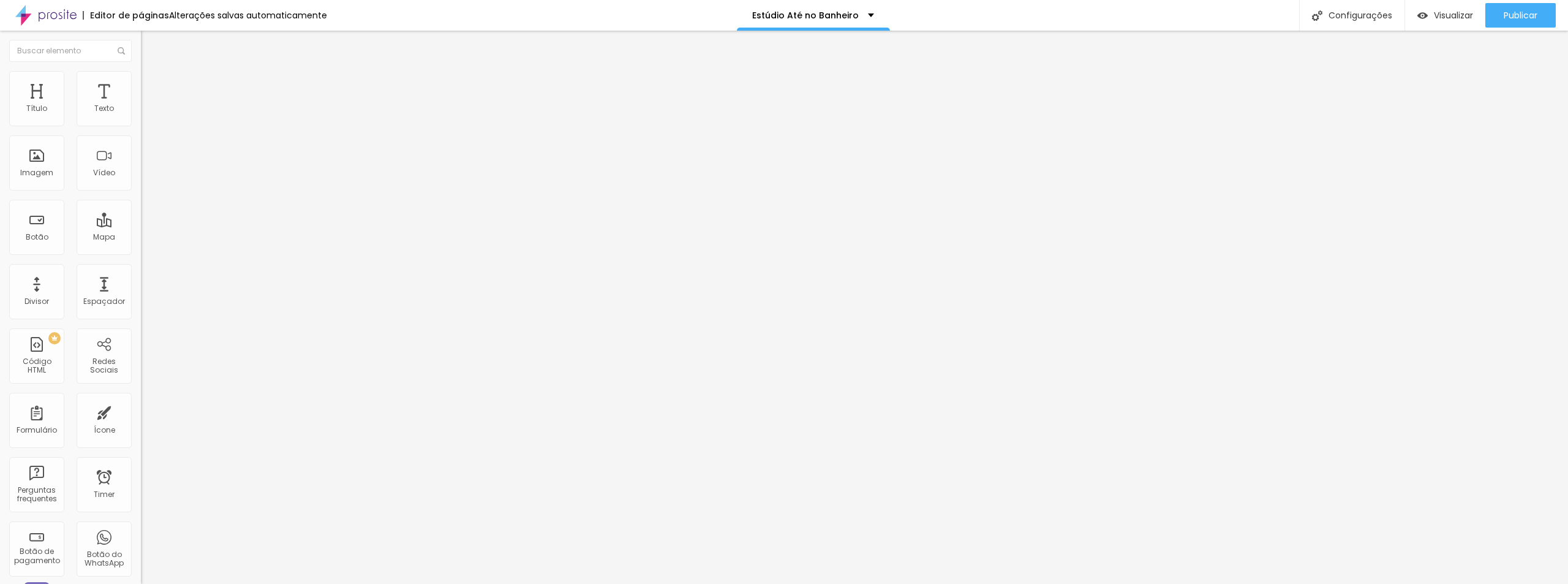
scroll to position [61, 0]
drag, startPoint x: 796, startPoint y: 431, endPoint x: 974, endPoint y: 451, distance: 179.1
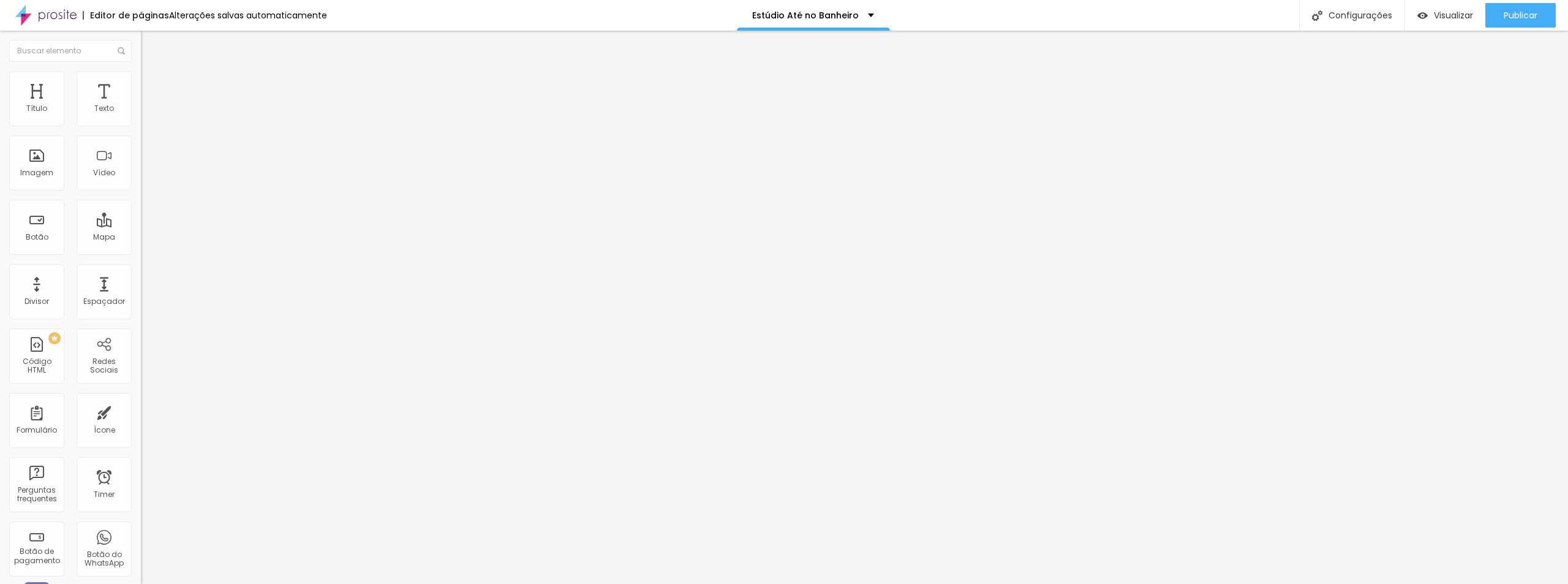
drag, startPoint x: 700, startPoint y: 424, endPoint x: 735, endPoint y: 422, distance: 35.1
drag, startPoint x: 729, startPoint y: 433, endPoint x: 585, endPoint y: 431, distance: 144.0
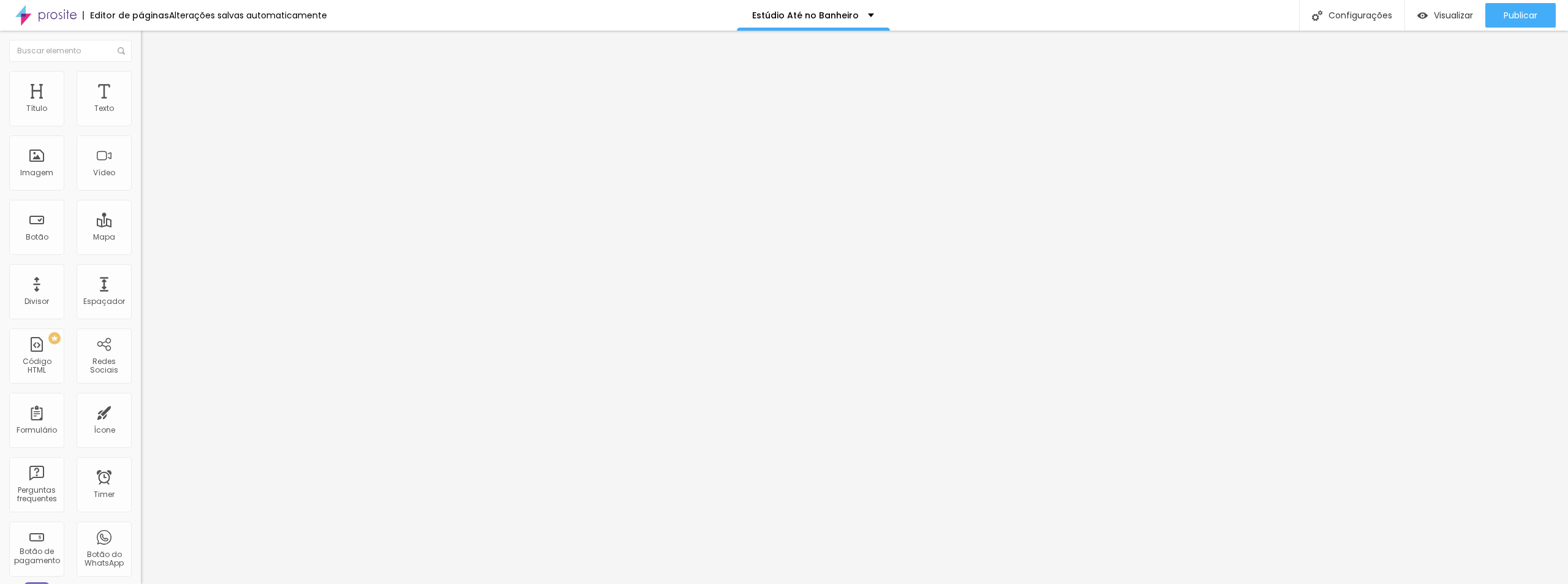
scroll to position [0, 0]
drag, startPoint x: 965, startPoint y: 372, endPoint x: 535, endPoint y: 366, distance: 430.0
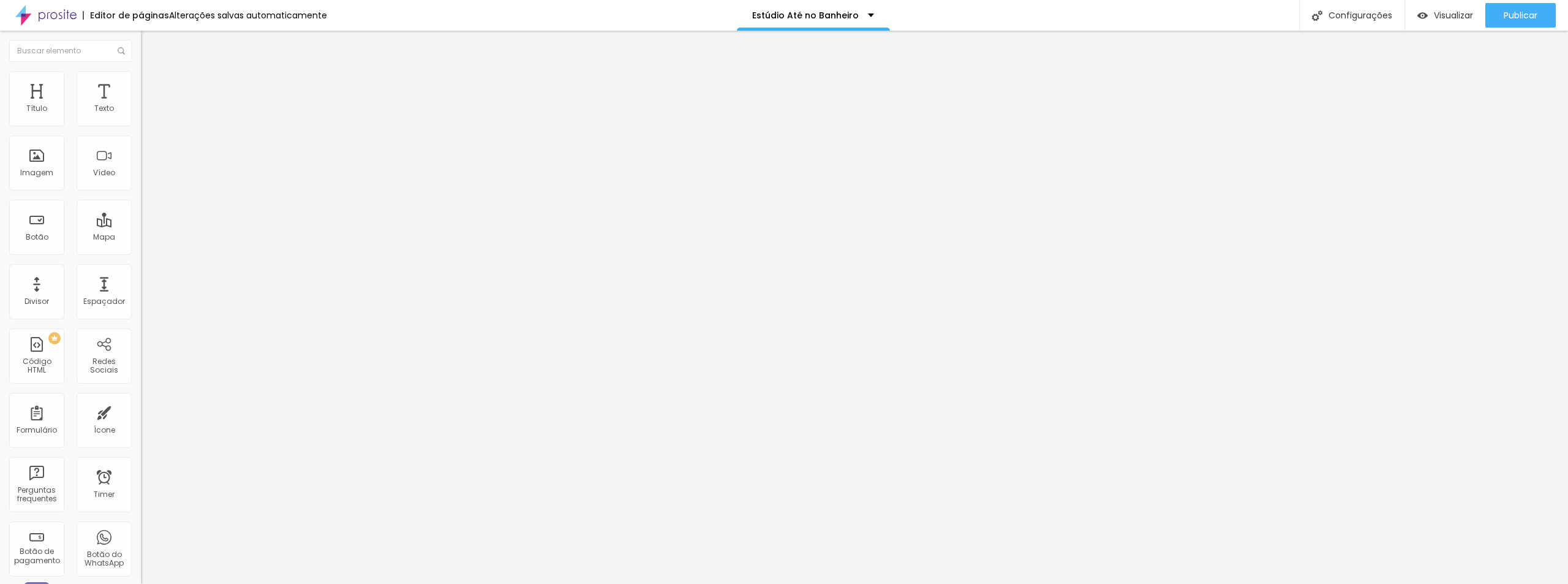
drag, startPoint x: 942, startPoint y: 296, endPoint x: 526, endPoint y: 291, distance: 416.0
paste input "Seu Estúdio em Qualquer Lugar - Até no banheiro, se precisar."
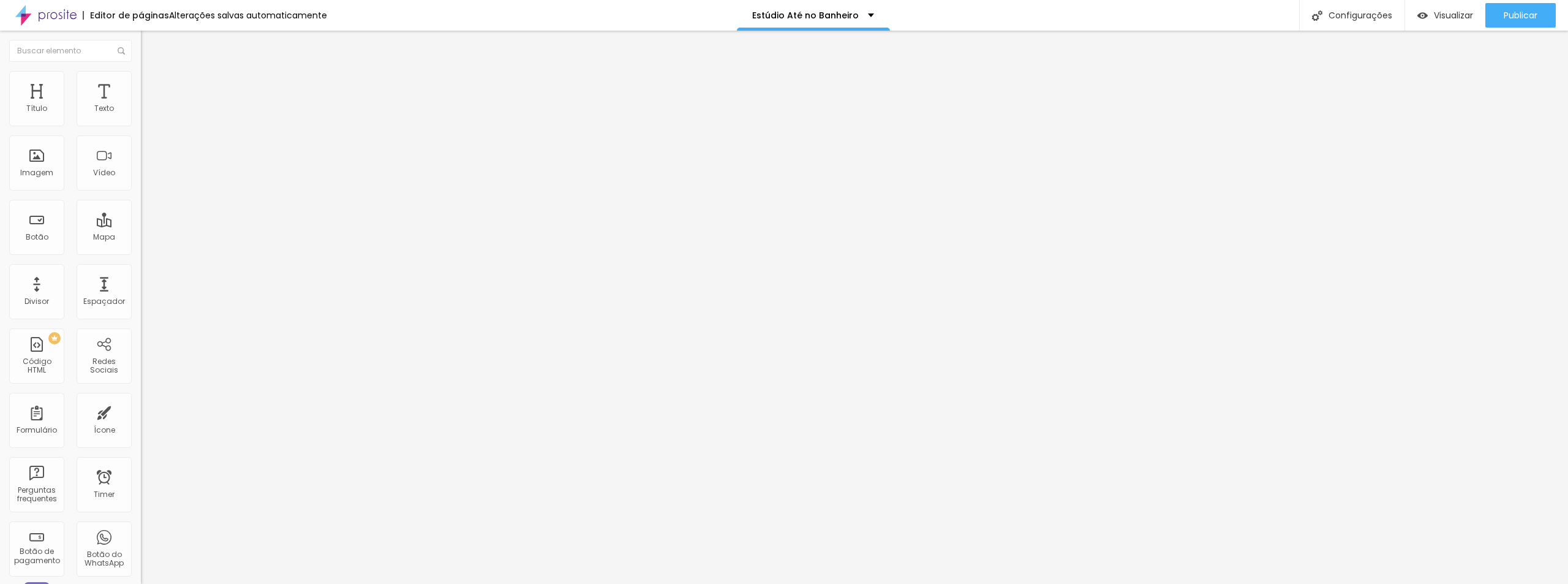
paste textarea "Um método prático que mostra como usar iluminação simples, celular e objetos co…"
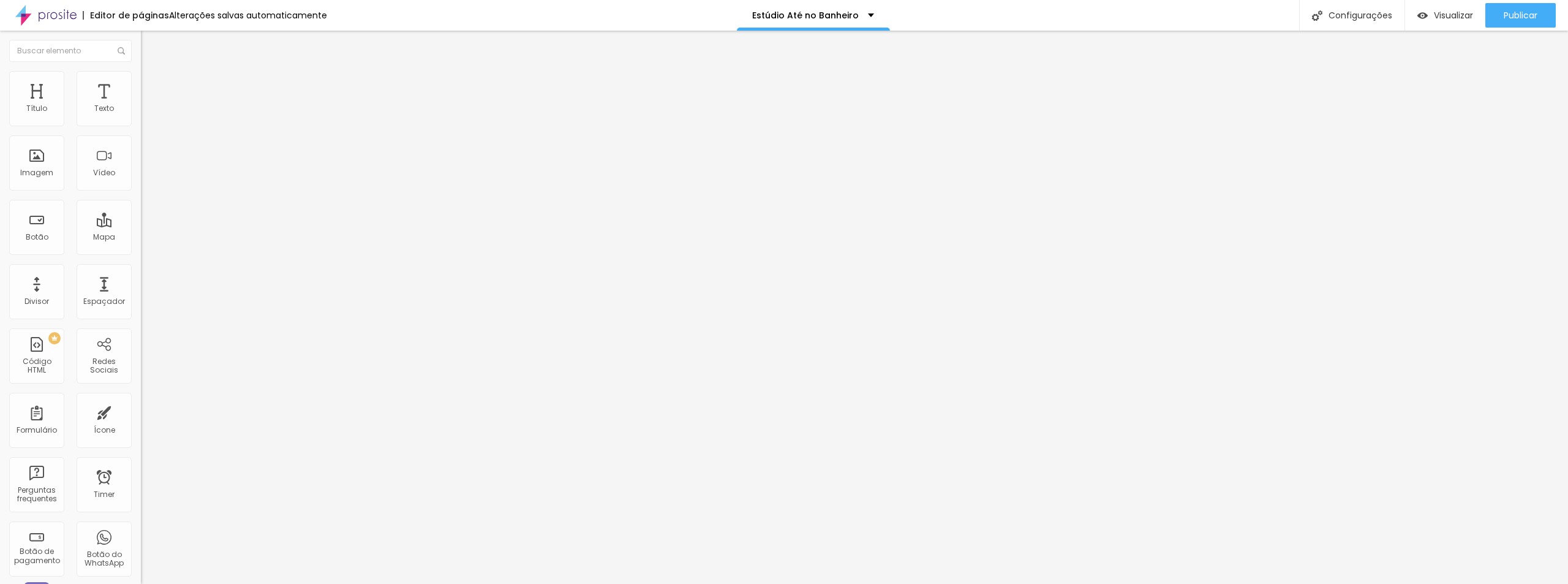
paste textarea "estúdio em casa, estúdio caseiro, montar estúdio barato, iluminação de vídeo, l…"
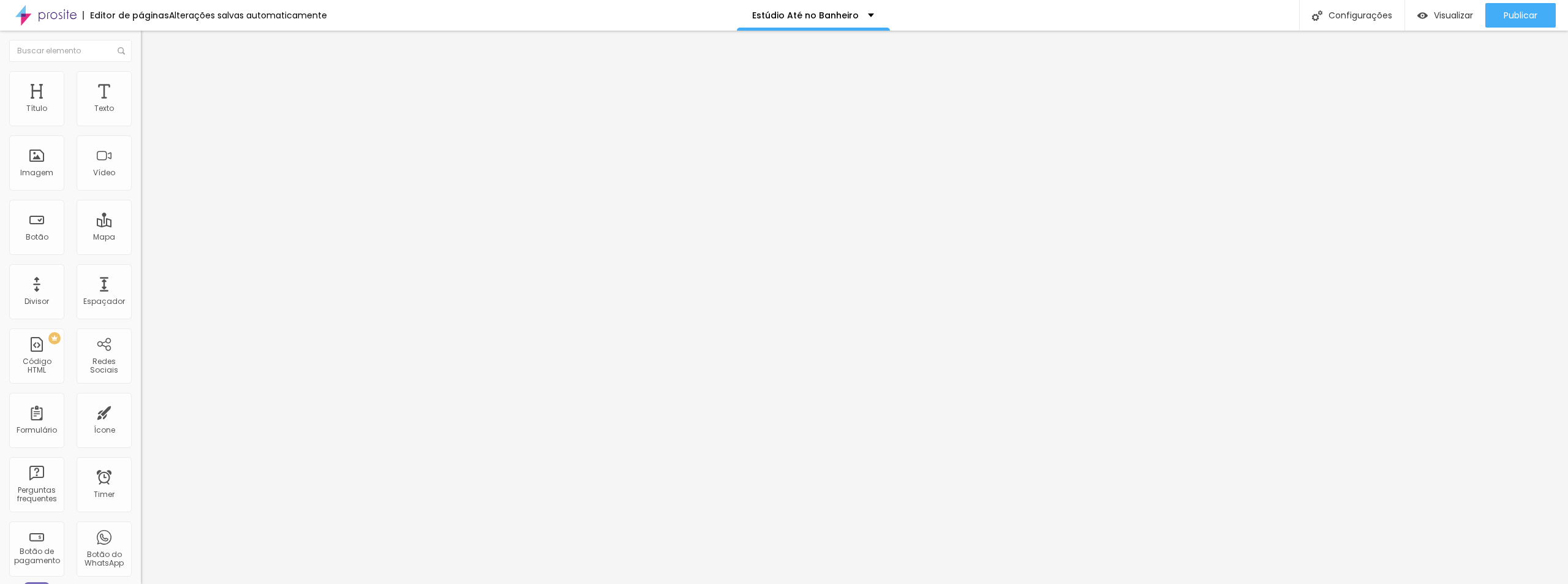
scroll to position [356, 0]
drag, startPoint x: 890, startPoint y: 441, endPoint x: 1030, endPoint y: 442, distance: 140.0
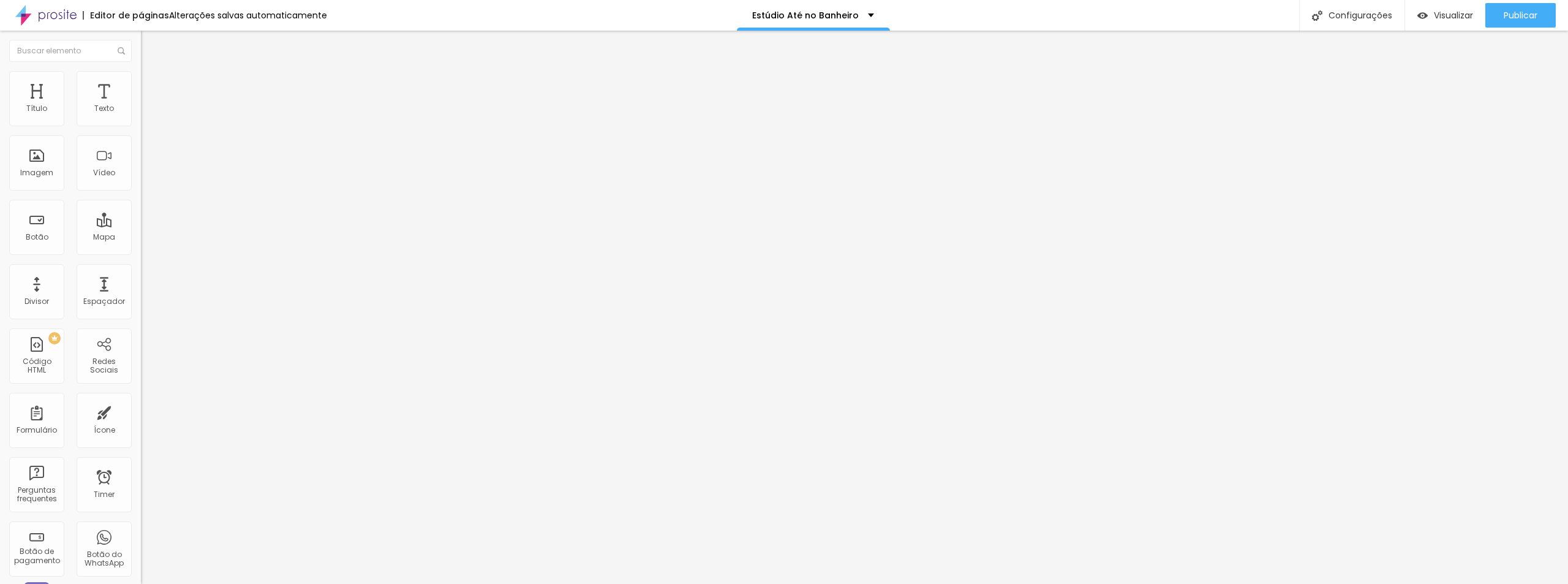
click at [1508, 16] on span "Publicar" at bounding box center [1520, 15] width 34 height 10
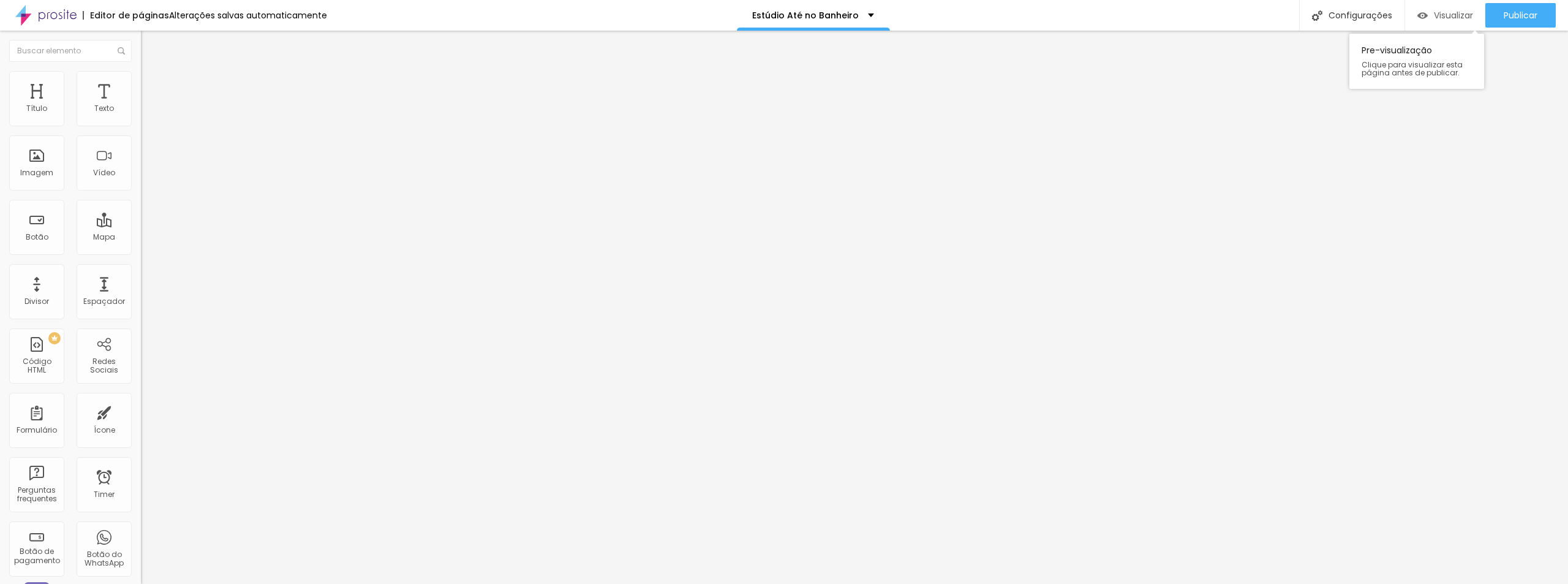
click at [1449, 12] on span "Visualizar" at bounding box center [1453, 15] width 39 height 10
click at [141, 116] on span "Titulo 2" at bounding box center [160, 108] width 40 height 15
drag, startPoint x: 69, startPoint y: 256, endPoint x: 56, endPoint y: 256, distance: 13.0
click at [141, 290] on input "range" at bounding box center [181, 295] width 79 height 10
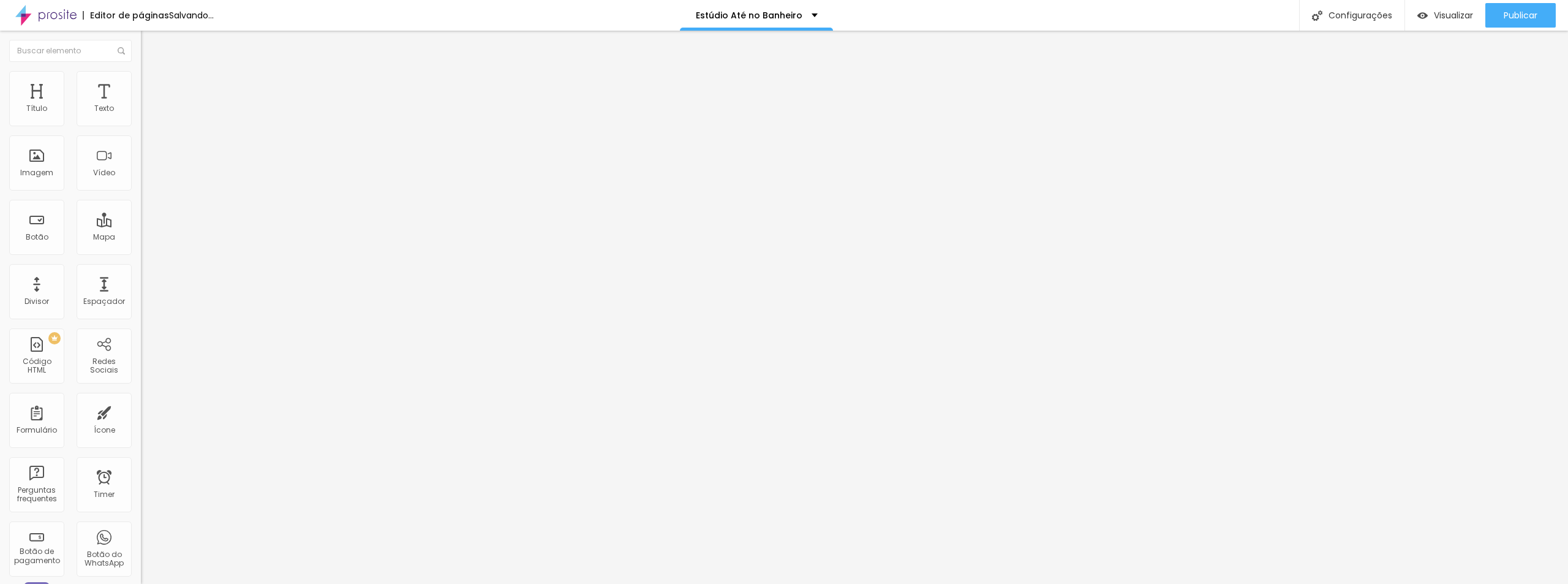
click at [141, 290] on input "range" at bounding box center [181, 295] width 79 height 10
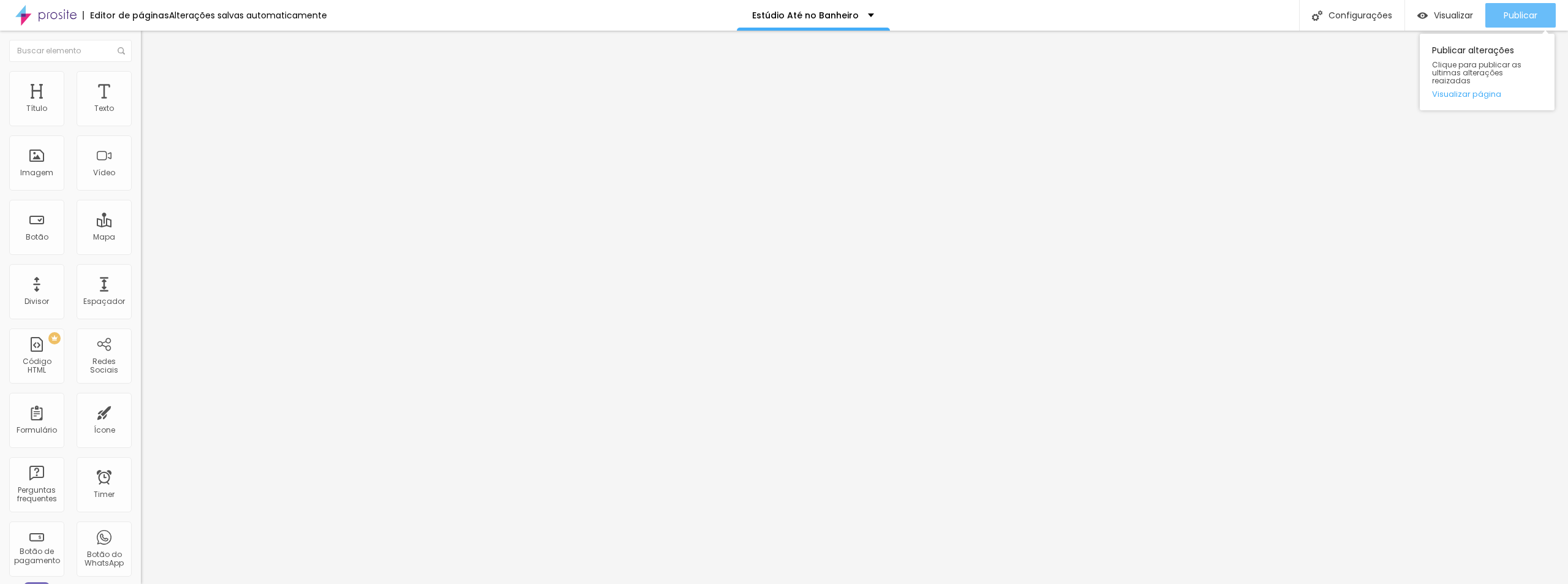
click at [1532, 15] on span "Publicar" at bounding box center [1520, 15] width 34 height 10
click at [1440, 17] on span "Visualizar" at bounding box center [1442, 15] width 39 height 10
click at [141, 103] on div "Titulo 1 H1" at bounding box center [211, 97] width 141 height 12
click at [141, 116] on span "Titulo 2" at bounding box center [160, 108] width 40 height 15
click at [141, 106] on span "Titulo 1" at bounding box center [160, 97] width 40 height 17
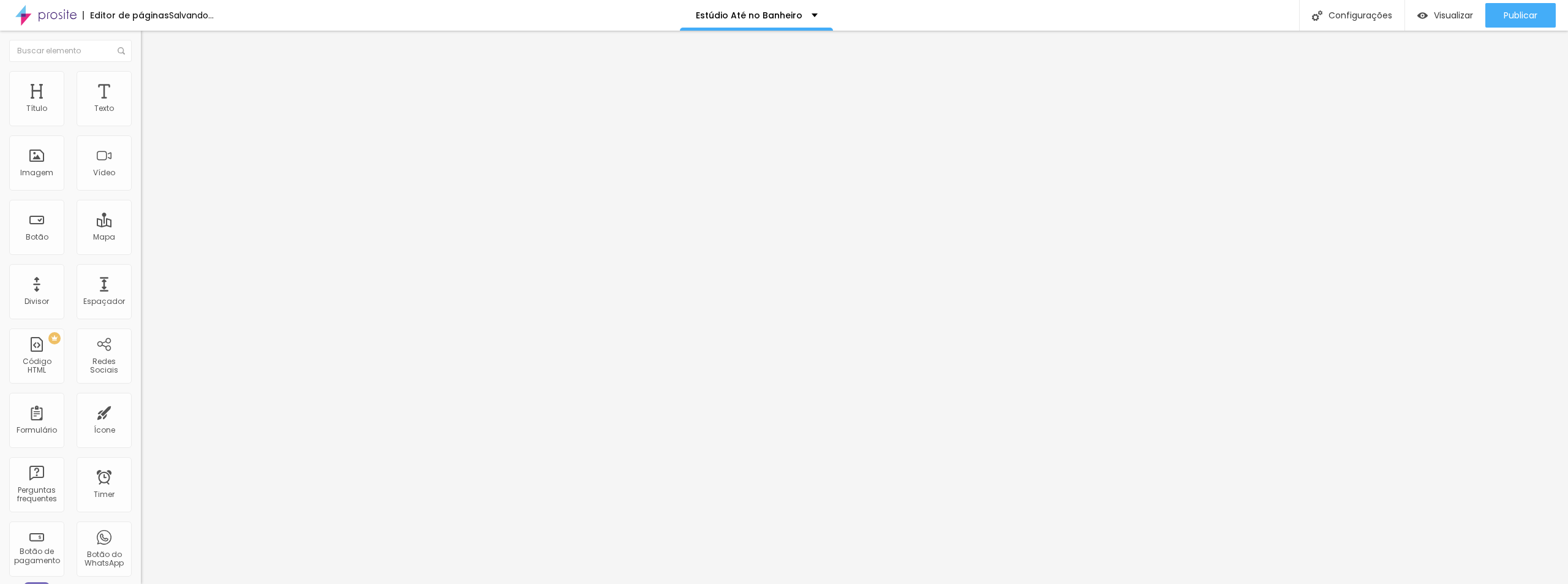
drag, startPoint x: 42, startPoint y: 257, endPoint x: 55, endPoint y: 254, distance: 13.3
click at [141, 289] on input "range" at bounding box center [181, 294] width 79 height 10
click at [141, 116] on span "Titulo 2" at bounding box center [160, 108] width 40 height 15
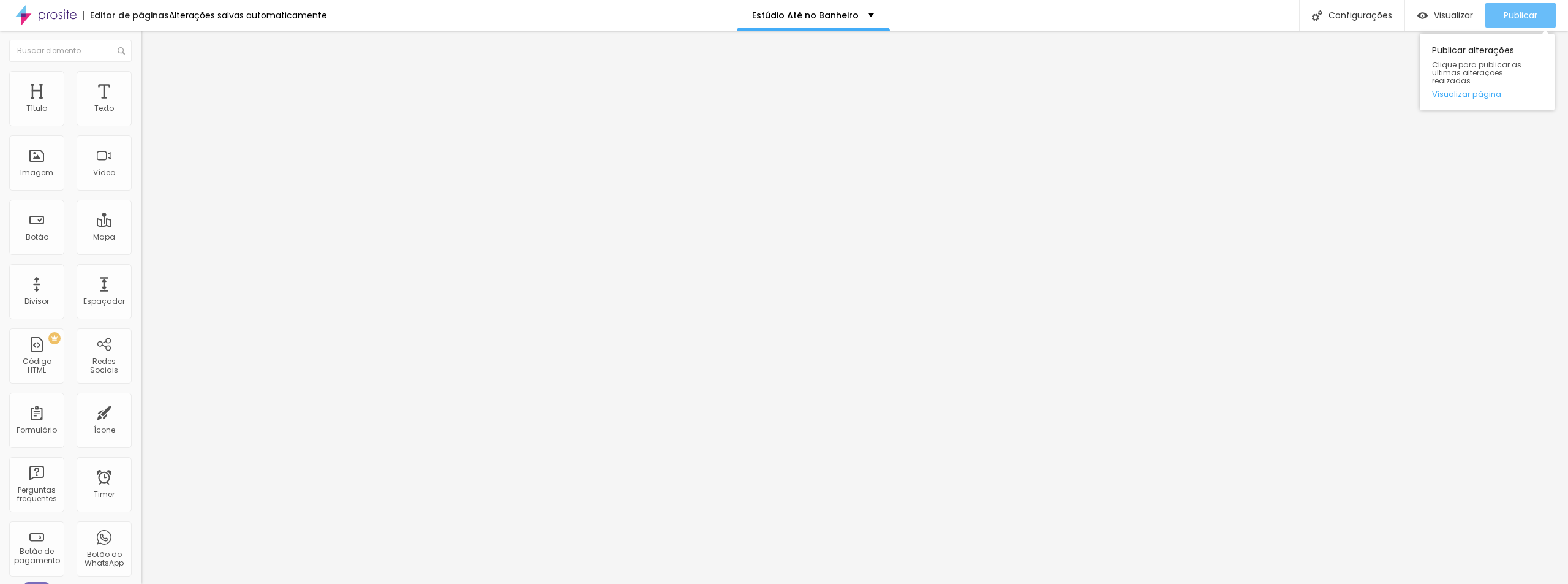
click at [1528, 19] on span "Publicar" at bounding box center [1520, 15] width 34 height 10
click at [1453, 10] on span "Visualizar" at bounding box center [1442, 15] width 39 height 10
click at [141, 106] on span "Titulo 1" at bounding box center [160, 97] width 40 height 17
click at [1522, 15] on span "Publicar" at bounding box center [1520, 15] width 34 height 10
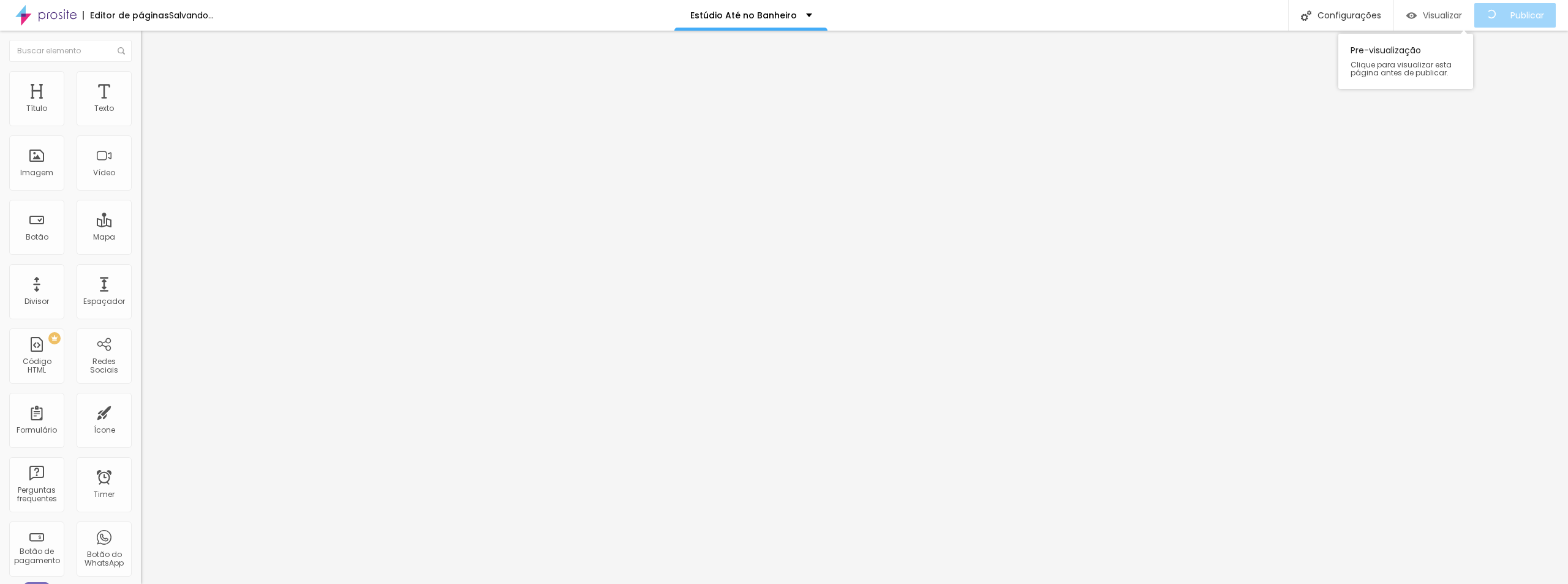
click at [1459, 17] on span "Visualizar" at bounding box center [1442, 15] width 39 height 10
click at [1455, 13] on span "Visualizar" at bounding box center [1453, 15] width 39 height 10
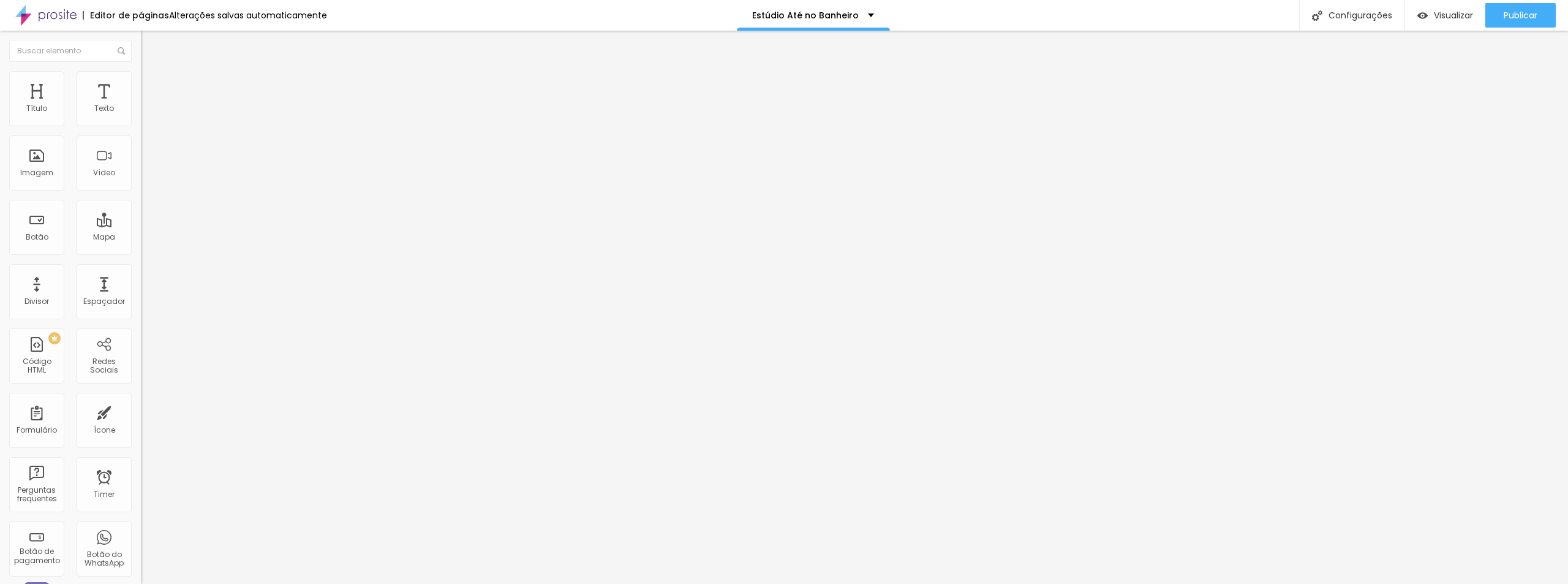
click at [141, 116] on span "Titulo 2" at bounding box center [160, 108] width 40 height 15
click at [141, 106] on span "Titulo 1" at bounding box center [160, 97] width 40 height 17
click at [141, 289] on input "range" at bounding box center [181, 294] width 79 height 10
click at [1525, 19] on span "Publicar" at bounding box center [1520, 15] width 34 height 10
click at [1440, 17] on span "Visualizar" at bounding box center [1442, 15] width 39 height 10
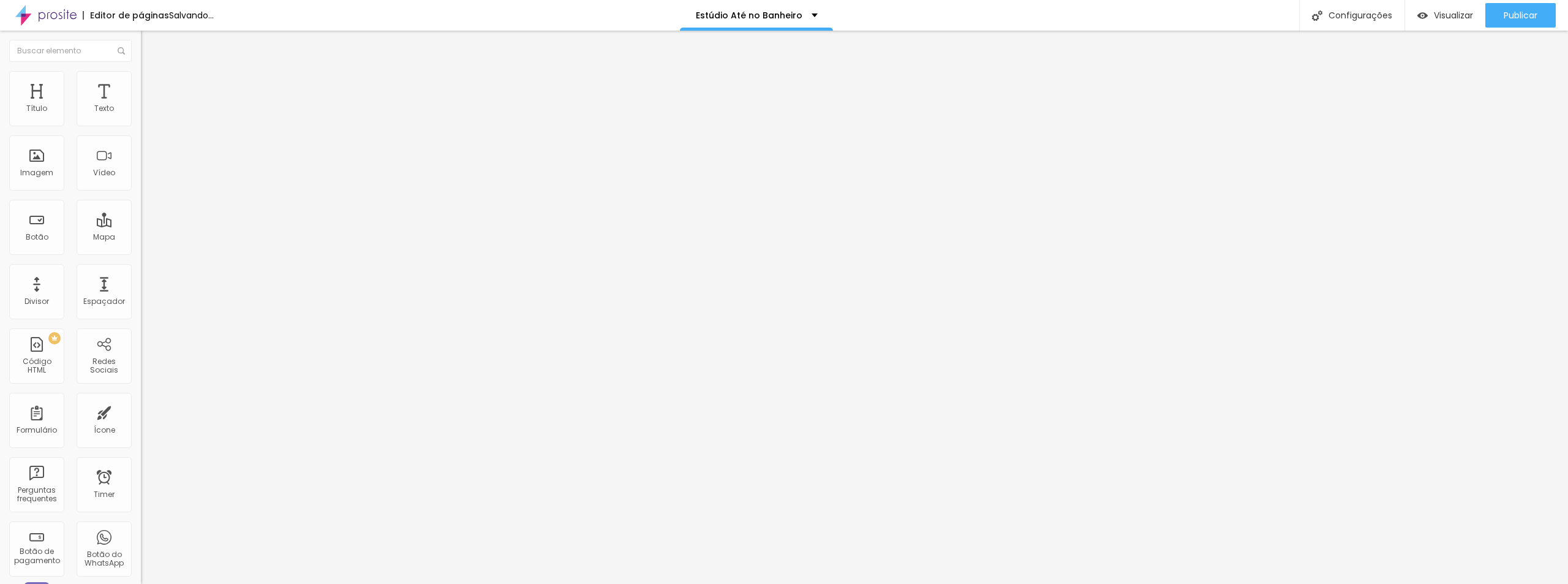
drag, startPoint x: 49, startPoint y: 256, endPoint x: 65, endPoint y: 255, distance: 16.0
click at [141, 289] on input "range" at bounding box center [181, 294] width 79 height 10
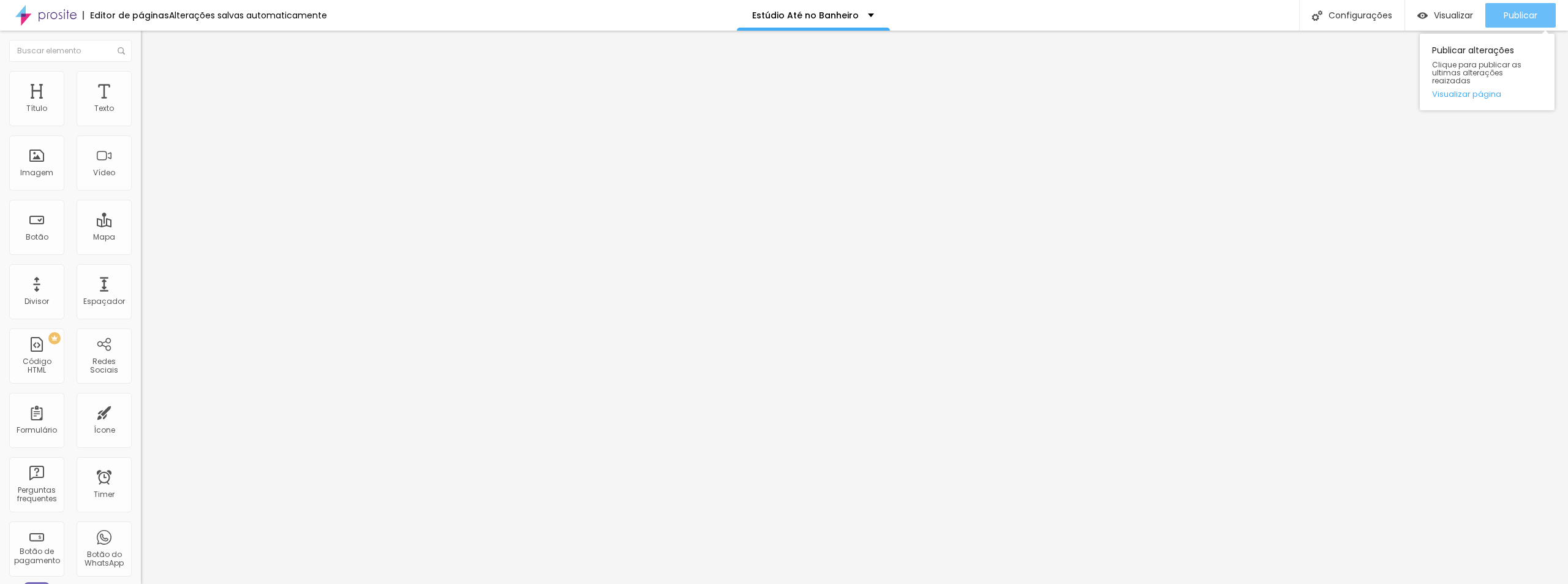
click at [1523, 16] on span "Publicar" at bounding box center [1520, 15] width 34 height 10
click at [1448, 19] on span "Visualizar" at bounding box center [1442, 15] width 39 height 10
click at [1524, 22] on div "Publicar" at bounding box center [1520, 15] width 34 height 24
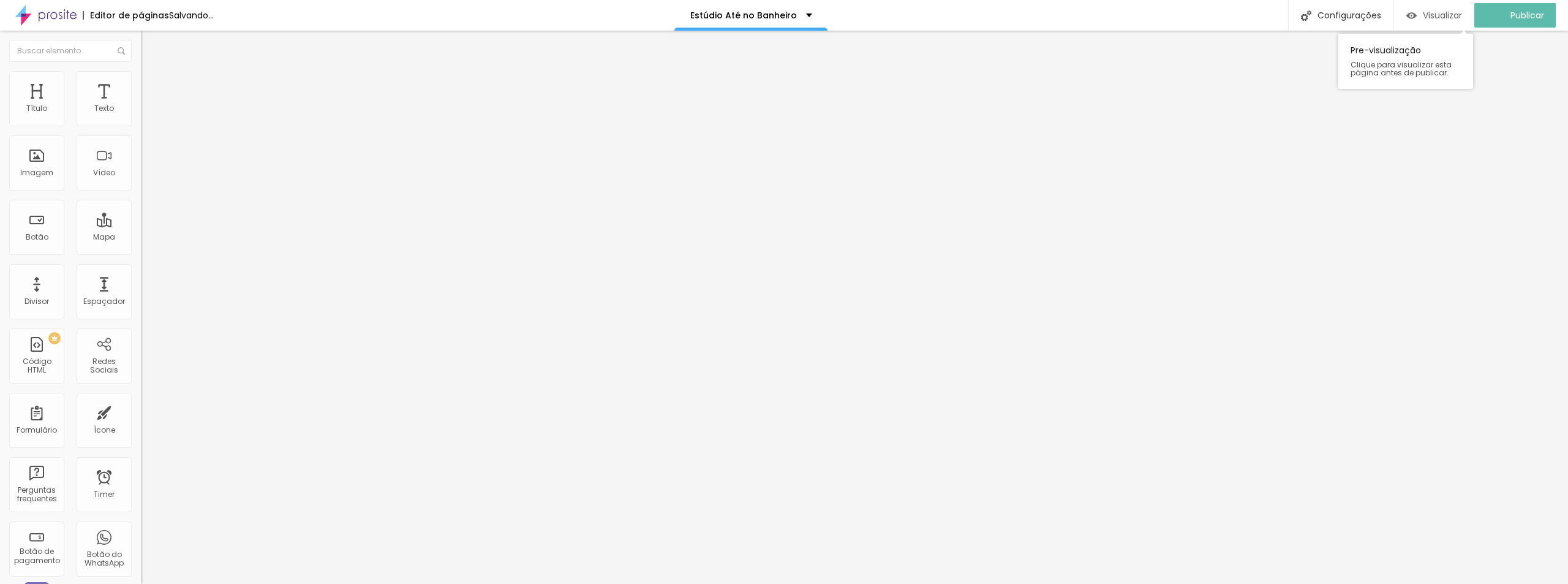
click at [1450, 13] on span "Visualizar" at bounding box center [1442, 15] width 39 height 10
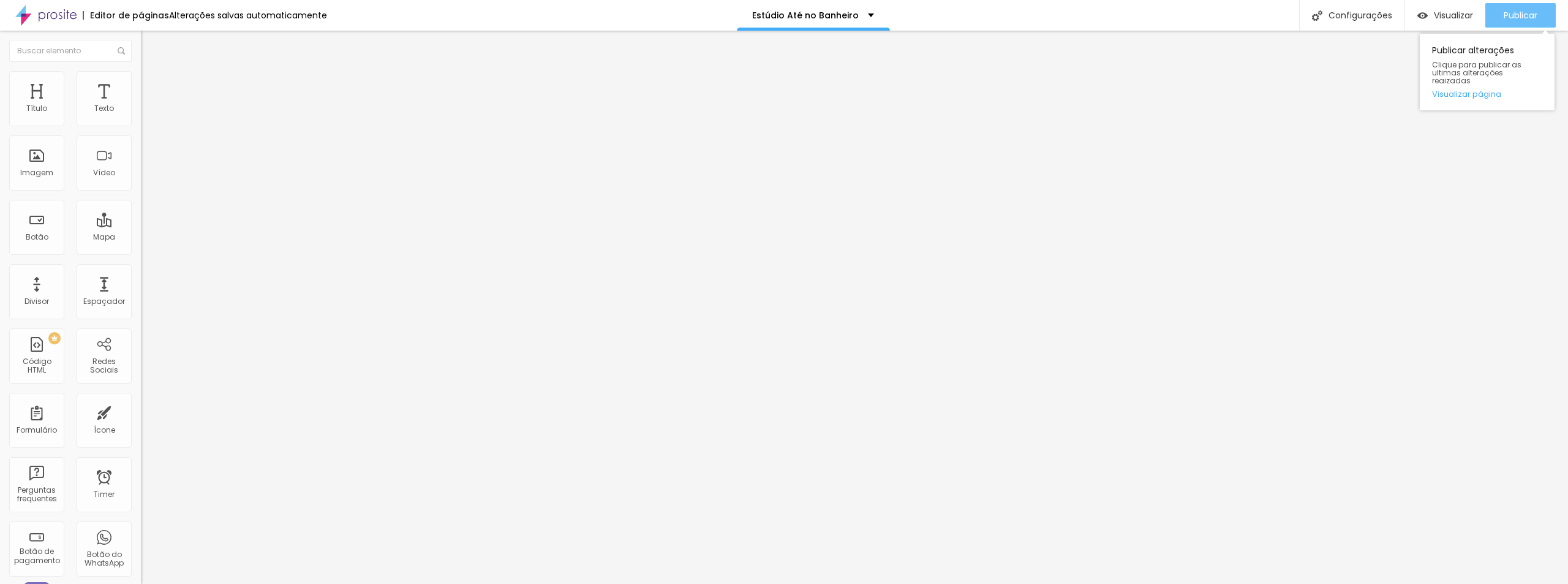
click at [1510, 13] on span "Publicar" at bounding box center [1520, 15] width 34 height 10
click at [1430, 17] on div "Visualizar" at bounding box center [1434, 15] width 56 height 10
click at [141, 289] on input "range" at bounding box center [181, 294] width 79 height 10
drag, startPoint x: 29, startPoint y: 279, endPoint x: 44, endPoint y: 278, distance: 15.0
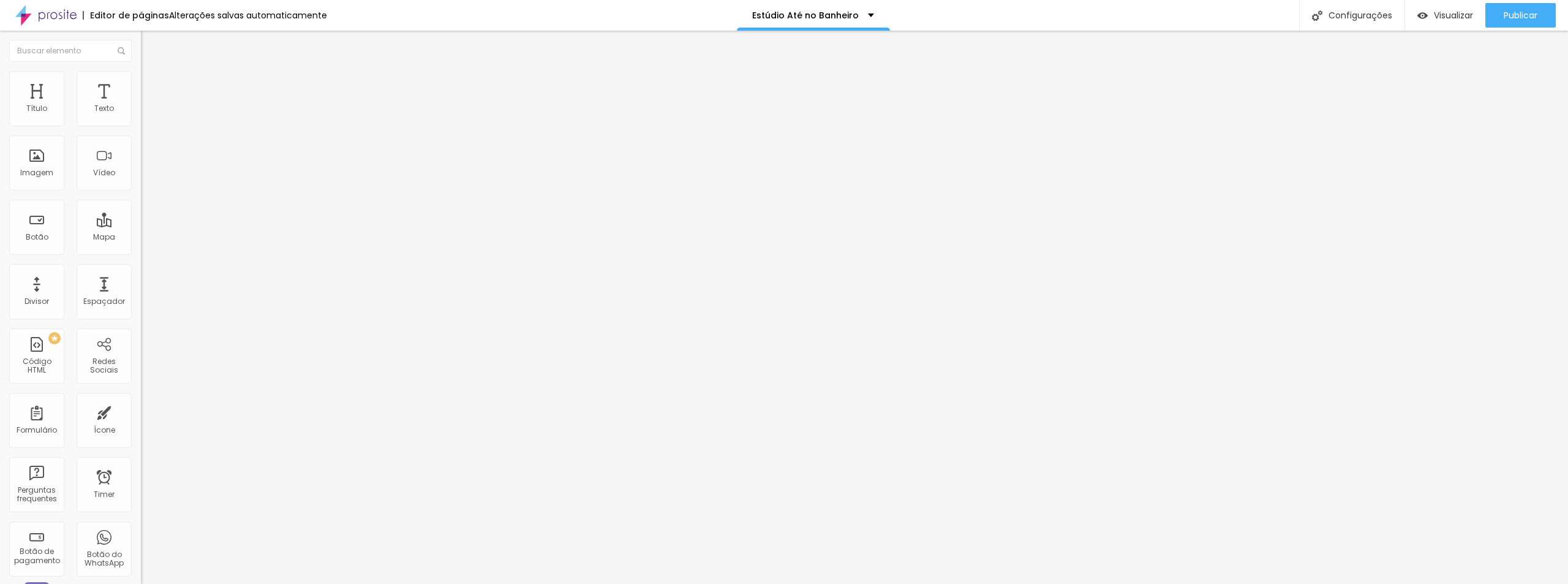
click at [141, 462] on input "range" at bounding box center [181, 467] width 79 height 10
drag, startPoint x: 58, startPoint y: 258, endPoint x: 66, endPoint y: 260, distance: 8.2
click at [141, 289] on input "range" at bounding box center [181, 294] width 79 height 10
drag, startPoint x: 62, startPoint y: 260, endPoint x: 55, endPoint y: 260, distance: 7.0
click at [141, 289] on input "range" at bounding box center [181, 294] width 79 height 10
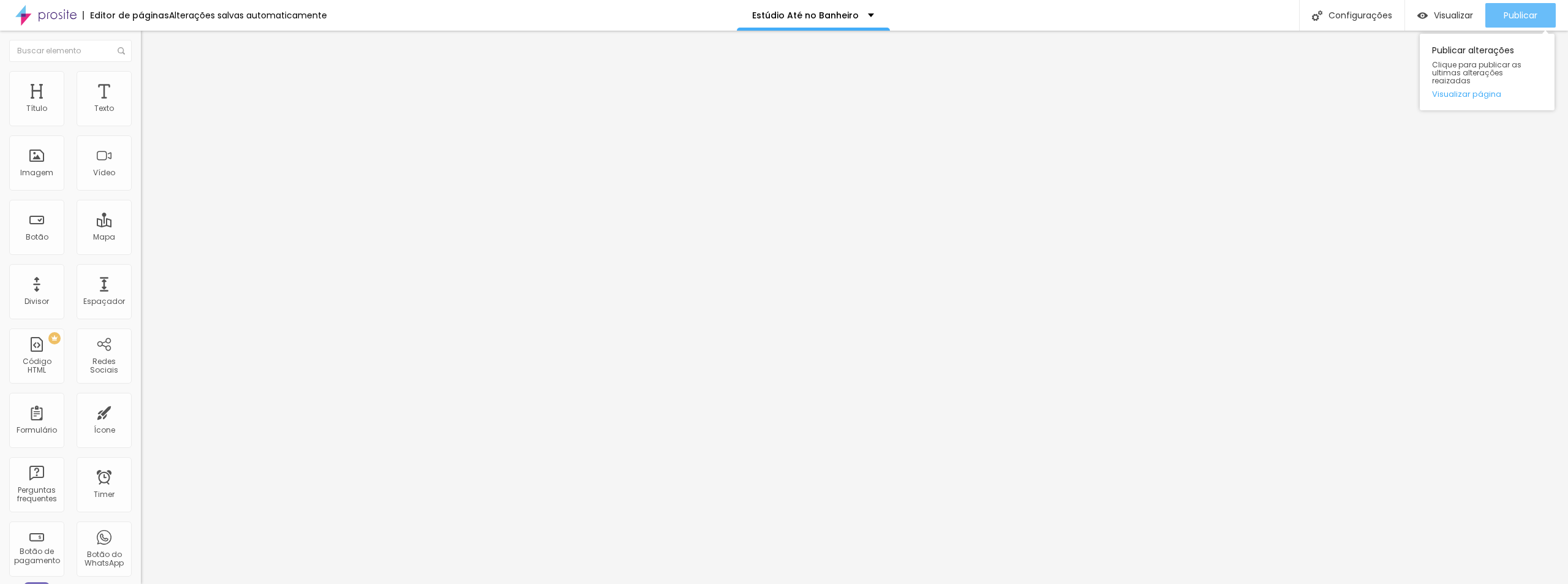
click at [1523, 19] on span "Publicar" at bounding box center [1520, 15] width 34 height 10
click at [1456, 10] on span "Visualizar" at bounding box center [1442, 15] width 39 height 10
click at [141, 83] on li "Avançado" at bounding box center [211, 90] width 141 height 12
click at [141, 411] on input "range" at bounding box center [181, 416] width 79 height 10
click at [152, 86] on span "Avançado" at bounding box center [172, 91] width 40 height 10
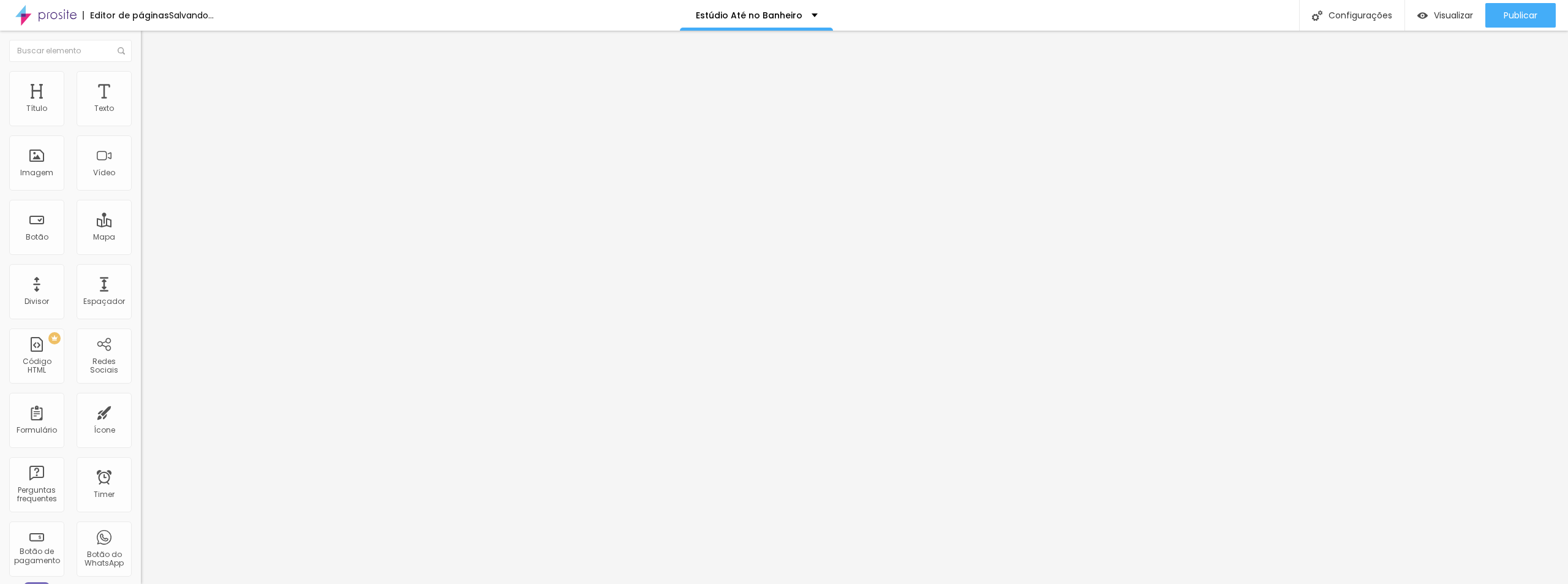
drag, startPoint x: 25, startPoint y: 142, endPoint x: 0, endPoint y: 148, distance: 25.7
click at [141, 411] on input "range" at bounding box center [181, 416] width 79 height 10
click at [141, 75] on li "Estilo" at bounding box center [211, 77] width 141 height 12
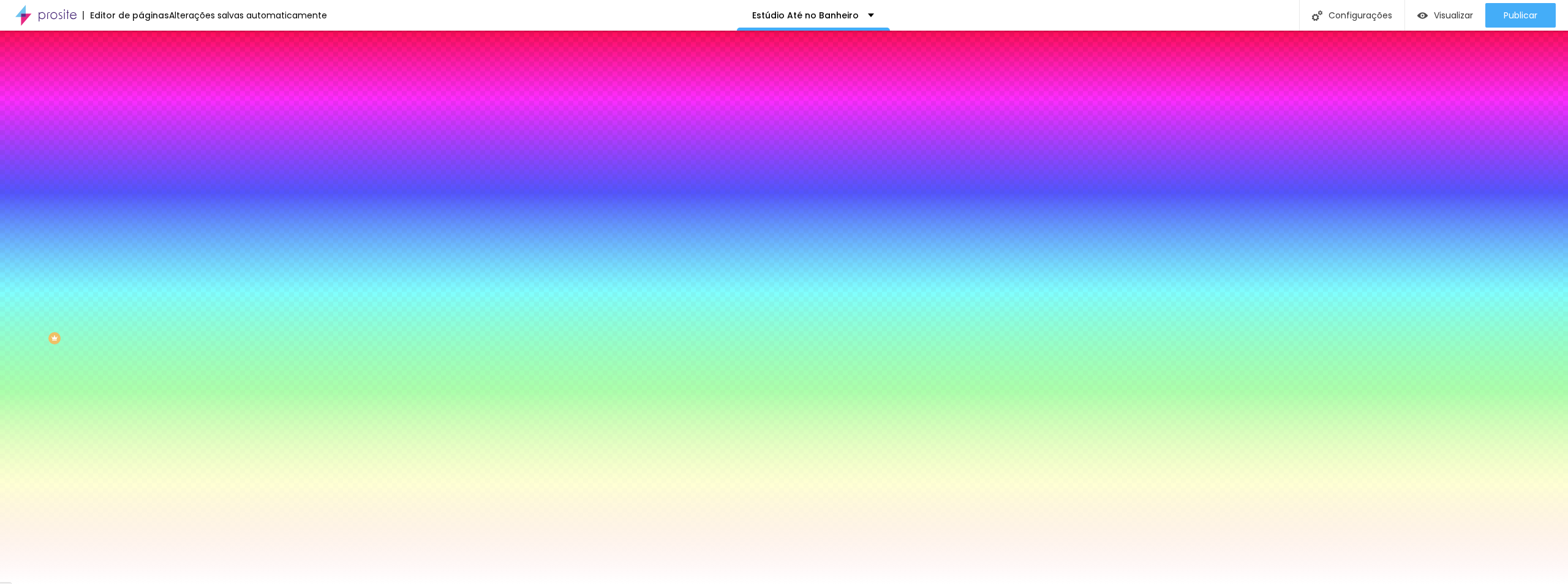
click at [141, 417] on div at bounding box center [211, 417] width 141 height 0
click at [127, 316] on div at bounding box center [784, 292] width 1568 height 584
drag, startPoint x: 65, startPoint y: 333, endPoint x: 24, endPoint y: 356, distance: 47.0
click at [24, 356] on div at bounding box center [784, 292] width 1568 height 584
drag, startPoint x: 124, startPoint y: 315, endPoint x: 131, endPoint y: 383, distance: 68.4
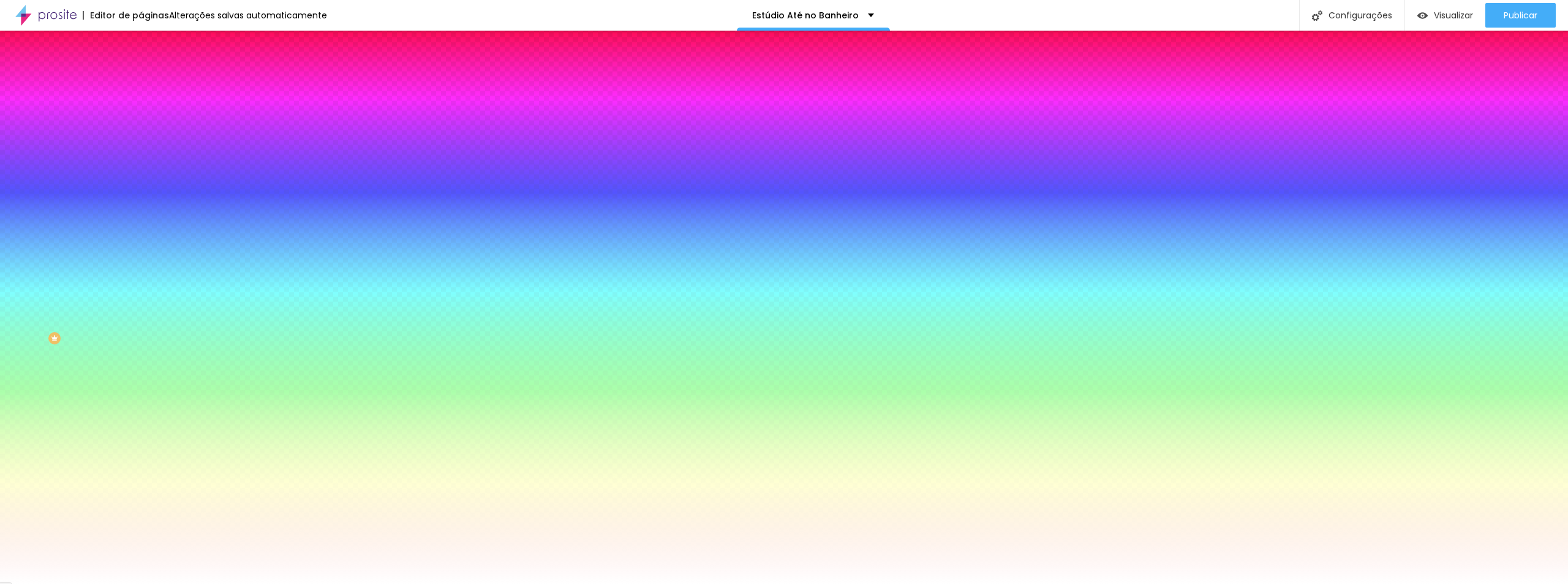
click at [141, 383] on div "Editar Botão Conteúdo Estilo Avançado Cor de fundo Voltar ao padrão #FFA603 Tip…" at bounding box center [211, 307] width 141 height 553
click at [141, 400] on div "Editar Botão Conteúdo Estilo Avançado Cor de fundo Voltar ao padrão #FFA603 Tip…" at bounding box center [211, 307] width 141 height 553
click at [141, 70] on img at bounding box center [147, 65] width 11 height 11
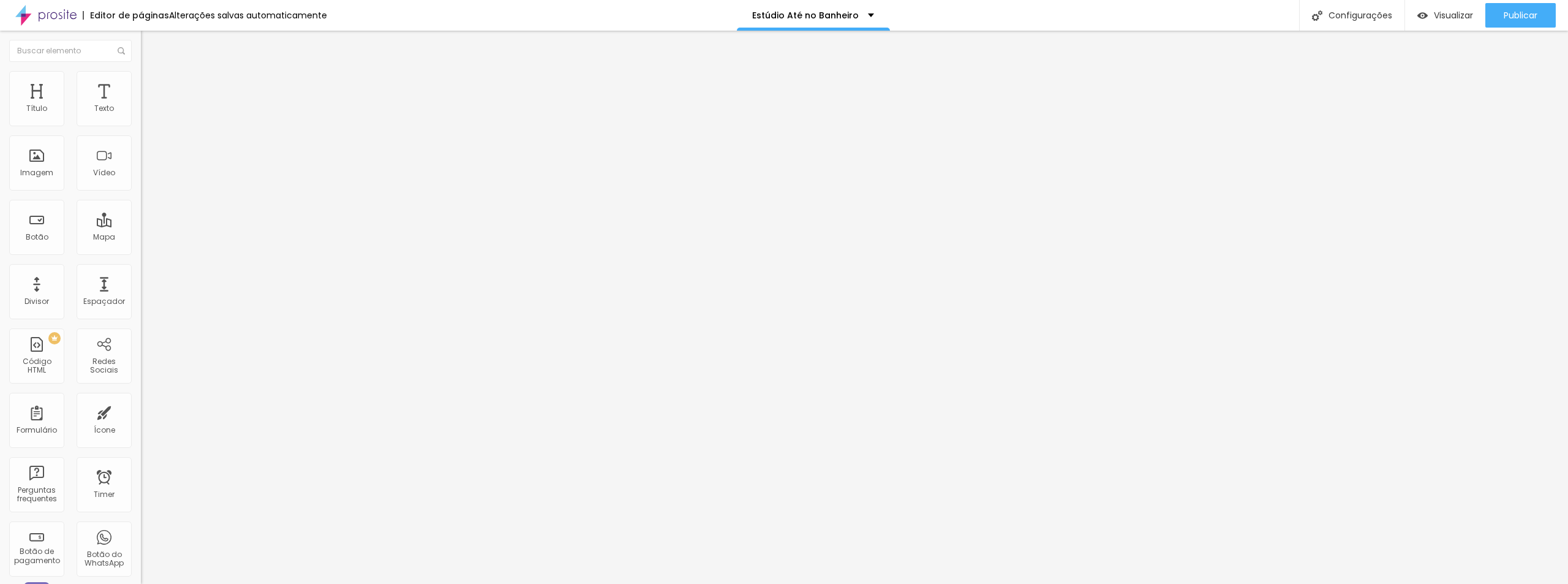
click at [141, 78] on img at bounding box center [147, 76] width 11 height 11
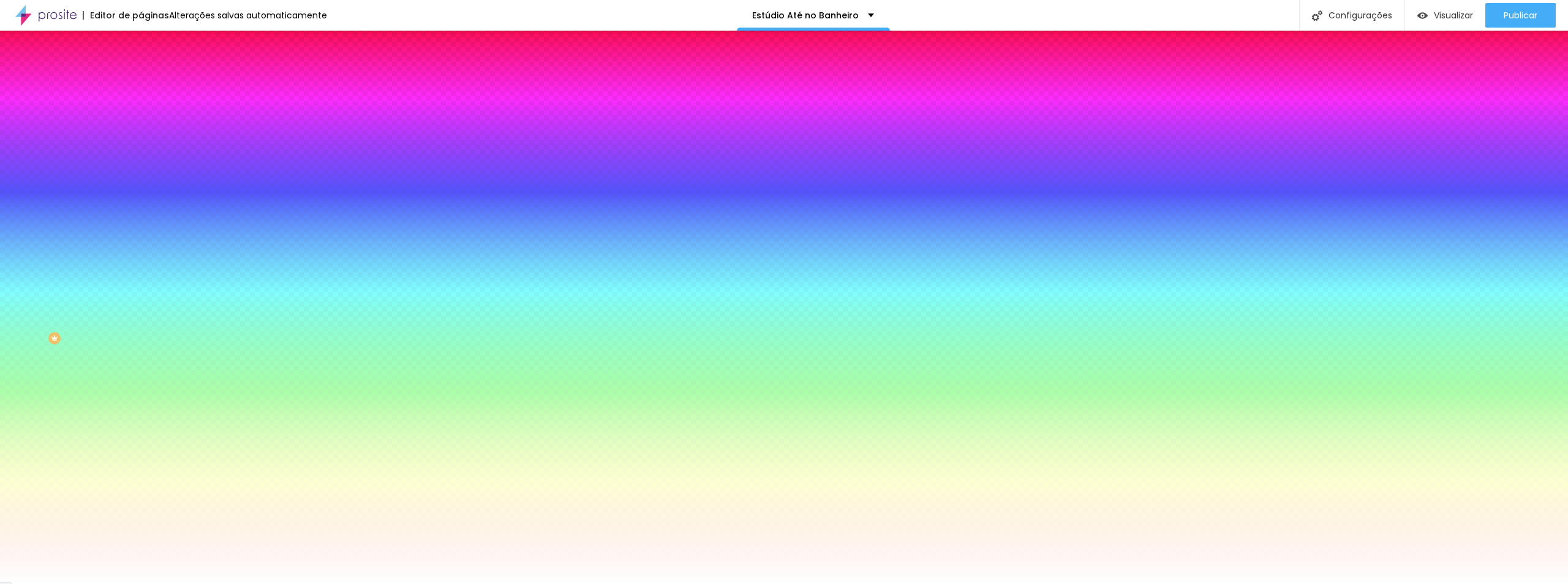
click at [146, 228] on icon "button" at bounding box center [149, 231] width 8 height 8
drag, startPoint x: 227, startPoint y: 371, endPoint x: 231, endPoint y: 380, distance: 9.8
drag, startPoint x: 153, startPoint y: 360, endPoint x: 196, endPoint y: 392, distance: 53.6
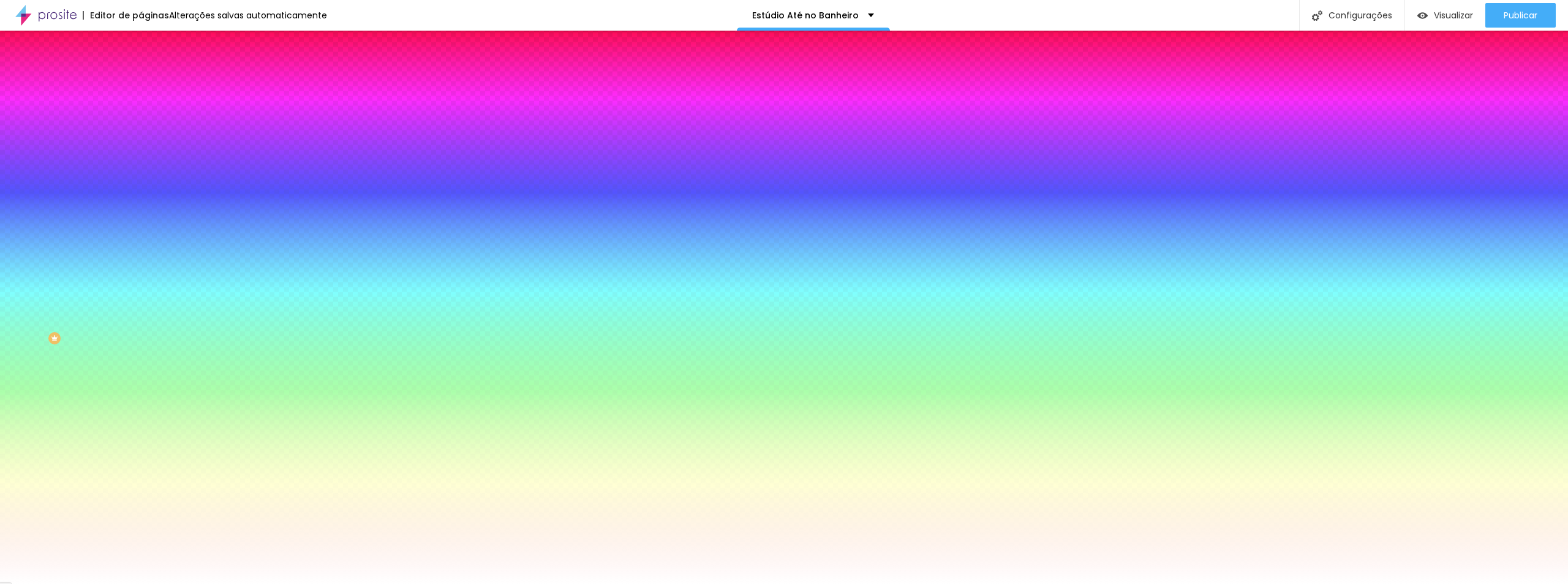
click at [196, 392] on body "Editor de páginas Alterações salvas automaticamente Estúdio Até no Banheiro Con…" at bounding box center [784, 292] width 1568 height 584
click at [82, 583] on div at bounding box center [784, 584] width 1568 height 0
click at [141, 384] on div "Editar Botão Conteúdo Estilo Avançado Cor de fundo Voltar ao padrão #FFA603 Tip…" at bounding box center [211, 307] width 141 height 553
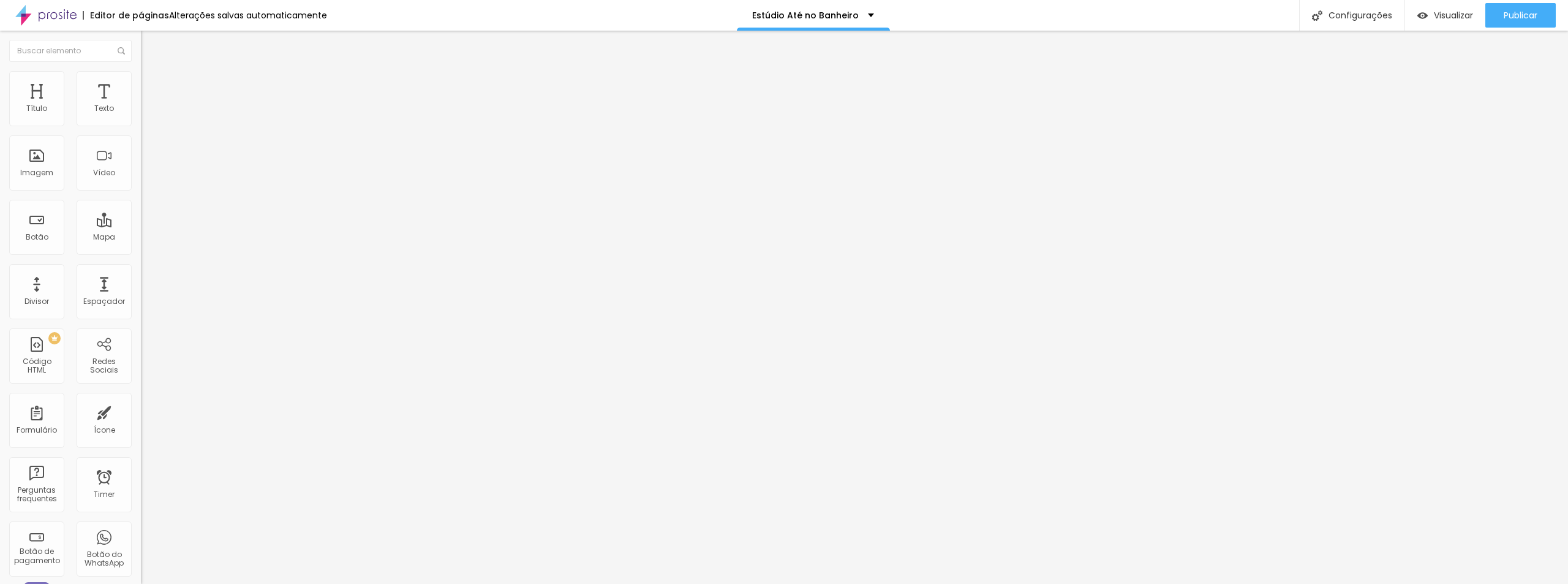
click at [141, 77] on li "Avançado" at bounding box center [211, 77] width 141 height 12
click at [152, 72] on span "Estilo" at bounding box center [161, 67] width 19 height 10
click at [141, 72] on li "Avançado" at bounding box center [211, 77] width 141 height 12
click at [141, 75] on img at bounding box center [147, 76] width 11 height 11
click at [152, 82] on span "Estilo" at bounding box center [161, 79] width 19 height 10
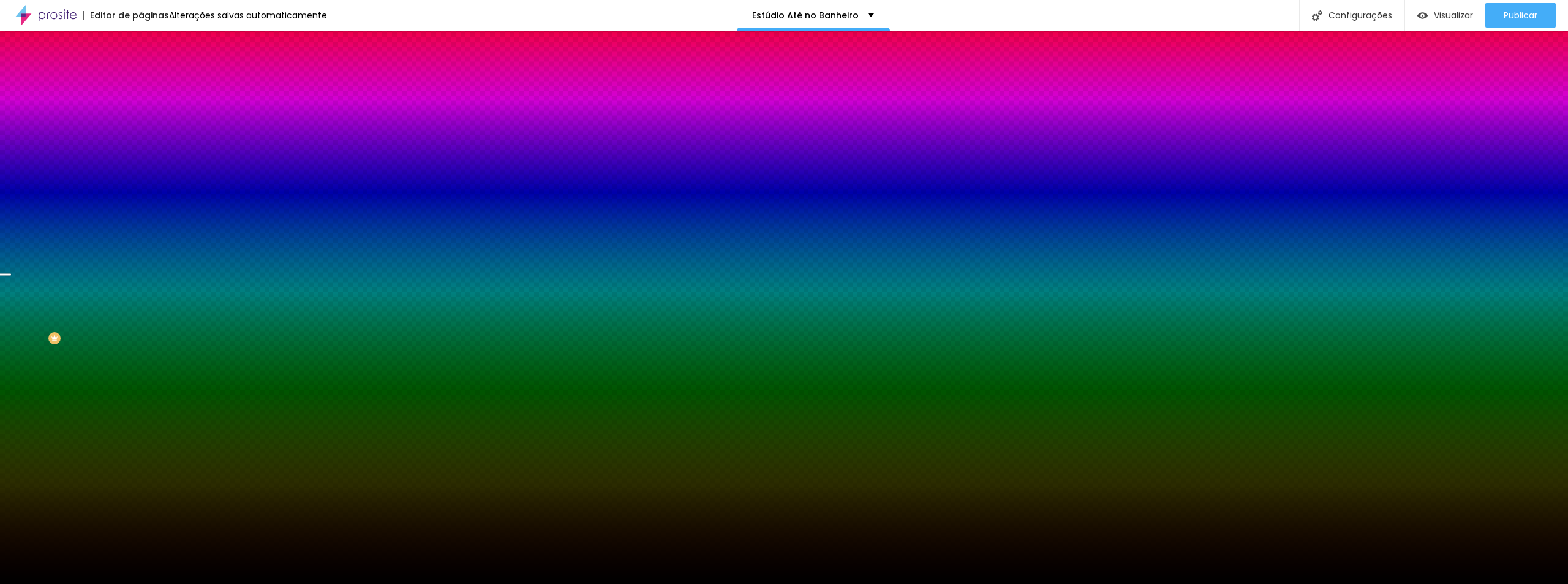
click at [141, 179] on input "#000000" at bounding box center [215, 173] width 147 height 12
click at [141, 167] on div at bounding box center [211, 167] width 141 height 0
click at [141, 179] on input "#000000" at bounding box center [215, 173] width 147 height 12
click at [141, 167] on div at bounding box center [211, 167] width 141 height 0
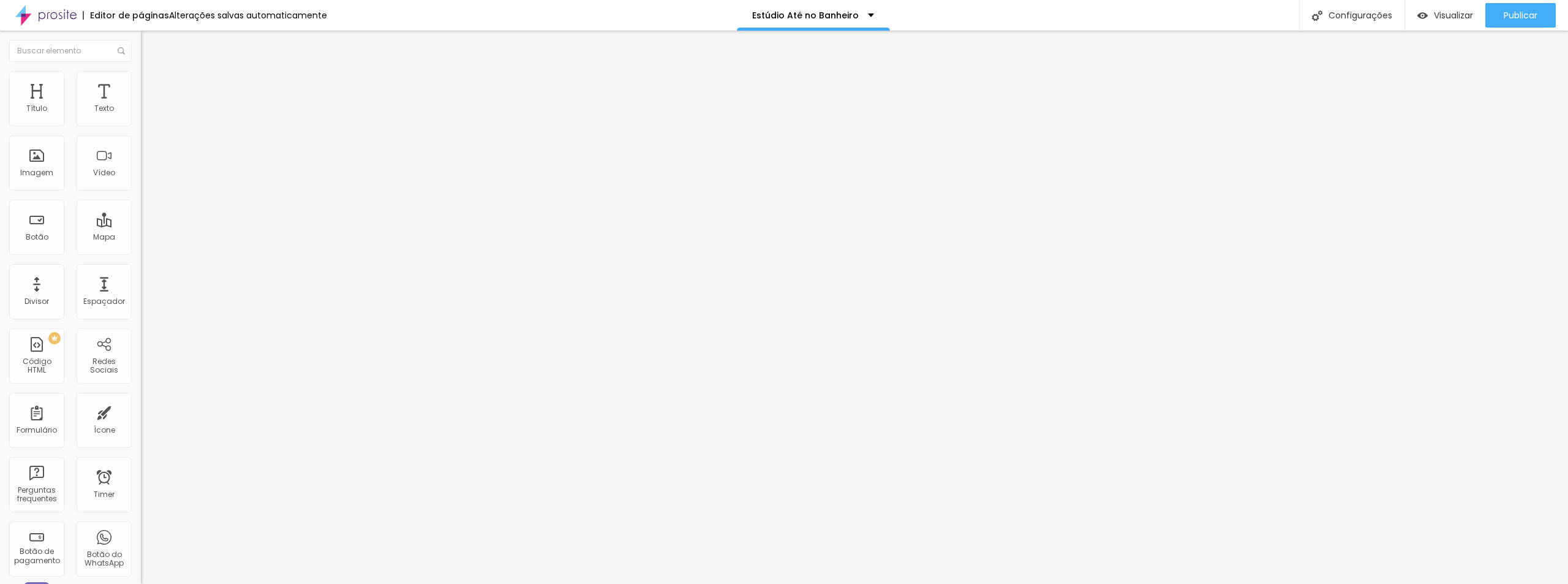
click at [141, 76] on img at bounding box center [147, 76] width 11 height 11
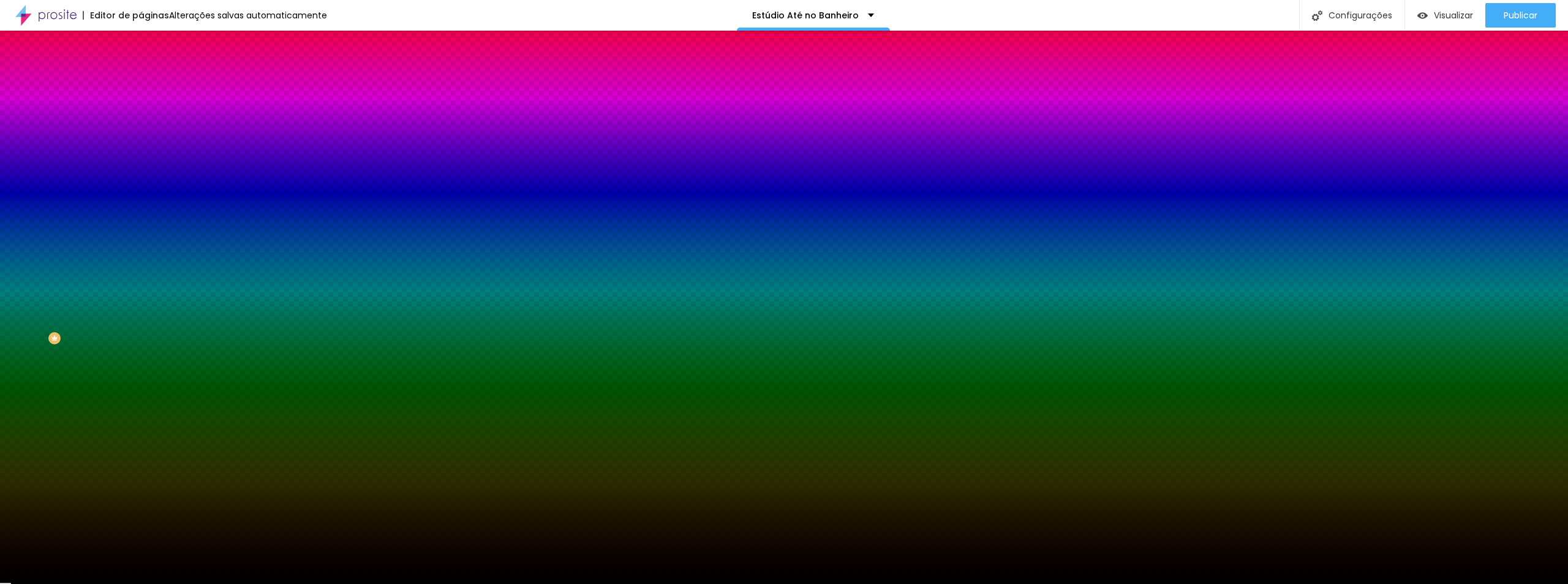
click at [141, 112] on span "Adicionar imagem" at bounding box center [181, 107] width 79 height 10
click at [141, 167] on div at bounding box center [211, 167] width 141 height 0
drag, startPoint x: 125, startPoint y: 318, endPoint x: 126, endPoint y: 274, distance: 44.0
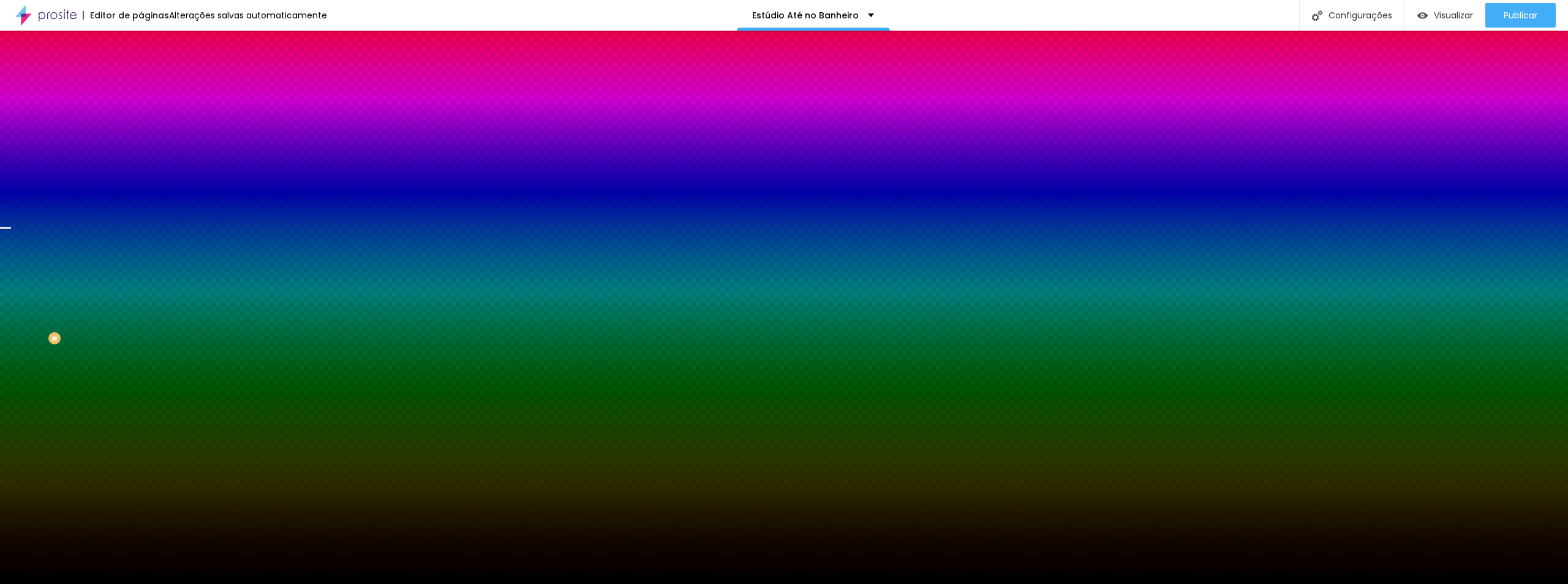
click at [126, 274] on div at bounding box center [784, 292] width 1568 height 584
drag, startPoint x: 81, startPoint y: 373, endPoint x: 92, endPoint y: 367, distance: 12.5
click at [141, 372] on div "Editar Seção Conteúdo Estilo Avançado Imagem de fundo Trocar imagem Efeito da I…" at bounding box center [211, 307] width 141 height 553
click at [141, 127] on span "Nenhum" at bounding box center [157, 122] width 32 height 10
click at [141, 147] on span "Parallax" at bounding box center [156, 141] width 30 height 10
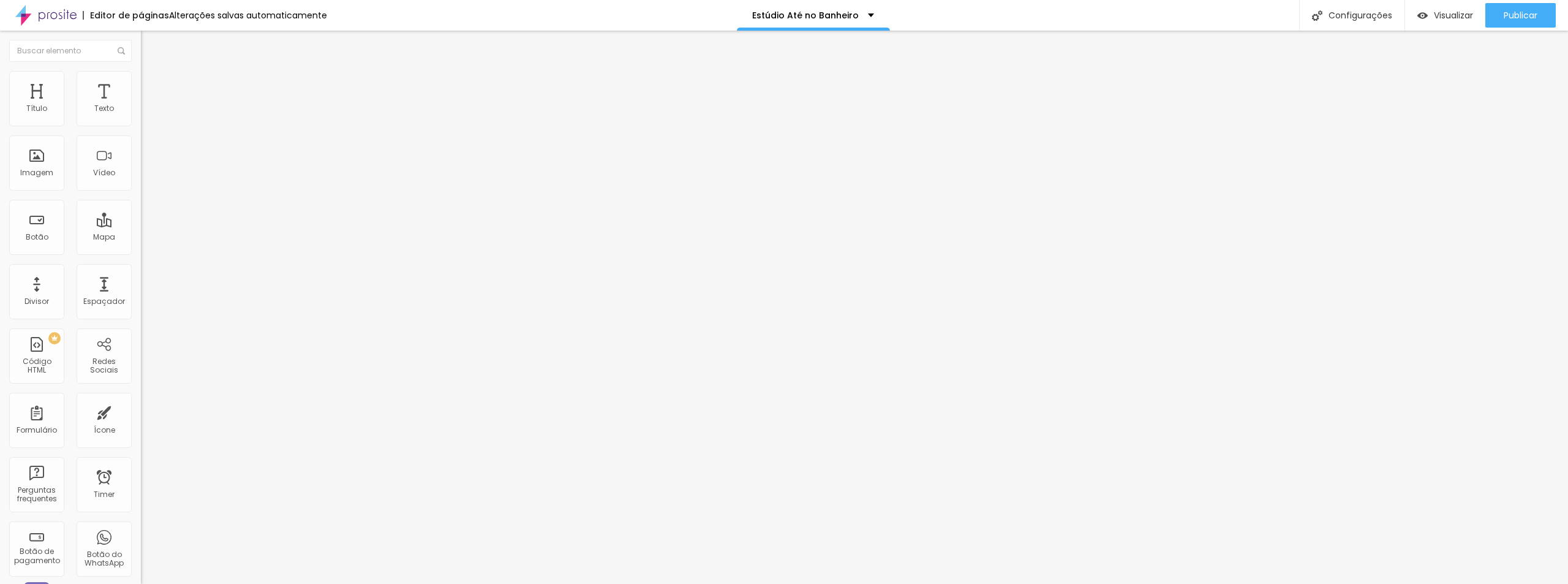
click at [141, 76] on img at bounding box center [147, 76] width 11 height 11
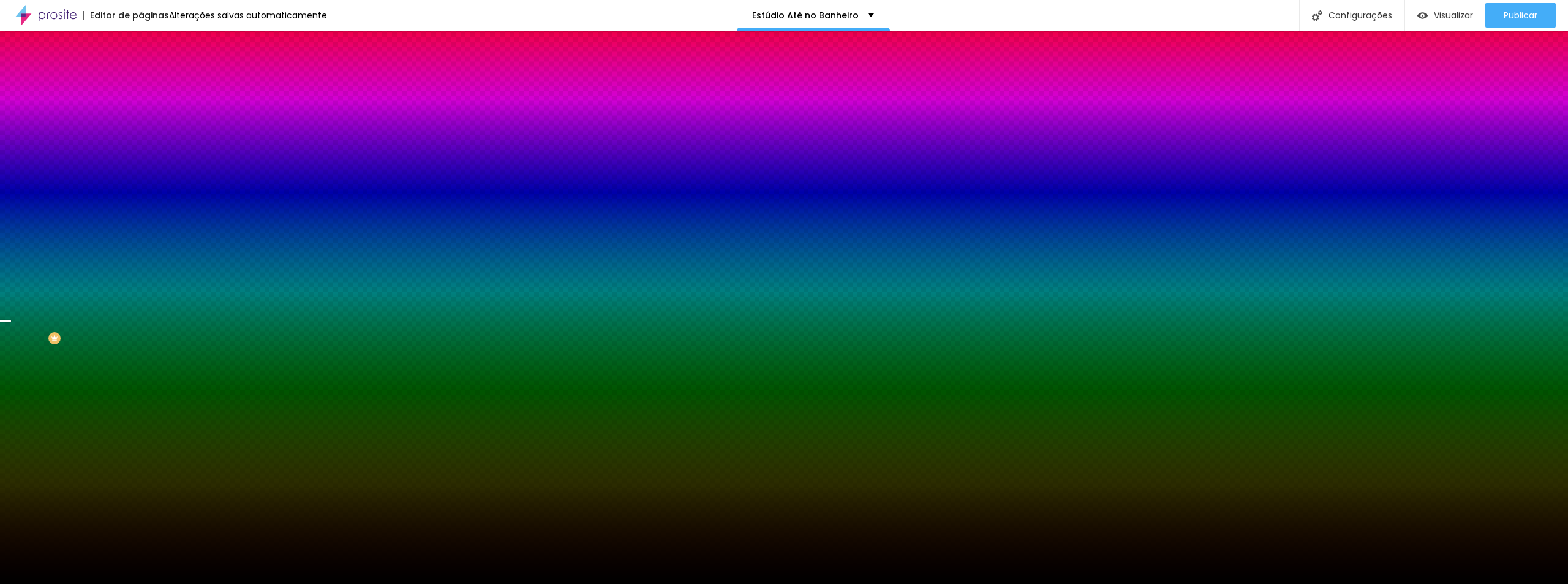
click at [141, 112] on span "Trocar imagem" at bounding box center [174, 107] width 67 height 10
click at [141, 167] on div at bounding box center [211, 167] width 141 height 0
drag, startPoint x: 124, startPoint y: 301, endPoint x: 123, endPoint y: 283, distance: 18.0
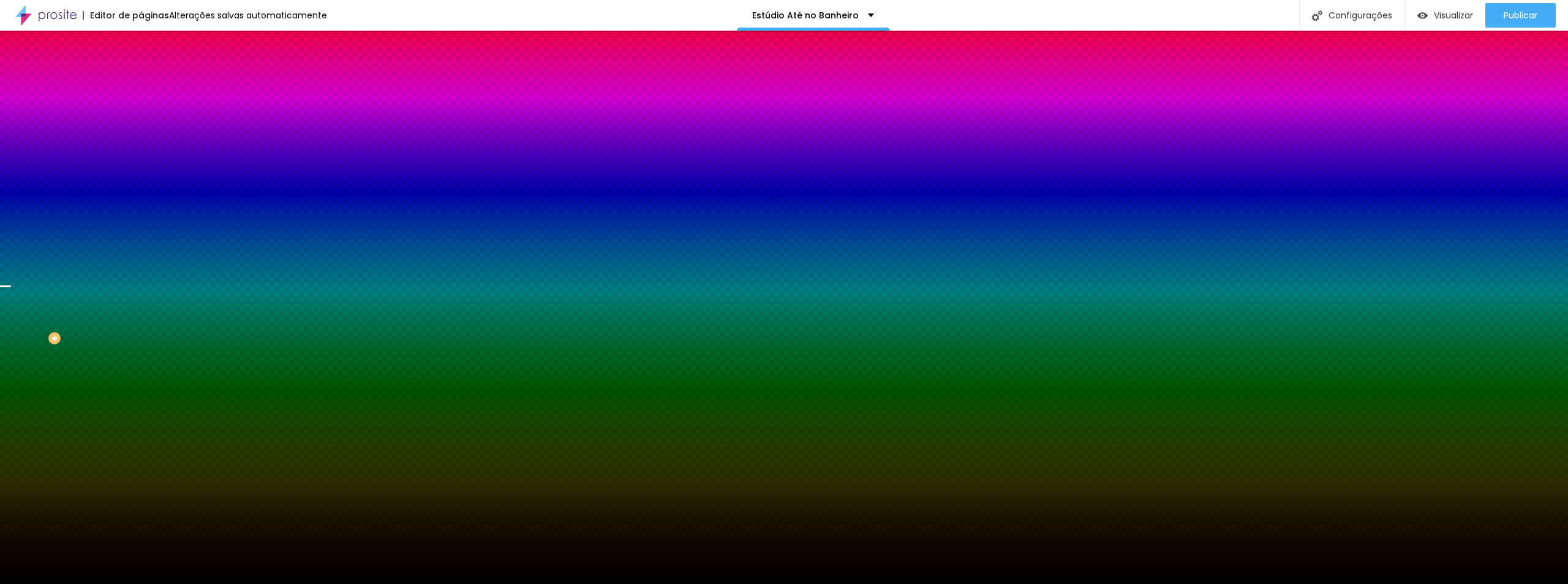
click at [123, 283] on div at bounding box center [784, 292] width 1568 height 584
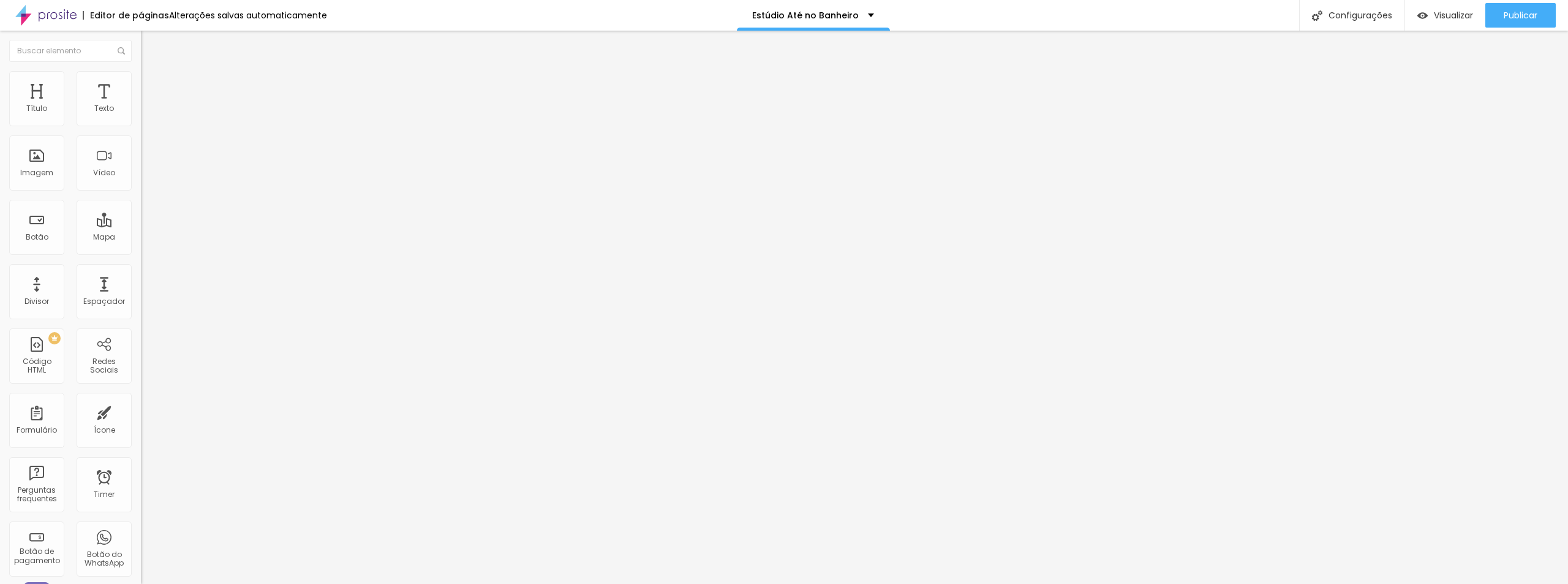
click at [152, 87] on span "Avançado" at bounding box center [172, 91] width 40 height 10
click at [141, 83] on li "Avançado" at bounding box center [211, 90] width 141 height 12
click at [152, 83] on span "Estilo" at bounding box center [161, 79] width 19 height 10
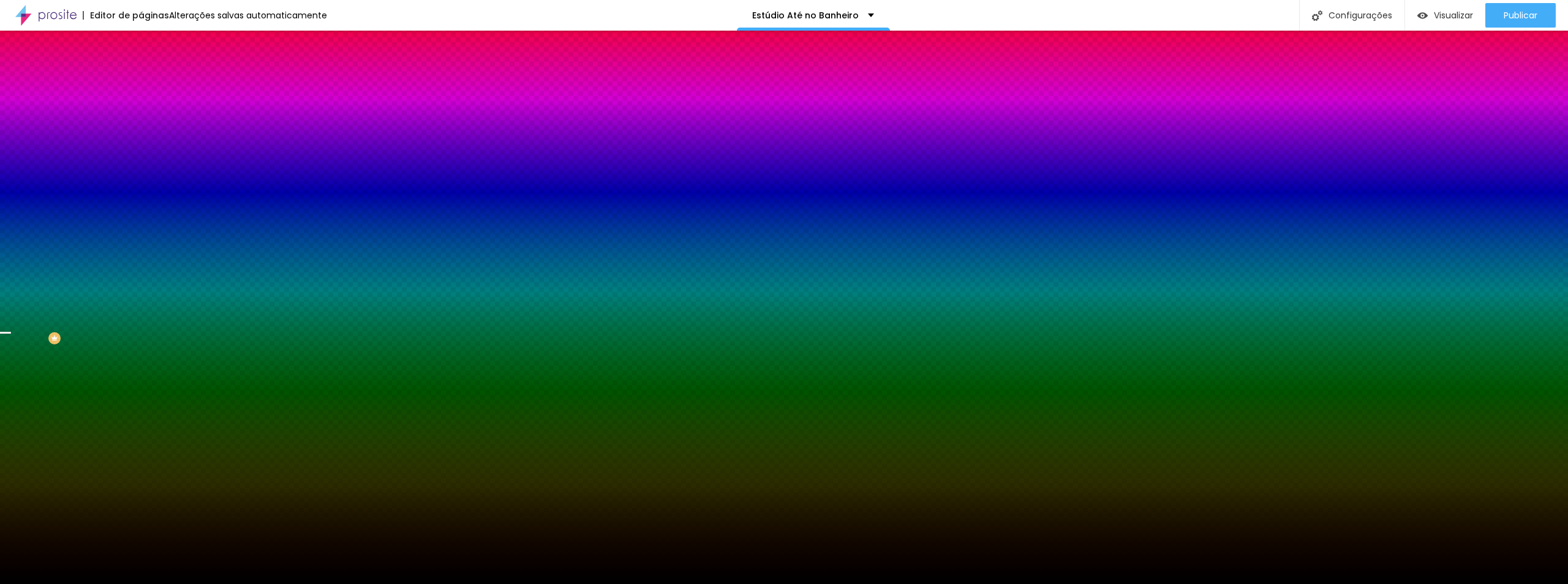
click at [141, 167] on div at bounding box center [211, 167] width 141 height 0
drag, startPoint x: 125, startPoint y: 299, endPoint x: 126, endPoint y: 314, distance: 15.0
click at [126, 314] on div at bounding box center [784, 292] width 1568 height 584
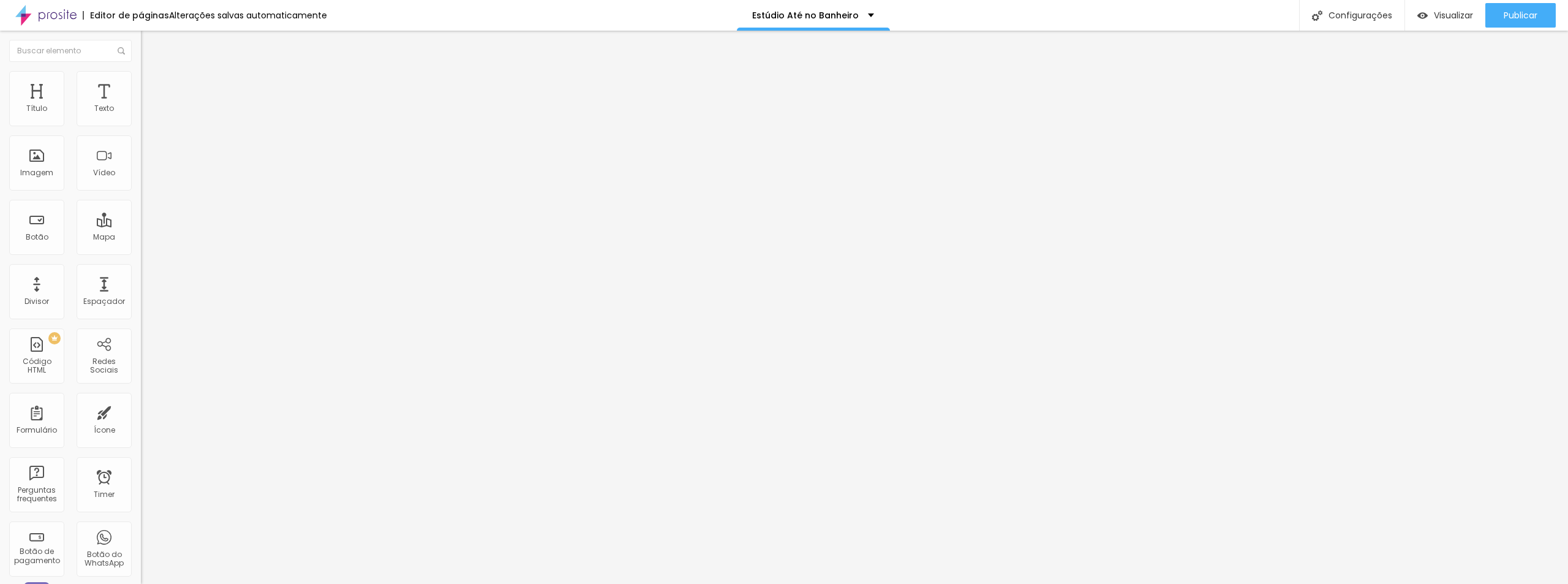
click at [152, 85] on span "Estilo" at bounding box center [161, 79] width 19 height 10
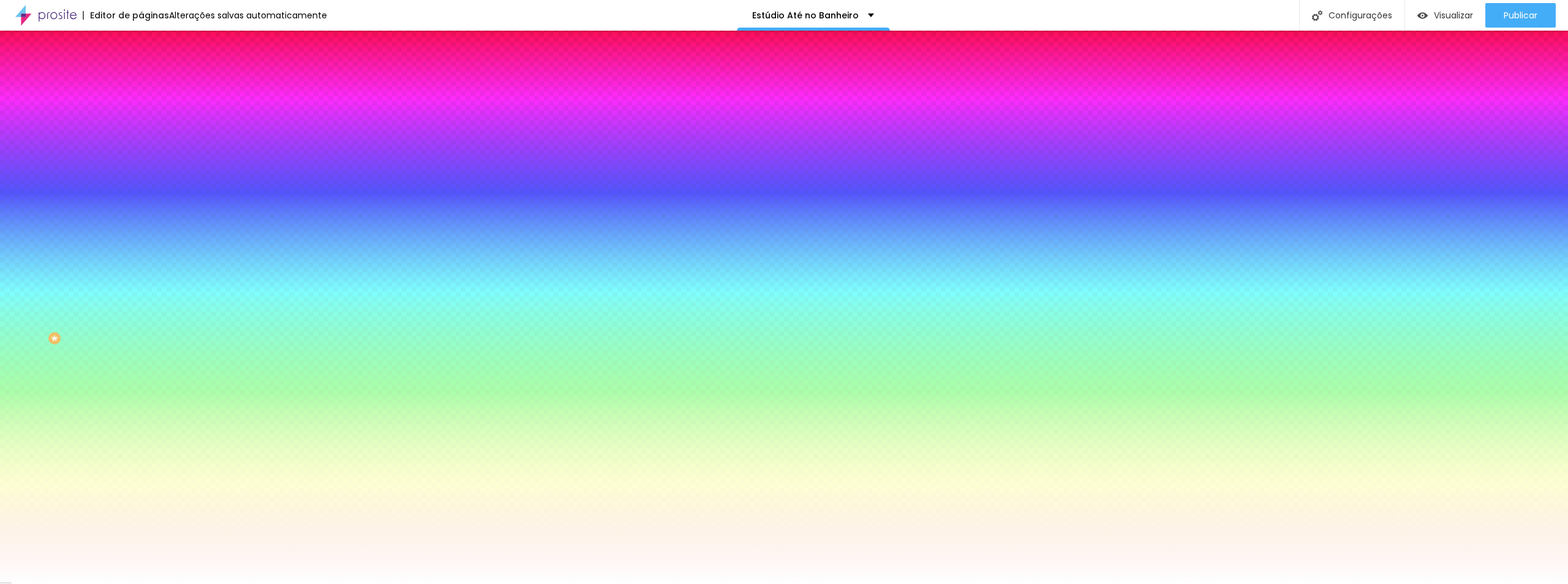
click at [141, 70] on img at bounding box center [147, 65] width 11 height 11
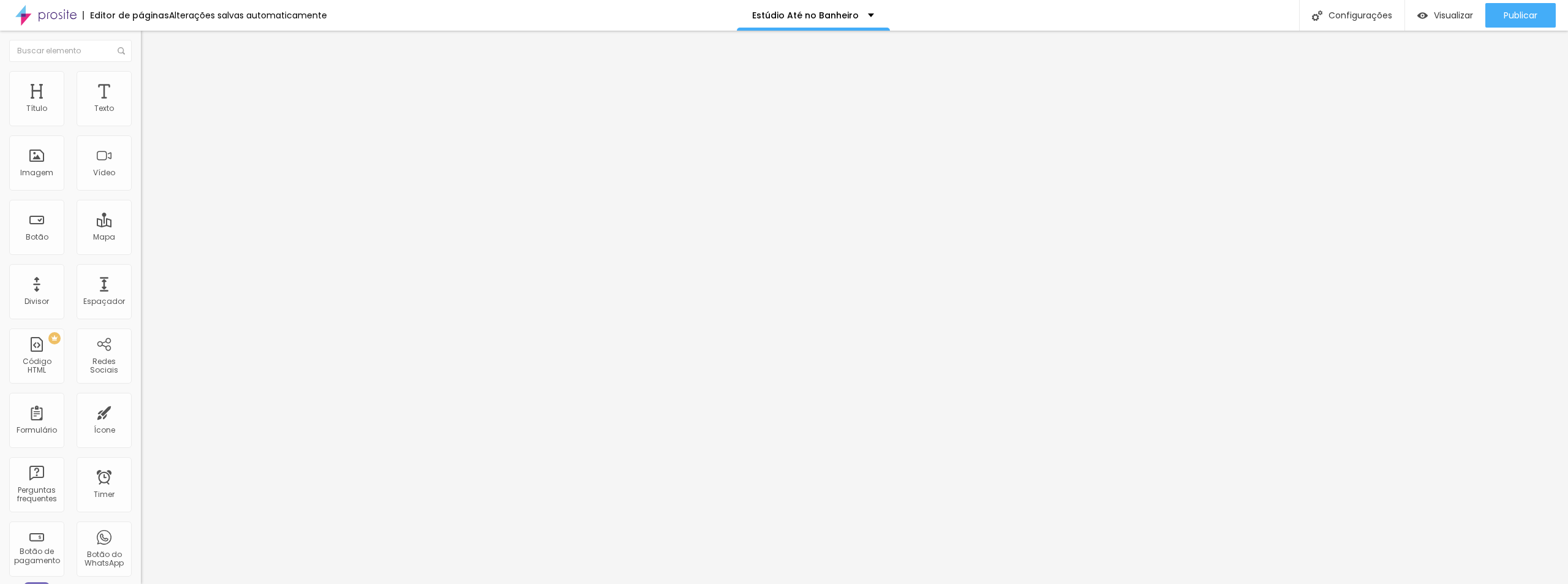
click at [141, 115] on input "Quero transformar meu quarto em um estúdio!" at bounding box center [215, 109] width 147 height 12
drag, startPoint x: 44, startPoint y: 140, endPoint x: 82, endPoint y: 138, distance: 38.1
click at [141, 115] on input "Quero transformar meu quarto em um estúdio!" at bounding box center [215, 109] width 147 height 12
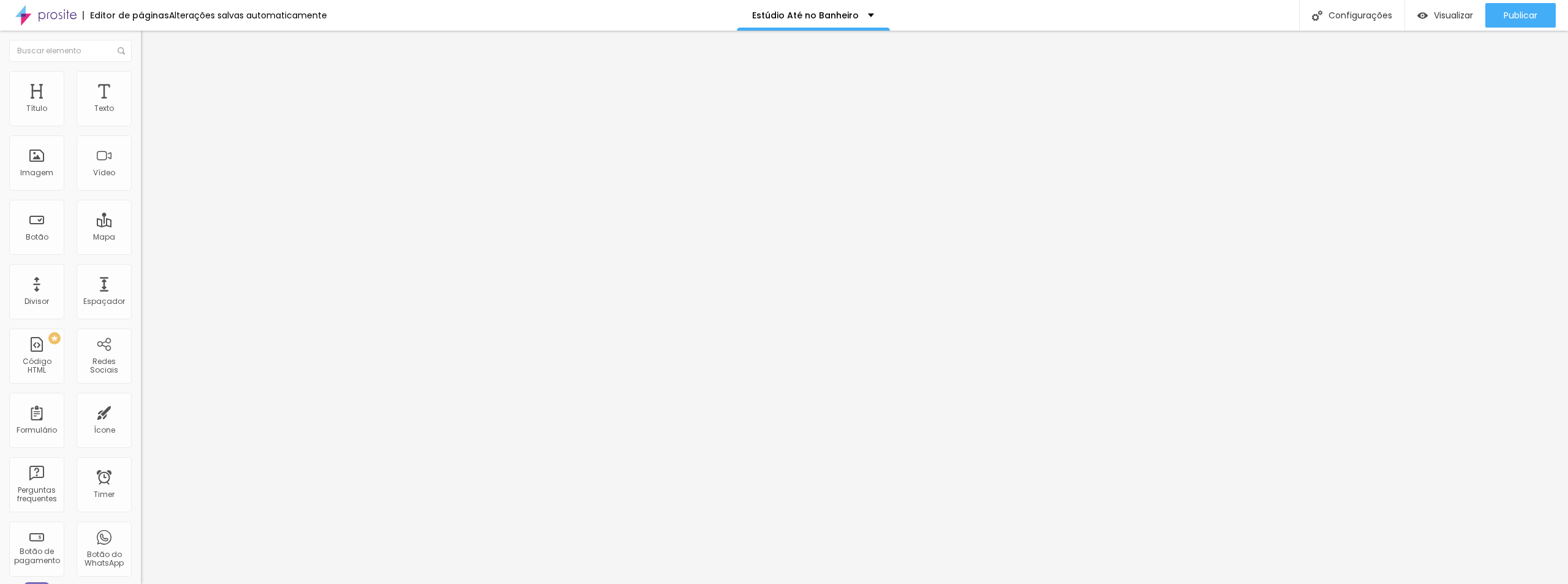
click at [141, 115] on input "Quero transformar meu quarto em um estúdio!" at bounding box center [215, 109] width 147 height 12
click at [141, 78] on img at bounding box center [147, 76] width 11 height 11
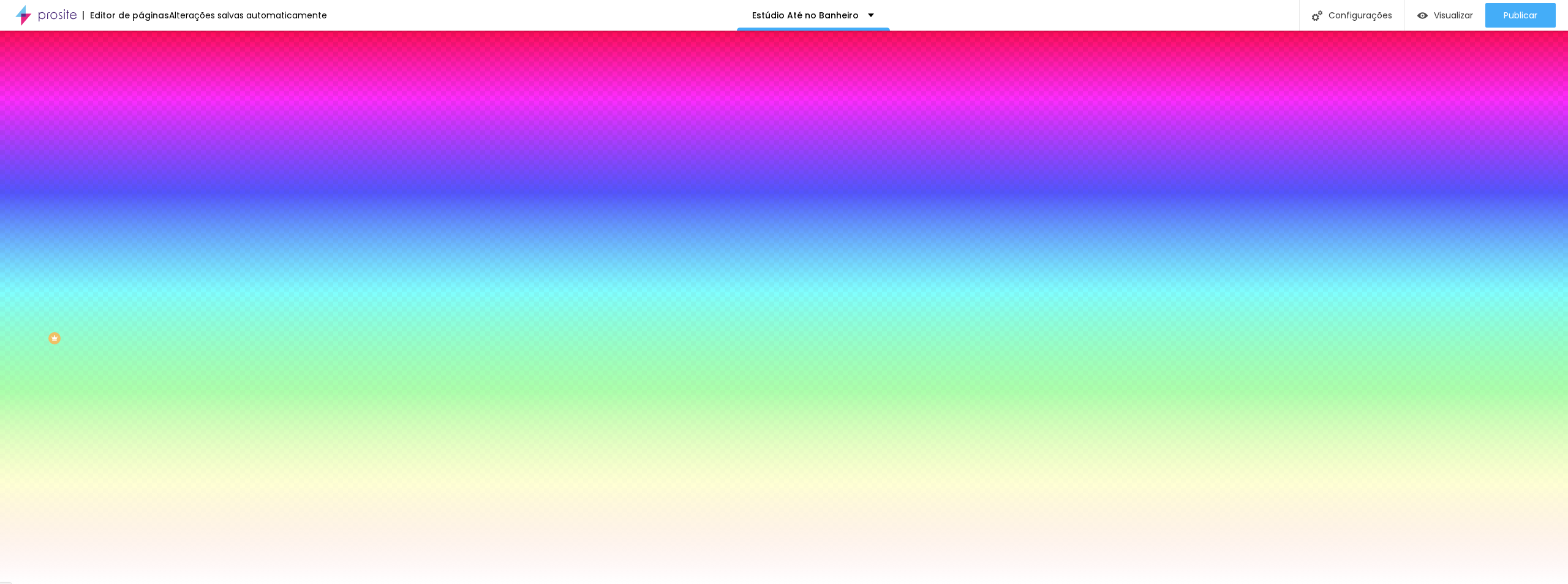
click at [152, 72] on span "Conteúdo" at bounding box center [171, 67] width 38 height 10
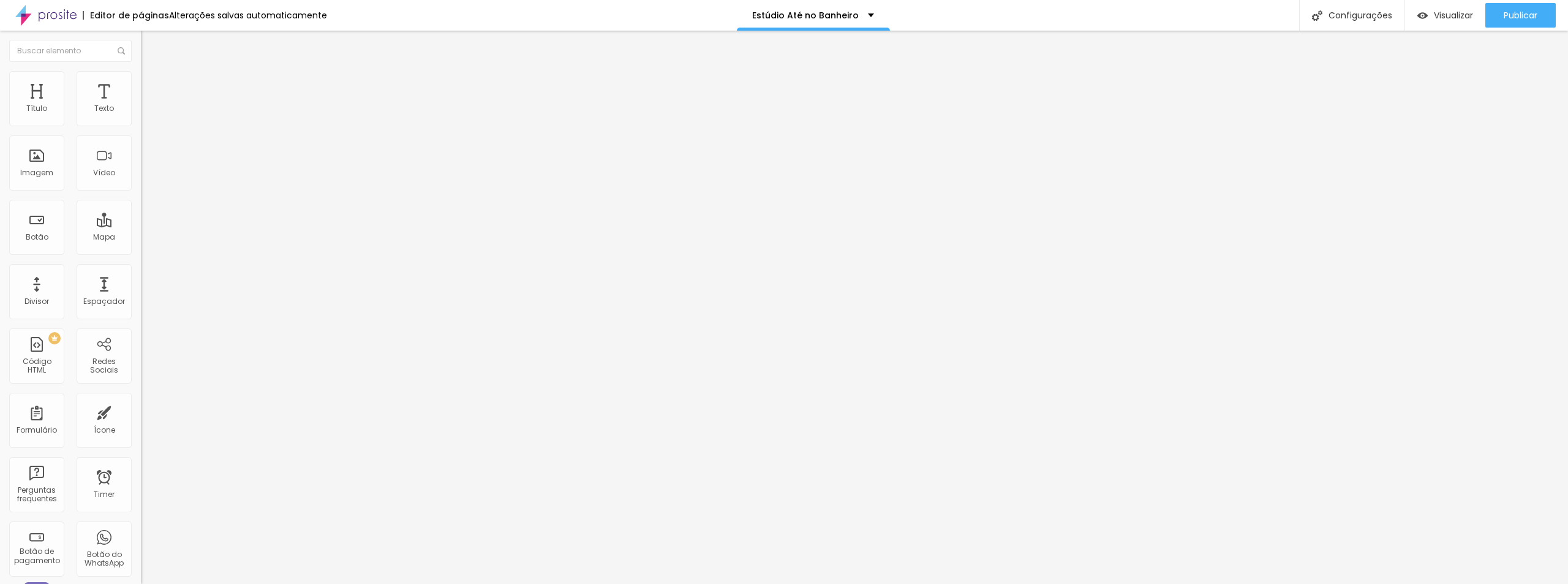
click at [141, 115] on input "Quero transformar minha sala em um estúdio!" at bounding box center [215, 109] width 147 height 12
click at [141, 77] on li "Estilo" at bounding box center [211, 77] width 141 height 12
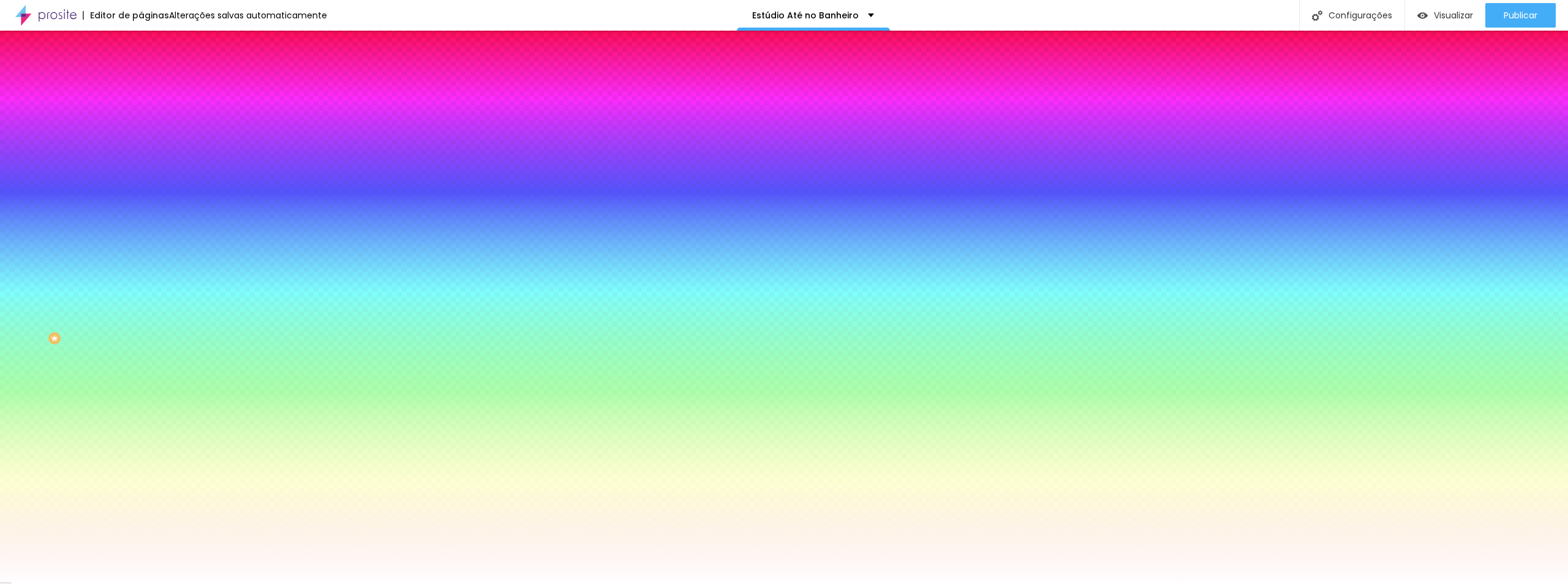
click at [152, 86] on span "Avançado" at bounding box center [172, 91] width 40 height 10
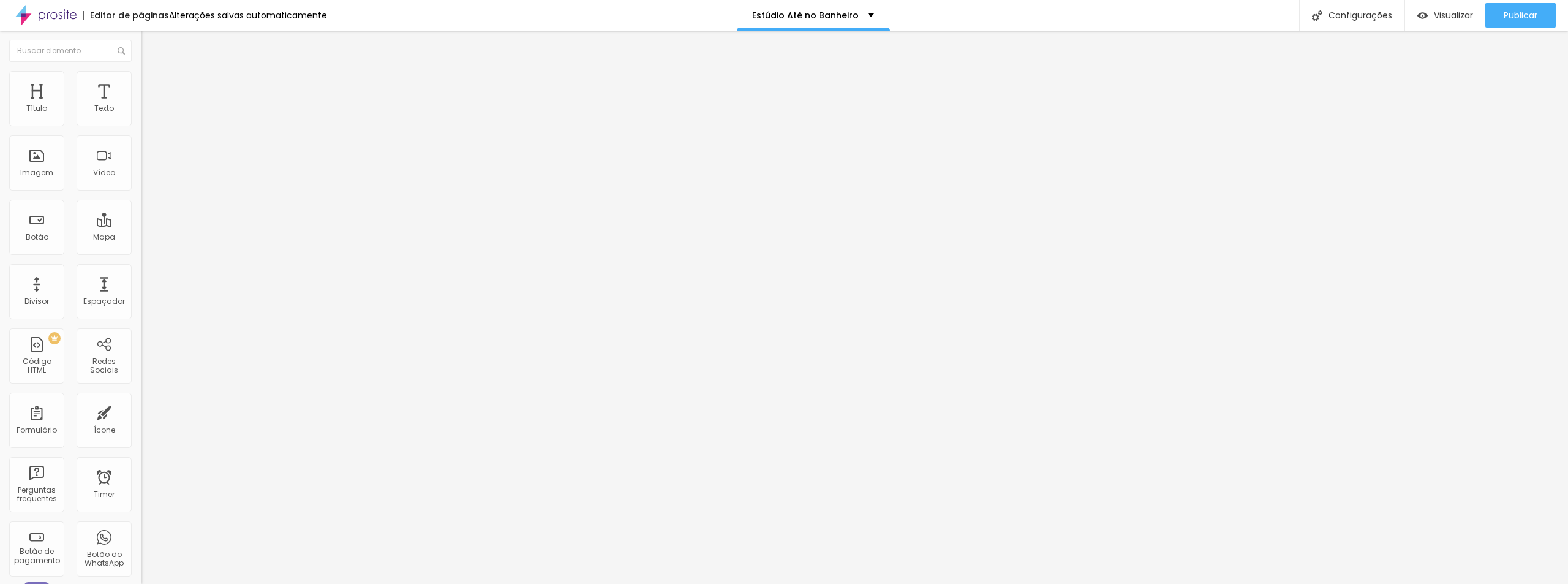
click at [152, 83] on span "Estilo" at bounding box center [161, 79] width 19 height 10
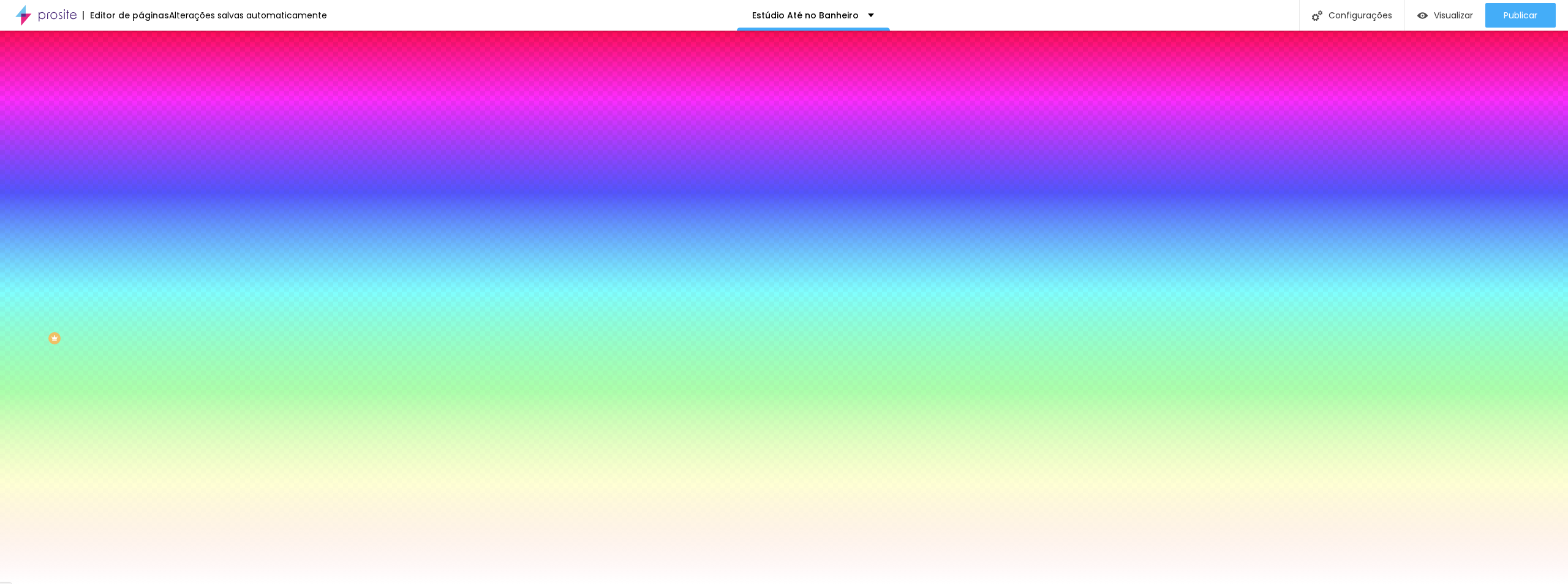
click at [141, 71] on li "Conteúdo" at bounding box center [211, 65] width 141 height 12
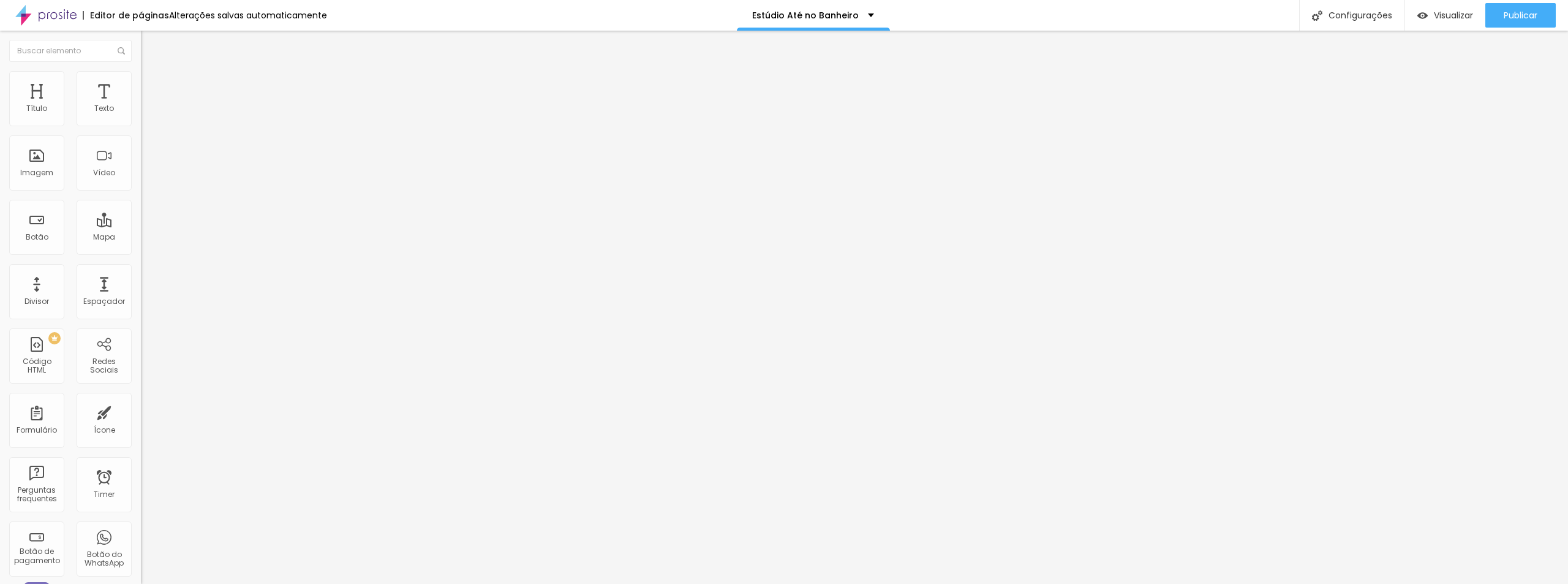
click at [141, 115] on input "Quero transformar meu quarto em um estúdio!" at bounding box center [215, 109] width 147 height 12
click at [141, 115] on input "Quero transformar minha cozinha em um estúdio!" at bounding box center [215, 109] width 147 height 12
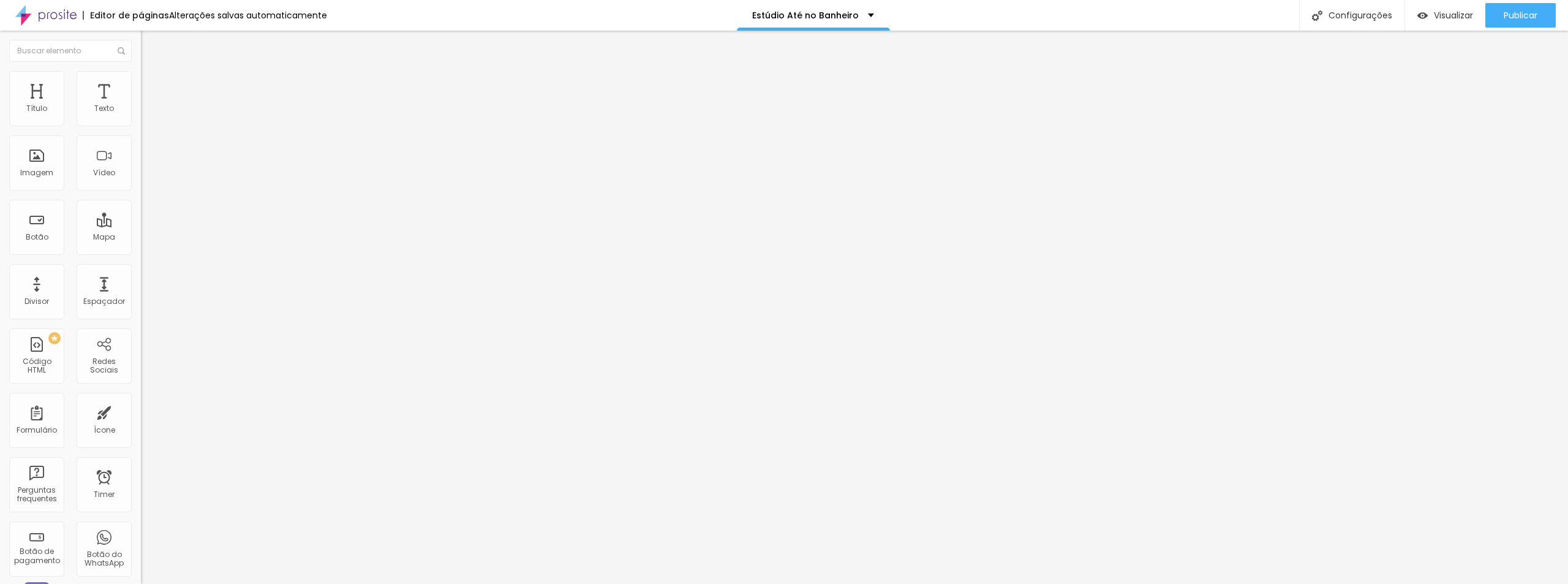
click at [141, 115] on input "Quero transformar minha cozinha em um estúdio!" at bounding box center [215, 109] width 147 height 12
click at [141, 115] on input "Quero transformar meu ap em um estúdio!" at bounding box center [215, 109] width 147 height 12
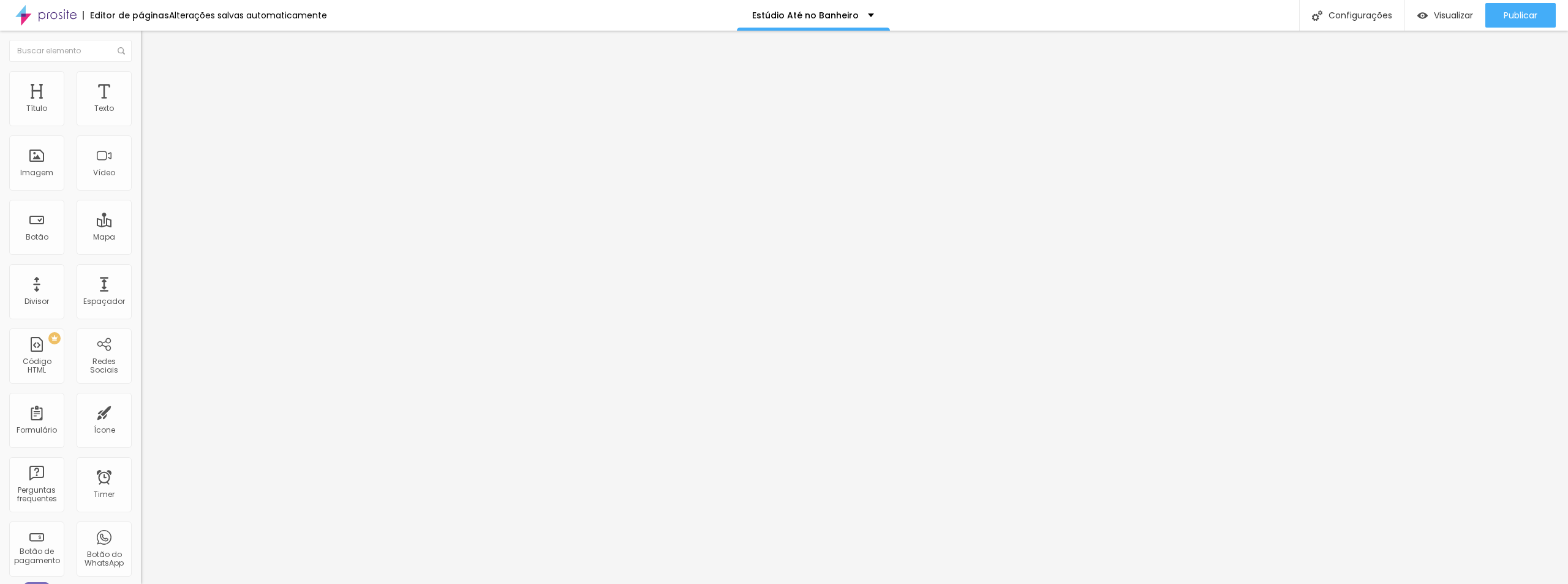
click at [141, 115] on input "Quero transformar meu ap em um estúdio!" at bounding box center [215, 109] width 147 height 12
click at [141, 115] on input "Quero transformar minha sala em um estúdio!" at bounding box center [215, 109] width 147 height 12
click at [1503, 20] on span "Publicar" at bounding box center [1520, 15] width 34 height 10
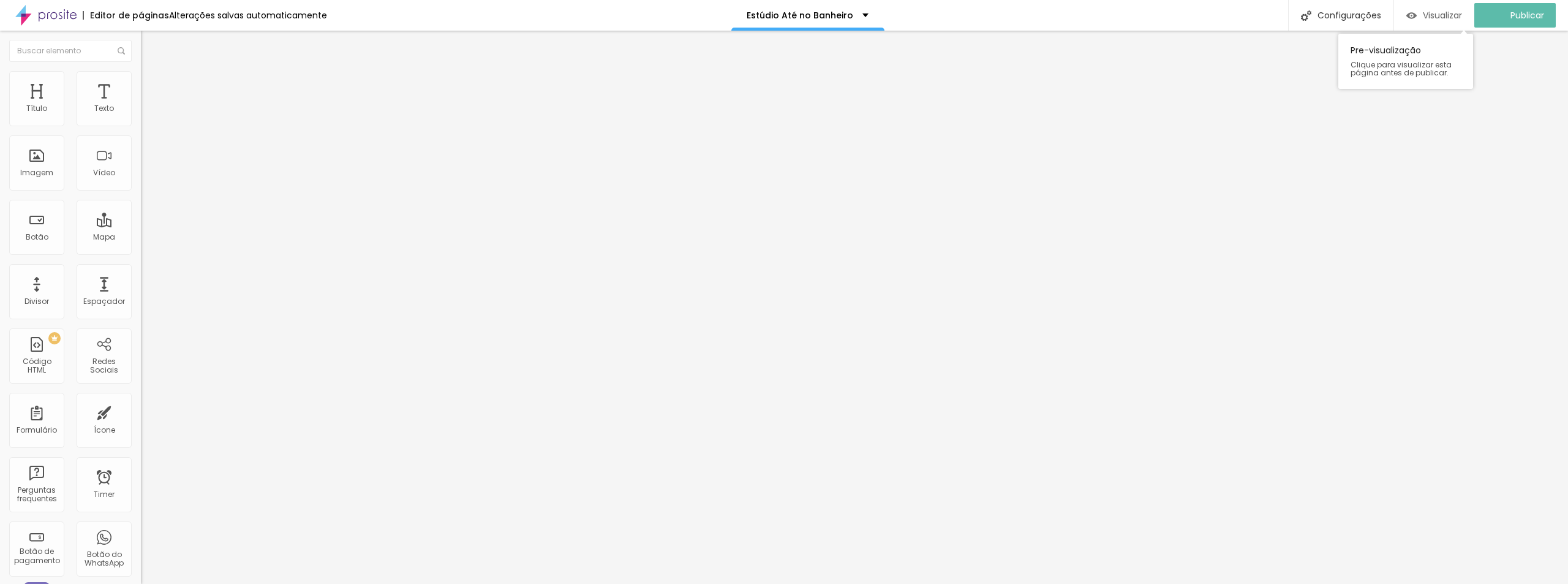
click at [1456, 13] on span "Visualizar" at bounding box center [1442, 15] width 39 height 10
click at [141, 116] on span "Titulo 2" at bounding box center [160, 108] width 40 height 15
click at [141, 106] on span "Titulo 1" at bounding box center [160, 97] width 40 height 17
click at [141, 300] on input "44" at bounding box center [167, 306] width 53 height 13
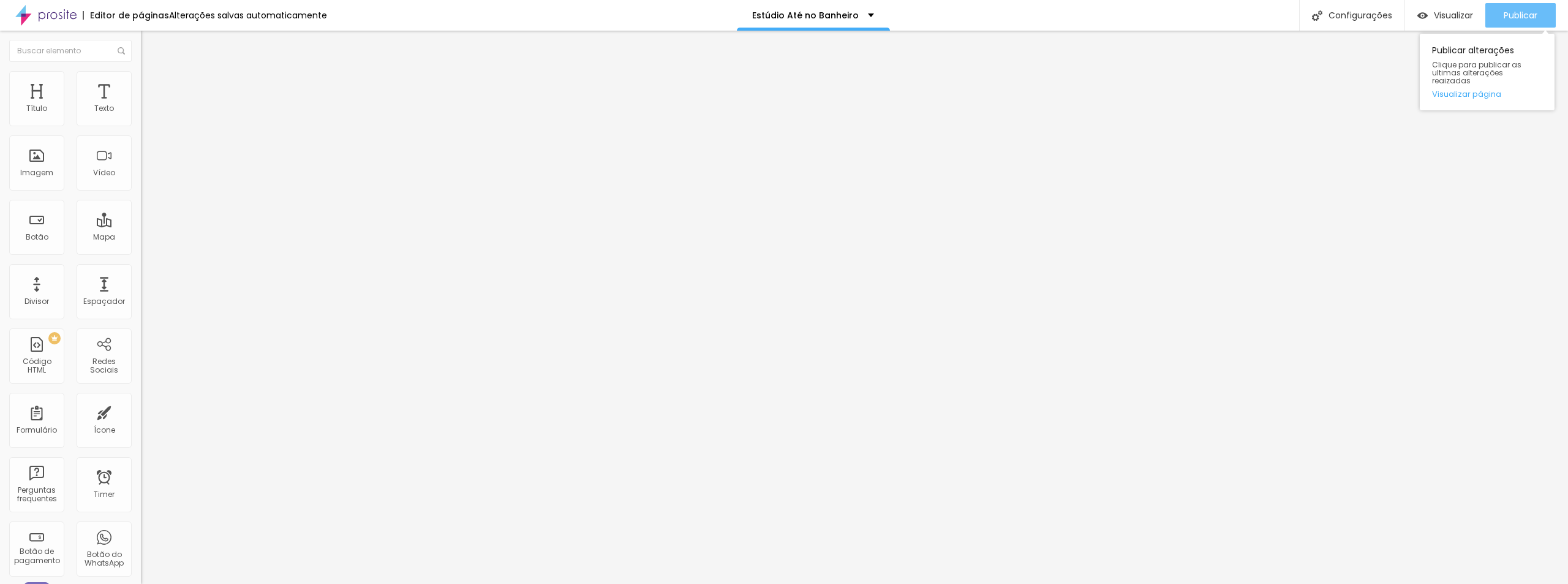
click at [1515, 15] on span "Publicar" at bounding box center [1520, 15] width 34 height 10
click at [1435, 20] on span "Visualizar" at bounding box center [1442, 15] width 39 height 10
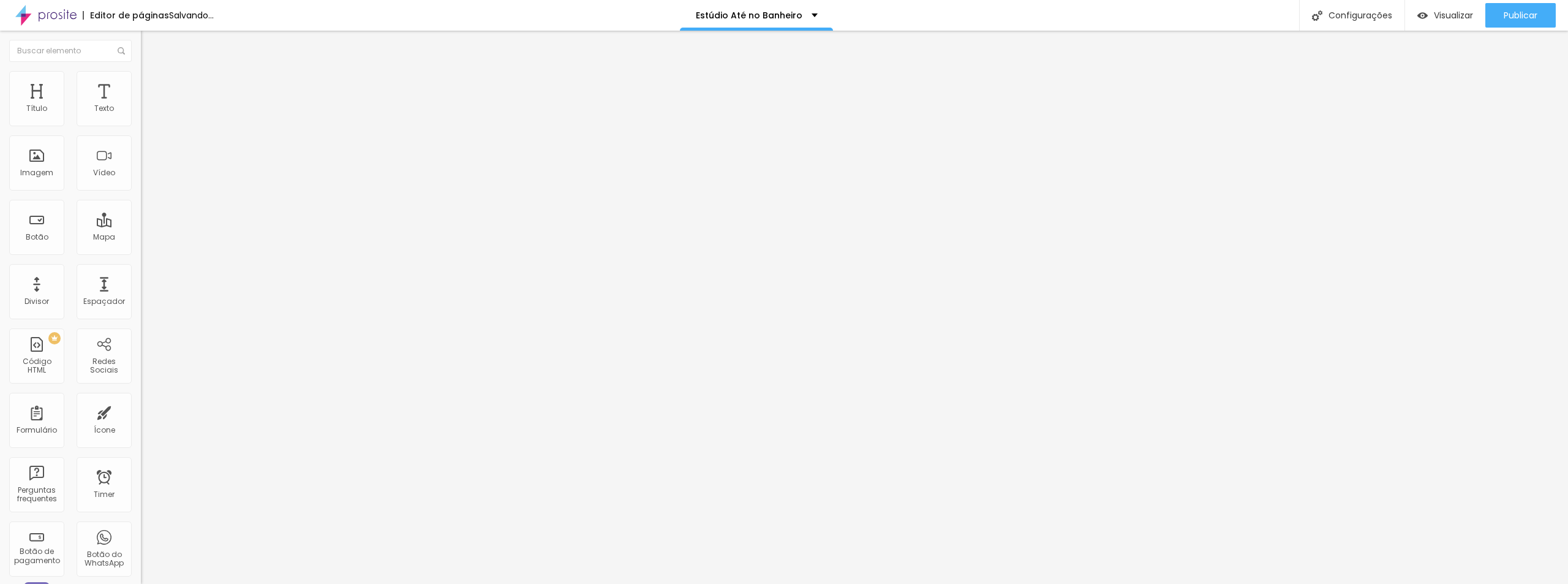
click at [141, 116] on span "Titulo 2" at bounding box center [160, 108] width 40 height 15
click at [141, 106] on span "Titulo 1" at bounding box center [160, 97] width 40 height 17
click at [141, 300] on input "44" at bounding box center [167, 306] width 53 height 13
drag, startPoint x: 54, startPoint y: 257, endPoint x: 61, endPoint y: 257, distance: 7.0
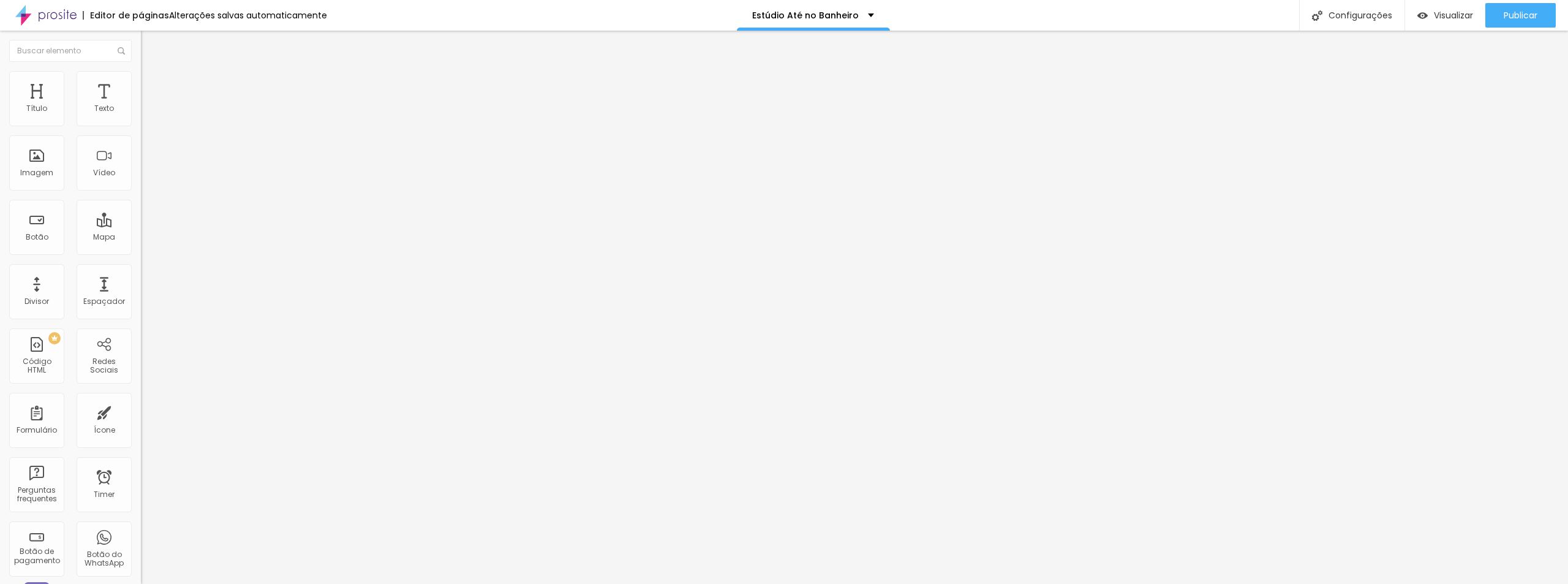
click at [141, 289] on input "range" at bounding box center [181, 294] width 79 height 10
click at [1506, 18] on span "Publicar" at bounding box center [1520, 15] width 34 height 10
click at [1458, 17] on span "Visualizar" at bounding box center [1442, 15] width 39 height 10
click at [1427, 17] on div "Visualizar" at bounding box center [1445, 15] width 56 height 10
click at [1546, 14] on button "Publicar" at bounding box center [1520, 15] width 70 height 24
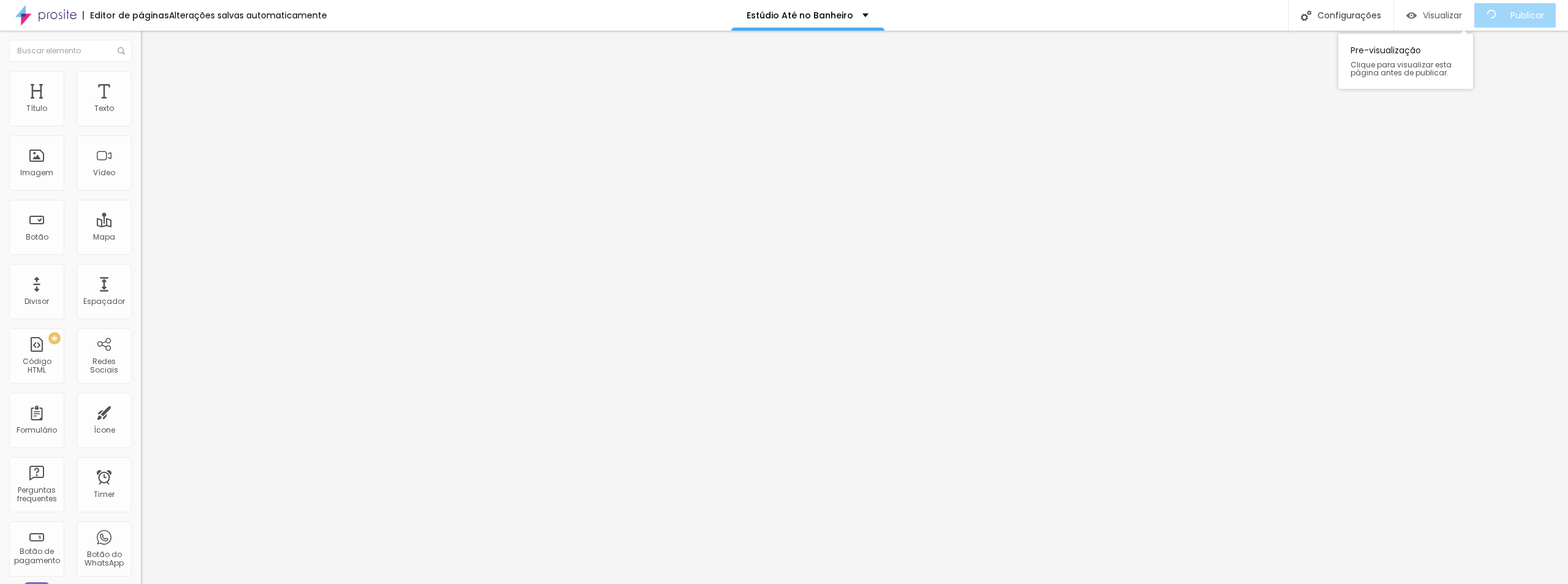
click at [1441, 16] on span "Visualizar" at bounding box center [1442, 15] width 39 height 10
type input "53"
type input "54"
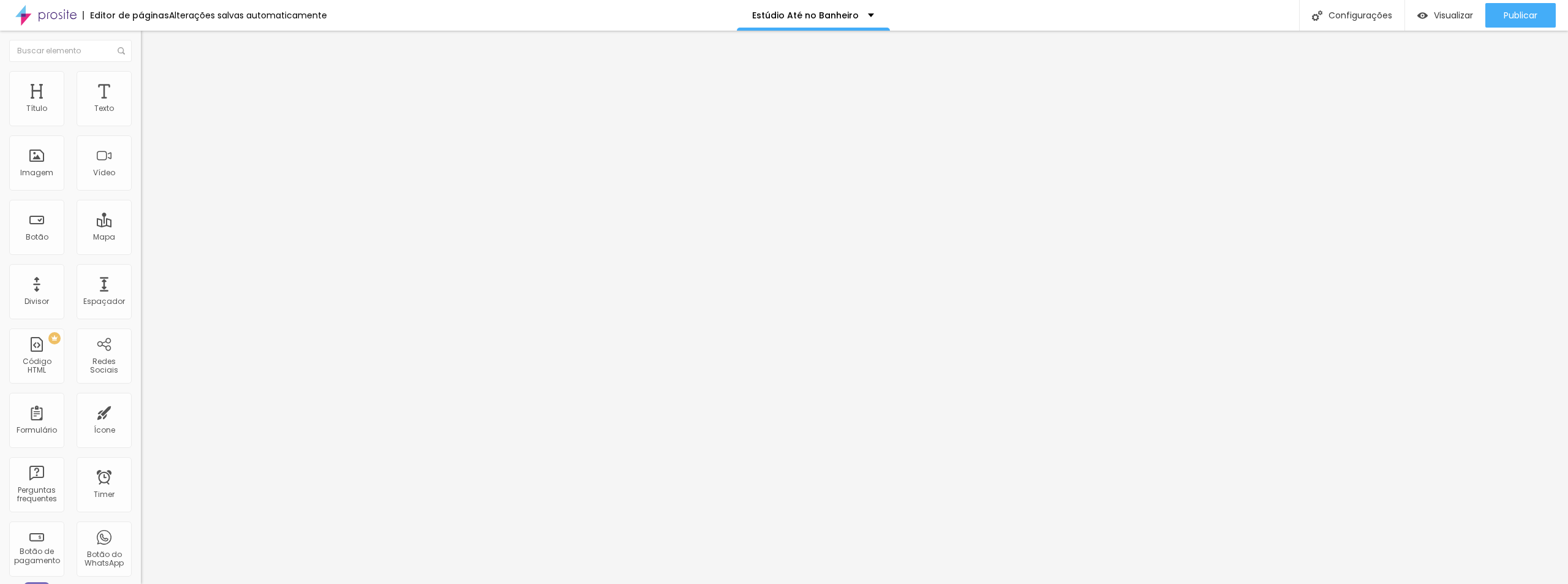
type input "54"
click at [141, 289] on input "range" at bounding box center [181, 294] width 79 height 10
click at [141, 116] on span "Titulo 2" at bounding box center [160, 108] width 40 height 15
click at [141, 106] on span "Titulo 1" at bounding box center [160, 97] width 40 height 17
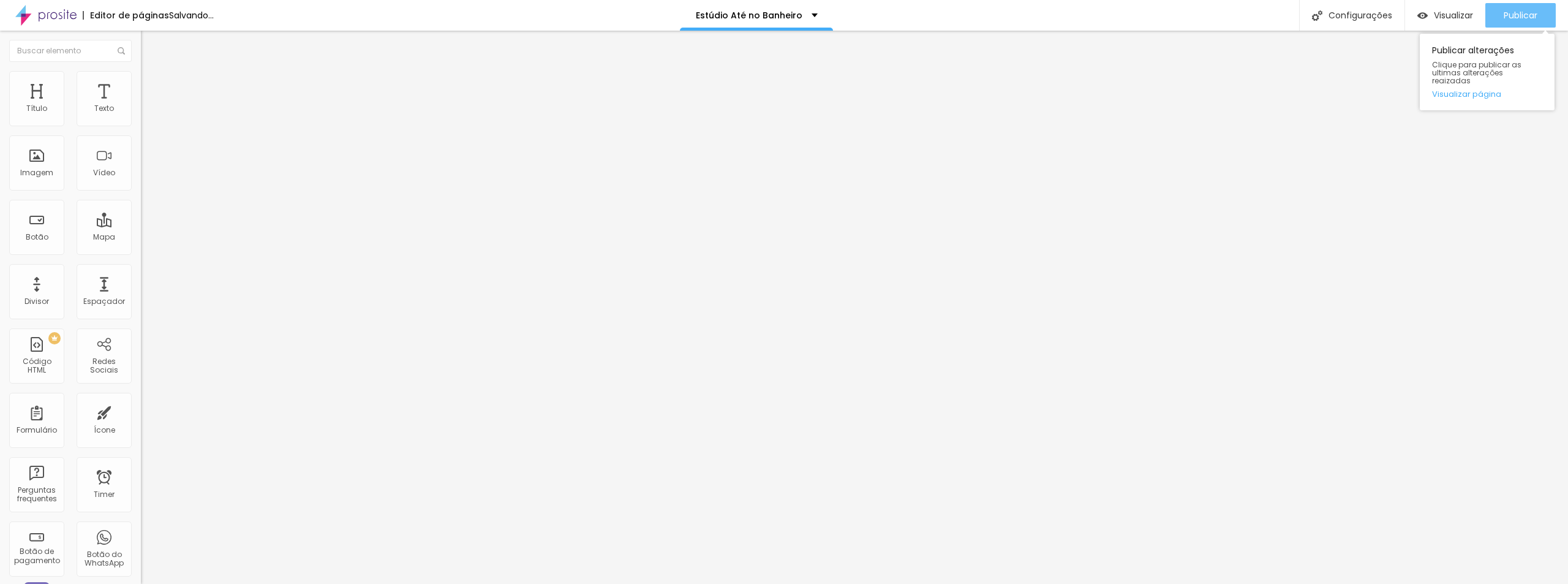
click at [1519, 20] on span "Publicar" at bounding box center [1520, 15] width 34 height 10
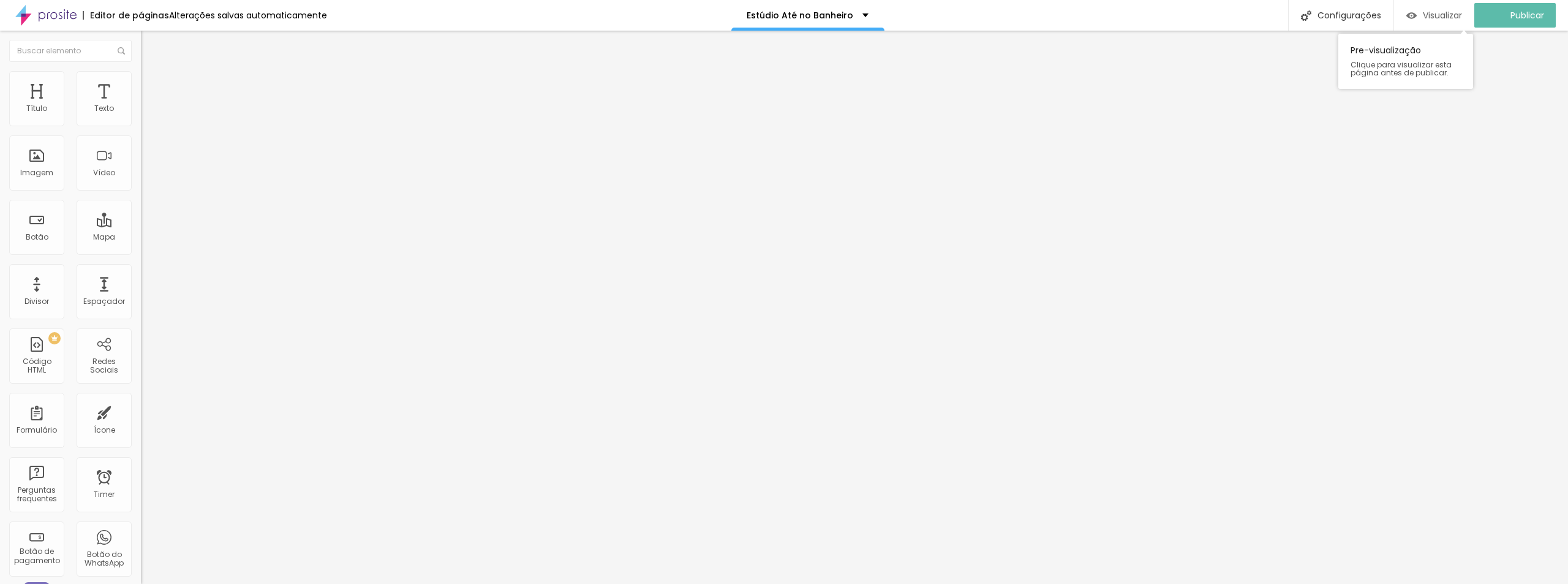
click at [1456, 18] on span "Visualizar" at bounding box center [1442, 15] width 39 height 10
click at [141, 83] on li "Avançado" at bounding box center [211, 90] width 141 height 12
click at [141, 526] on div at bounding box center [211, 526] width 141 height 0
click at [141, 526] on li "Tablet" at bounding box center [211, 530] width 141 height 8
click at [141, 534] on div at bounding box center [211, 534] width 141 height 0
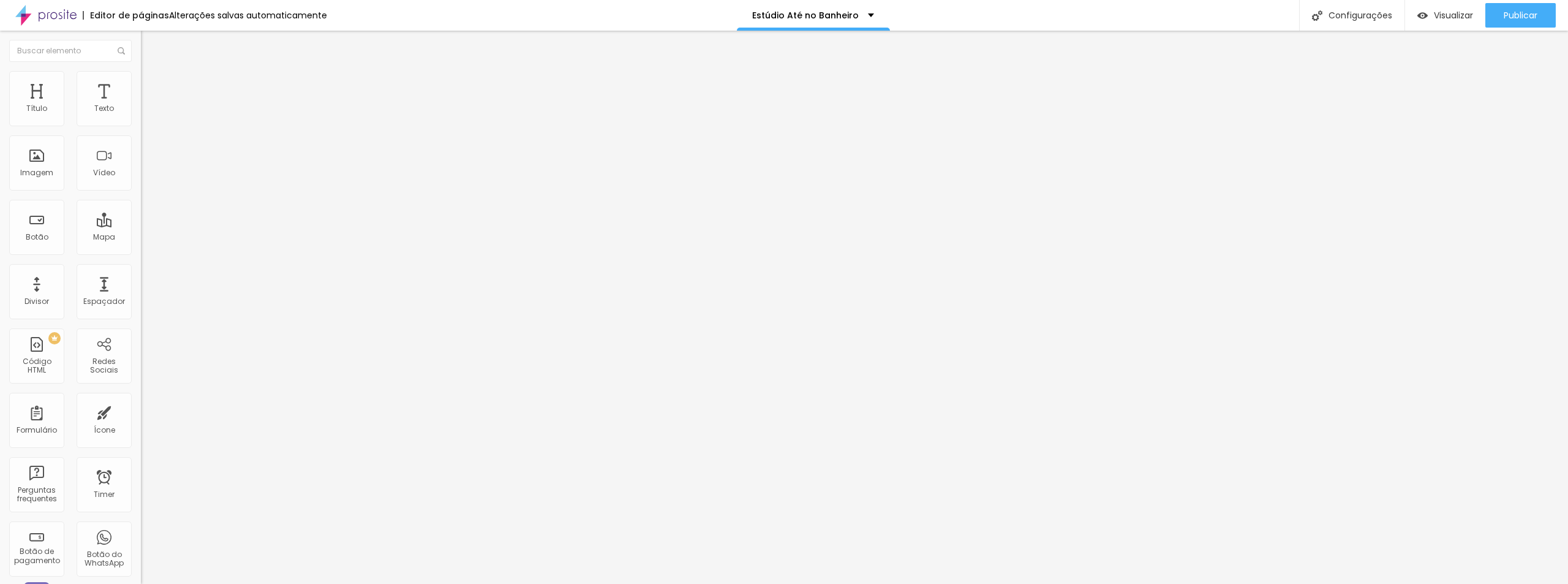
click at [141, 542] on div at bounding box center [211, 542] width 141 height 0
click at [141, 81] on li "Avançado" at bounding box center [211, 77] width 141 height 12
click at [141, 515] on div at bounding box center [211, 515] width 141 height 0
click at [141, 522] on div at bounding box center [211, 522] width 141 height 0
click at [141, 522] on li "Desktop" at bounding box center [211, 525] width 141 height 8
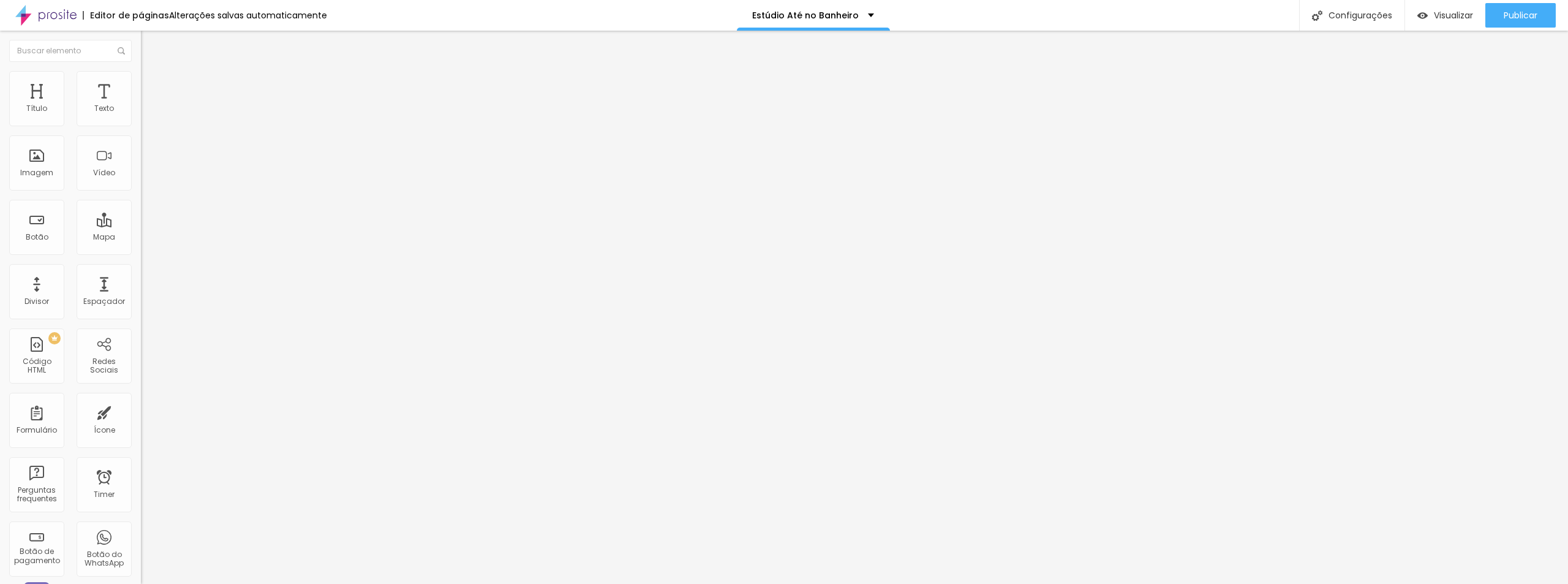
click at [141, 529] on div at bounding box center [211, 529] width 141 height 0
click at [1515, 20] on span "Publicar" at bounding box center [1520, 15] width 34 height 10
